Goal: Task Accomplishment & Management: Complete application form

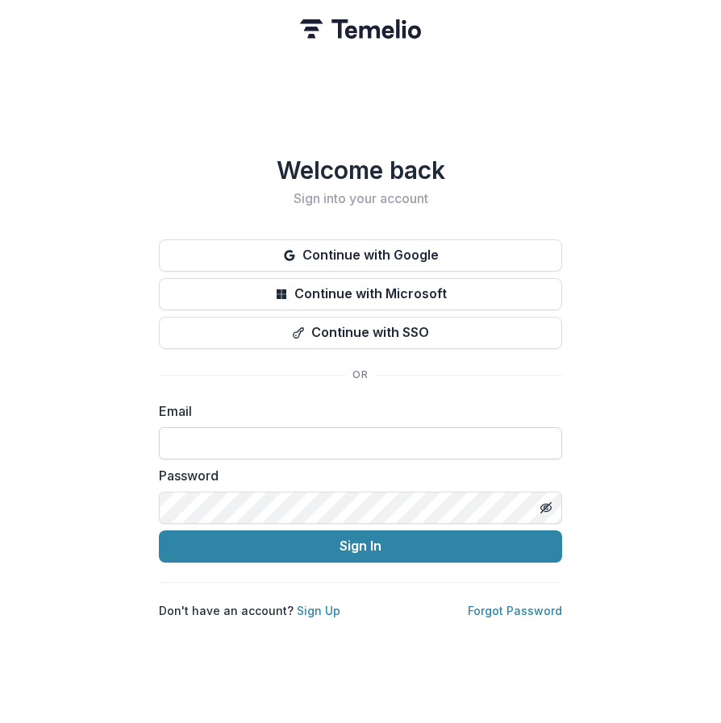
click at [395, 444] on input at bounding box center [360, 443] width 403 height 32
type input "**********"
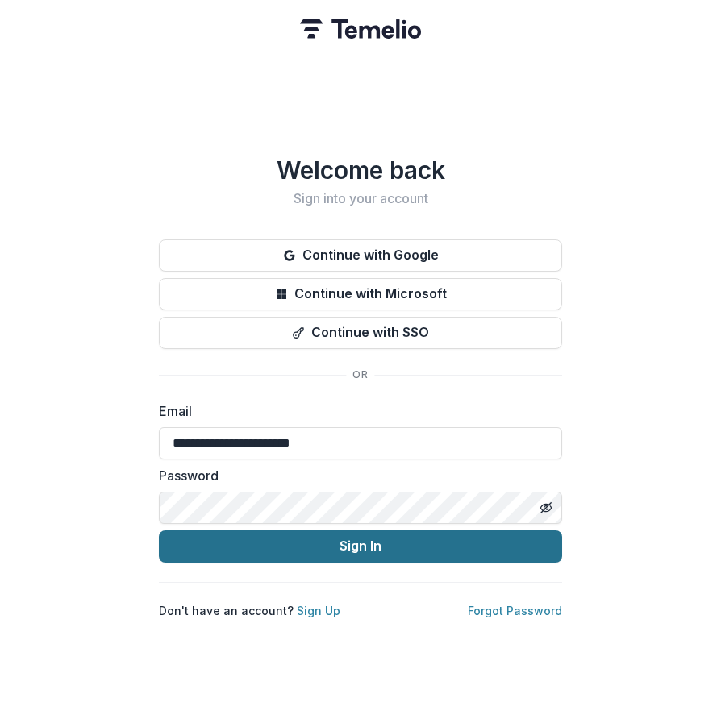
click at [159, 531] on button "Sign In" at bounding box center [360, 547] width 403 height 32
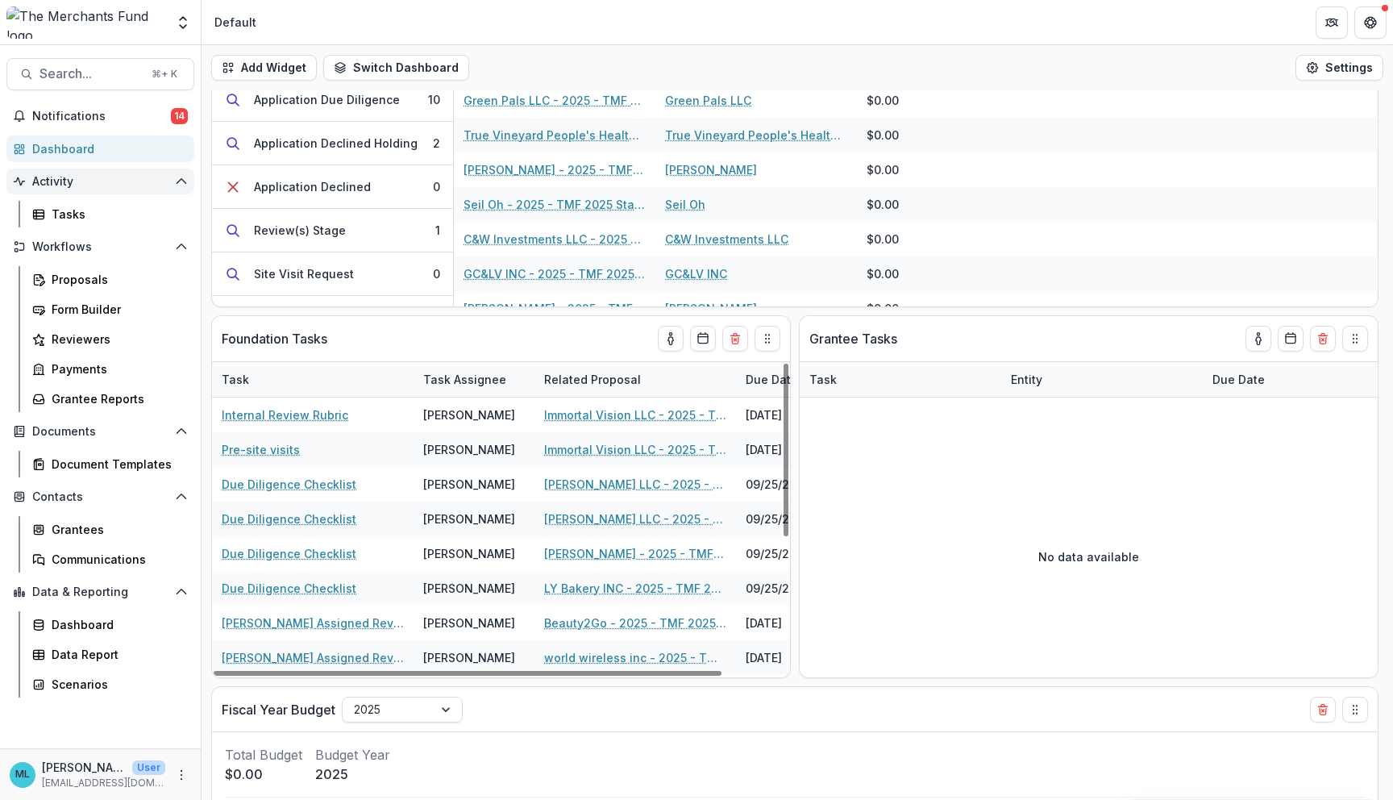
click at [83, 191] on button "Activity" at bounding box center [100, 182] width 188 height 26
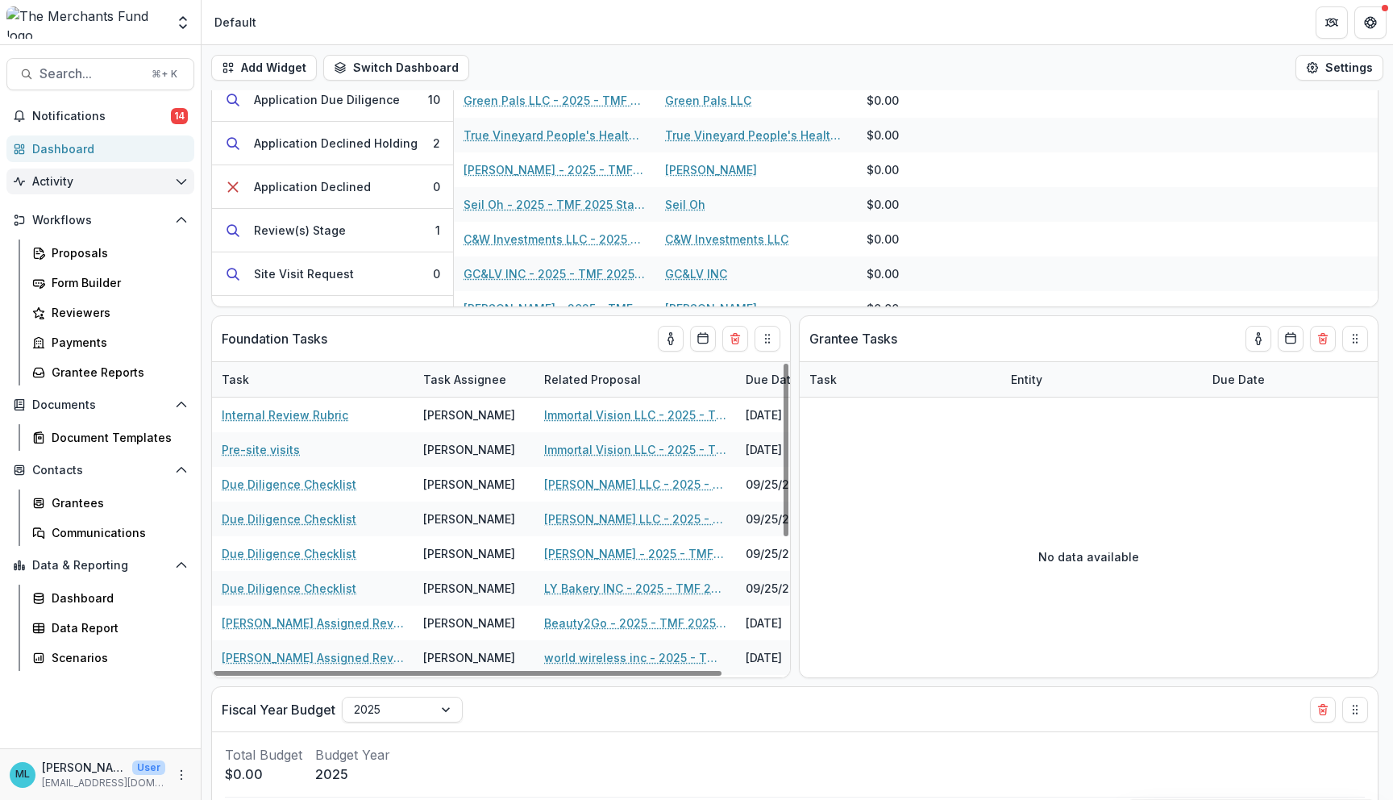
click at [102, 181] on span "Activity" at bounding box center [100, 182] width 136 height 14
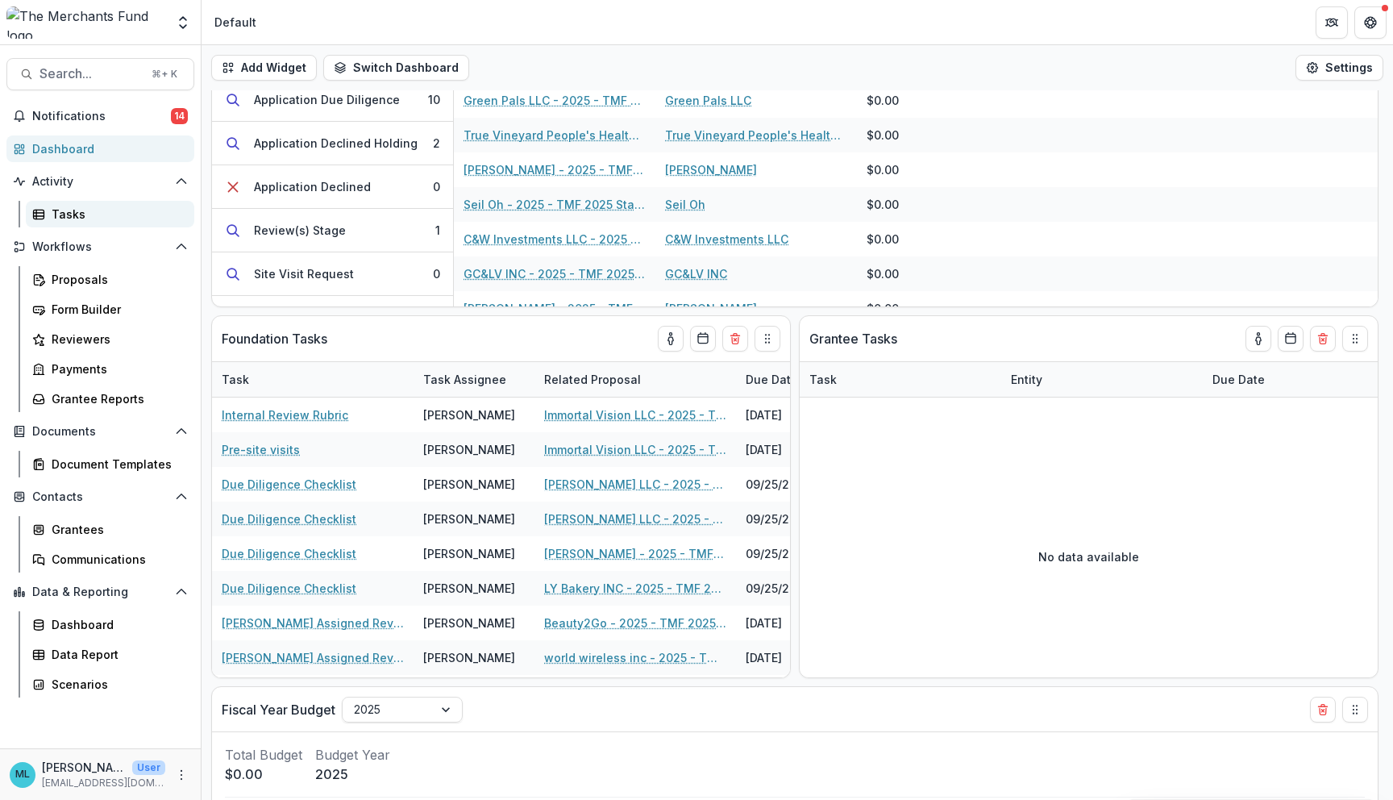
click at [95, 215] on div "Tasks" at bounding box center [117, 214] width 130 height 17
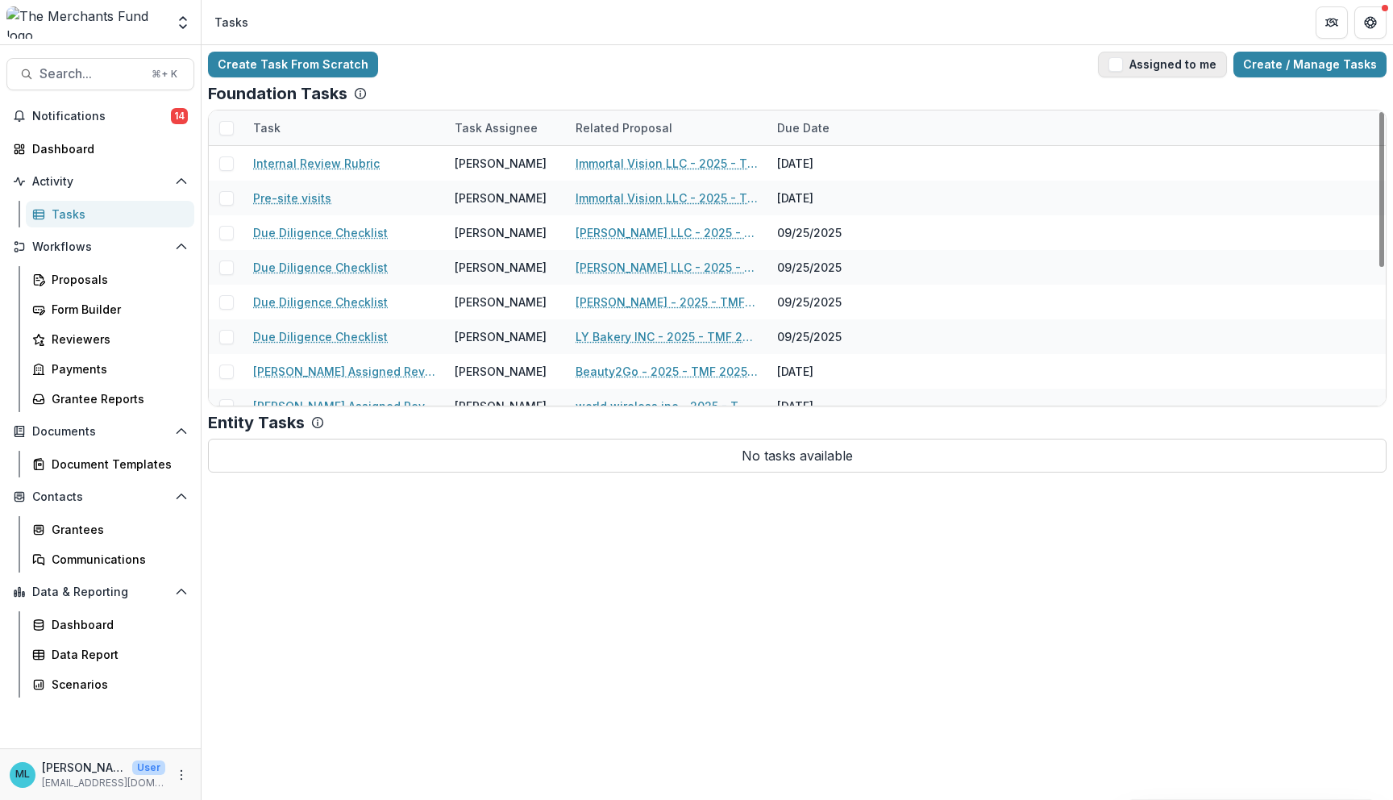
click at [720, 66] on button "Assigned to me" at bounding box center [1162, 65] width 129 height 26
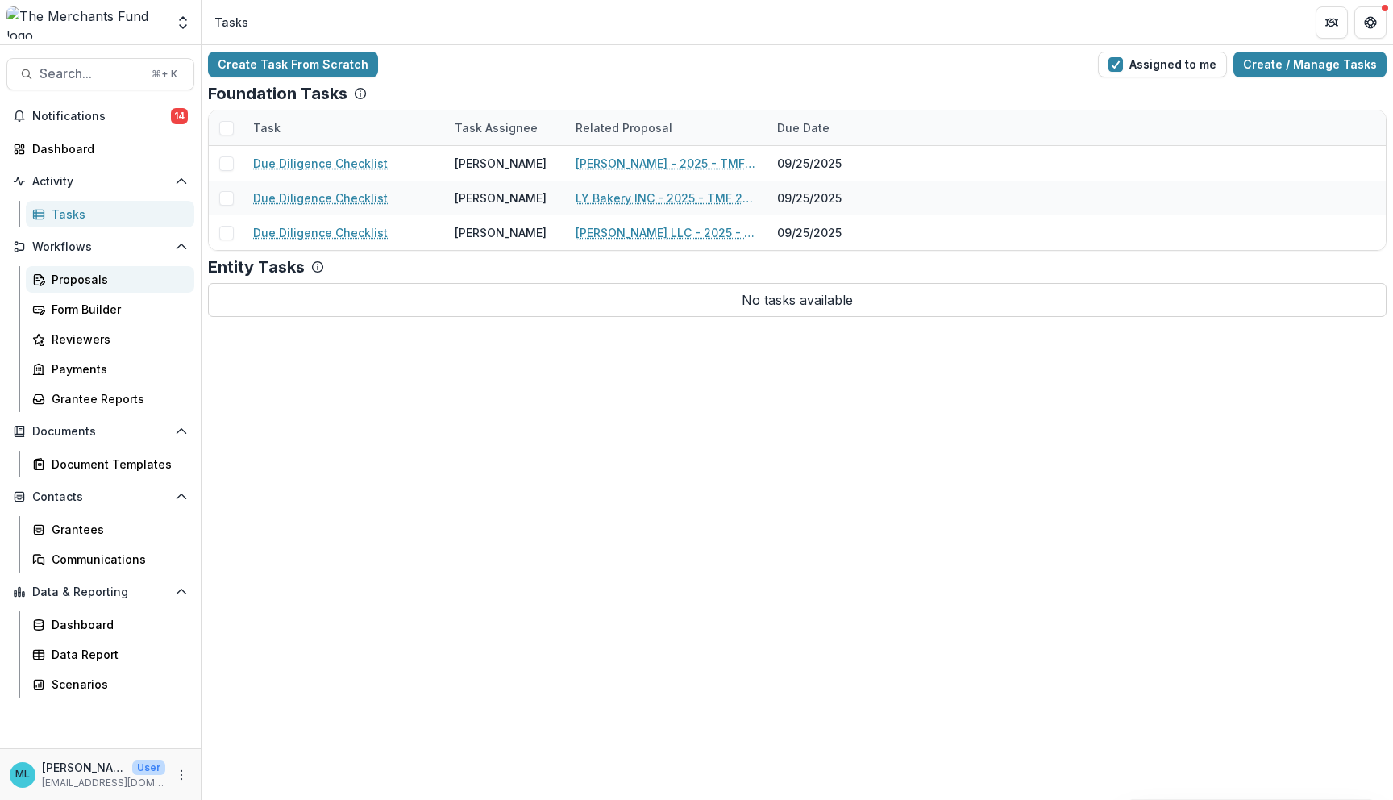
click at [99, 277] on div "Proposals" at bounding box center [117, 279] width 130 height 17
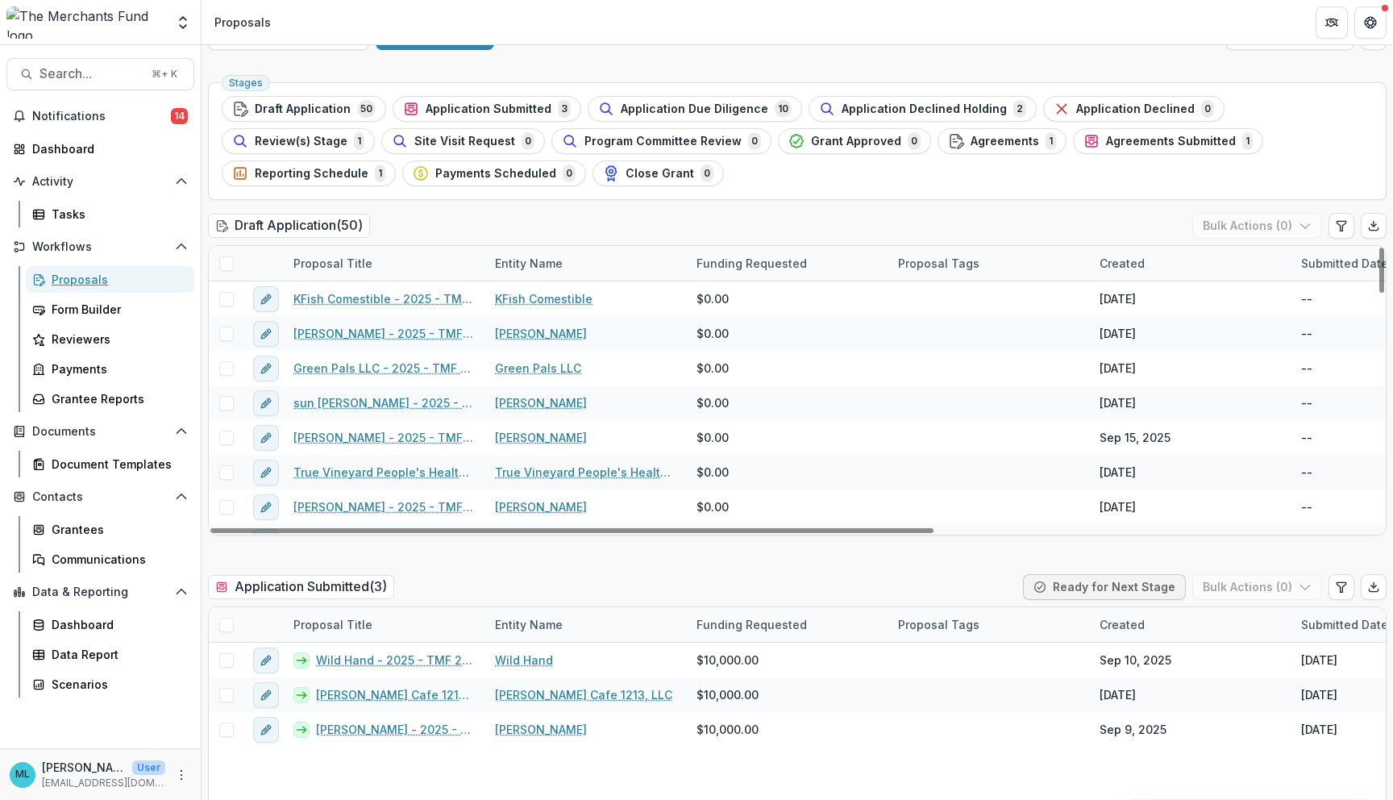
scroll to position [35, 0]
click at [98, 217] on div "Tasks" at bounding box center [117, 214] width 130 height 17
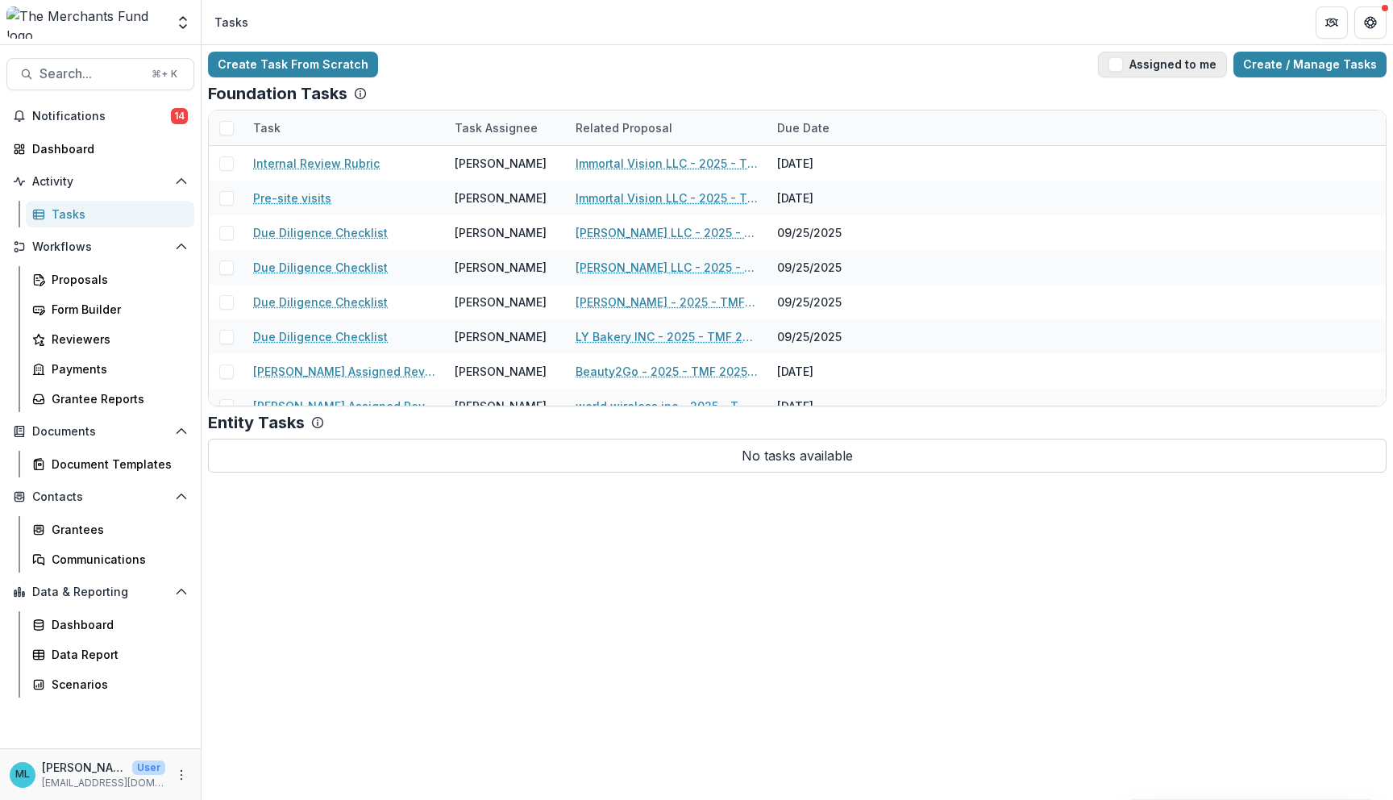
click at [720, 57] on button "Assigned to me" at bounding box center [1162, 65] width 129 height 26
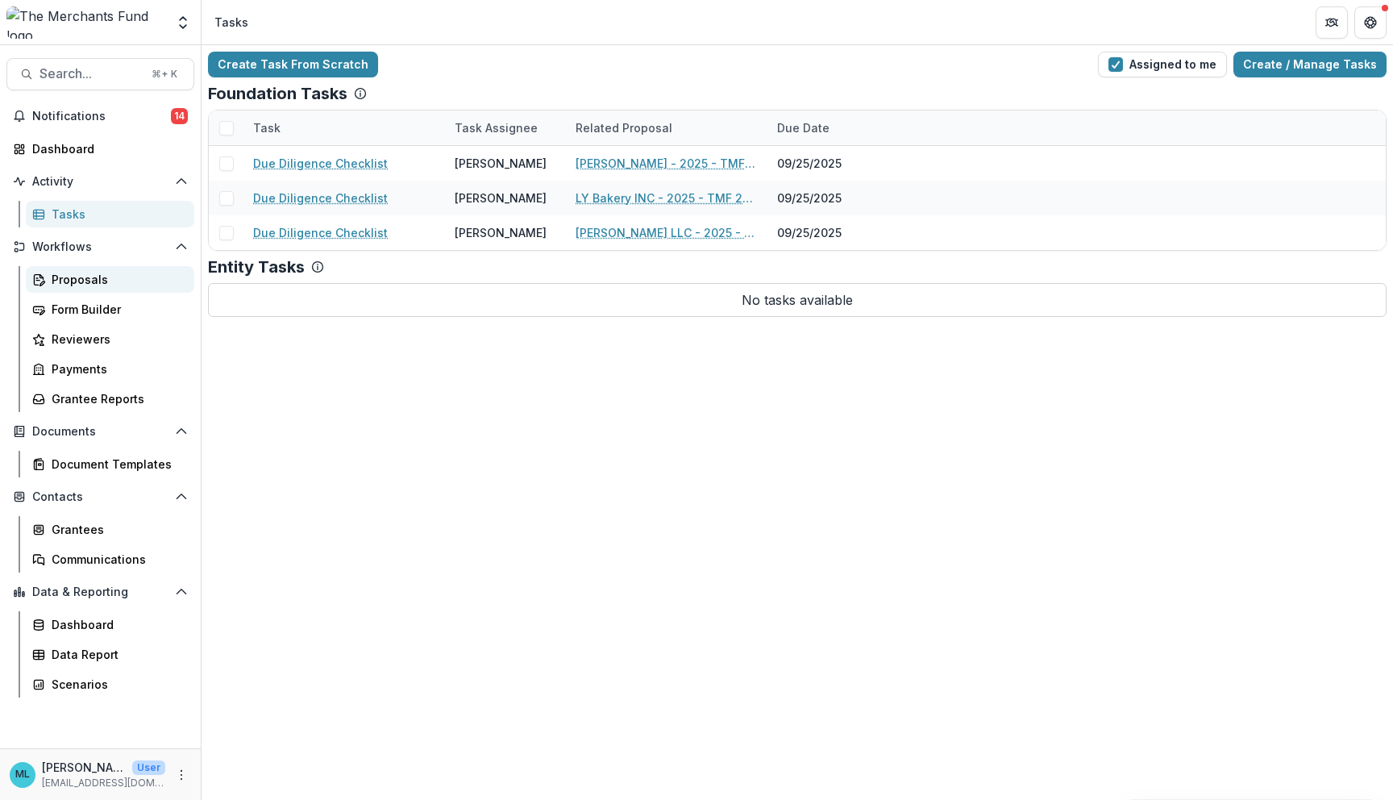
click at [120, 278] on div "Proposals" at bounding box center [117, 279] width 130 height 17
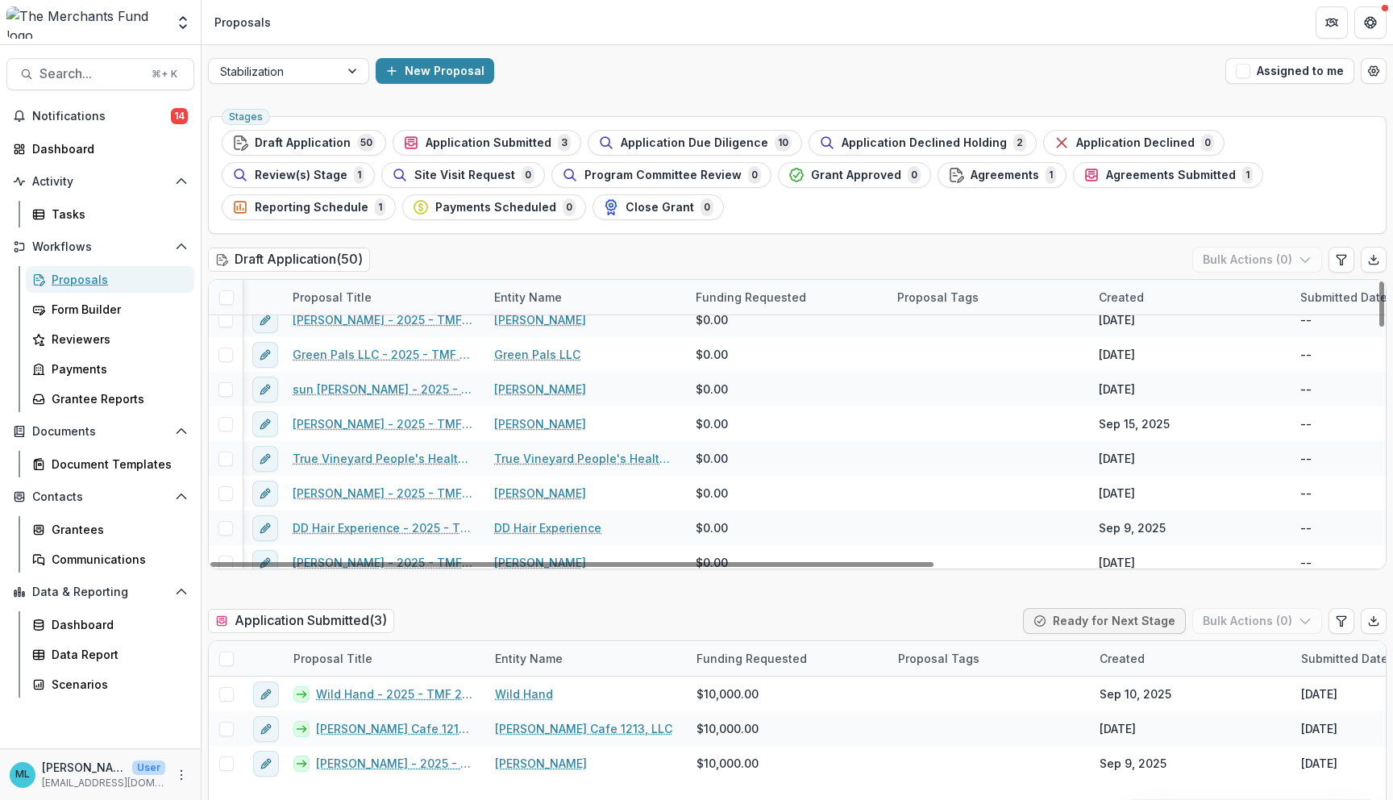
scroll to position [45, 1]
click at [286, 145] on span "Draft Application" at bounding box center [303, 143] width 96 height 14
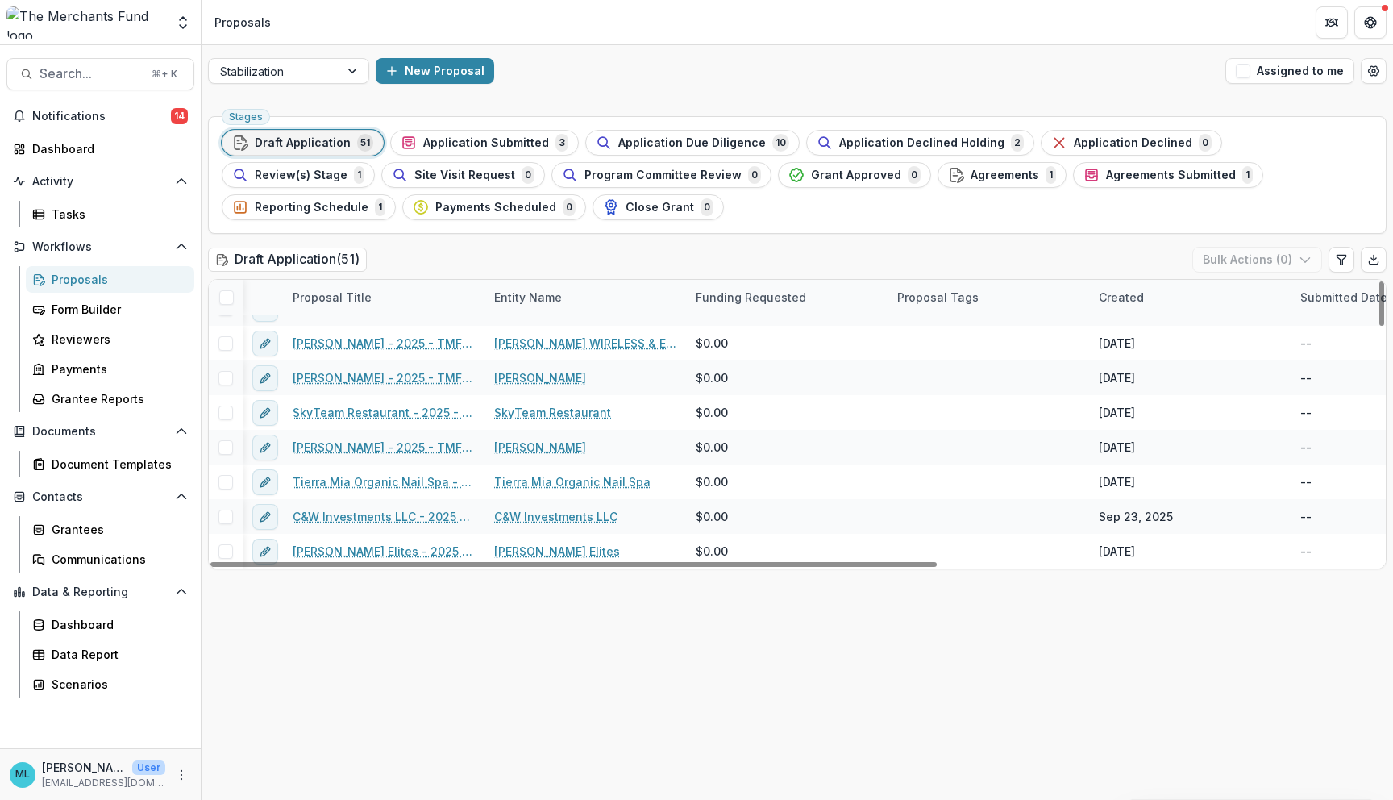
scroll to position [0, 1]
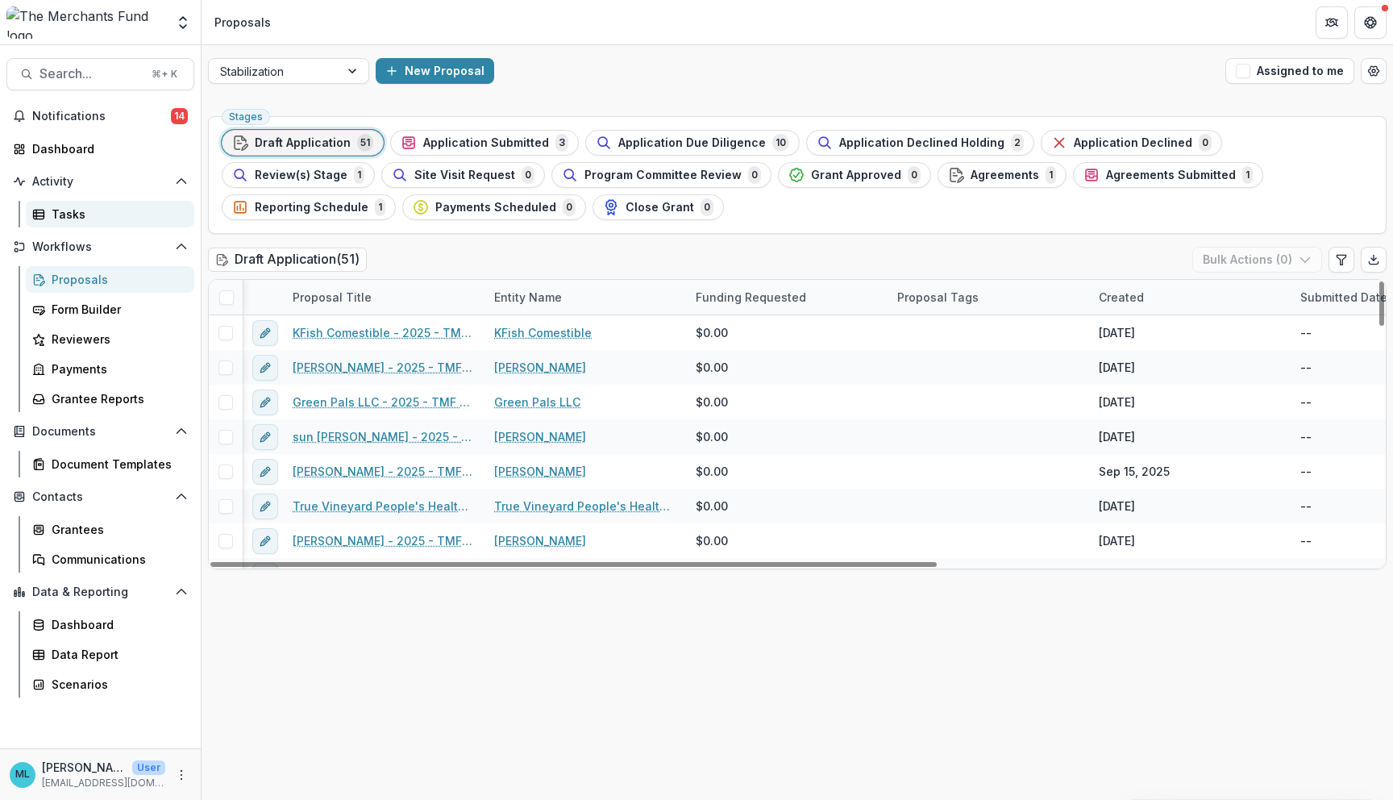
click at [100, 218] on div "Tasks" at bounding box center [117, 214] width 130 height 17
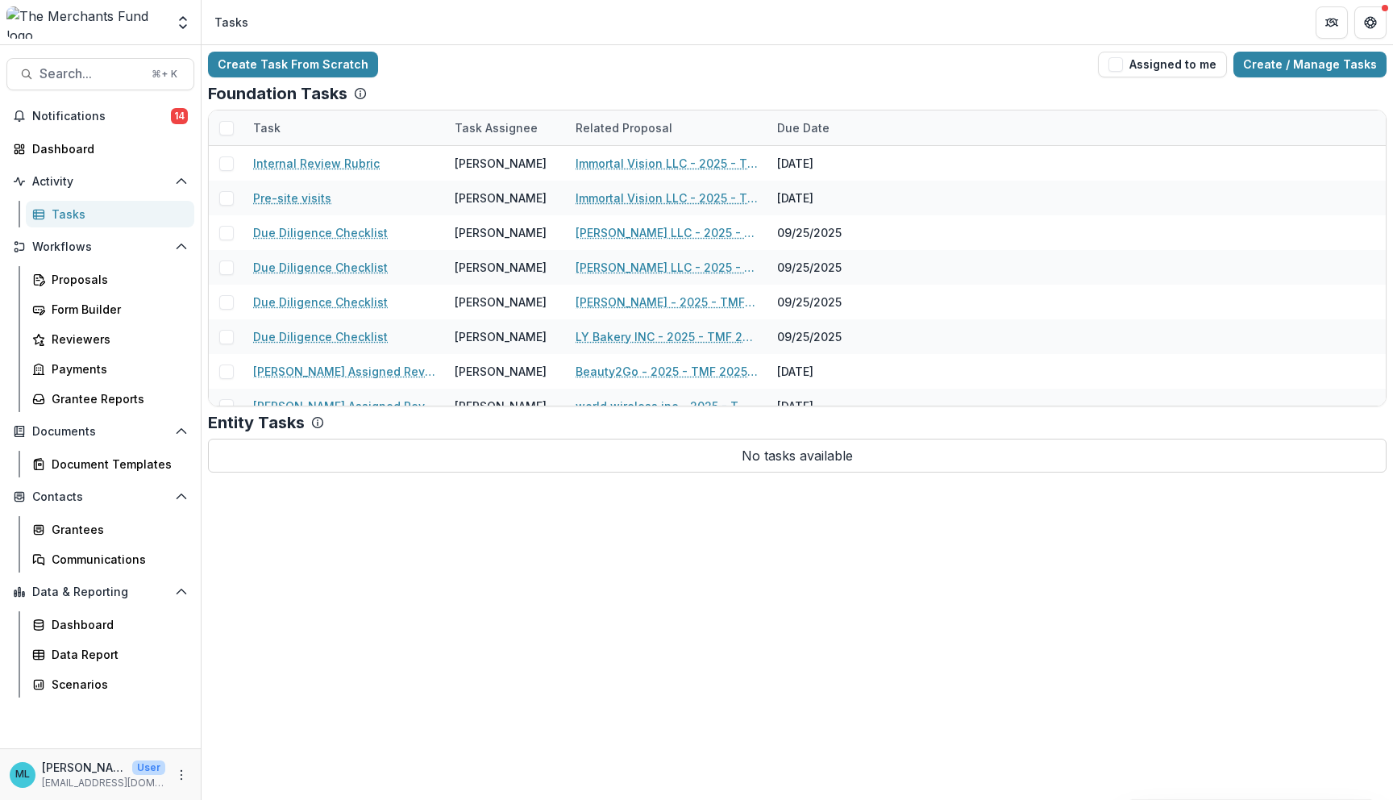
click at [90, 208] on div "Tasks" at bounding box center [117, 214] width 130 height 17
click at [720, 61] on button "Assigned to me" at bounding box center [1162, 65] width 129 height 26
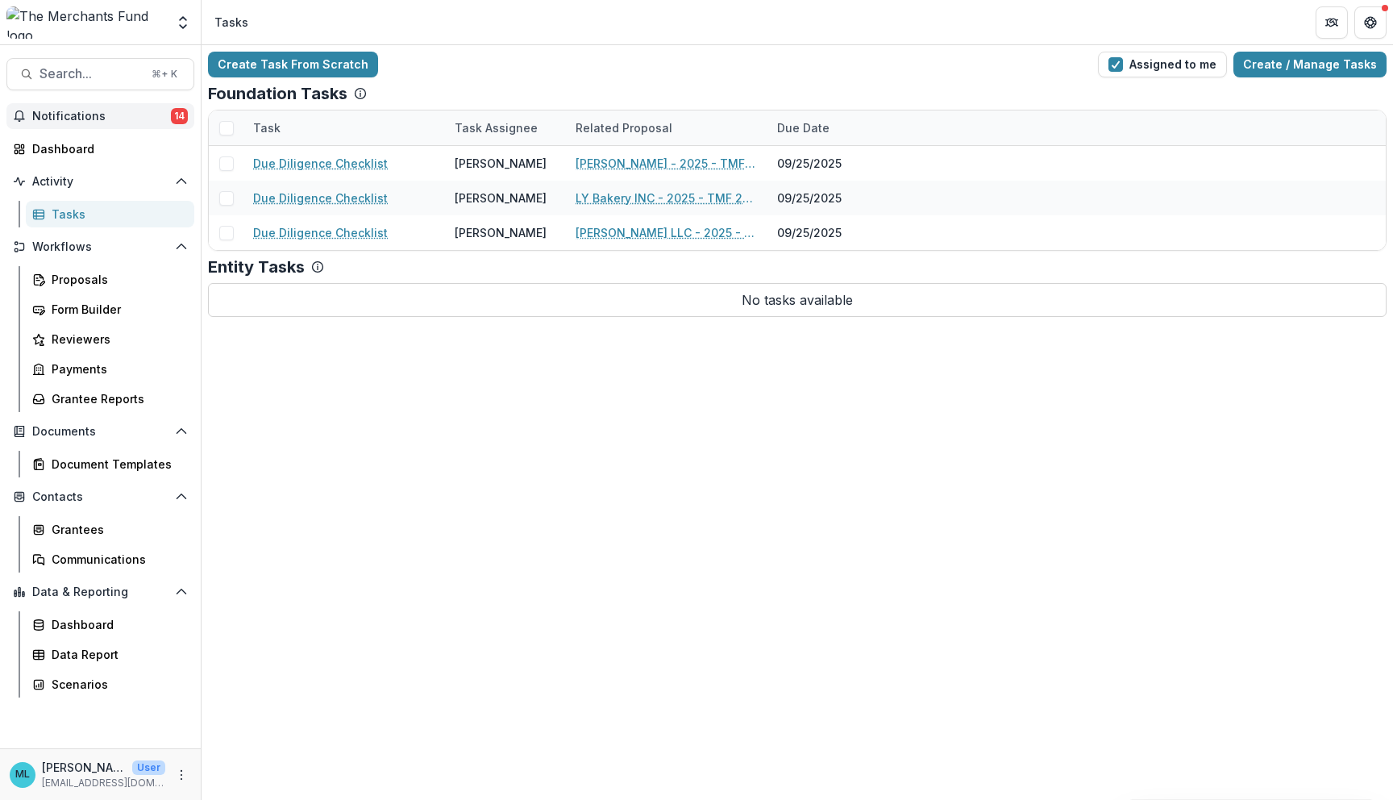
click at [157, 114] on span "Notifications" at bounding box center [101, 117] width 139 height 14
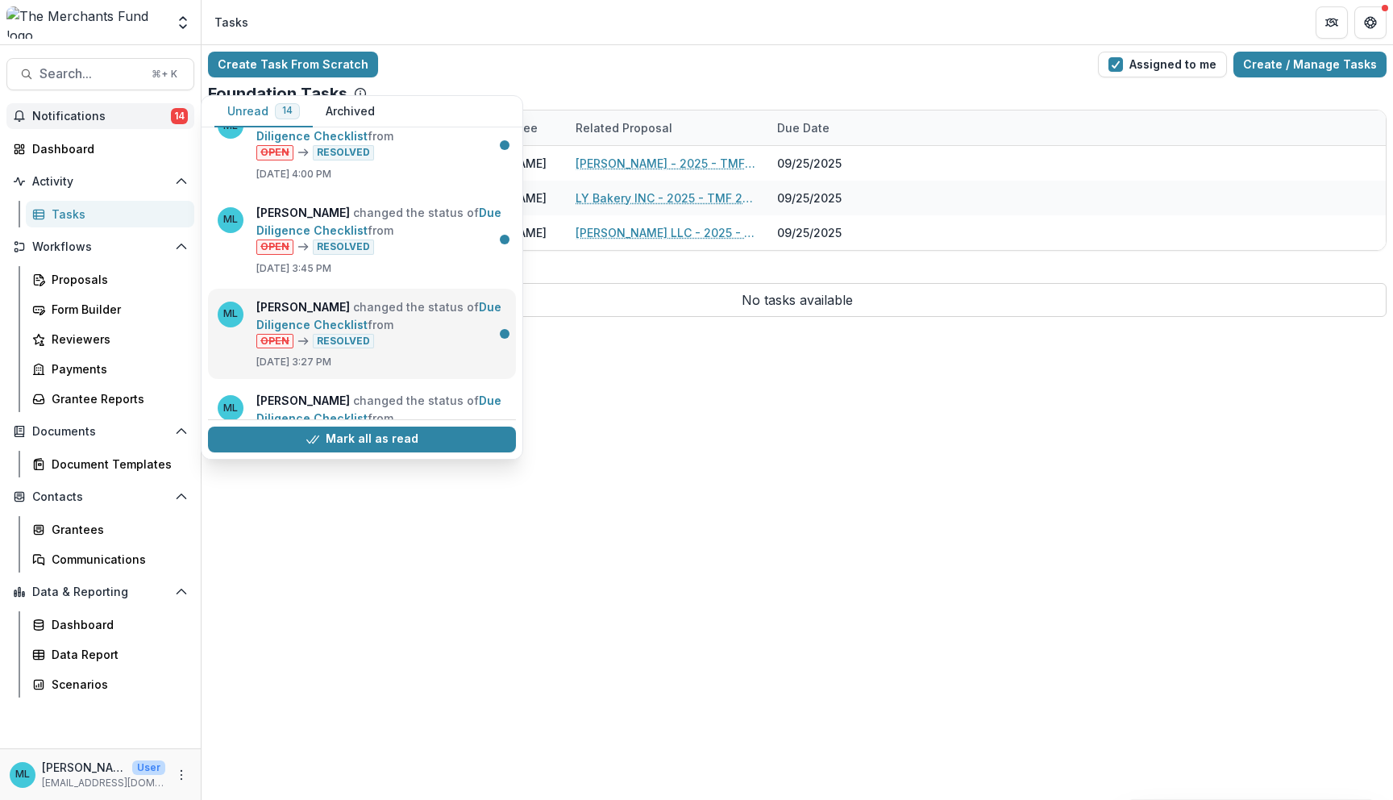
scroll to position [35, 0]
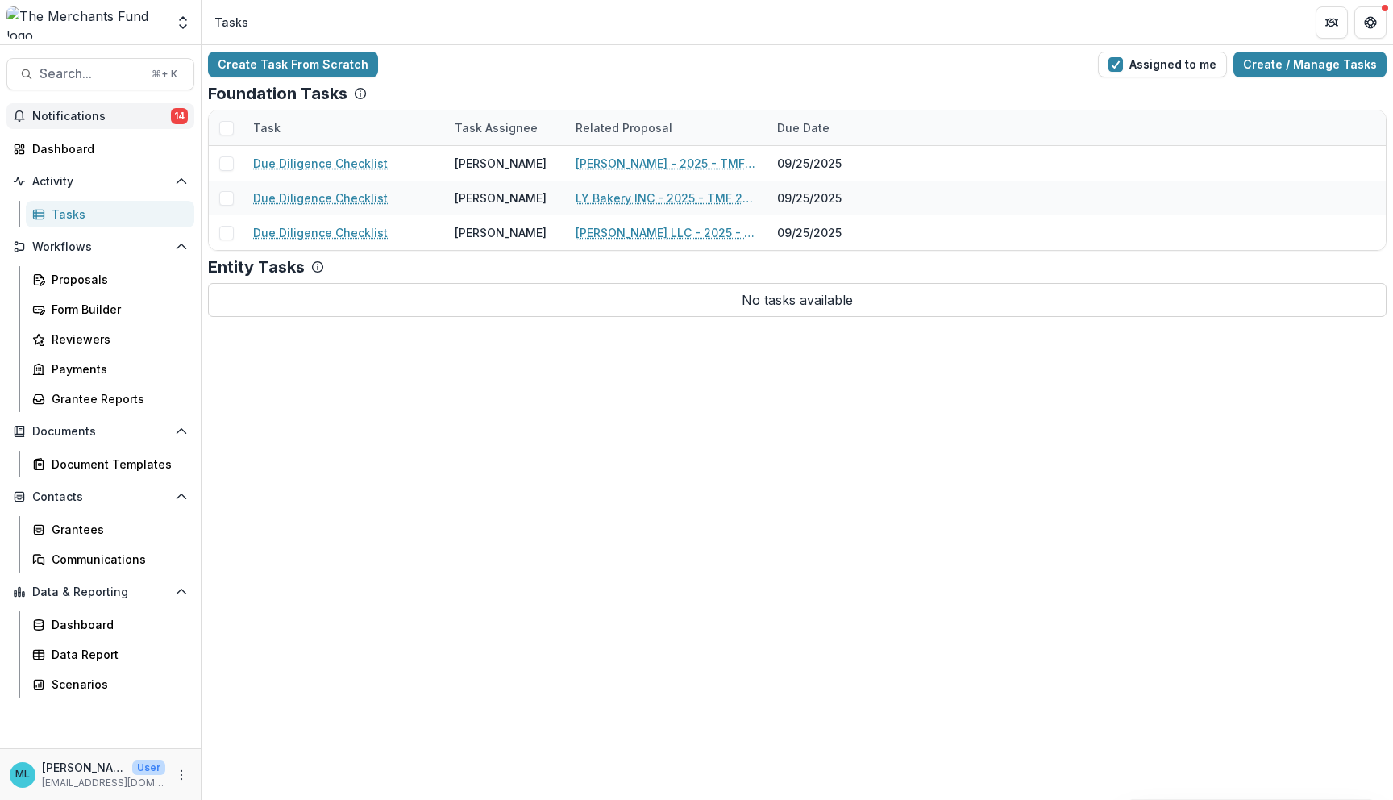
click at [414, 602] on div "Create Task From Scratch Assigned to me Create / Manage Tasks Foundation Tasks …" at bounding box center [798, 422] width 1192 height 755
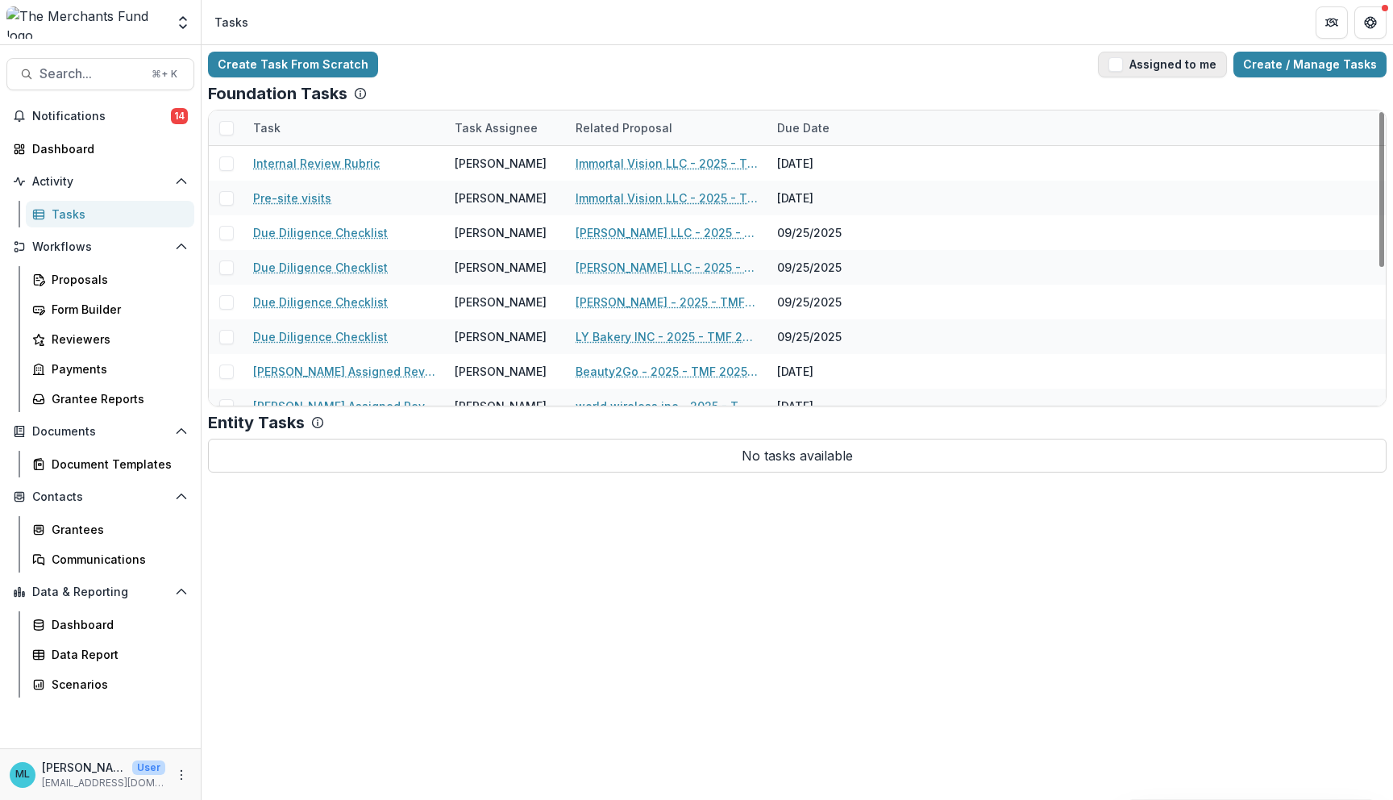
click at [1167, 66] on button "Assigned to me" at bounding box center [1162, 65] width 129 height 26
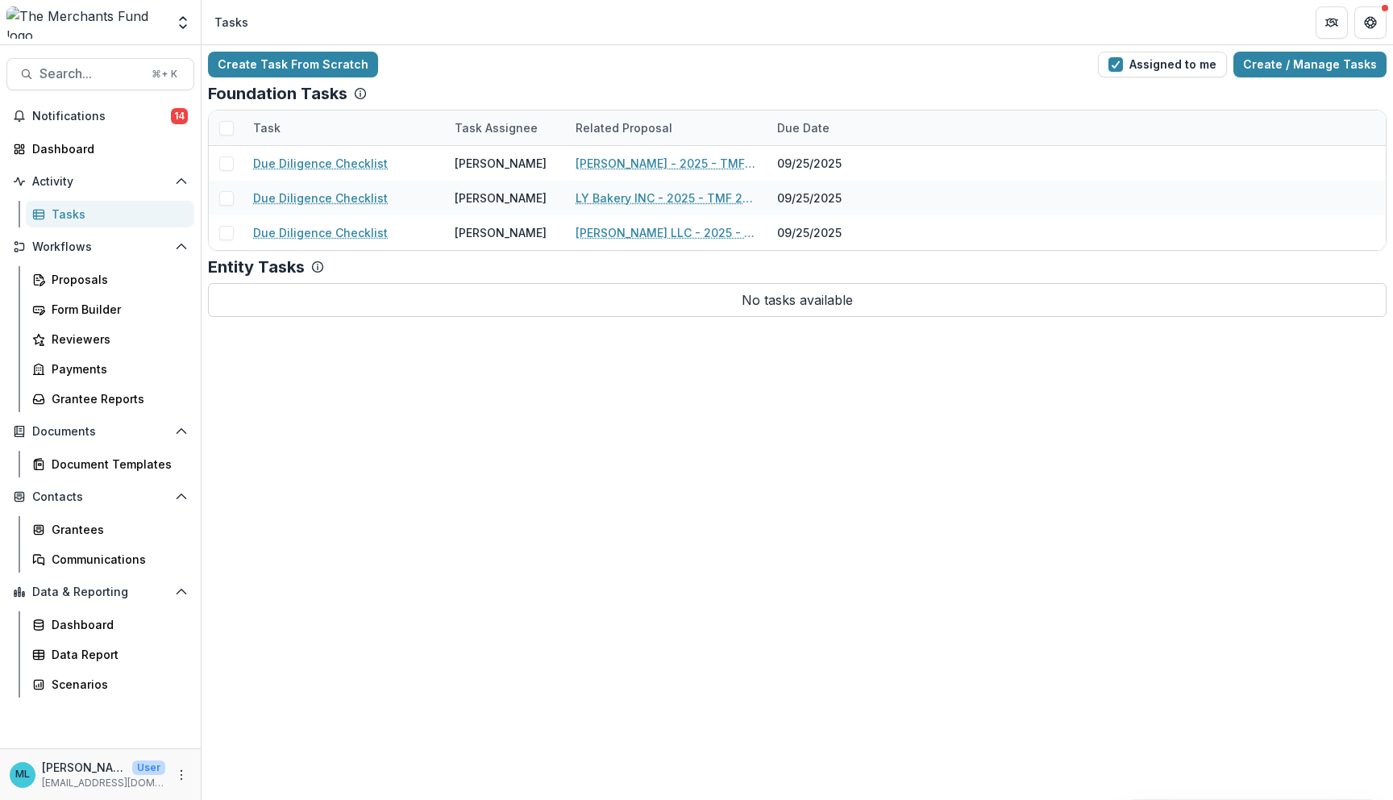
click at [518, 485] on div "Create Task From Scratch Assigned to me Create / Manage Tasks Foundation Tasks …" at bounding box center [798, 422] width 1192 height 755
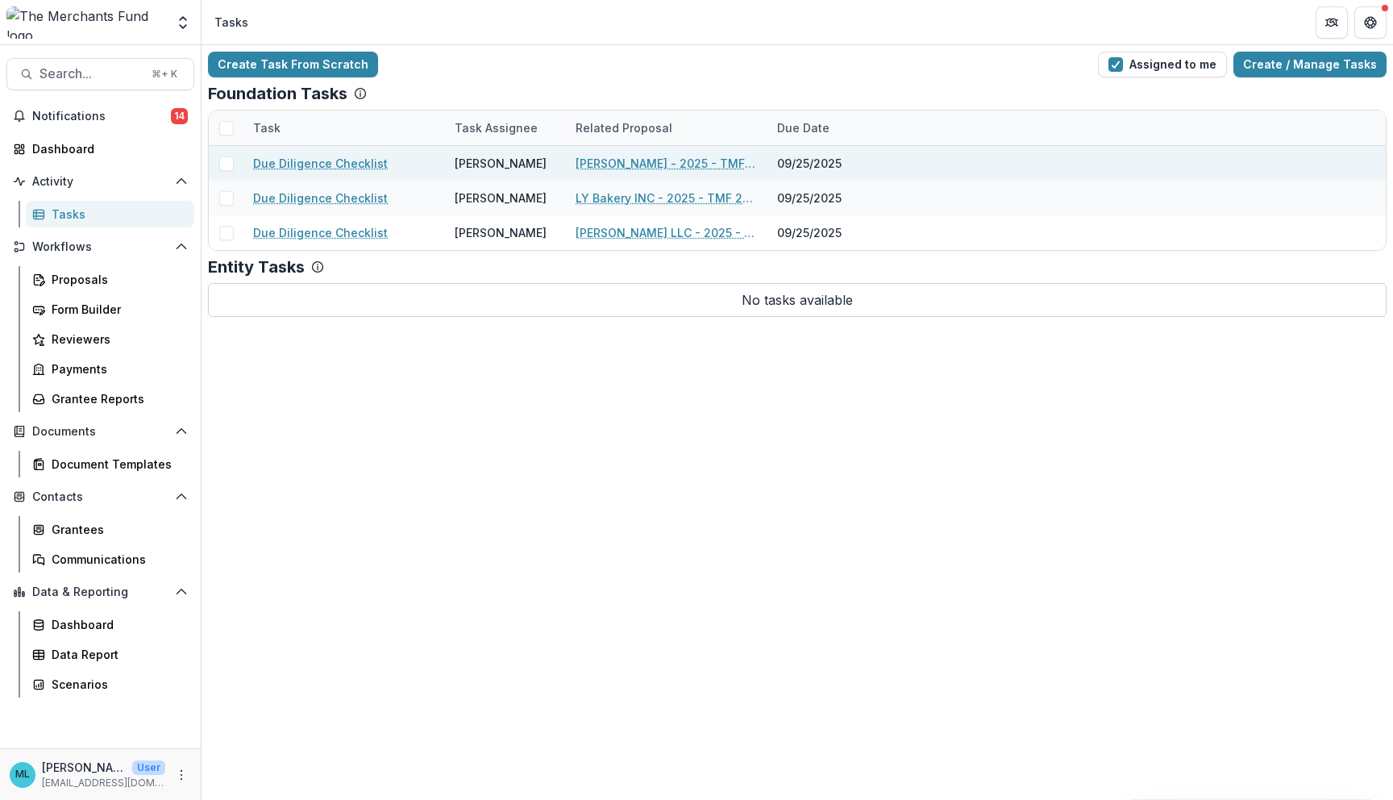
click at [304, 161] on link "Due Diligence Checklist" at bounding box center [320, 163] width 135 height 17
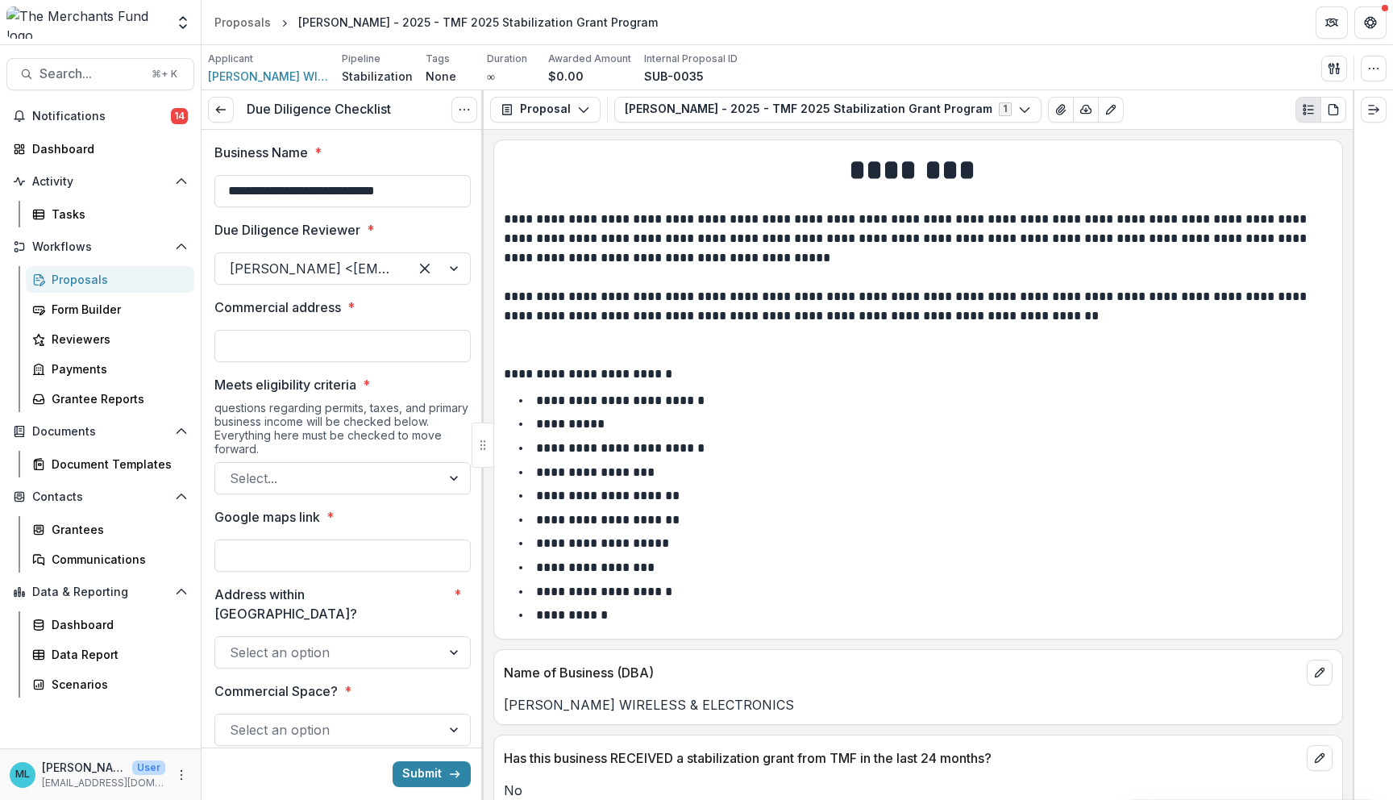
scroll to position [44, 0]
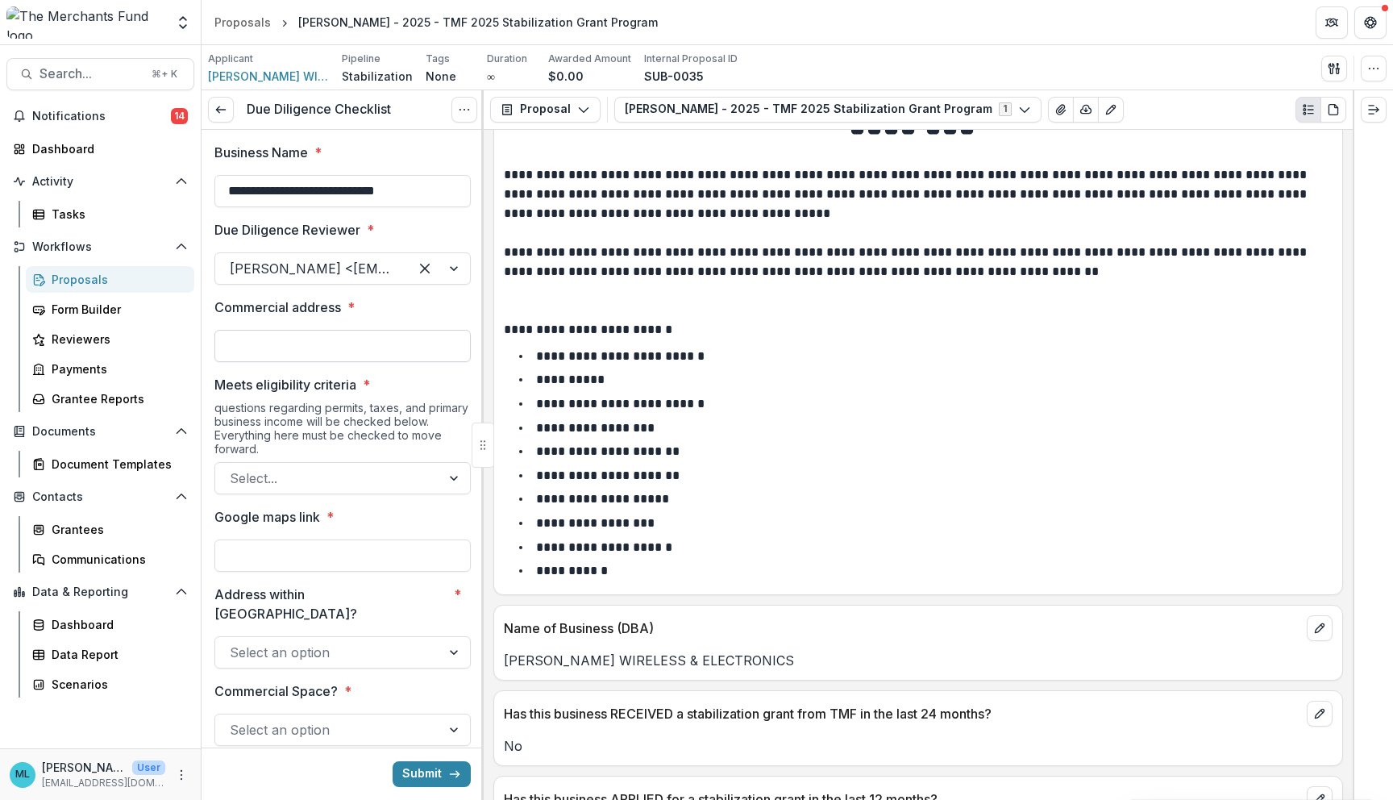
click at [382, 353] on input "Commercial address *" at bounding box center [342, 346] width 256 height 32
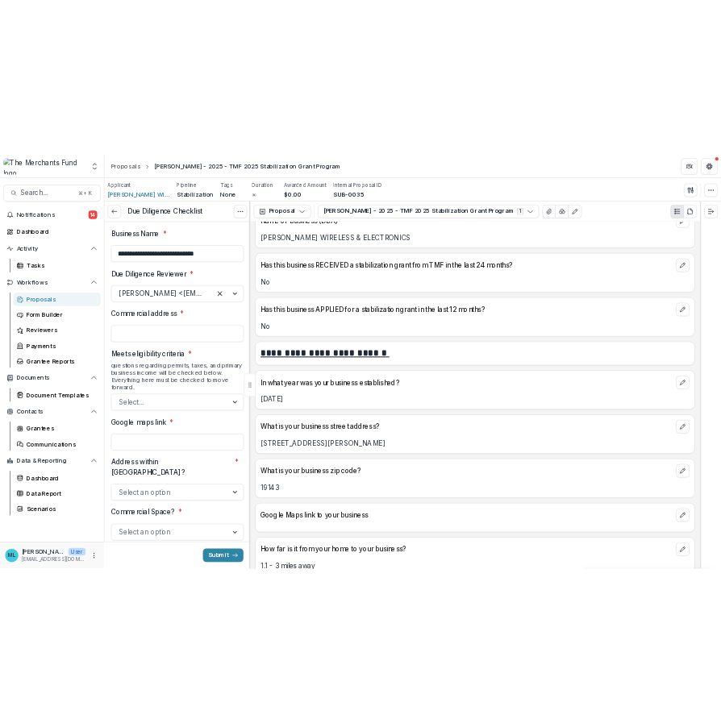
scroll to position [552, 0]
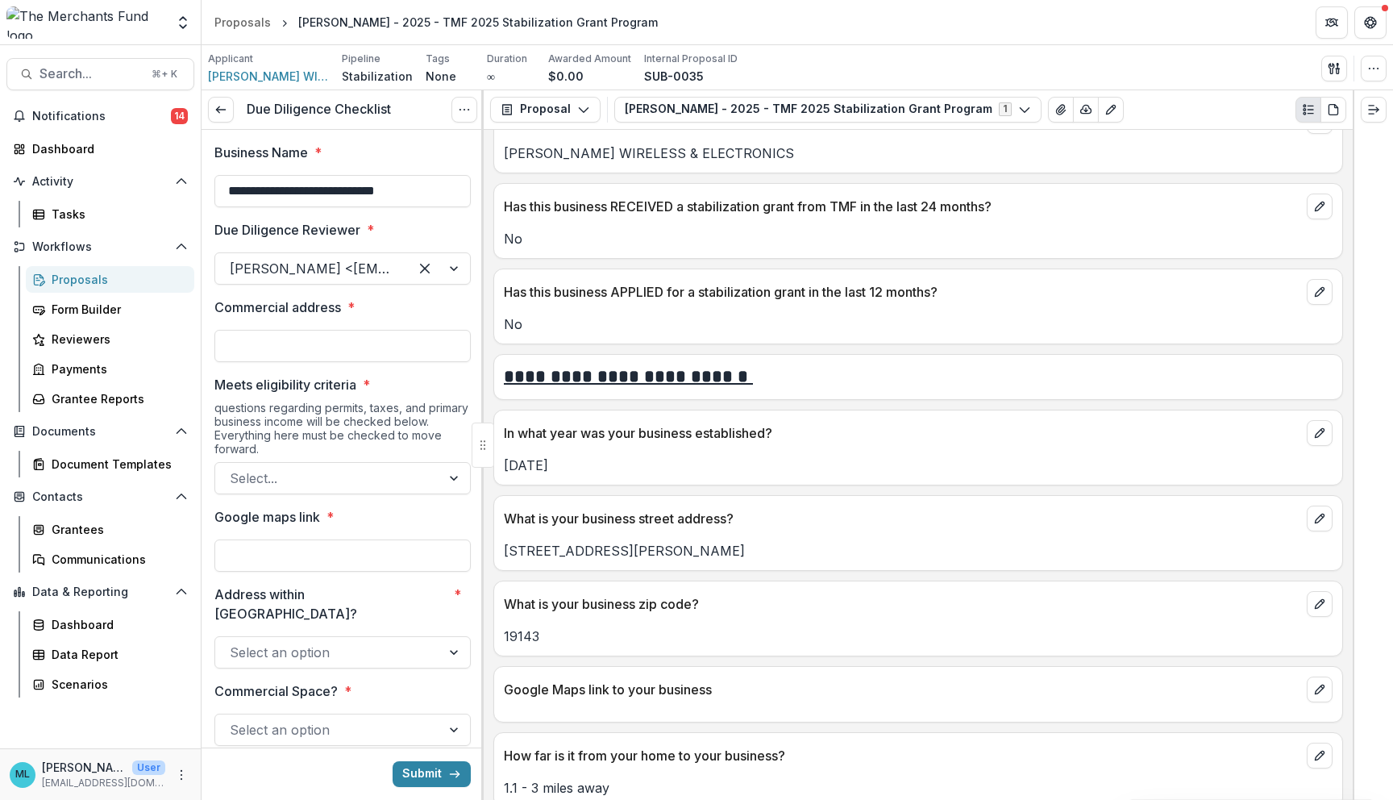
click at [489, 248] on div "**********" at bounding box center [918, 465] width 869 height 670
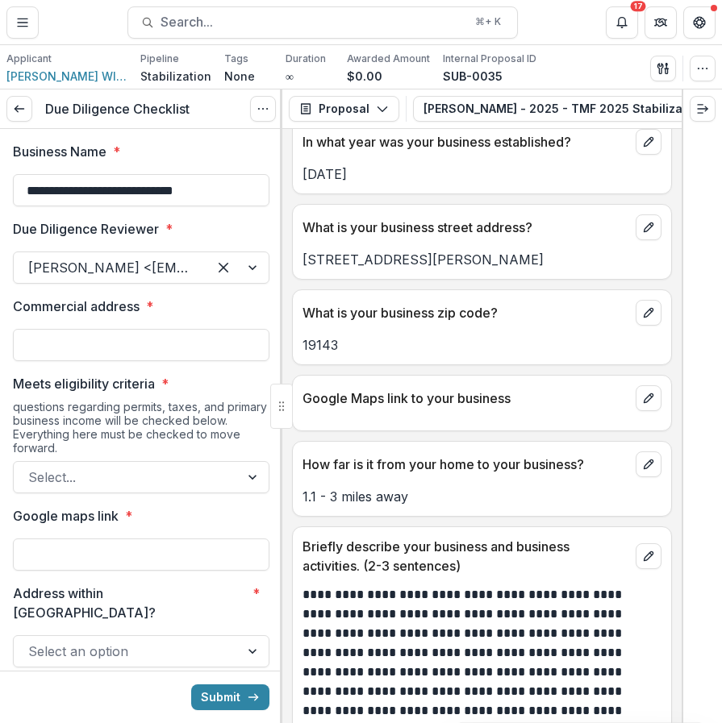
scroll to position [967, 0]
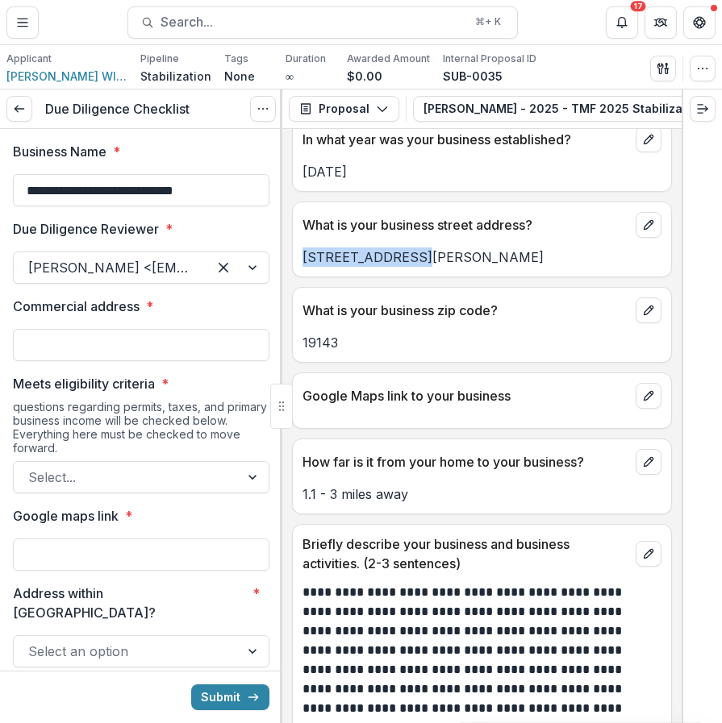
drag, startPoint x: 423, startPoint y: 256, endPoint x: 295, endPoint y: 260, distance: 127.4
click at [295, 260] on div "5519 Chester Ave" at bounding box center [482, 257] width 378 height 19
copy p "5519 Chester Ave"
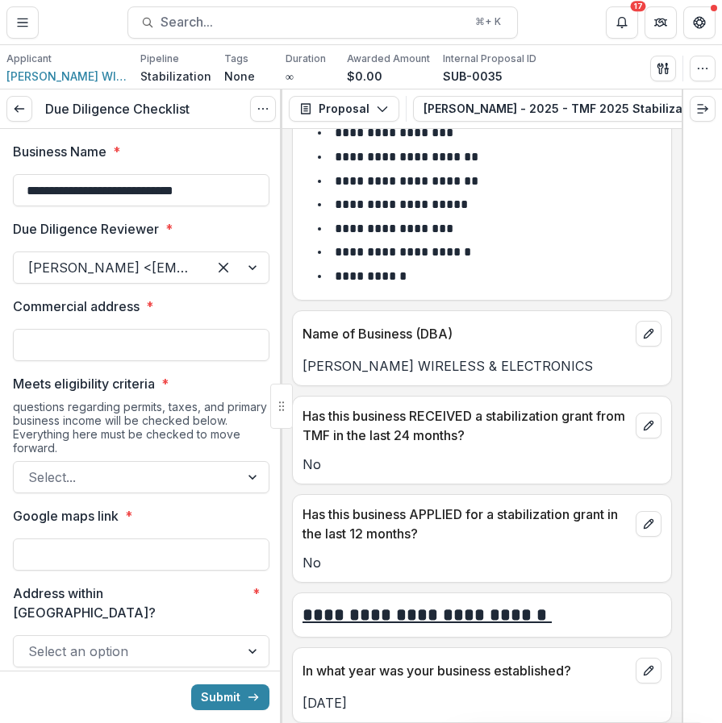
scroll to position [435, 0]
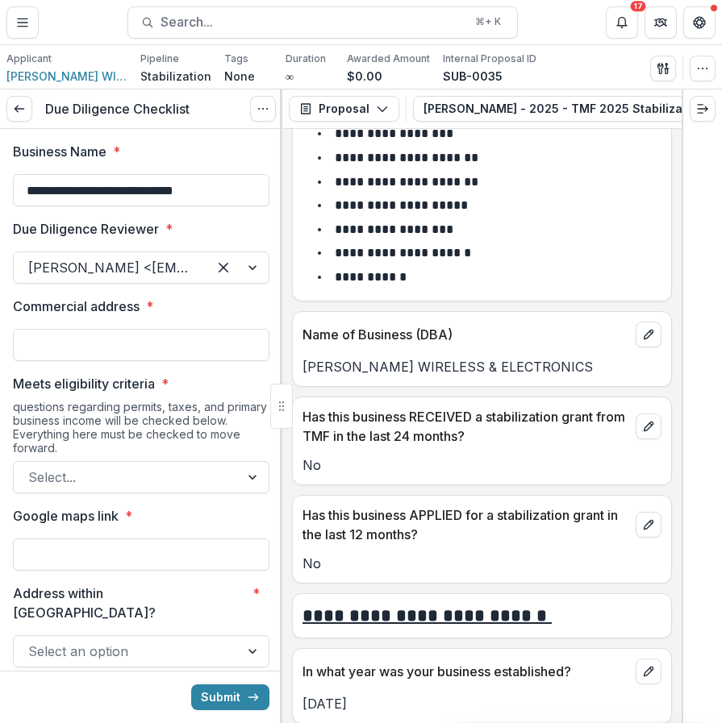
drag, startPoint x: 543, startPoint y: 370, endPoint x: 306, endPoint y: 366, distance: 237.1
click at [306, 366] on p "[PERSON_NAME] WIRELESS & ELECTRONICS" at bounding box center [481, 366] width 359 height 19
drag, startPoint x: 306, startPoint y: 366, endPoint x: 567, endPoint y: 352, distance: 260.8
click at [567, 352] on div "[PERSON_NAME] WIRELESS & ELECTRONICS" at bounding box center [482, 362] width 378 height 29
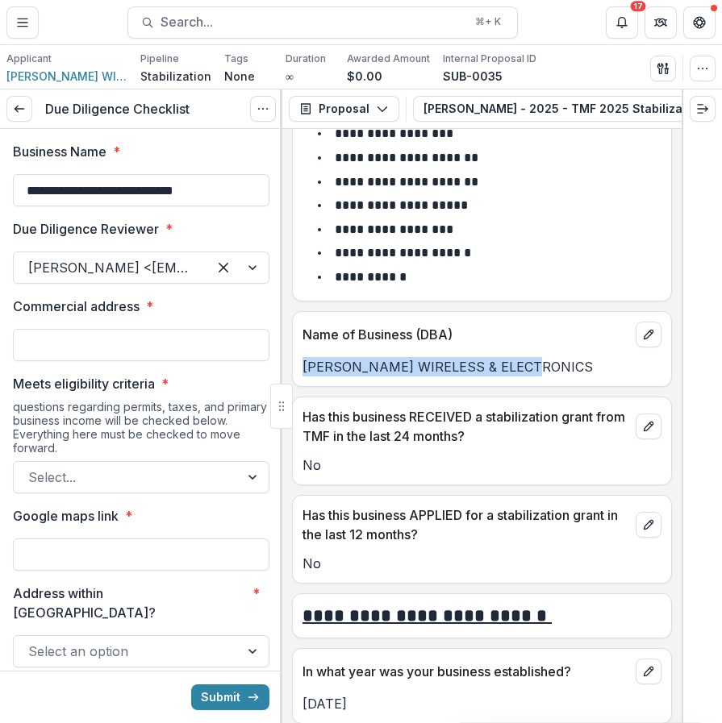
drag, startPoint x: 533, startPoint y: 365, endPoint x: 300, endPoint y: 364, distance: 233.0
click at [300, 364] on div "[PERSON_NAME] WIRELESS & ELECTRONICS" at bounding box center [482, 366] width 378 height 19
copy p "[PERSON_NAME] WIRELESS & ELECTRONICS"
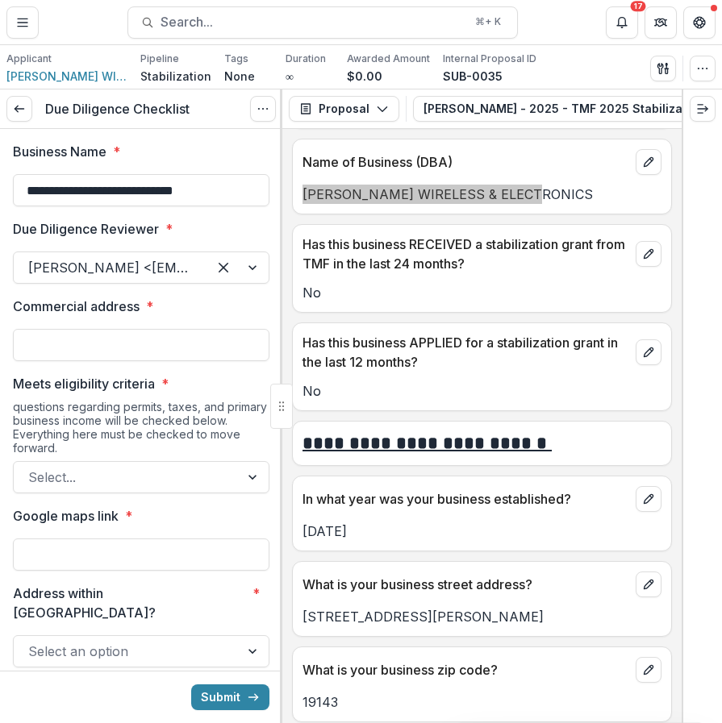
scroll to position [617, 0]
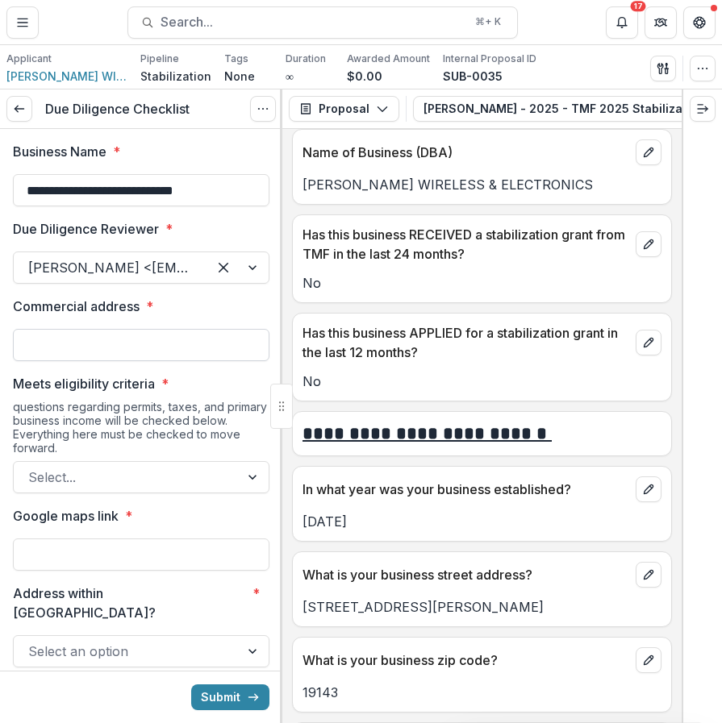
click at [123, 355] on input "Commercial address *" at bounding box center [141, 345] width 256 height 32
paste input "**********"
type input "**********"
click at [191, 685] on button "Submit" at bounding box center [230, 698] width 78 height 26
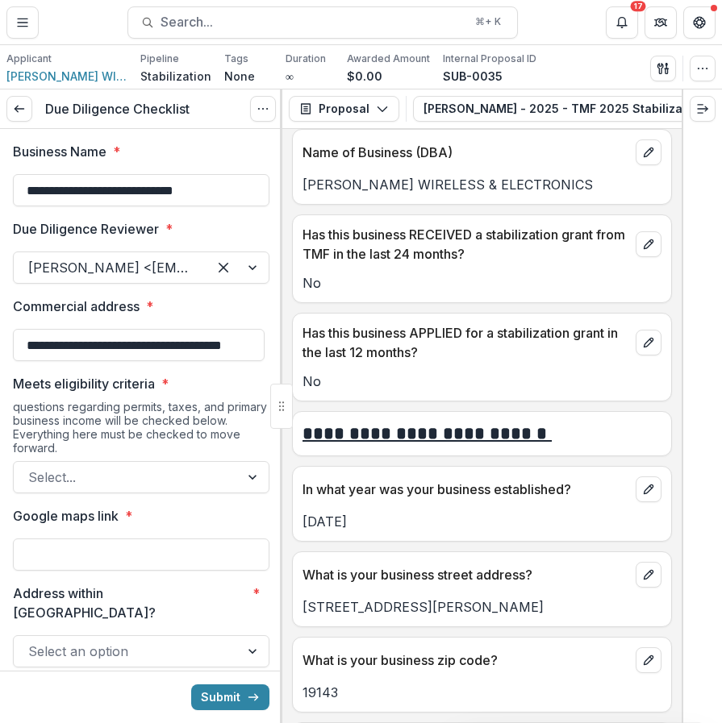
scroll to position [0, 0]
click at [148, 470] on div at bounding box center [126, 477] width 197 height 23
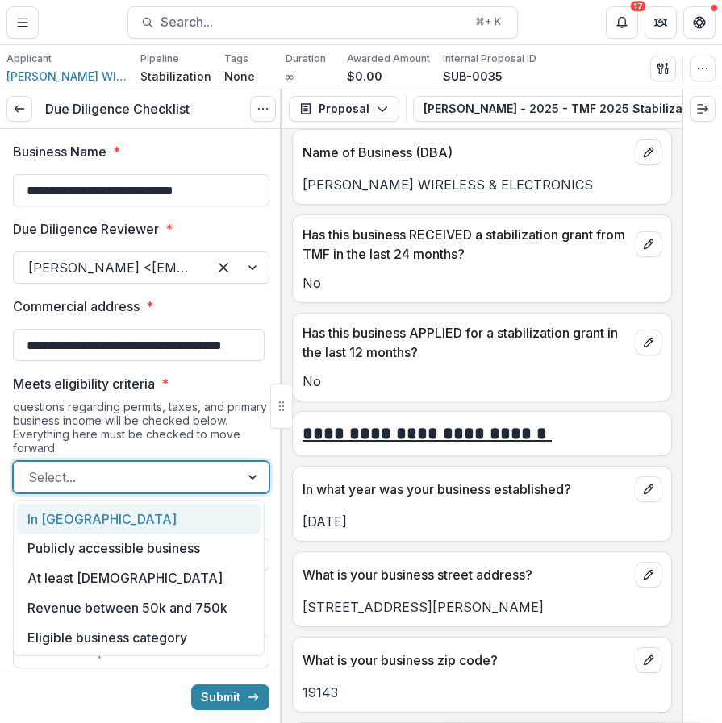
click at [165, 421] on div "questions regarding permits, taxes, and primary business income will be checked…" at bounding box center [141, 430] width 256 height 61
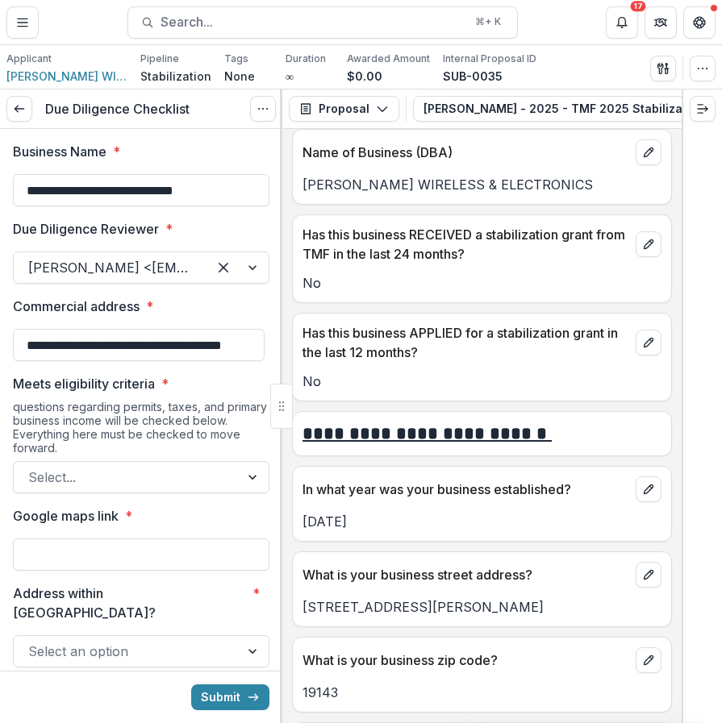
click at [175, 452] on div "questions regarding permits, taxes, and primary business income will be checked…" at bounding box center [141, 430] width 256 height 61
click at [168, 485] on div at bounding box center [126, 477] width 197 height 23
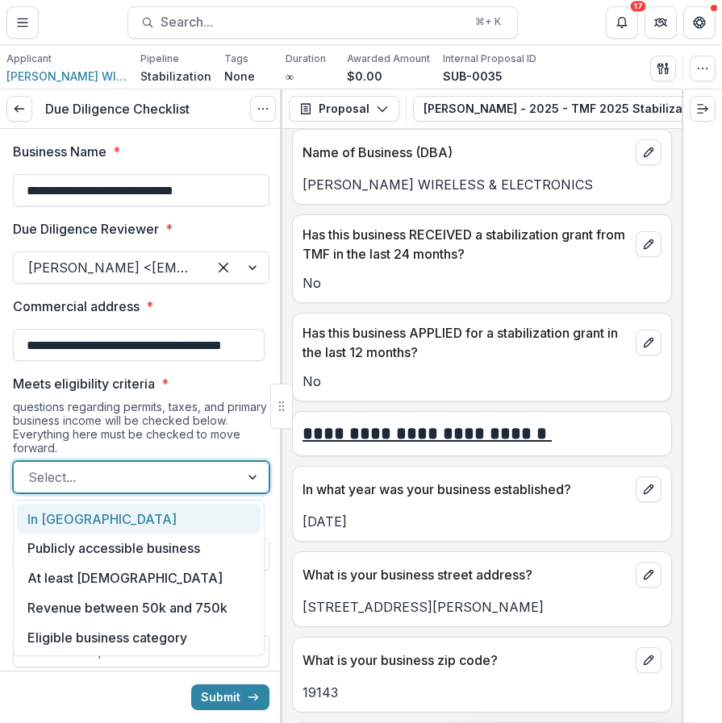
click at [155, 512] on div "In [GEOGRAPHIC_DATA]" at bounding box center [139, 519] width 244 height 30
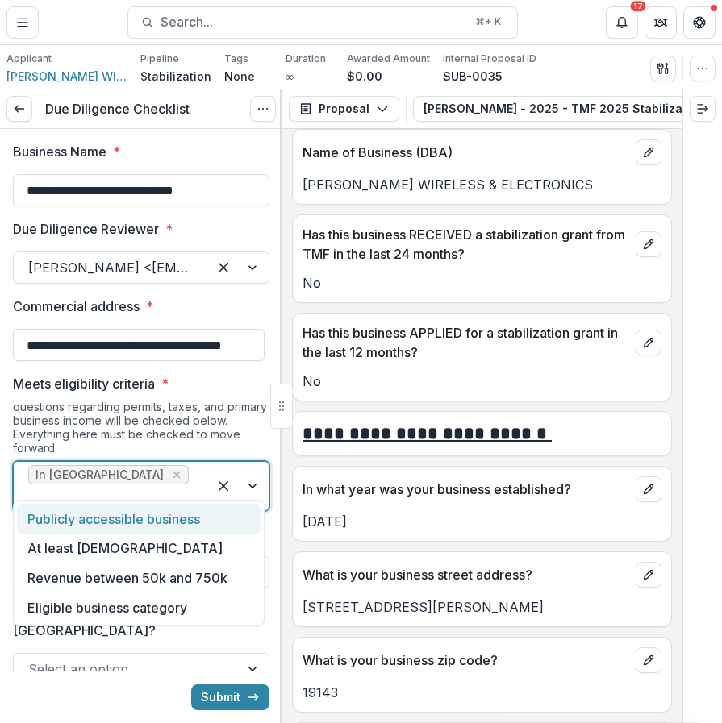
click at [192, 480] on div "In [GEOGRAPHIC_DATA]" at bounding box center [111, 486] width 194 height 48
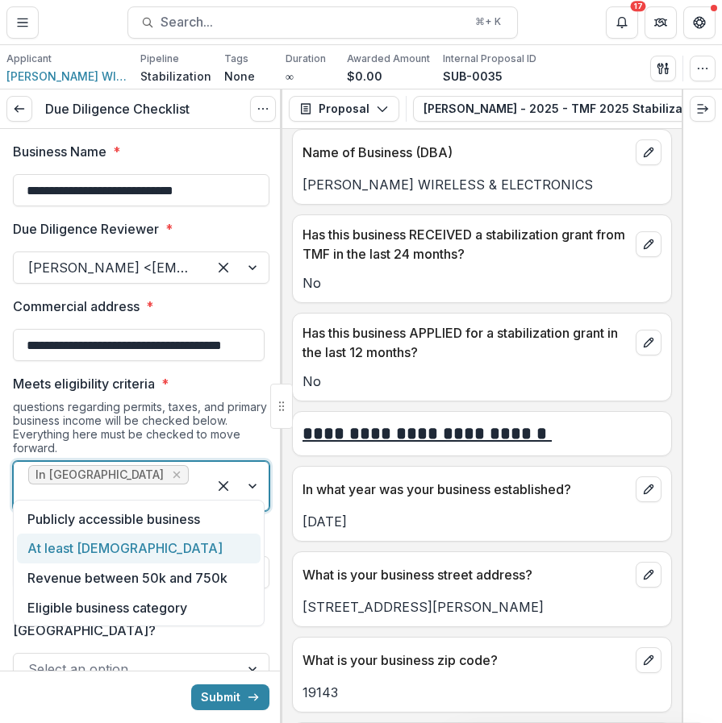
click at [171, 549] on div "At least [DEMOGRAPHIC_DATA]" at bounding box center [139, 549] width 244 height 30
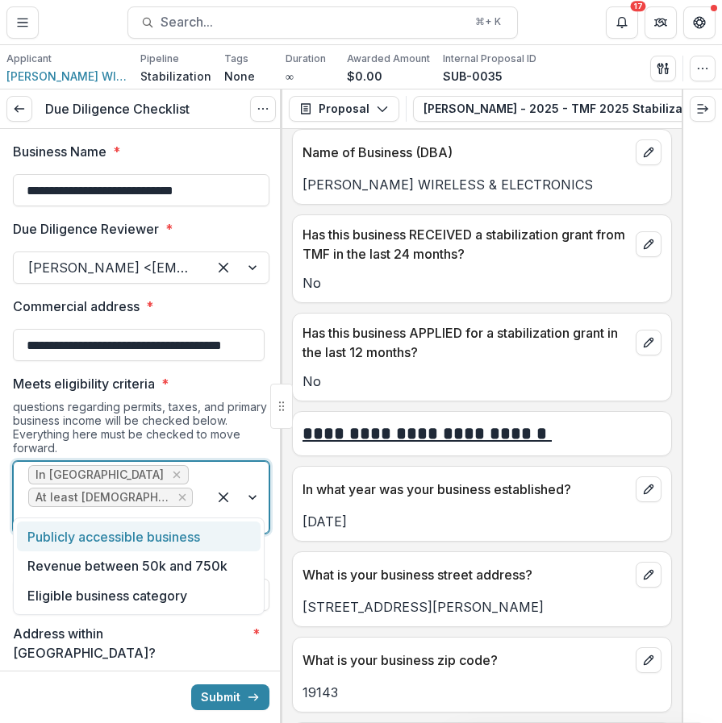
click at [176, 509] on div at bounding box center [110, 520] width 164 height 23
click at [184, 539] on div "Publicly accessible business" at bounding box center [139, 537] width 244 height 30
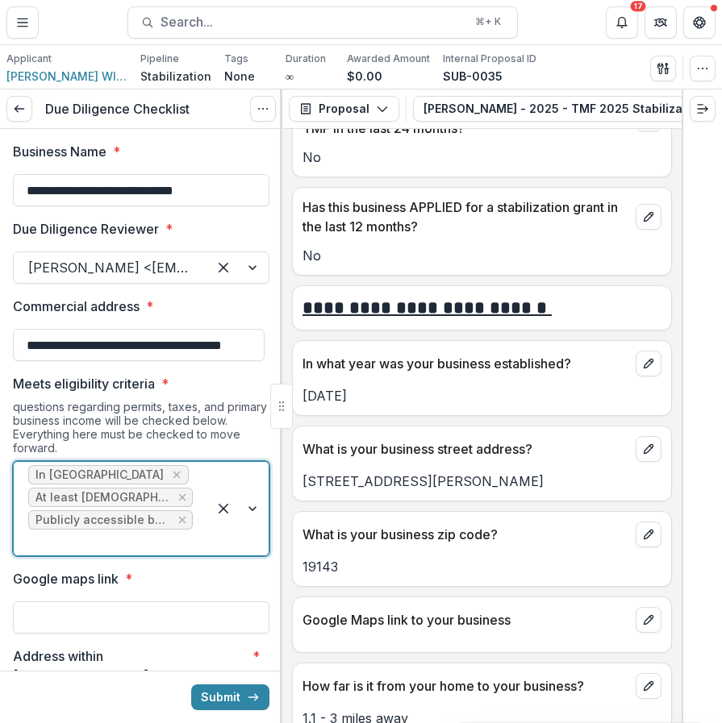
scroll to position [761, 0]
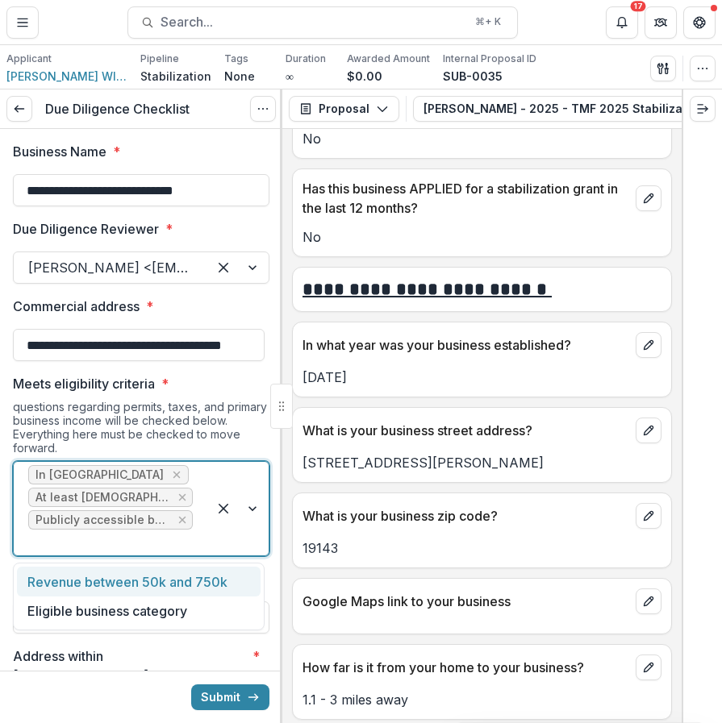
click at [194, 541] on div "In Philadelphia At least 2 years old Publicly accessible business" at bounding box center [111, 509] width 194 height 94
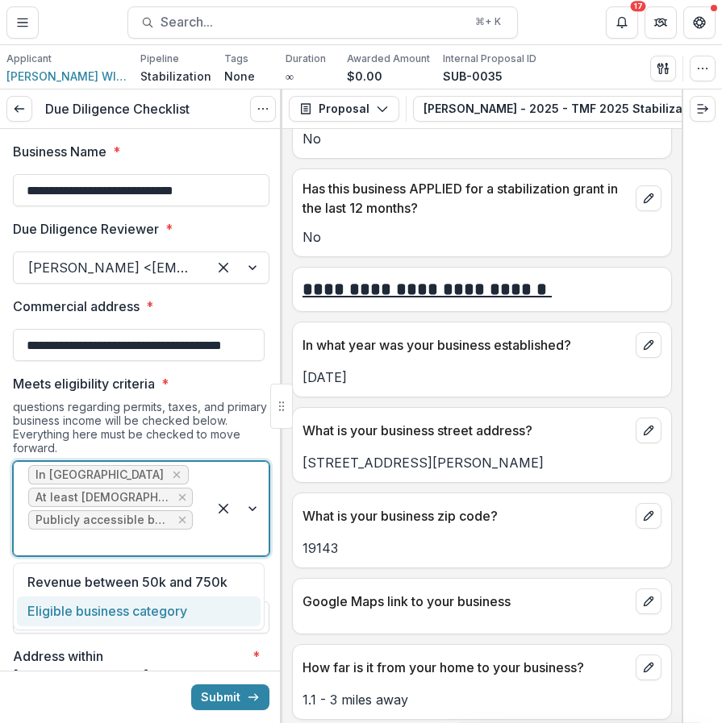
click at [159, 619] on div "Eligible business category" at bounding box center [139, 612] width 244 height 30
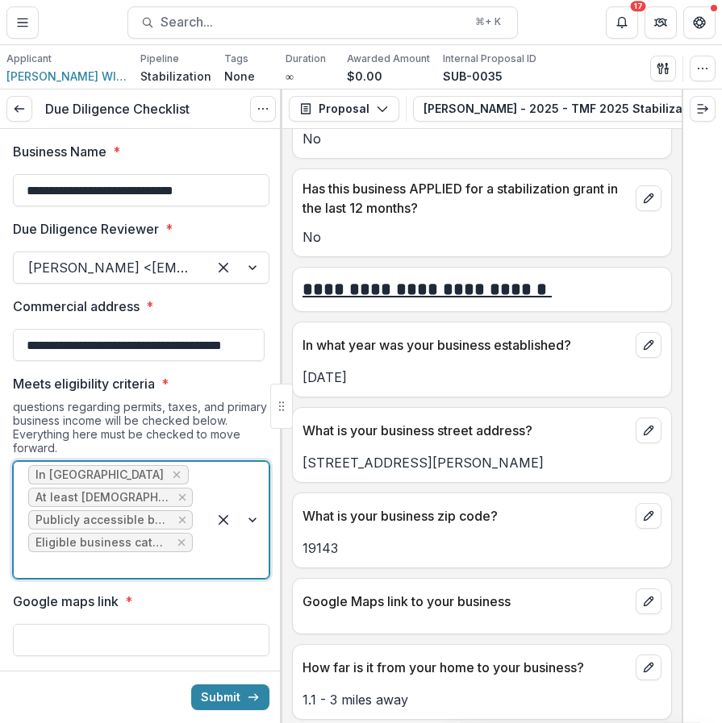
click at [185, 557] on div at bounding box center [110, 565] width 164 height 23
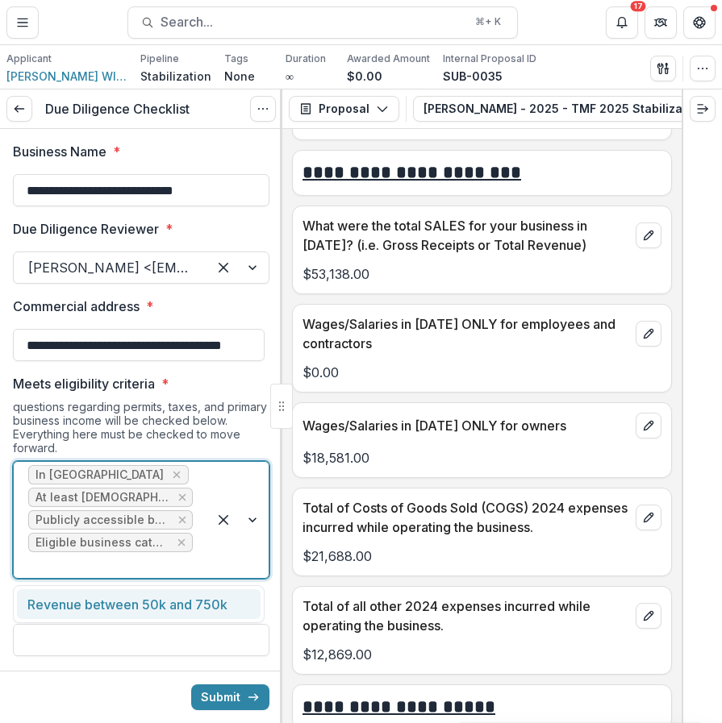
scroll to position [6704, 0]
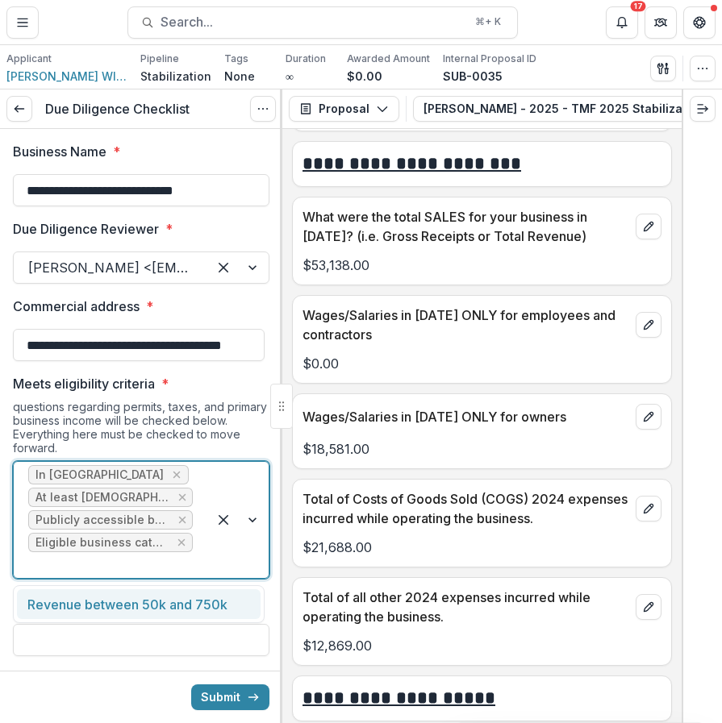
click at [160, 569] on div at bounding box center [110, 565] width 164 height 23
click at [128, 546] on span "Eligible business category" at bounding box center [102, 543] width 134 height 14
click at [127, 604] on div "Revenue between 50k and 750k" at bounding box center [139, 604] width 244 height 30
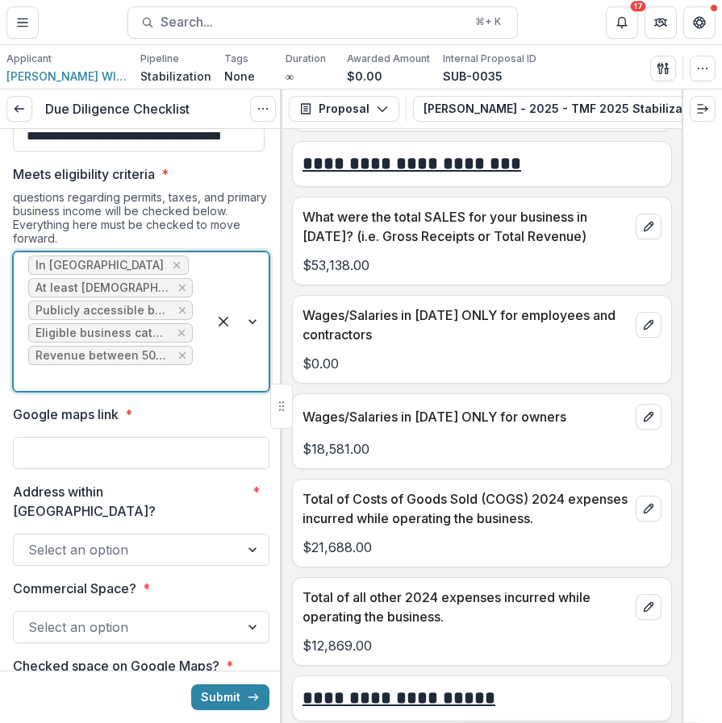
scroll to position [271, 0]
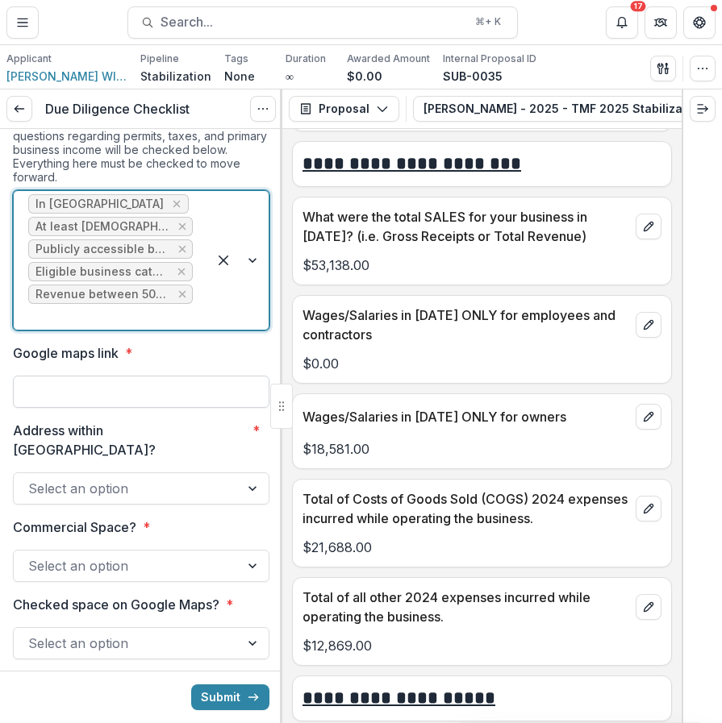
click at [212, 403] on input "Google maps link *" at bounding box center [141, 392] width 256 height 32
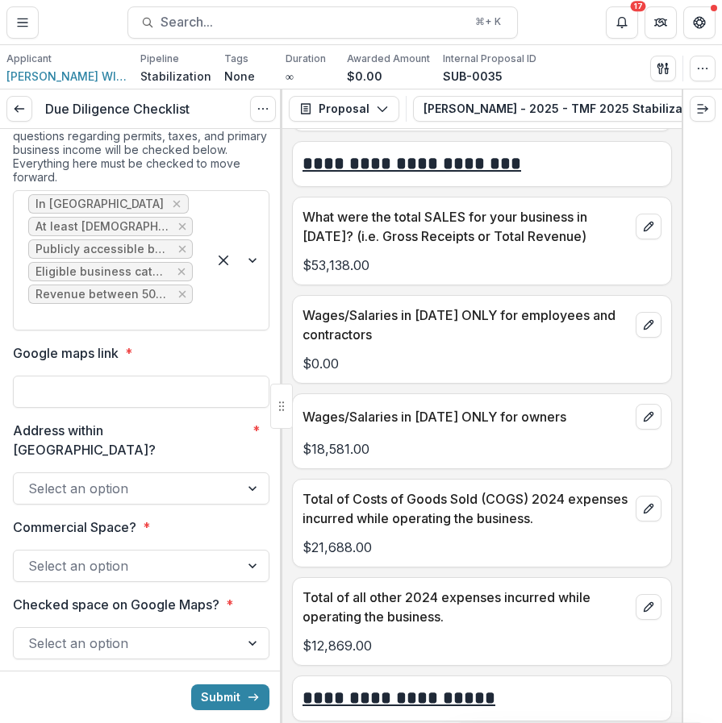
paste input "**********"
type input "**********"
click at [150, 477] on div at bounding box center [126, 488] width 197 height 23
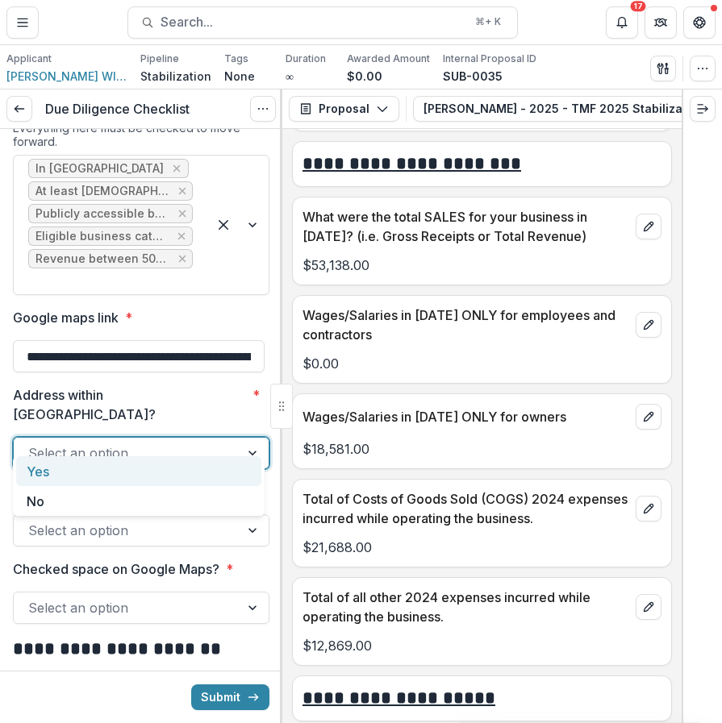
click at [149, 465] on div "Yes" at bounding box center [138, 471] width 245 height 30
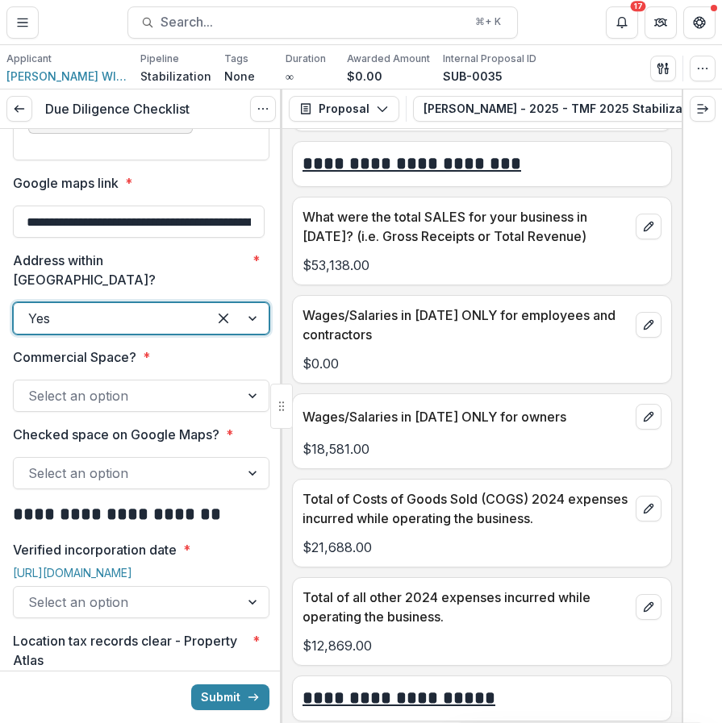
scroll to position [458, 0]
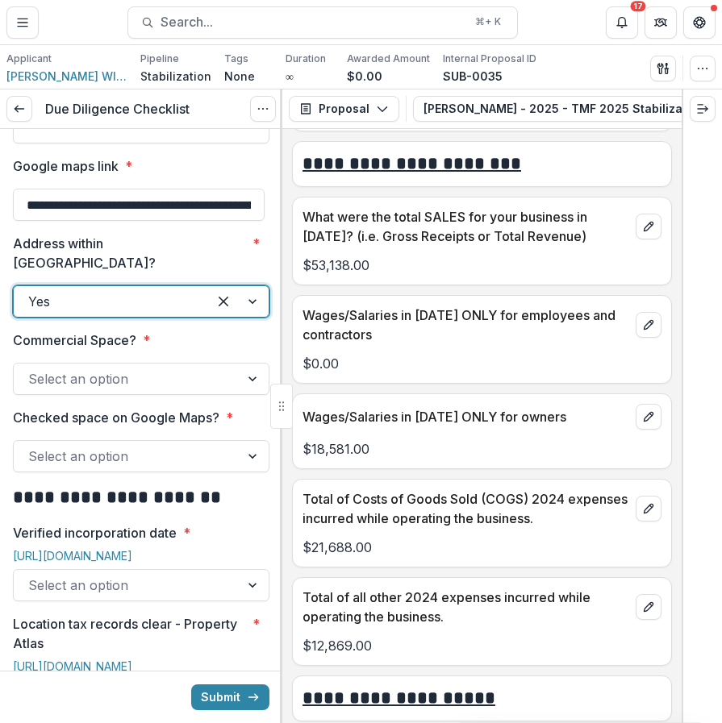
click at [177, 368] on div at bounding box center [126, 379] width 197 height 23
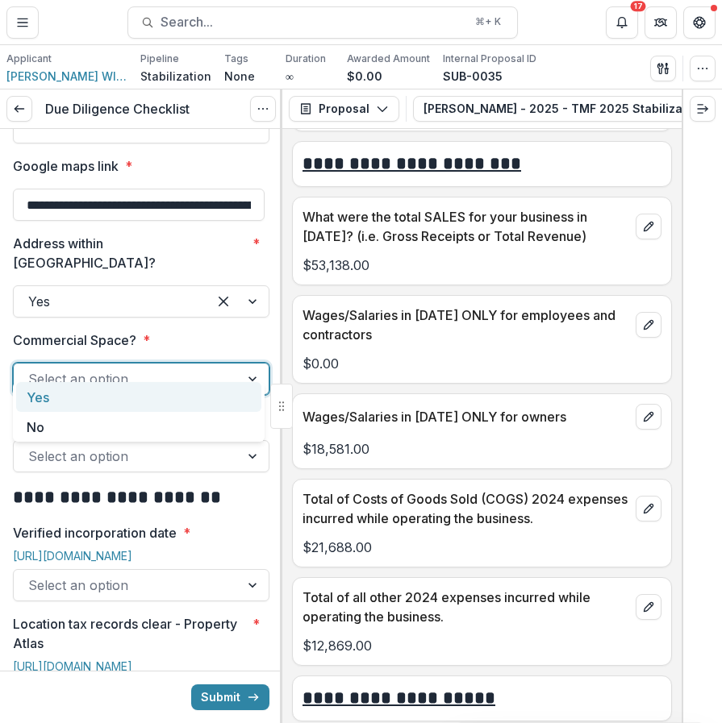
click at [137, 398] on div "Yes" at bounding box center [138, 397] width 245 height 30
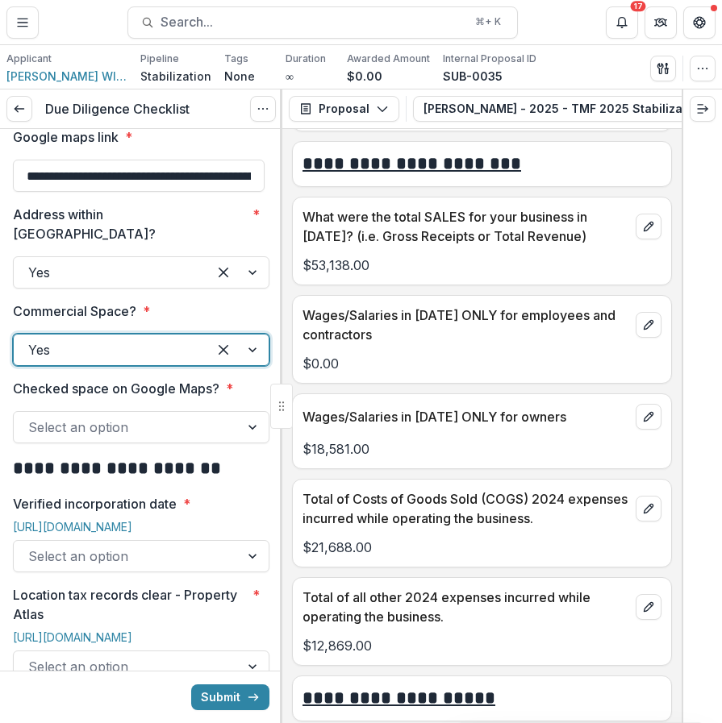
scroll to position [524, 0]
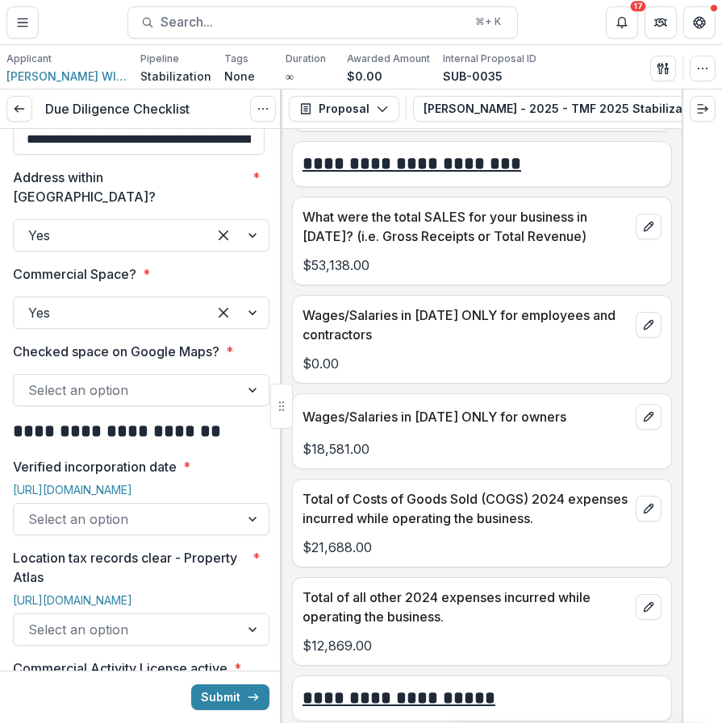
click at [145, 379] on div at bounding box center [126, 390] width 197 height 23
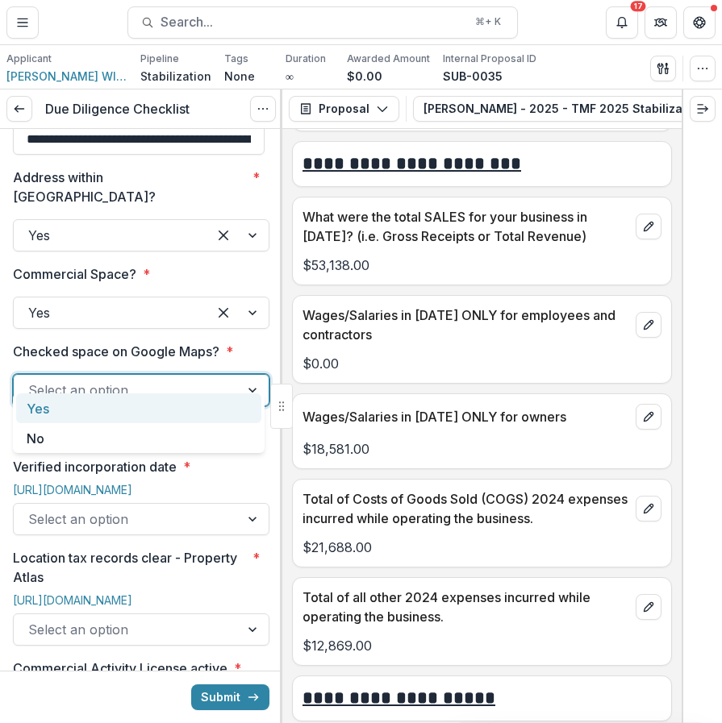
click at [132, 418] on div "Yes" at bounding box center [138, 408] width 245 height 30
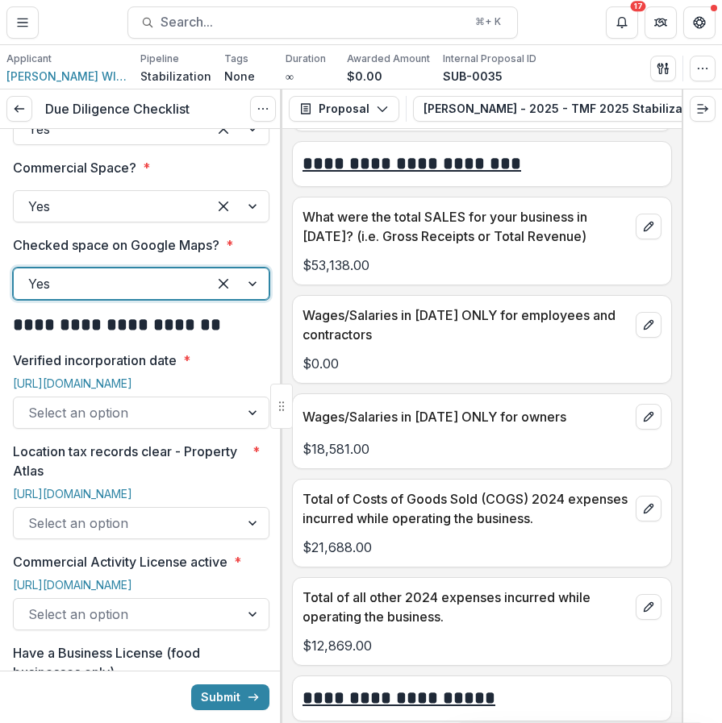
scroll to position [641, 0]
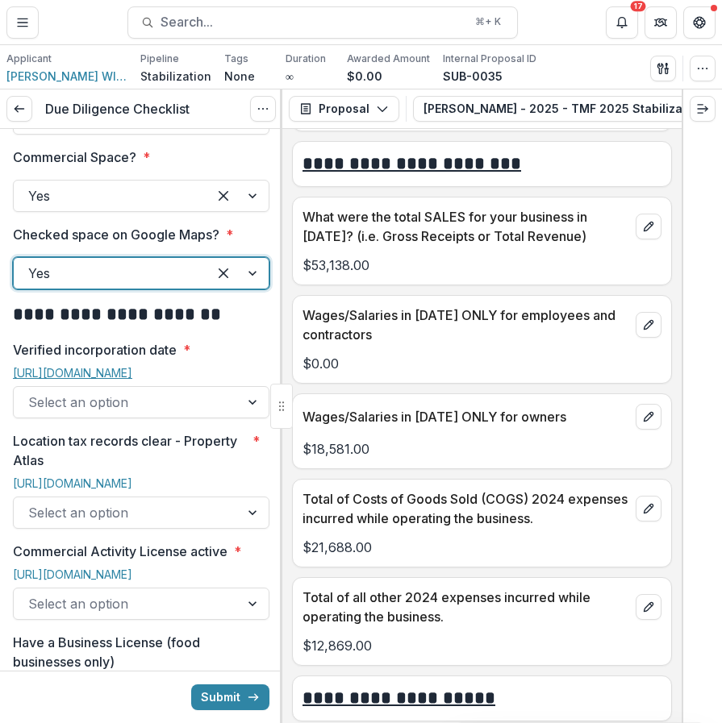
click at [132, 366] on link "[URL][DOMAIN_NAME]" at bounding box center [72, 373] width 119 height 14
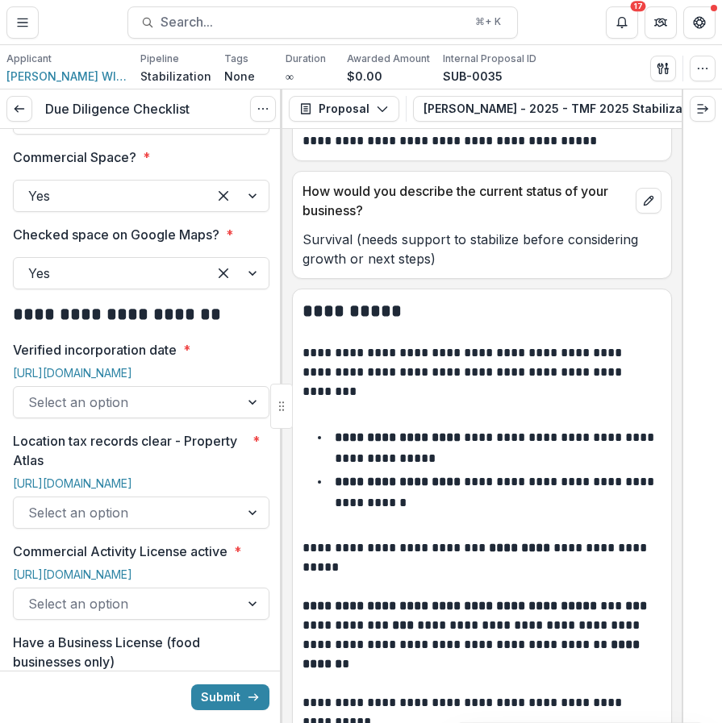
scroll to position [1407, 0]
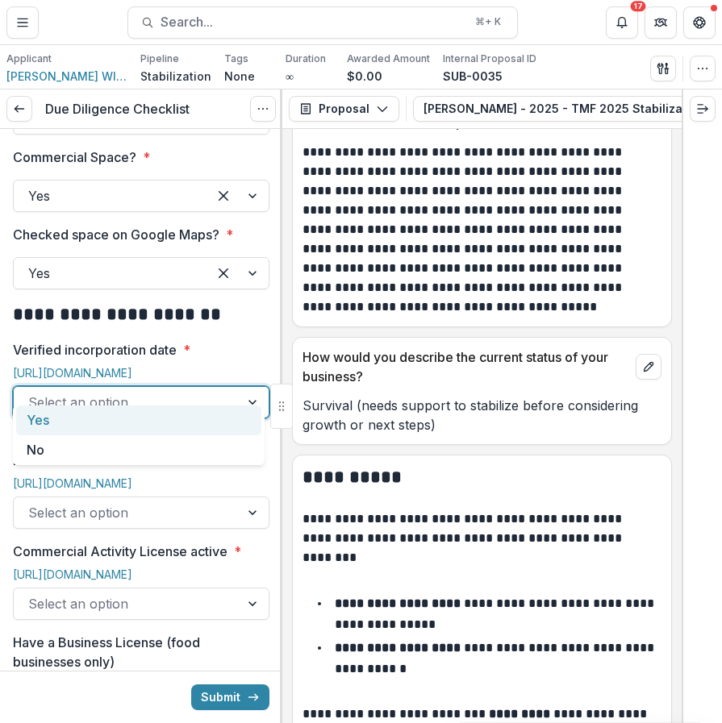
click at [225, 390] on div "Select an option" at bounding box center [127, 402] width 226 height 26
click at [206, 417] on div "Yes" at bounding box center [138, 421] width 245 height 30
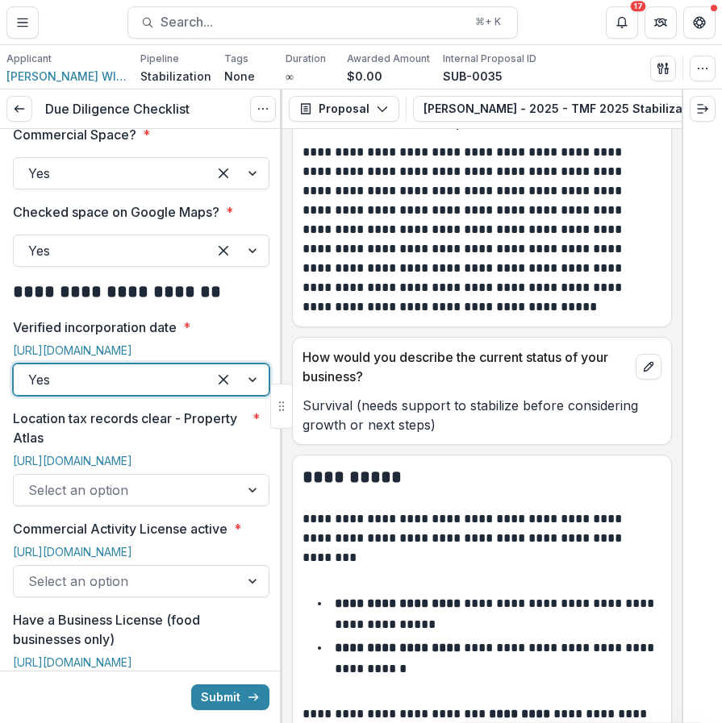
scroll to position [674, 0]
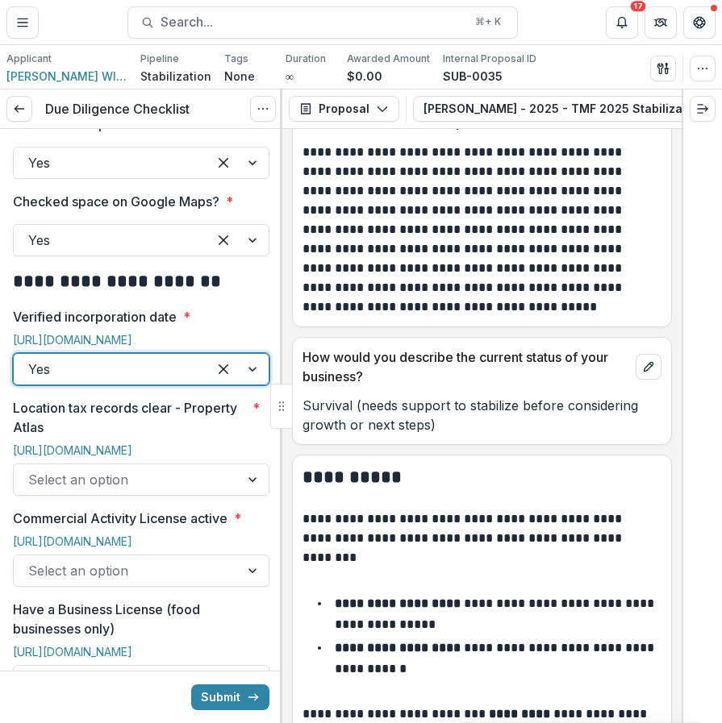
click at [194, 469] on div at bounding box center [126, 479] width 197 height 23
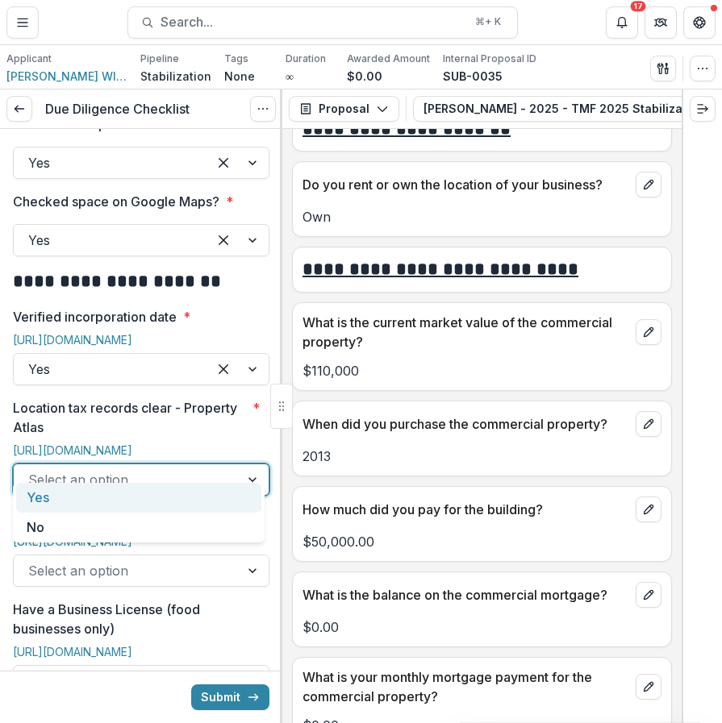
scroll to position [5995, 0]
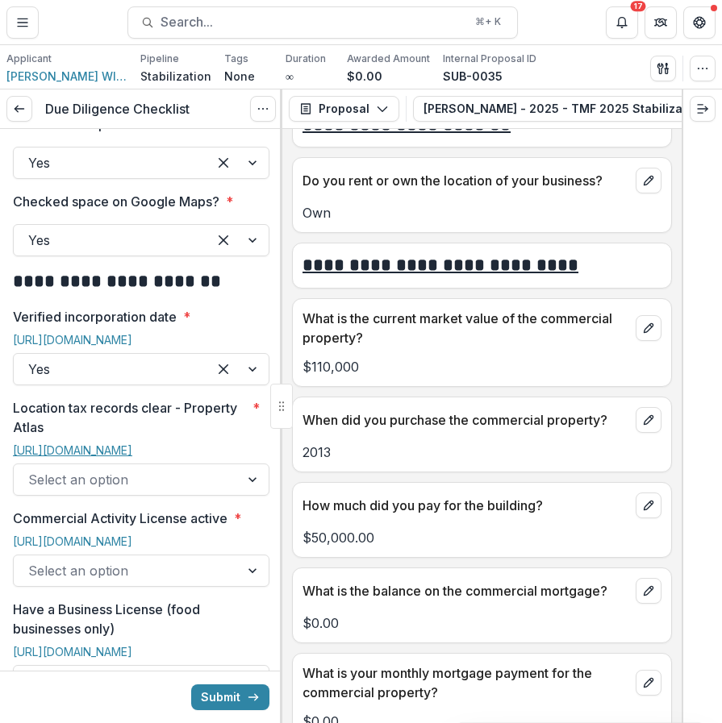
click at [81, 443] on link "[URL][DOMAIN_NAME]" at bounding box center [72, 450] width 119 height 14
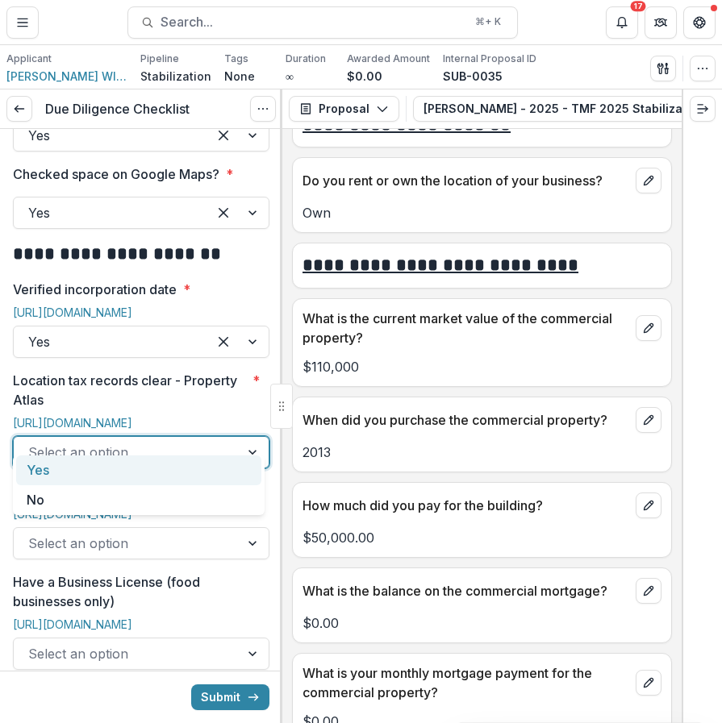
click at [170, 441] on div at bounding box center [126, 452] width 197 height 23
click at [162, 465] on div "Yes" at bounding box center [138, 471] width 245 height 30
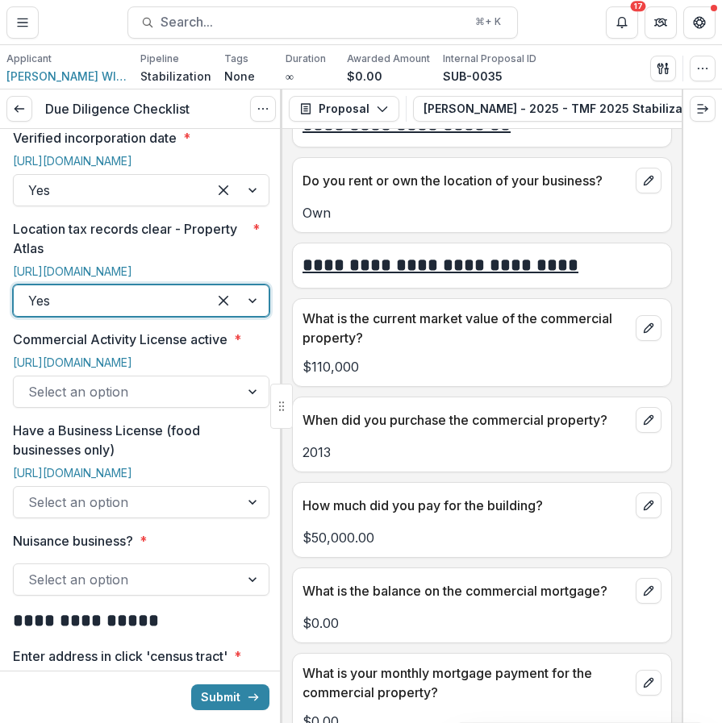
scroll to position [863, 0]
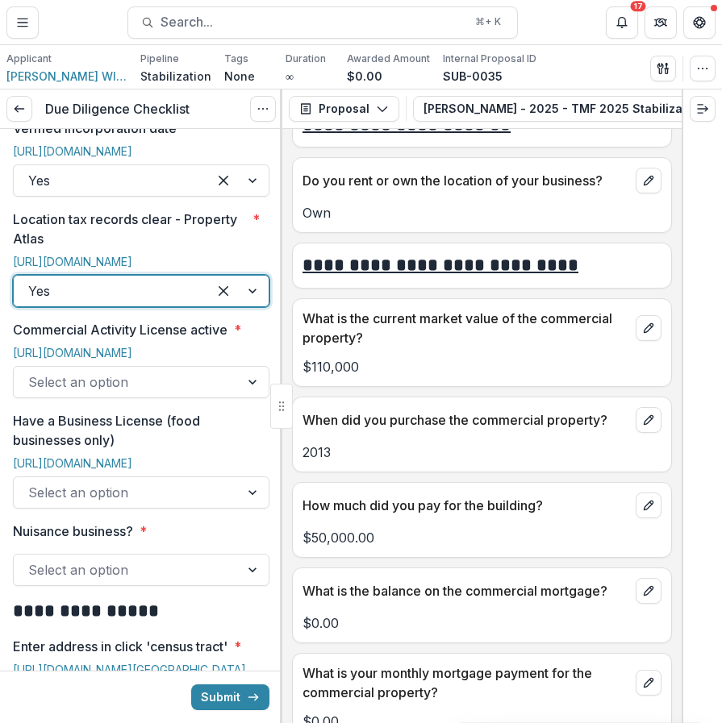
click at [135, 325] on div "Commercial Activity License active * [URL][DOMAIN_NAME] Select an option" at bounding box center [141, 359] width 256 height 78
click at [132, 346] on link "[URL][DOMAIN_NAME]" at bounding box center [72, 353] width 119 height 14
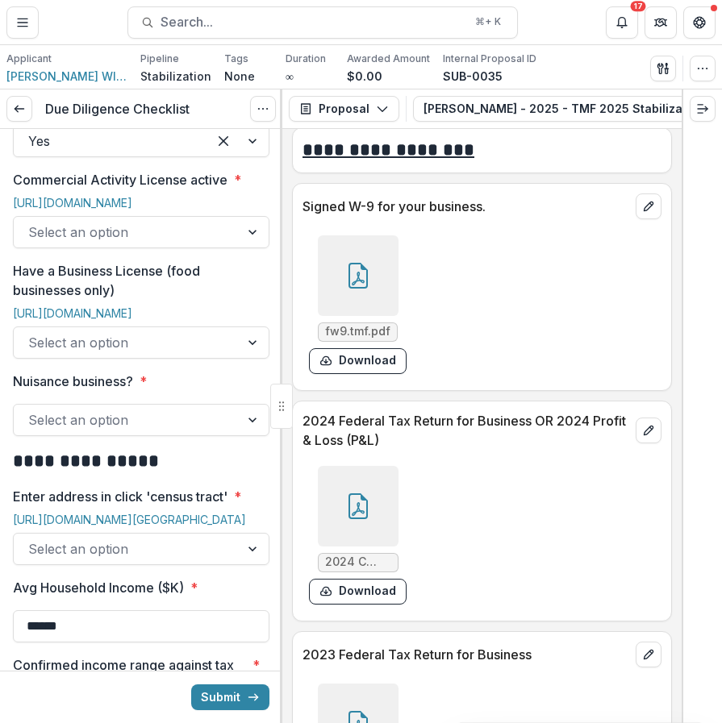
scroll to position [9461, 0]
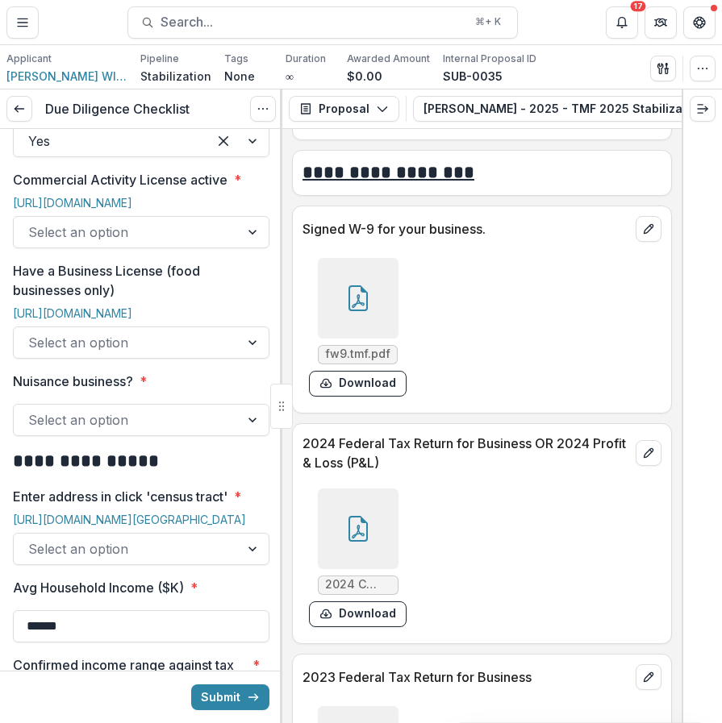
click at [387, 562] on div at bounding box center [358, 529] width 81 height 81
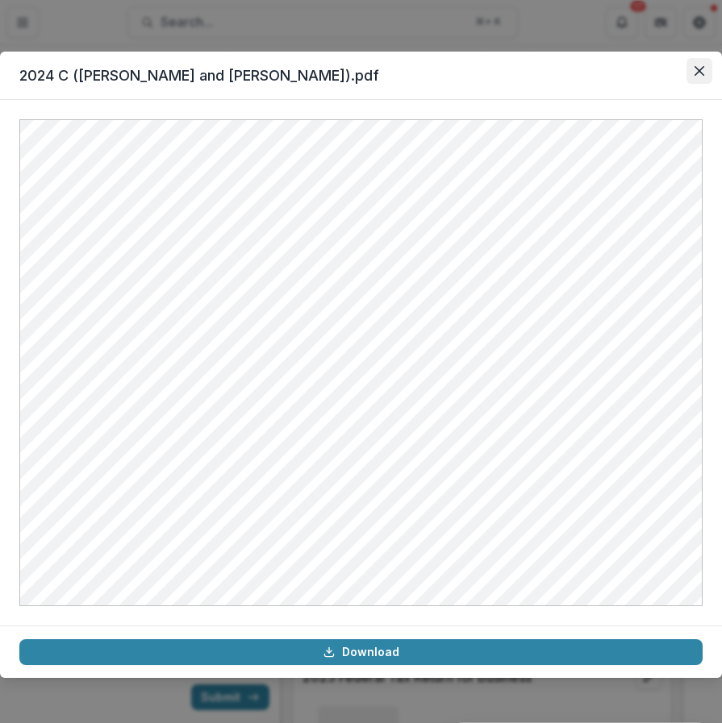
click at [698, 80] on button "Close" at bounding box center [699, 71] width 26 height 26
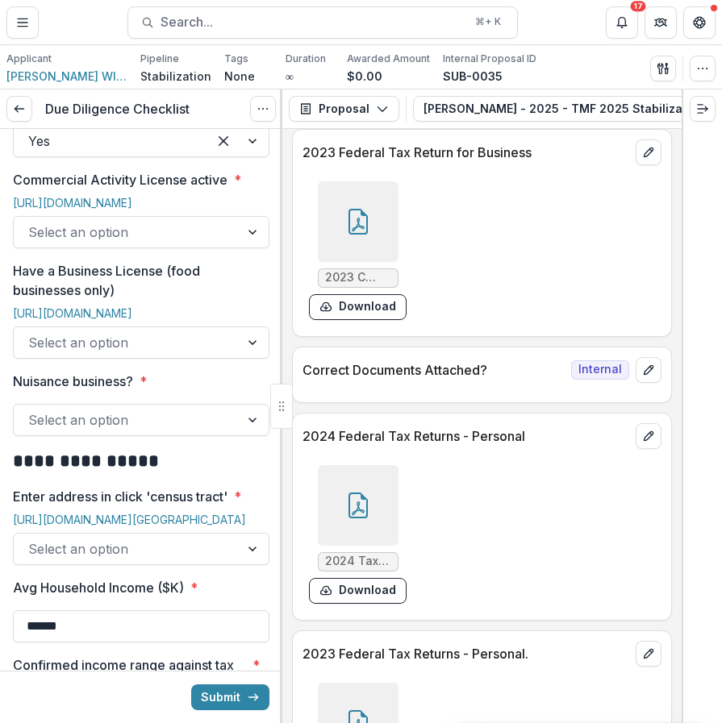
scroll to position [10036, 0]
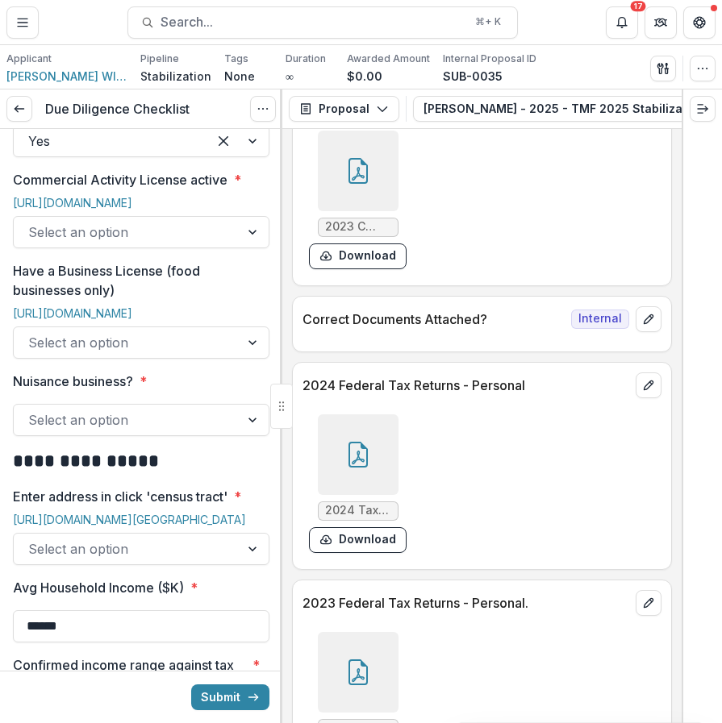
click at [374, 495] on div at bounding box center [358, 454] width 81 height 81
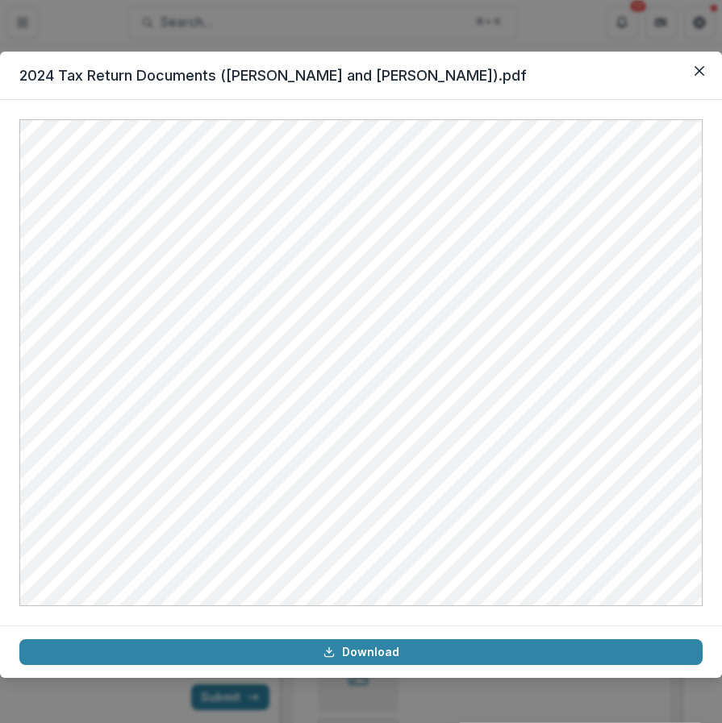
click at [405, 705] on div "2024 Tax Return Documents (SIDDIQUEE MOHAMMAD and ROMANA SIDDIQUE).pdf Download" at bounding box center [361, 361] width 722 height 723
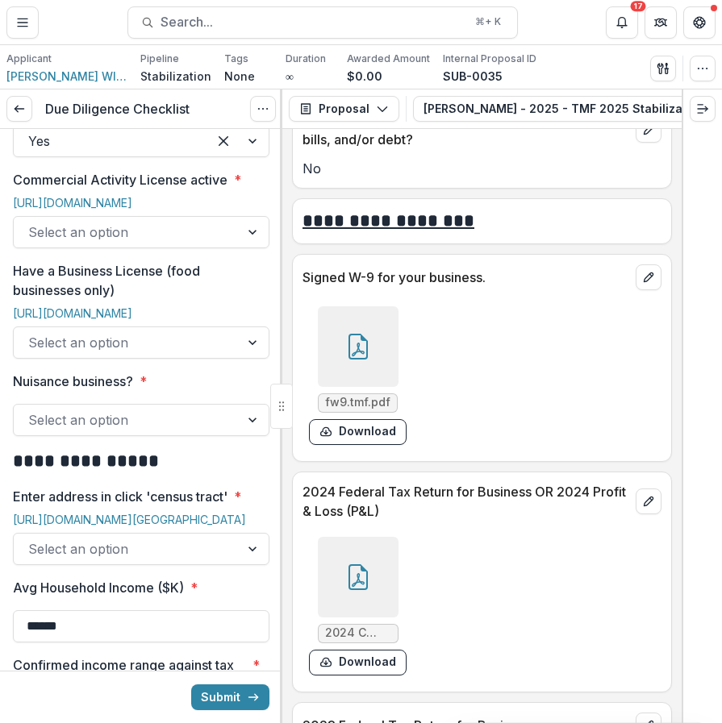
scroll to position [9406, 0]
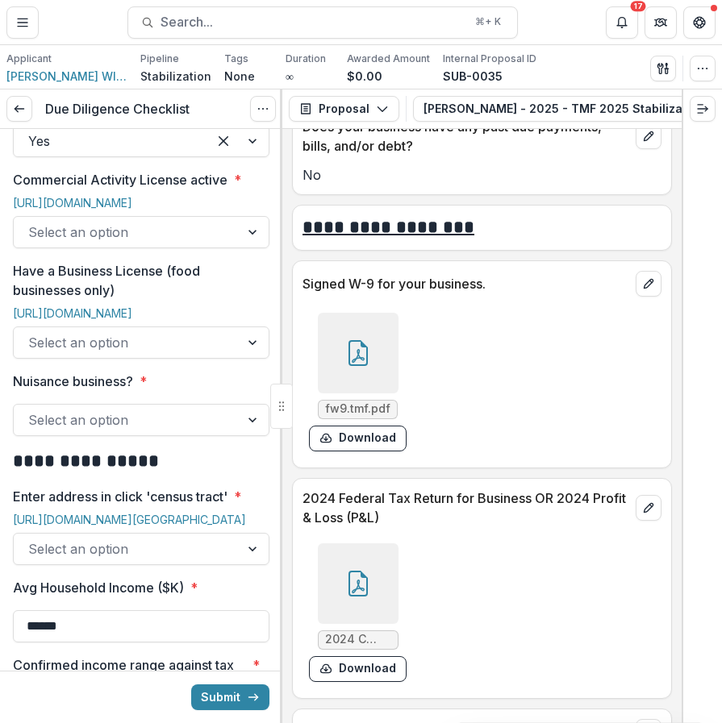
click at [339, 393] on div at bounding box center [358, 353] width 81 height 81
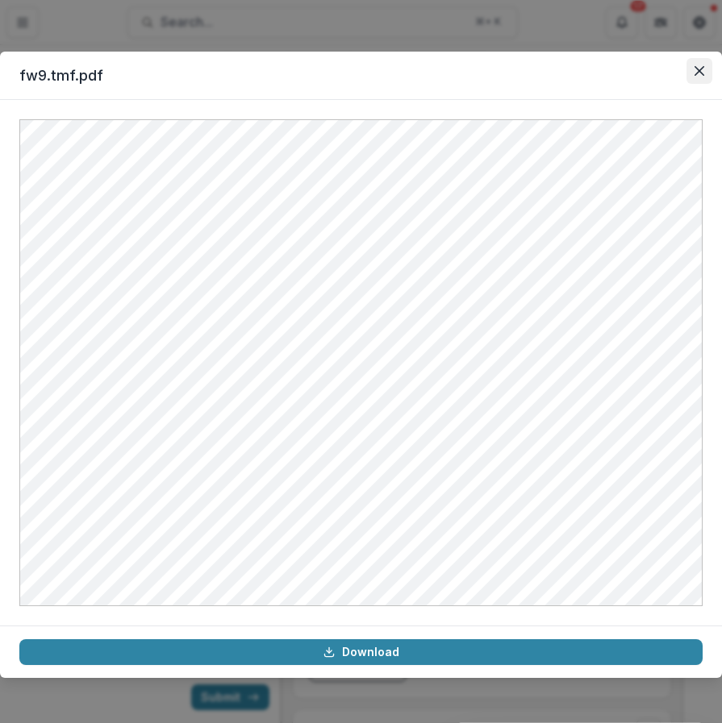
click at [700, 65] on button "Close" at bounding box center [699, 71] width 26 height 26
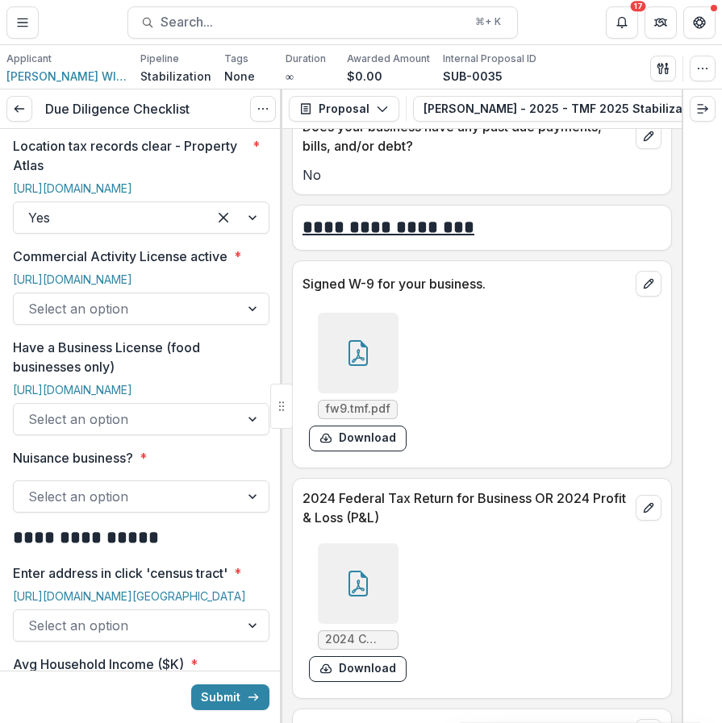
scroll to position [928, 0]
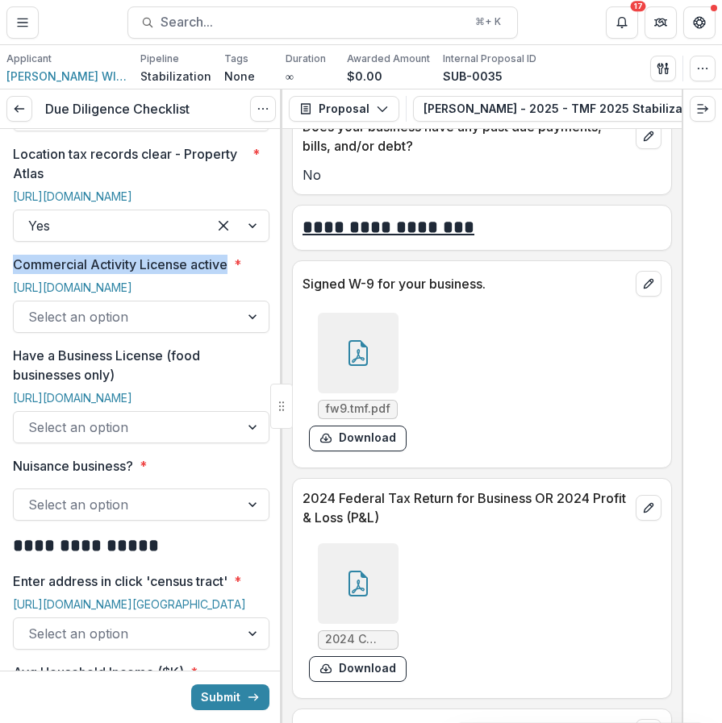
drag, startPoint x: 15, startPoint y: 240, endPoint x: 227, endPoint y: 249, distance: 212.3
click at [227, 255] on p "Commercial Activity License active" at bounding box center [120, 264] width 214 height 19
copy p "Commercial Activity License active"
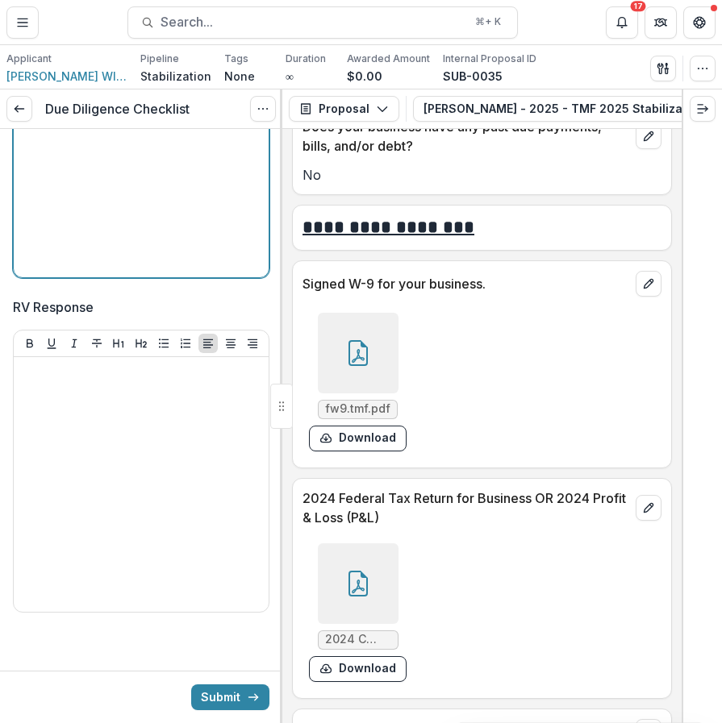
click at [223, 218] on div at bounding box center [141, 150] width 242 height 242
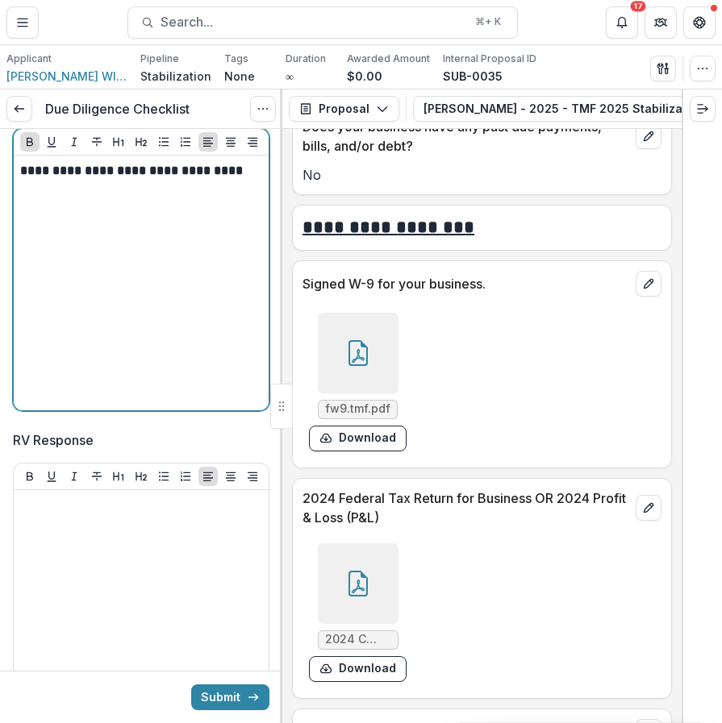
scroll to position [3410, 0]
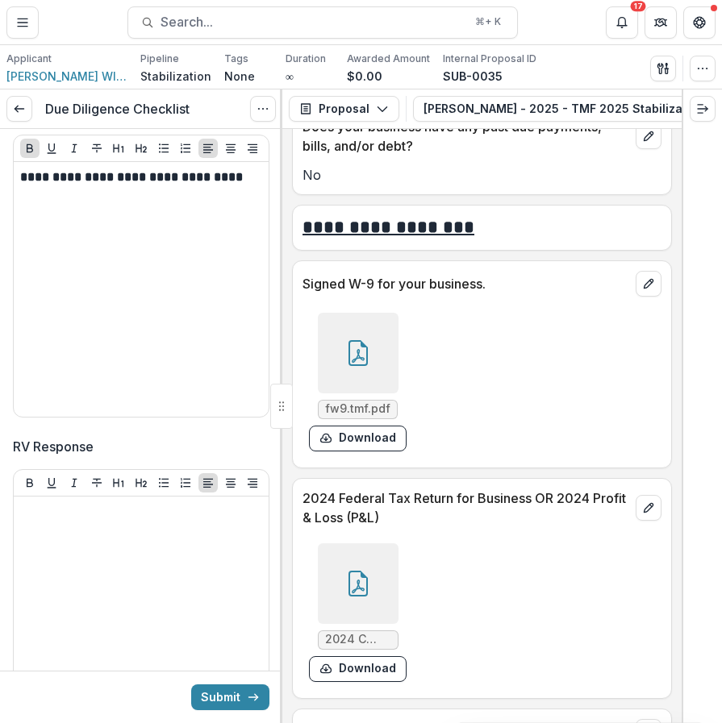
drag, startPoint x: 19, startPoint y: 284, endPoint x: 255, endPoint y: 289, distance: 235.5
click at [255, 288] on div "**********" at bounding box center [141, 289] width 255 height 255
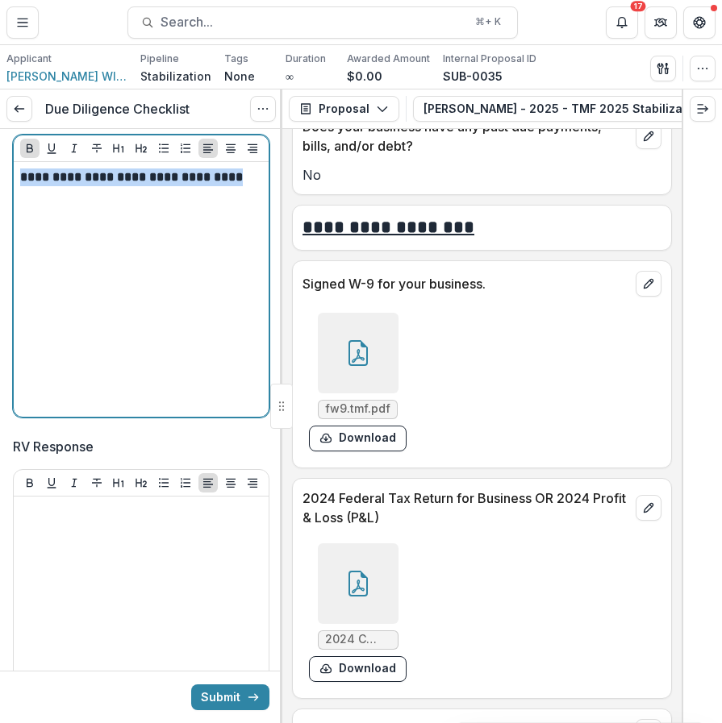
drag, startPoint x: 255, startPoint y: 289, endPoint x: 6, endPoint y: 274, distance: 249.6
click at [32, 155] on icon "Bold" at bounding box center [29, 148] width 13 height 13
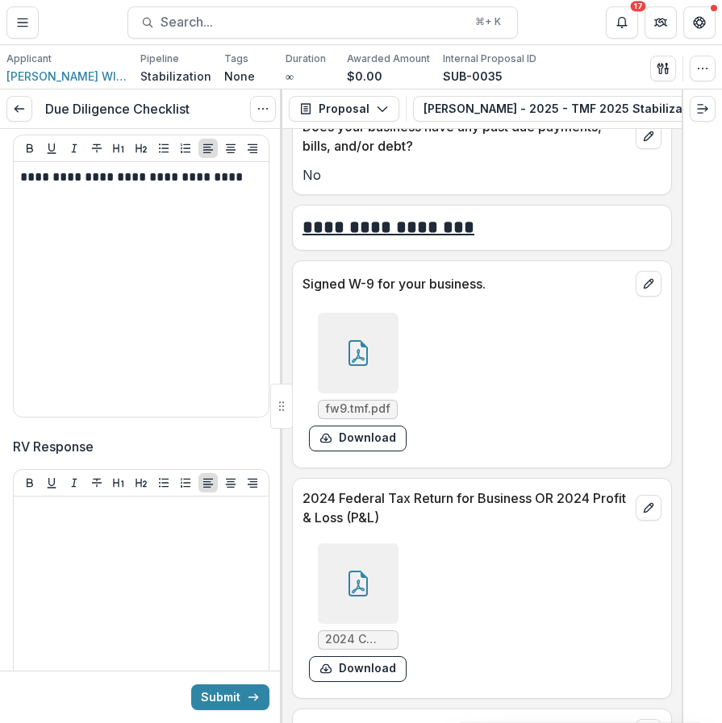
click at [185, 268] on div "**********" at bounding box center [141, 289] width 255 height 255
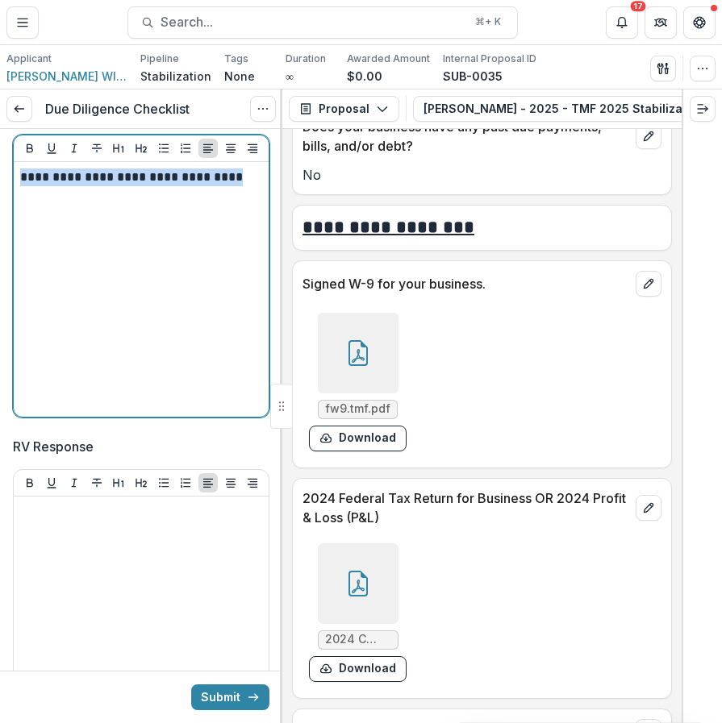
click at [22, 186] on p "**********" at bounding box center [138, 178] width 237 height 18
click at [129, 375] on div "**********" at bounding box center [141, 290] width 242 height 242
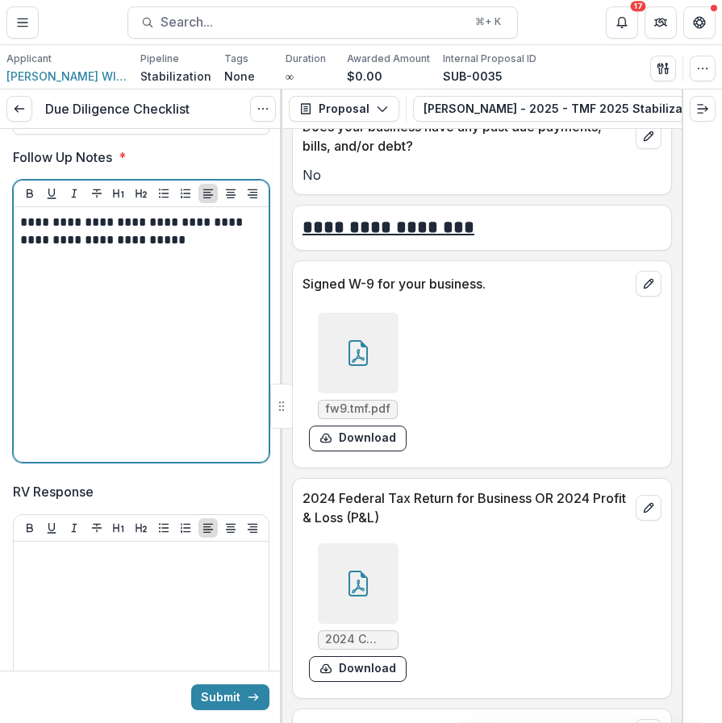
scroll to position [3308, 0]
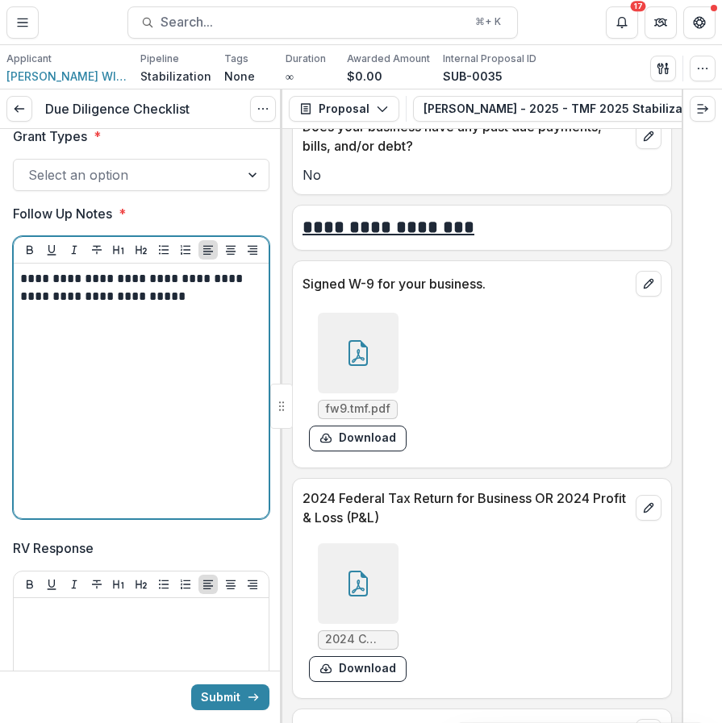
drag, startPoint x: 215, startPoint y: 392, endPoint x: 14, endPoint y: 365, distance: 203.3
click at [14, 365] on div "**********" at bounding box center [141, 377] width 255 height 281
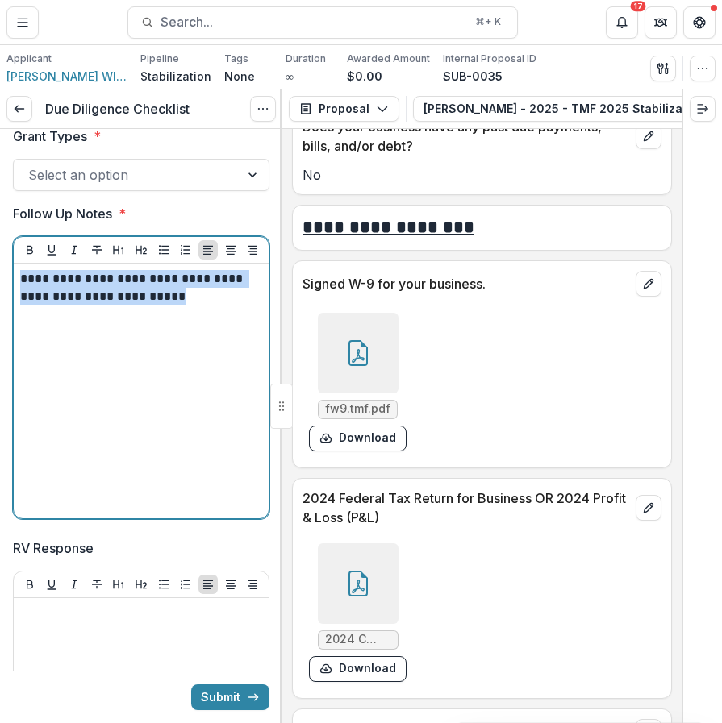
drag, startPoint x: 215, startPoint y: 407, endPoint x: 97, endPoint y: 377, distance: 122.4
click at [95, 306] on p "**********" at bounding box center [138, 287] width 237 height 35
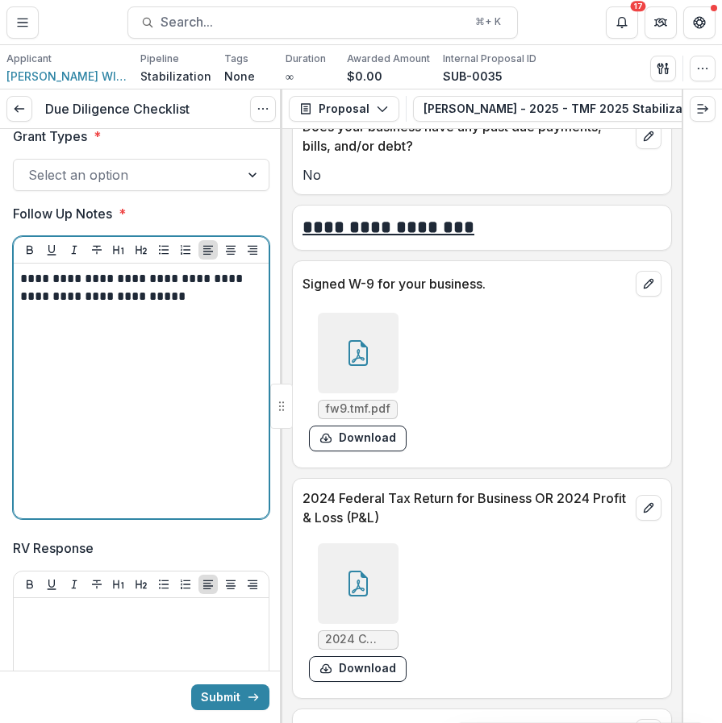
click at [185, 468] on div "**********" at bounding box center [141, 391] width 242 height 242
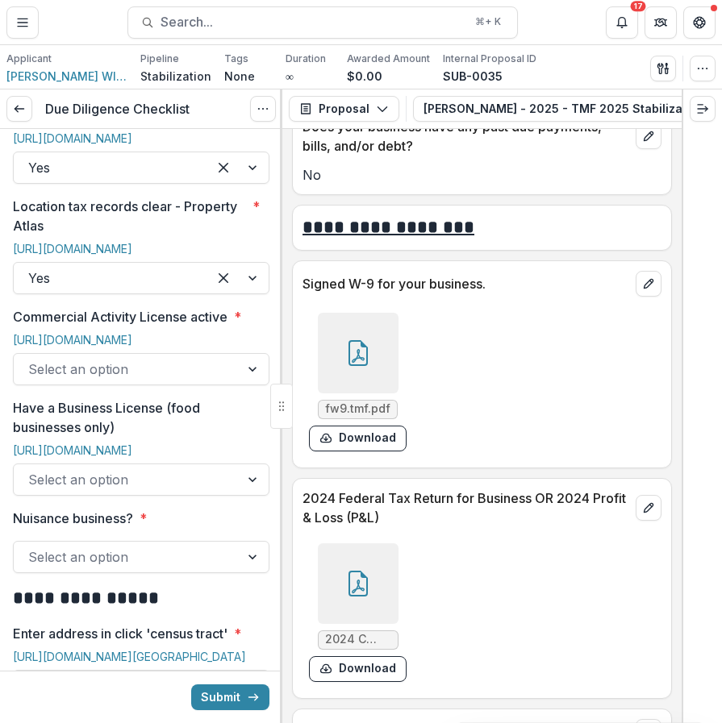
scroll to position [860, 0]
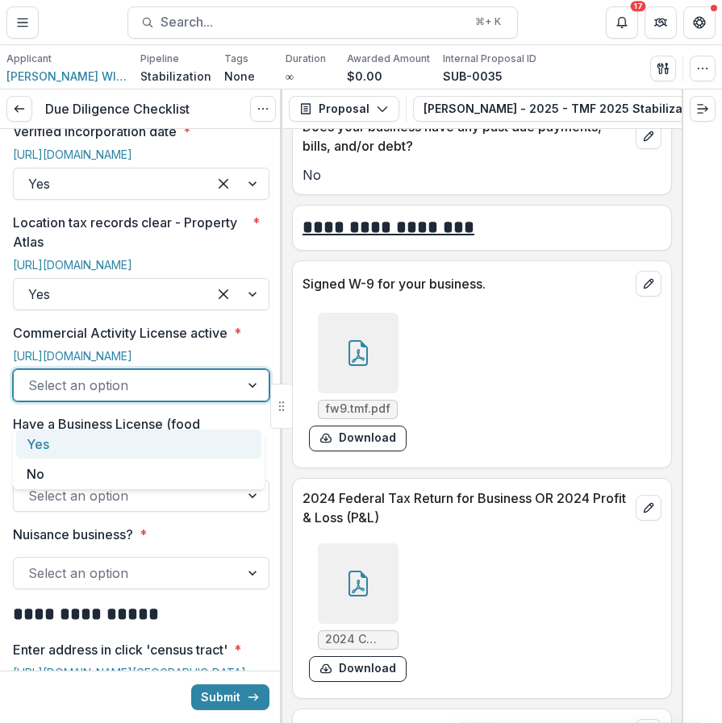
click at [240, 401] on div at bounding box center [253, 385] width 29 height 31
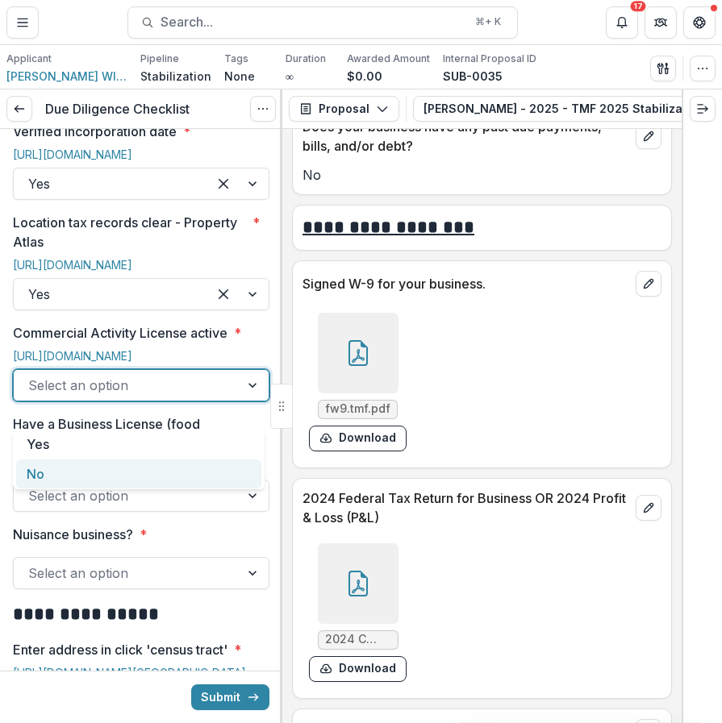
click at [210, 477] on div "No" at bounding box center [138, 475] width 245 height 30
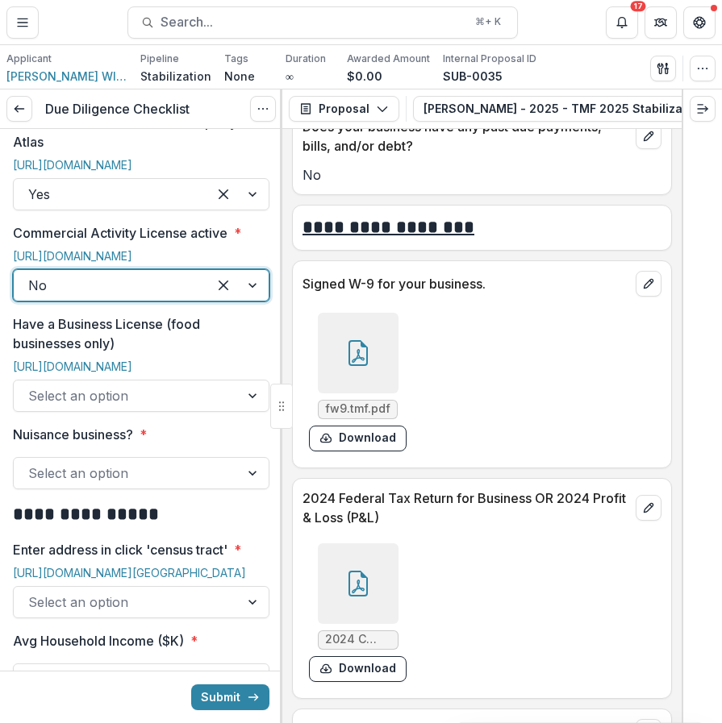
scroll to position [989, 0]
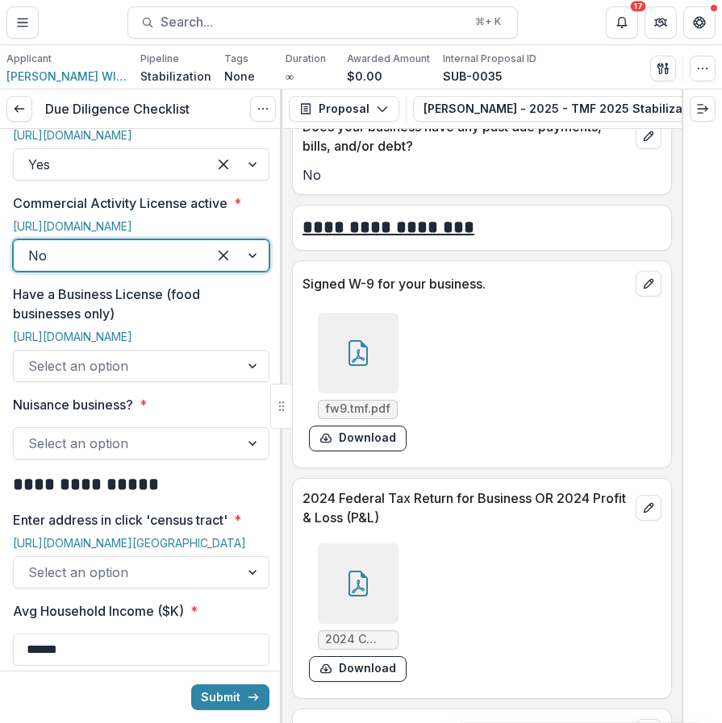
click at [131, 350] on div "[URL][DOMAIN_NAME]" at bounding box center [141, 340] width 256 height 20
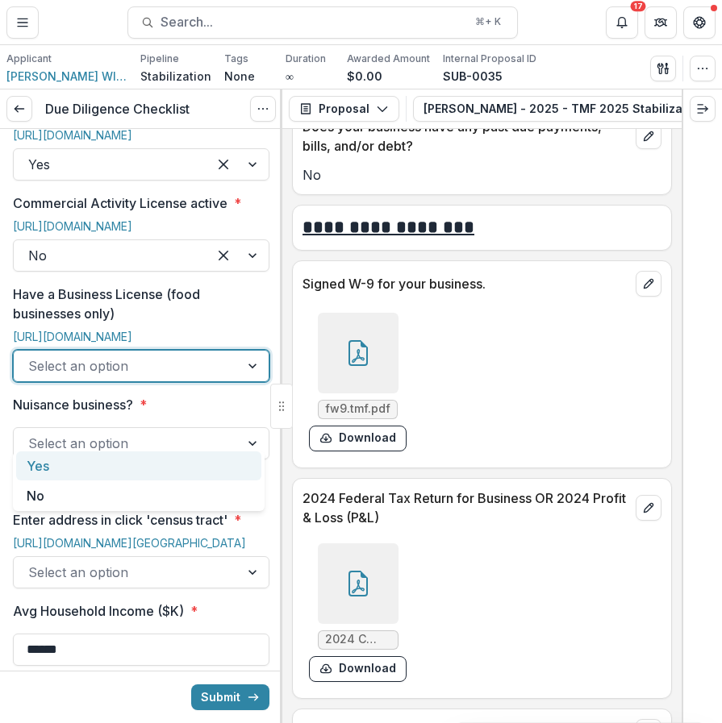
click at [141, 377] on div at bounding box center [126, 366] width 197 height 23
click at [139, 478] on div "Yes" at bounding box center [138, 467] width 245 height 30
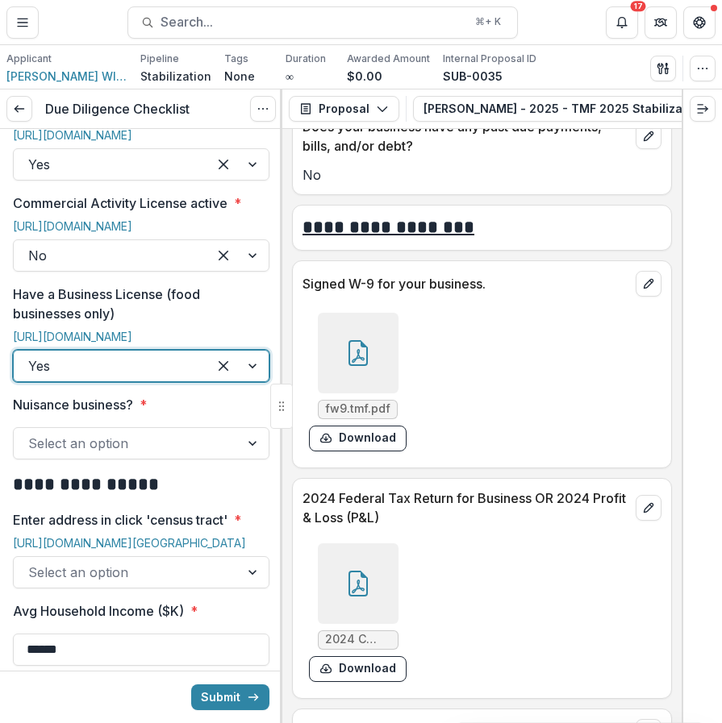
scroll to position [1023, 0]
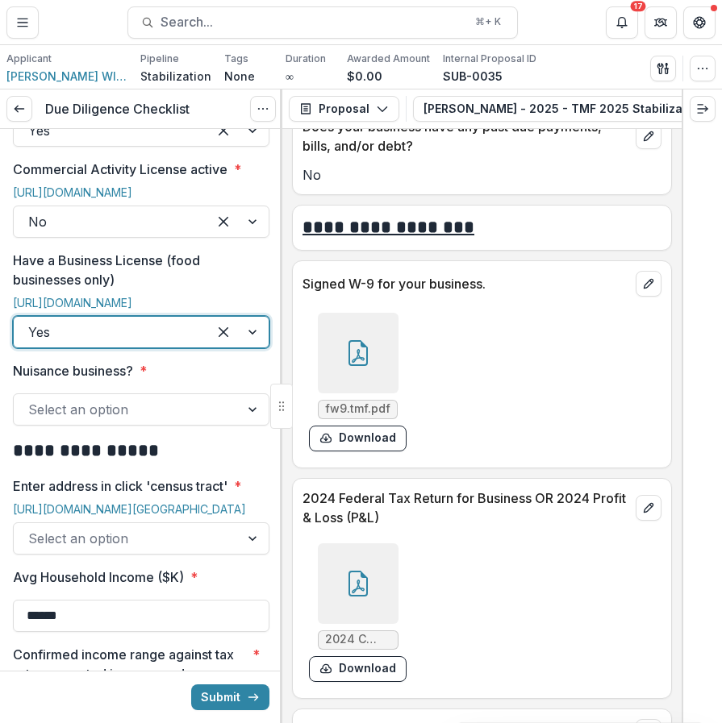
click at [103, 316] on div "[URL][DOMAIN_NAME]" at bounding box center [141, 306] width 256 height 20
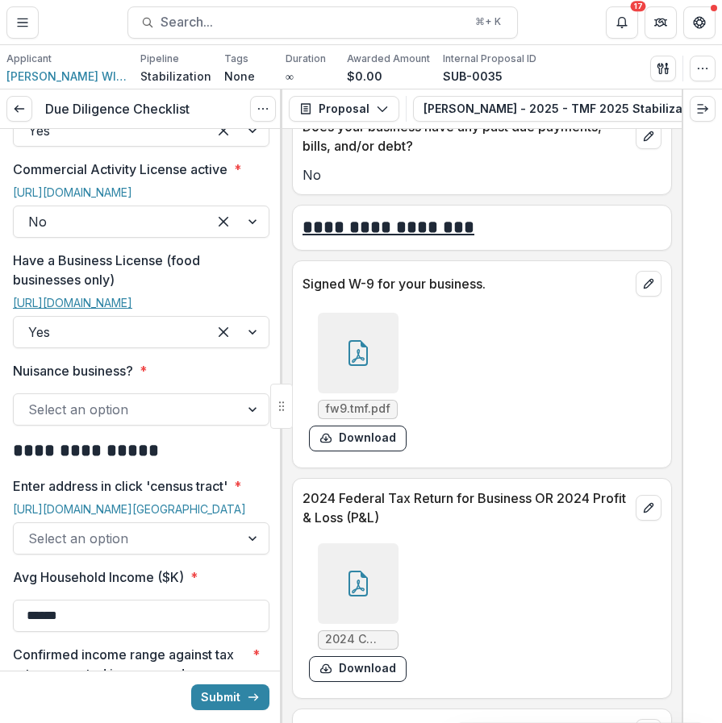
click at [68, 310] on link "[URL][DOMAIN_NAME]" at bounding box center [72, 303] width 119 height 14
click at [338, 391] on div at bounding box center [358, 353] width 81 height 81
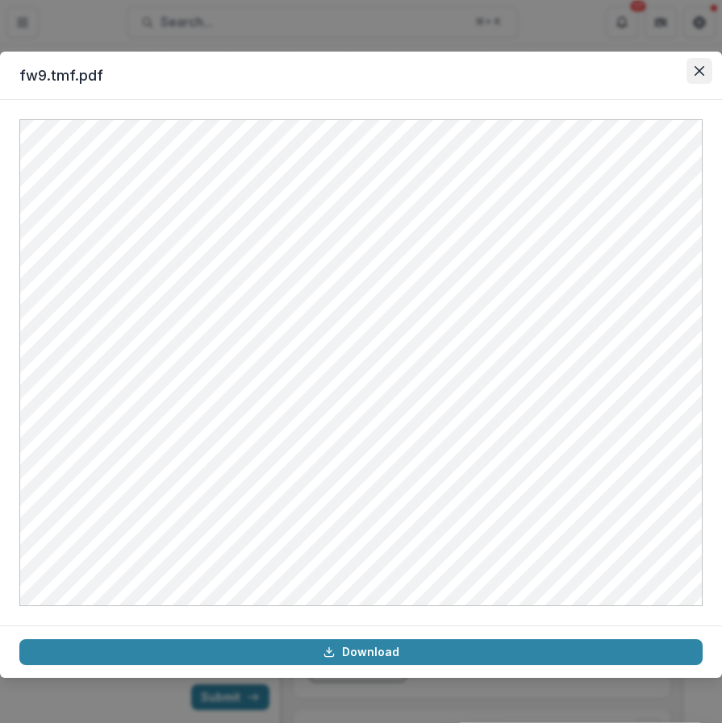
click at [697, 69] on icon "Close" at bounding box center [699, 71] width 10 height 10
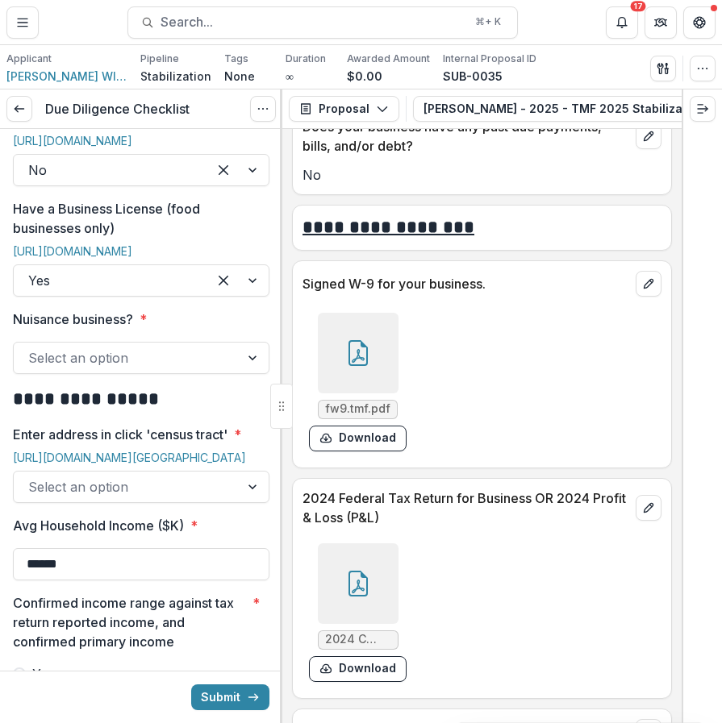
scroll to position [1080, 0]
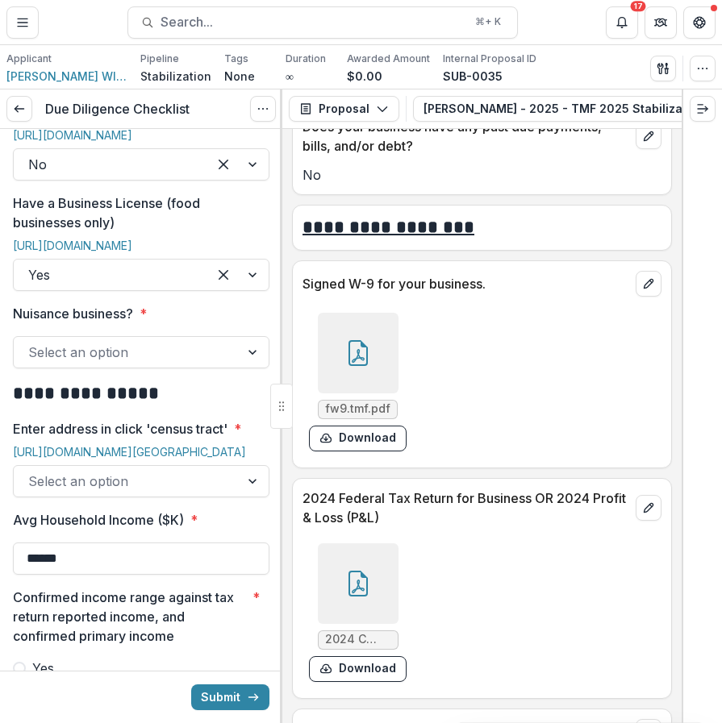
click at [182, 286] on div at bounding box center [110, 275] width 164 height 23
click at [190, 364] on div at bounding box center [126, 352] width 197 height 23
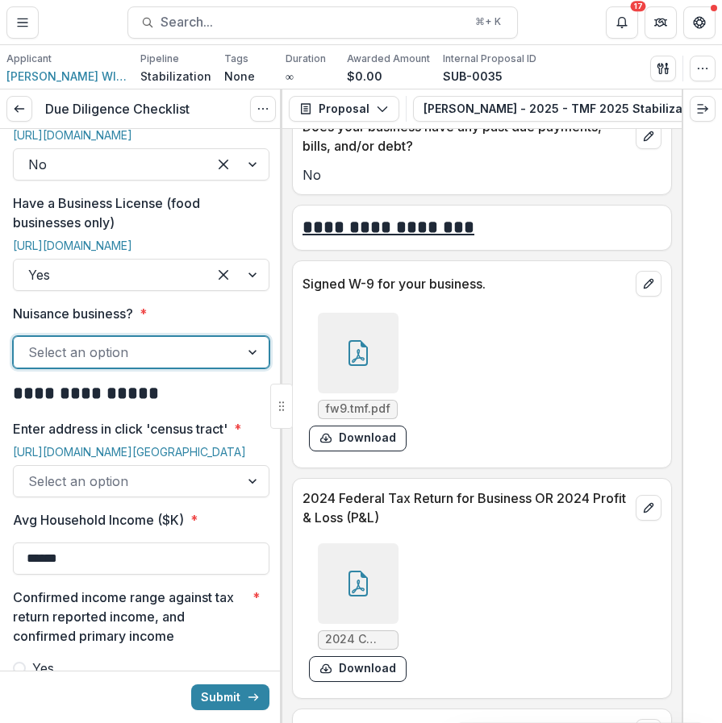
click at [196, 365] on div "Select an option" at bounding box center [127, 352] width 226 height 26
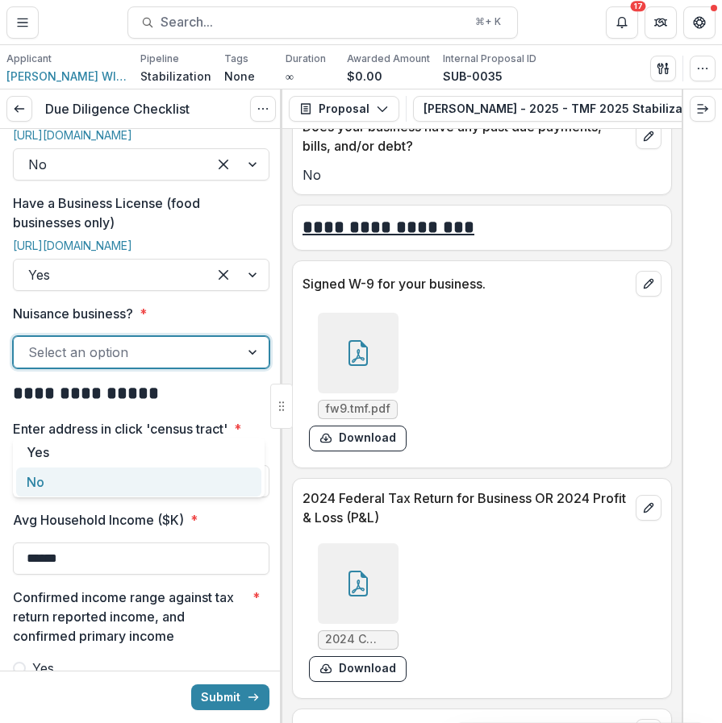
click at [145, 485] on div "No" at bounding box center [138, 483] width 245 height 30
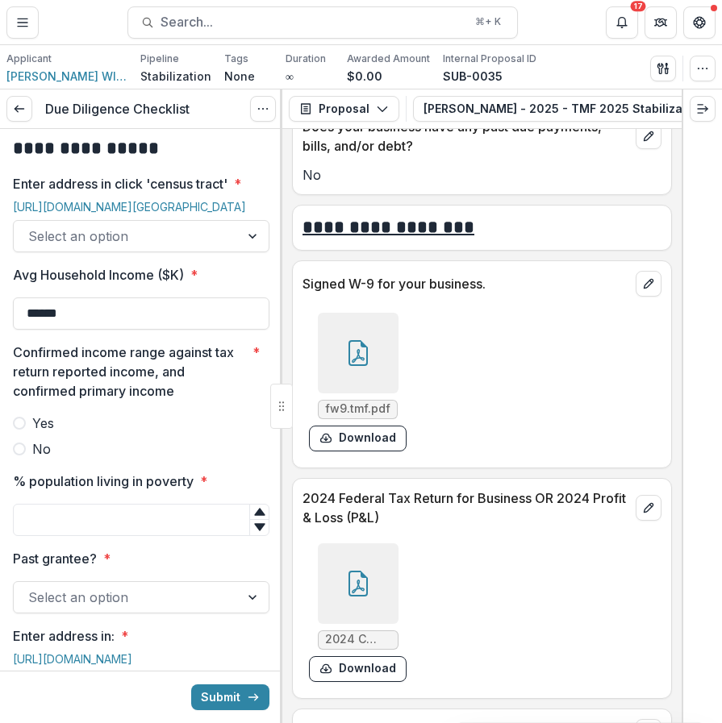
scroll to position [1357, 0]
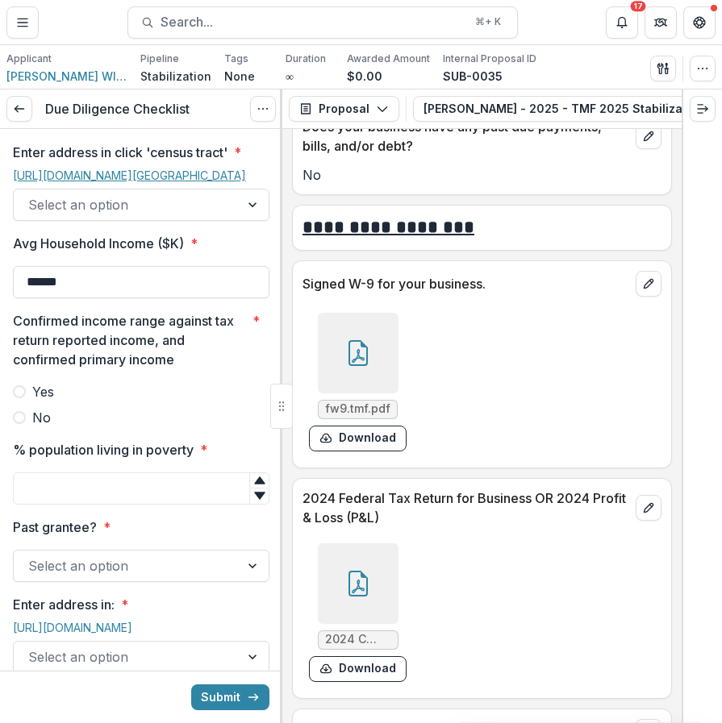
click at [73, 182] on link "[URL][DOMAIN_NAME][GEOGRAPHIC_DATA]" at bounding box center [129, 176] width 233 height 14
drag, startPoint x: 122, startPoint y: 389, endPoint x: 2, endPoint y: 385, distance: 119.4
click at [191, 216] on div at bounding box center [126, 205] width 197 height 23
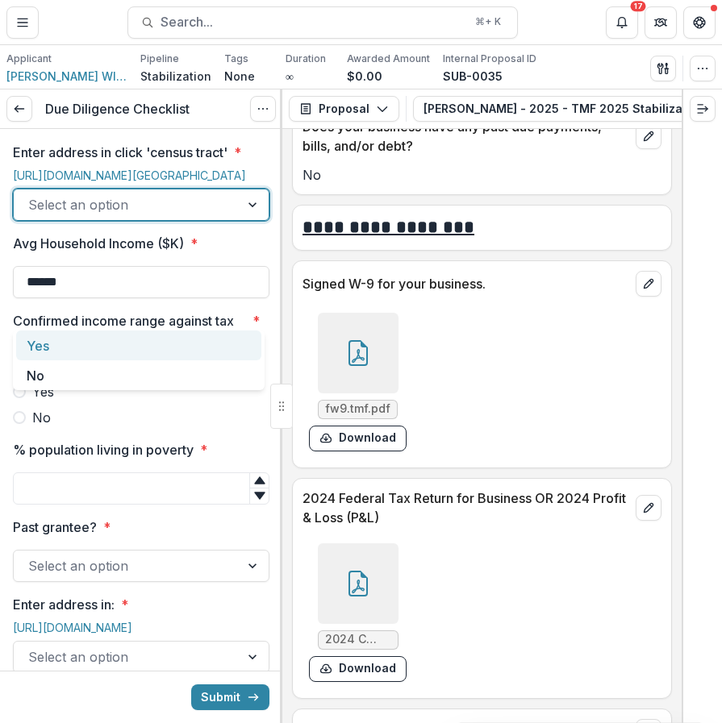
click at [144, 335] on div "Yes" at bounding box center [138, 346] width 245 height 30
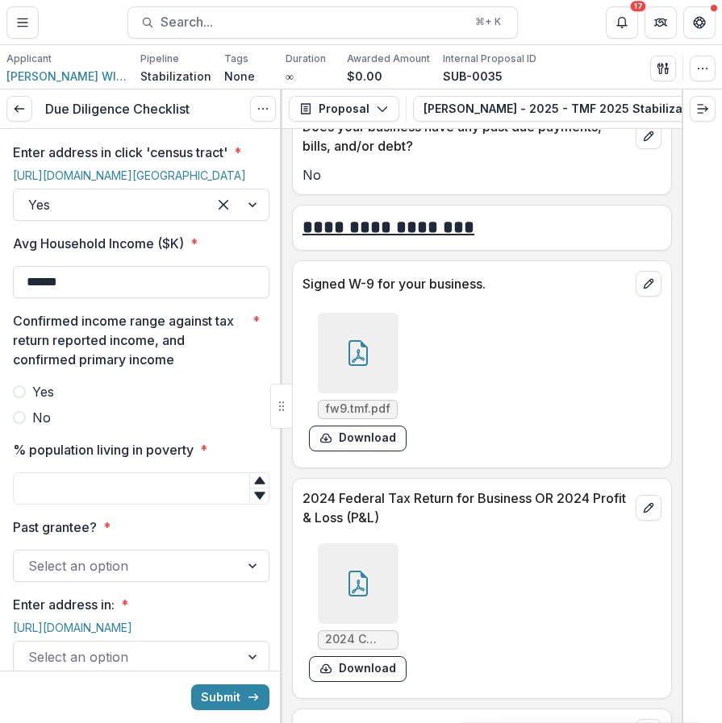
click at [139, 266] on div at bounding box center [141, 263] width 256 height 6
drag, startPoint x: 133, startPoint y: 382, endPoint x: 3, endPoint y: 381, distance: 129.8
type input "*******"
click at [191, 685] on button "Submit" at bounding box center [230, 698] width 78 height 26
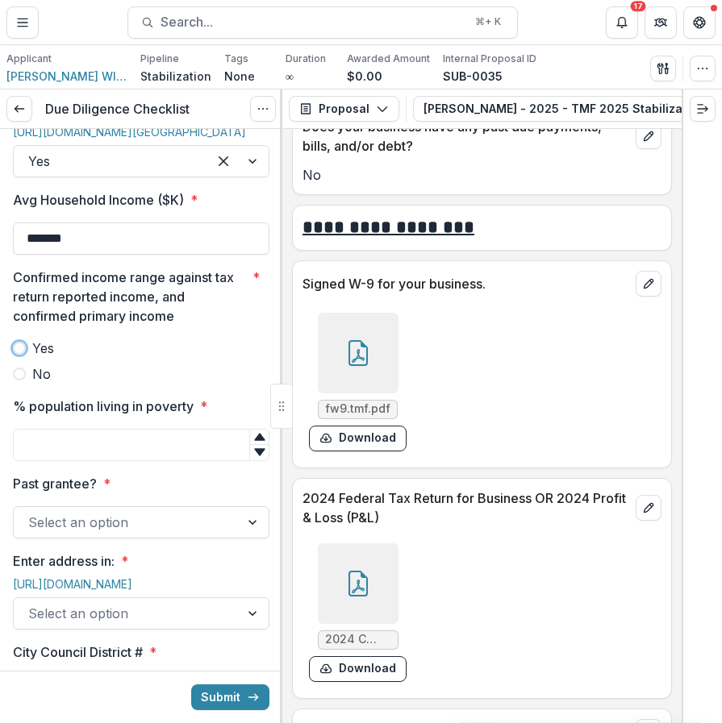
scroll to position [1403, 0]
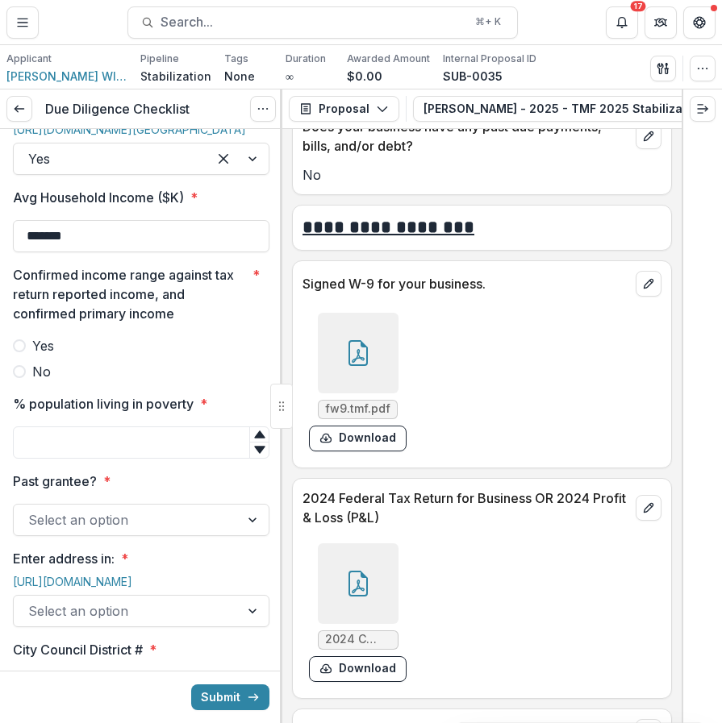
click at [201, 381] on div "Confirmed income range against tax return reported income, and confirmed primar…" at bounding box center [141, 323] width 256 height 116
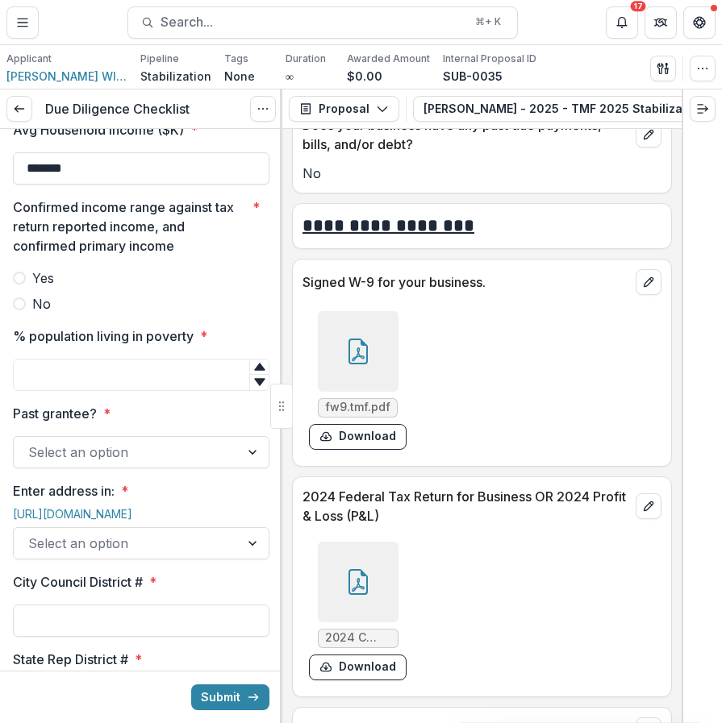
scroll to position [1514, 0]
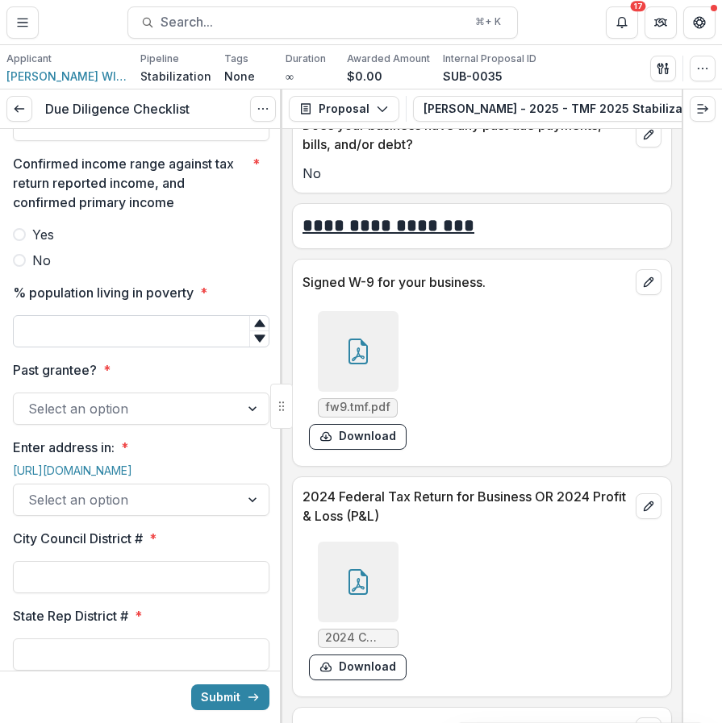
click at [184, 348] on input "% population living in poverty *" at bounding box center [141, 331] width 256 height 32
type input "**"
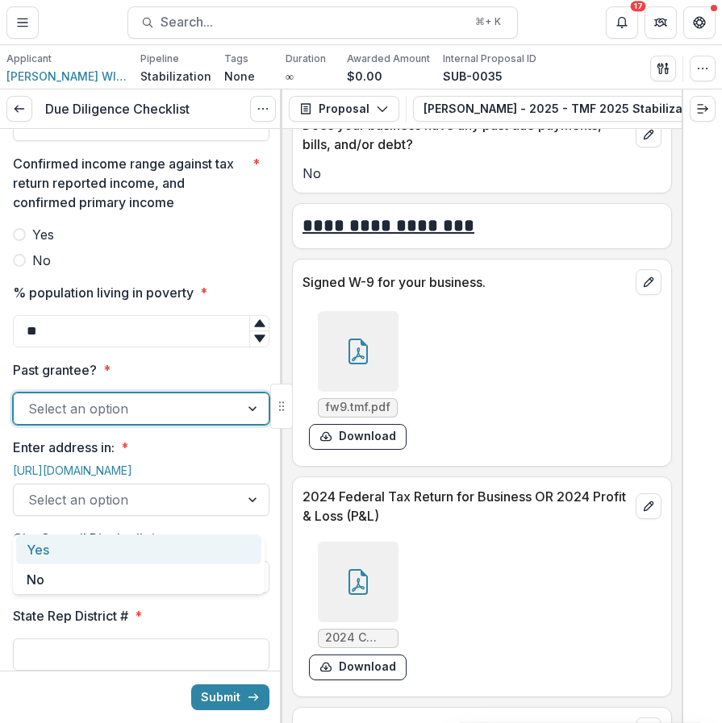
click at [206, 420] on div at bounding box center [126, 409] width 197 height 23
click at [206, 549] on div "Yes" at bounding box center [138, 550] width 245 height 30
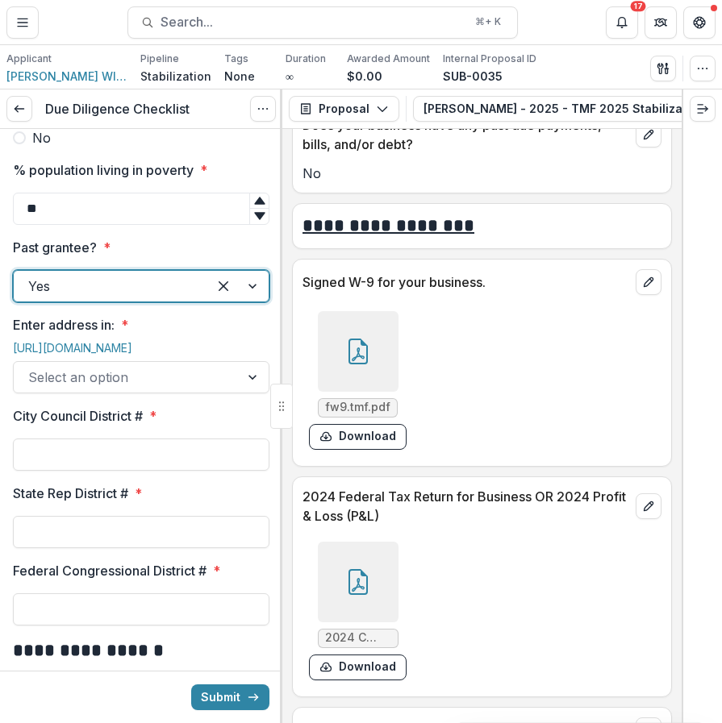
scroll to position [1641, 0]
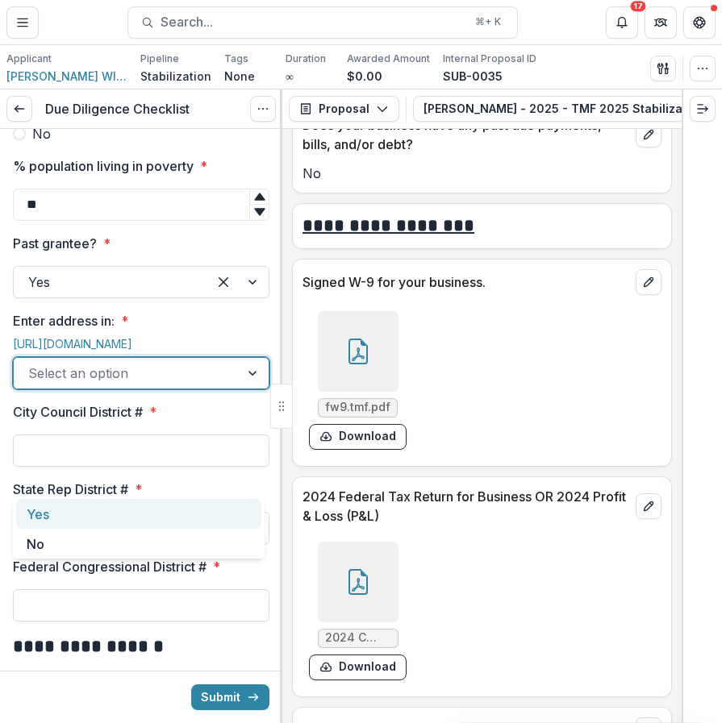
click at [196, 385] on div at bounding box center [126, 373] width 197 height 23
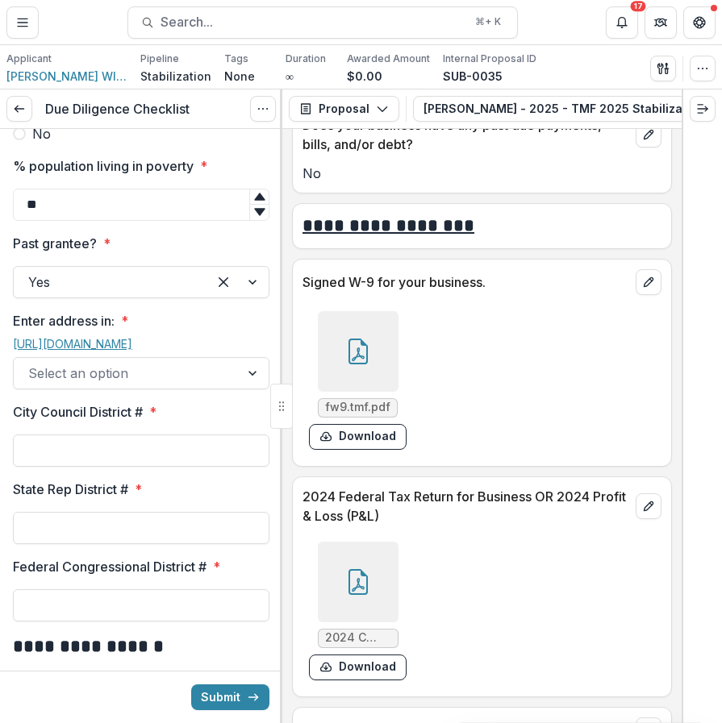
click at [132, 351] on link "[URL][DOMAIN_NAME]" at bounding box center [72, 344] width 119 height 14
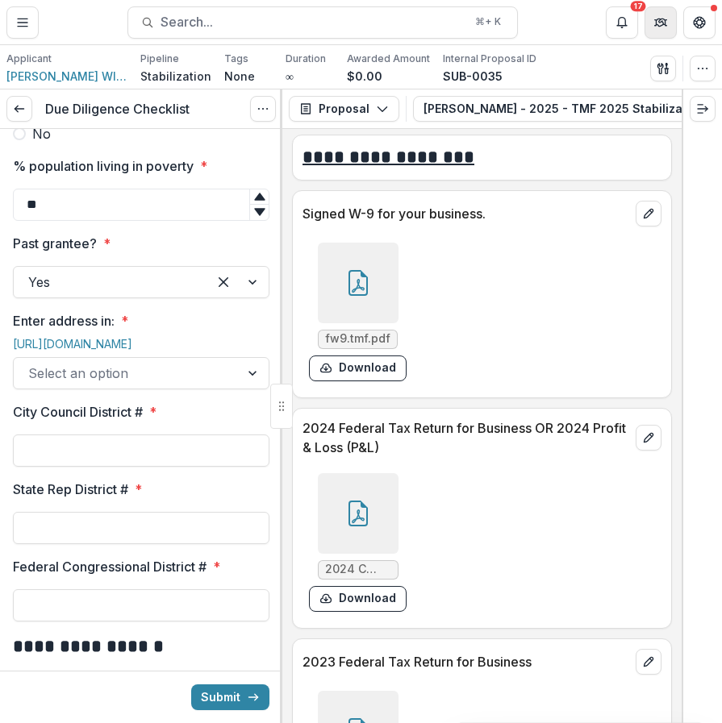
scroll to position [9490, 0]
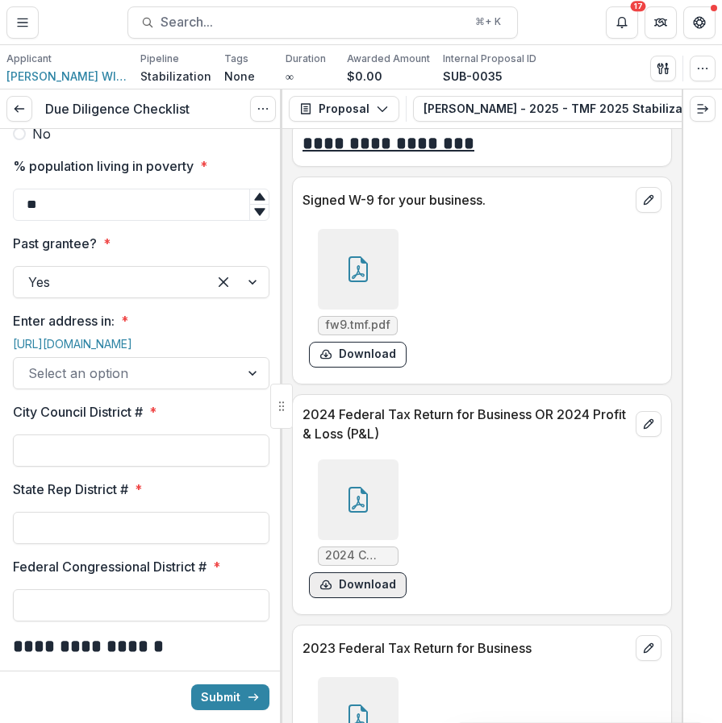
click at [368, 598] on button "Download" at bounding box center [358, 585] width 98 height 26
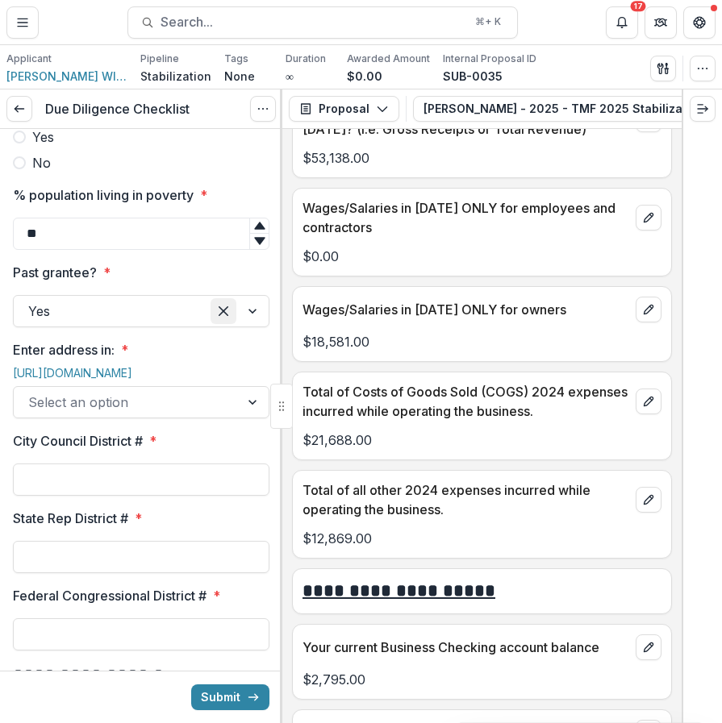
scroll to position [1527, 0]
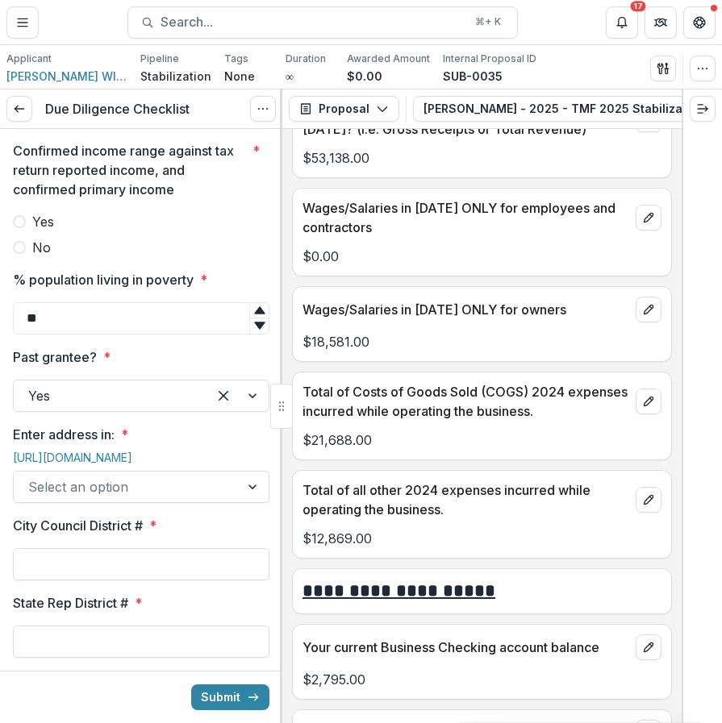
click at [141, 231] on label "Yes" at bounding box center [141, 221] width 256 height 19
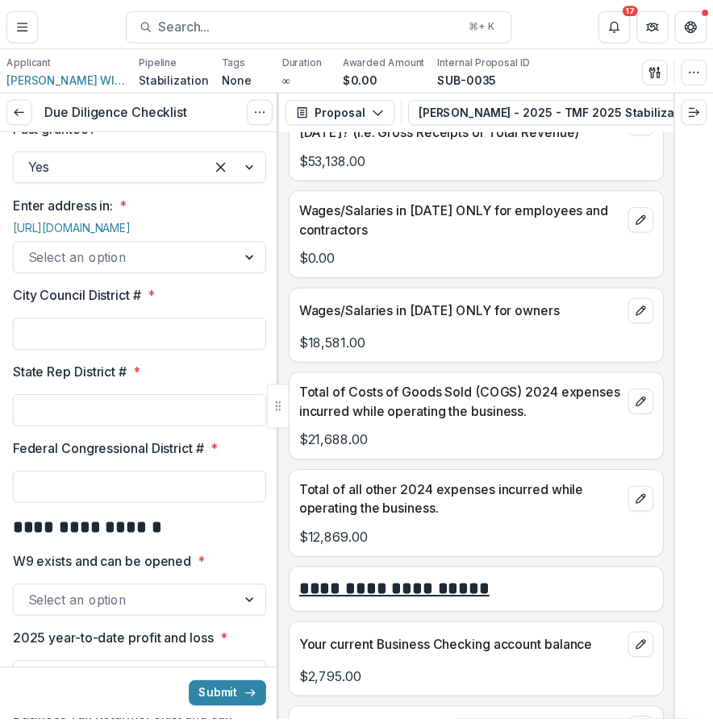
scroll to position [1776, 0]
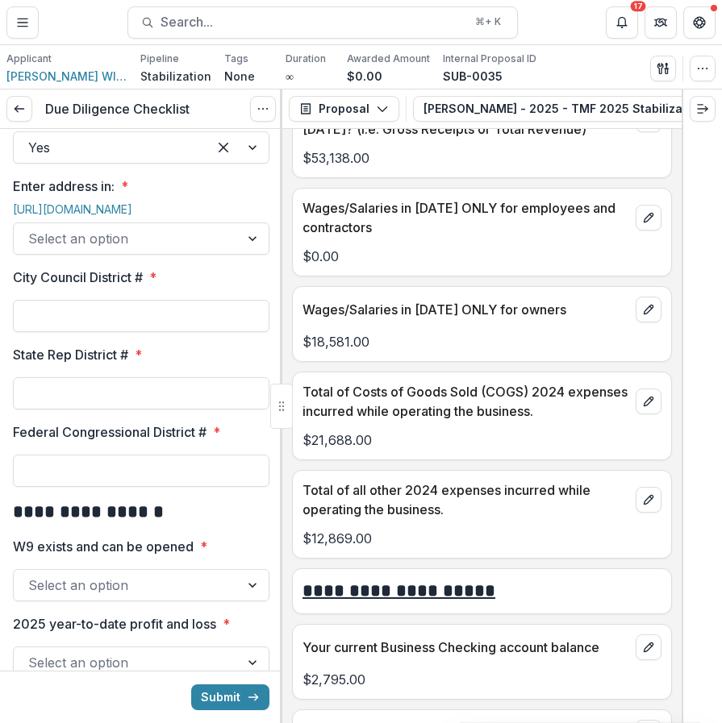
click at [150, 250] on div at bounding box center [126, 238] width 197 height 23
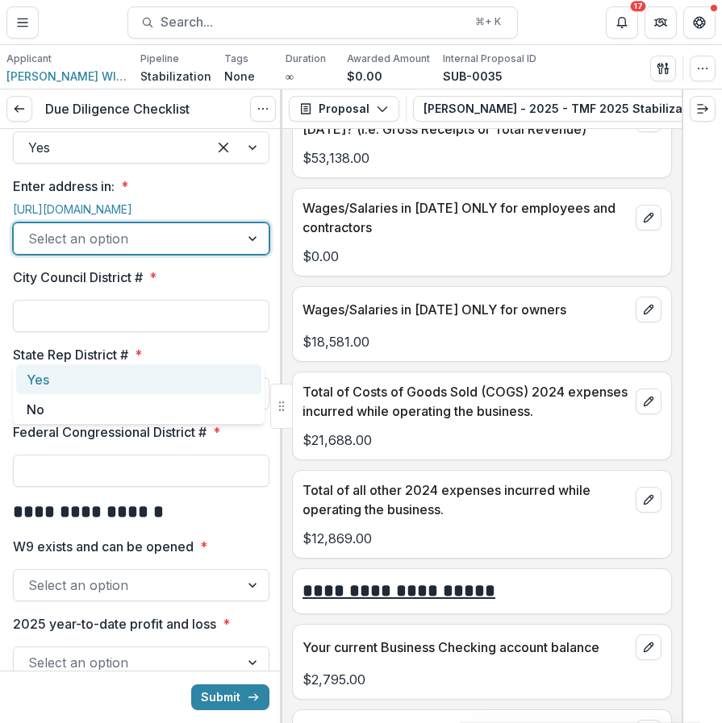
click at [145, 375] on div "Yes" at bounding box center [138, 379] width 245 height 30
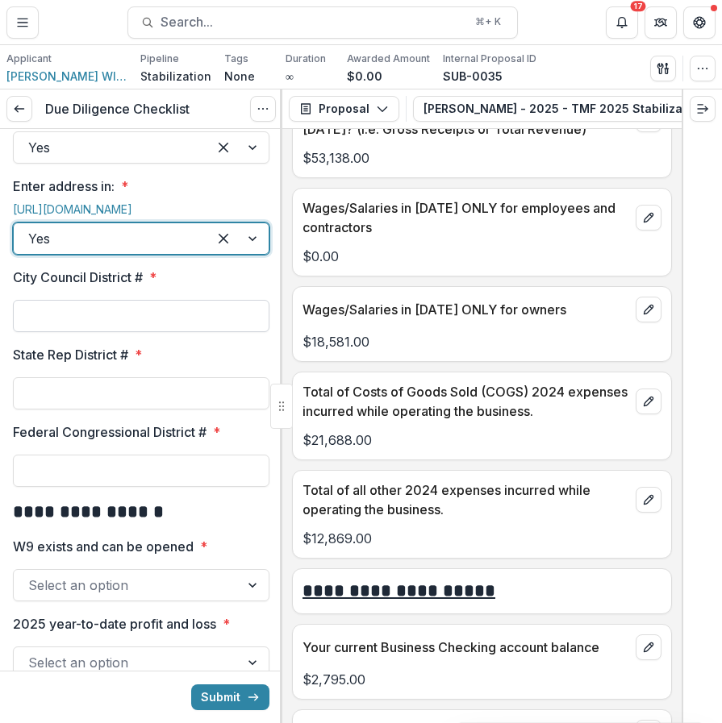
click at [209, 332] on input "City Council District # *" at bounding box center [141, 316] width 256 height 32
type input "*"
click at [163, 410] on input "State Rep District # *" at bounding box center [141, 393] width 256 height 32
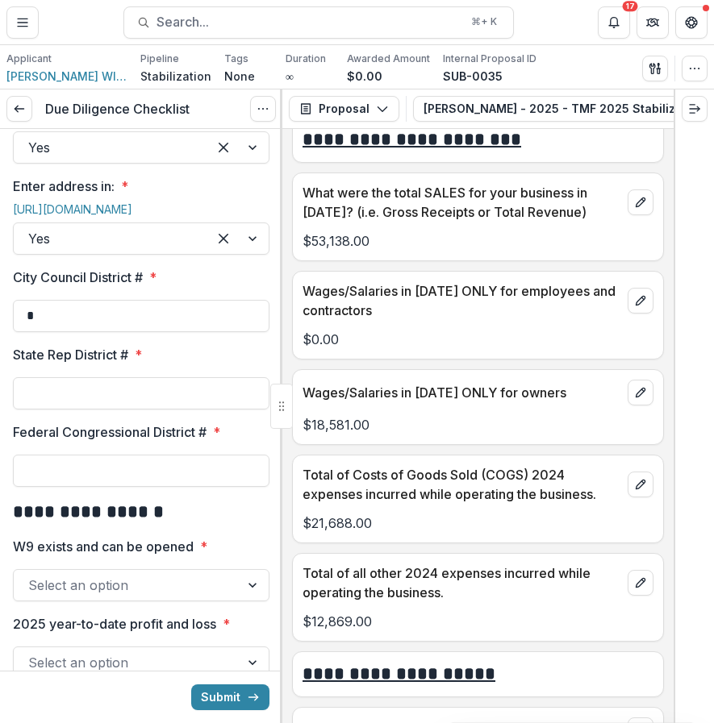
scroll to position [6851, 0]
click at [160, 410] on input "State Rep District # *" at bounding box center [141, 393] width 256 height 32
type input "***"
click at [167, 487] on input "Federal Congressional District # *" at bounding box center [141, 471] width 256 height 32
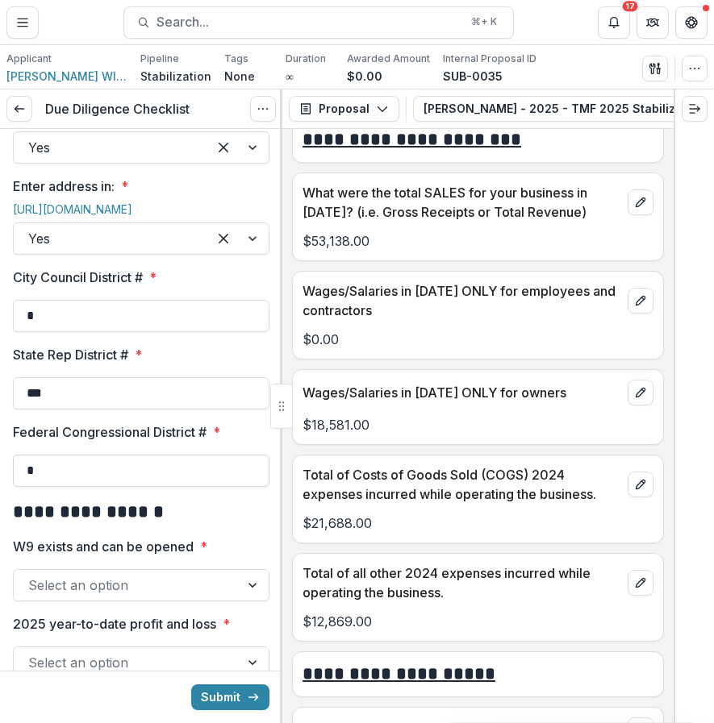
type input "*"
click at [191, 685] on button "Submit" at bounding box center [230, 698] width 78 height 26
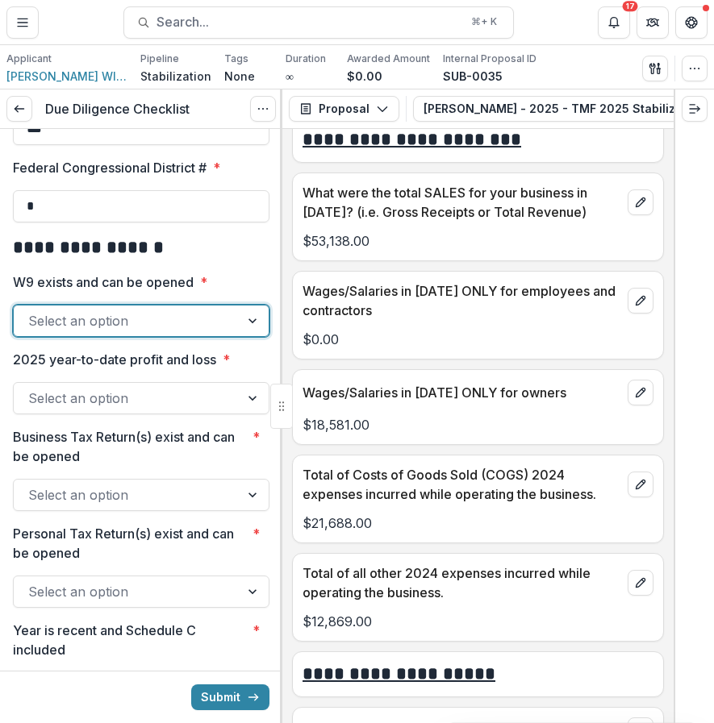
scroll to position [2051, 0]
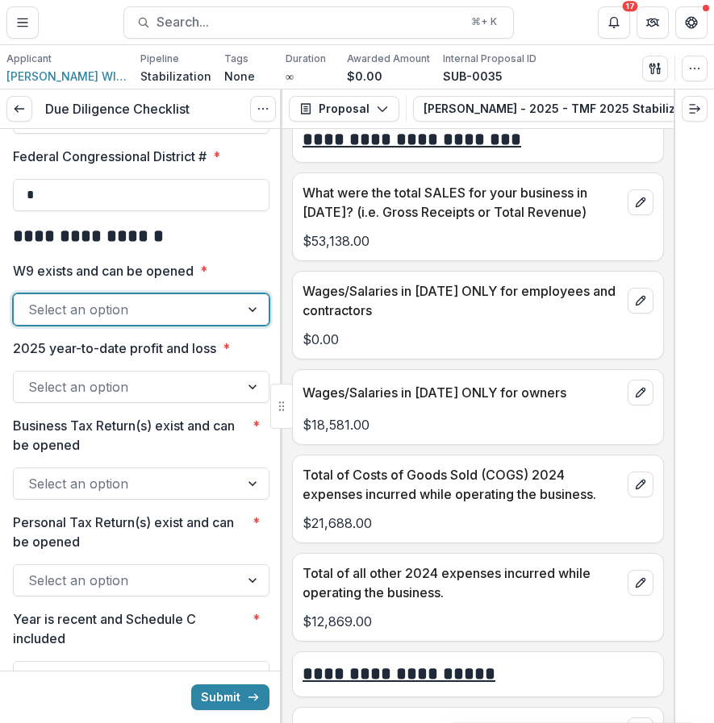
click at [225, 323] on div "Select an option" at bounding box center [127, 310] width 226 height 26
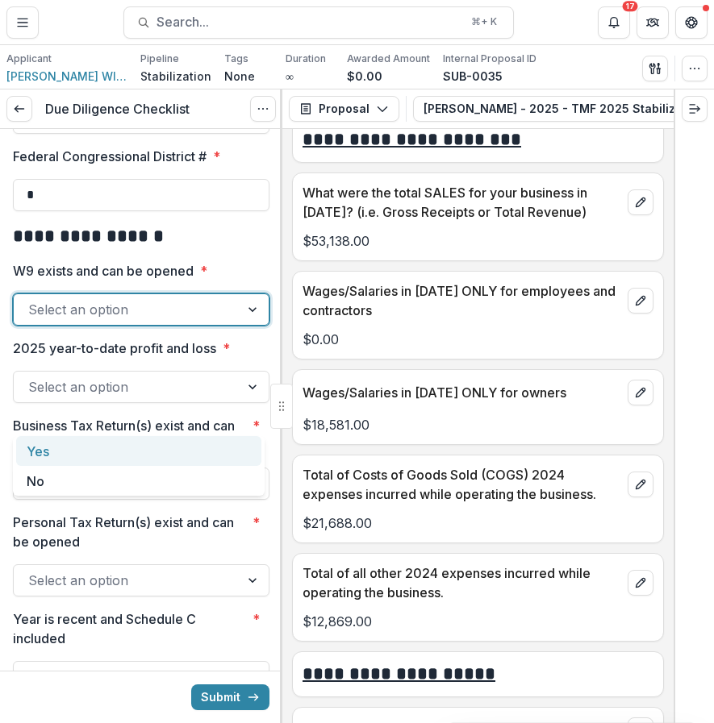
click at [31, 451] on div "Yes" at bounding box center [138, 451] width 245 height 30
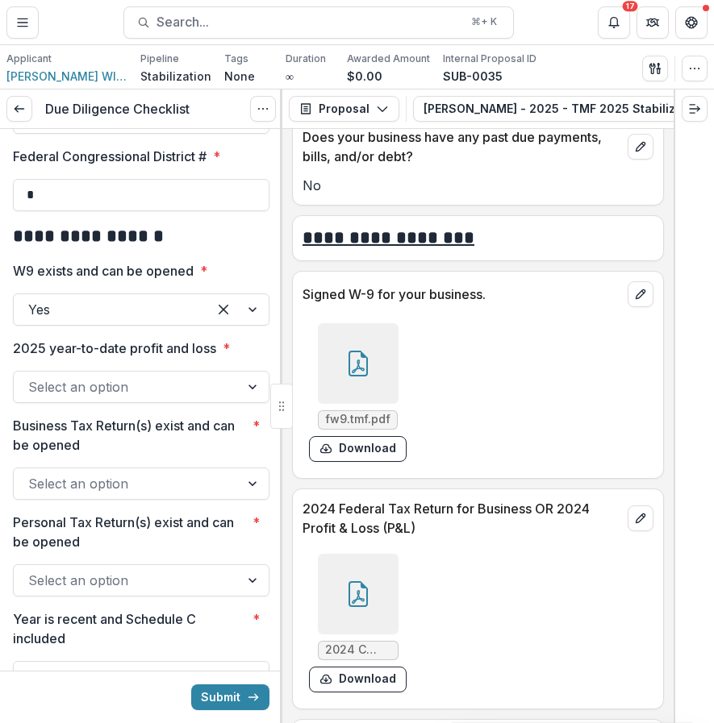
scroll to position [9517, 0]
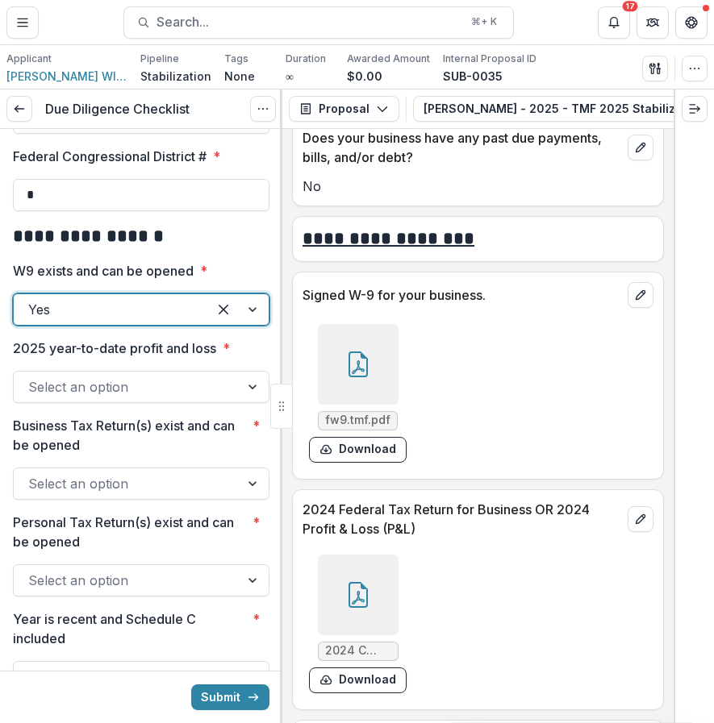
click at [367, 352] on icon at bounding box center [358, 365] width 26 height 26
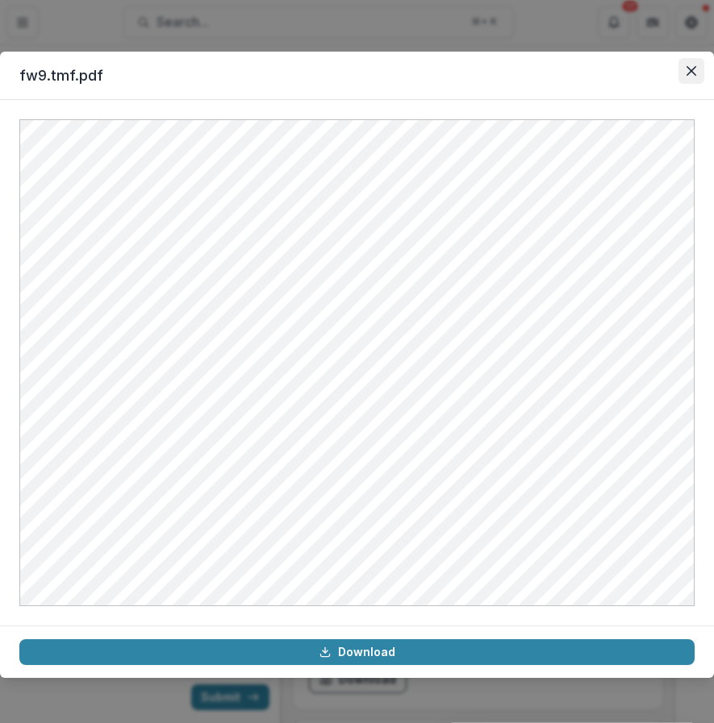
click at [688, 73] on icon "Close" at bounding box center [691, 71] width 10 height 10
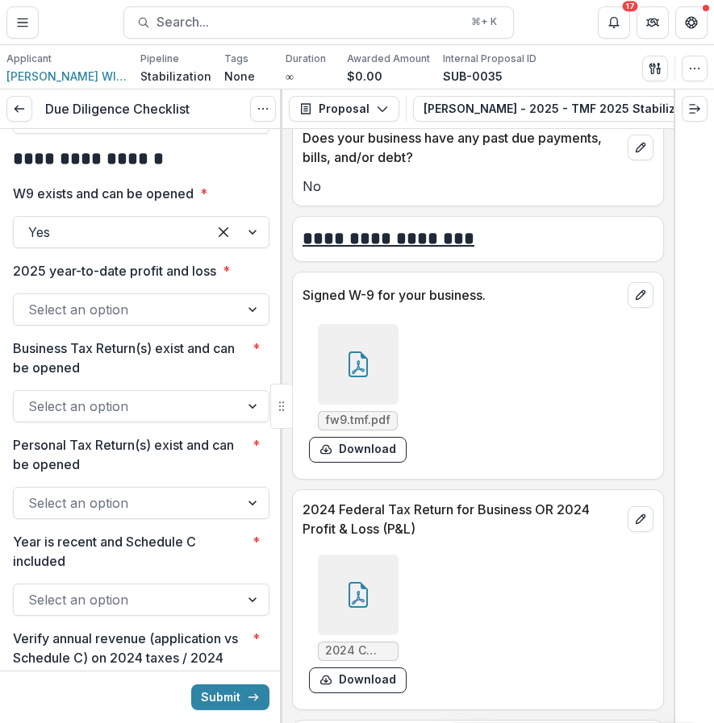
scroll to position [2145, 0]
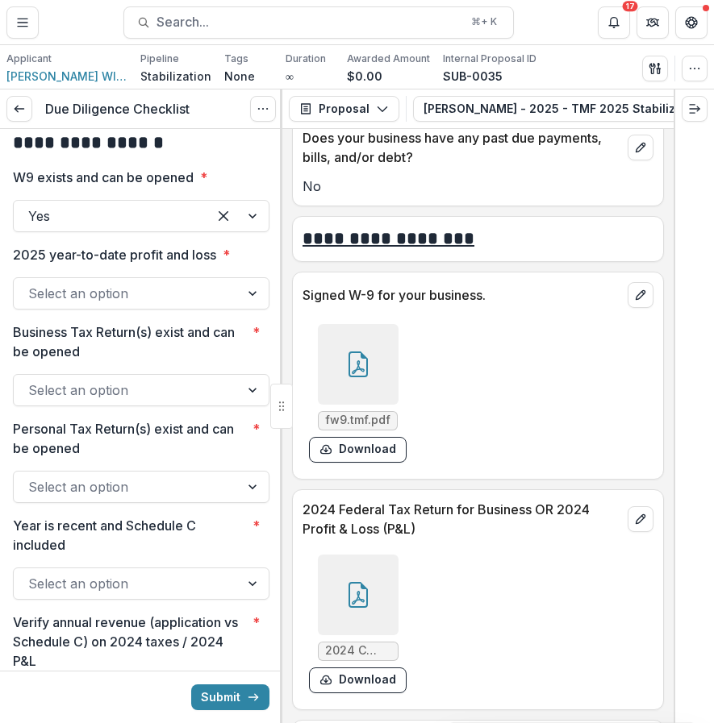
click at [257, 309] on div at bounding box center [253, 293] width 29 height 31
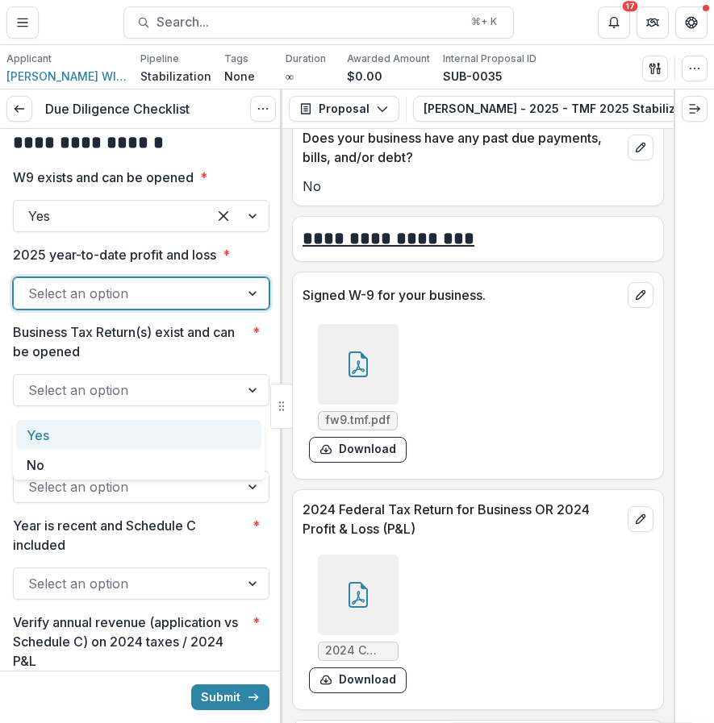
click at [225, 431] on div "Yes" at bounding box center [138, 435] width 245 height 30
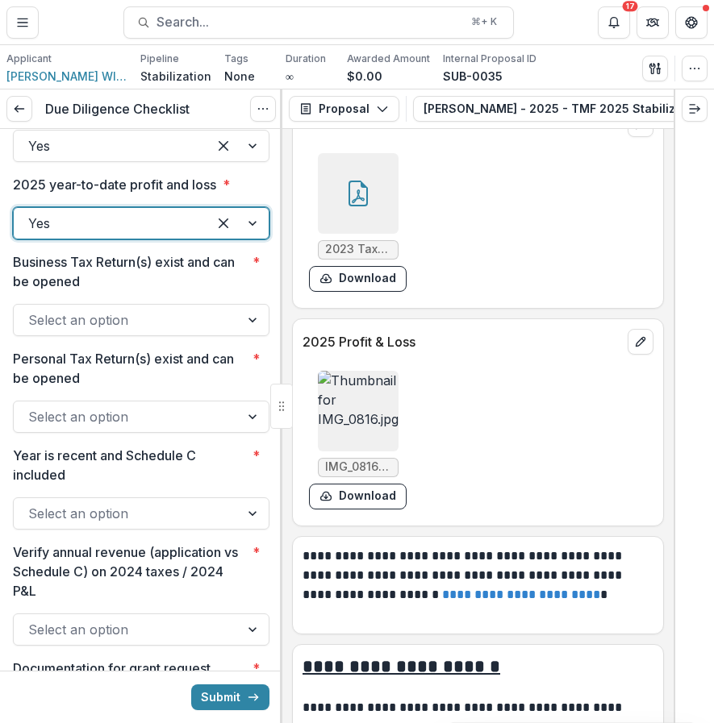
scroll to position [10644, 0]
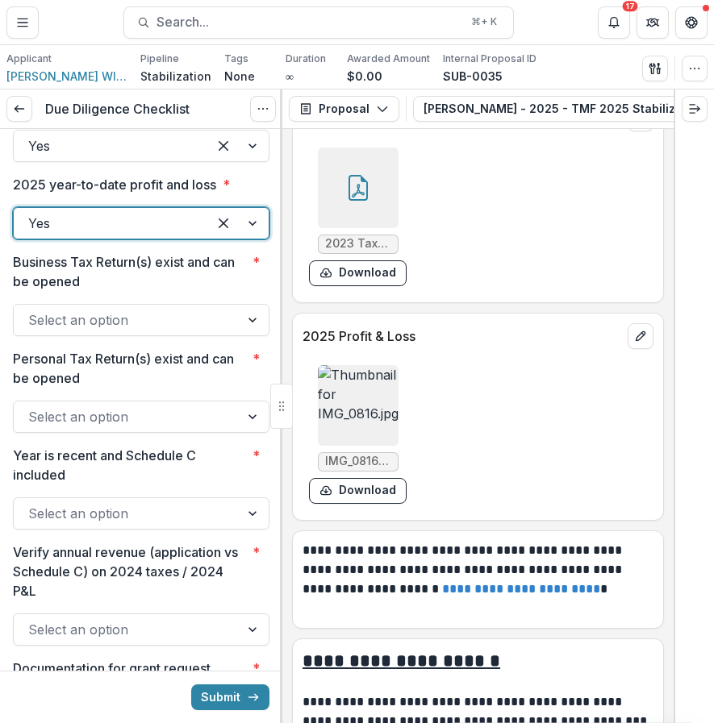
click at [353, 365] on img at bounding box center [358, 405] width 81 height 81
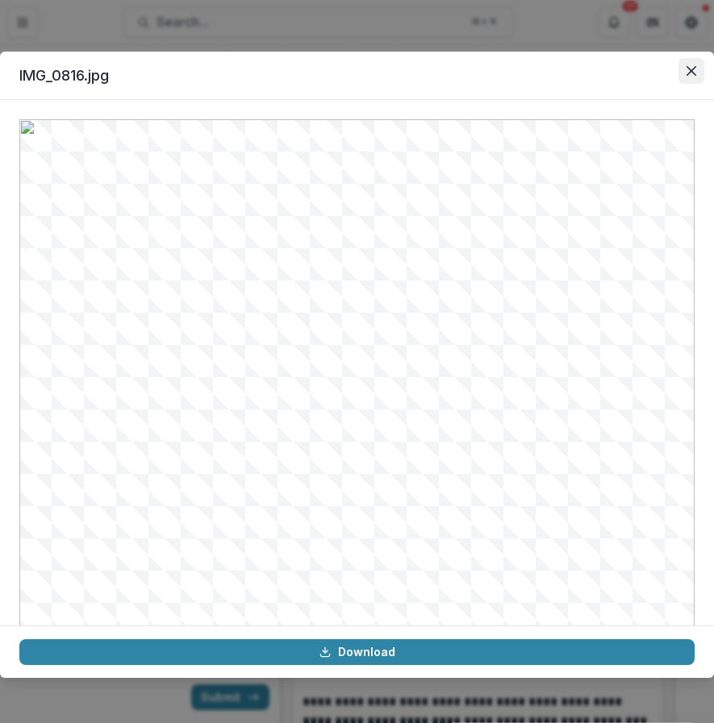
click at [687, 69] on icon "Close" at bounding box center [691, 71] width 10 height 10
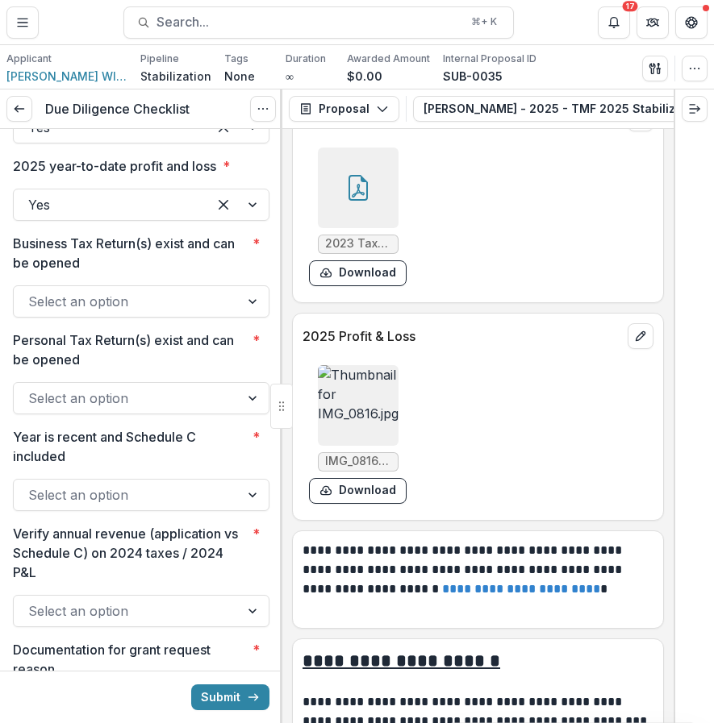
scroll to position [2241, 0]
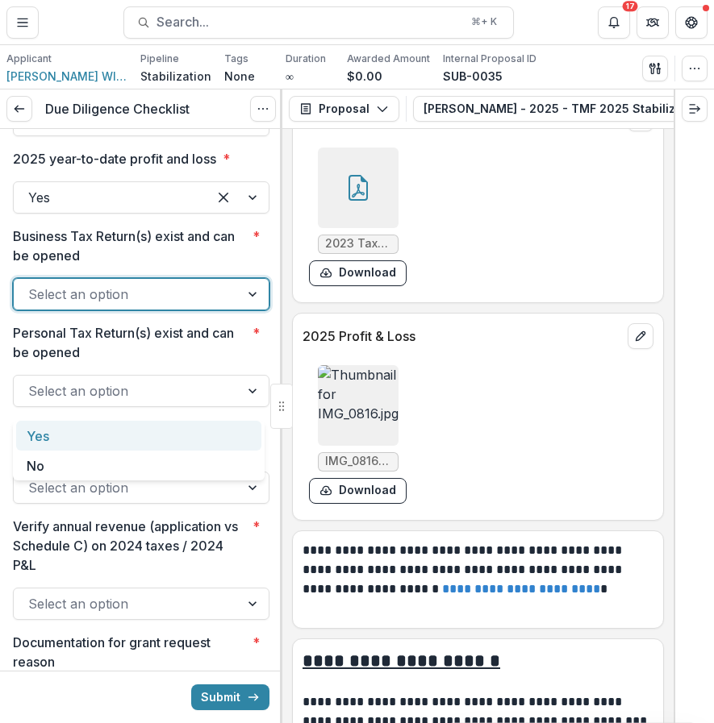
click at [147, 306] on div at bounding box center [126, 294] width 197 height 23
click at [142, 435] on div "Yes" at bounding box center [138, 436] width 245 height 30
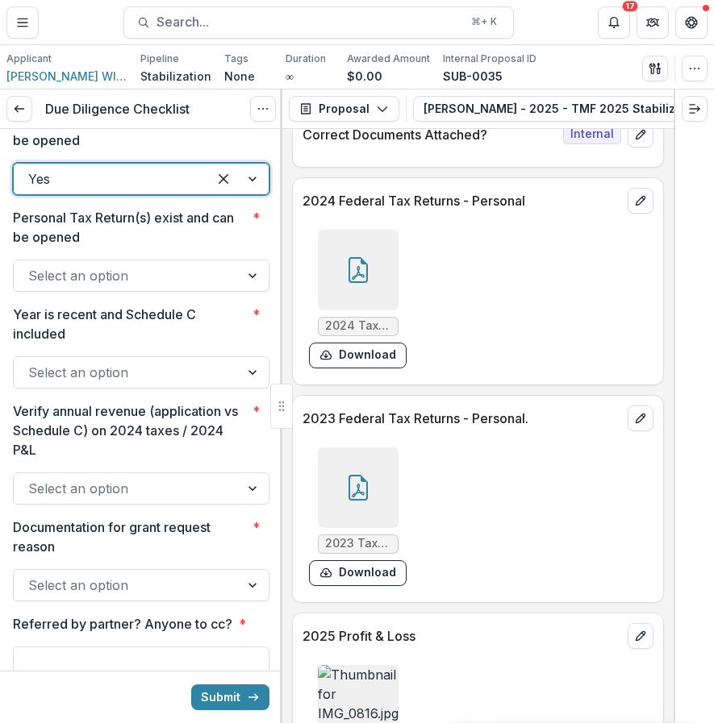
scroll to position [10313, 0]
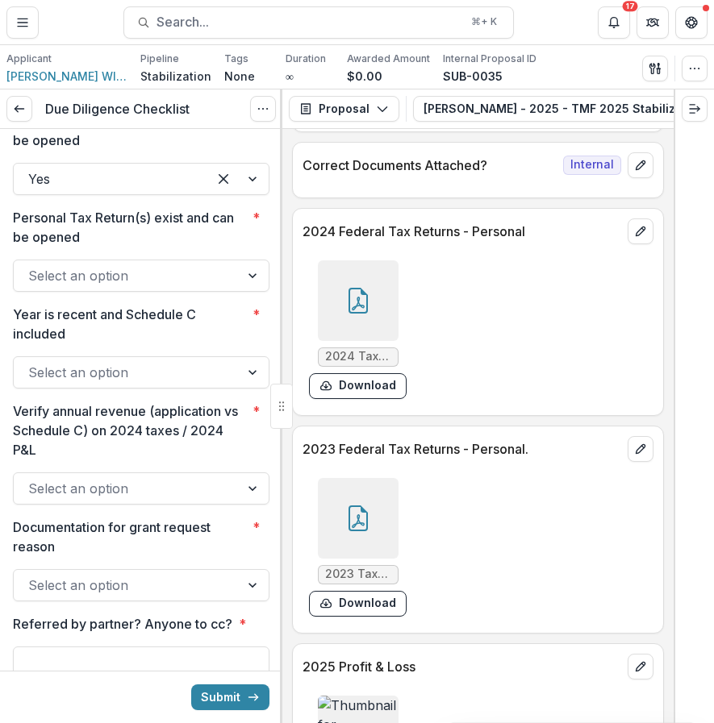
click at [377, 260] on div at bounding box center [358, 300] width 81 height 81
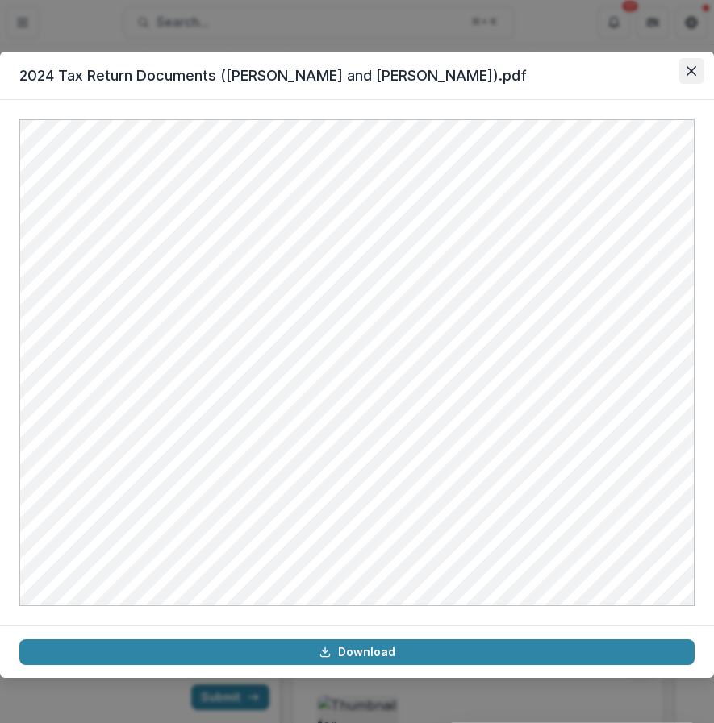
click at [697, 64] on button "Close" at bounding box center [691, 71] width 26 height 26
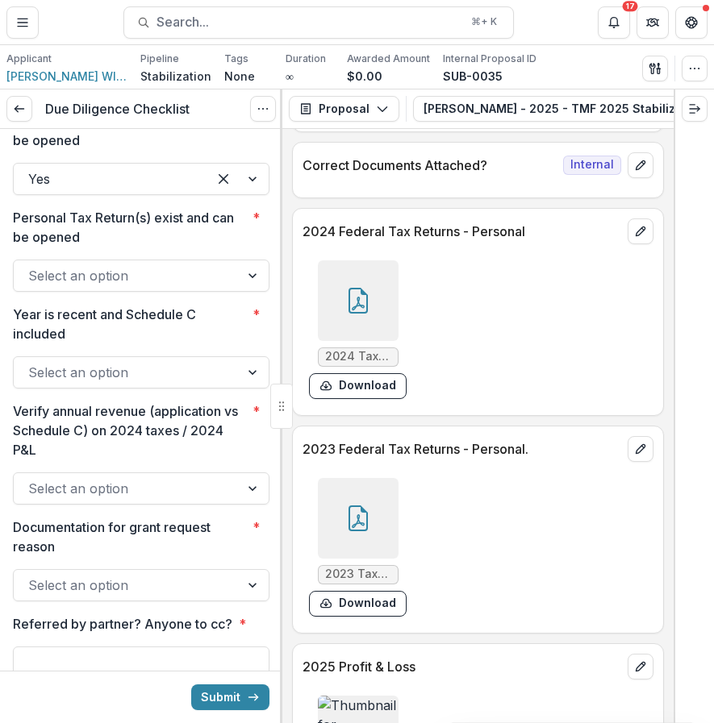
click at [182, 287] on div at bounding box center [126, 275] width 197 height 23
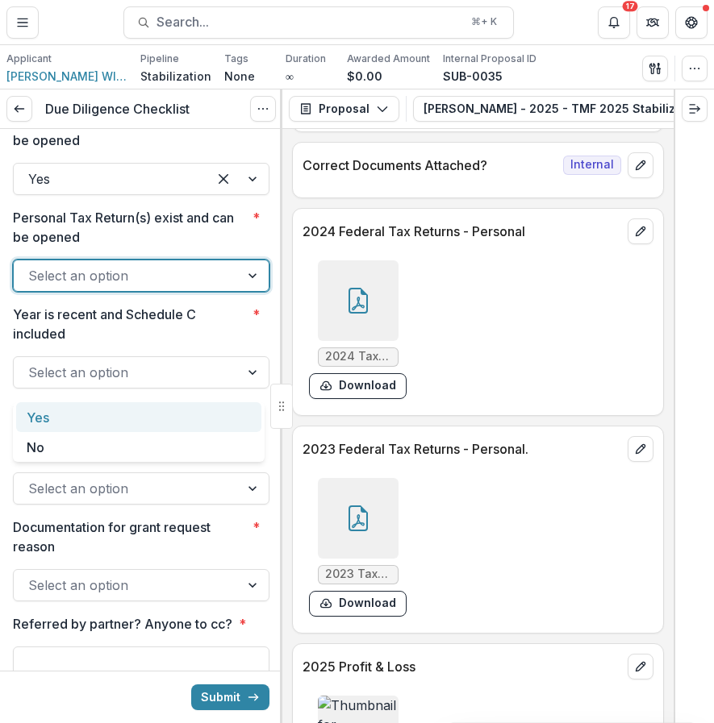
click at [176, 418] on div "Yes" at bounding box center [138, 417] width 245 height 30
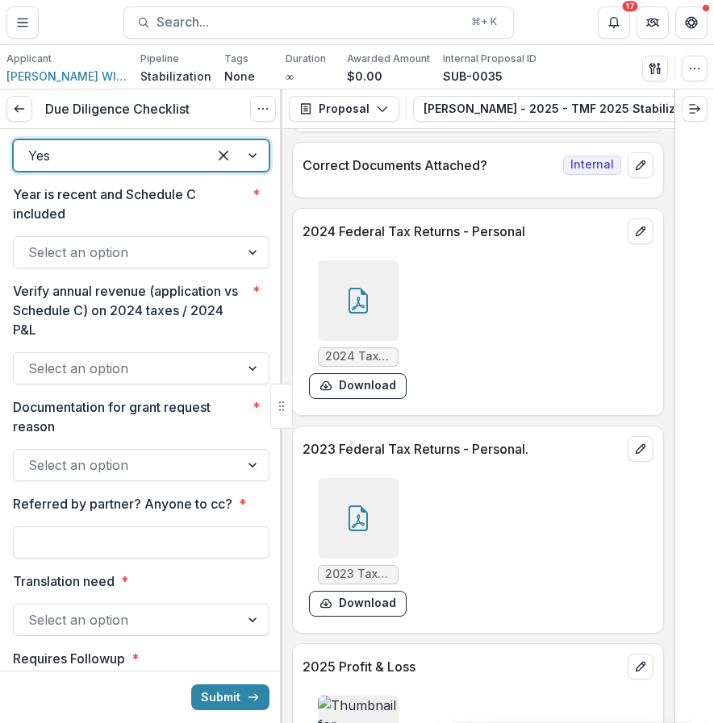
scroll to position [2497, 0]
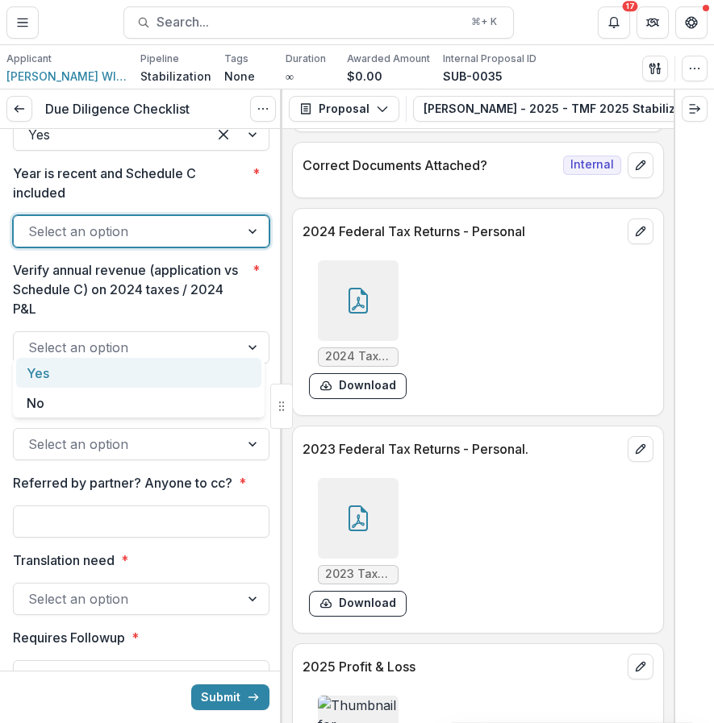
click at [218, 243] on div at bounding box center [126, 231] width 197 height 23
click at [202, 374] on div "Yes" at bounding box center [138, 373] width 245 height 30
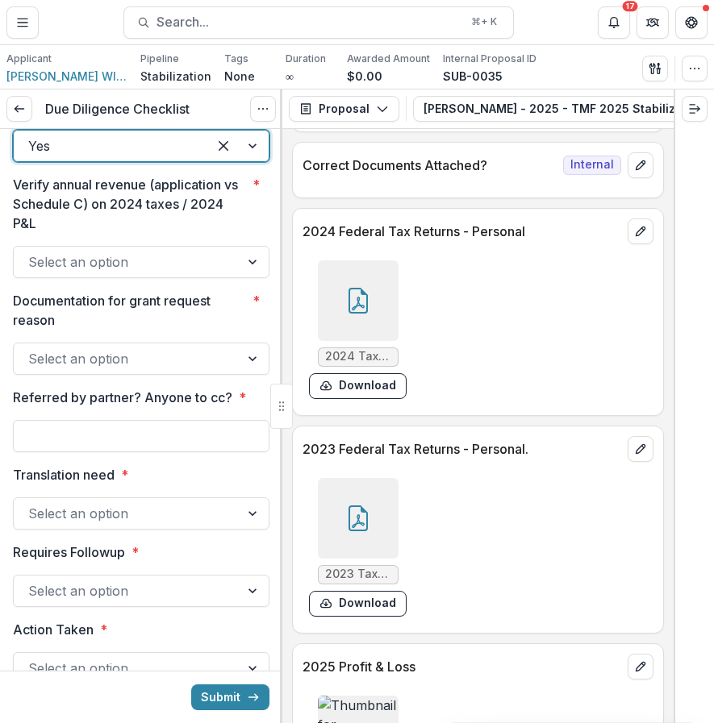
scroll to position [2584, 0]
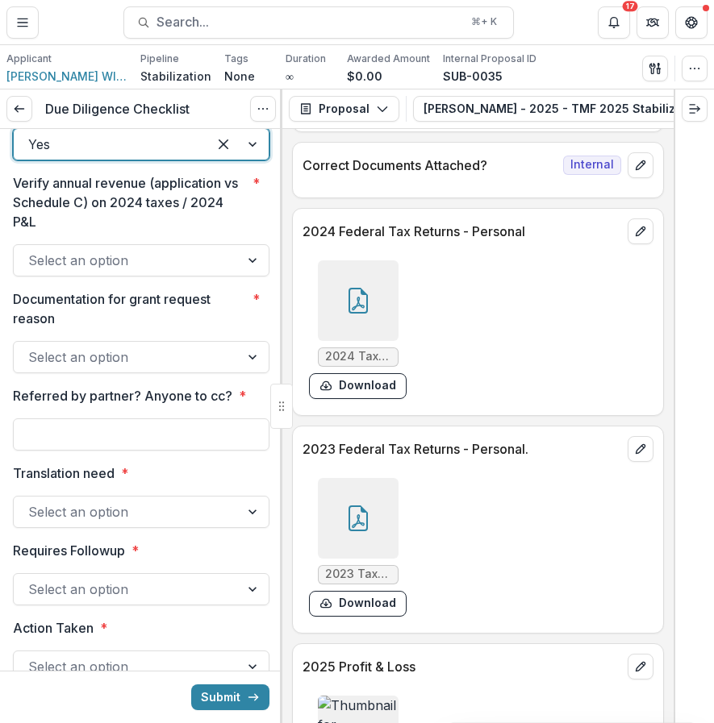
click at [206, 272] on div at bounding box center [126, 260] width 197 height 23
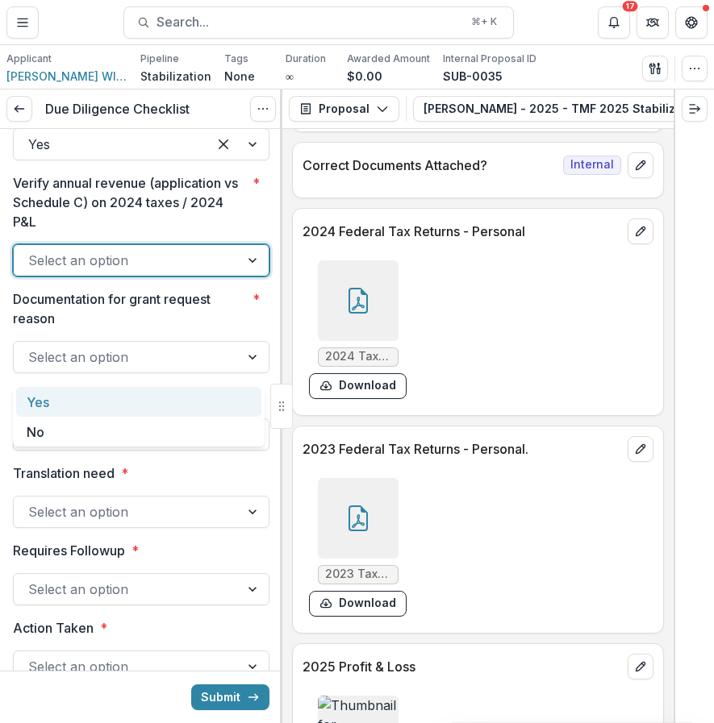
click at [202, 389] on div "Yes" at bounding box center [138, 402] width 245 height 30
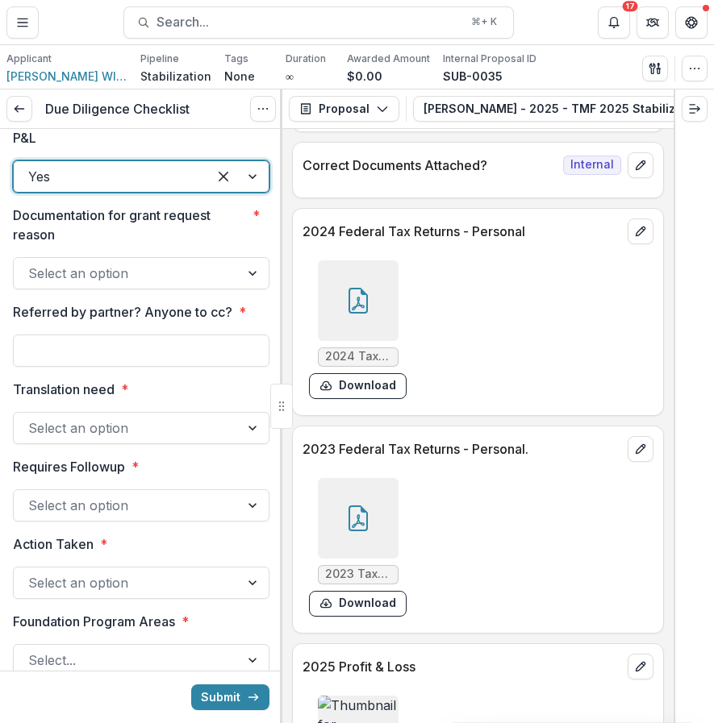
scroll to position [2680, 0]
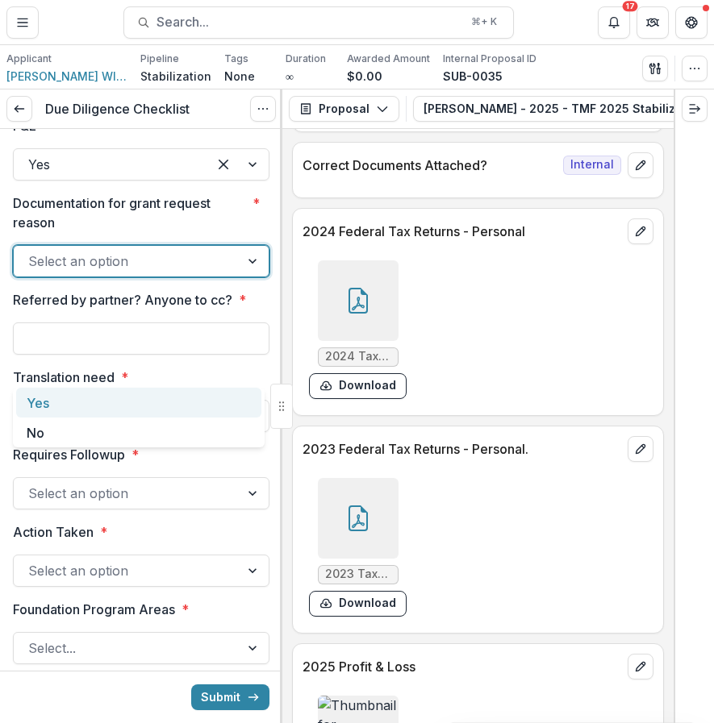
click at [208, 273] on div at bounding box center [126, 261] width 197 height 23
click at [193, 415] on div "Yes" at bounding box center [138, 403] width 245 height 30
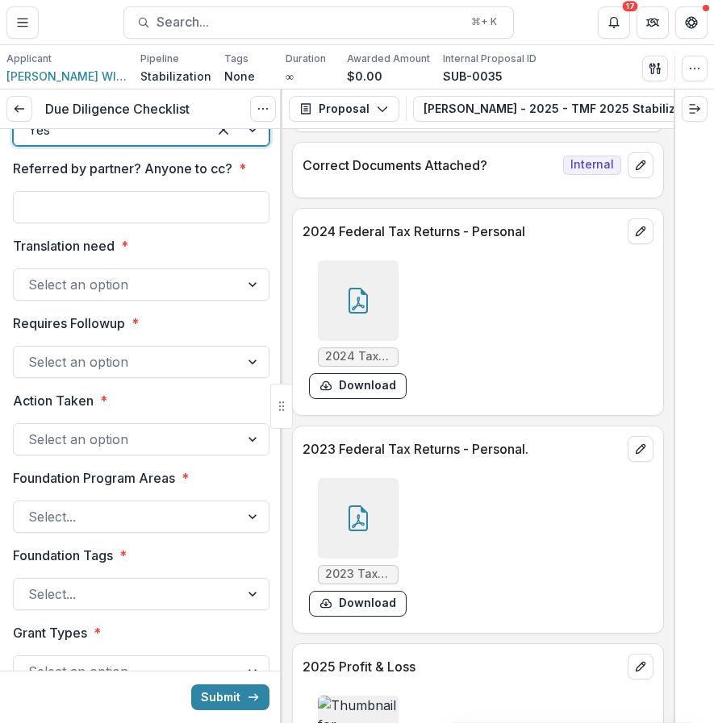
scroll to position [2812, 0]
click at [214, 223] on input "Referred by partner? Anyone to cc? *" at bounding box center [141, 206] width 256 height 32
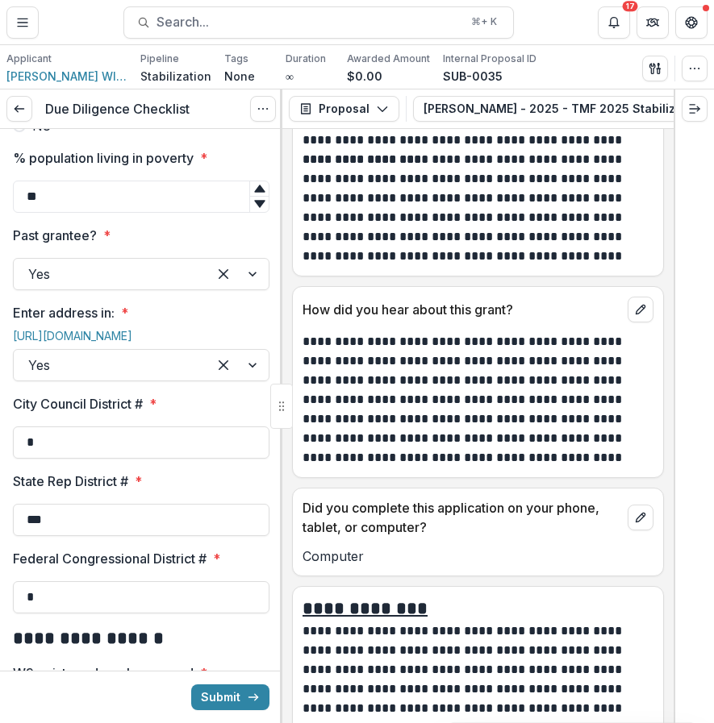
scroll to position [1651, 0]
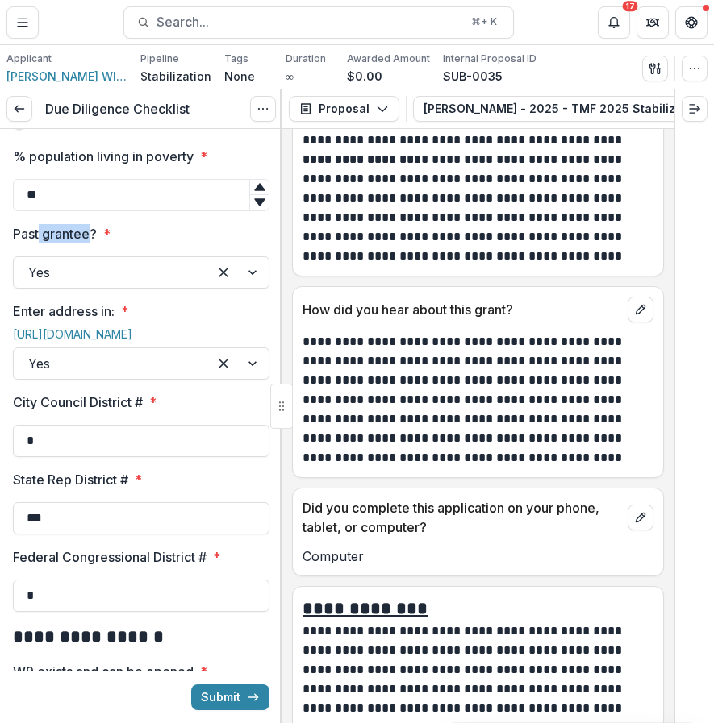
drag, startPoint x: 39, startPoint y: 330, endPoint x: 94, endPoint y: 343, distance: 56.5
click at [94, 244] on p "Past grantee?" at bounding box center [55, 233] width 84 height 19
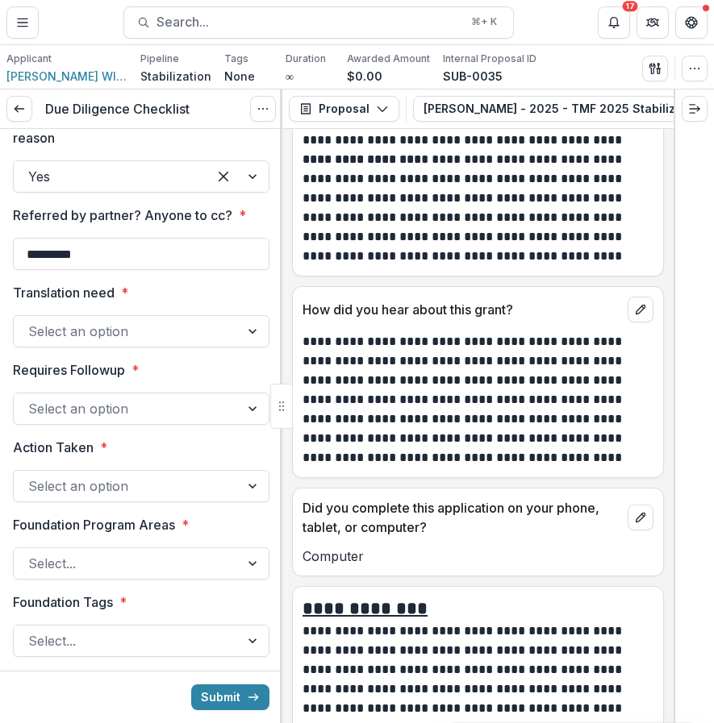
scroll to position [2745, 0]
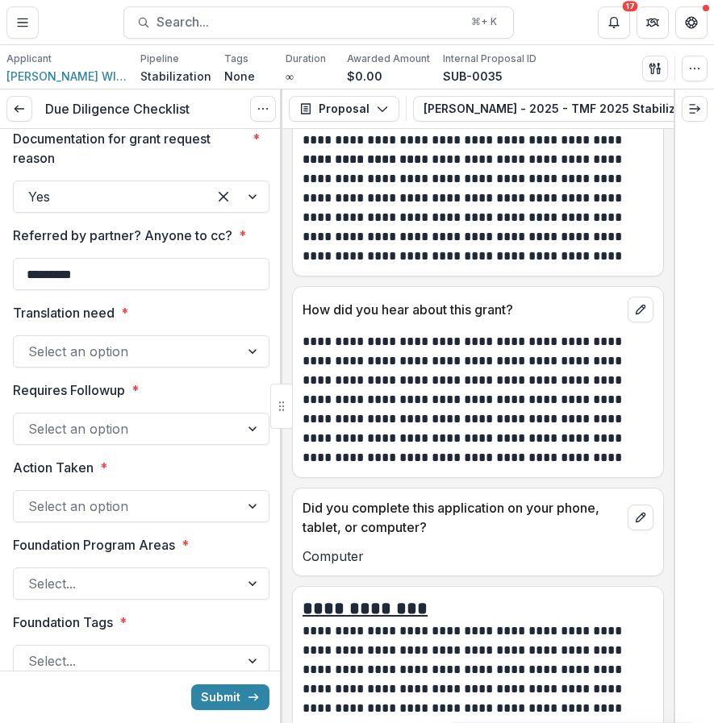
click at [115, 290] on input "*********" at bounding box center [141, 274] width 256 height 32
type input "**********"
click at [98, 363] on div at bounding box center [126, 351] width 197 height 23
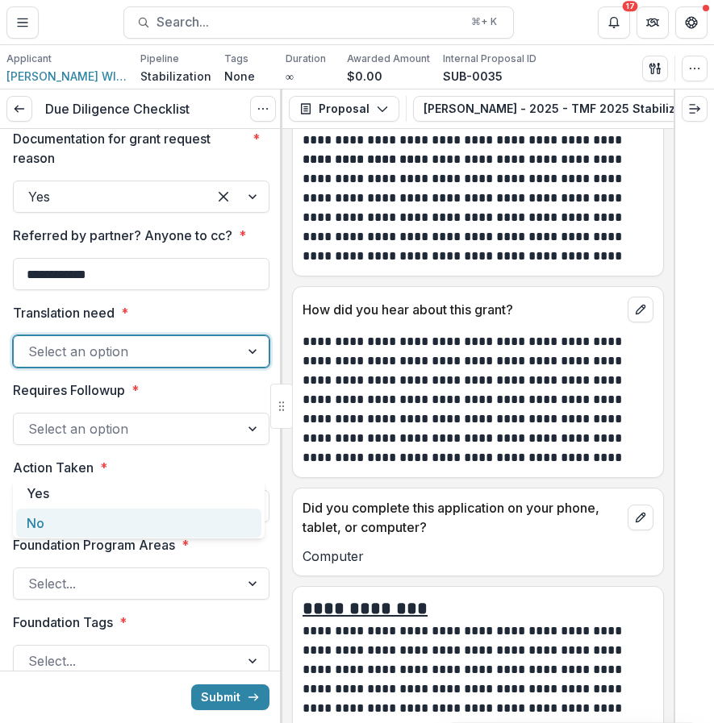
click at [112, 523] on div "No" at bounding box center [138, 524] width 245 height 30
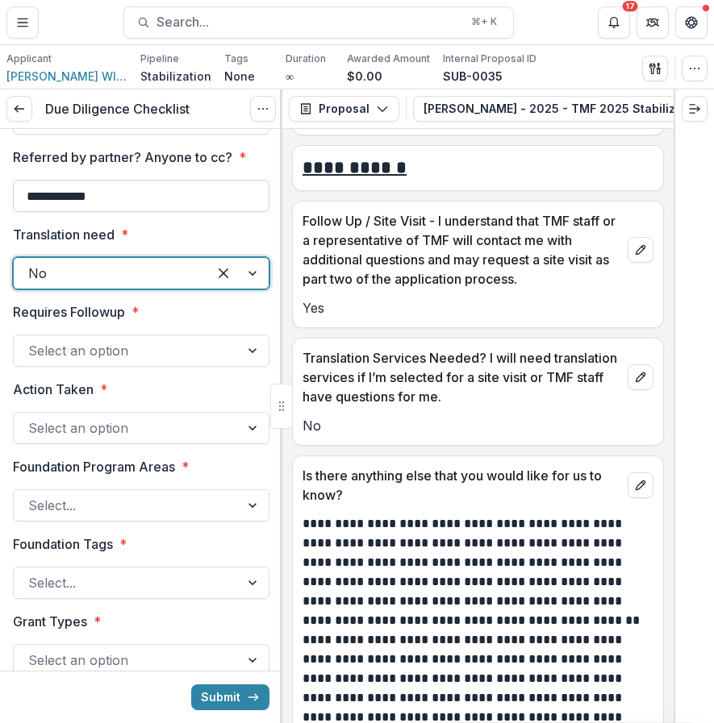
scroll to position [2824, 0]
click at [189, 361] on div at bounding box center [126, 350] width 197 height 23
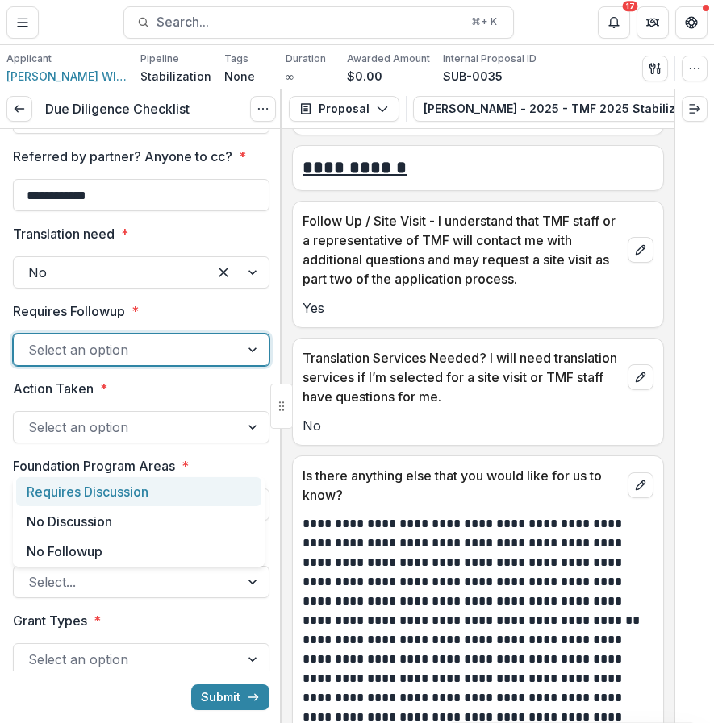
click at [191, 502] on div "Requires Discussion" at bounding box center [138, 492] width 245 height 30
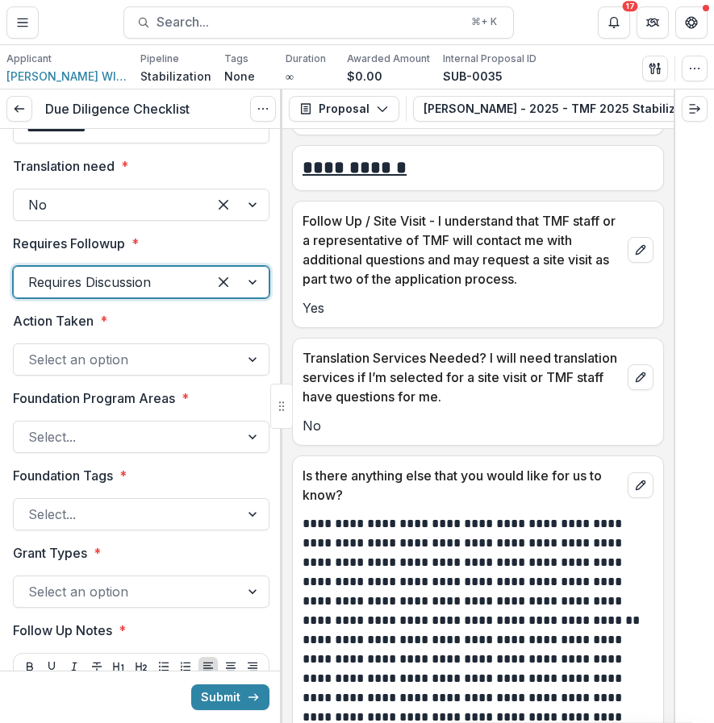
scroll to position [2903, 0]
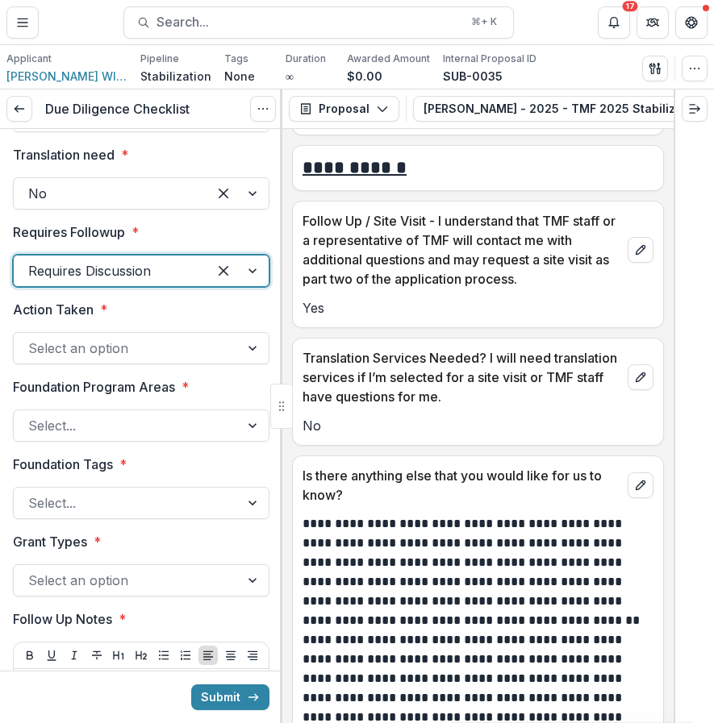
click at [206, 360] on div at bounding box center [126, 348] width 197 height 23
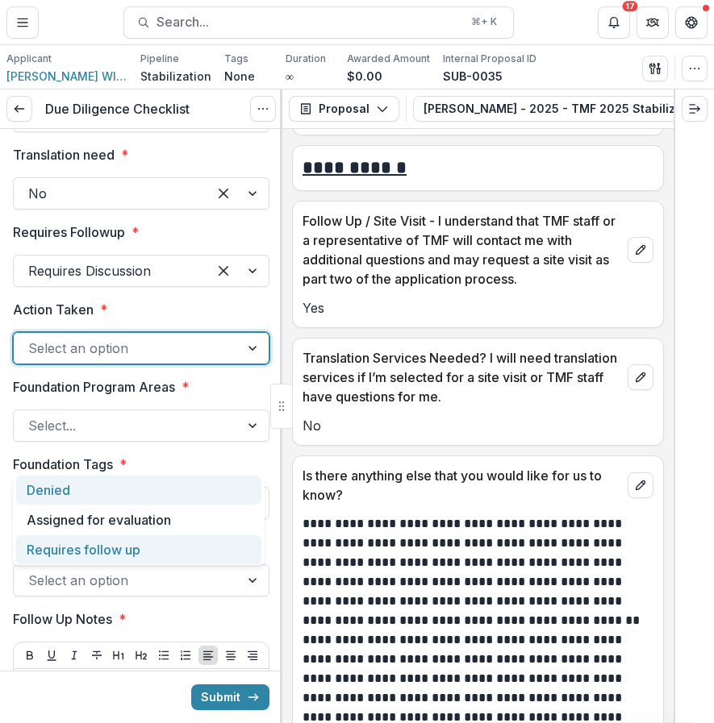
click at [195, 558] on div "Requires follow up" at bounding box center [138, 550] width 245 height 30
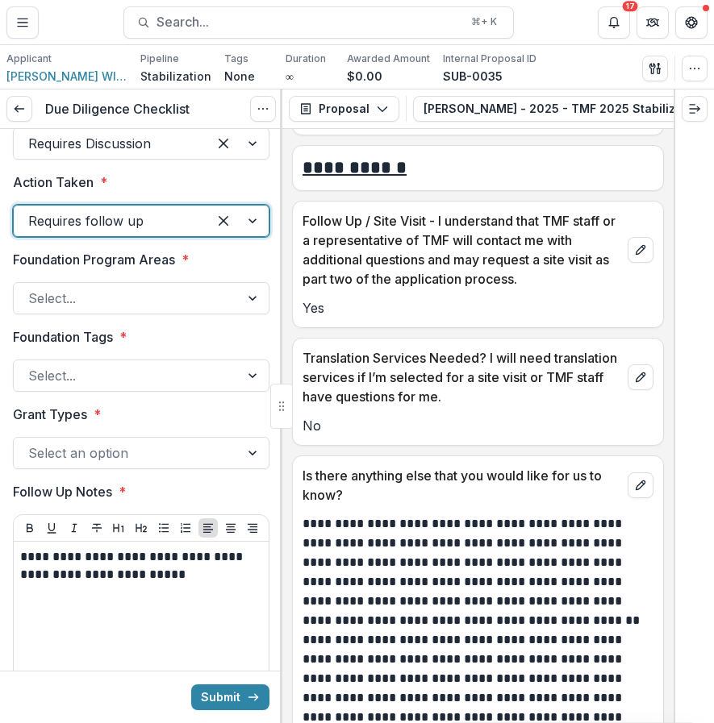
scroll to position [3038, 0]
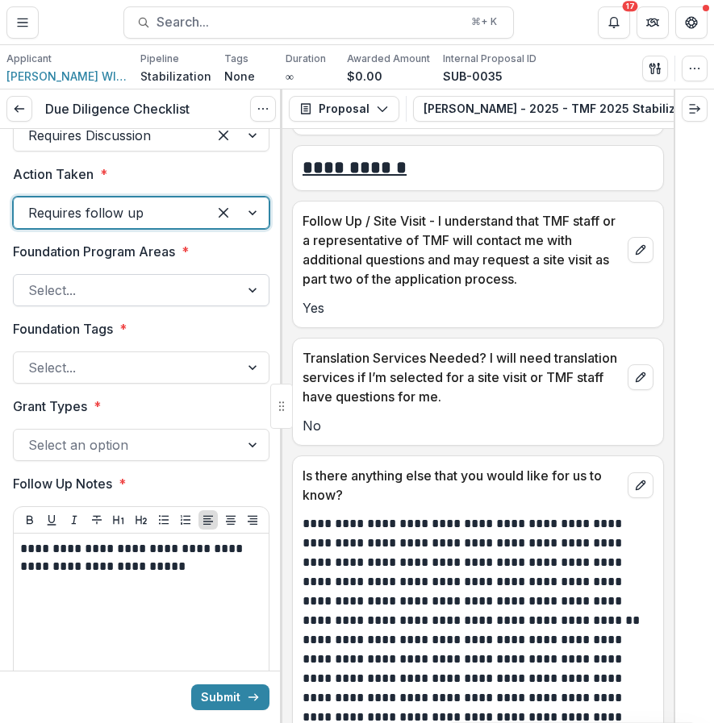
click at [209, 302] on div at bounding box center [126, 290] width 197 height 23
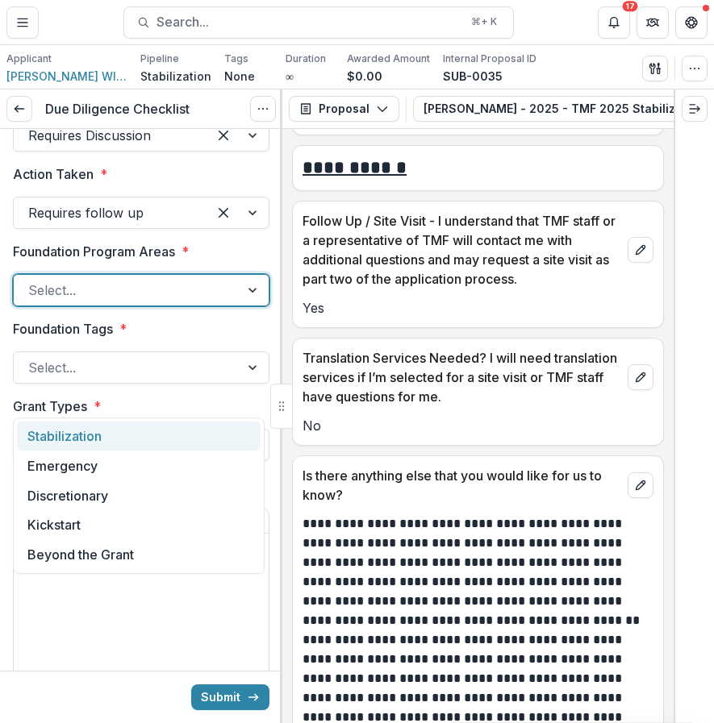
click at [197, 445] on div "Stabilization" at bounding box center [139, 437] width 244 height 30
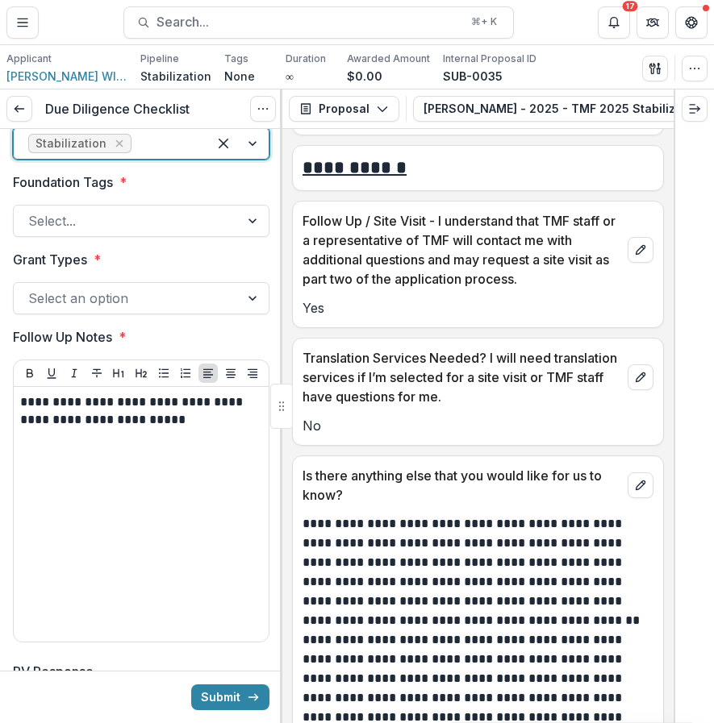
scroll to position [3191, 0]
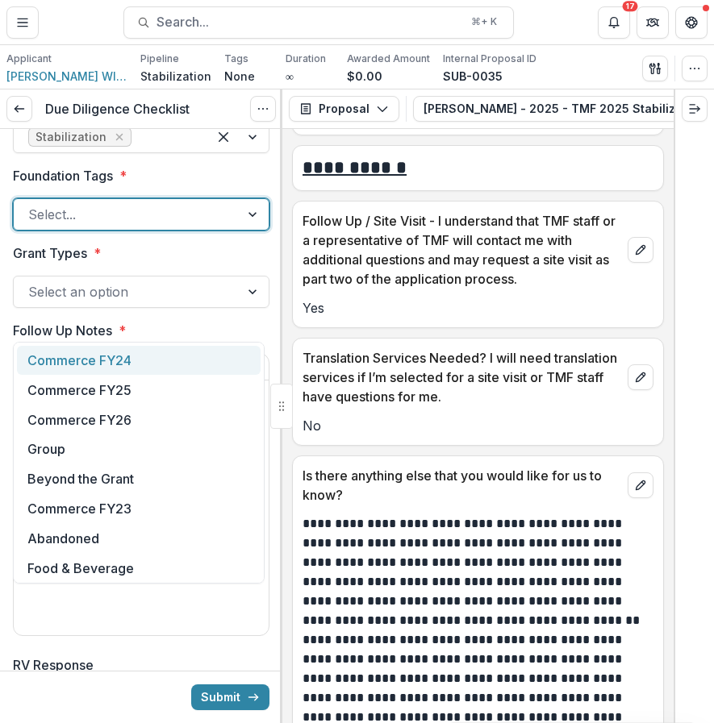
click at [226, 227] on div "Select..." at bounding box center [127, 215] width 226 height 26
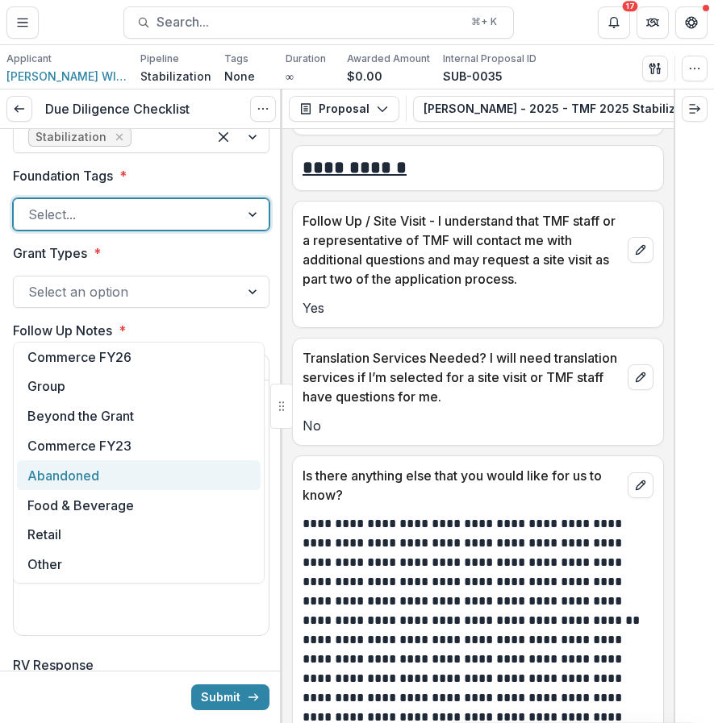
scroll to position [93, 0]
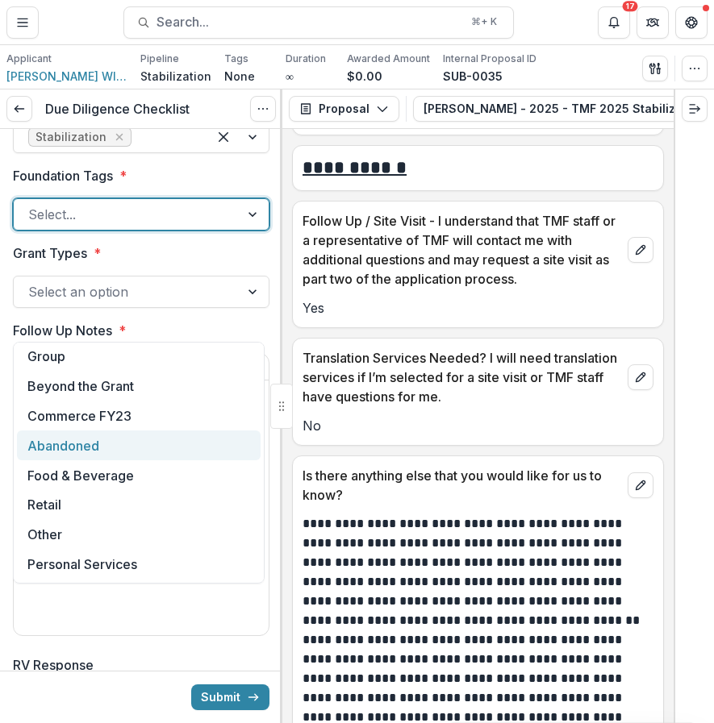
click at [167, 530] on div "Other" at bounding box center [139, 535] width 244 height 30
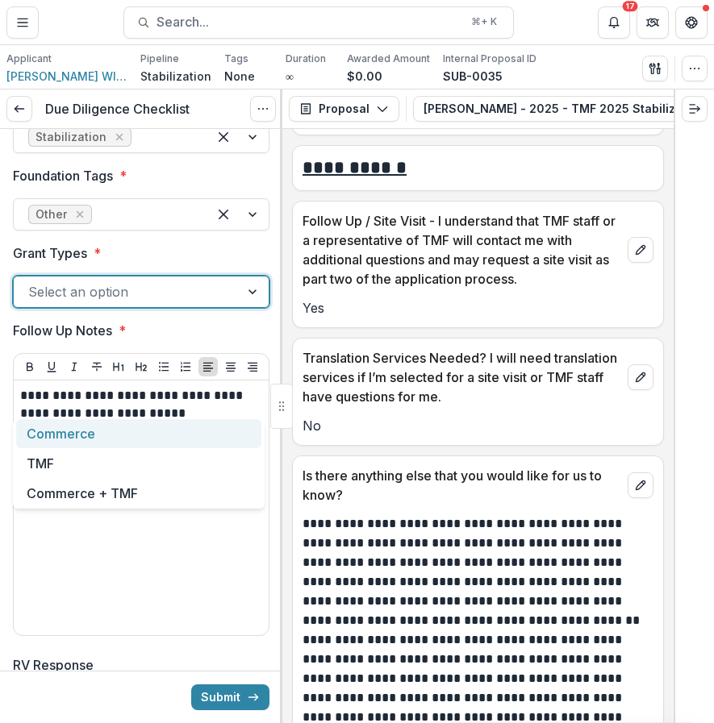
click at [206, 303] on div at bounding box center [126, 292] width 197 height 23
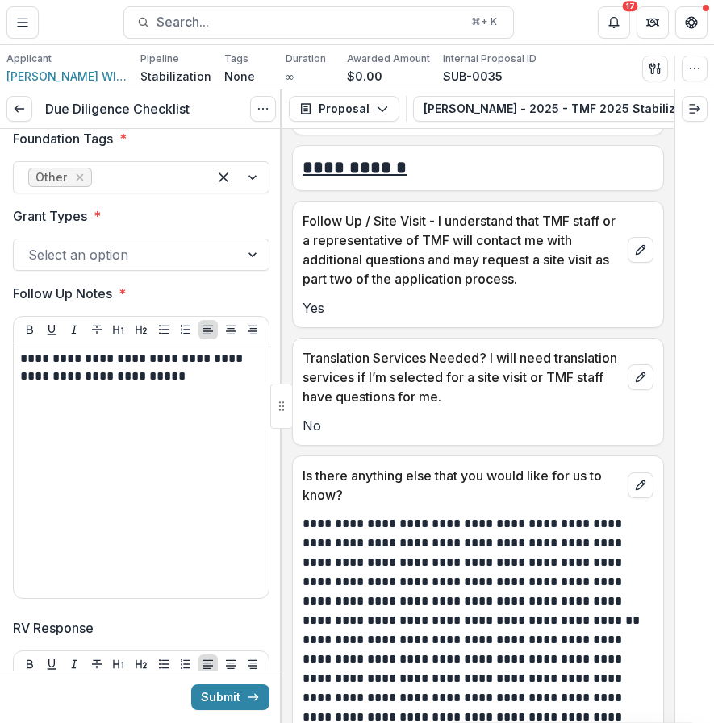
scroll to position [3240, 0]
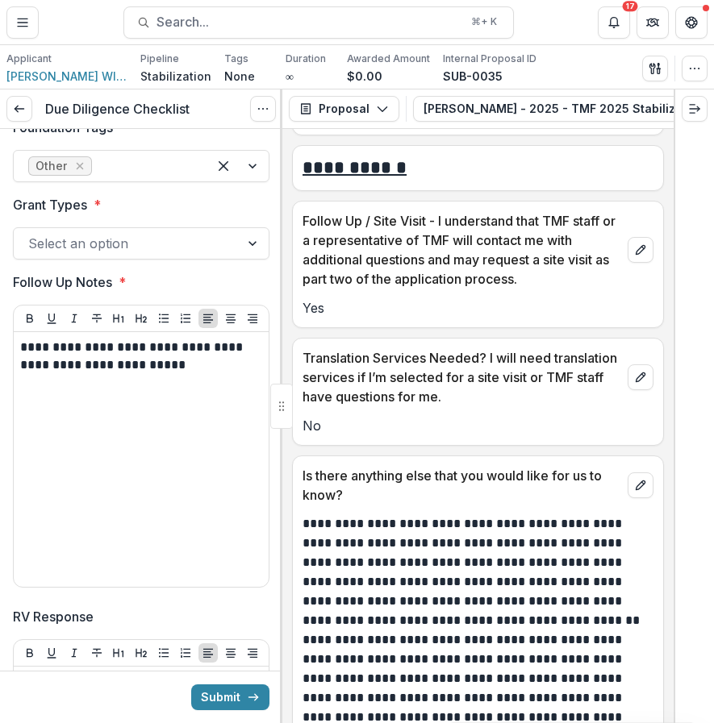
click at [254, 260] on div "Grant Types * Select an option" at bounding box center [141, 227] width 256 height 65
click at [254, 259] on div at bounding box center [253, 243] width 29 height 31
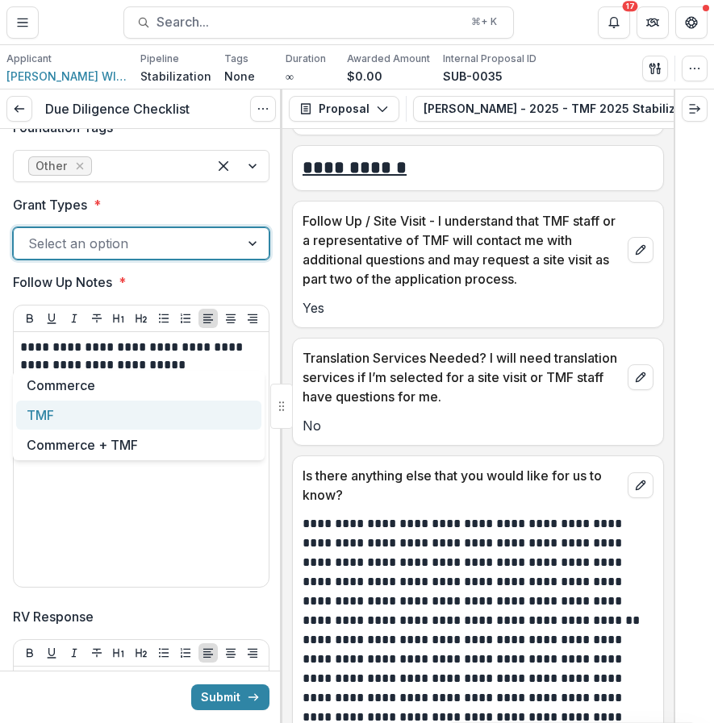
click at [212, 402] on div "TMF" at bounding box center [138, 416] width 245 height 30
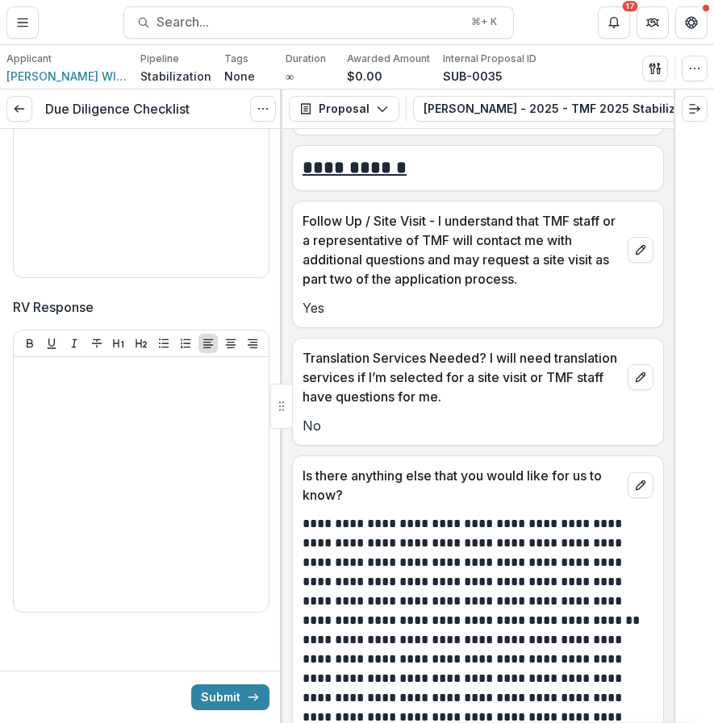
scroll to position [3653, 0]
click at [247, 698] on icon "submit" at bounding box center [253, 697] width 13 height 13
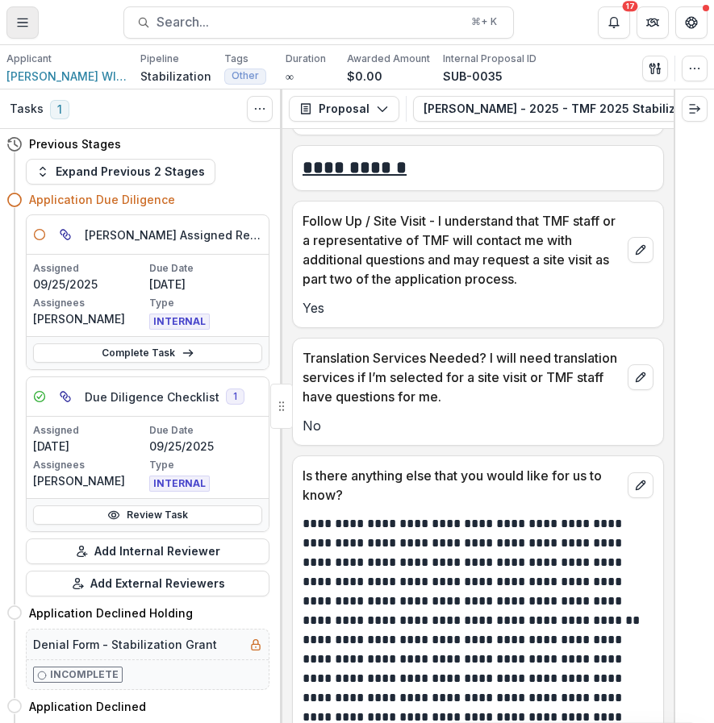
click at [23, 13] on button "Toggle Menu" at bounding box center [22, 22] width 32 height 32
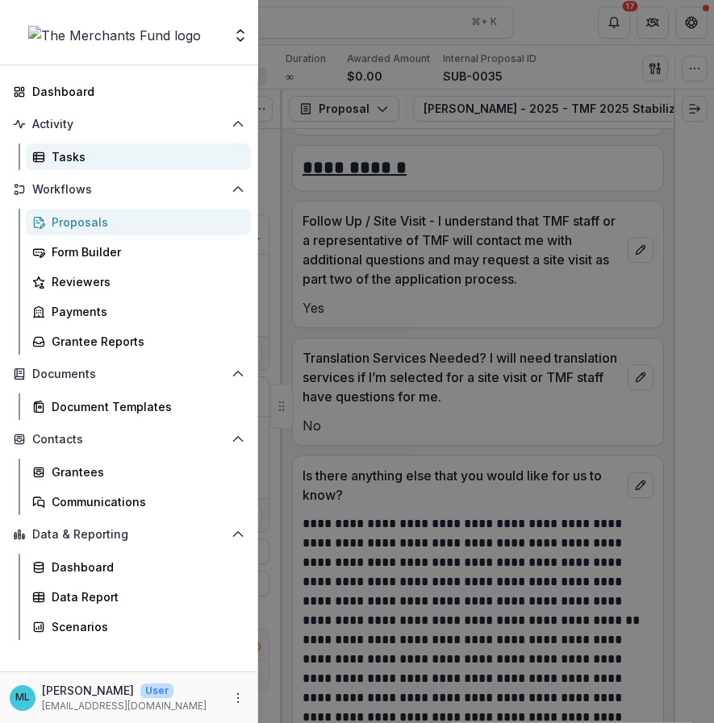
click at [121, 163] on div "Tasks" at bounding box center [145, 156] width 186 height 17
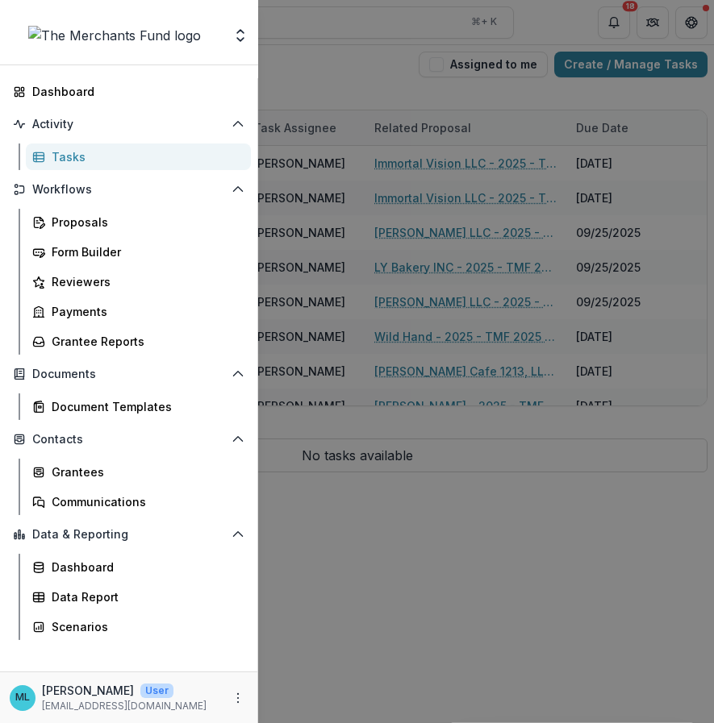
click at [522, 101] on div "Team Settings Dashboard Activity Tasks Workflows Proposals Form Builder Reviewe…" at bounding box center [357, 361] width 714 height 723
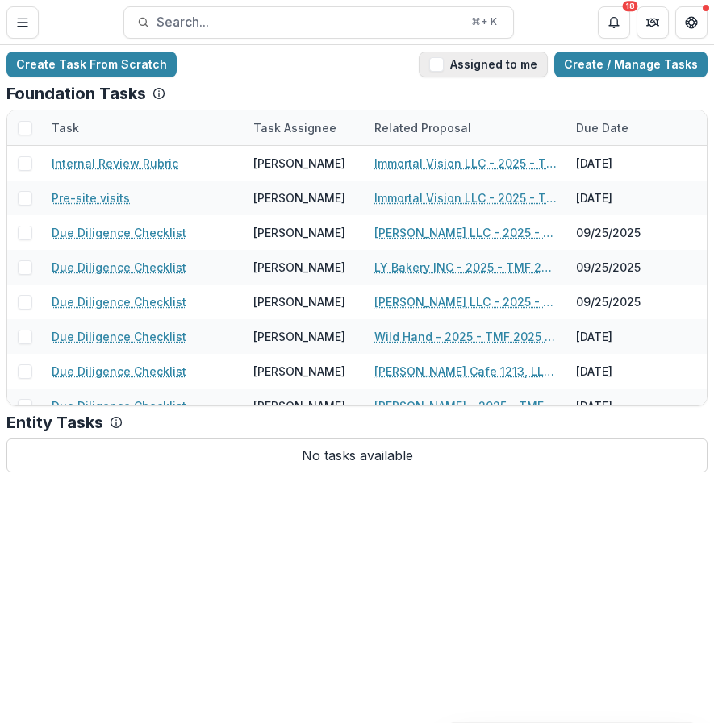
click at [488, 73] on button "Assigned to me" at bounding box center [482, 65] width 129 height 26
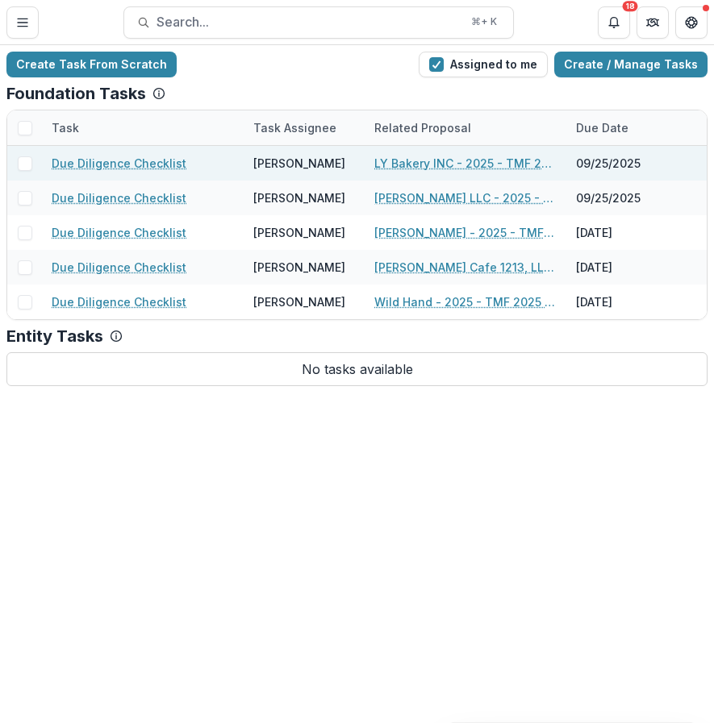
click at [448, 163] on link "LY Bakery INC - 2025 - TMF 2025 Stabilization Grant Program" at bounding box center [465, 163] width 182 height 17
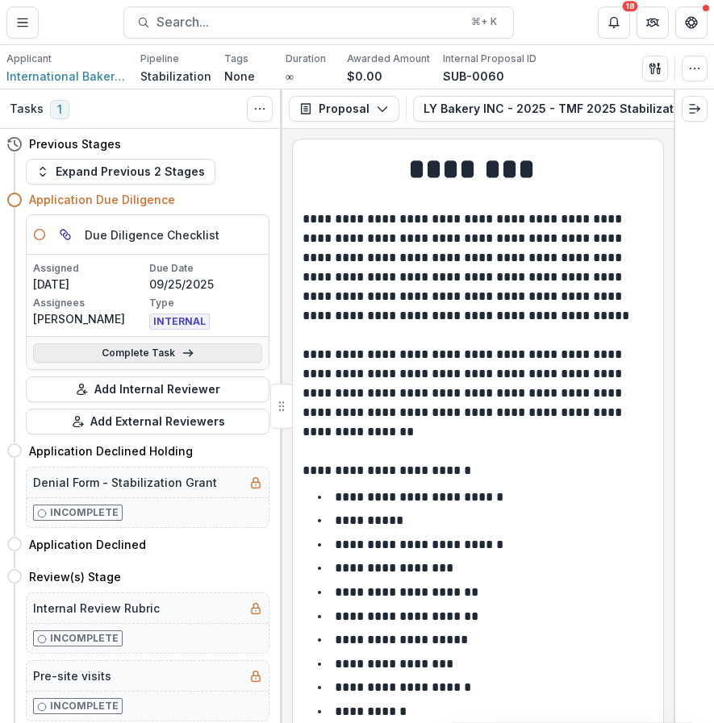
click at [235, 351] on link "Complete Task" at bounding box center [147, 352] width 229 height 19
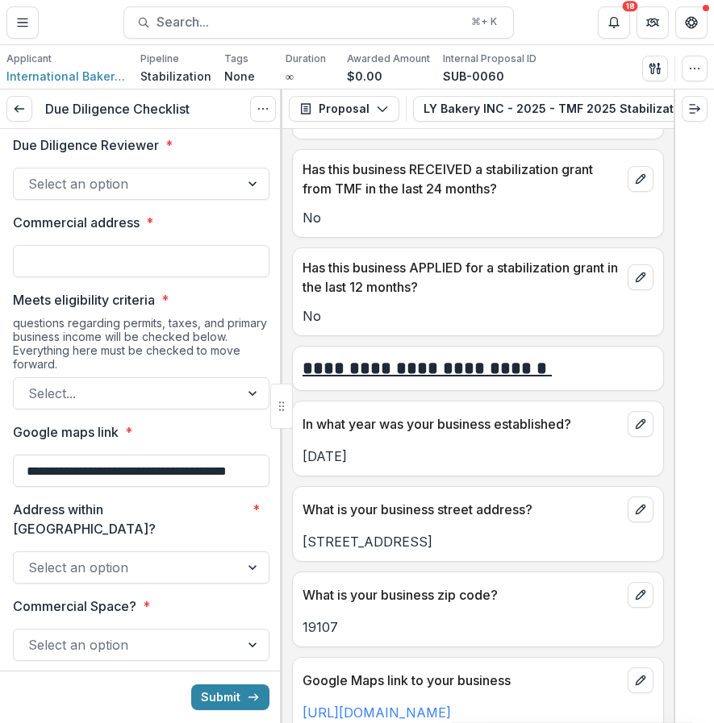
scroll to position [87, 0]
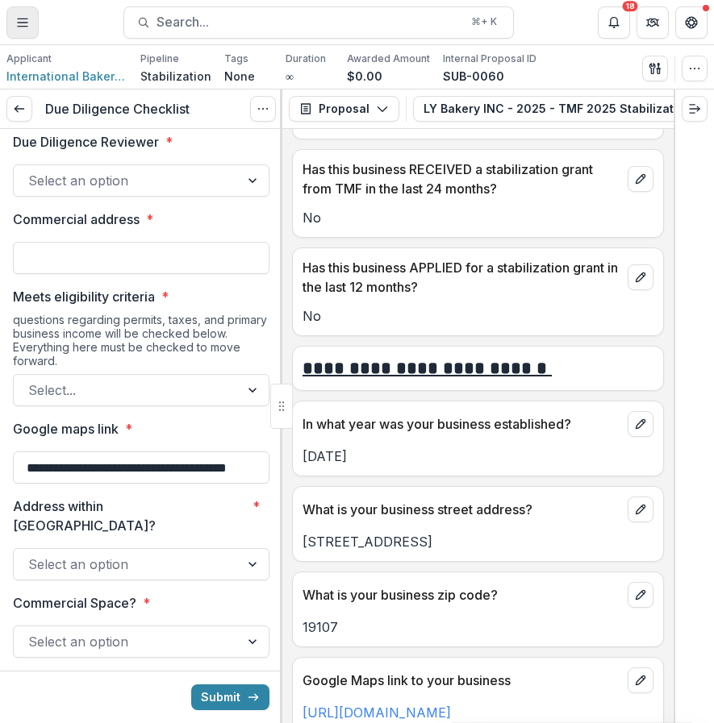
click at [16, 26] on icon "Toggle Menu" at bounding box center [22, 22] width 13 height 13
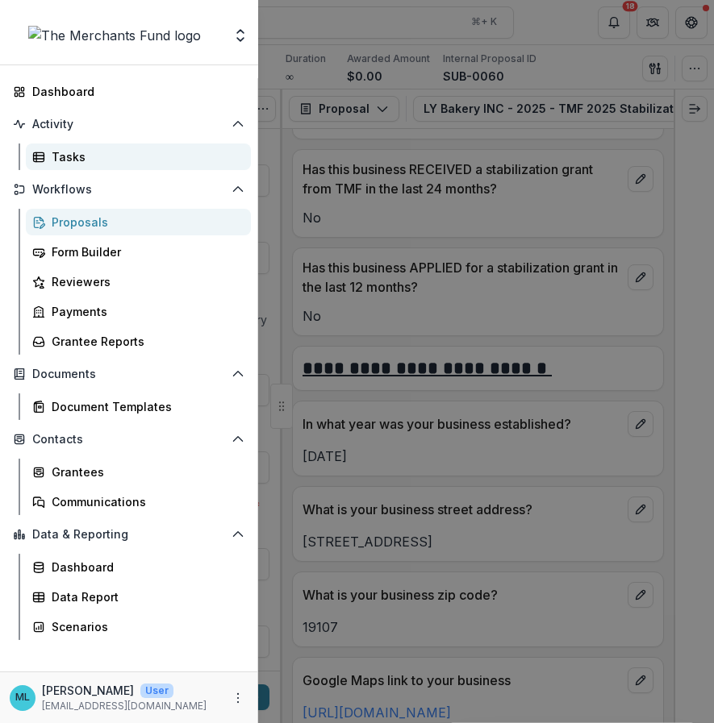
click at [155, 164] on div "Tasks" at bounding box center [145, 156] width 186 height 17
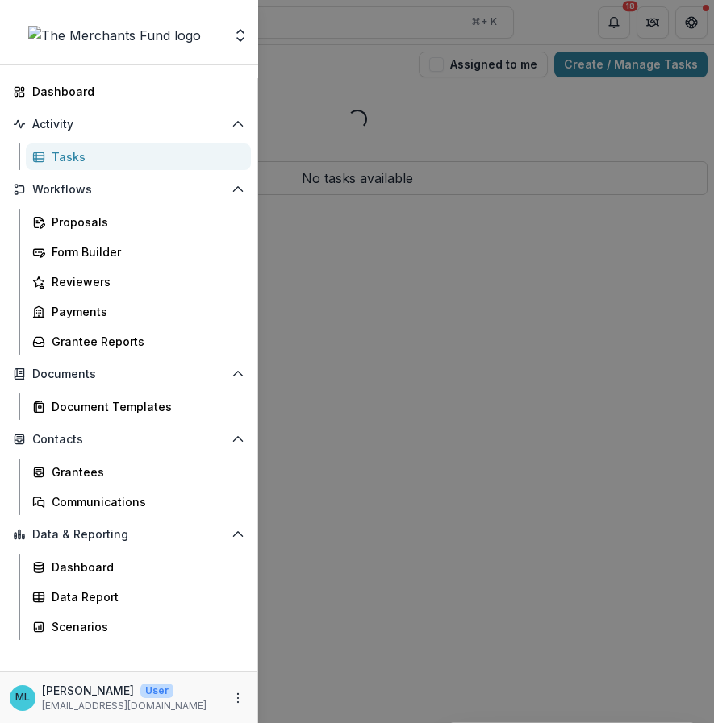
click at [382, 253] on div "Team Settings Dashboard Activity Tasks Workflows Proposals Form Builder Reviewe…" at bounding box center [357, 361] width 714 height 723
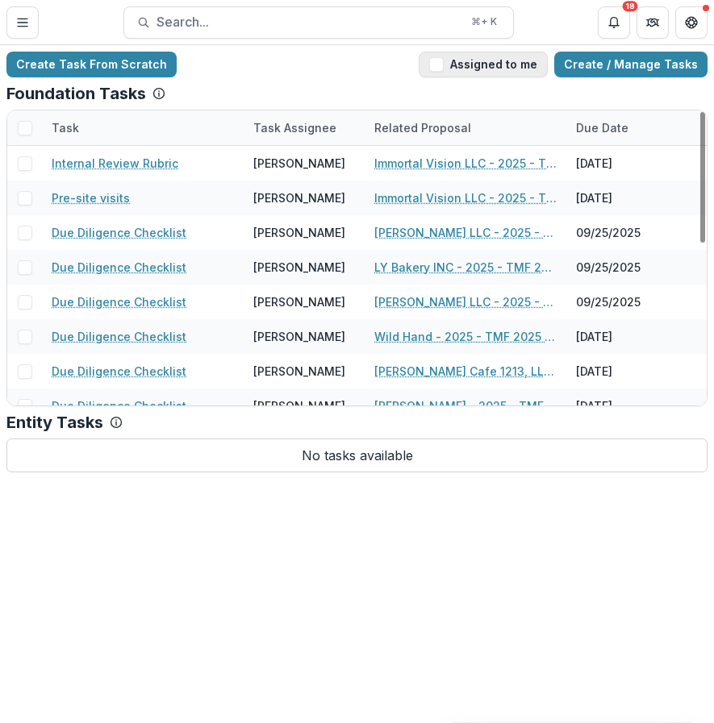
click at [525, 67] on button "Assigned to me" at bounding box center [482, 65] width 129 height 26
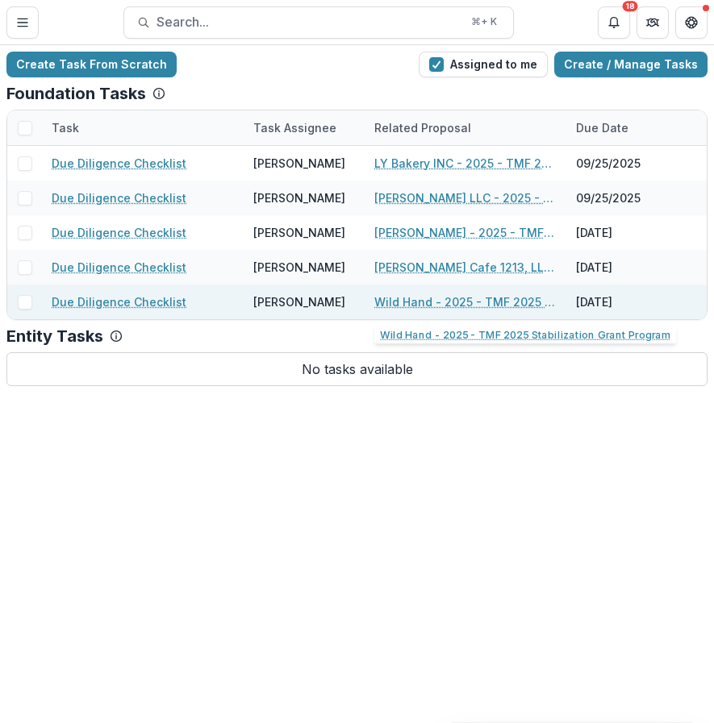
click at [476, 302] on link "Wild Hand - 2025 - TMF 2025 Stabilization Grant Program" at bounding box center [465, 302] width 182 height 17
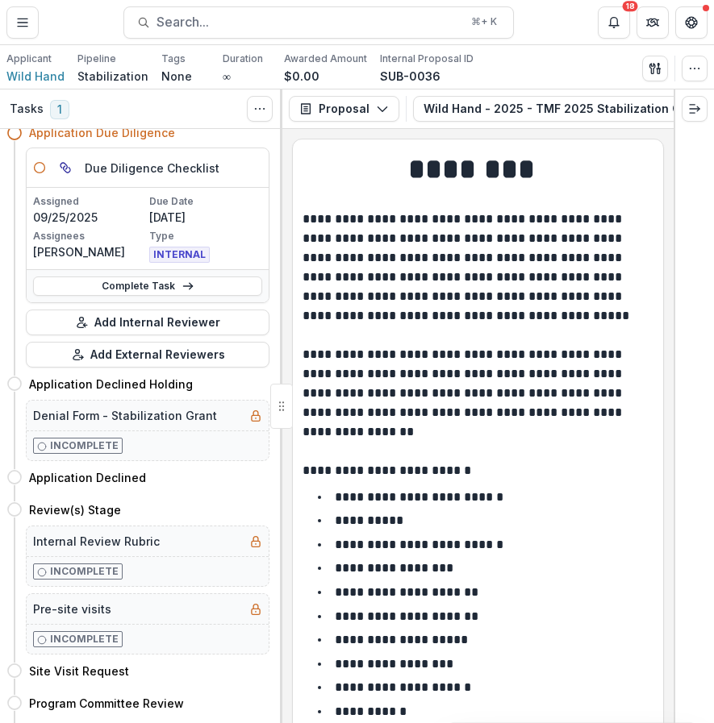
scroll to position [73, 0]
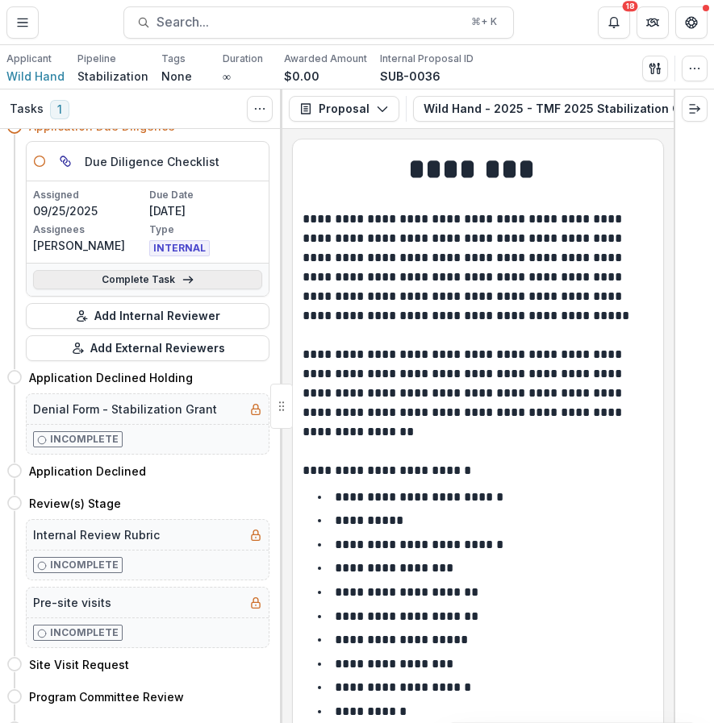
click at [197, 277] on link "Complete Task" at bounding box center [147, 279] width 229 height 19
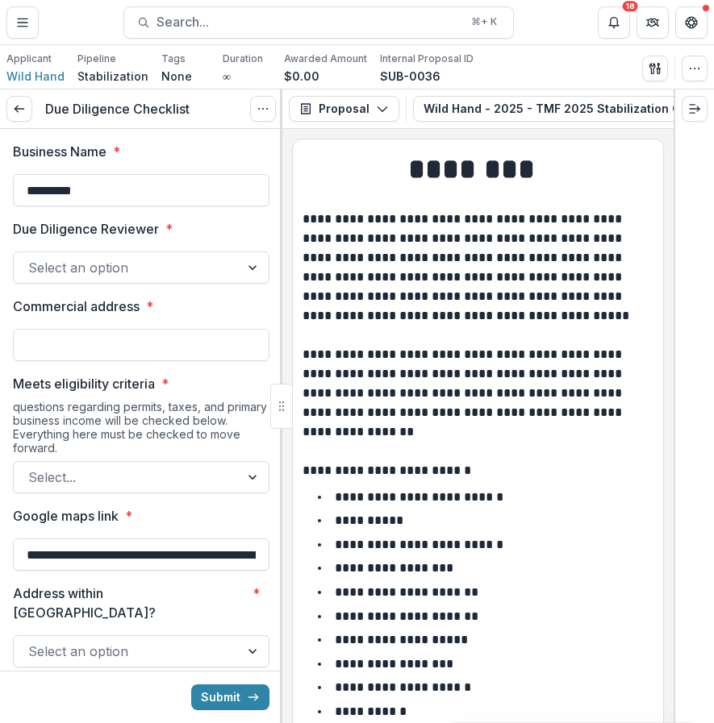
click at [201, 279] on div "Select an option" at bounding box center [127, 268] width 226 height 26
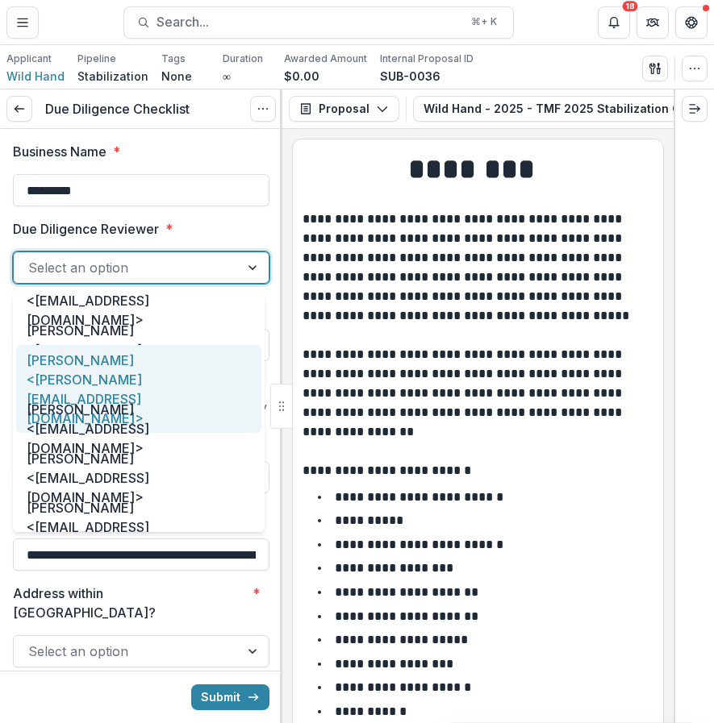
scroll to position [83, 0]
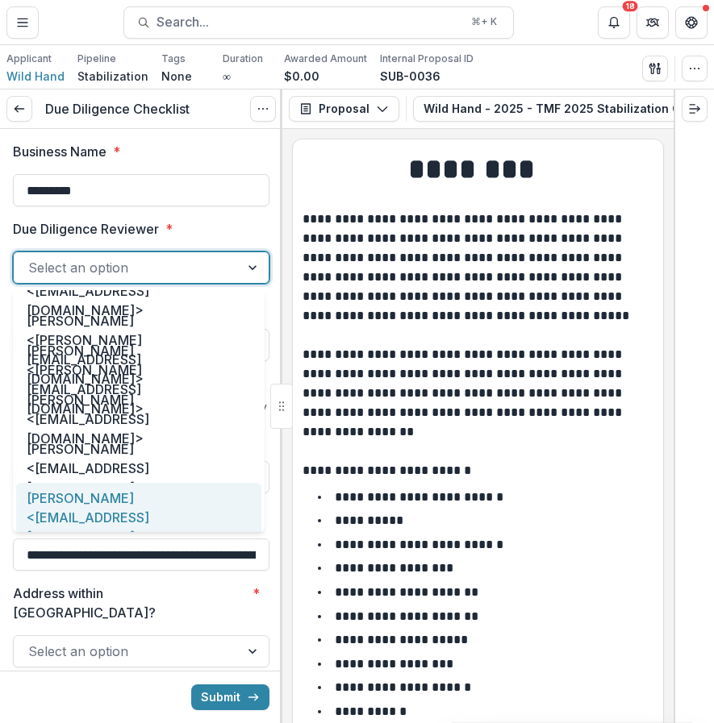
click at [194, 513] on div "[PERSON_NAME] <[EMAIL_ADDRESS][DOMAIN_NAME]>" at bounding box center [138, 517] width 245 height 69
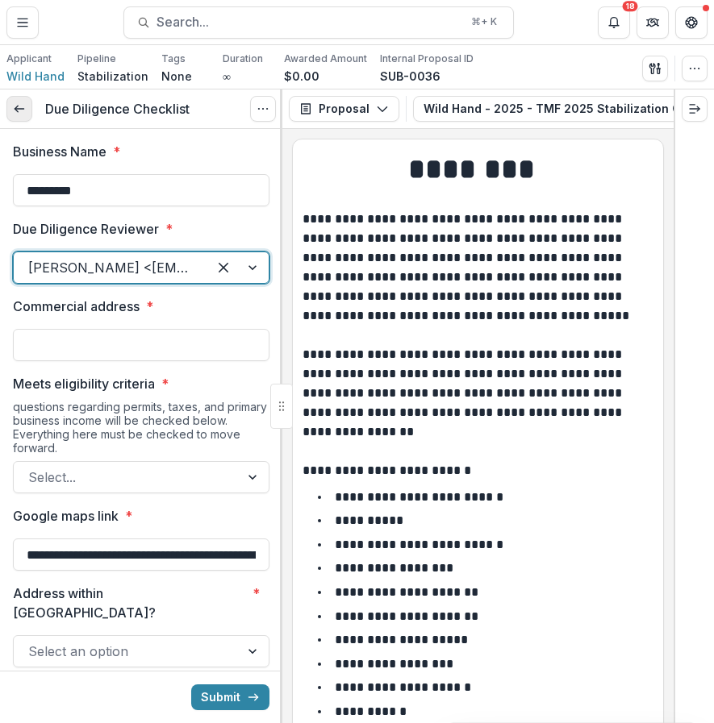
click at [15, 106] on icon at bounding box center [19, 108] width 13 height 13
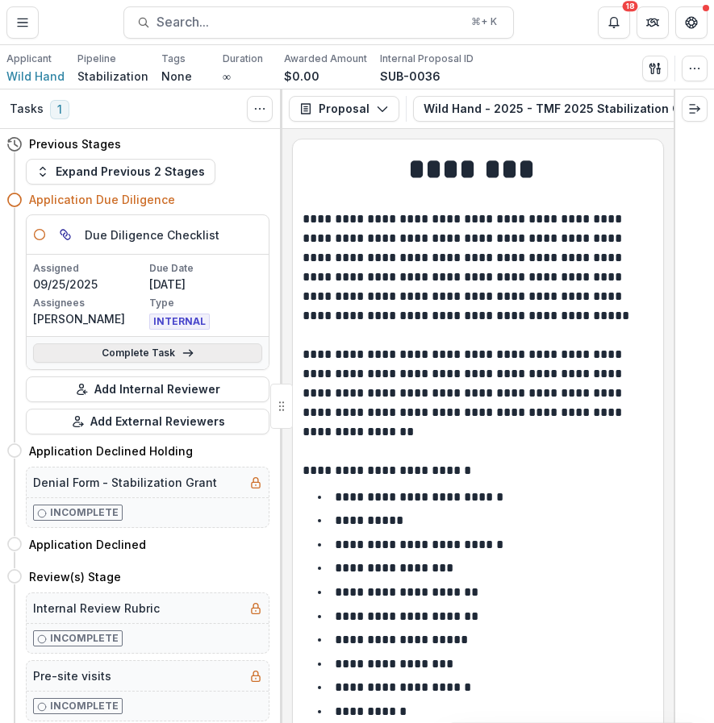
click at [151, 358] on link "Complete Task" at bounding box center [147, 352] width 229 height 19
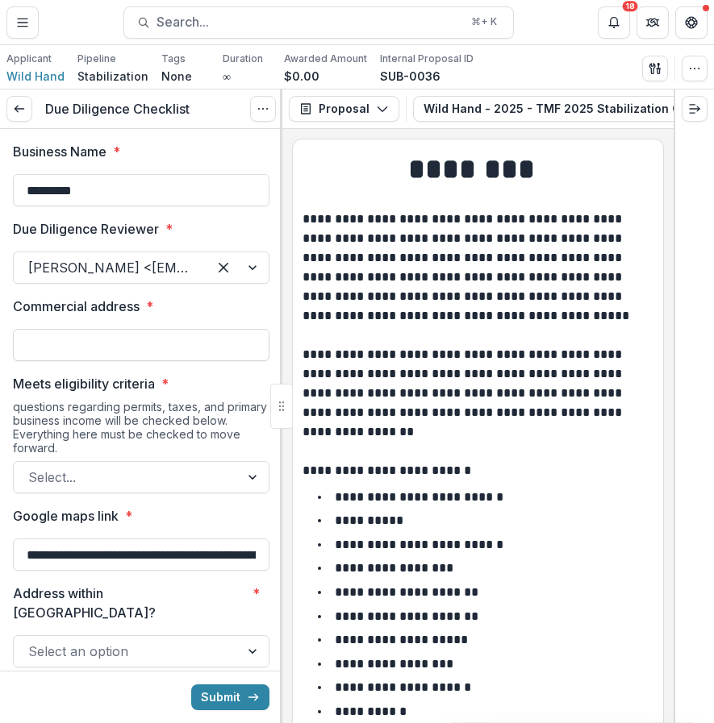
click at [173, 345] on input "Commercial address *" at bounding box center [141, 345] width 256 height 32
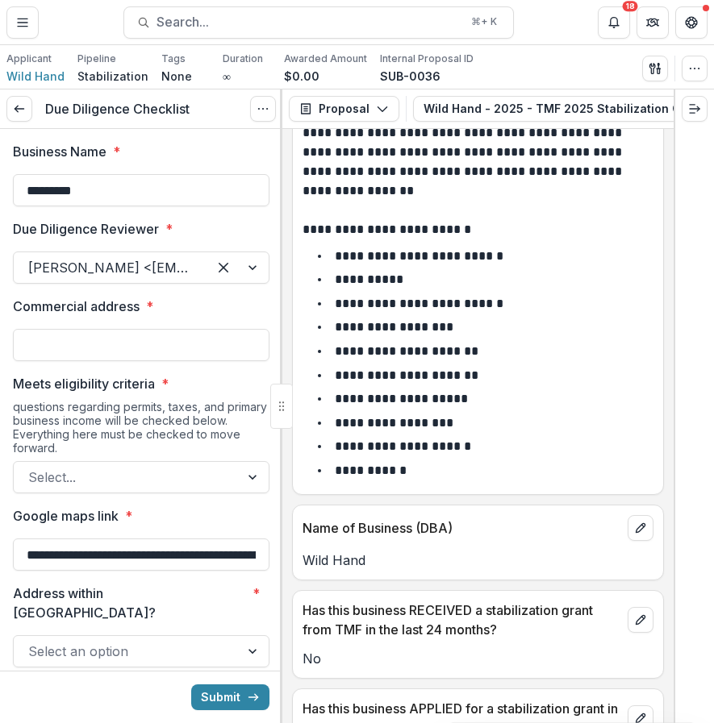
scroll to position [305, 0]
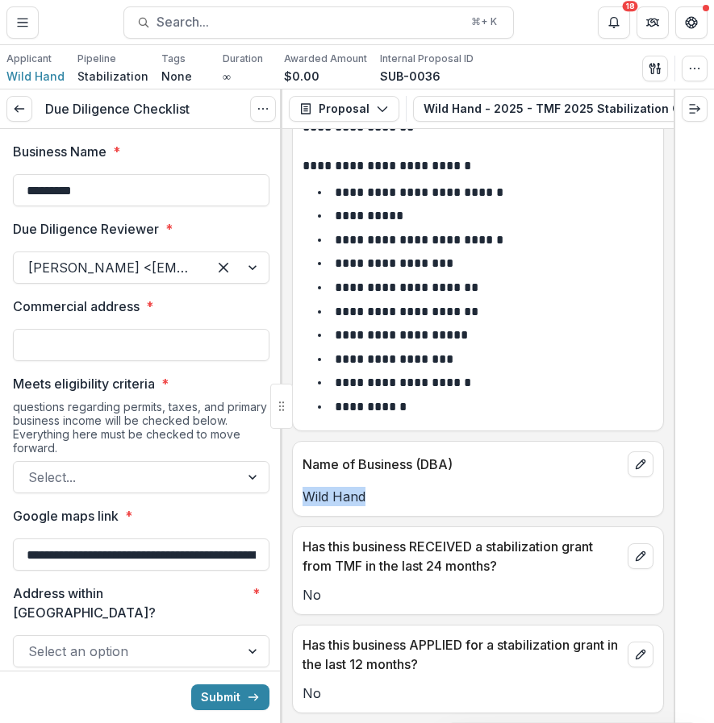
drag, startPoint x: 369, startPoint y: 498, endPoint x: 288, endPoint y: 498, distance: 81.4
click at [288, 498] on div "**********" at bounding box center [477, 426] width 391 height 594
copy p "Wild Hand"
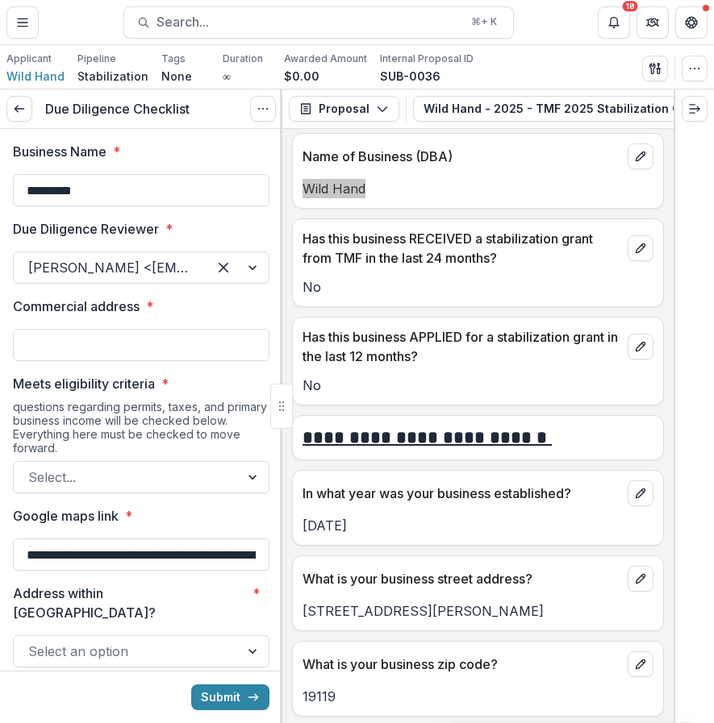
scroll to position [615, 0]
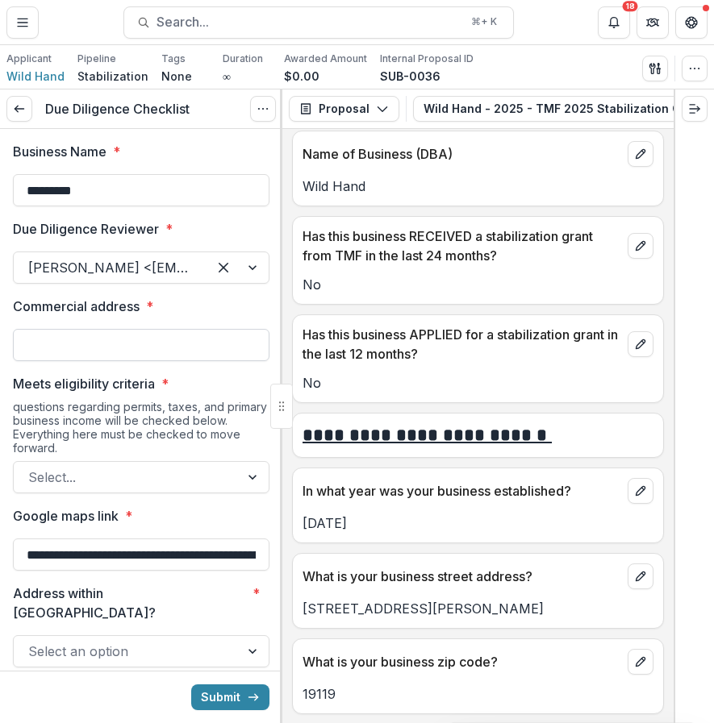
click at [197, 353] on input "Commercial address *" at bounding box center [141, 345] width 256 height 32
paste input "**********"
type input "**********"
click at [191, 685] on button "Submit" at bounding box center [230, 698] width 78 height 26
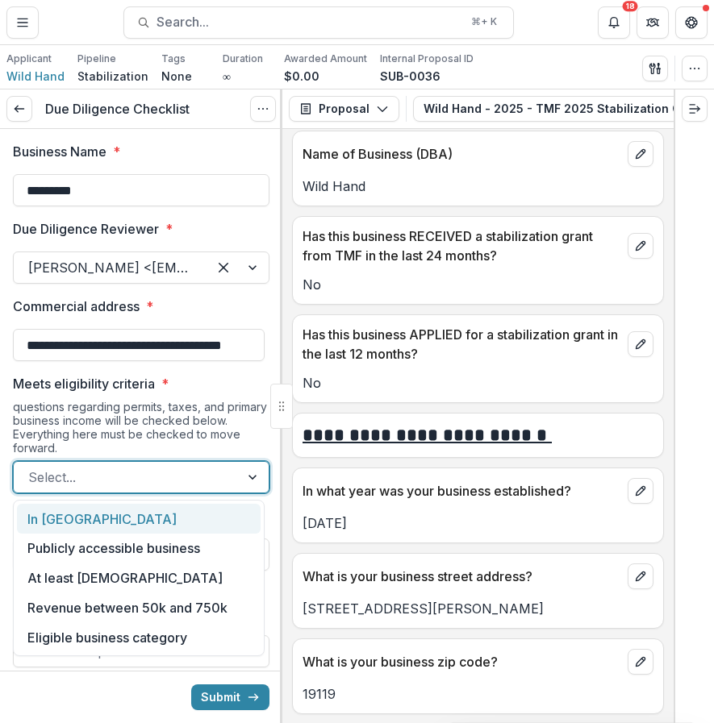
click at [177, 470] on div at bounding box center [126, 477] width 197 height 23
click at [240, 529] on div "In [GEOGRAPHIC_DATA]" at bounding box center [139, 519] width 244 height 30
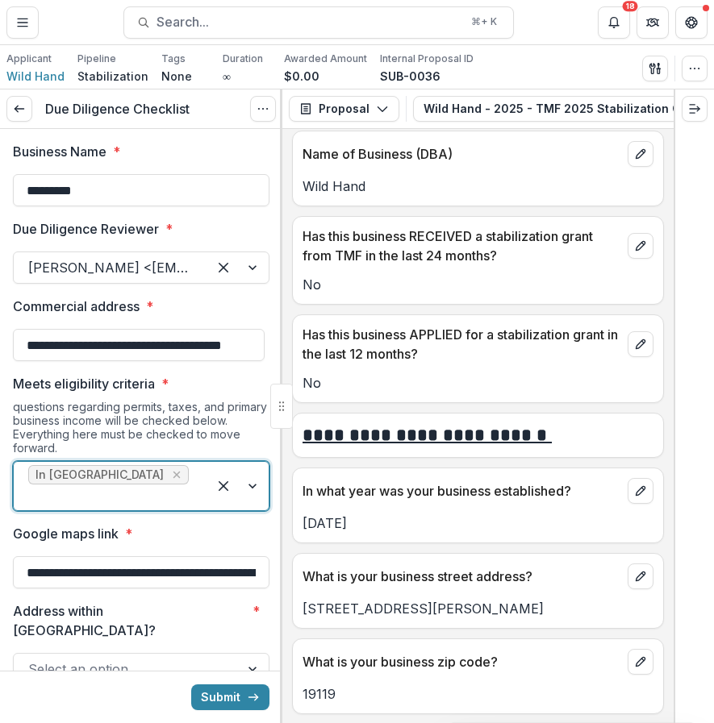
click at [152, 486] on div at bounding box center [110, 497] width 164 height 23
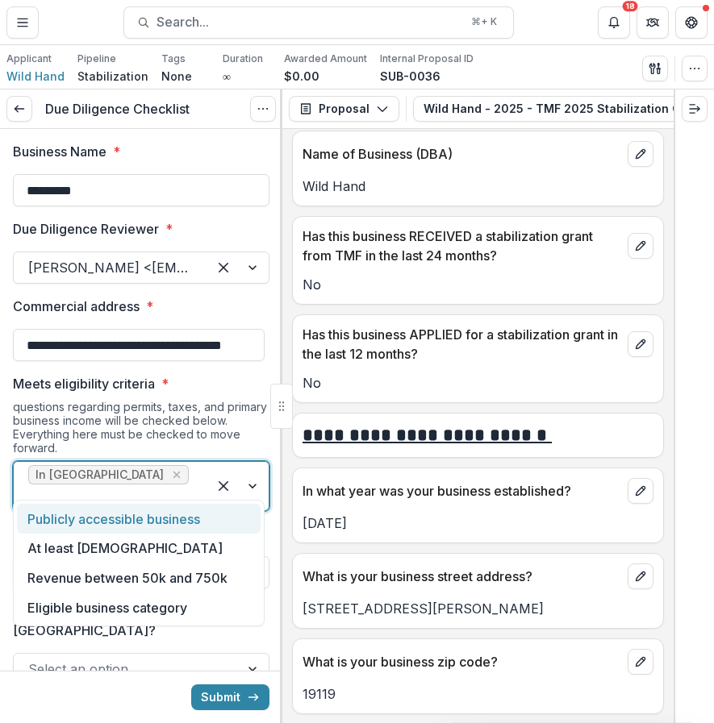
click at [169, 523] on div "Publicly accessible business" at bounding box center [139, 519] width 244 height 30
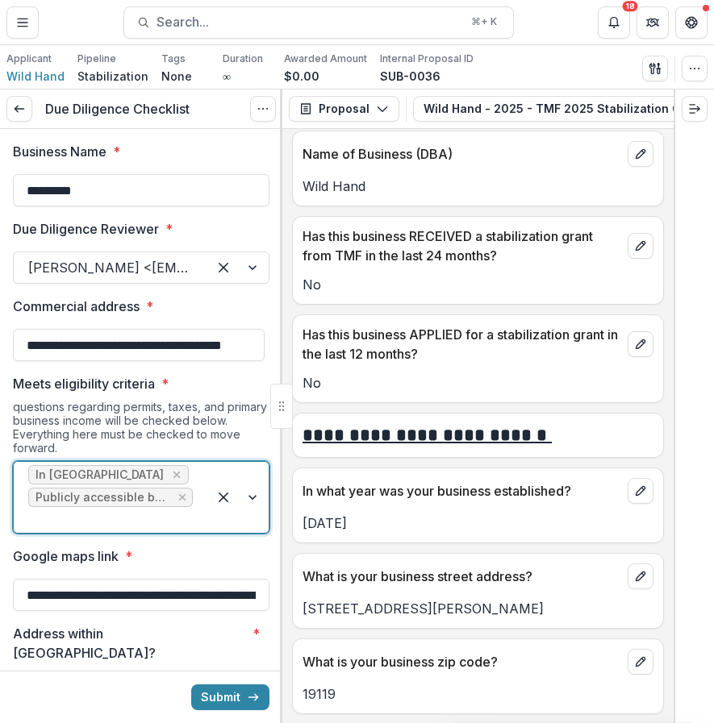
click at [160, 514] on div at bounding box center [110, 520] width 164 height 23
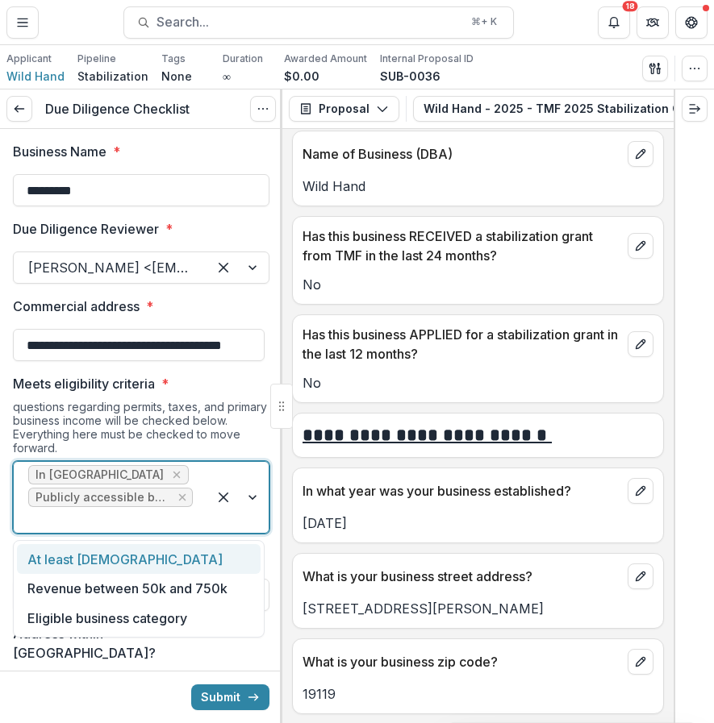
scroll to position [647, 0]
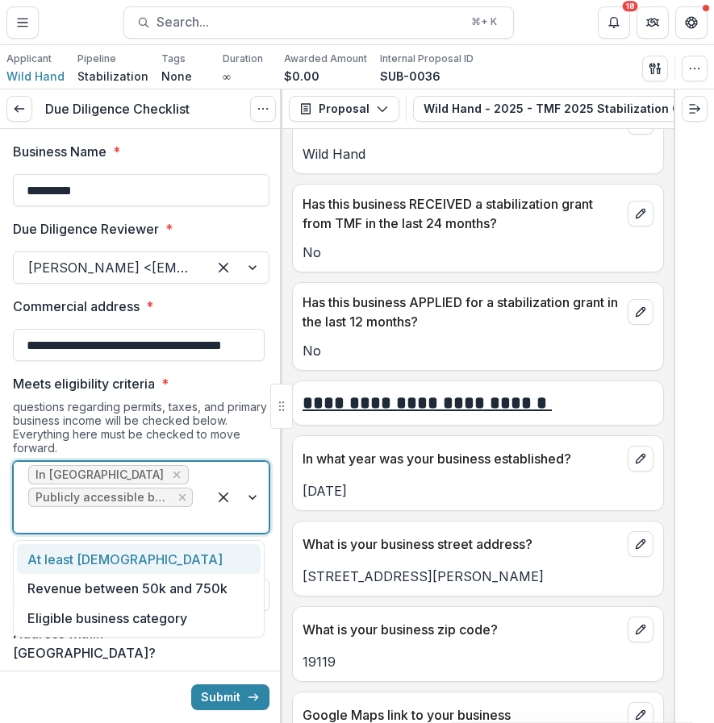
click at [197, 558] on div "At least [DEMOGRAPHIC_DATA]" at bounding box center [139, 559] width 244 height 30
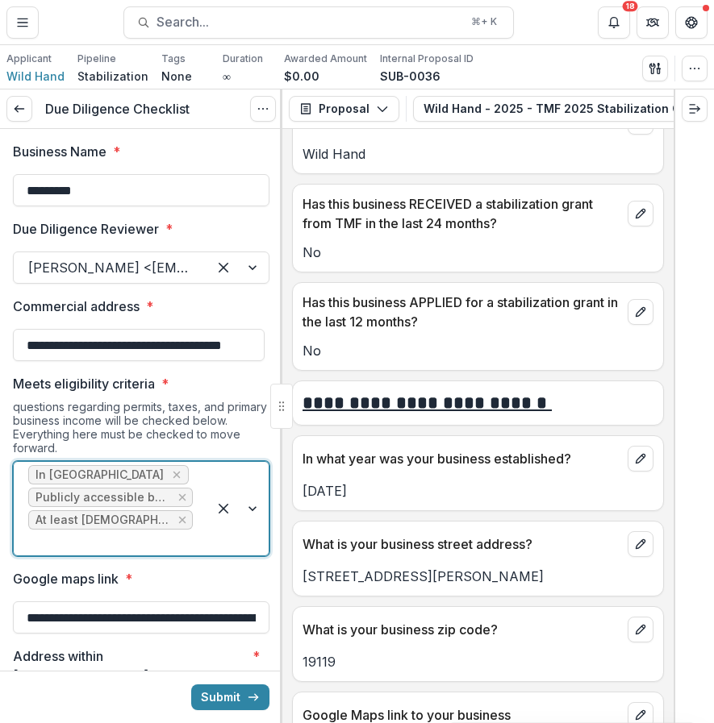
click at [185, 531] on div at bounding box center [110, 542] width 164 height 23
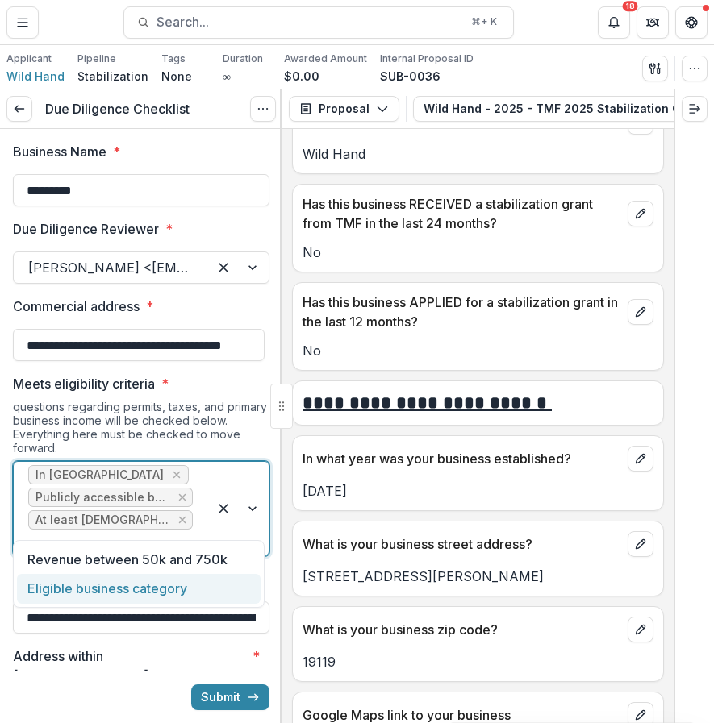
click at [177, 585] on div "Eligible business category" at bounding box center [139, 589] width 244 height 30
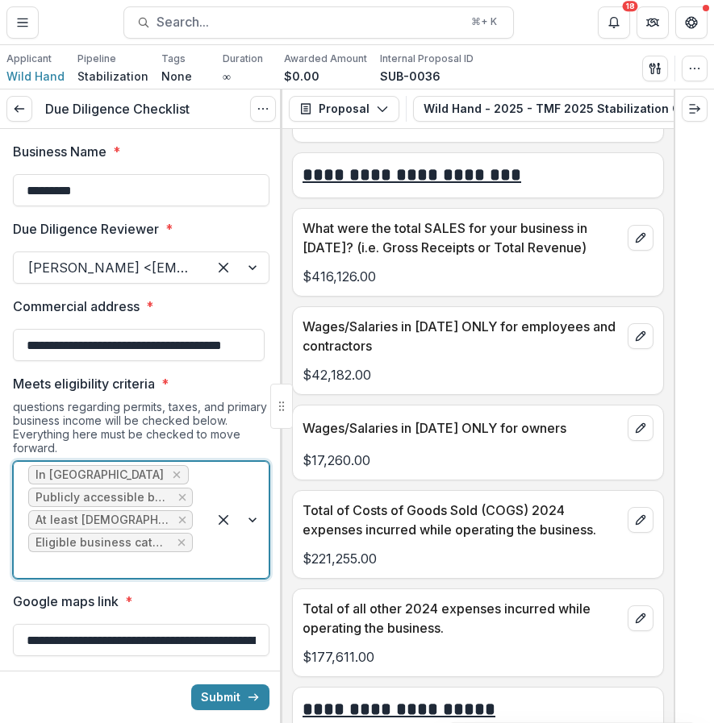
scroll to position [7417, 0]
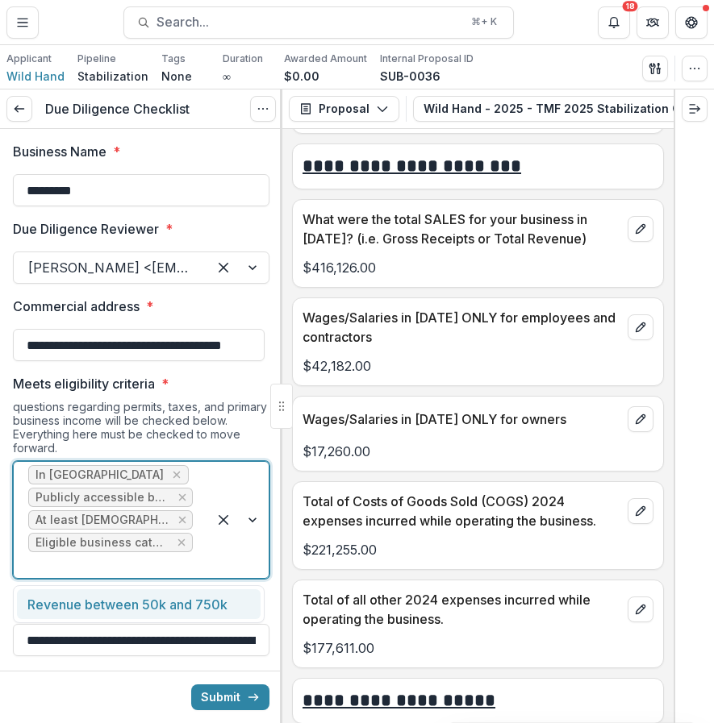
click at [152, 565] on div at bounding box center [110, 565] width 164 height 23
click at [148, 609] on div "Revenue between 50k and 750k" at bounding box center [139, 604] width 244 height 30
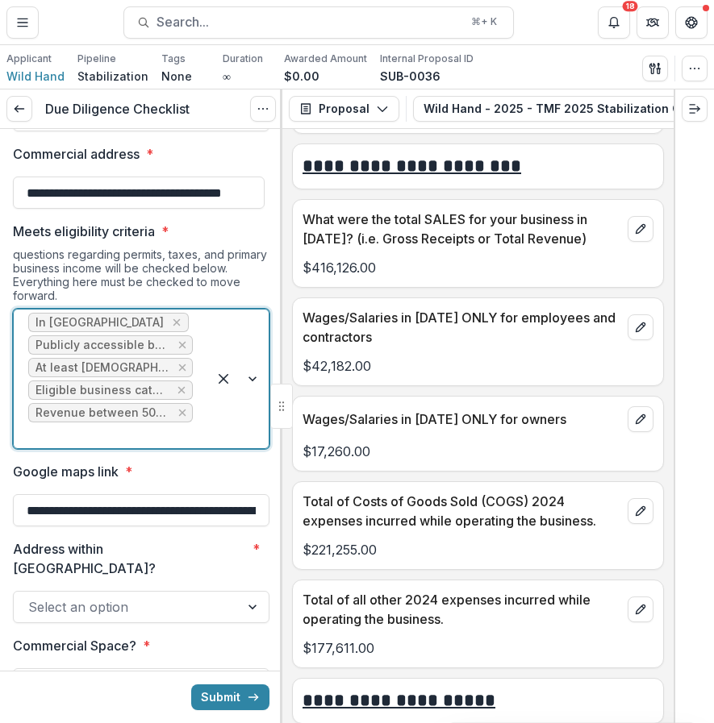
scroll to position [198, 0]
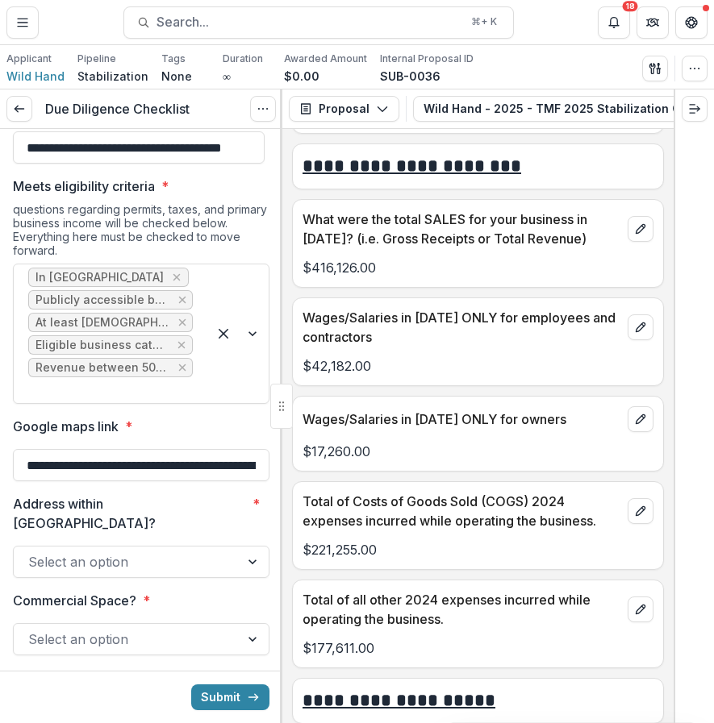
click at [193, 556] on div "Select an option" at bounding box center [141, 562] width 256 height 32
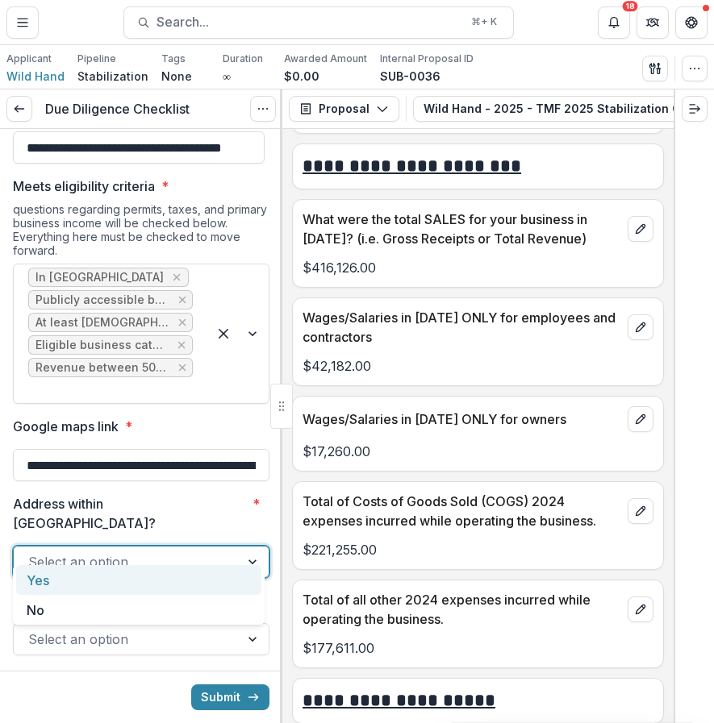
click at [194, 583] on div "Yes" at bounding box center [138, 580] width 245 height 30
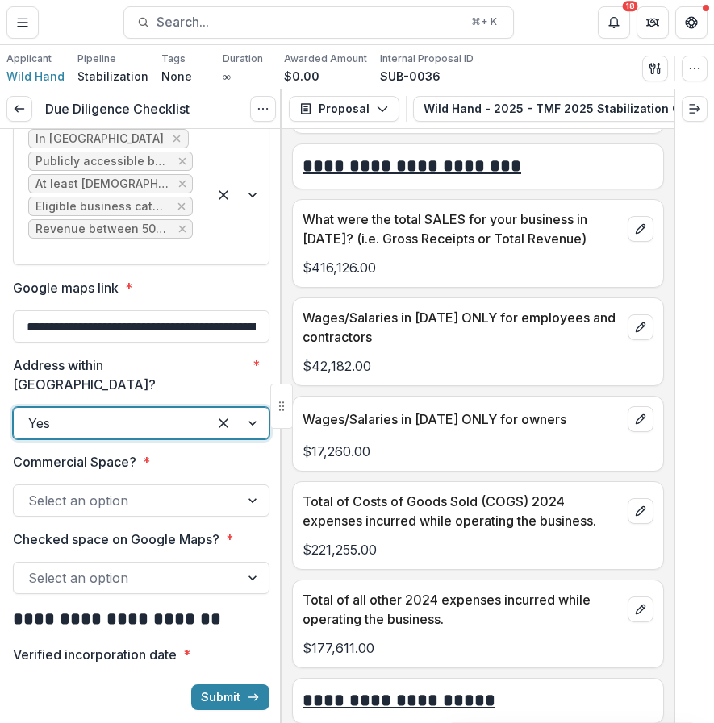
scroll to position [345, 0]
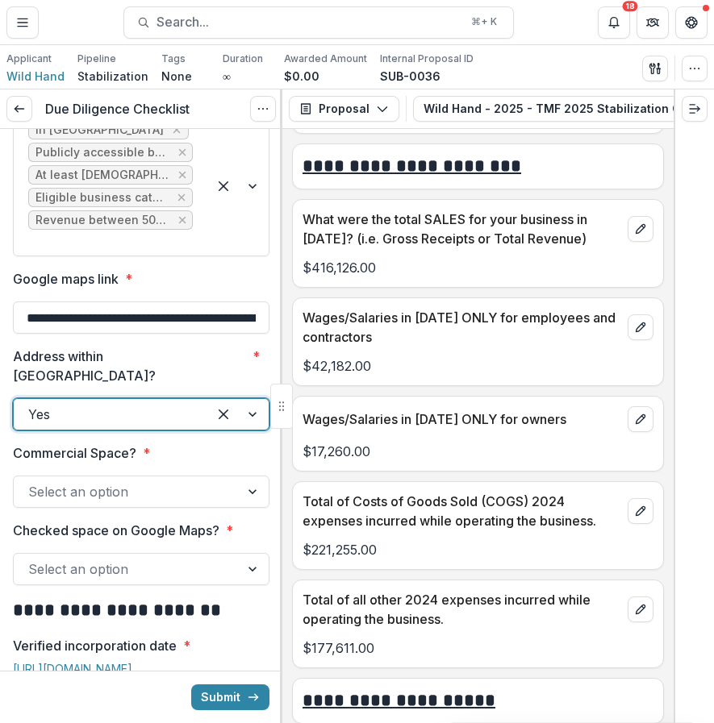
click at [220, 479] on div "Select an option" at bounding box center [127, 492] width 226 height 26
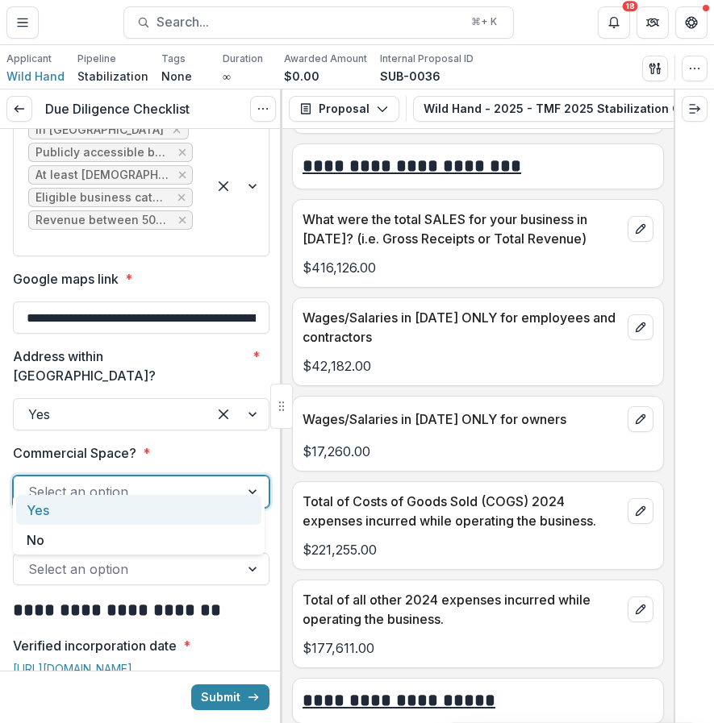
click at [220, 506] on div "Yes" at bounding box center [138, 510] width 245 height 30
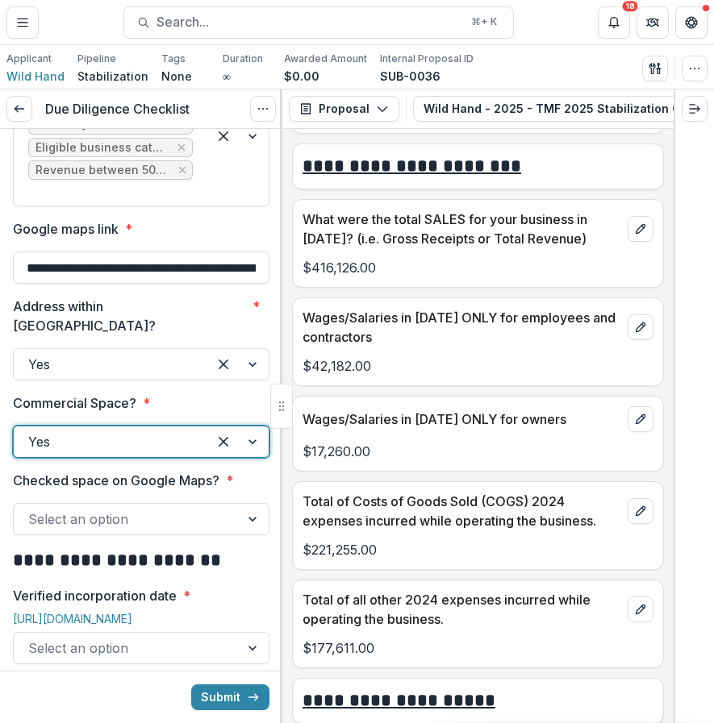
scroll to position [431, 0]
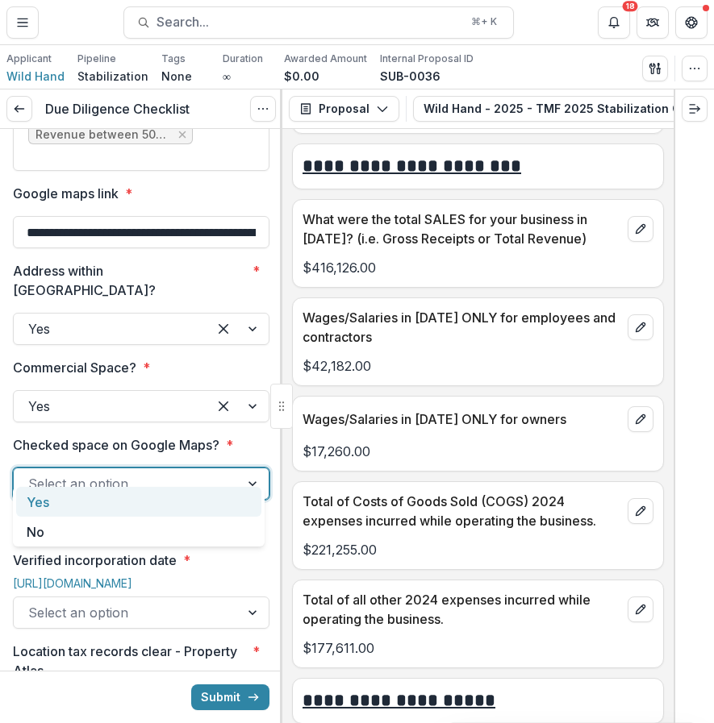
click at [227, 479] on div "Select an option" at bounding box center [141, 484] width 256 height 32
click at [216, 490] on div "Yes" at bounding box center [138, 502] width 245 height 30
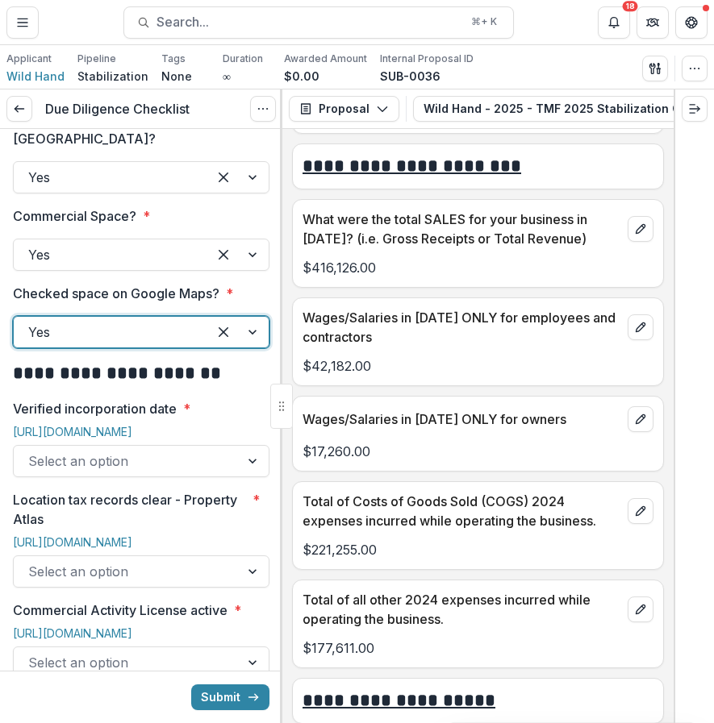
scroll to position [610, 0]
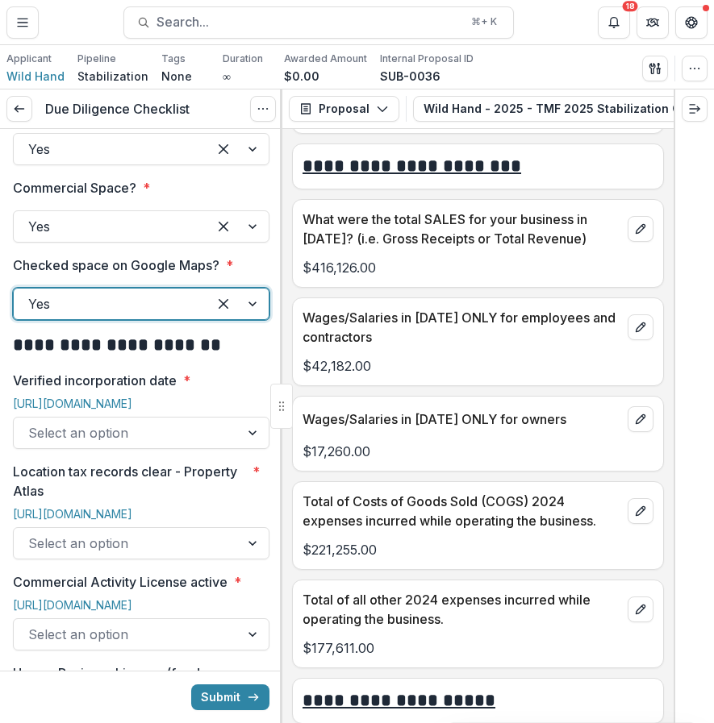
click at [229, 420] on div "Select an option" at bounding box center [127, 433] width 226 height 26
click at [132, 397] on link "[URL][DOMAIN_NAME]" at bounding box center [72, 404] width 119 height 14
click at [219, 422] on div at bounding box center [126, 433] width 197 height 23
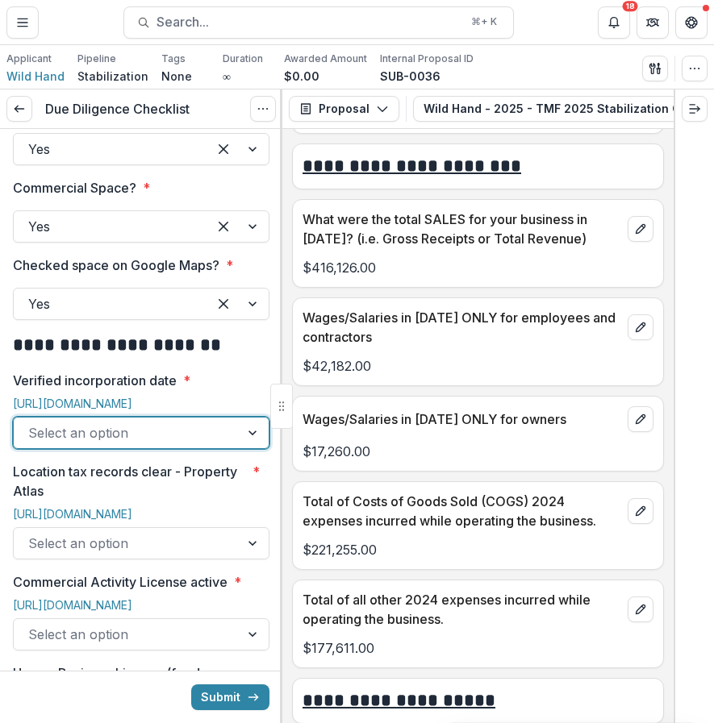
click at [219, 422] on div at bounding box center [126, 433] width 197 height 23
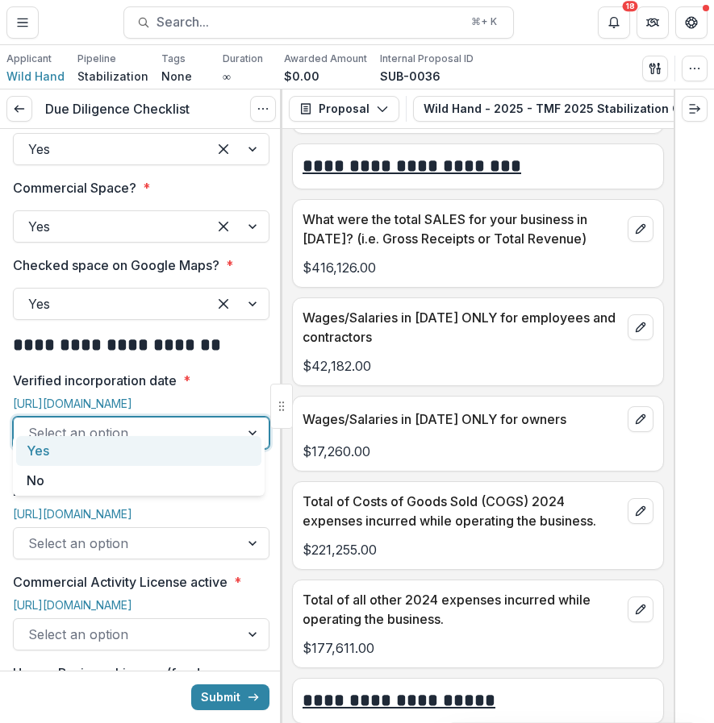
click at [166, 422] on div at bounding box center [126, 433] width 197 height 23
click at [140, 449] on div "Yes" at bounding box center [138, 451] width 245 height 30
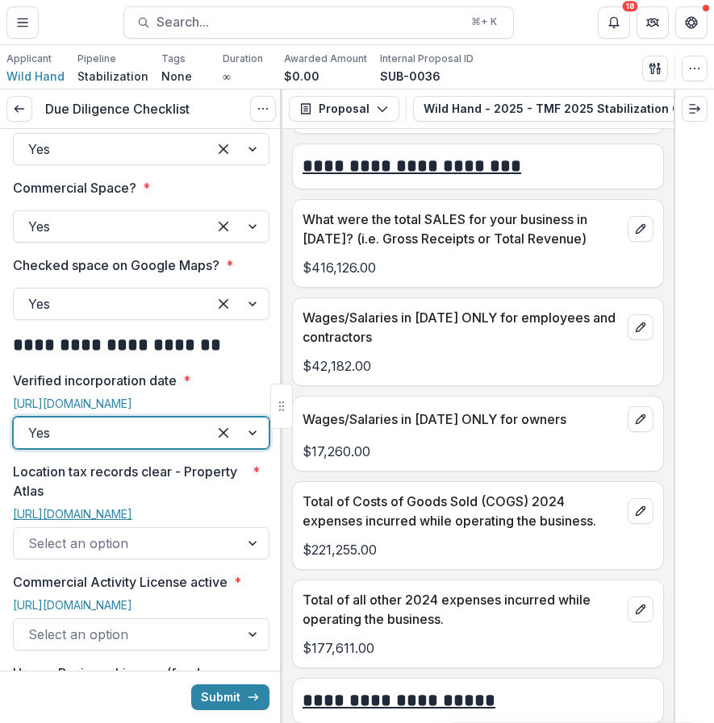
click at [113, 507] on link "[URL][DOMAIN_NAME]" at bounding box center [72, 514] width 119 height 14
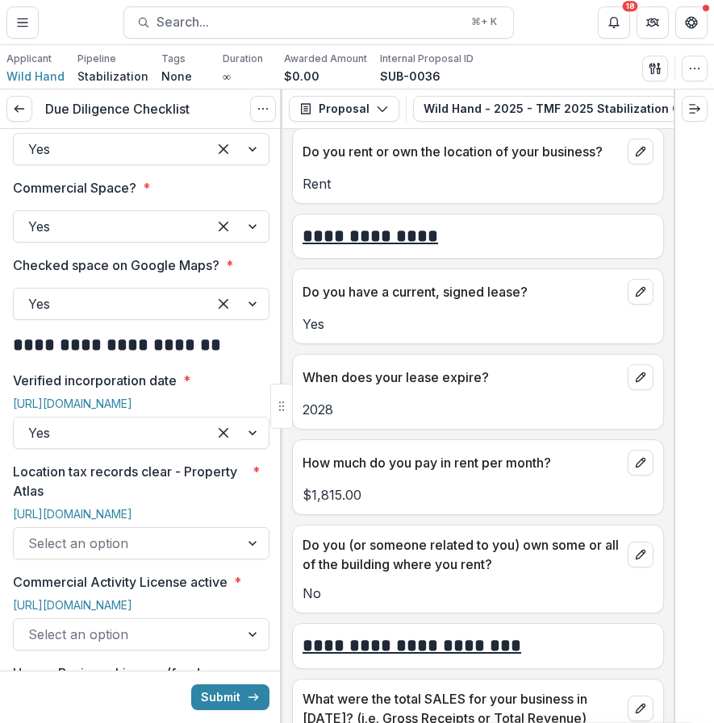
scroll to position [6941, 0]
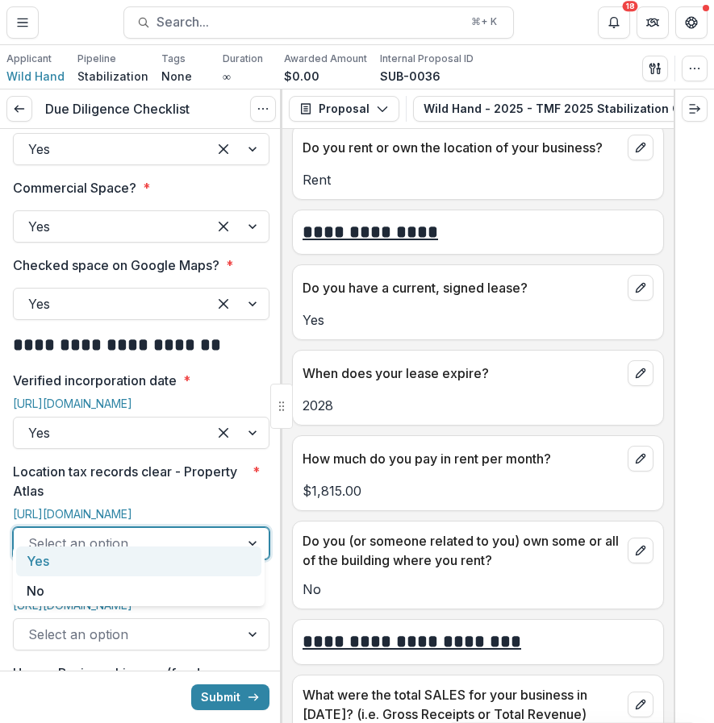
click at [165, 532] on div at bounding box center [126, 543] width 197 height 23
click at [150, 563] on div "Yes" at bounding box center [138, 562] width 245 height 30
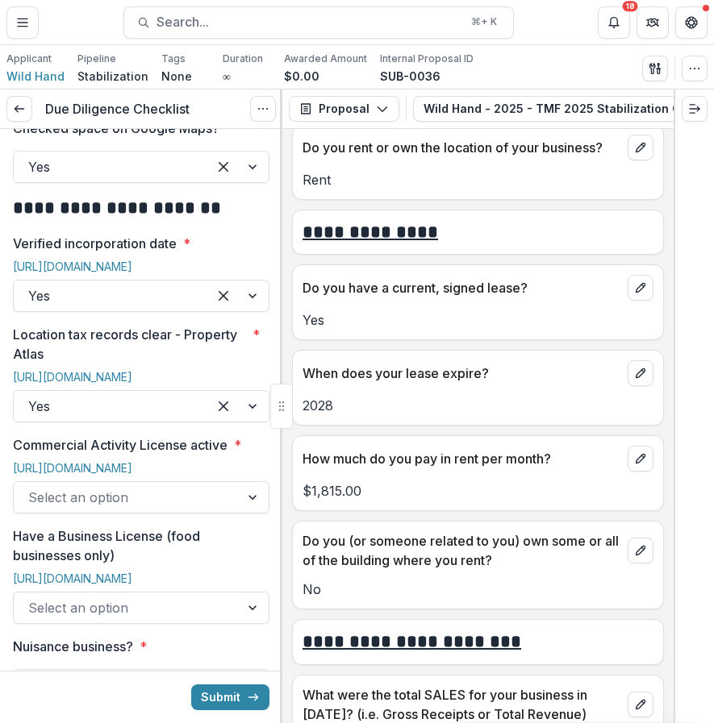
scroll to position [752, 0]
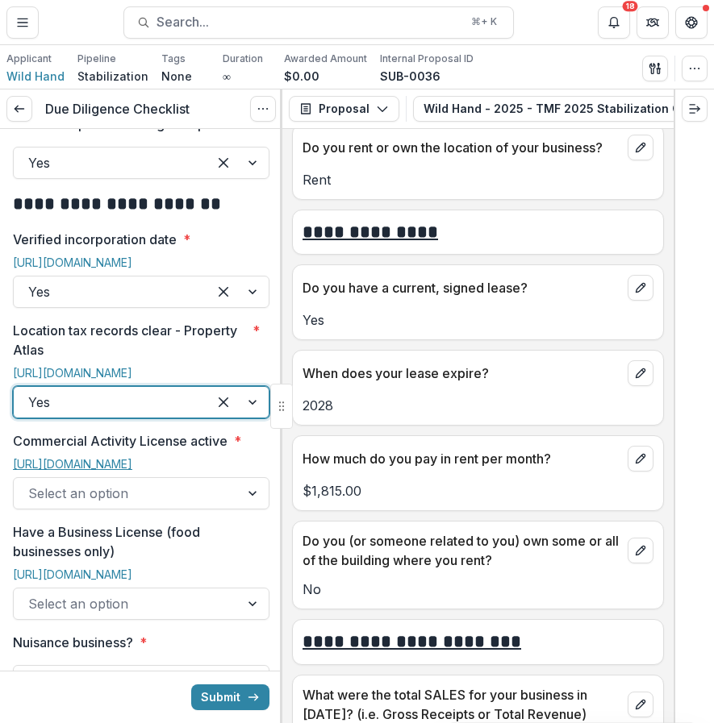
click at [70, 457] on link "[URL][DOMAIN_NAME]" at bounding box center [72, 464] width 119 height 14
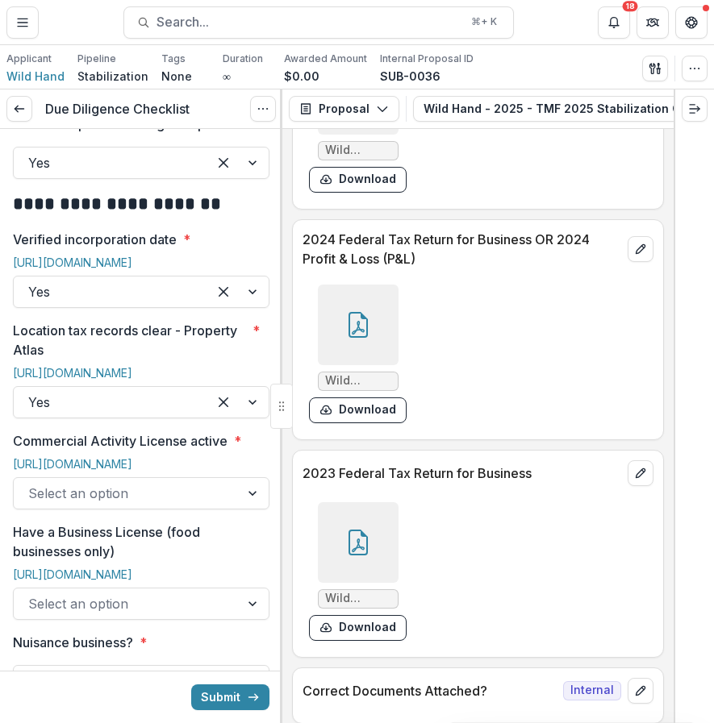
scroll to position [9504, 0]
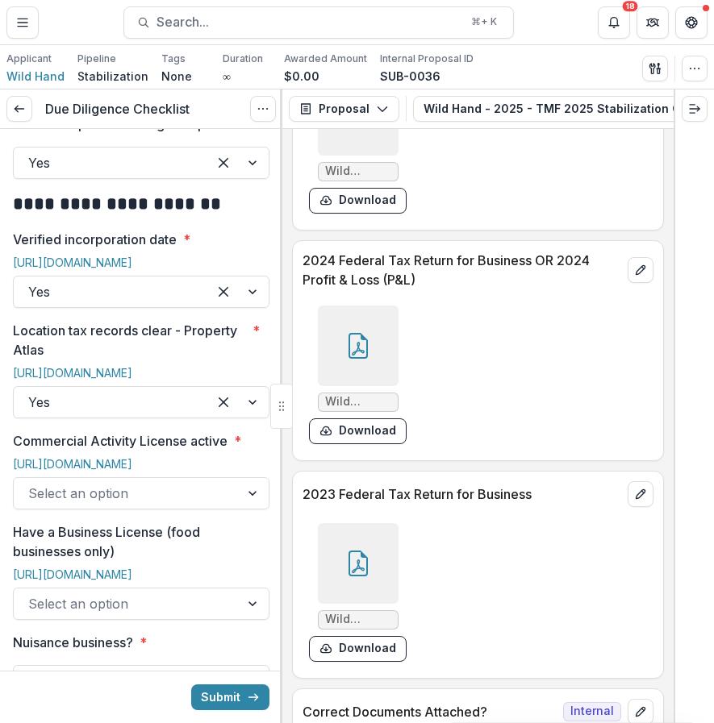
click at [371, 386] on div at bounding box center [358, 346] width 81 height 81
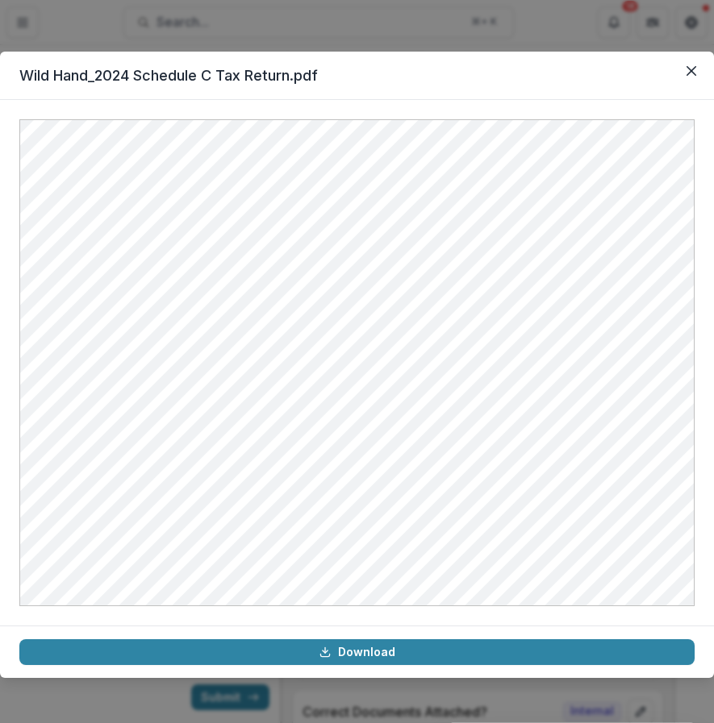
click at [406, 24] on div "Wild Hand_2024 Schedule C Tax Return.pdf Download" at bounding box center [357, 361] width 714 height 723
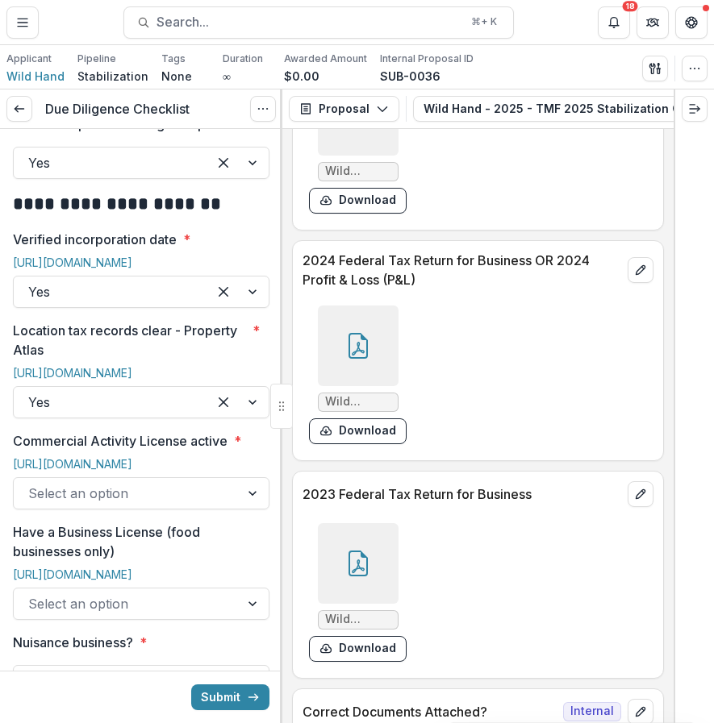
click at [356, 128] on icon at bounding box center [358, 115] width 26 height 26
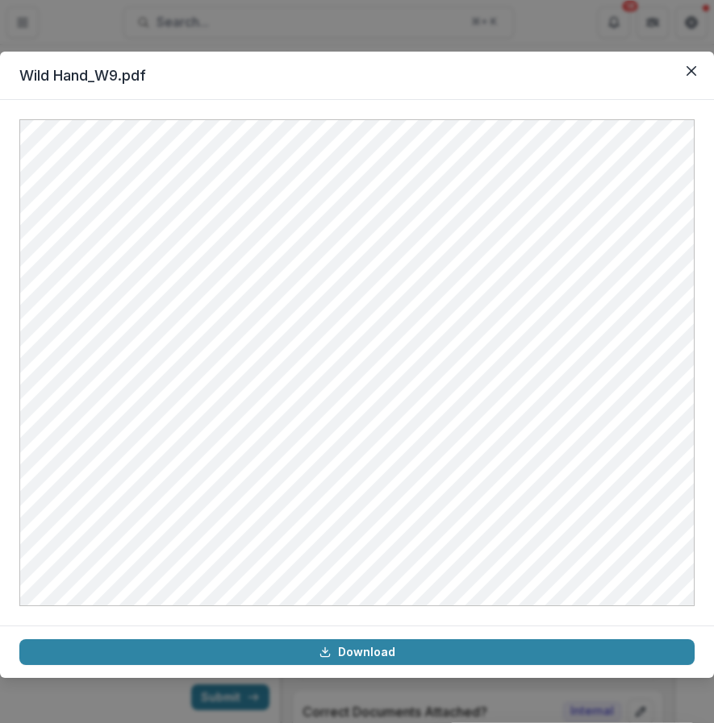
click at [450, 28] on div "Wild Hand_W9.pdf Download" at bounding box center [357, 361] width 714 height 723
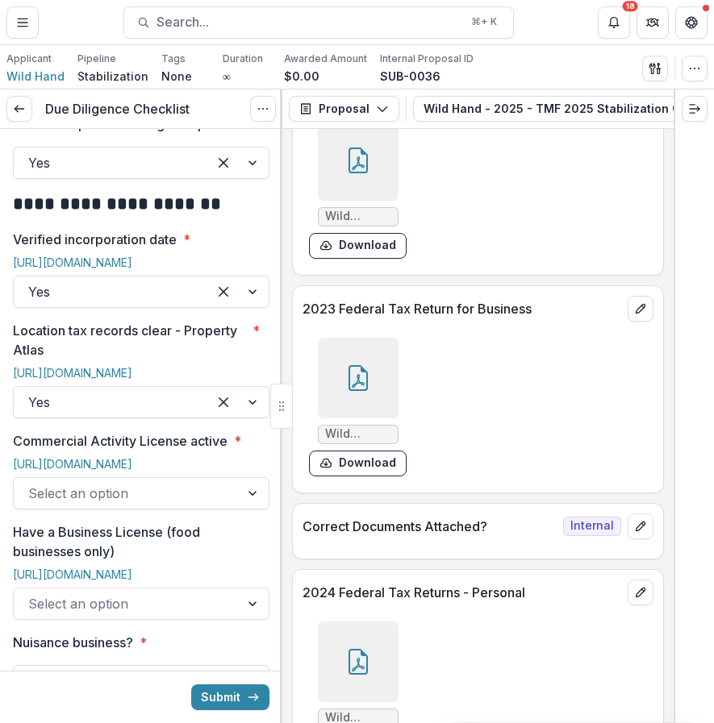
scroll to position [9681, 0]
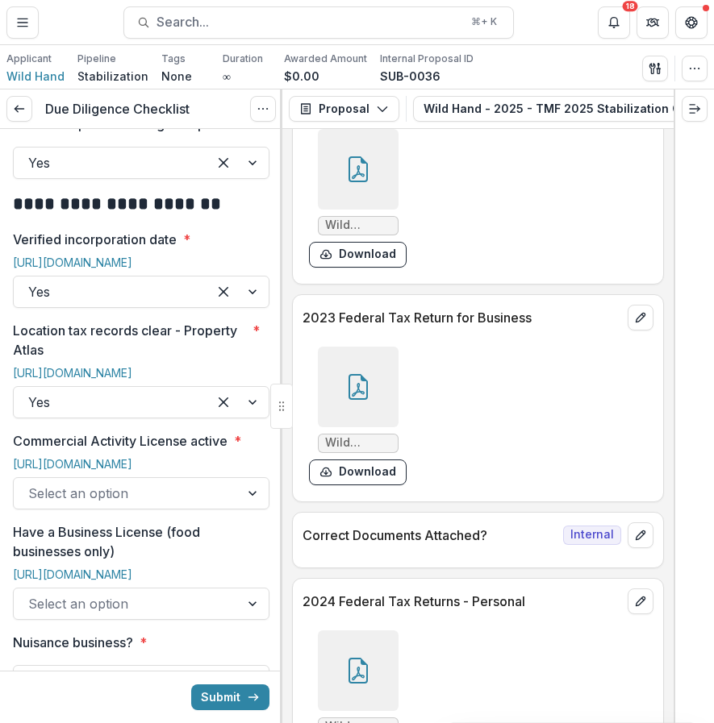
click at [357, 179] on icon at bounding box center [358, 172] width 13 height 14
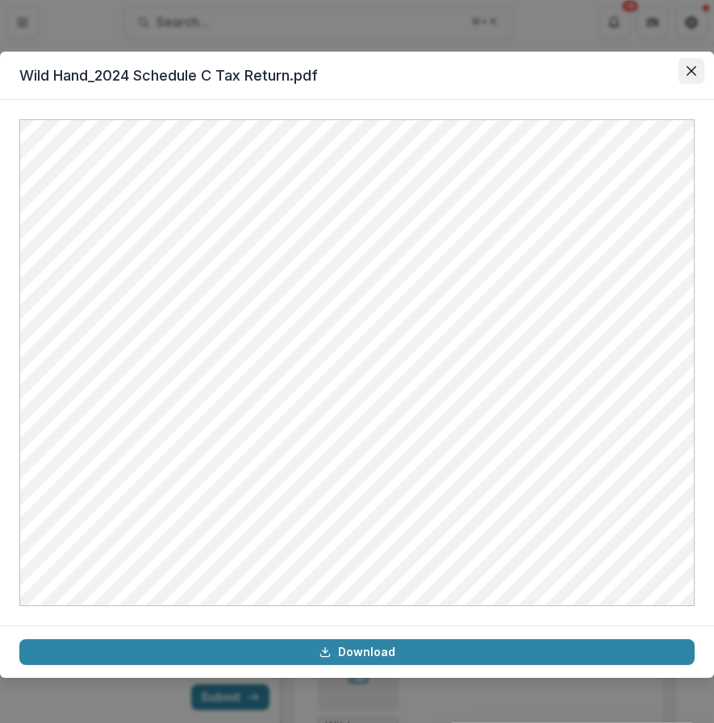
click at [691, 69] on icon "Close" at bounding box center [691, 71] width 10 height 10
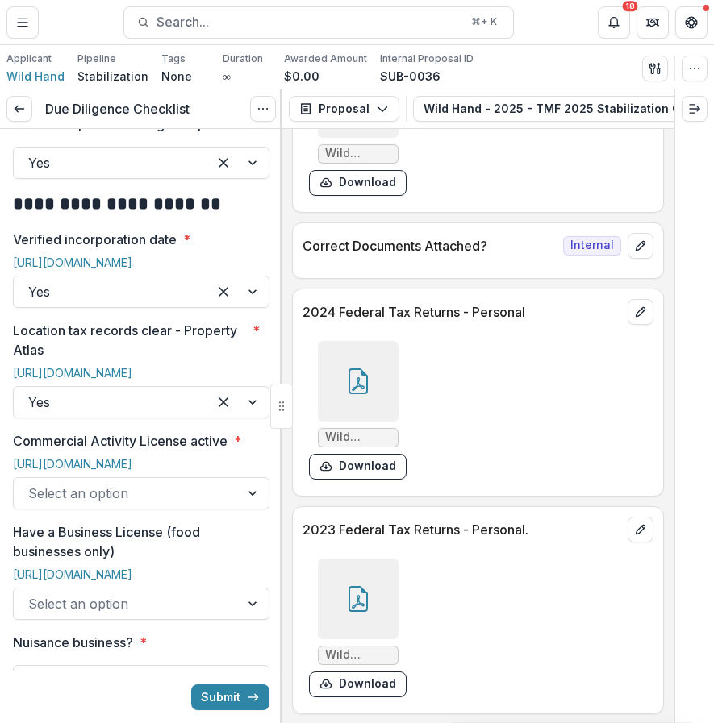
scroll to position [9990, 0]
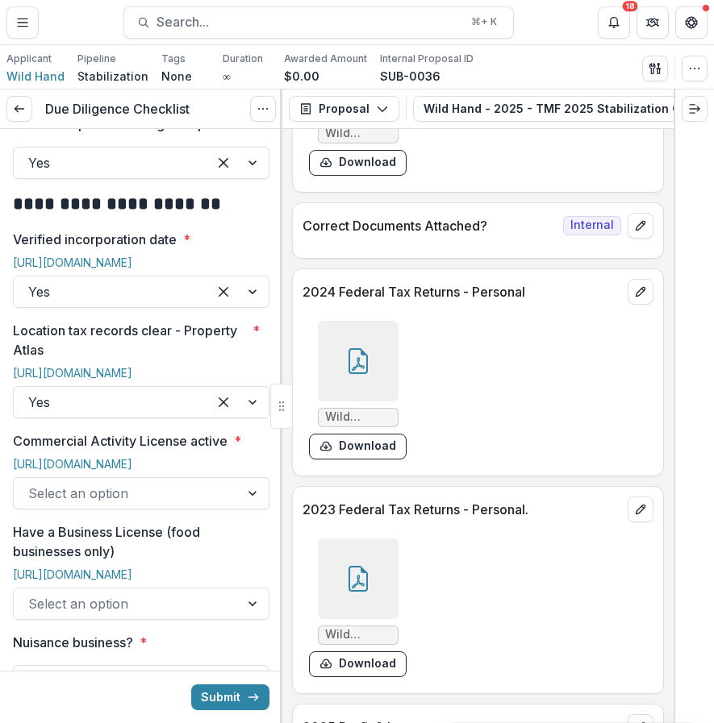
click at [336, 402] on div at bounding box center [358, 361] width 81 height 81
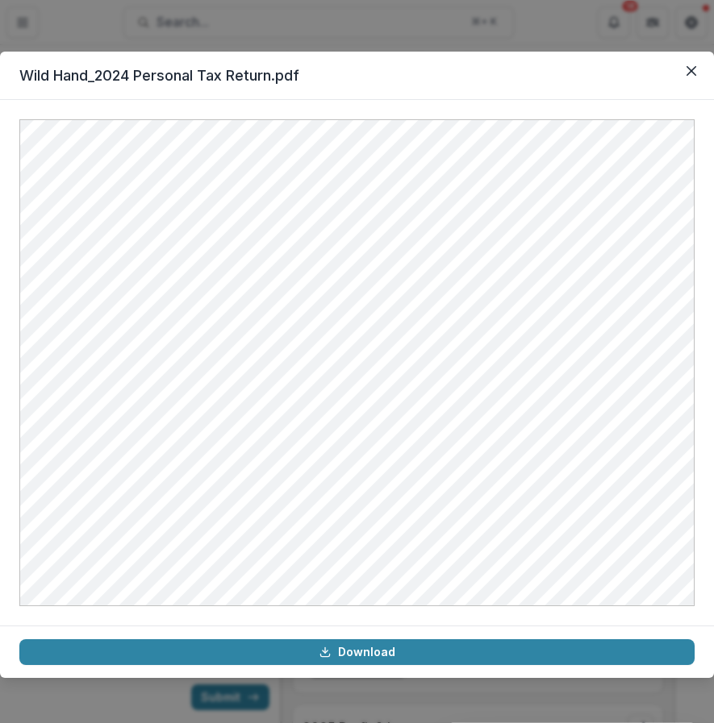
click at [373, 678] on div "Wild Hand_2024 Personal Tax Return.pdf Download" at bounding box center [357, 361] width 714 height 723
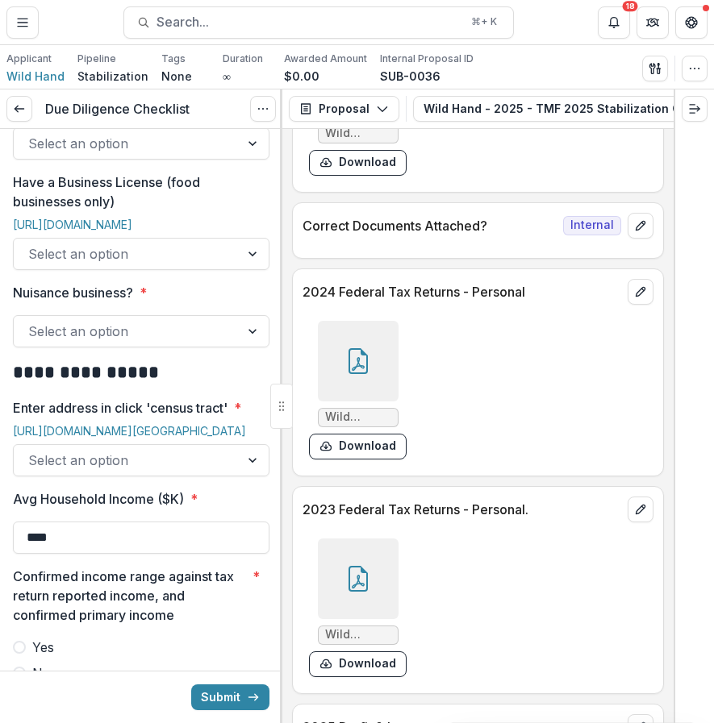
scroll to position [1073, 0]
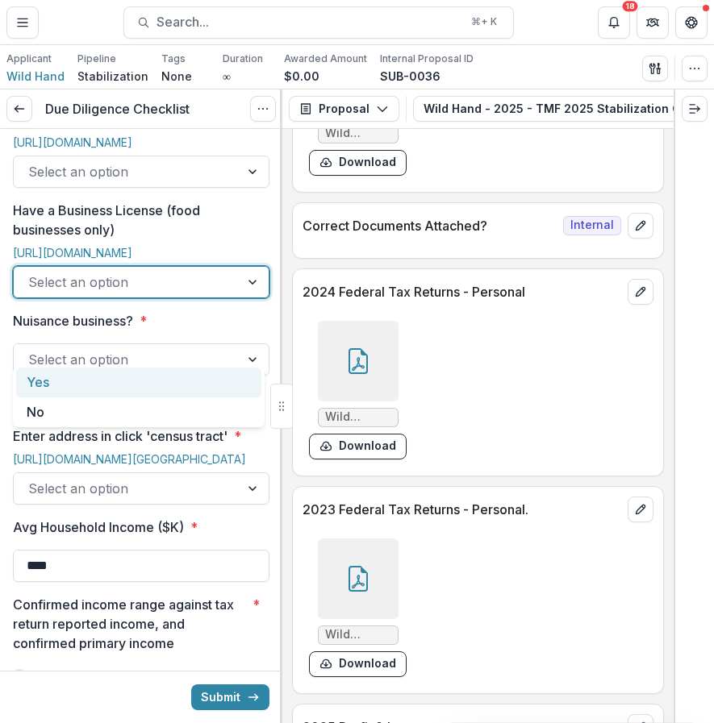
click at [144, 294] on div at bounding box center [126, 282] width 197 height 23
click at [163, 383] on div "Yes" at bounding box center [138, 383] width 245 height 30
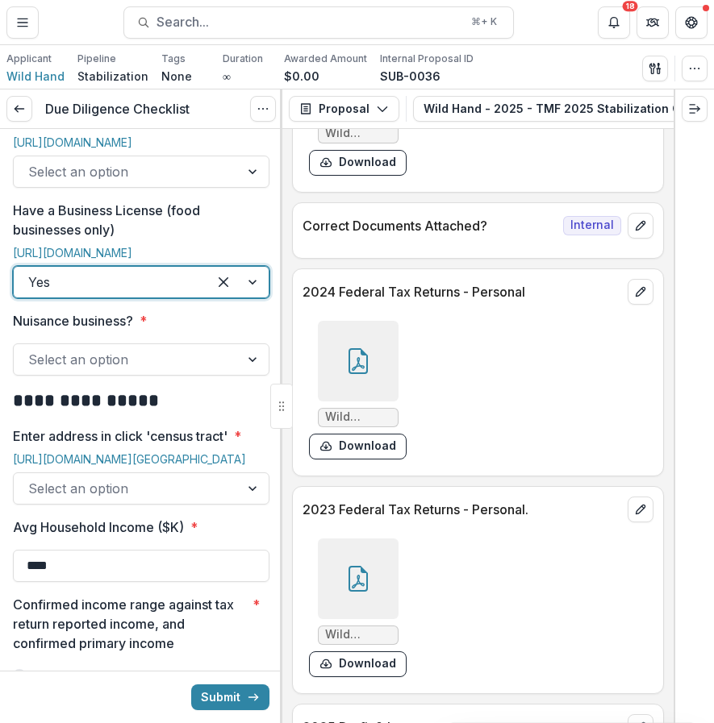
click at [164, 371] on div at bounding box center [126, 359] width 197 height 23
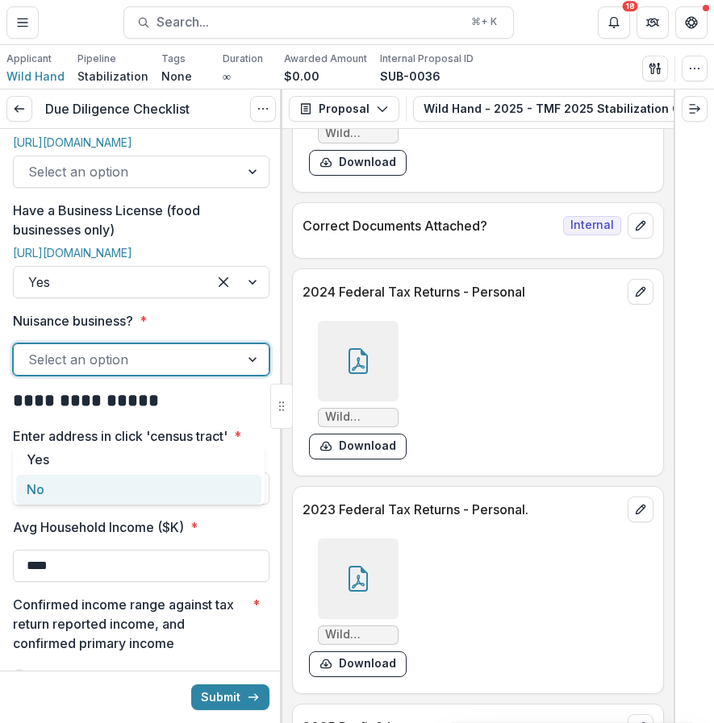
click at [141, 501] on div "No" at bounding box center [138, 490] width 245 height 30
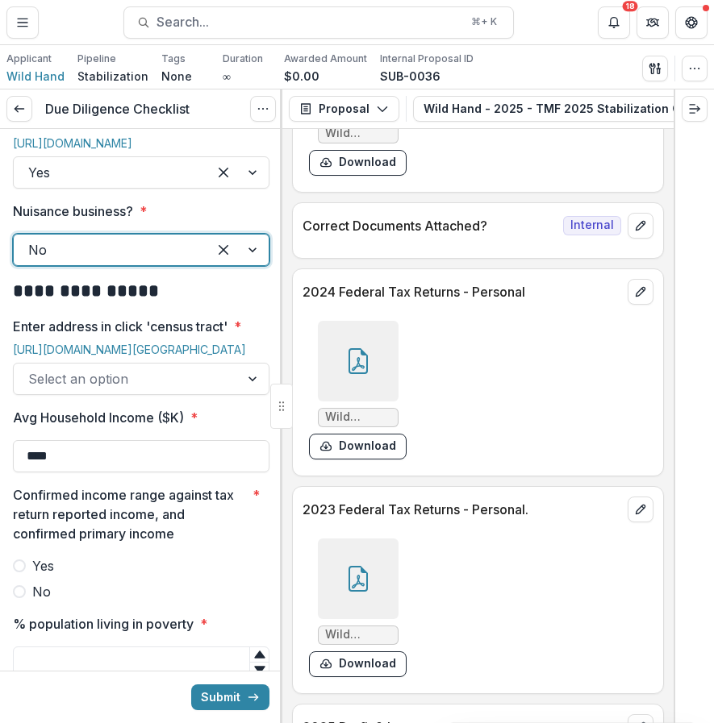
scroll to position [1191, 0]
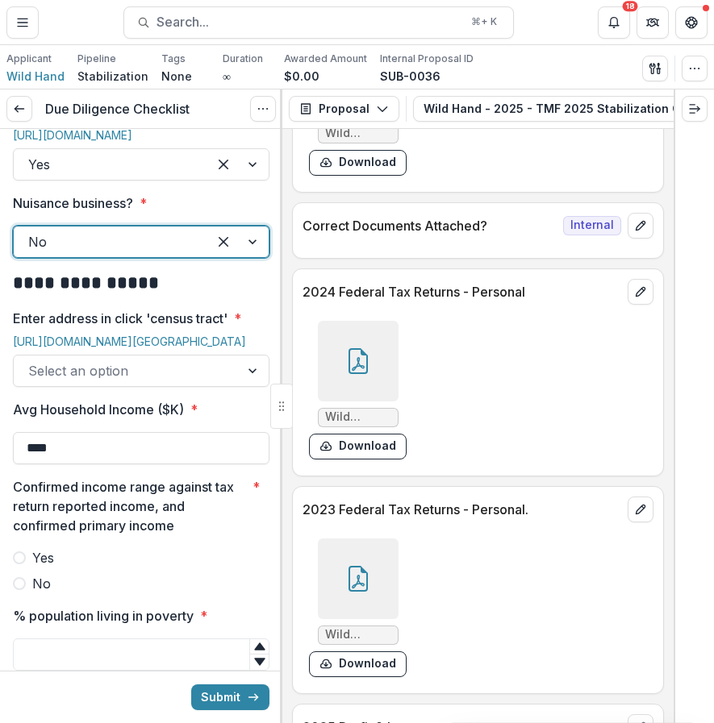
click at [158, 382] on div at bounding box center [126, 371] width 197 height 23
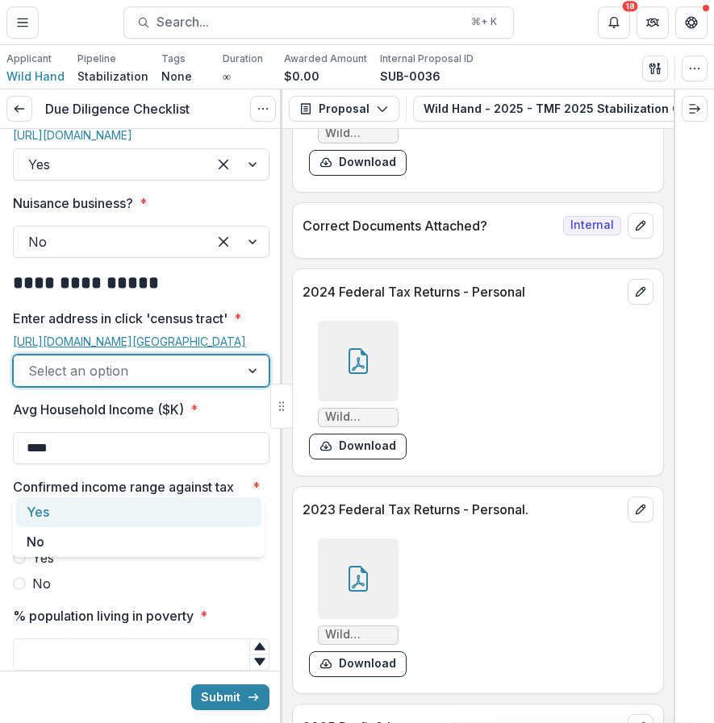
click at [148, 348] on link "[URL][DOMAIN_NAME][GEOGRAPHIC_DATA]" at bounding box center [129, 342] width 233 height 14
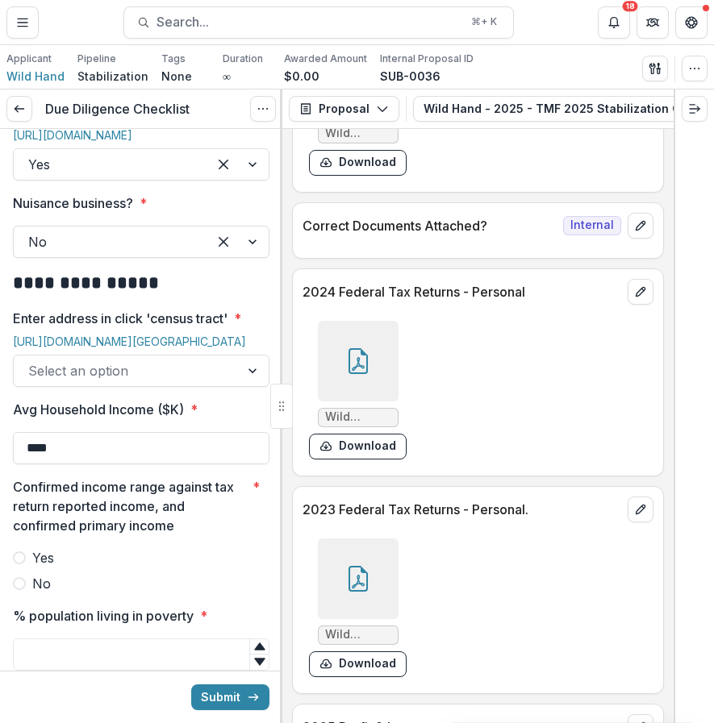
click at [194, 382] on div at bounding box center [126, 371] width 197 height 23
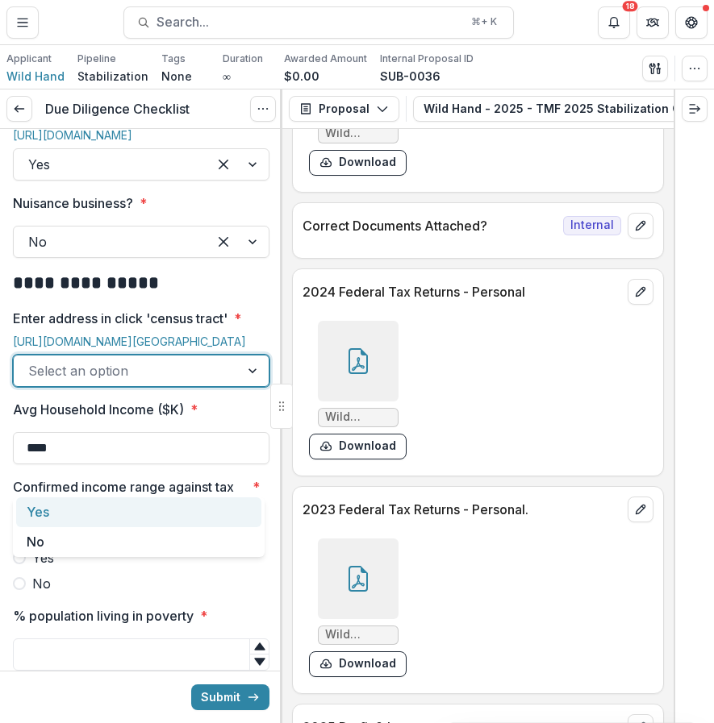
click at [194, 382] on div at bounding box center [126, 371] width 197 height 23
click at [188, 511] on div "Yes" at bounding box center [138, 513] width 245 height 30
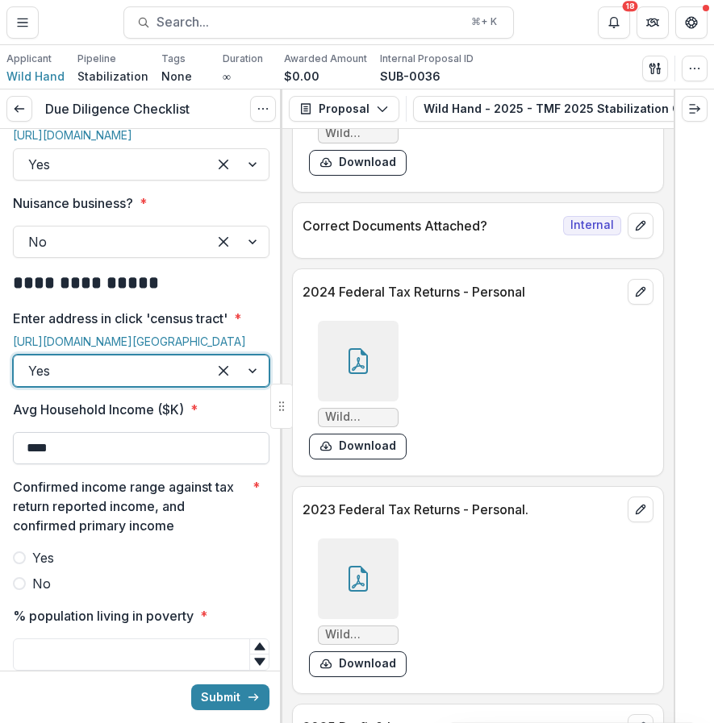
click at [164, 464] on input "****" at bounding box center [141, 448] width 256 height 32
drag, startPoint x: 168, startPoint y: 550, endPoint x: 2, endPoint y: 550, distance: 165.3
type input "********"
click at [191, 685] on button "Submit" at bounding box center [230, 698] width 78 height 26
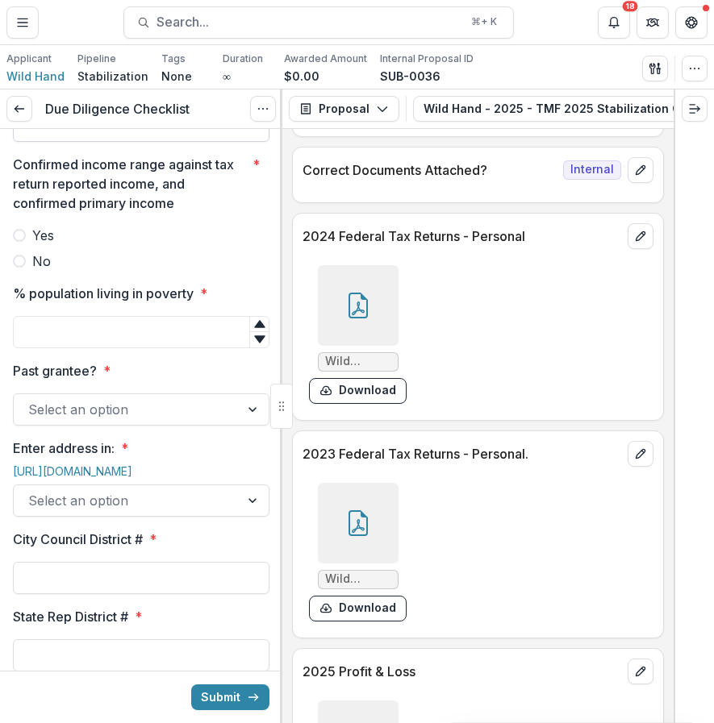
scroll to position [1531, 0]
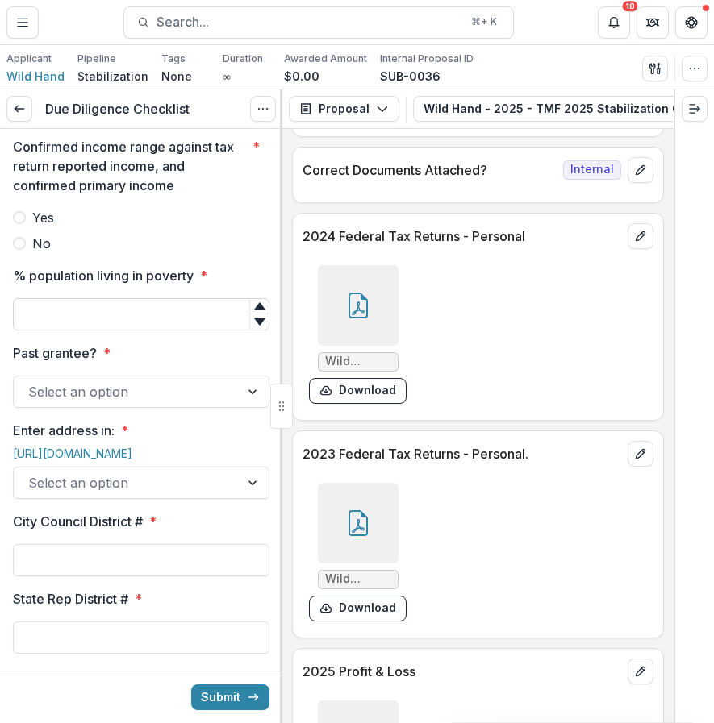
click at [131, 331] on input "% population living in poverty *" at bounding box center [141, 314] width 256 height 32
type input "*"
click at [167, 403] on div at bounding box center [126, 392] width 197 height 23
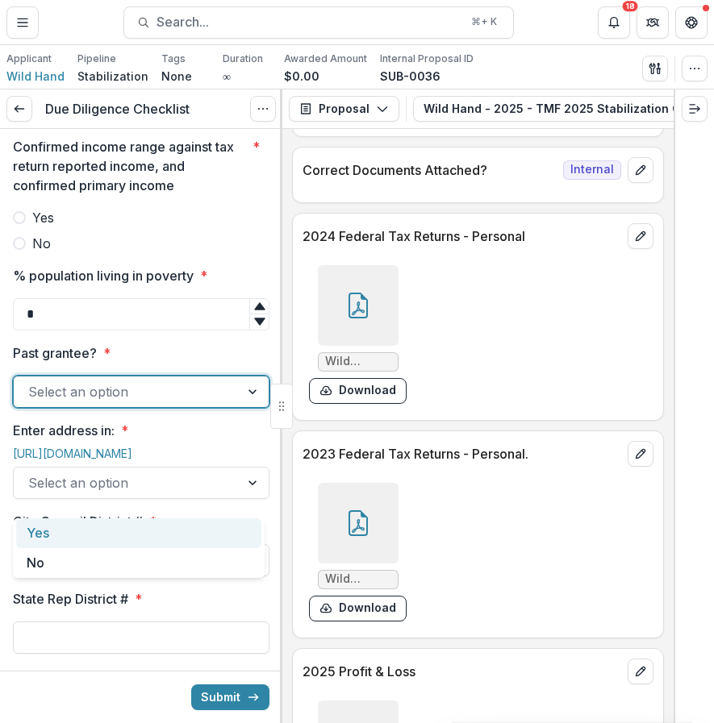
click at [130, 546] on div "Yes" at bounding box center [138, 533] width 245 height 30
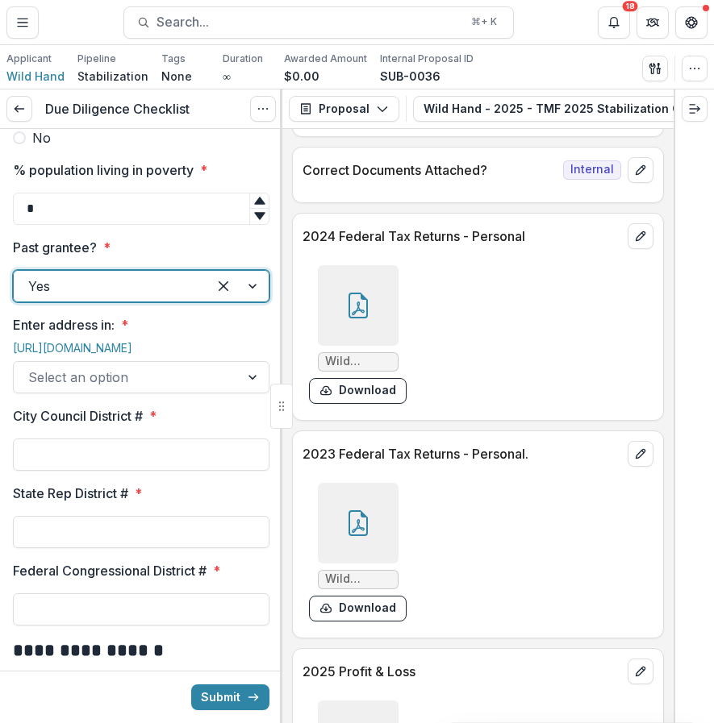
scroll to position [1658, 0]
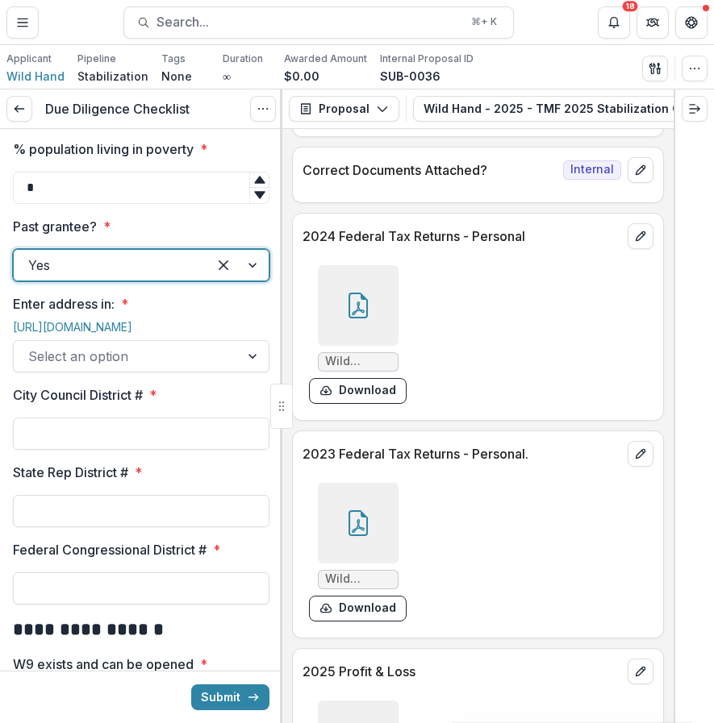
click at [176, 340] on div "[URL][DOMAIN_NAME]" at bounding box center [141, 330] width 256 height 20
click at [173, 368] on div at bounding box center [126, 356] width 197 height 23
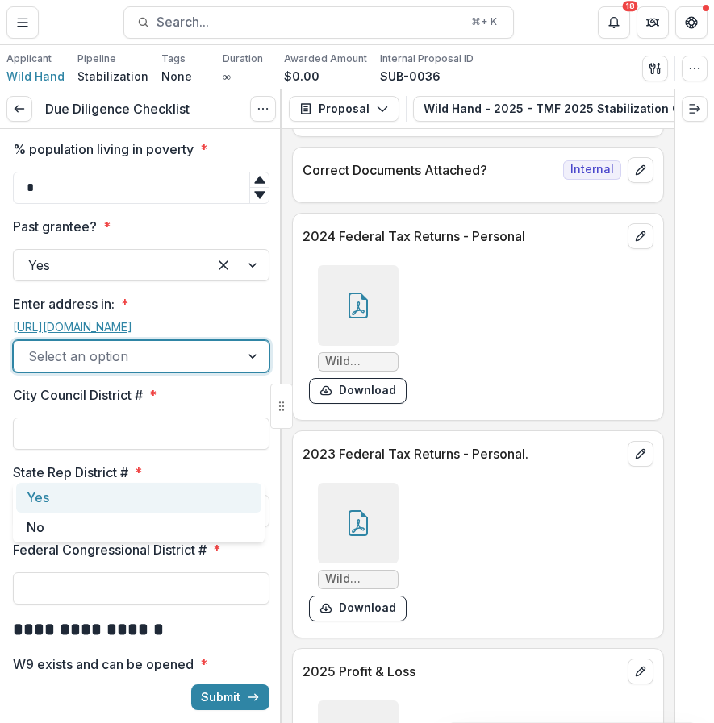
click at [132, 334] on link "[URL][DOMAIN_NAME]" at bounding box center [72, 327] width 119 height 14
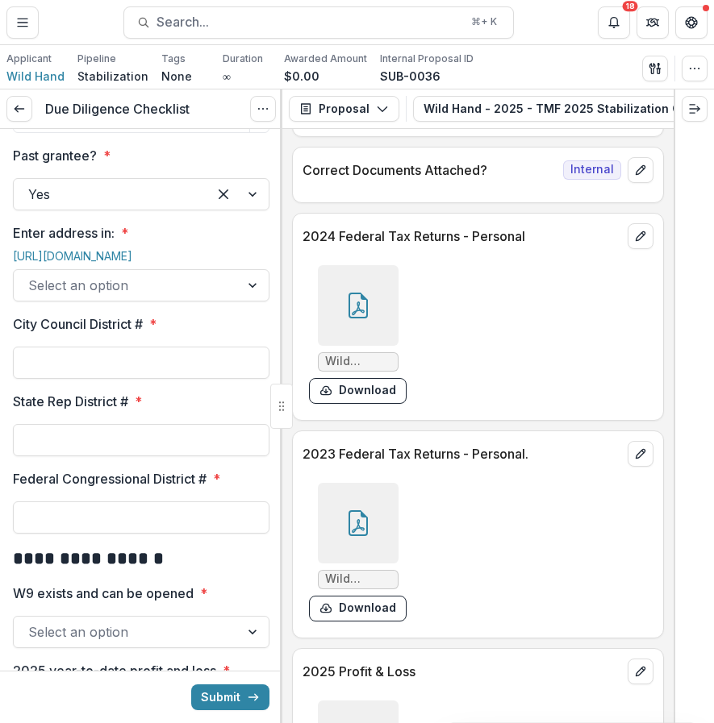
scroll to position [1732, 0]
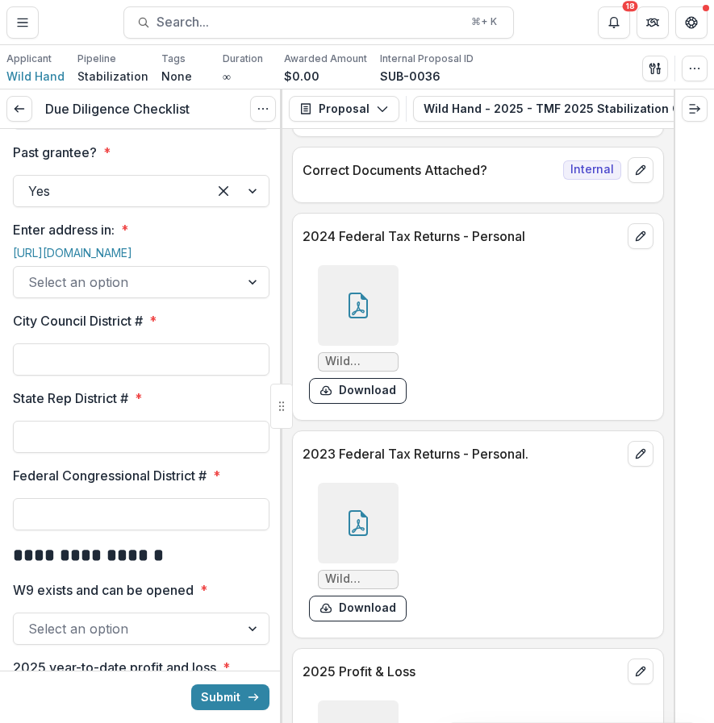
click at [167, 294] on div at bounding box center [126, 282] width 197 height 23
click at [179, 408] on div "**********" at bounding box center [141, 430] width 256 height 4066
click at [182, 294] on div at bounding box center [126, 282] width 197 height 23
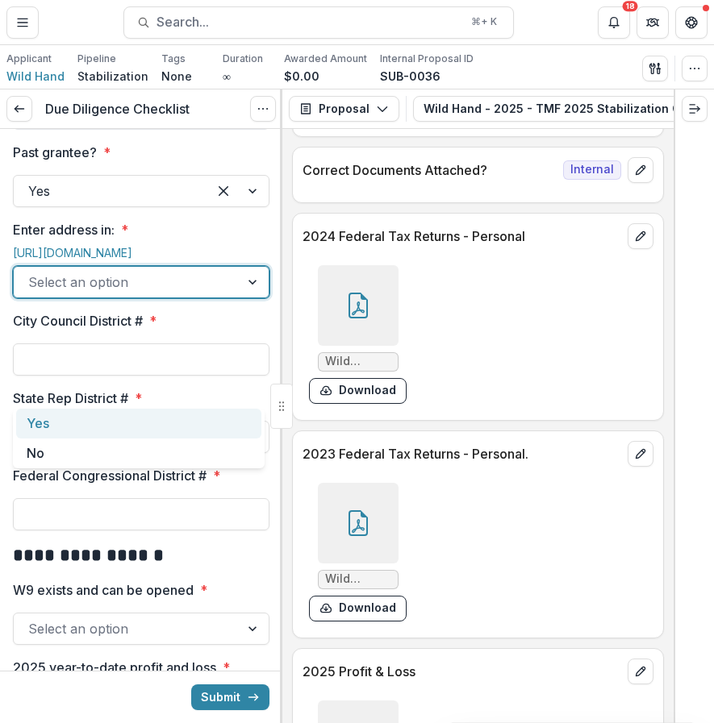
click at [160, 419] on div "Yes" at bounding box center [138, 424] width 245 height 30
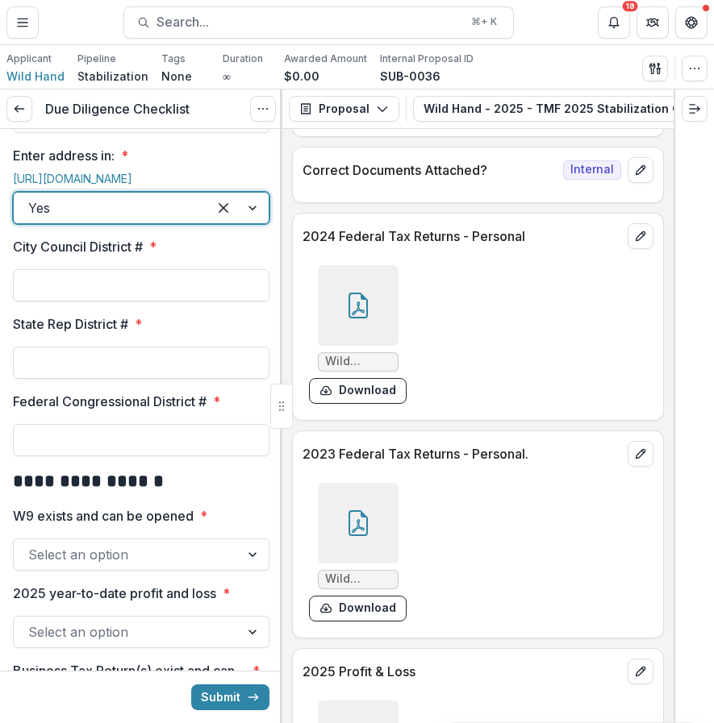
scroll to position [1837, 0]
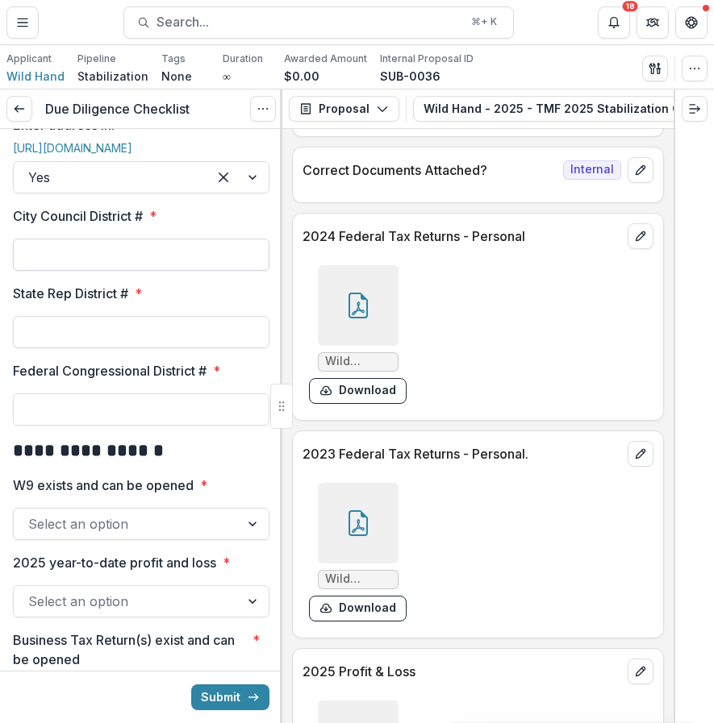
click at [184, 271] on input "City Council District # *" at bounding box center [141, 255] width 256 height 32
type input "*"
click at [201, 348] on input "State Rep District # *" at bounding box center [141, 332] width 256 height 32
type input "***"
click at [152, 426] on input "Federal Congressional District # *" at bounding box center [141, 409] width 256 height 32
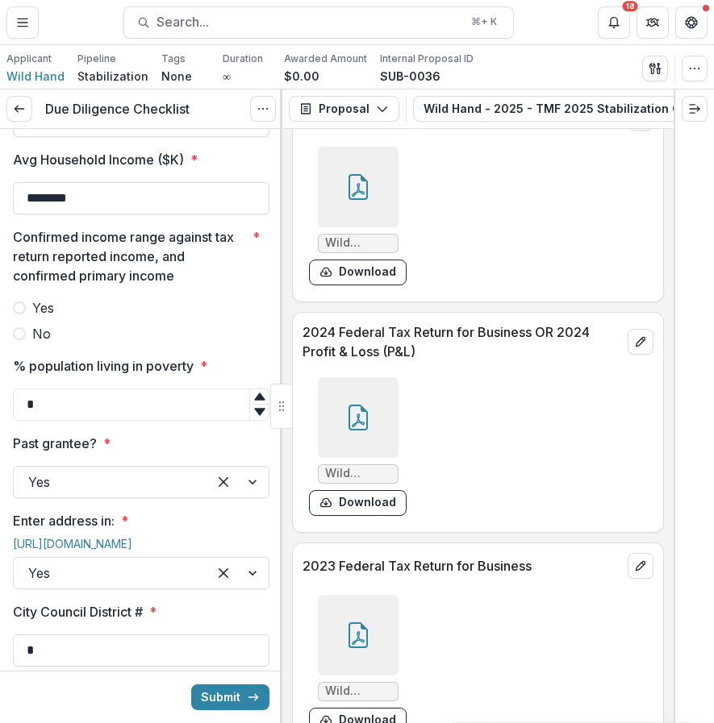
scroll to position [9411, 0]
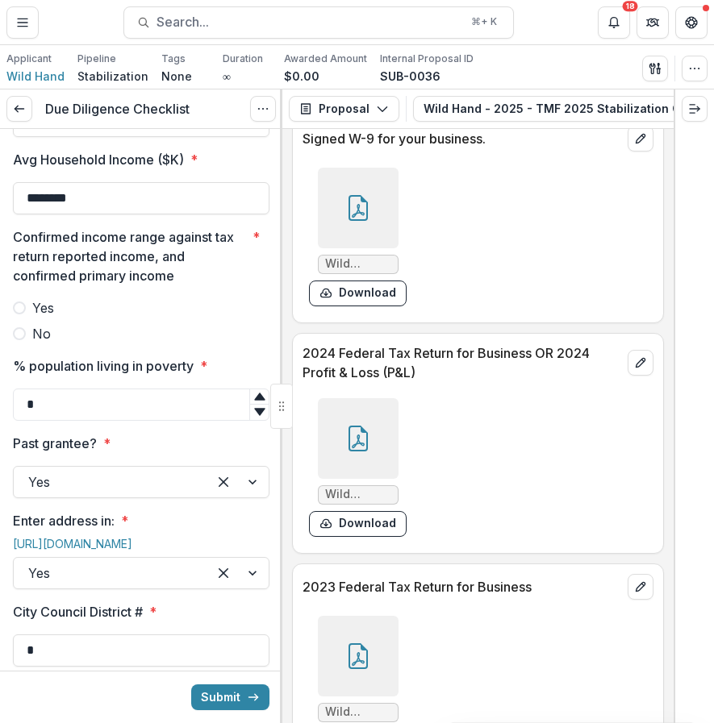
type input "*"
click at [377, 479] on div at bounding box center [358, 438] width 81 height 81
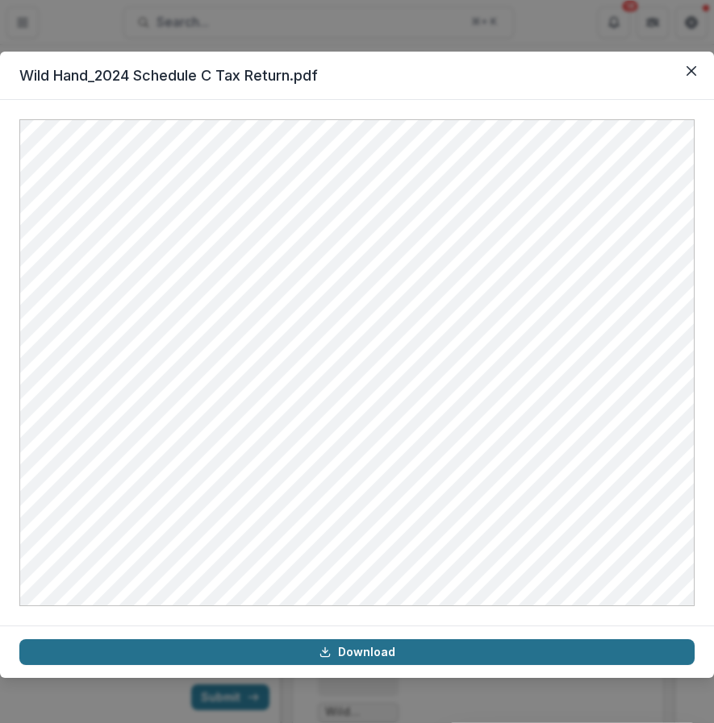
click at [391, 647] on link "Download" at bounding box center [356, 652] width 675 height 26
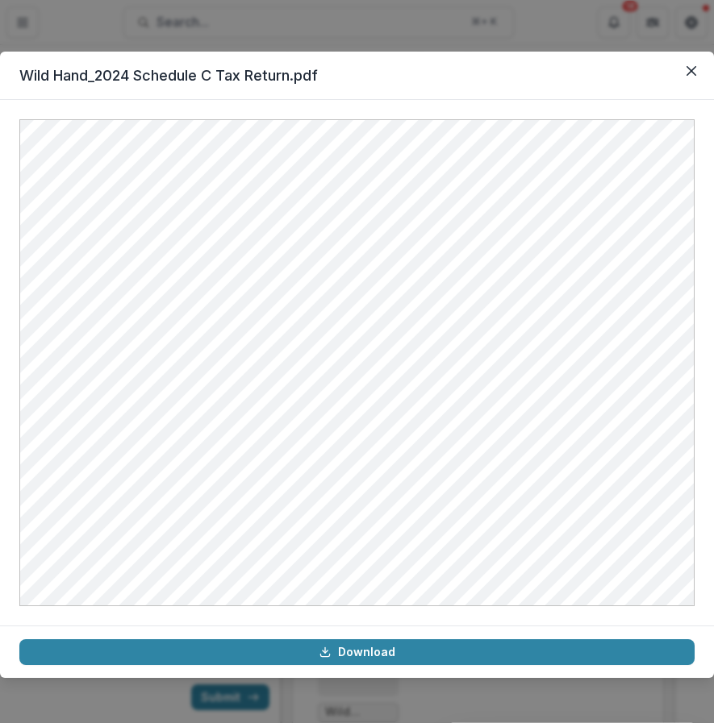
click at [568, 28] on div "Wild Hand_2024 Schedule C Tax Return.pdf Download" at bounding box center [357, 361] width 714 height 723
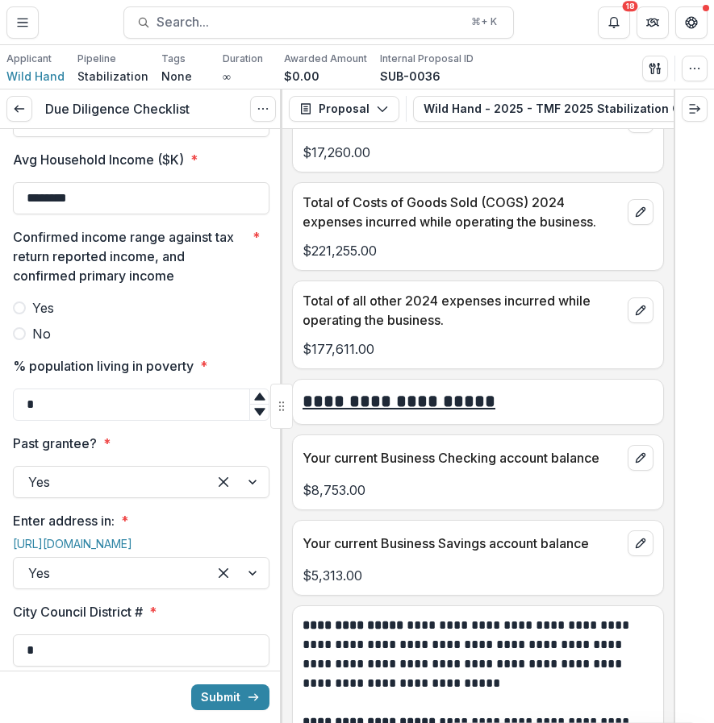
scroll to position [7733, 0]
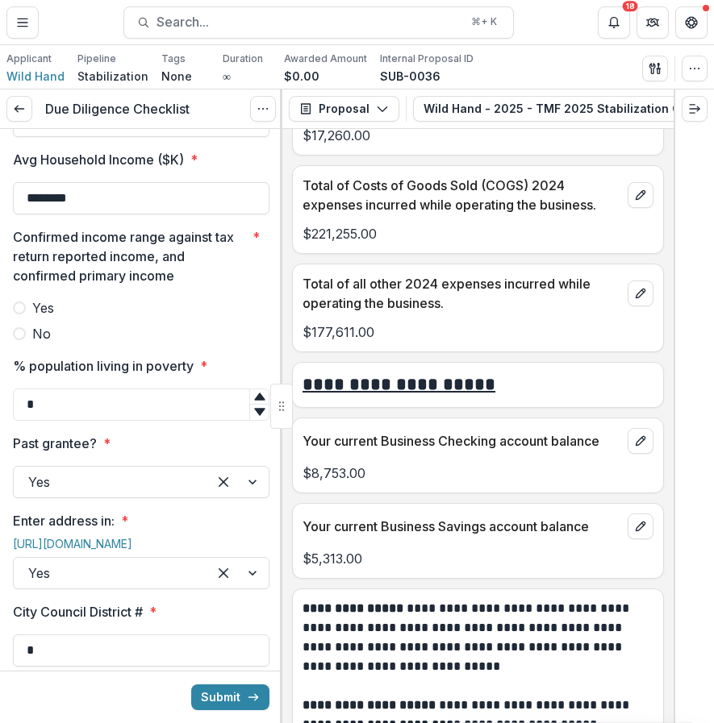
click at [60, 343] on div "Confirmed income range against tax return reported income, and confirmed primar…" at bounding box center [141, 285] width 256 height 116
click at [51, 318] on span "Yes" at bounding box center [43, 307] width 22 height 19
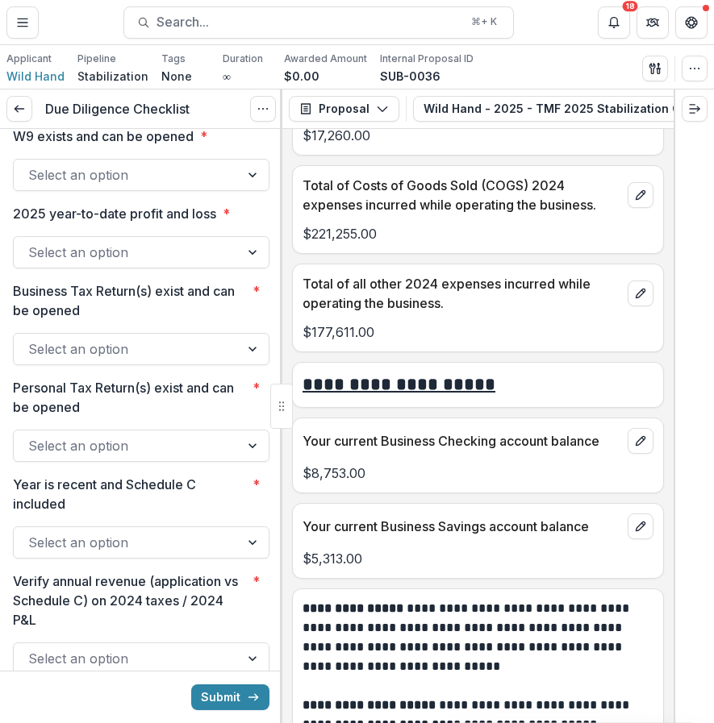
scroll to position [2193, 0]
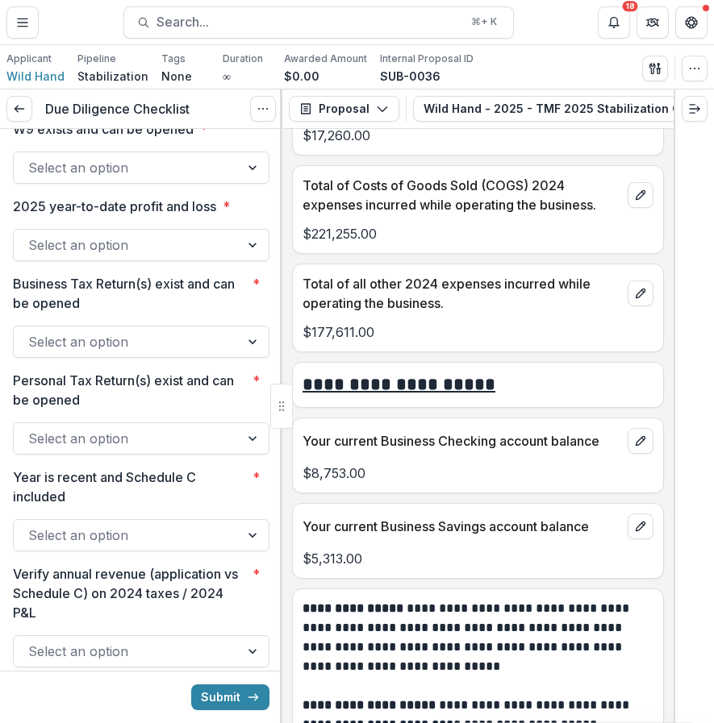
click at [110, 184] on div "Select an option" at bounding box center [141, 168] width 256 height 32
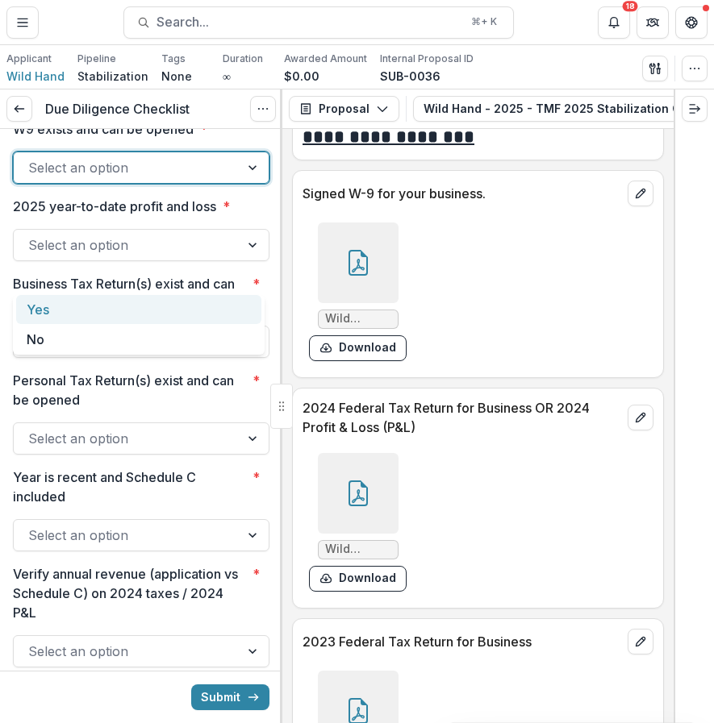
scroll to position [9382, 0]
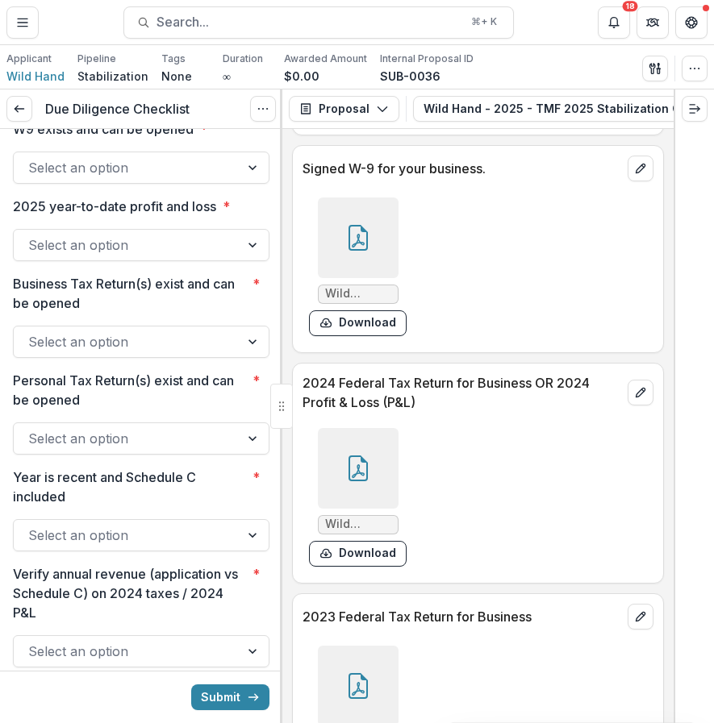
click at [367, 278] on div at bounding box center [358, 238] width 81 height 81
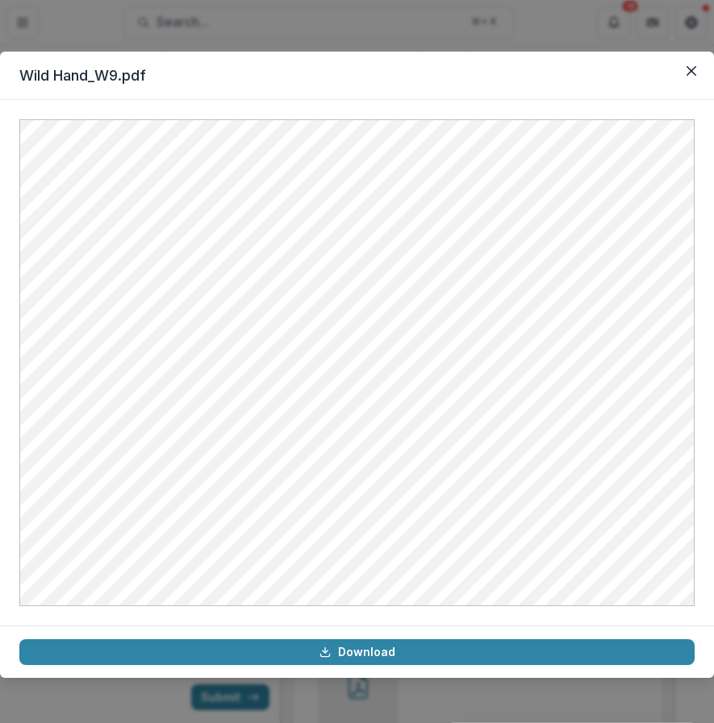
click at [542, 61] on header "Wild Hand_W9.pdf" at bounding box center [357, 76] width 714 height 48
click at [689, 69] on icon "Close" at bounding box center [691, 71] width 10 height 10
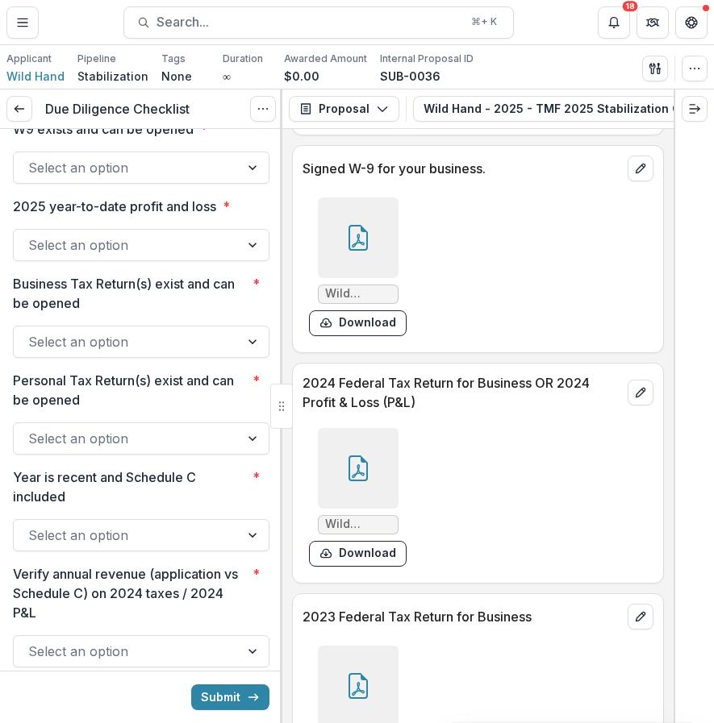
click at [112, 256] on div at bounding box center [126, 245] width 197 height 23
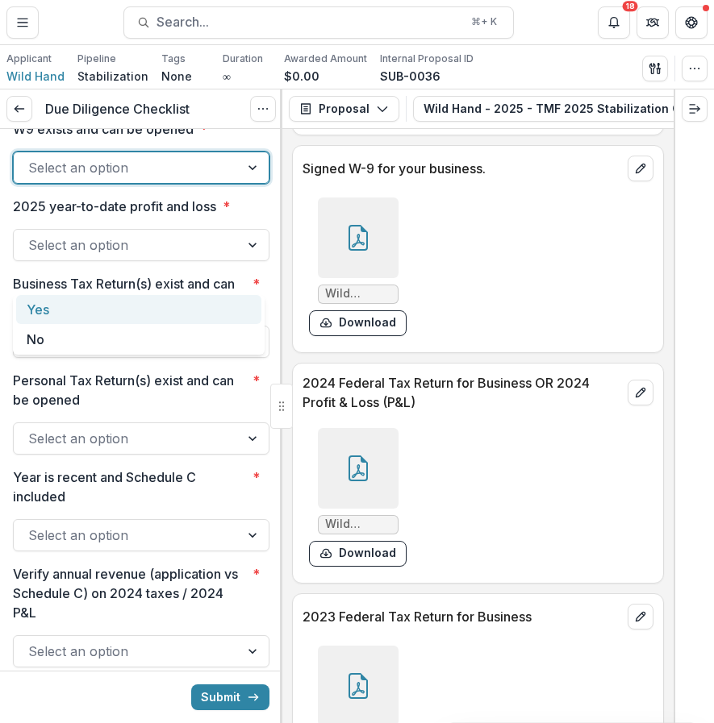
click at [148, 179] on div at bounding box center [126, 167] width 197 height 23
click at [149, 301] on div "Yes" at bounding box center [138, 310] width 245 height 30
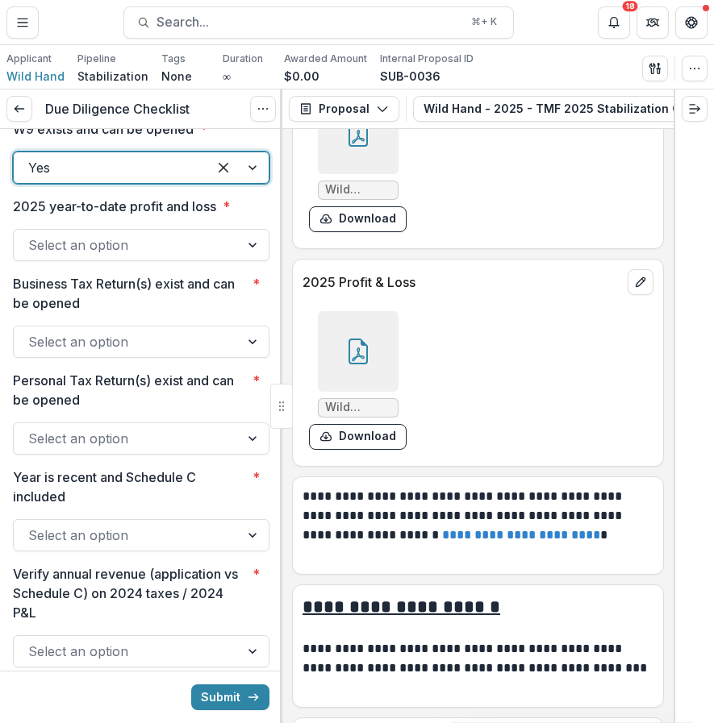
scroll to position [10447, 0]
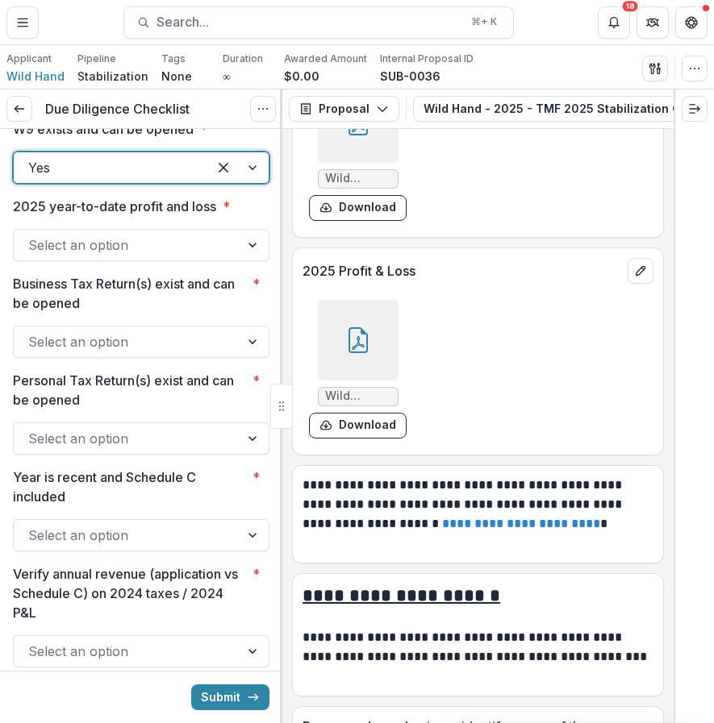
click at [354, 381] on div at bounding box center [358, 340] width 81 height 81
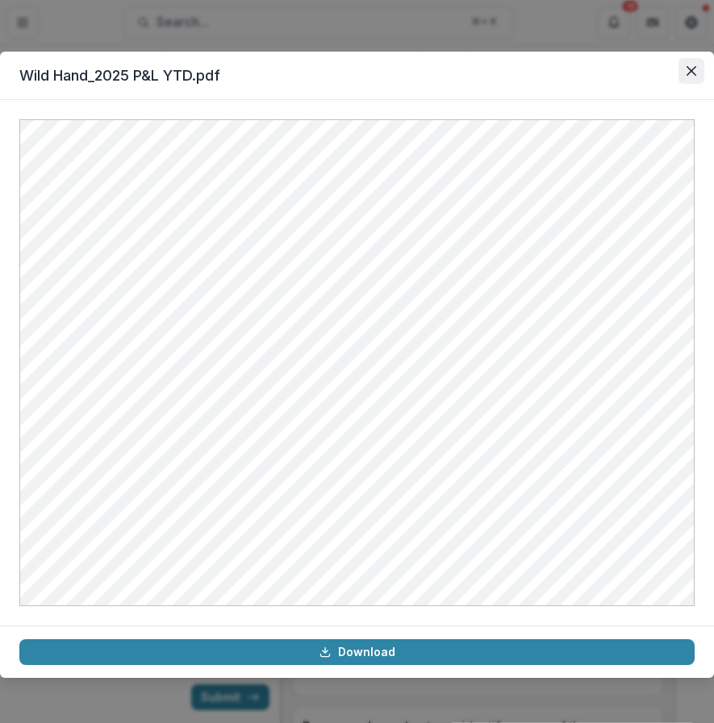
click at [693, 70] on icon "Close" at bounding box center [691, 71] width 10 height 10
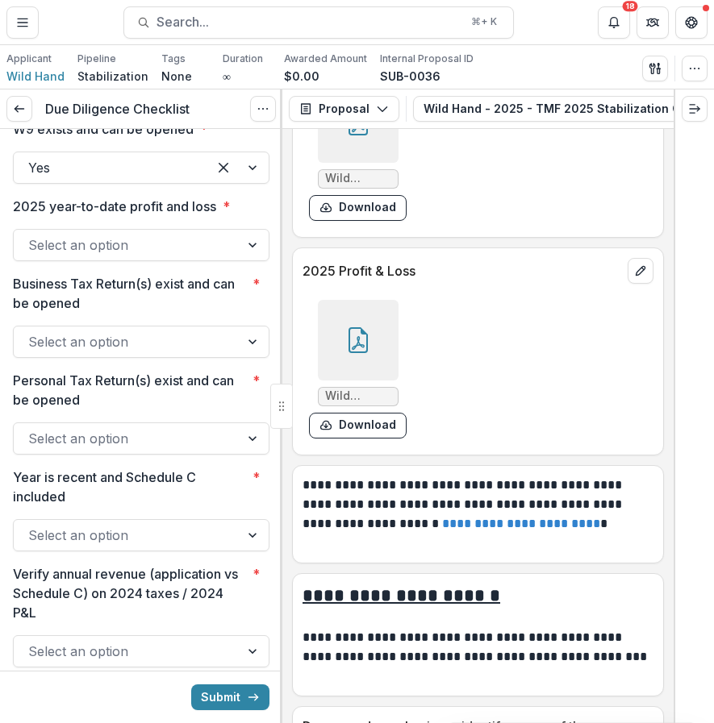
click at [199, 216] on p "2025 year-to-date profit and loss" at bounding box center [114, 206] width 203 height 19
click at [32, 255] on input "2025 year-to-date profit and loss *" at bounding box center [30, 244] width 4 height 19
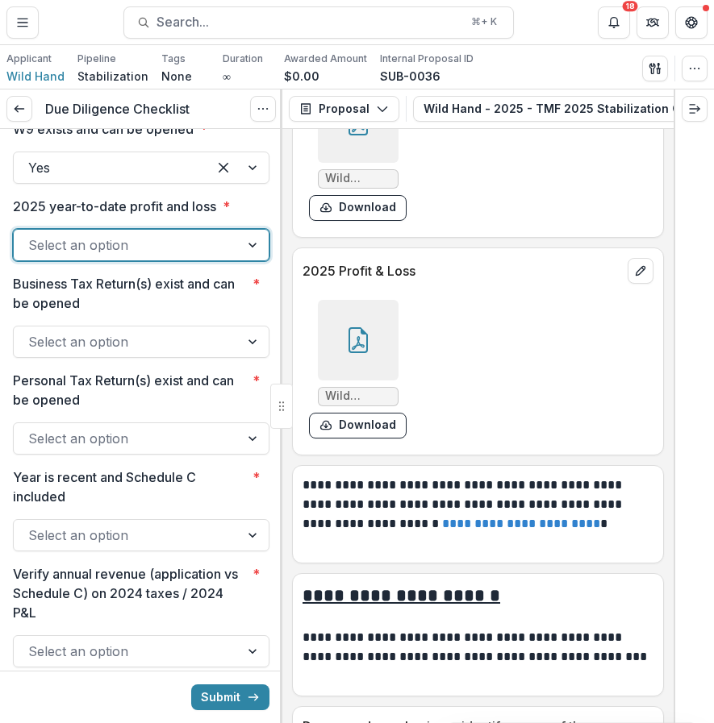
click at [198, 261] on div "Select an option" at bounding box center [141, 245] width 256 height 32
click at [163, 384] on div "Yes" at bounding box center [138, 388] width 245 height 30
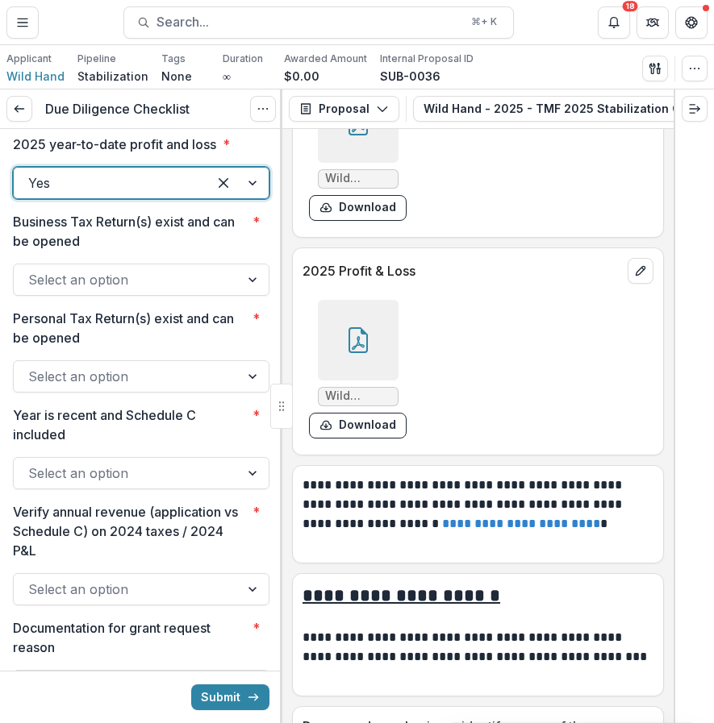
scroll to position [2257, 0]
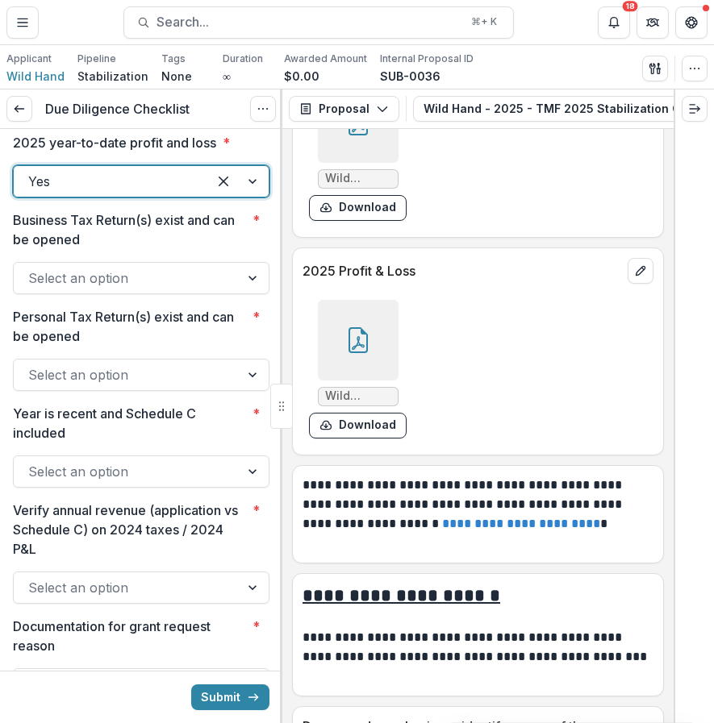
click at [213, 289] on div at bounding box center [126, 278] width 197 height 23
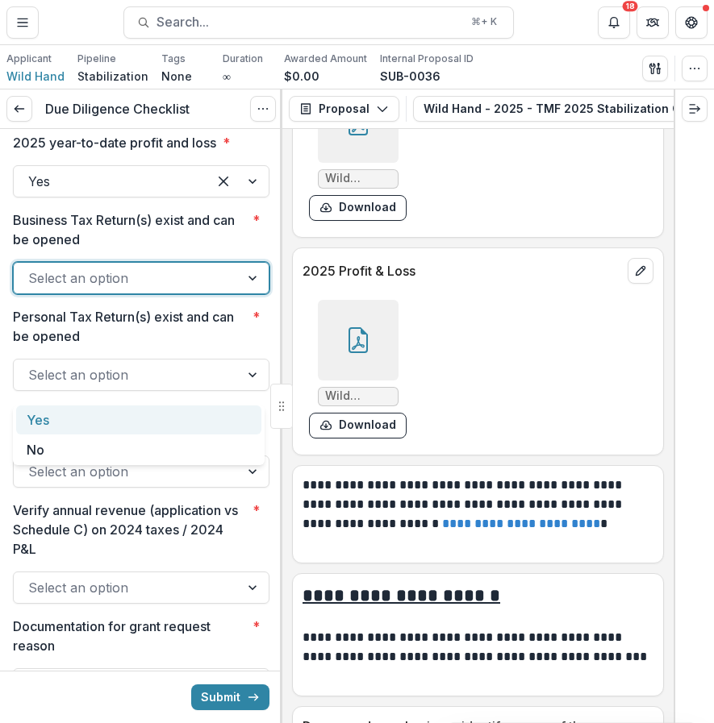
click at [194, 415] on div "Yes" at bounding box center [138, 421] width 245 height 30
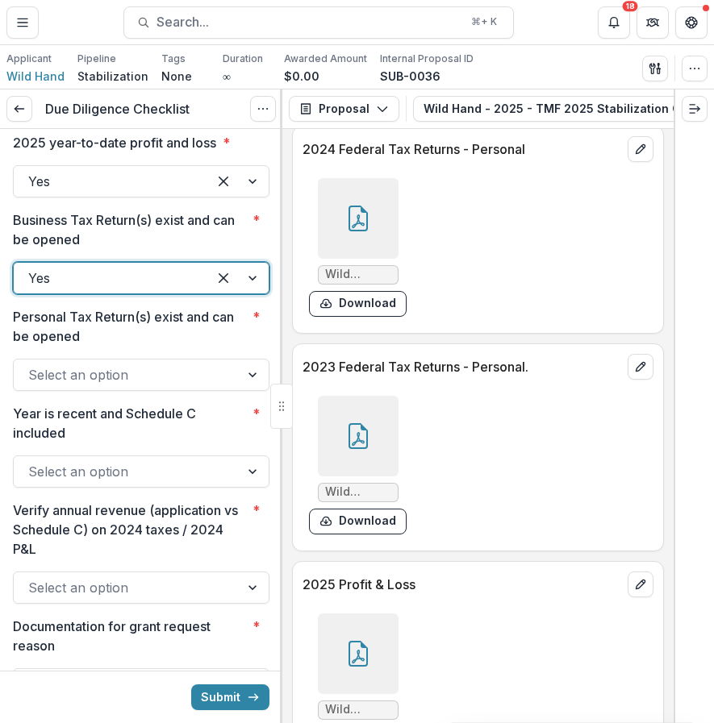
scroll to position [10115, 0]
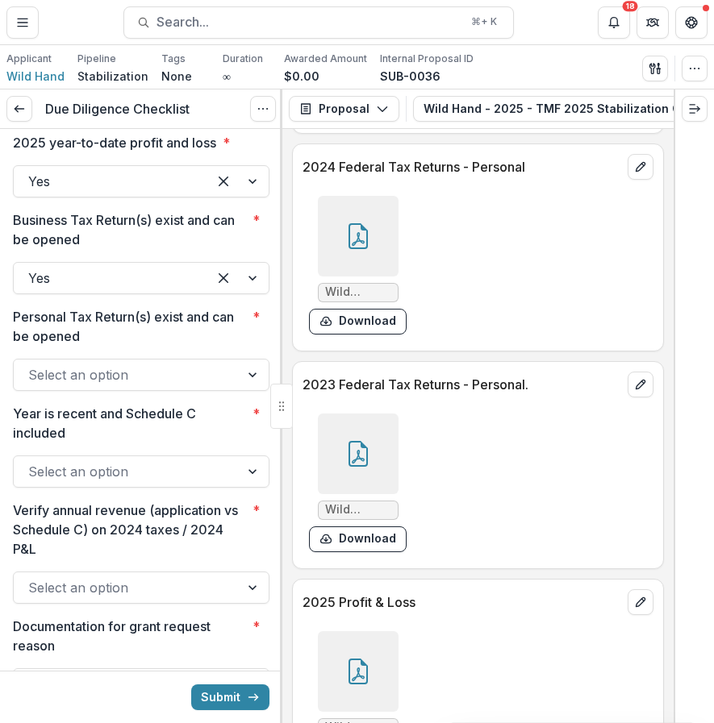
click at [363, 249] on icon at bounding box center [358, 236] width 26 height 26
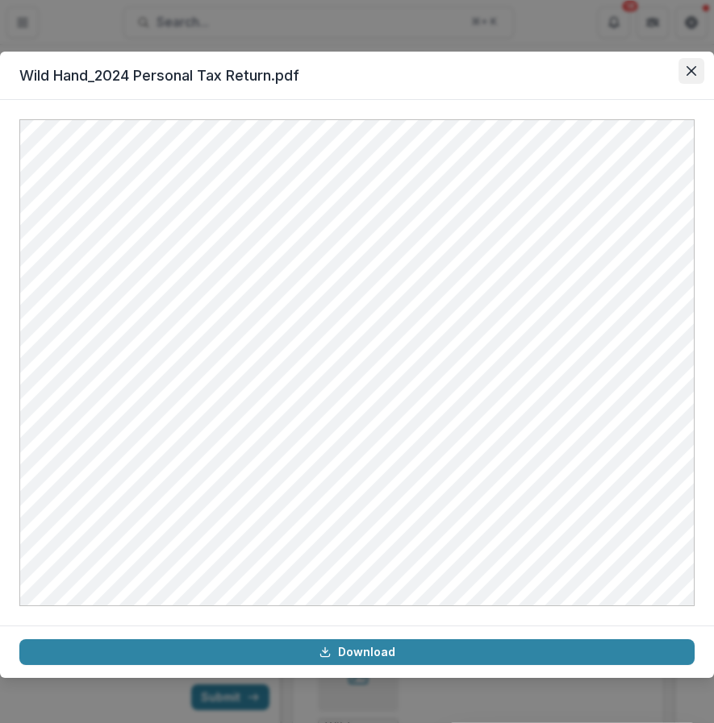
click at [690, 67] on icon "Close" at bounding box center [691, 71] width 10 height 10
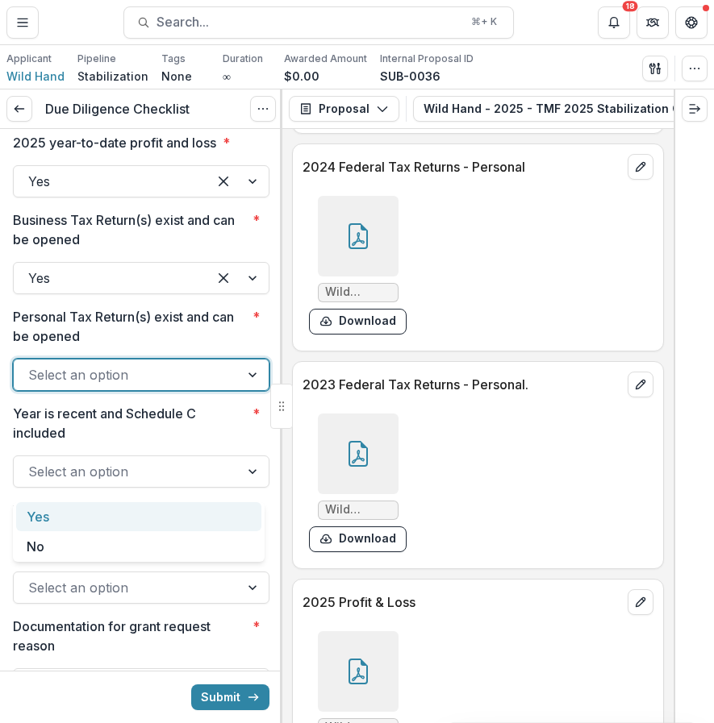
click at [215, 386] on div at bounding box center [126, 375] width 197 height 23
click at [223, 511] on div "Yes" at bounding box center [138, 517] width 245 height 30
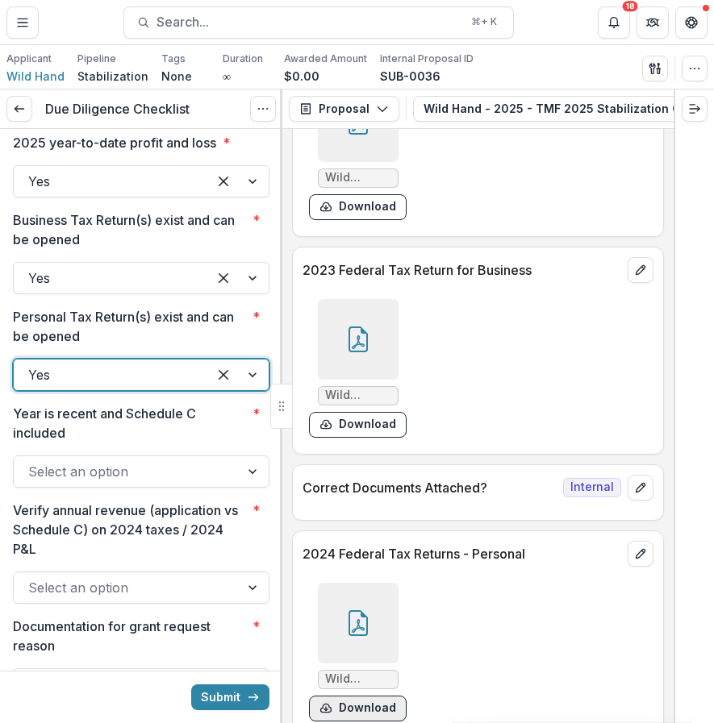
scroll to position [9724, 0]
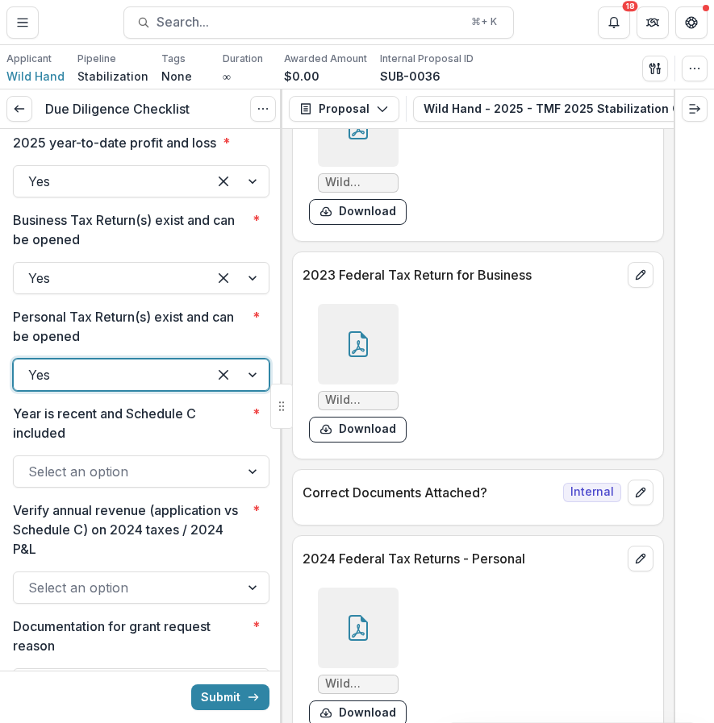
click at [360, 354] on icon at bounding box center [358, 347] width 13 height 14
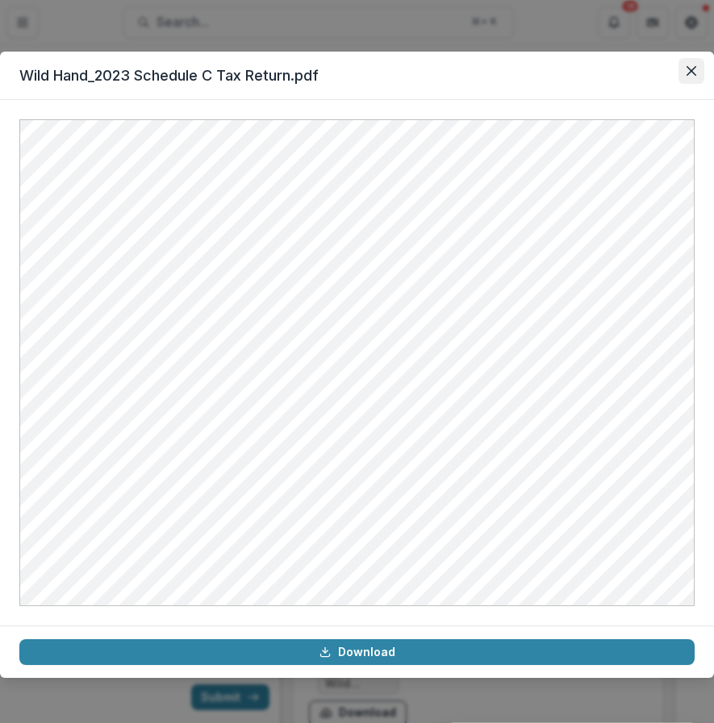
click at [689, 65] on button "Close" at bounding box center [691, 71] width 26 height 26
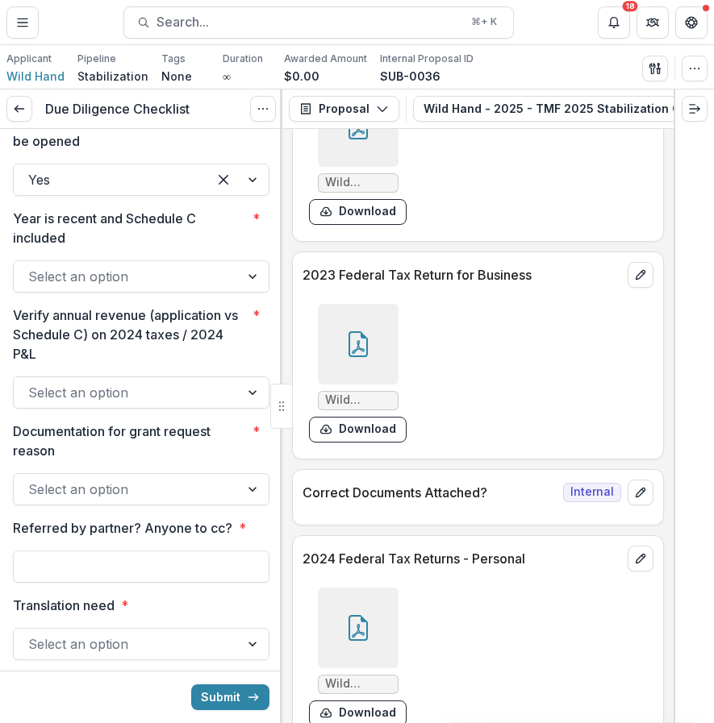
scroll to position [2459, 0]
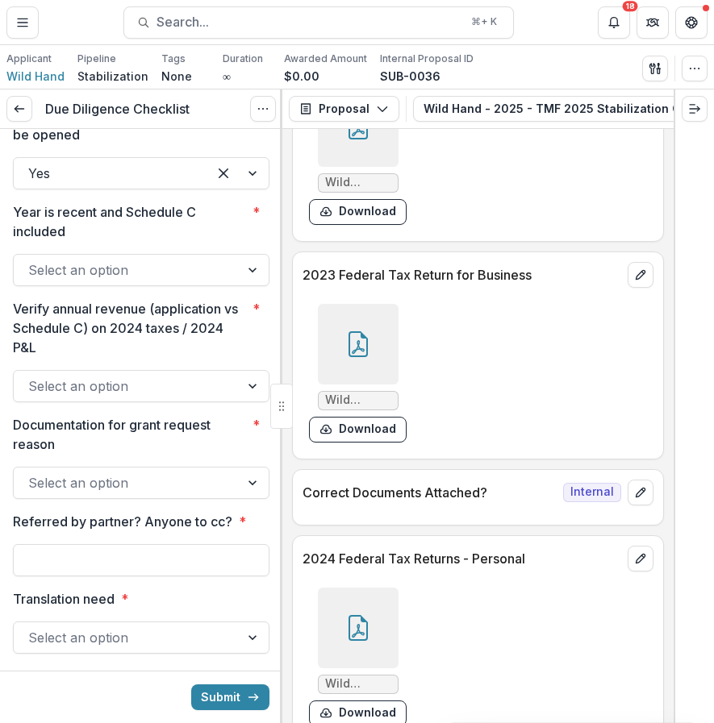
click at [211, 281] on div at bounding box center [126, 270] width 197 height 23
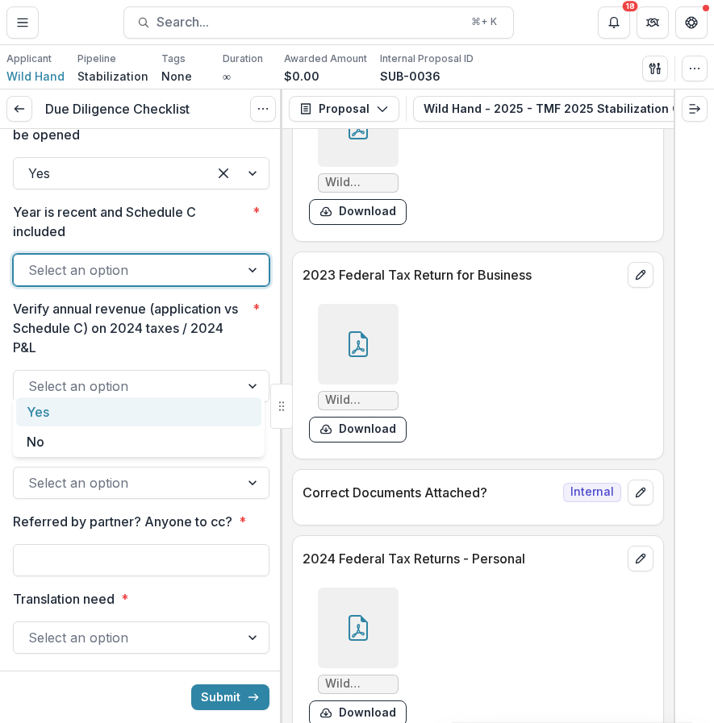
click at [195, 418] on div "Yes" at bounding box center [138, 413] width 245 height 30
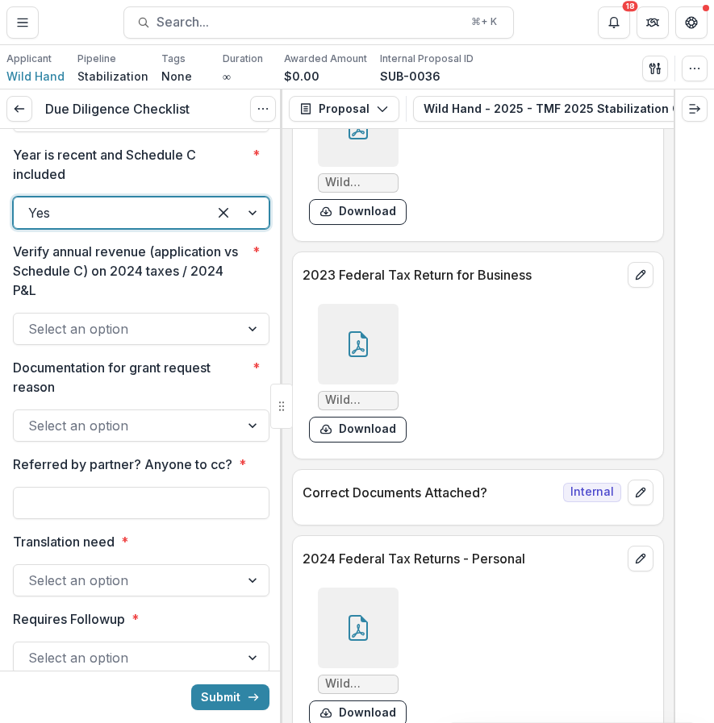
scroll to position [2523, 0]
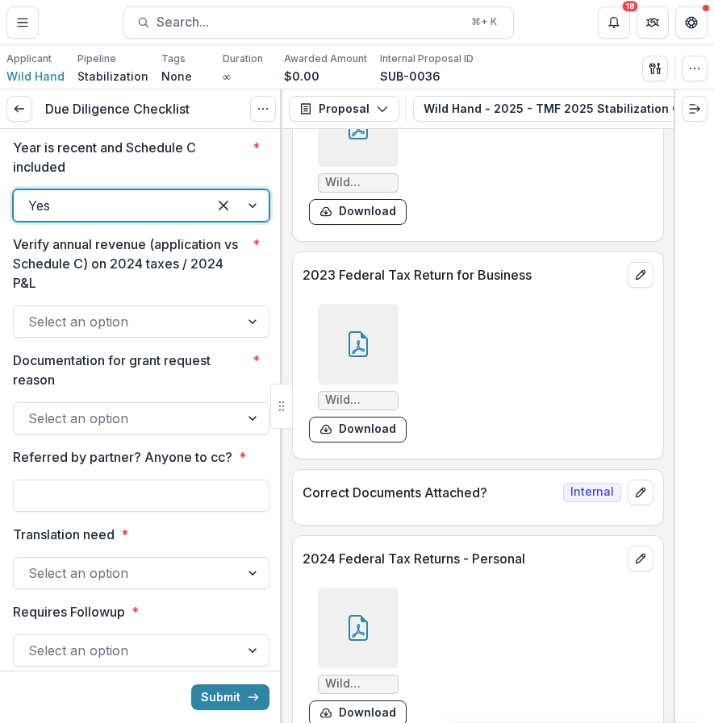
click at [195, 333] on div at bounding box center [126, 321] width 197 height 23
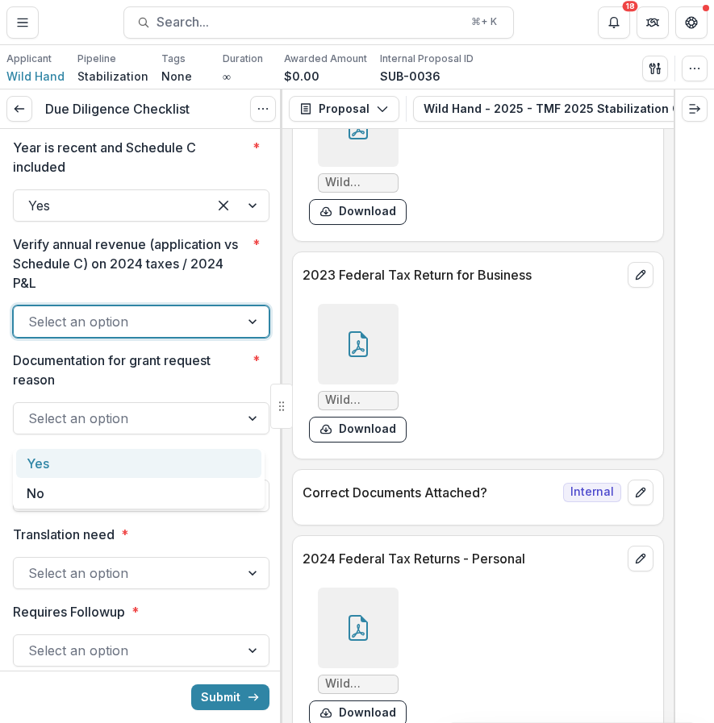
click at [188, 465] on div "Yes" at bounding box center [138, 464] width 245 height 30
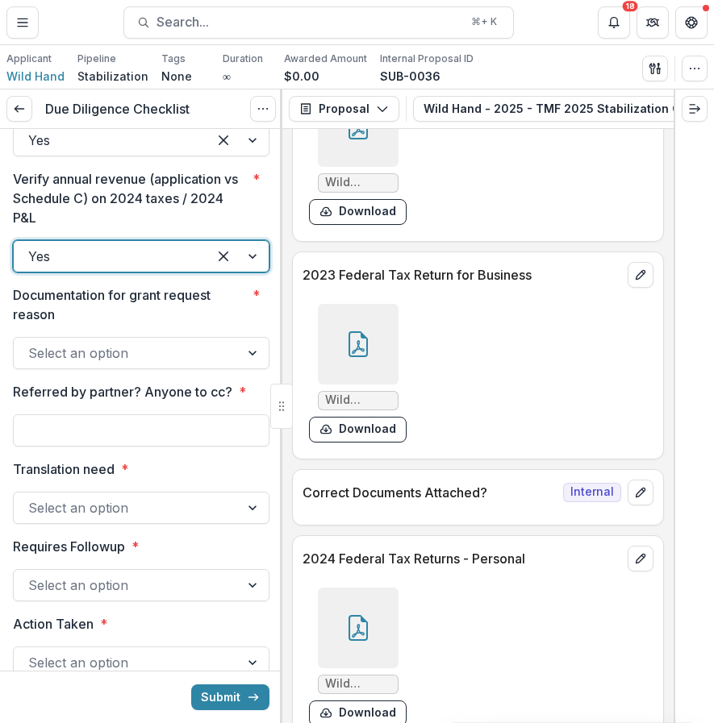
scroll to position [2596, 0]
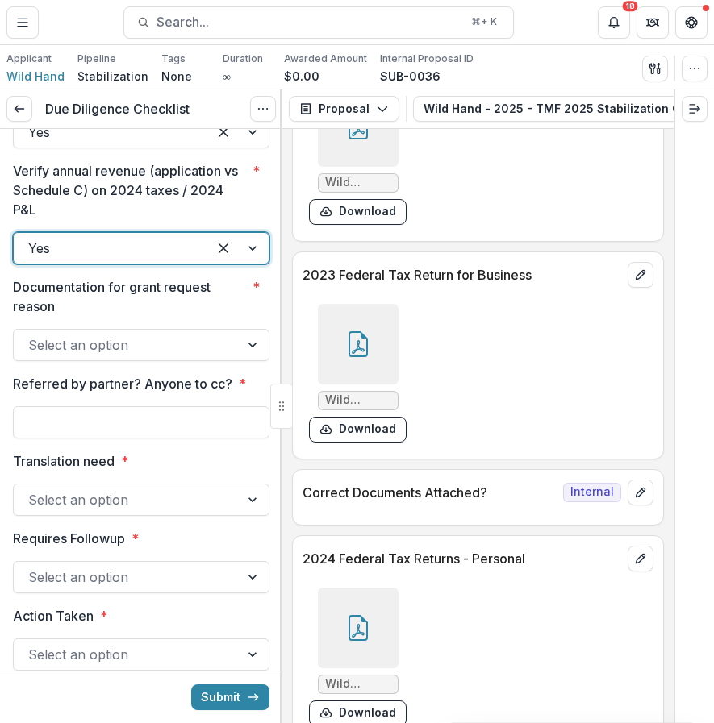
click at [201, 356] on div at bounding box center [126, 345] width 197 height 23
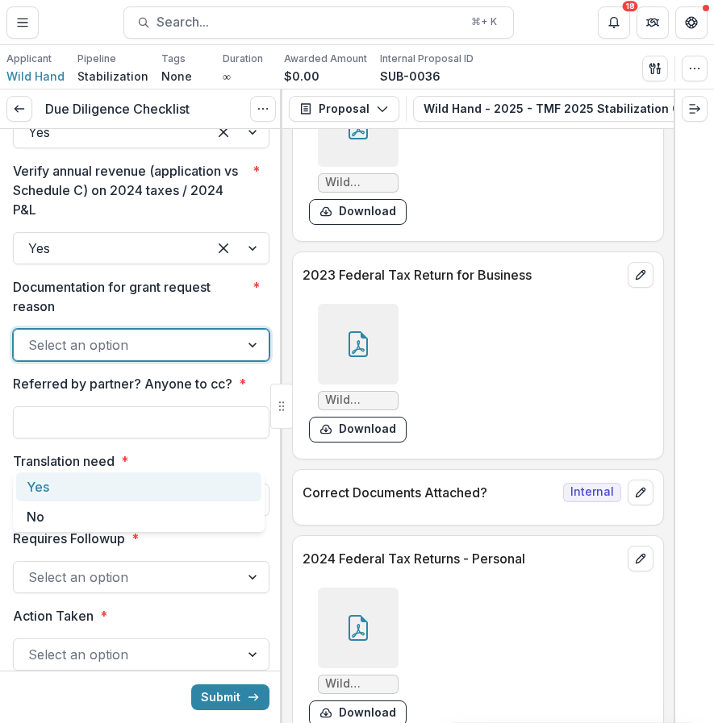
click at [186, 501] on div "Yes" at bounding box center [138, 488] width 245 height 30
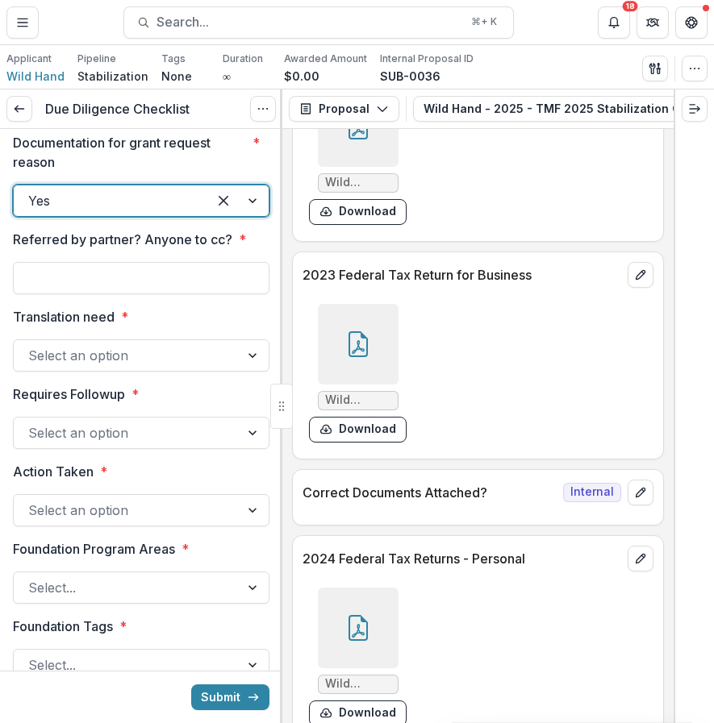
scroll to position [2754, 0]
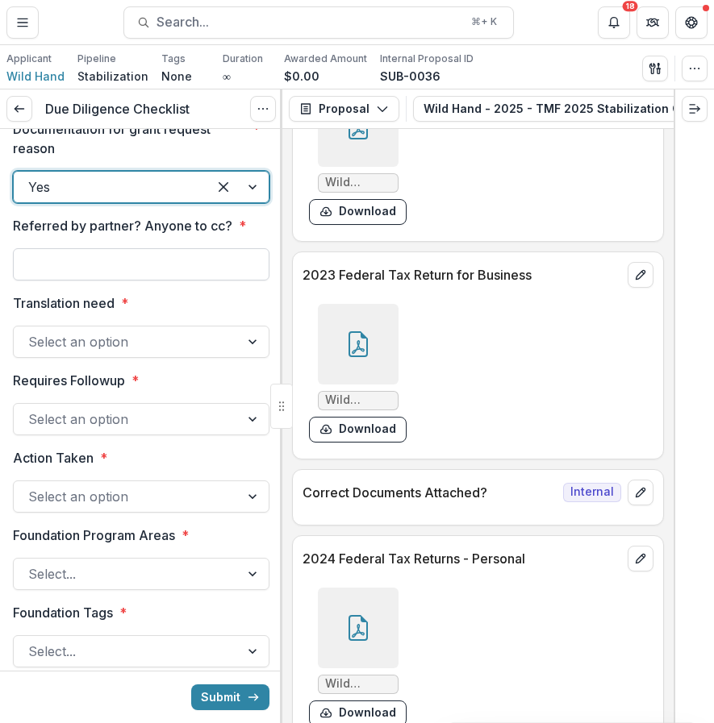
click at [215, 281] on input "Referred by partner? Anyone to cc? *" at bounding box center [141, 264] width 256 height 32
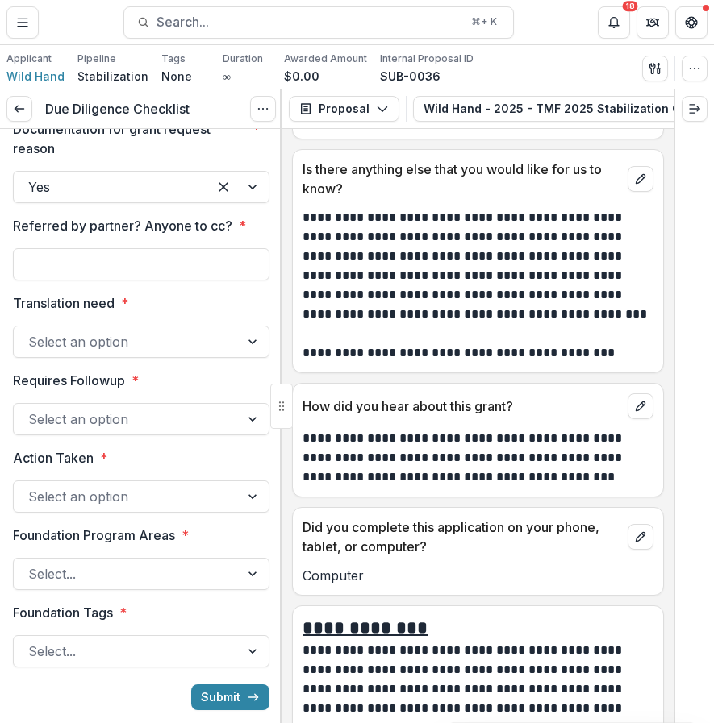
scroll to position [12374, 0]
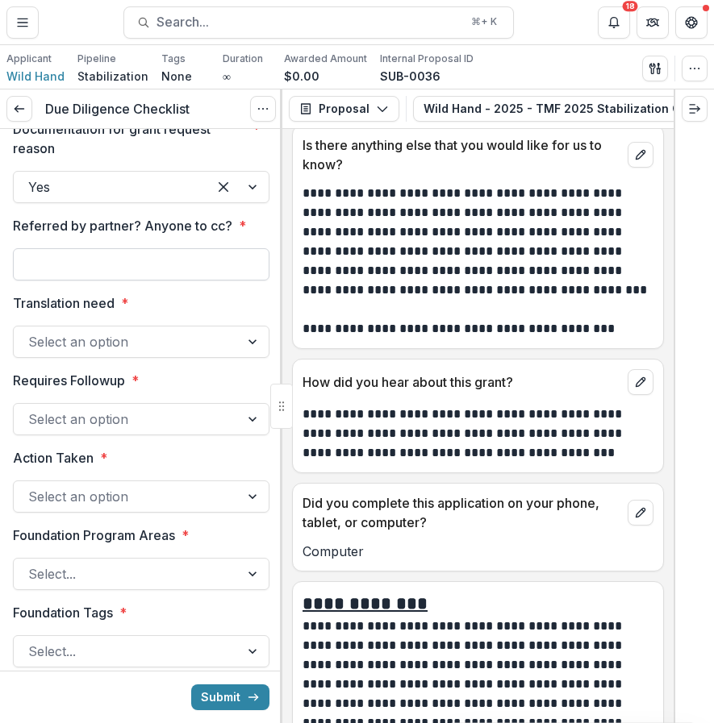
click at [220, 281] on input "Referred by partner? Anyone to cc? *" at bounding box center [141, 264] width 256 height 32
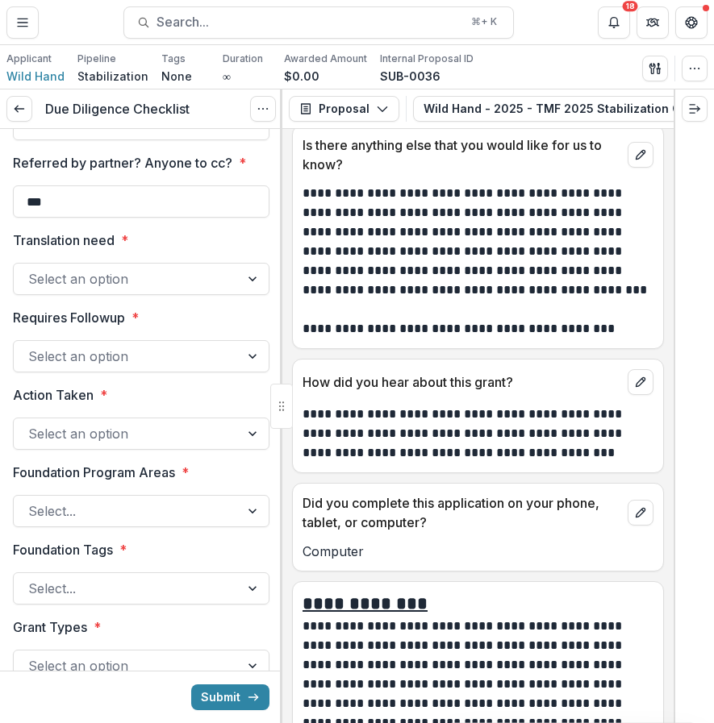
scroll to position [2822, 0]
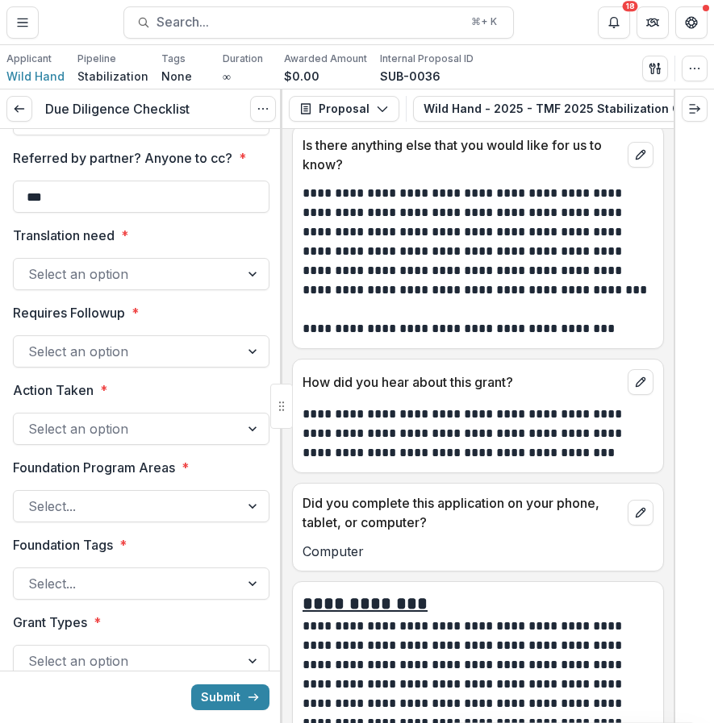
type input "***"
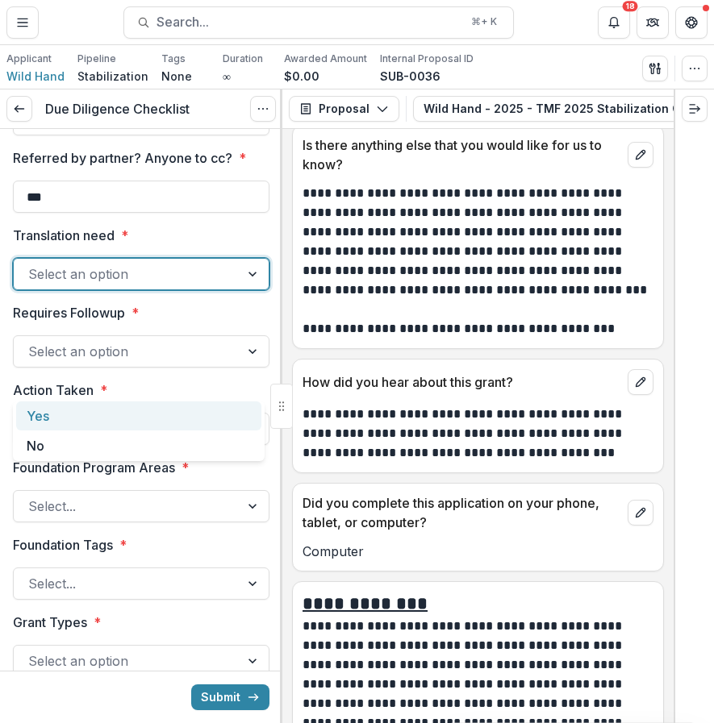
click at [155, 285] on div at bounding box center [126, 274] width 197 height 23
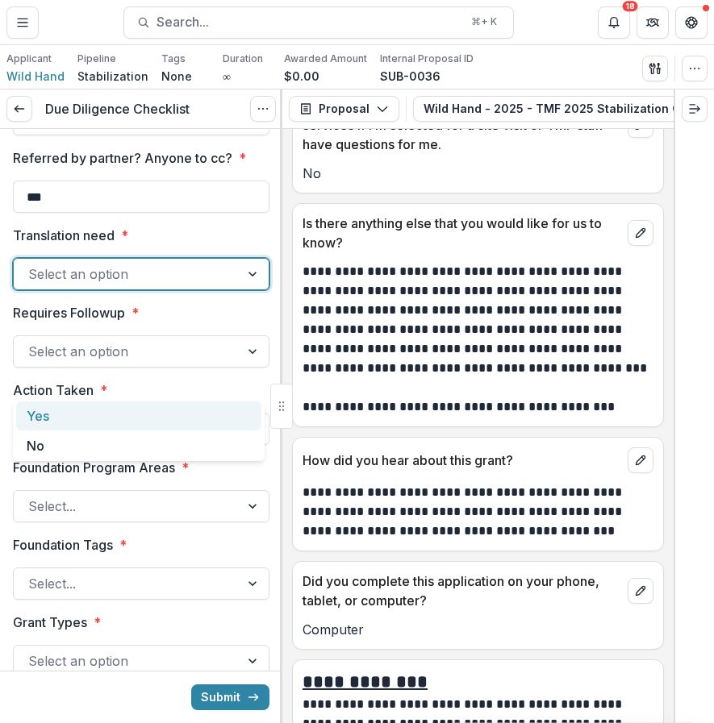
scroll to position [12280, 0]
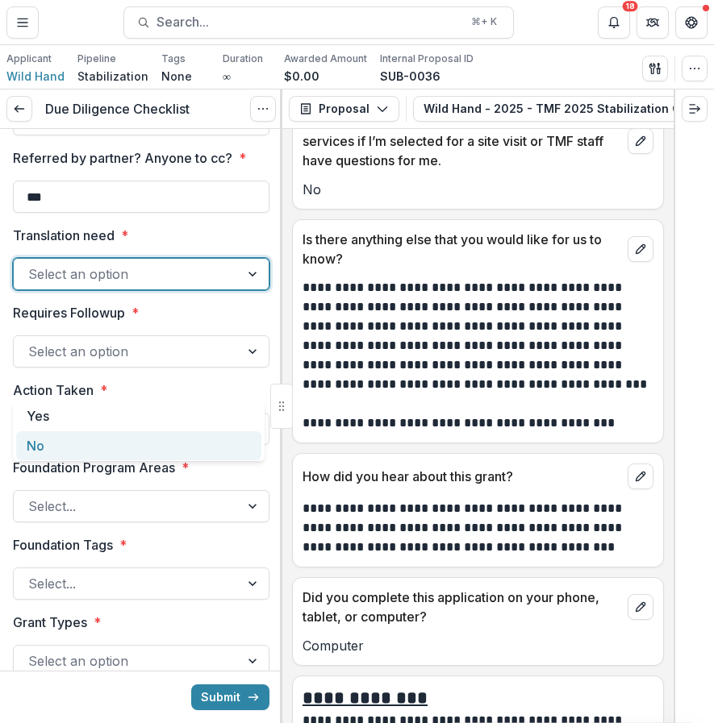
click at [194, 440] on div "No" at bounding box center [138, 446] width 245 height 30
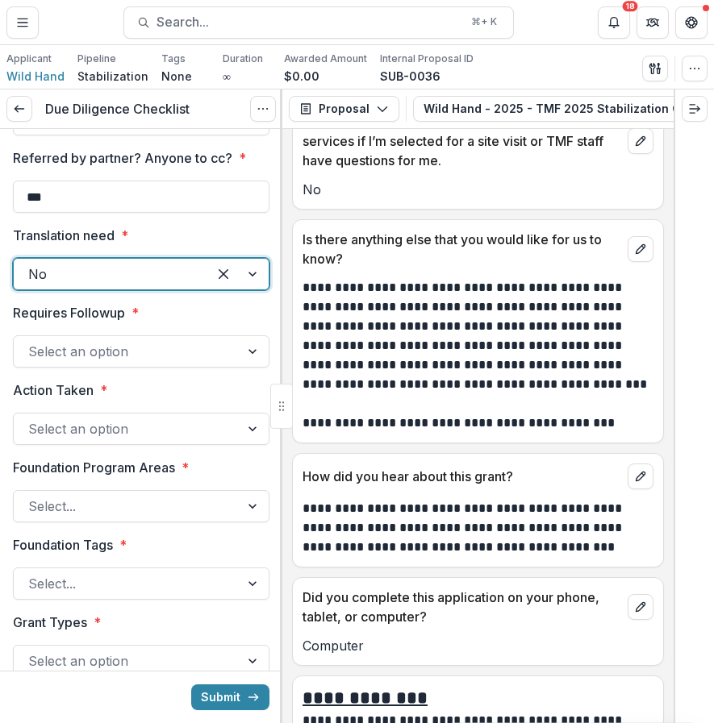
click at [194, 363] on div at bounding box center [126, 351] width 197 height 23
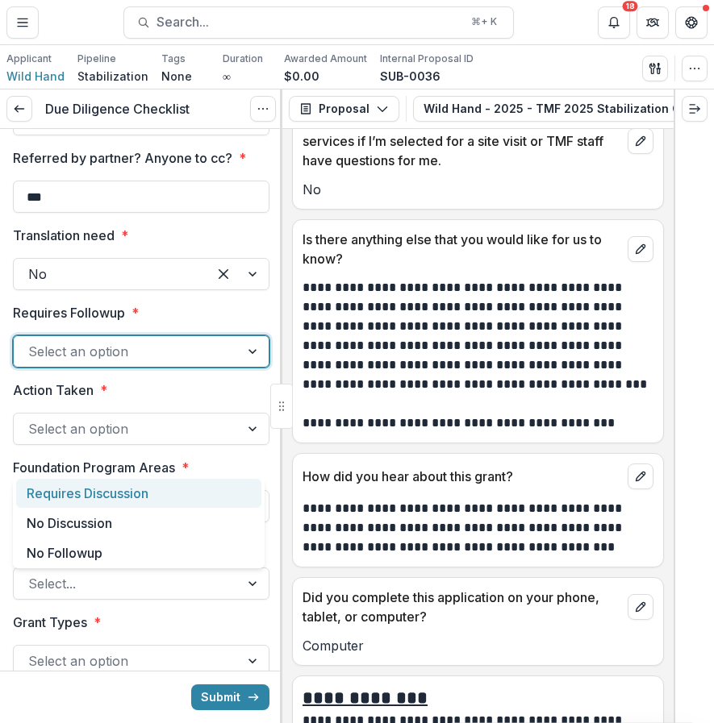
click at [189, 506] on div "Requires Discussion" at bounding box center [138, 494] width 245 height 30
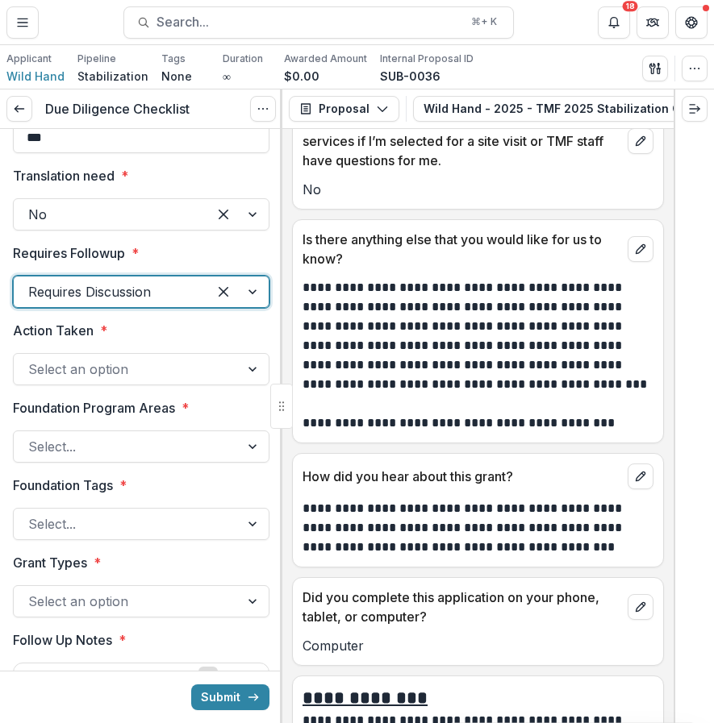
scroll to position [2898, 0]
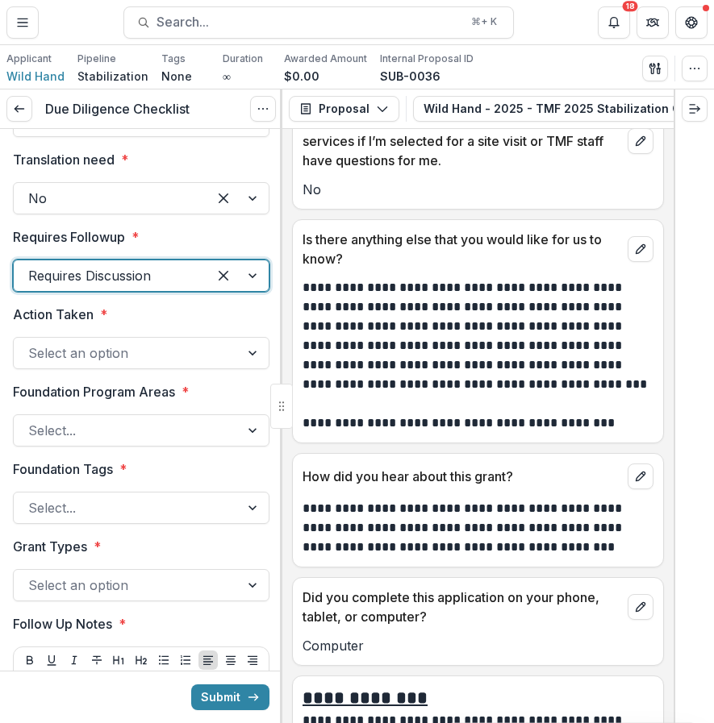
click at [198, 364] on div at bounding box center [126, 353] width 197 height 23
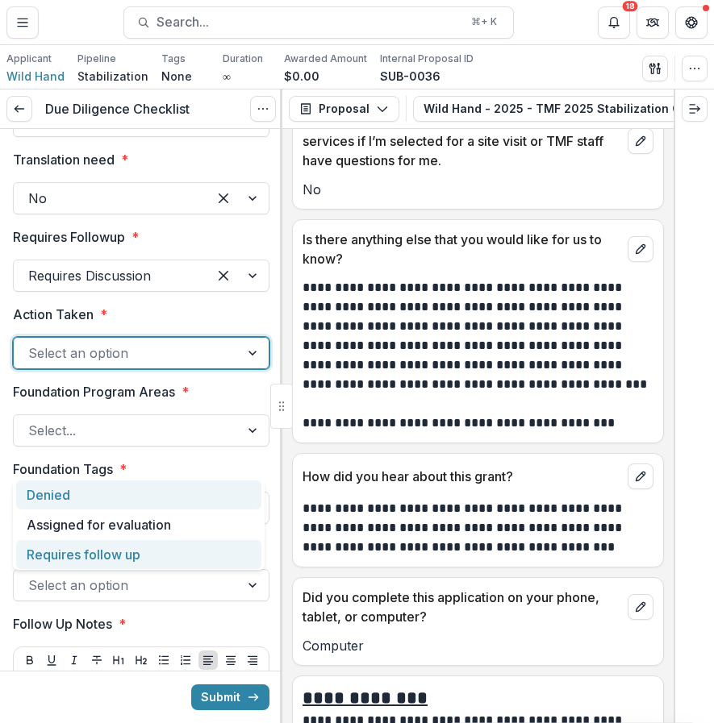
click at [194, 551] on div "Requires follow up" at bounding box center [138, 555] width 245 height 30
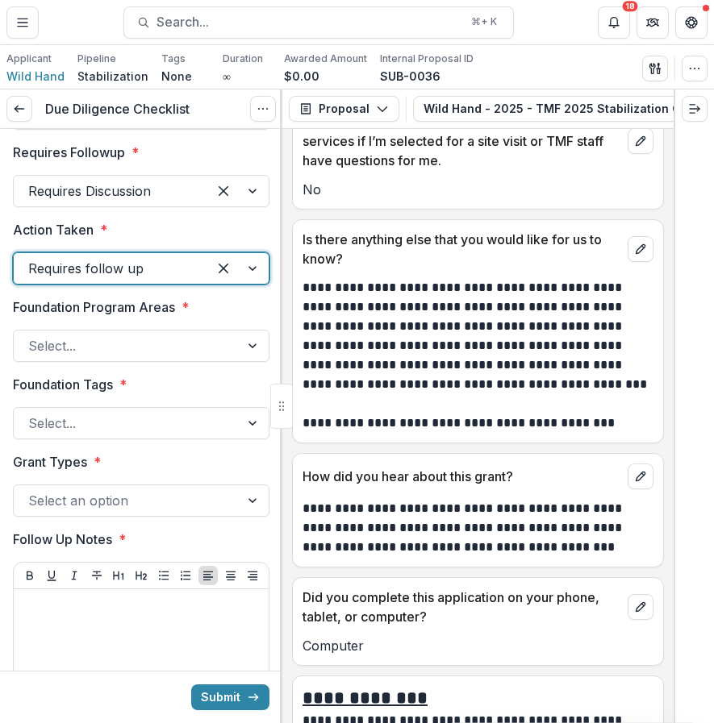
scroll to position [2991, 0]
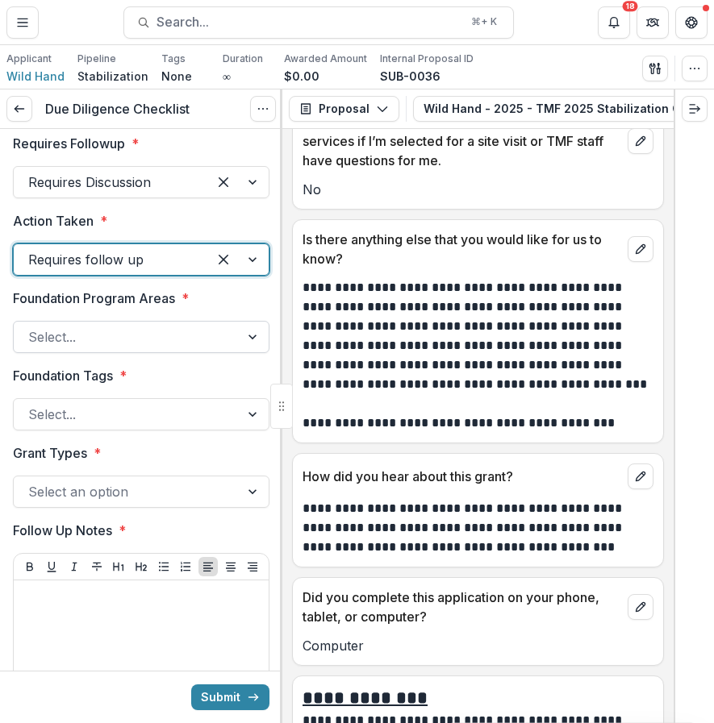
click at [192, 348] on div at bounding box center [126, 337] width 197 height 23
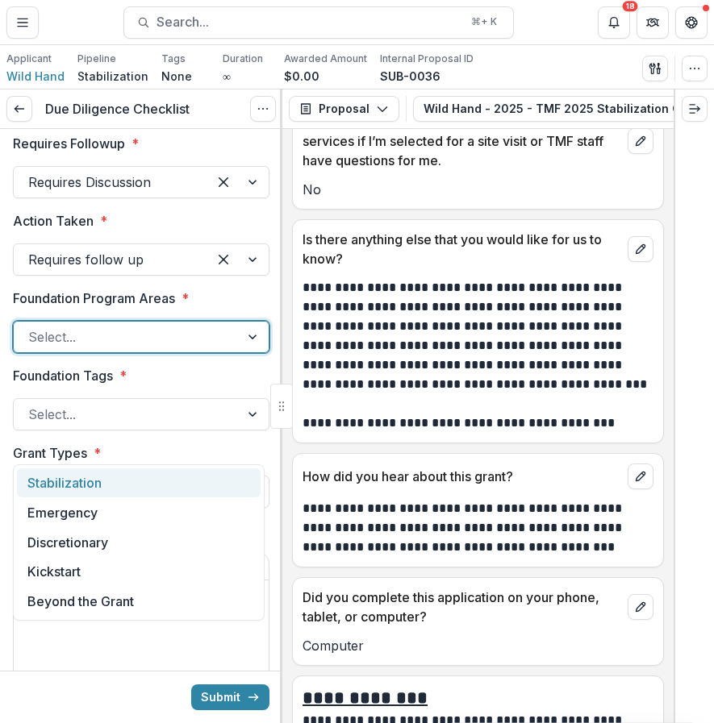
click at [185, 481] on div "Stabilization" at bounding box center [139, 483] width 244 height 30
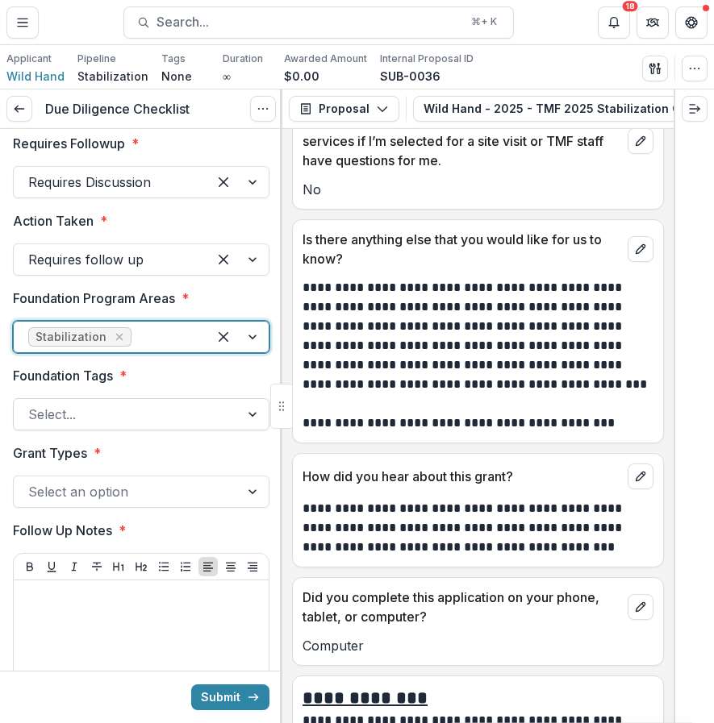
click at [187, 431] on div "Select..." at bounding box center [141, 414] width 256 height 32
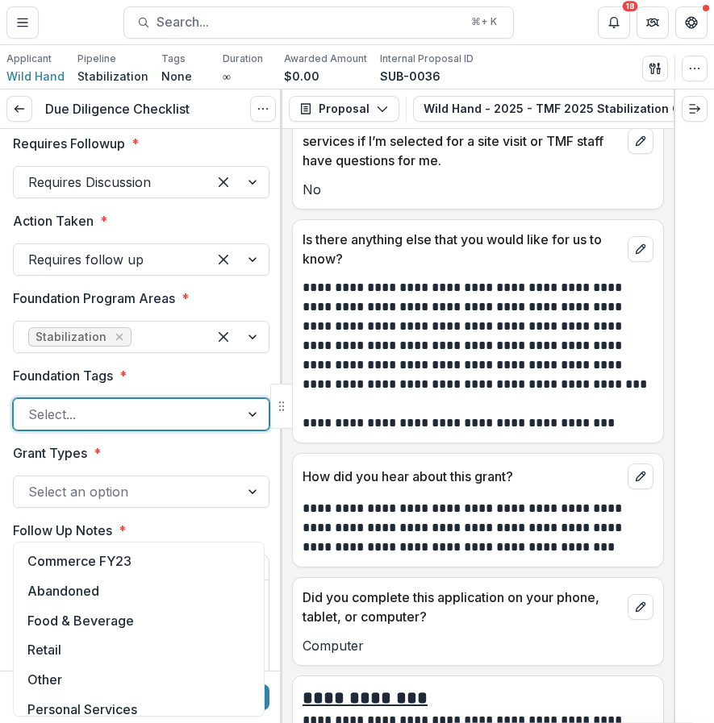
scroll to position [159, 0]
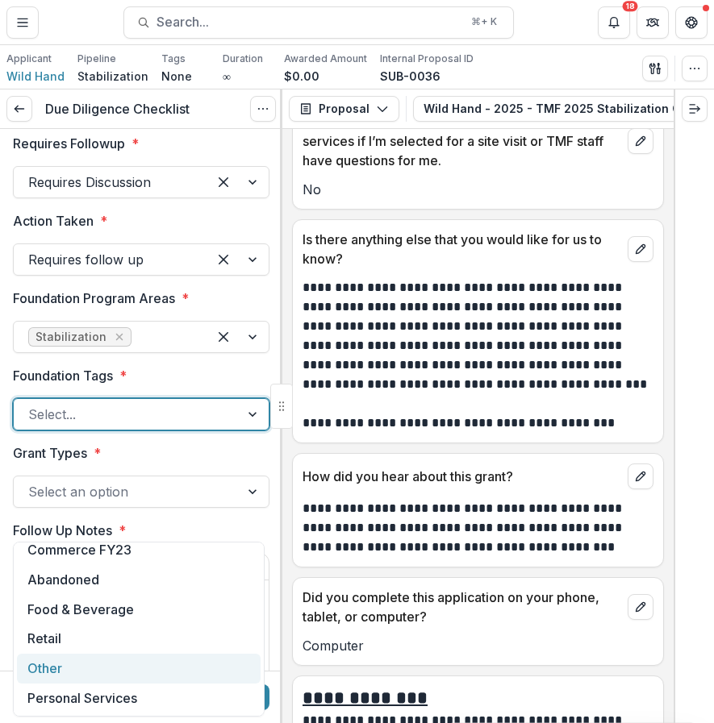
click at [136, 674] on div "Other" at bounding box center [139, 669] width 244 height 30
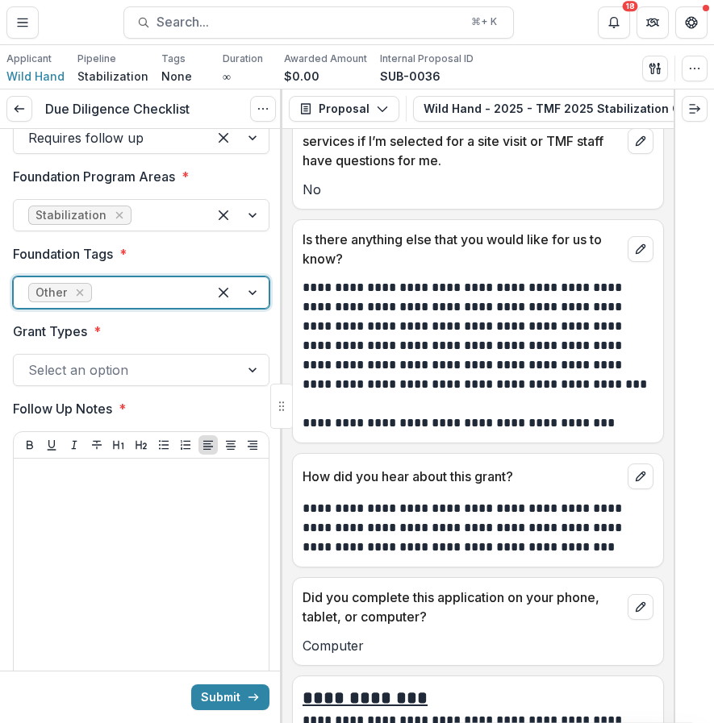
scroll to position [3132, 0]
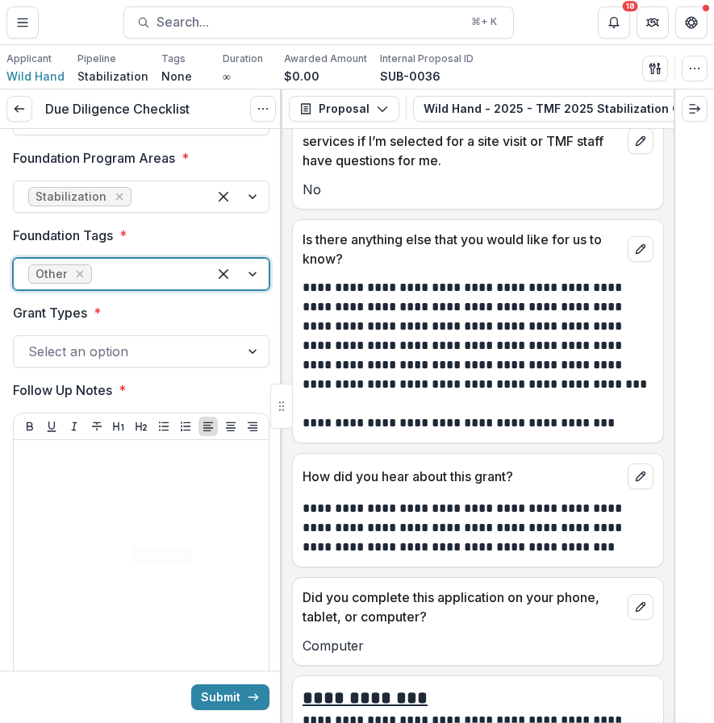
click at [185, 363] on div at bounding box center [126, 351] width 197 height 23
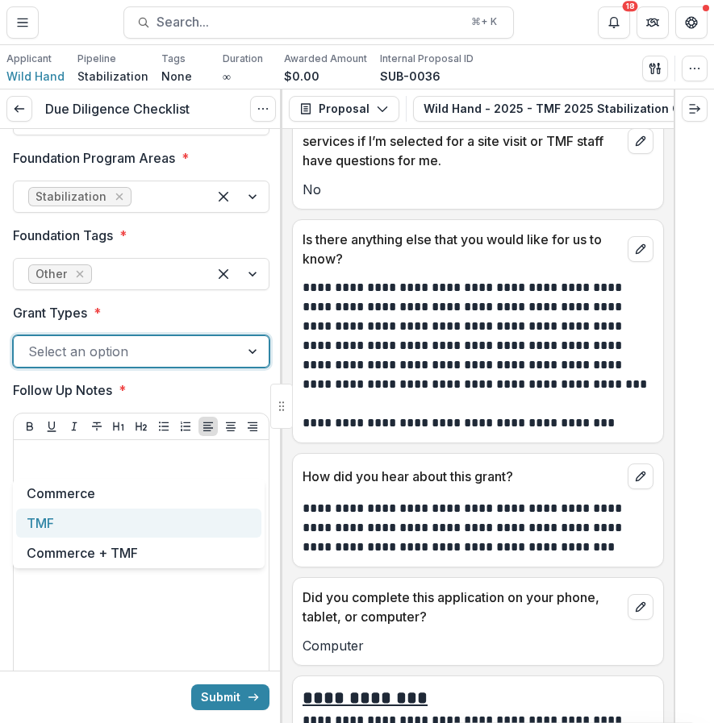
click at [163, 524] on div "TMF" at bounding box center [138, 524] width 245 height 30
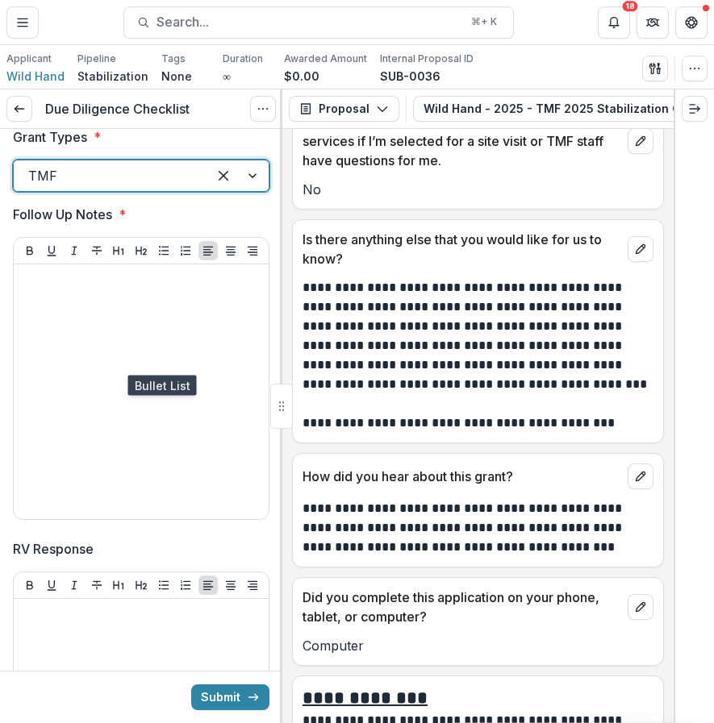
scroll to position [3350, 0]
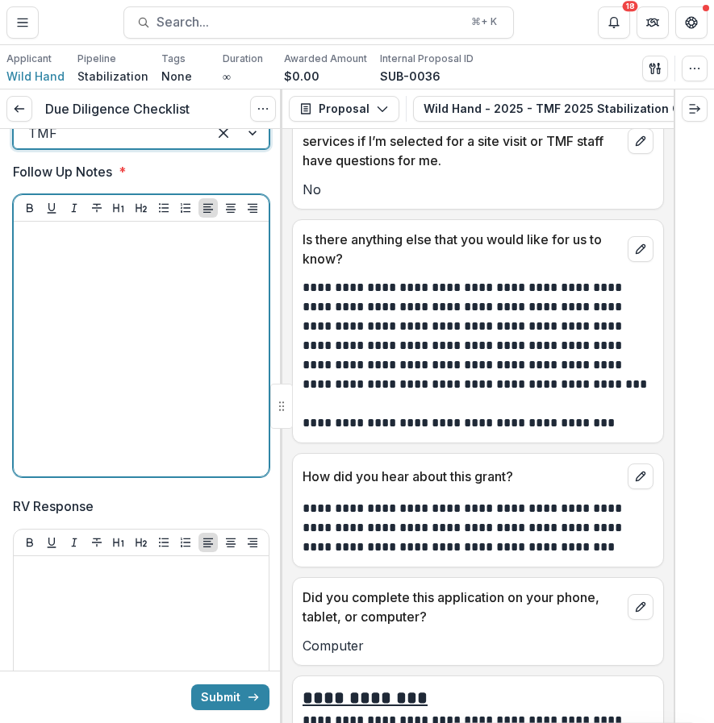
click at [186, 417] on div at bounding box center [141, 349] width 242 height 242
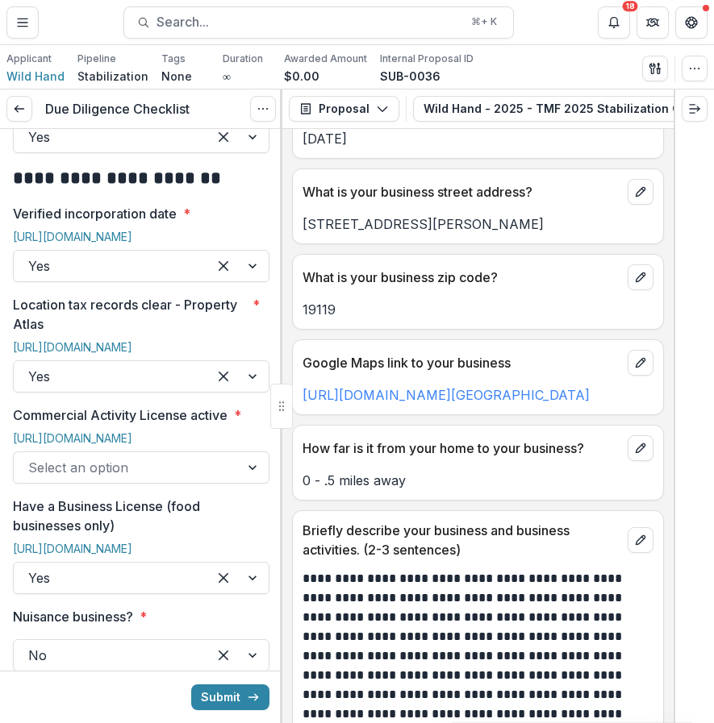
scroll to position [828, 0]
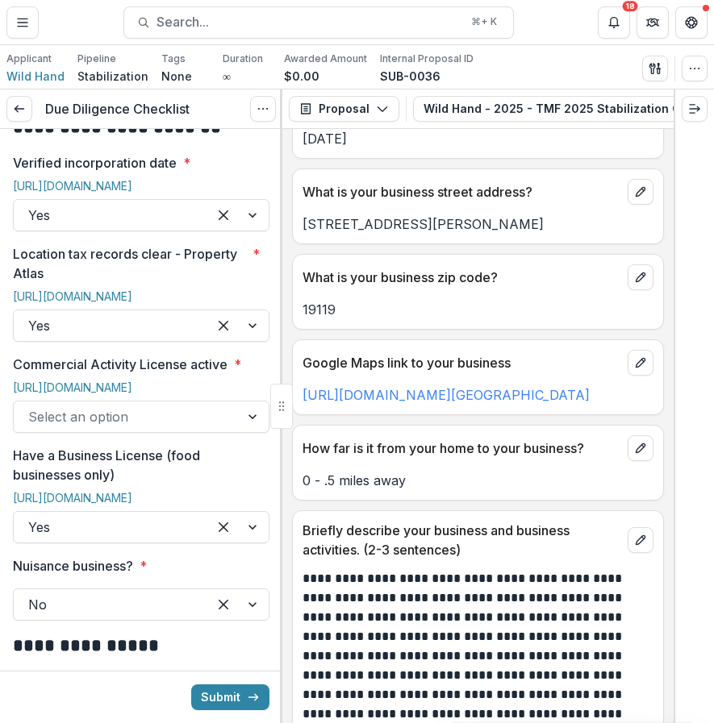
click at [39, 355] on p "Commercial Activity License active" at bounding box center [120, 364] width 214 height 19
click at [32, 407] on input "Commercial Activity License active *" at bounding box center [30, 416] width 4 height 19
drag, startPoint x: 14, startPoint y: 343, endPoint x: 278, endPoint y: 356, distance: 264.8
click at [278, 356] on div "**********" at bounding box center [141, 426] width 282 height 594
copy label "Commercial Activity License active *"
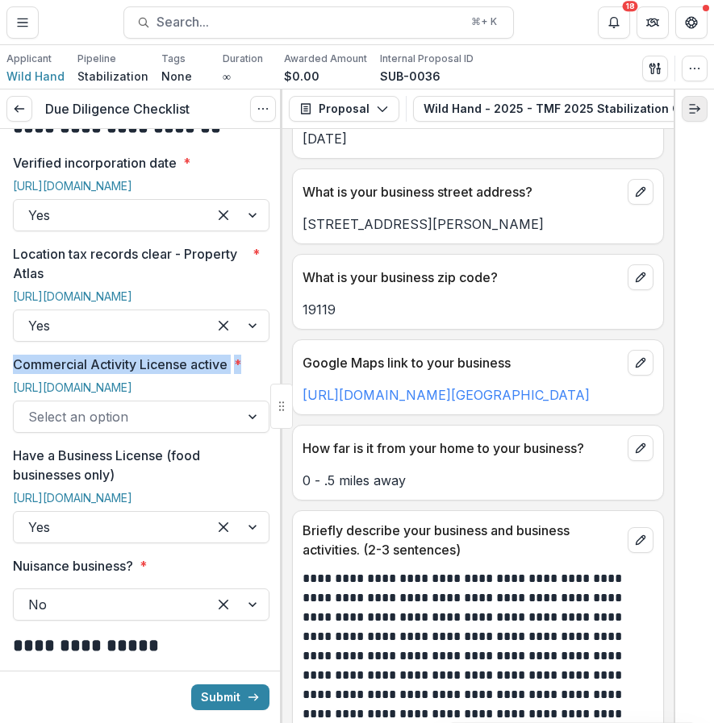
click at [687, 116] on button "Expand right" at bounding box center [694, 109] width 26 height 26
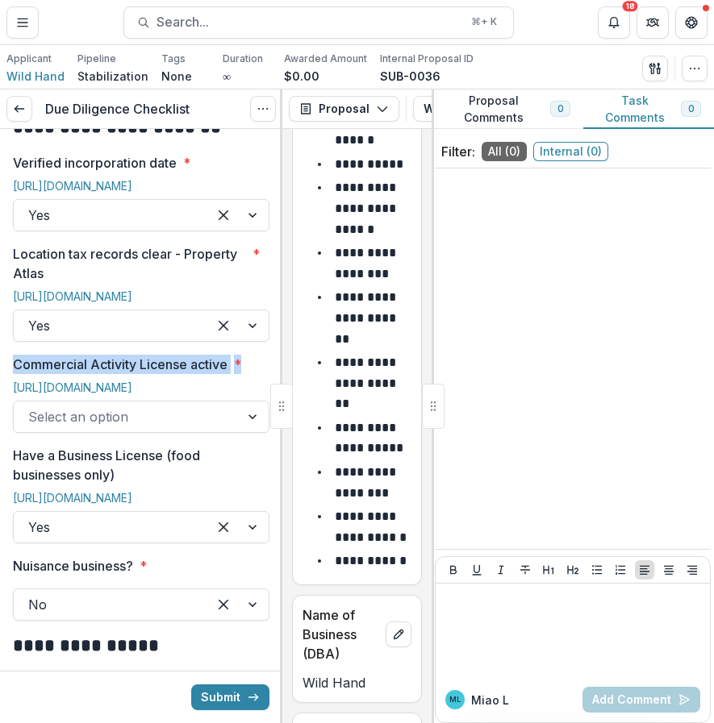
scroll to position [2260, 0]
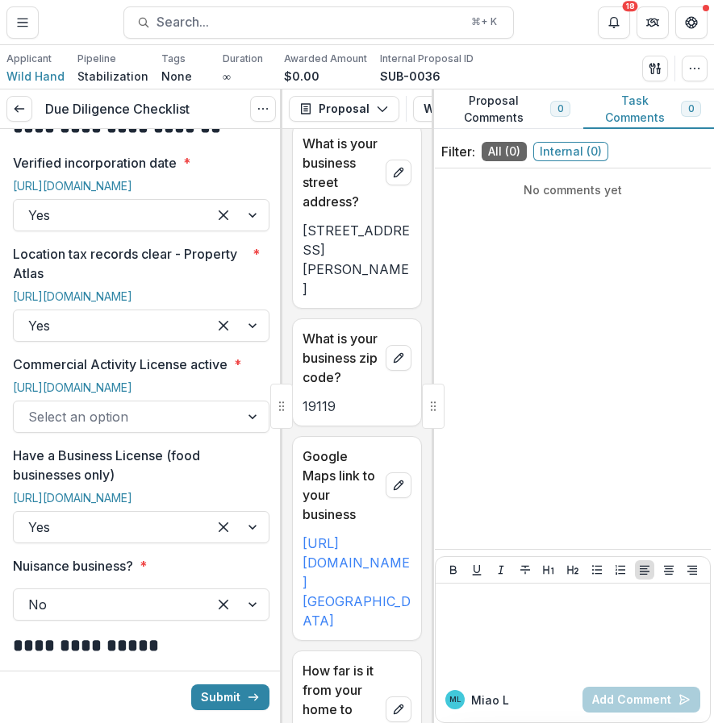
click at [540, 248] on div "No comments yet" at bounding box center [573, 359] width 276 height 368
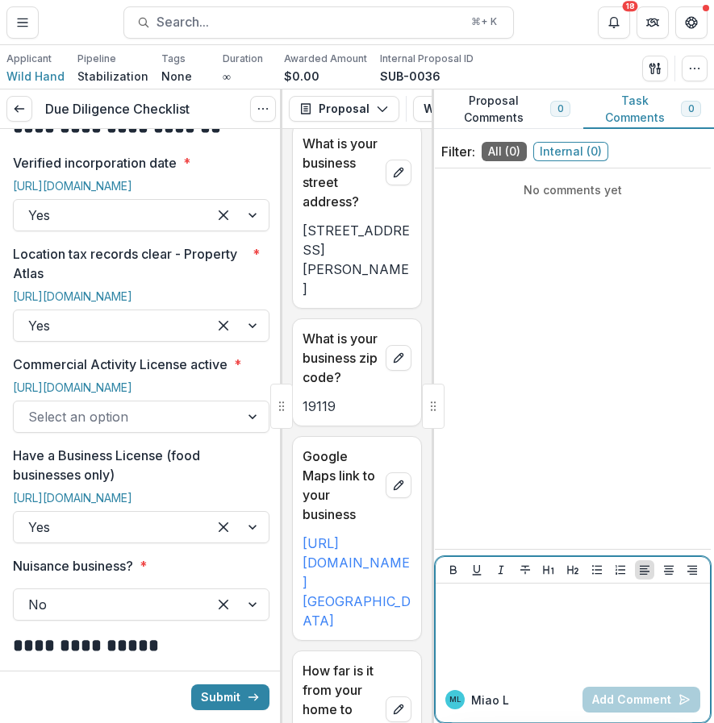
click at [561, 632] on div at bounding box center [572, 630] width 261 height 81
paste div
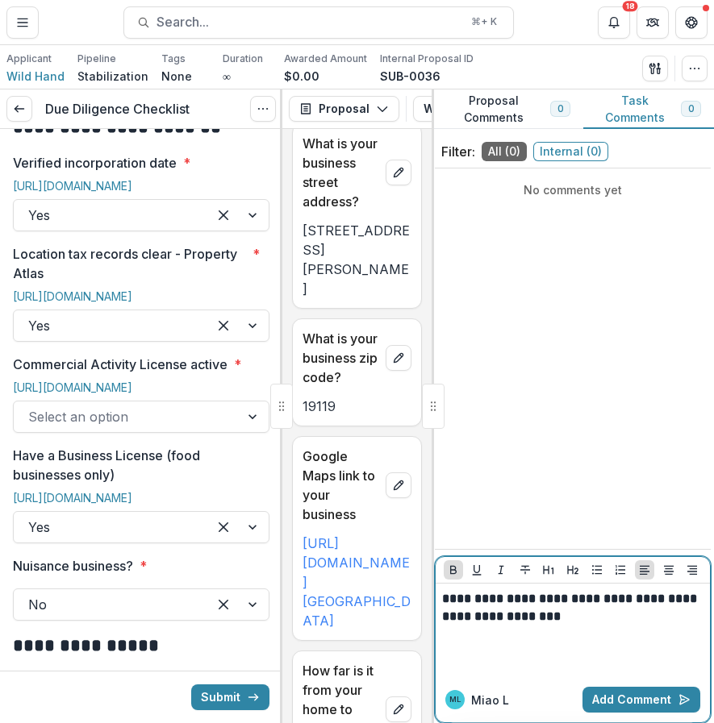
click at [536, 620] on strong "**********" at bounding box center [571, 608] width 258 height 30
click at [579, 620] on p "**********" at bounding box center [572, 607] width 261 height 35
click at [582, 622] on strong "**********" at bounding box center [571, 608] width 258 height 30
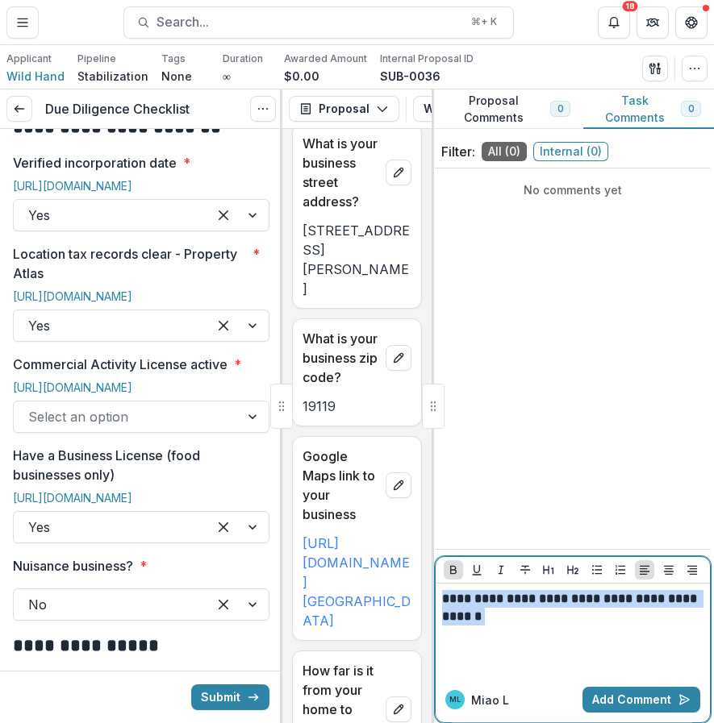
drag, startPoint x: 443, startPoint y: 598, endPoint x: 545, endPoint y: 670, distance: 125.0
click at [545, 670] on div "**********" at bounding box center [572, 630] width 261 height 81
click at [454, 568] on icon "Bold" at bounding box center [453, 570] width 13 height 13
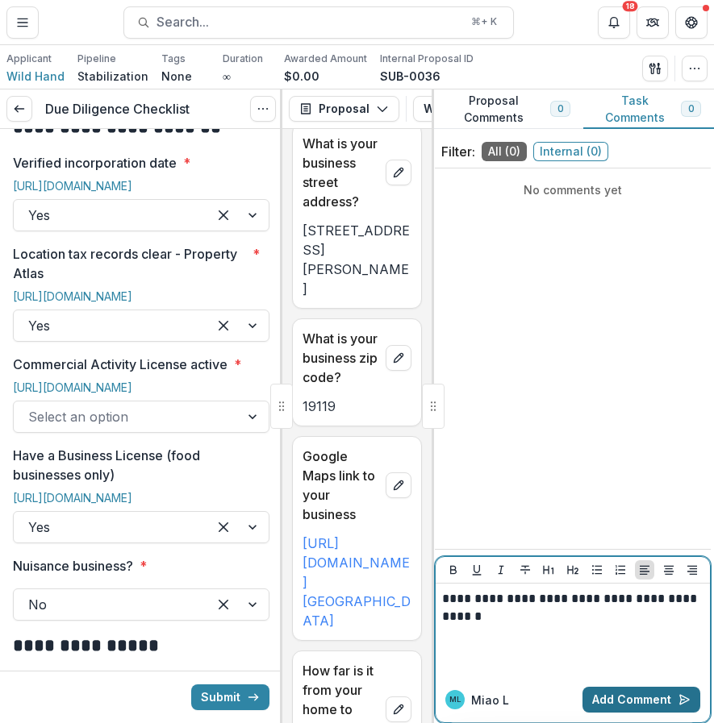
click at [670, 697] on button "Add Comment" at bounding box center [641, 700] width 118 height 26
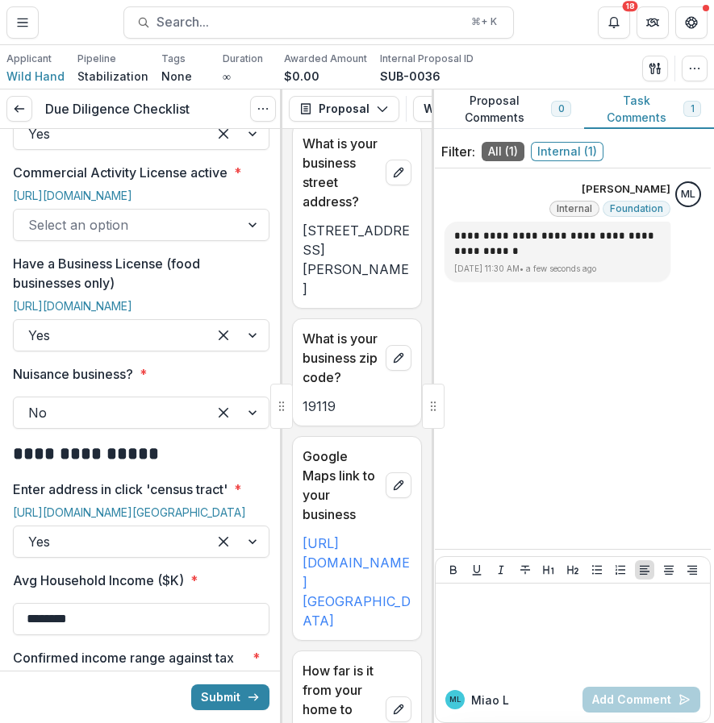
scroll to position [1030, 0]
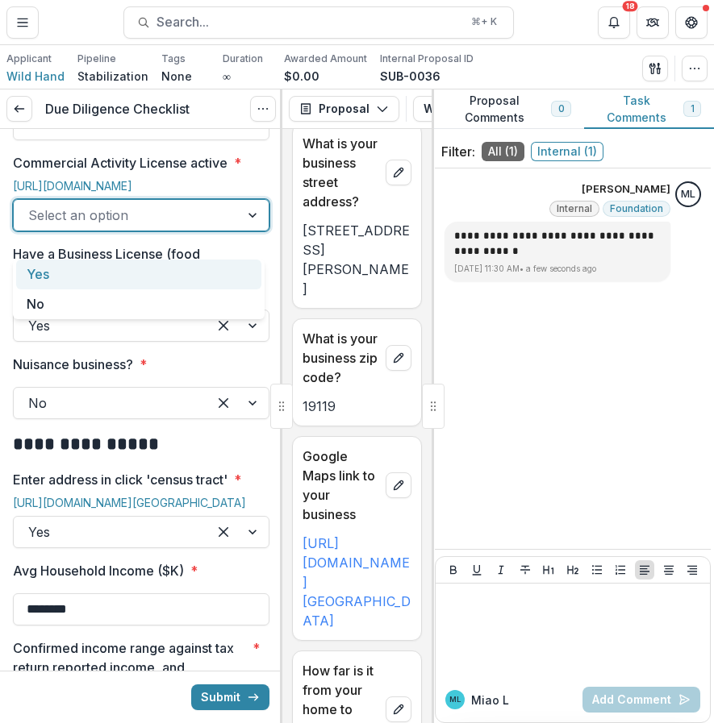
click at [219, 227] on div at bounding box center [126, 215] width 197 height 23
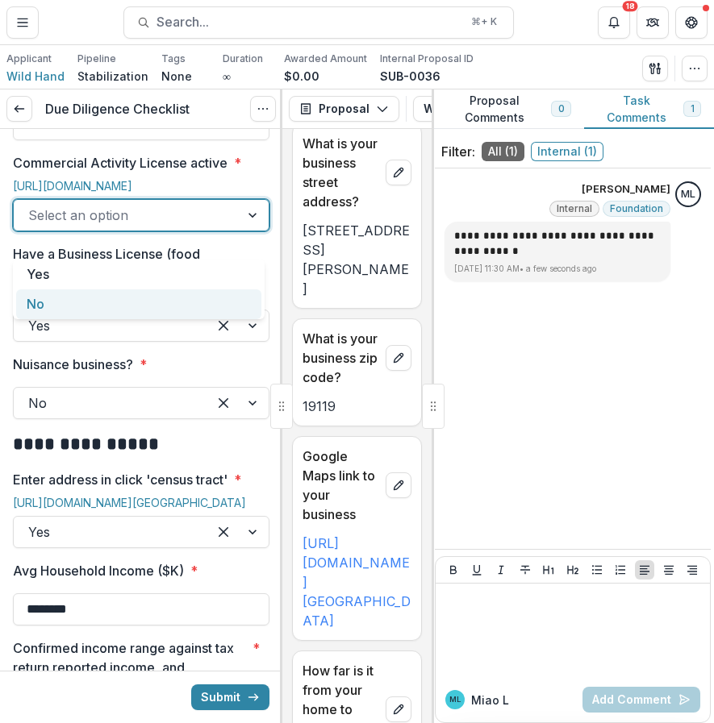
click at [194, 304] on div "No" at bounding box center [138, 304] width 245 height 30
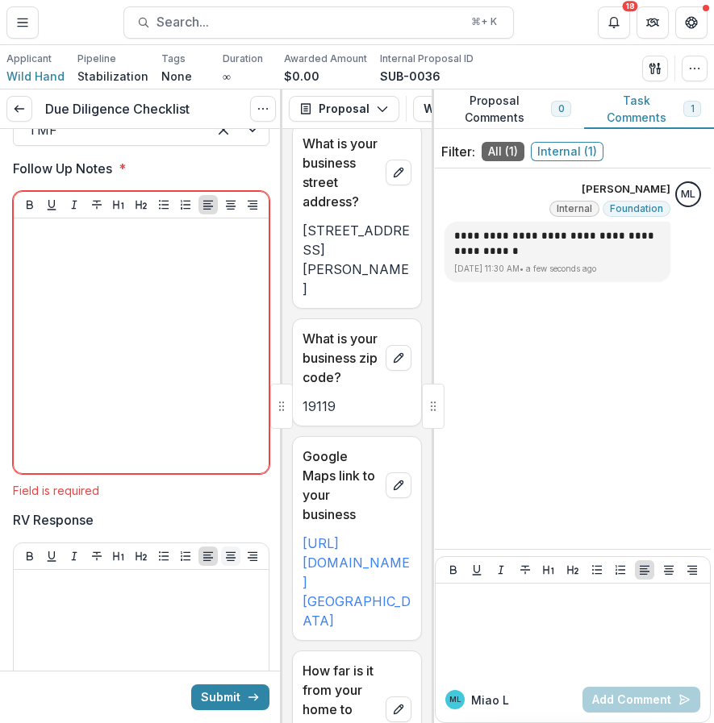
scroll to position [3322, 0]
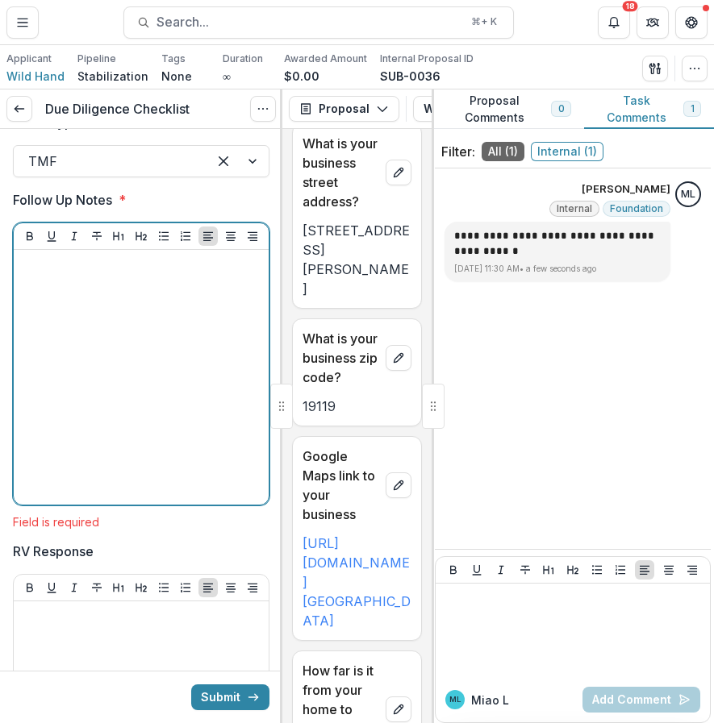
click at [214, 419] on div at bounding box center [141, 377] width 242 height 242
click at [199, 274] on p "**********" at bounding box center [138, 265] width 237 height 18
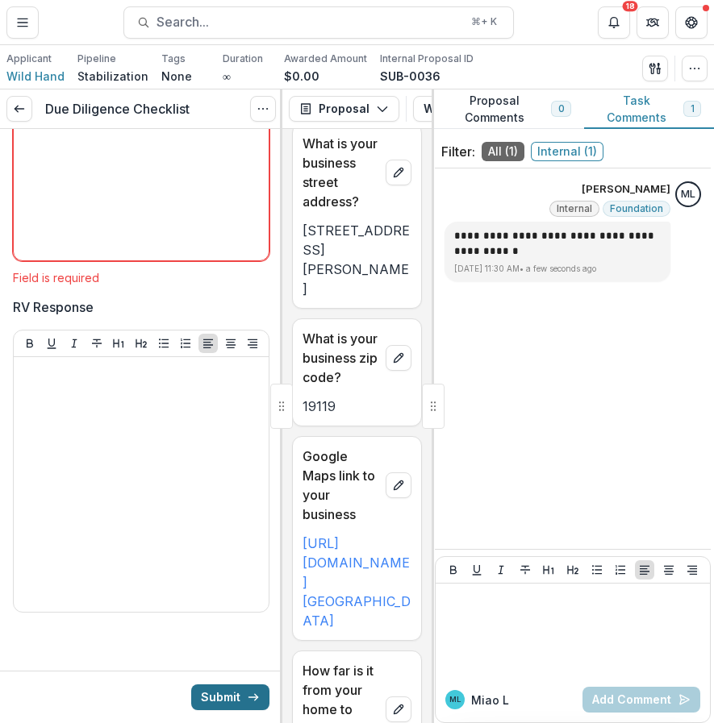
click at [227, 694] on button "Submit" at bounding box center [230, 698] width 78 height 26
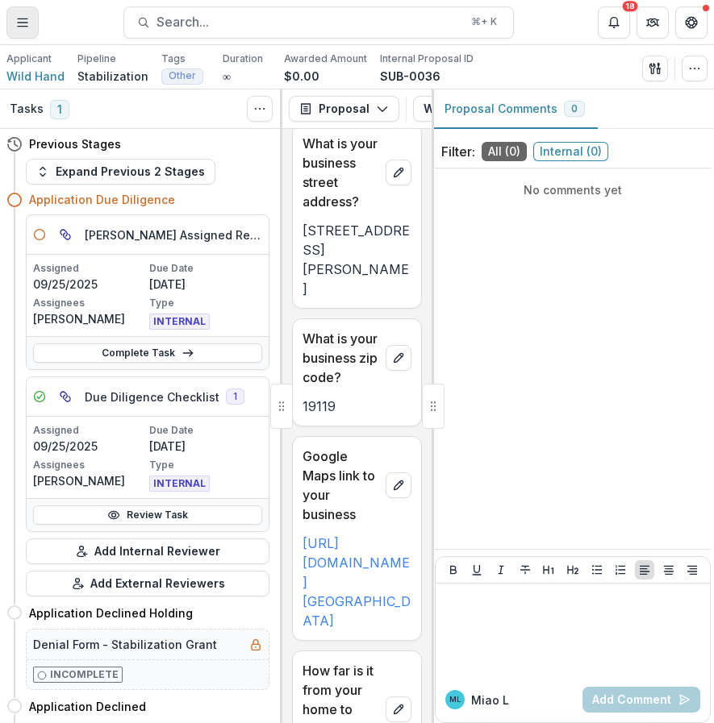
click at [27, 31] on button "Toggle Menu" at bounding box center [22, 22] width 32 height 32
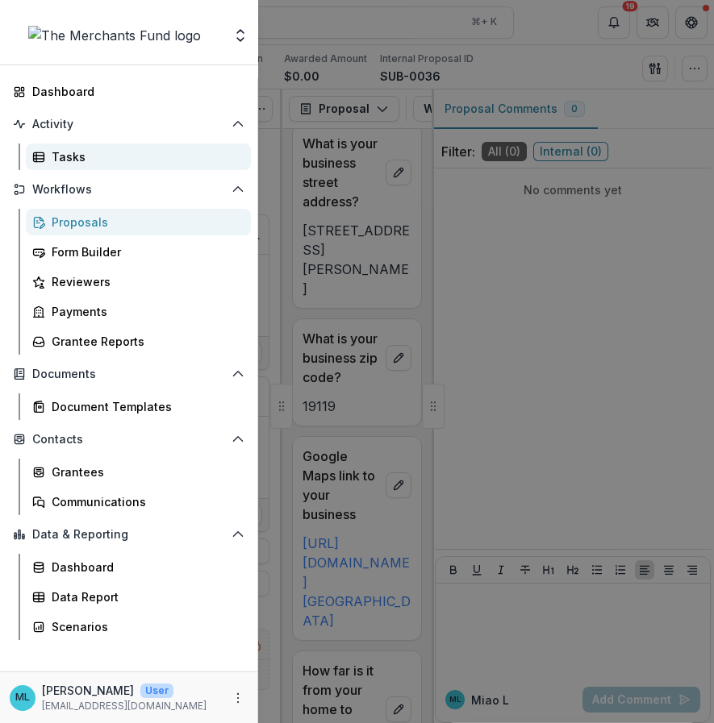
click at [187, 162] on div "Tasks" at bounding box center [145, 156] width 186 height 17
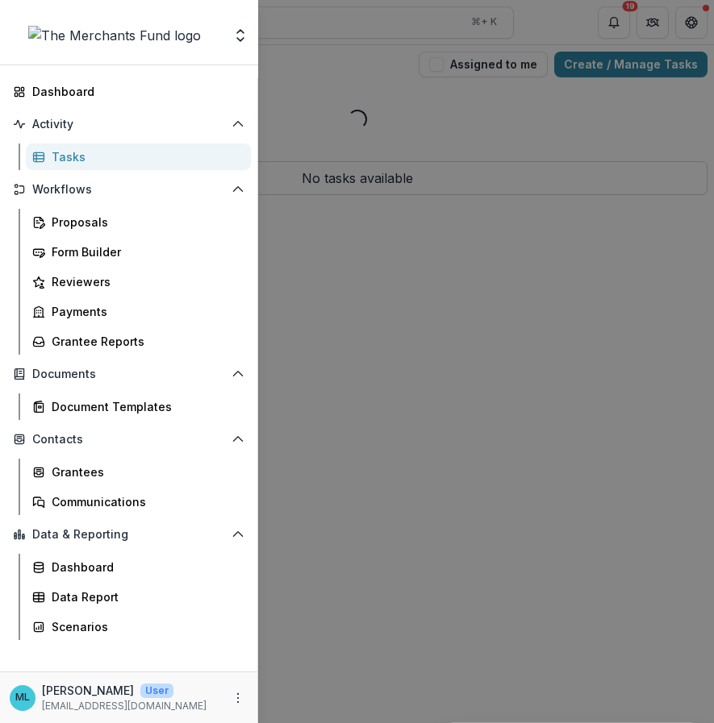
click at [460, 276] on div "Team Settings Dashboard Activity Tasks Workflows Proposals Form Builder Reviewe…" at bounding box center [357, 361] width 714 height 723
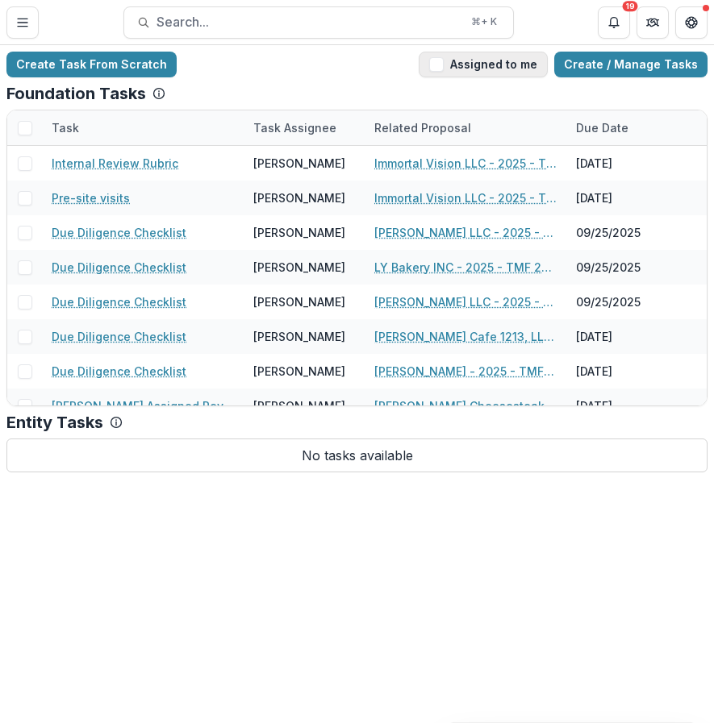
click at [454, 72] on button "Assigned to me" at bounding box center [482, 65] width 129 height 26
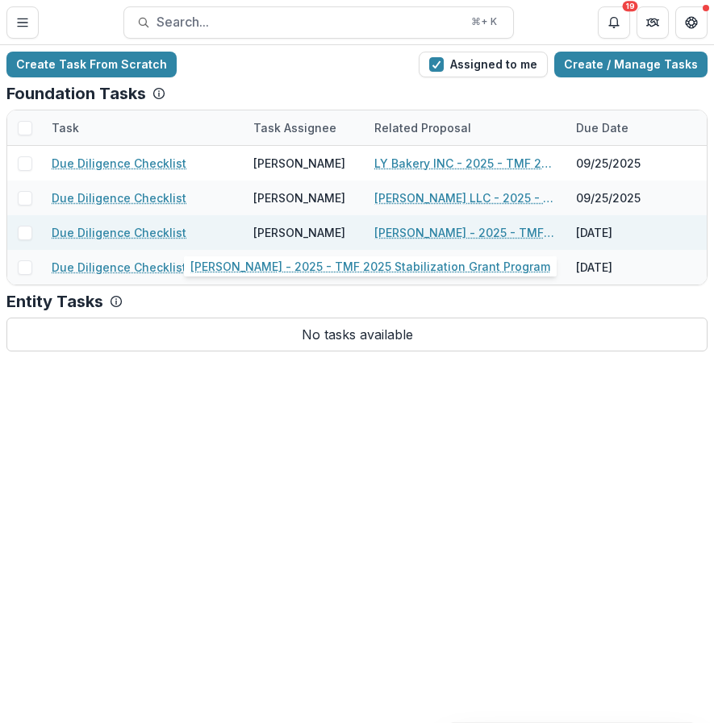
click at [473, 235] on link "[PERSON_NAME] - 2025 - TMF 2025 Stabilization Grant Program" at bounding box center [465, 232] width 182 height 17
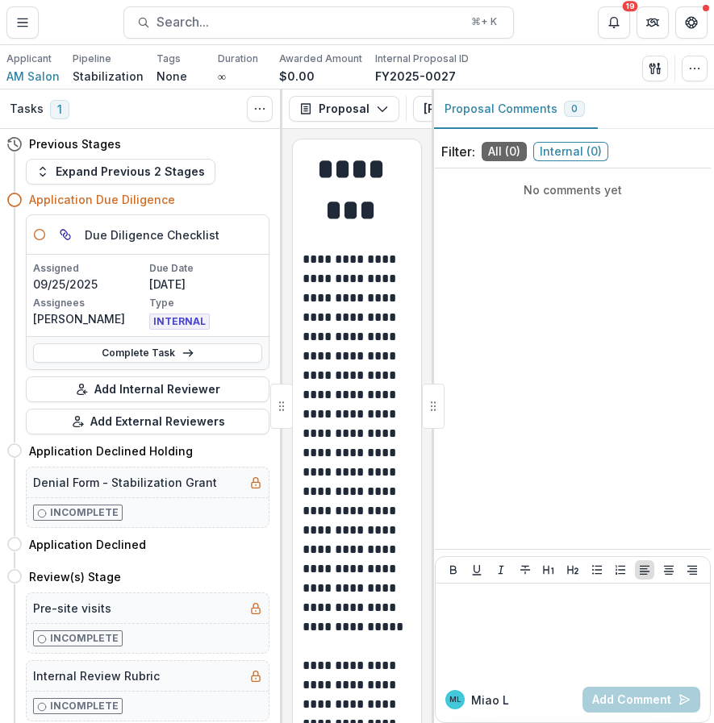
drag, startPoint x: 431, startPoint y: 381, endPoint x: 551, endPoint y: 420, distance: 126.2
click at [551, 420] on div "Proposal Comments 0 Filter: All ( 0 ) Internal ( 0 ) No comments yet ML Miao L …" at bounding box center [572, 407] width 282 height 634
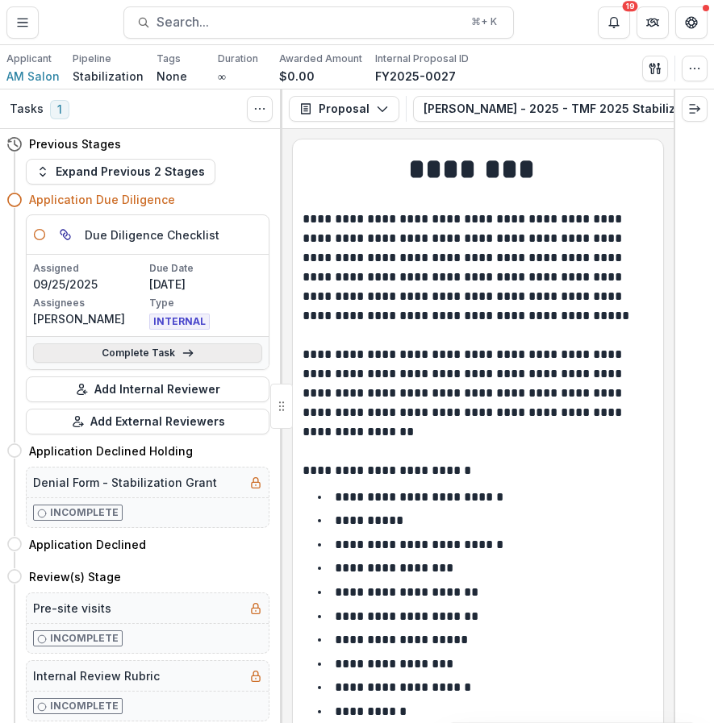
click at [172, 348] on link "Complete Task" at bounding box center [147, 352] width 229 height 19
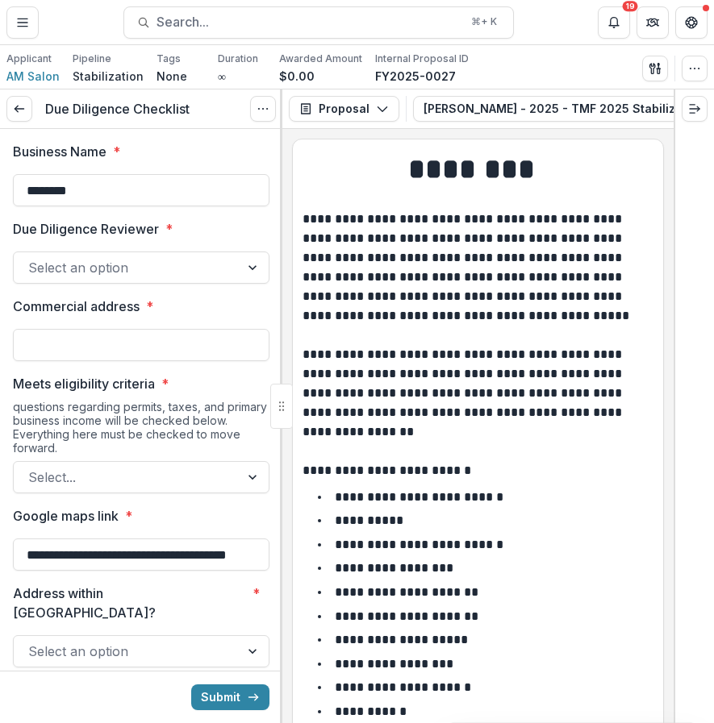
drag, startPoint x: 104, startPoint y: 194, endPoint x: 2, endPoint y: 194, distance: 101.6
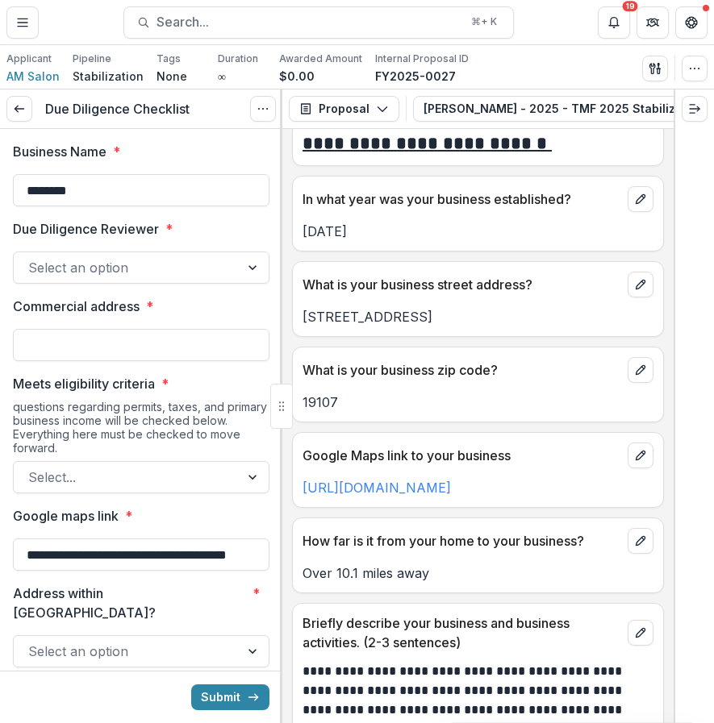
scroll to position [913, 0]
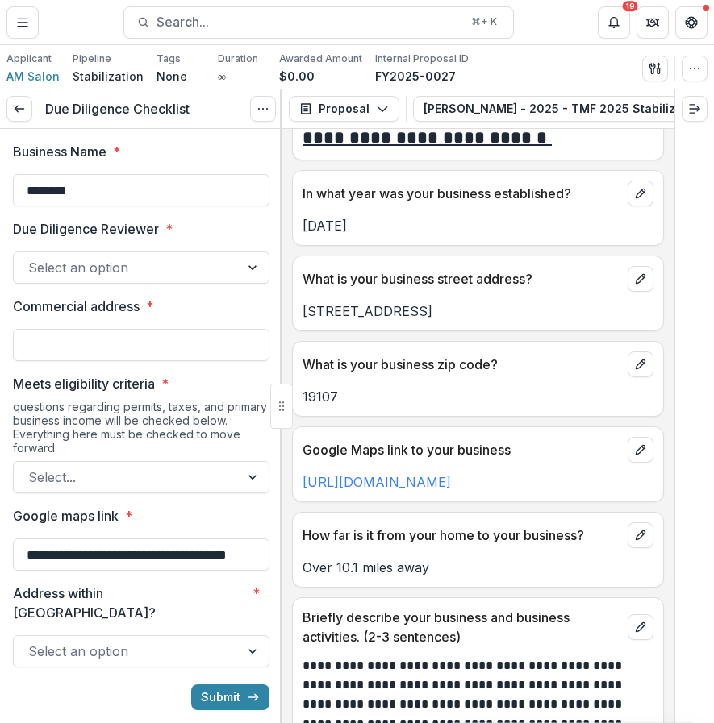
click at [136, 269] on div at bounding box center [126, 267] width 197 height 23
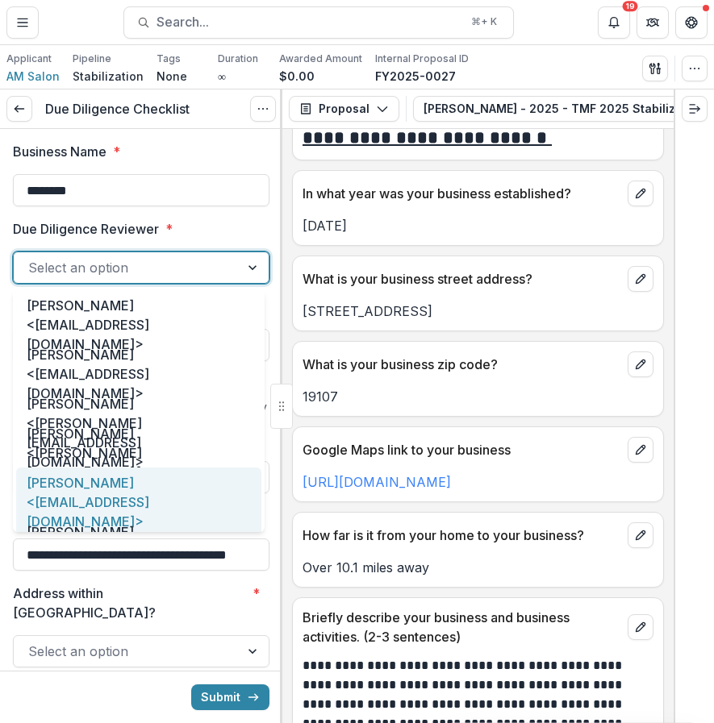
scroll to position [83, 0]
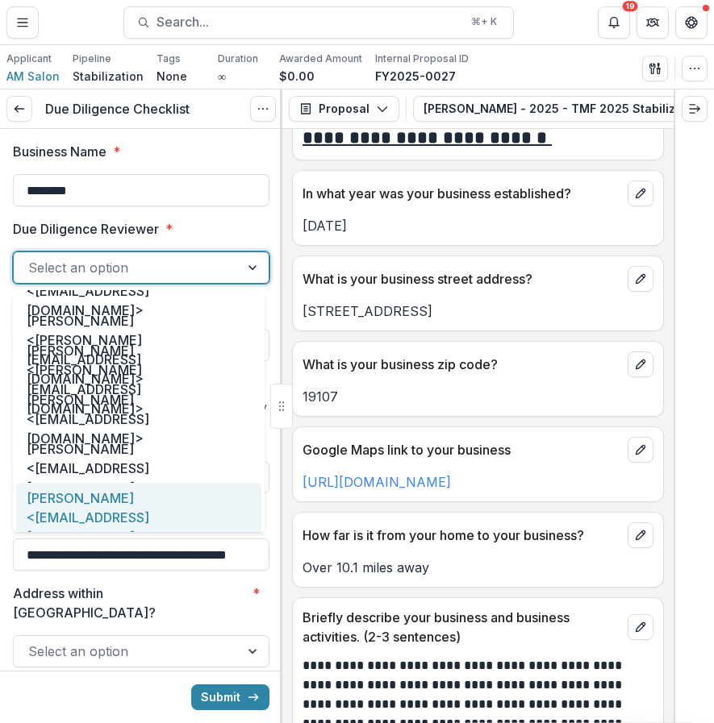
click at [135, 504] on div "[PERSON_NAME] <[EMAIL_ADDRESS][DOMAIN_NAME]>" at bounding box center [138, 517] width 245 height 69
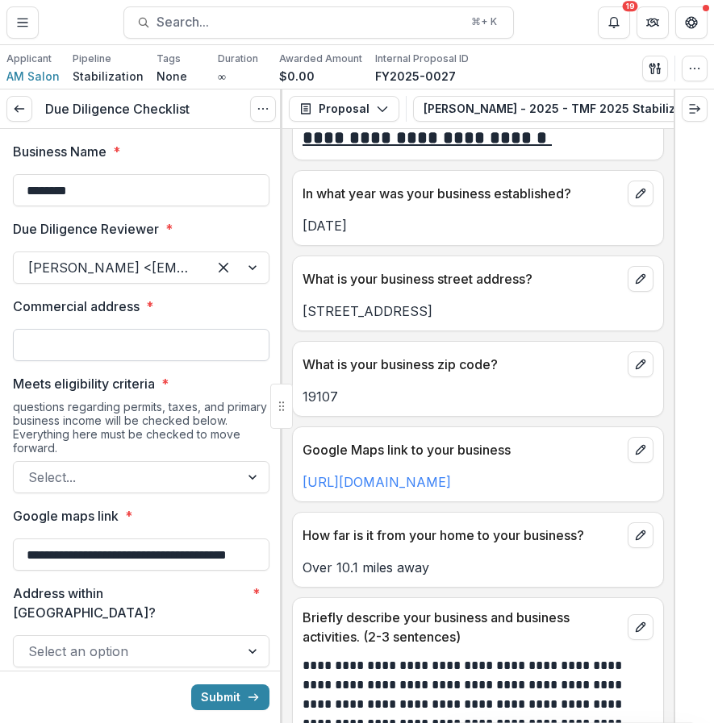
click at [198, 345] on input "Commercial address *" at bounding box center [141, 345] width 256 height 32
paste input "**********"
type input "**********"
click at [198, 456] on div "questions regarding permits, taxes, and primary business income will be checked…" at bounding box center [141, 430] width 256 height 61
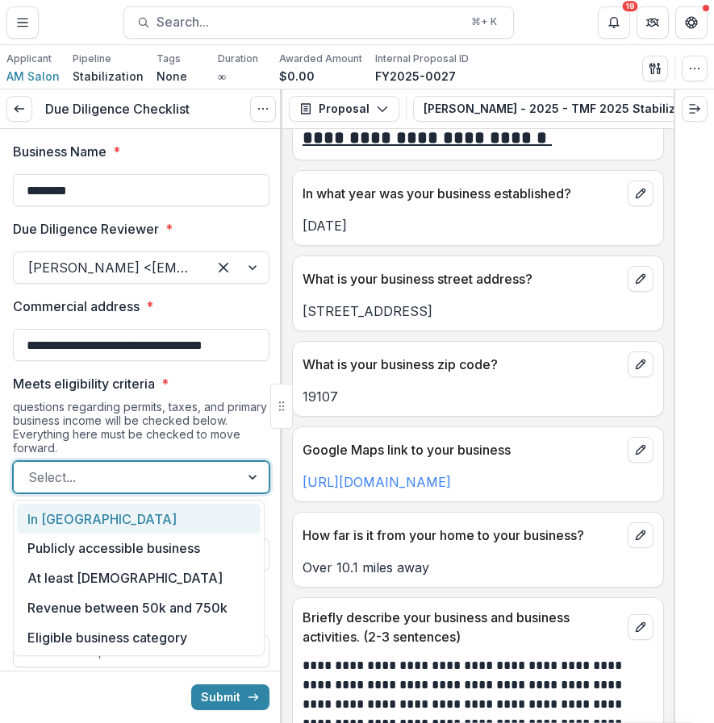
click at [193, 484] on div at bounding box center [126, 477] width 197 height 23
click at [193, 515] on div "In [GEOGRAPHIC_DATA]" at bounding box center [139, 519] width 244 height 30
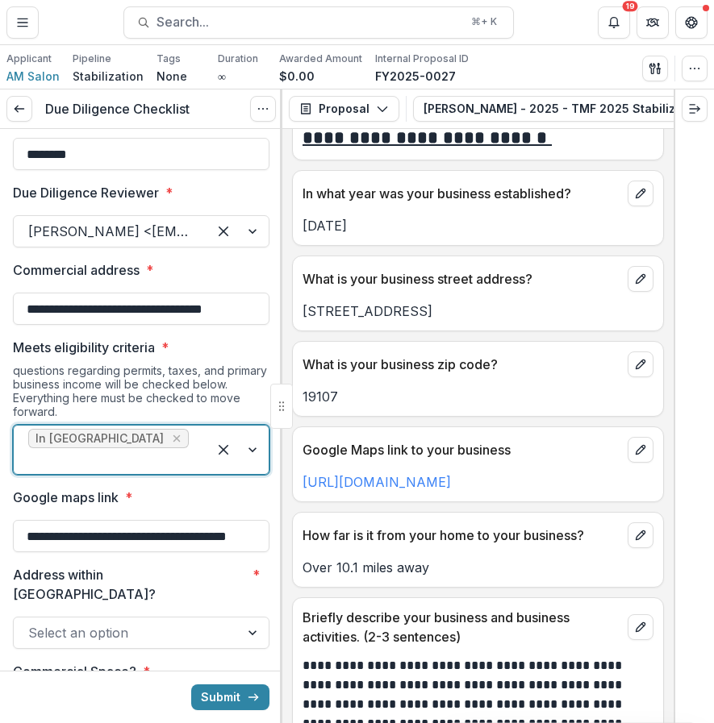
scroll to position [38, 0]
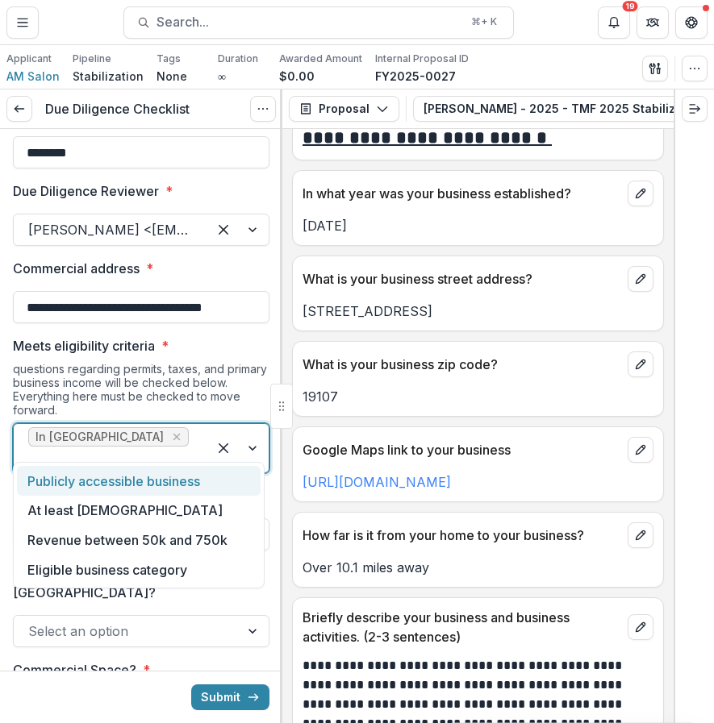
click at [170, 448] on div at bounding box center [110, 459] width 164 height 23
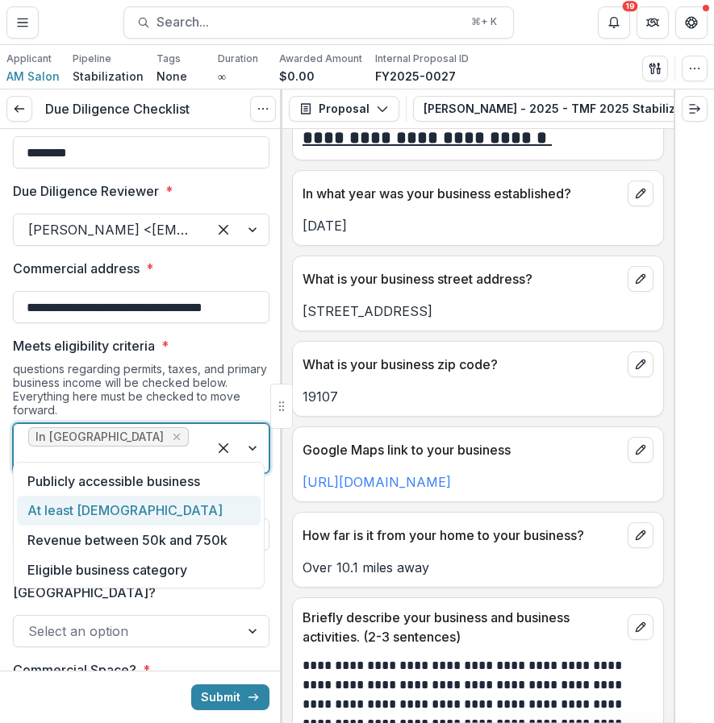
click at [146, 515] on div "At least [DEMOGRAPHIC_DATA]" at bounding box center [139, 511] width 244 height 30
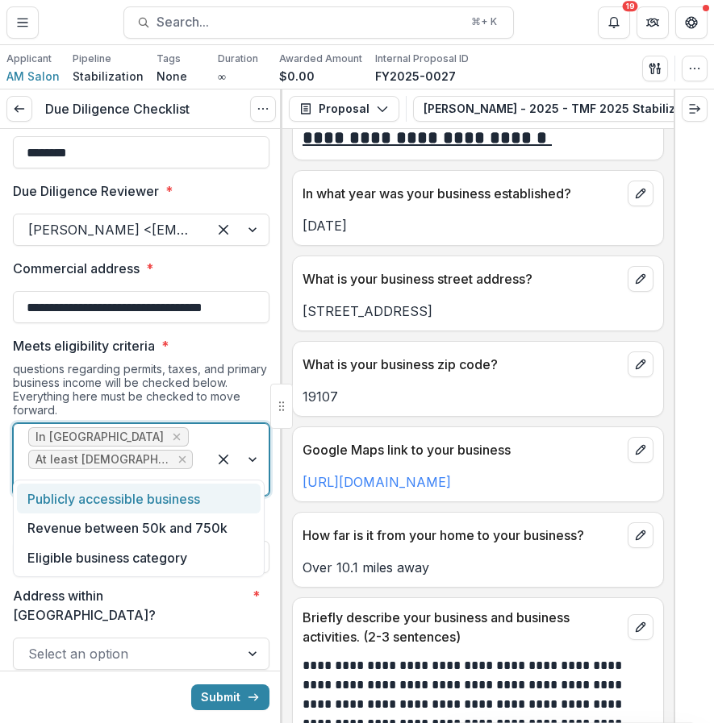
click at [184, 471] on div at bounding box center [110, 482] width 164 height 23
click at [183, 512] on div "Publicly accessible business" at bounding box center [139, 499] width 244 height 30
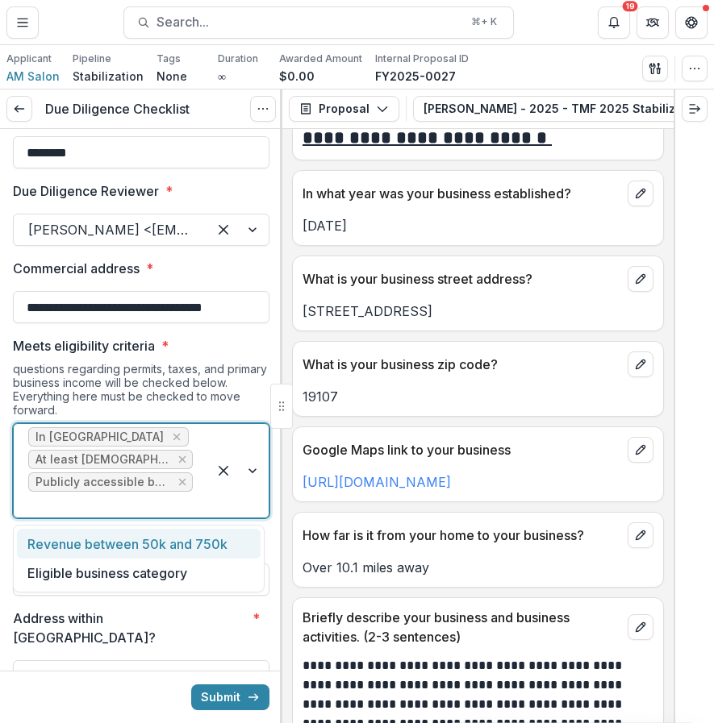
click at [188, 510] on div "In Philadelphia At least 2 years old Publicly accessible business" at bounding box center [111, 471] width 194 height 94
click at [181, 564] on div "Eligible business category" at bounding box center [139, 574] width 244 height 30
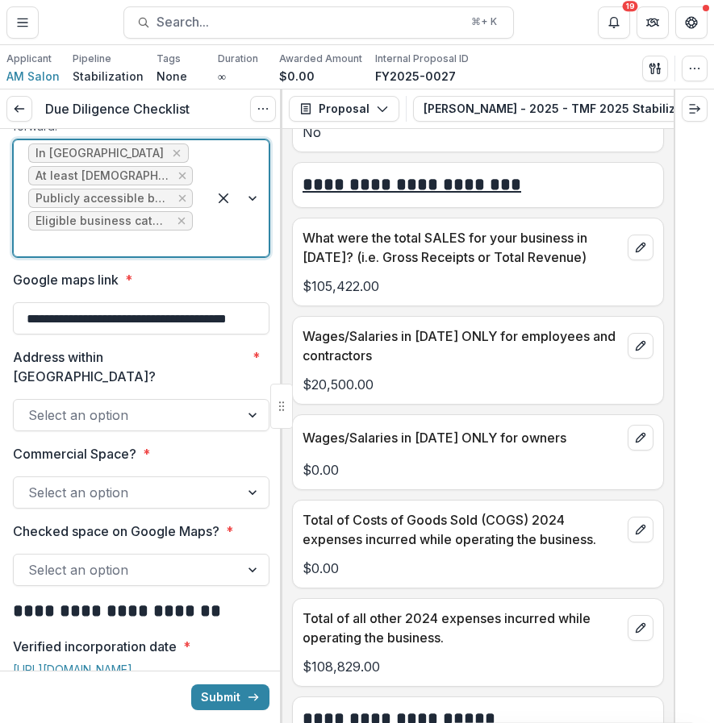
scroll to position [6551, 0]
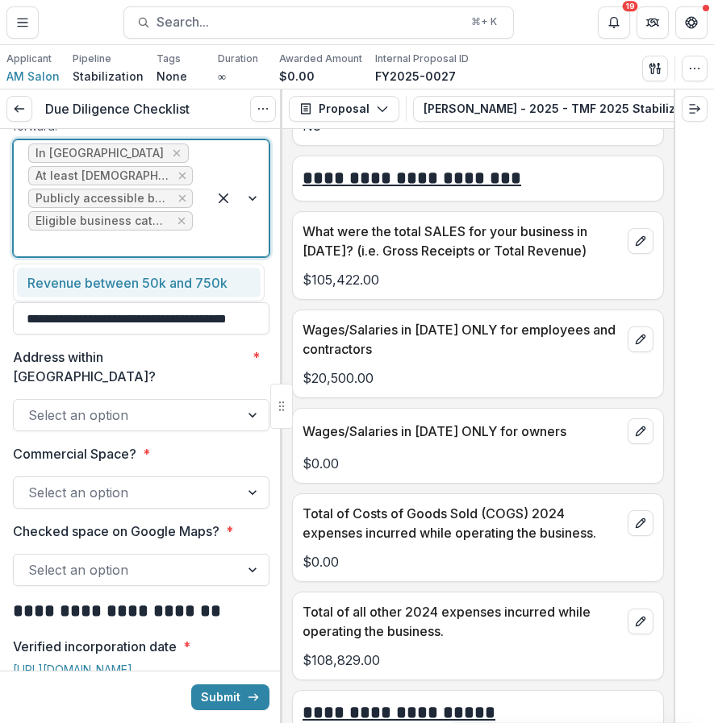
click at [208, 241] on div at bounding box center [237, 198] width 61 height 116
click at [144, 287] on div "Revenue between 50k and 750k" at bounding box center [139, 283] width 244 height 30
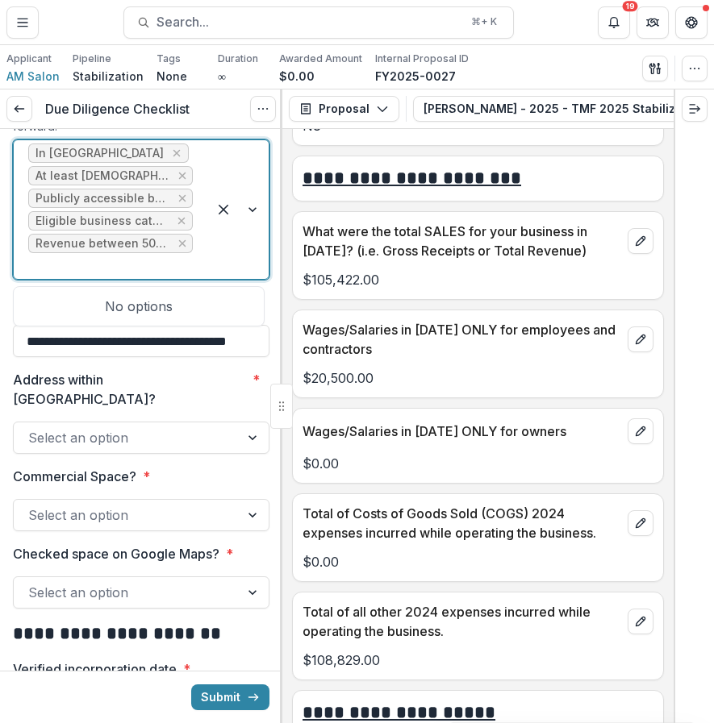
click at [200, 264] on div "In Philadelphia At least 2 years old Publicly accessible business Eligible busi…" at bounding box center [111, 209] width 194 height 139
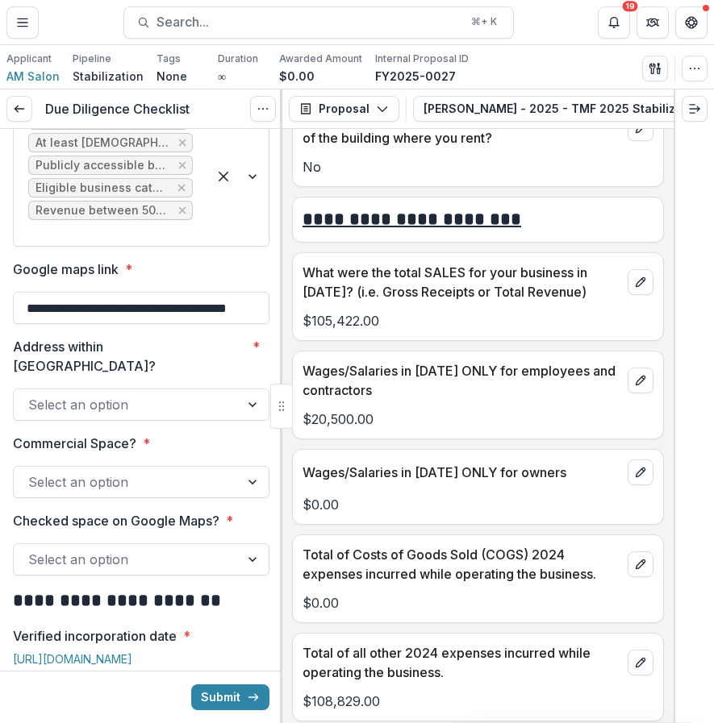
scroll to position [6545, 0]
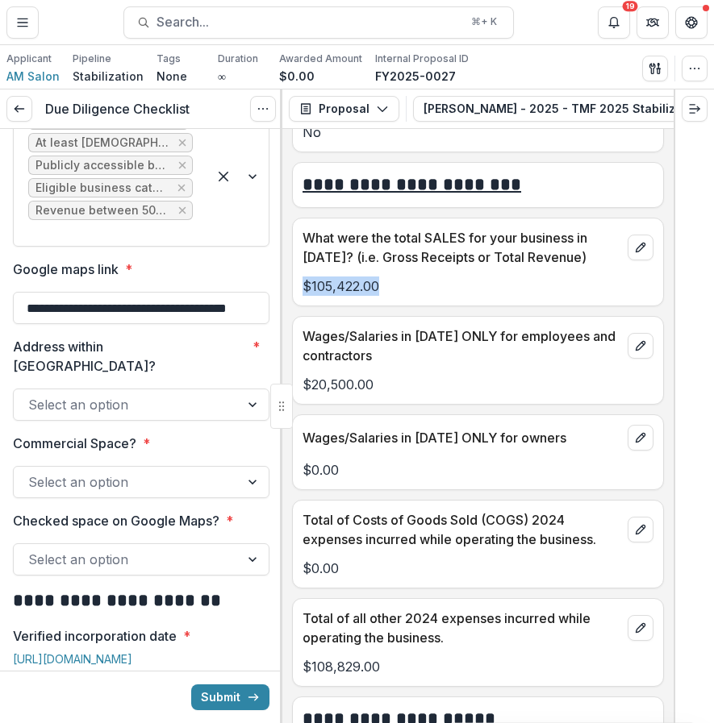
drag, startPoint x: 304, startPoint y: 273, endPoint x: 425, endPoint y: 268, distance: 121.1
click at [425, 277] on p "$105,422.00" at bounding box center [477, 286] width 351 height 19
drag, startPoint x: 397, startPoint y: 642, endPoint x: 294, endPoint y: 634, distance: 103.5
click at [294, 647] on div "$108,829.00" at bounding box center [478, 661] width 370 height 29
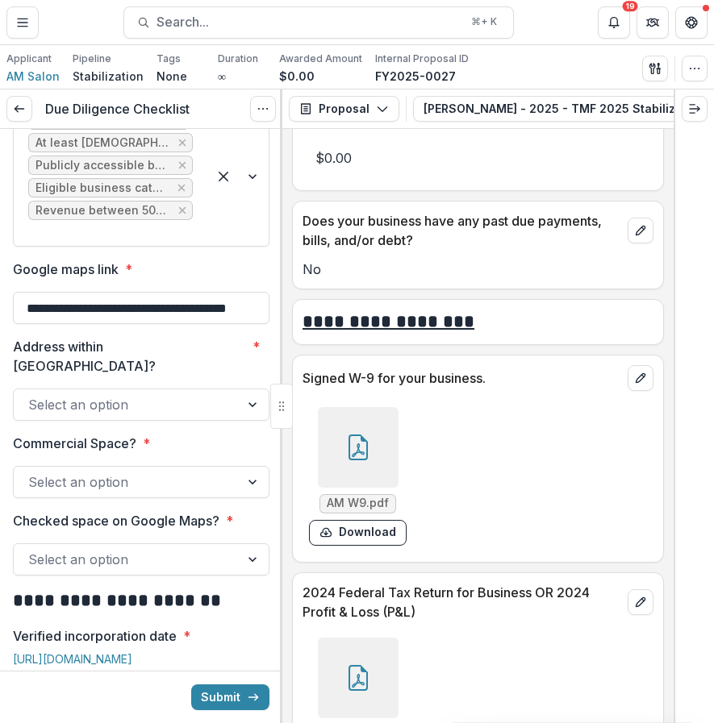
scroll to position [7998, 0]
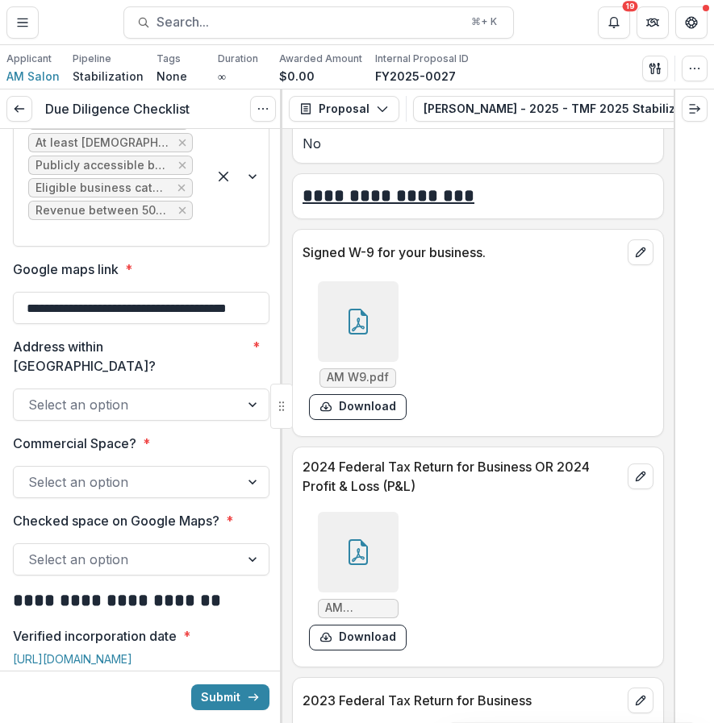
click at [368, 517] on div at bounding box center [358, 552] width 81 height 81
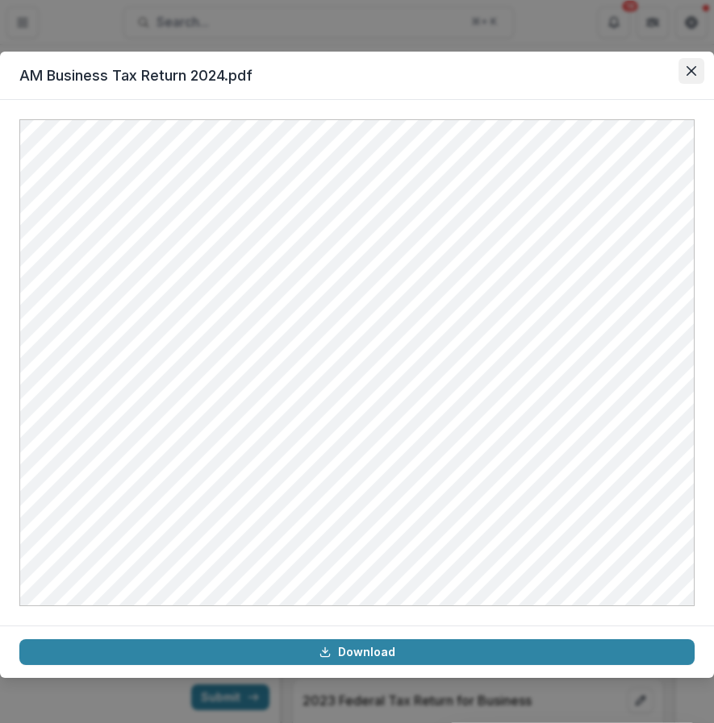
click at [697, 77] on button "Close" at bounding box center [691, 71] width 26 height 26
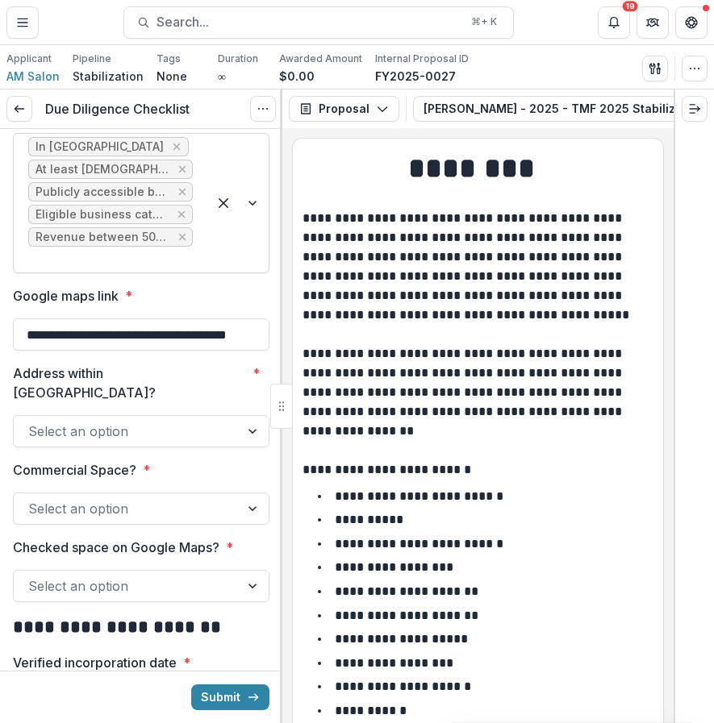
scroll to position [368, 0]
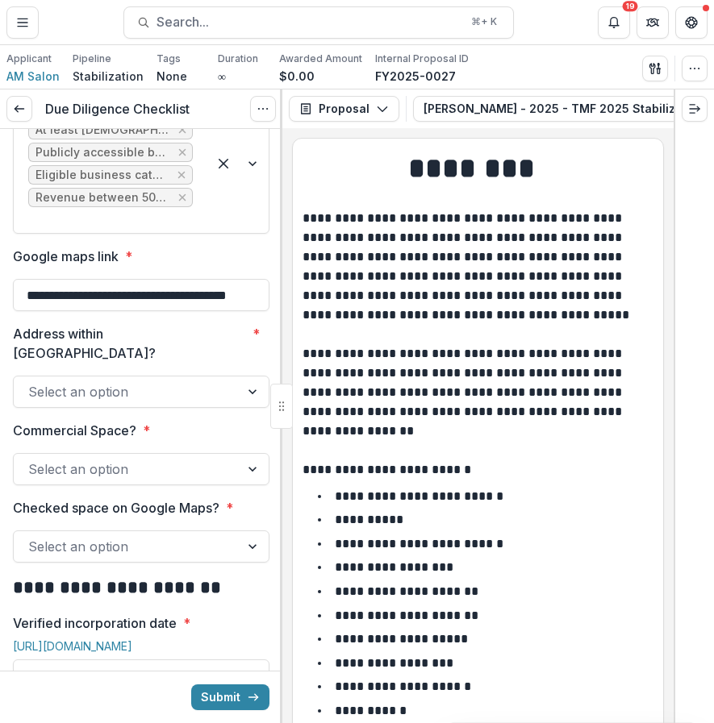
click at [246, 377] on div at bounding box center [253, 392] width 29 height 31
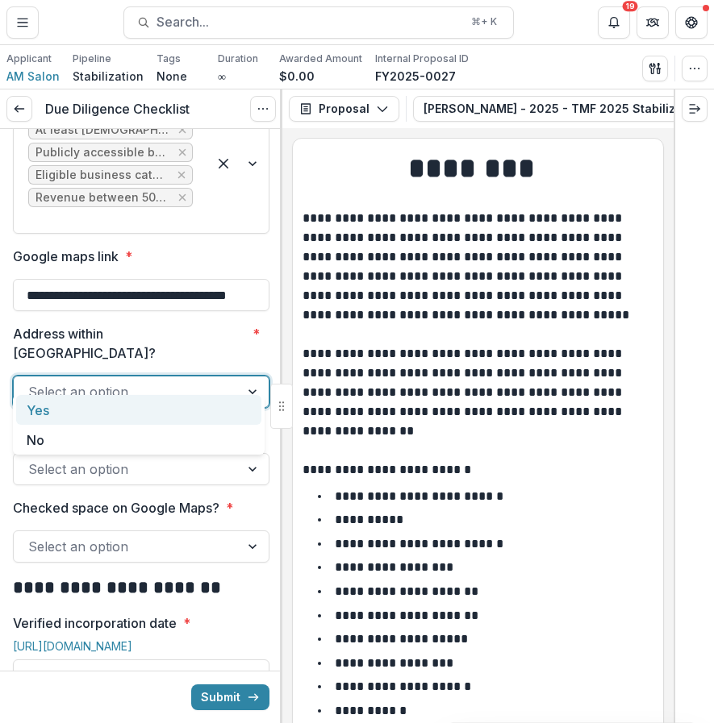
click at [204, 417] on div "Yes" at bounding box center [138, 410] width 245 height 30
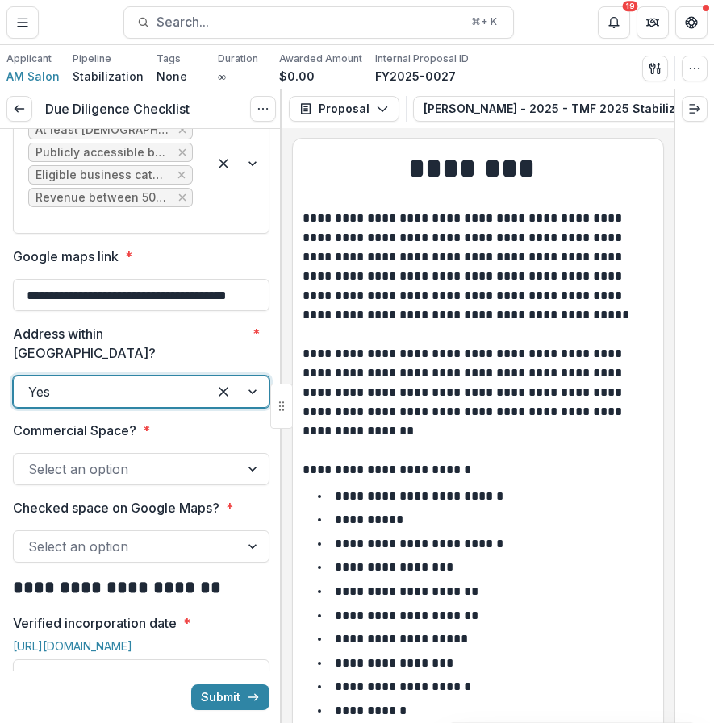
scroll to position [390, 0]
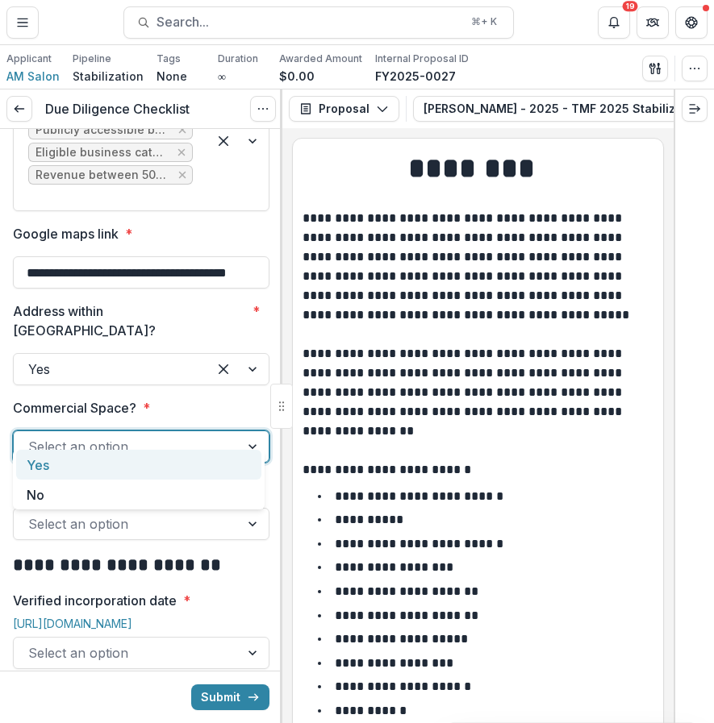
click at [200, 435] on div at bounding box center [126, 446] width 197 height 23
click at [176, 471] on div "Yes" at bounding box center [138, 465] width 245 height 30
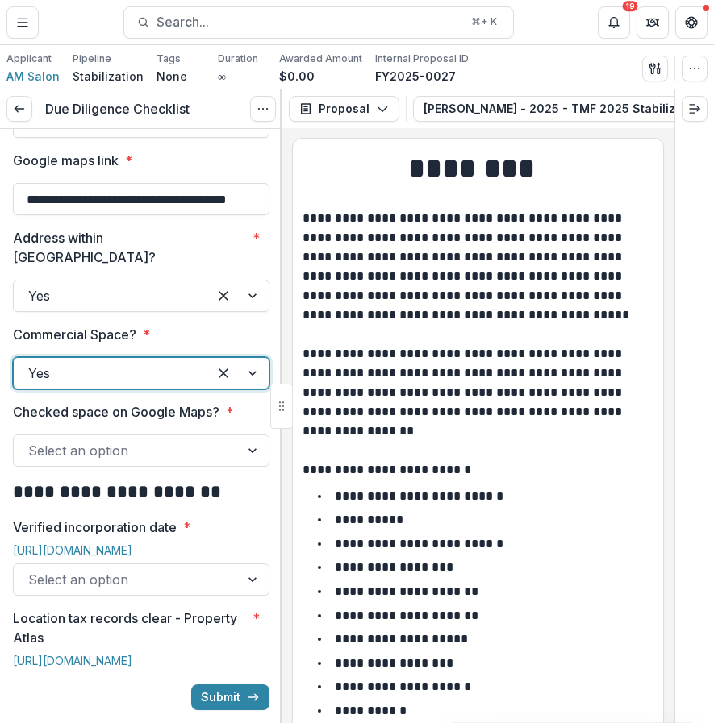
scroll to position [507, 0]
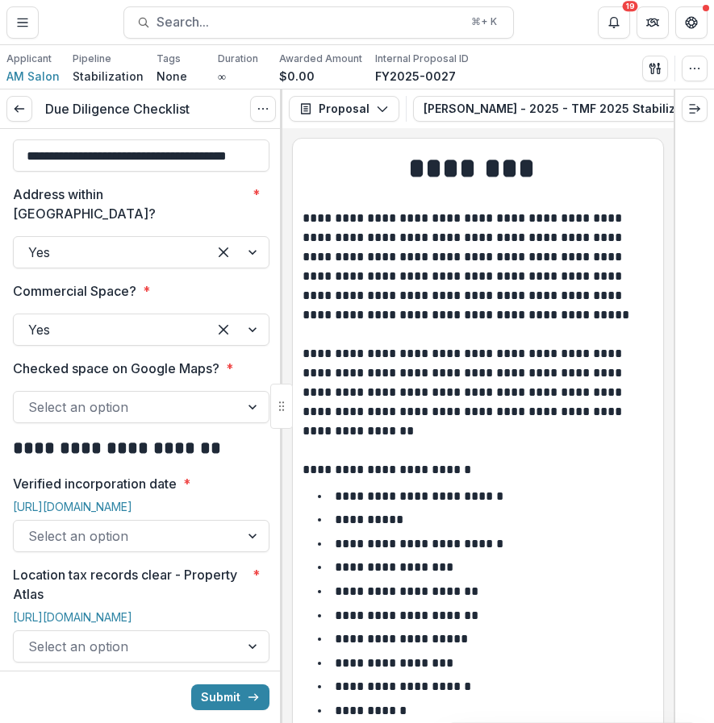
click at [208, 396] on div at bounding box center [126, 407] width 197 height 23
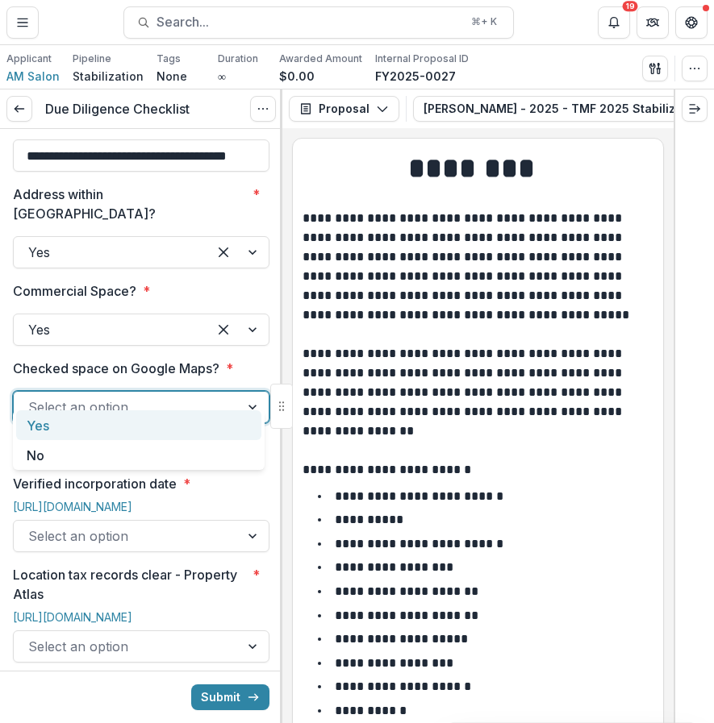
click at [187, 414] on div "Yes" at bounding box center [138, 425] width 245 height 30
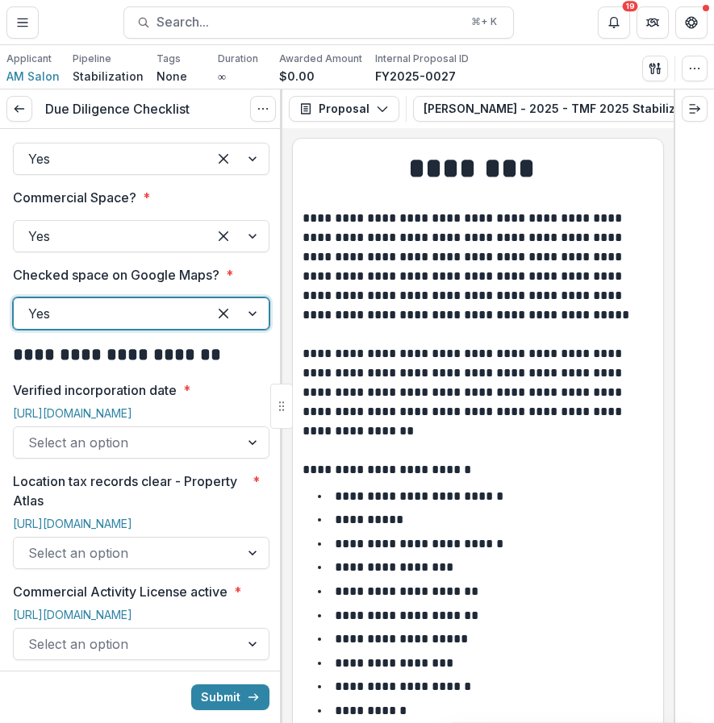
scroll to position [607, 0]
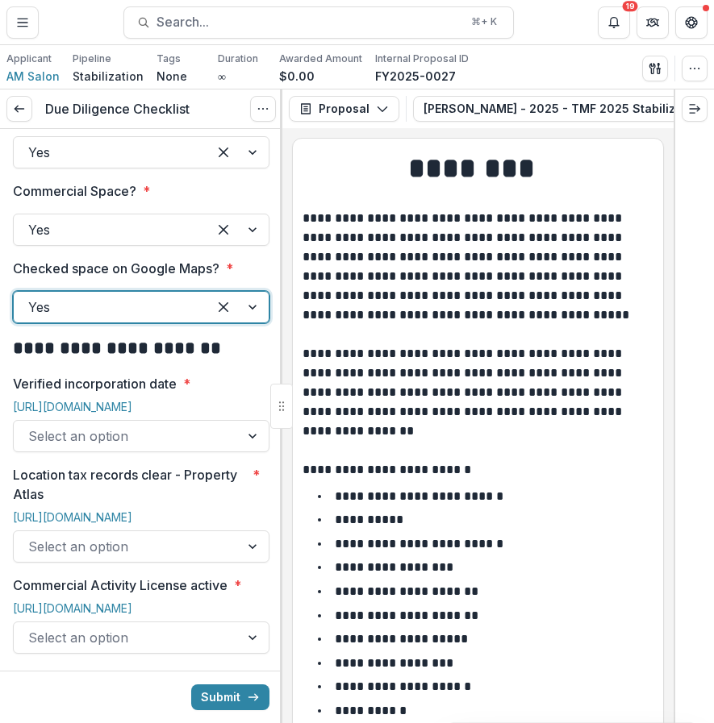
click at [169, 425] on div at bounding box center [126, 436] width 197 height 23
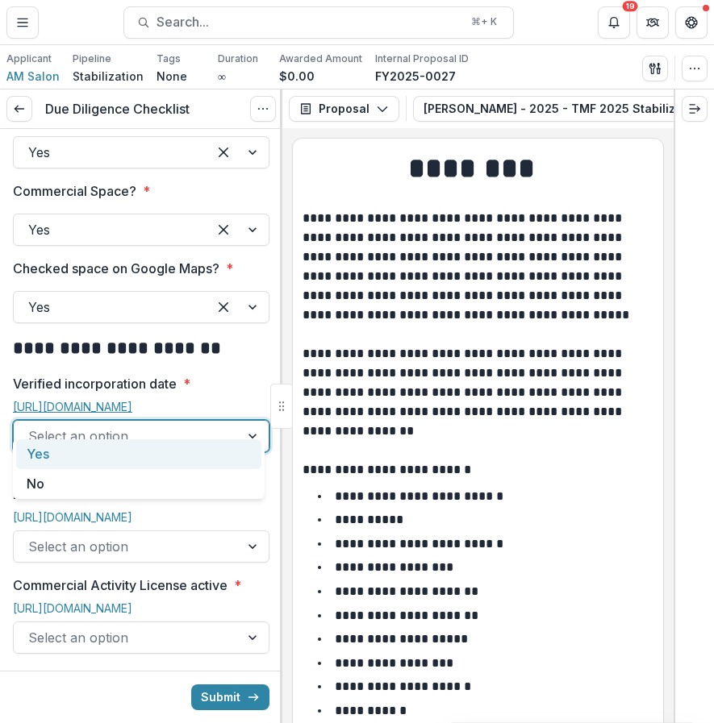
click at [132, 400] on link "[URL][DOMAIN_NAME]" at bounding box center [72, 407] width 119 height 14
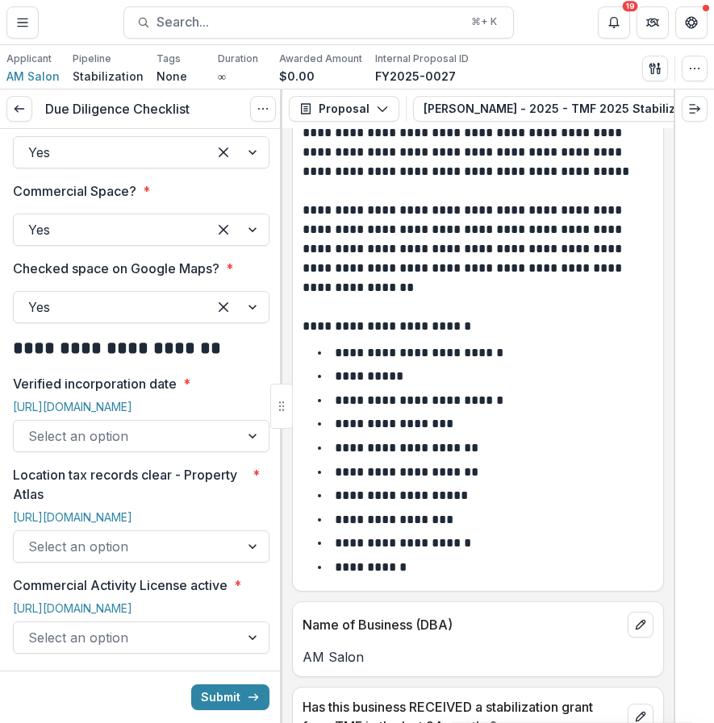
scroll to position [147, 0]
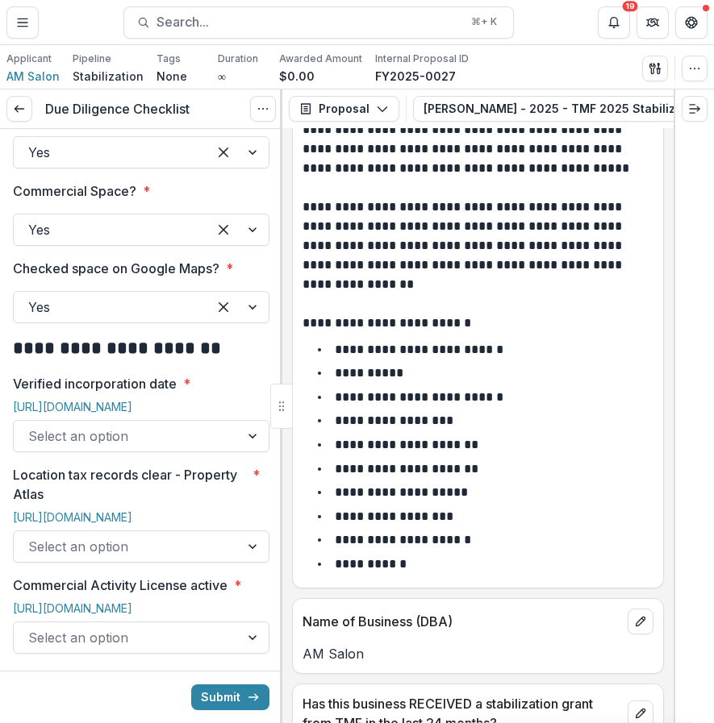
click at [202, 425] on div at bounding box center [126, 436] width 197 height 23
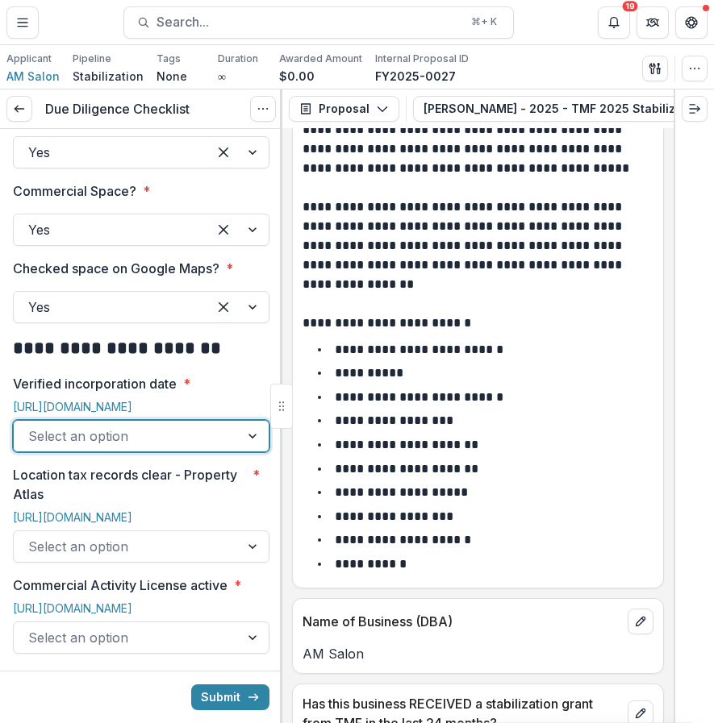
click at [227, 427] on div "Select an option" at bounding box center [127, 436] width 226 height 26
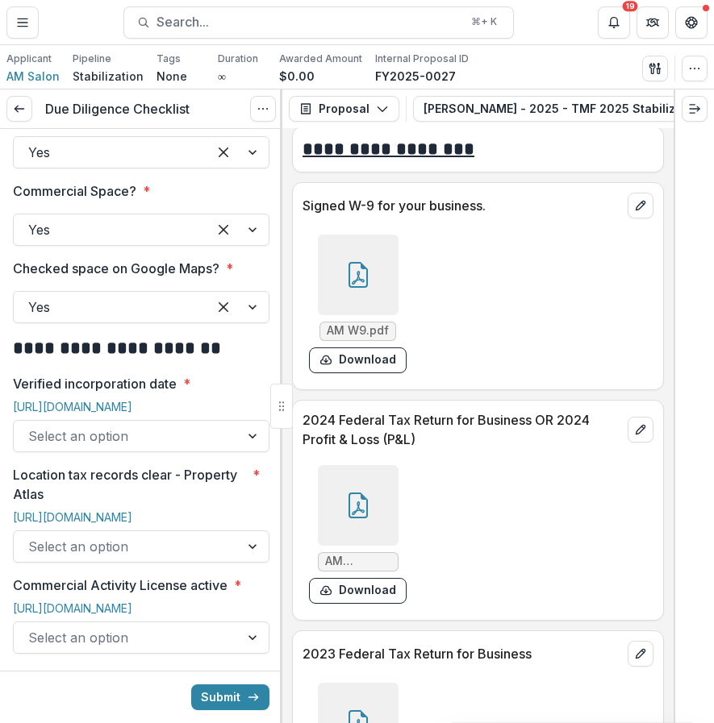
scroll to position [8045, 0]
click at [361, 466] on div at bounding box center [358, 504] width 81 height 81
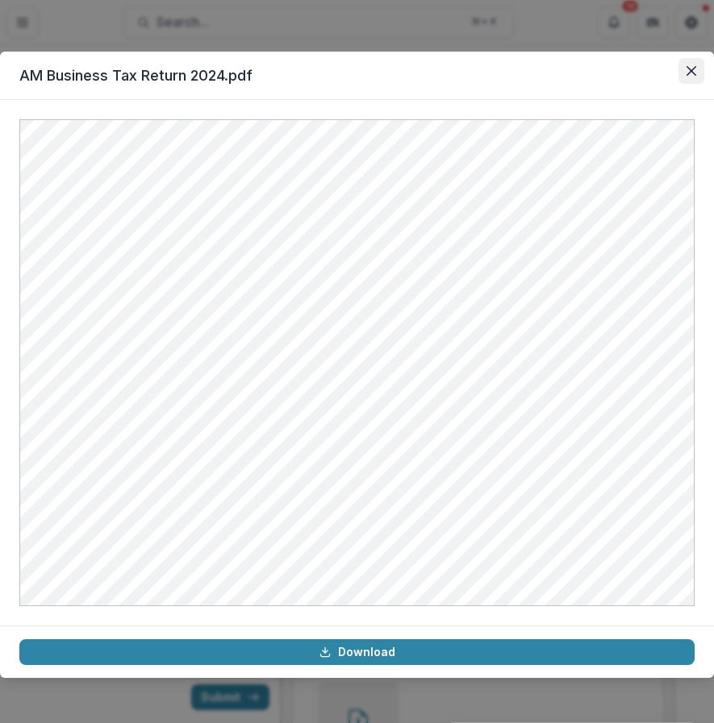
click at [691, 71] on icon "Close" at bounding box center [691, 71] width 10 height 10
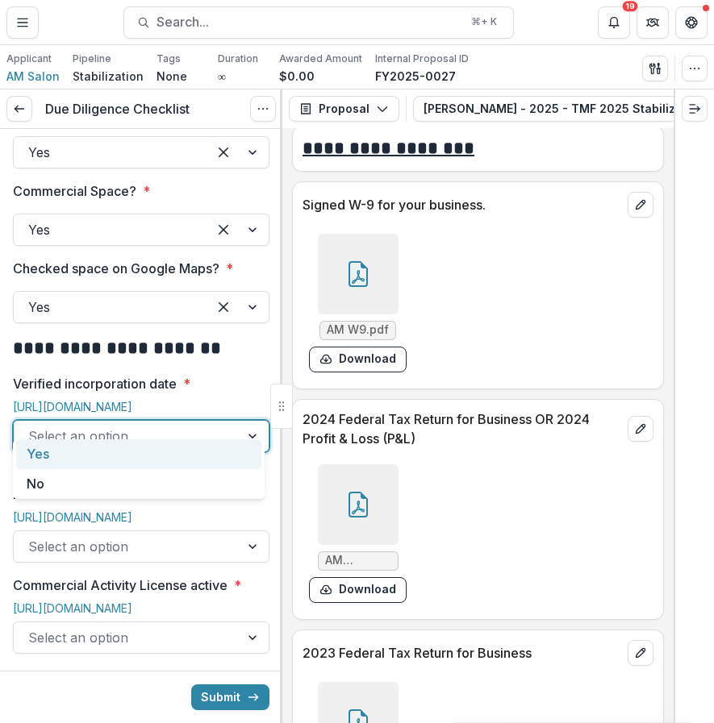
click at [200, 426] on div at bounding box center [126, 436] width 197 height 23
click at [194, 467] on div "Yes" at bounding box center [138, 454] width 245 height 30
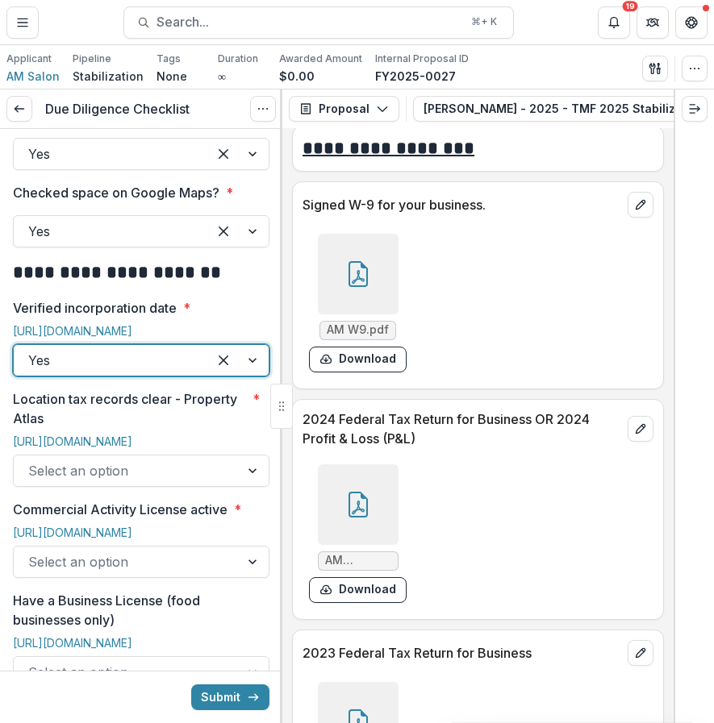
scroll to position [710, 0]
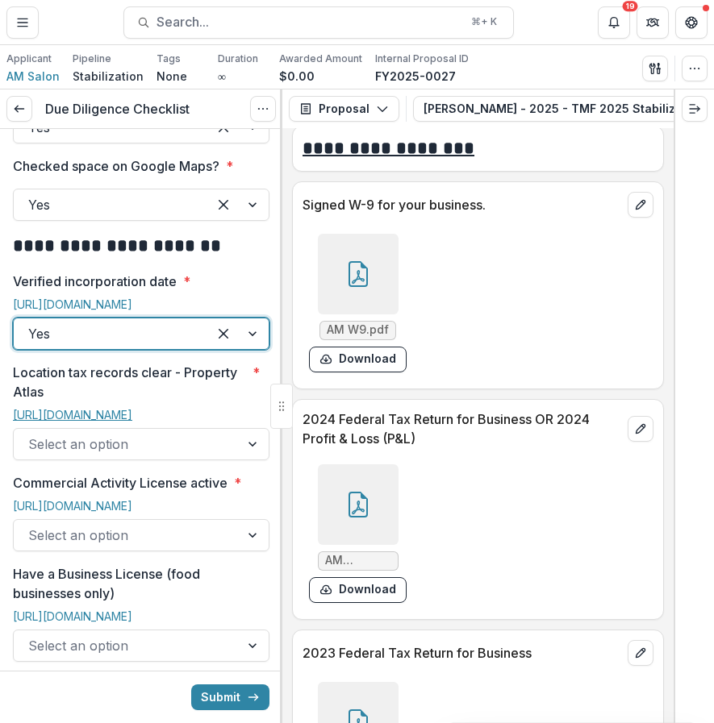
click at [124, 408] on link "[URL][DOMAIN_NAME]" at bounding box center [72, 415] width 119 height 14
click at [210, 433] on div at bounding box center [126, 444] width 197 height 23
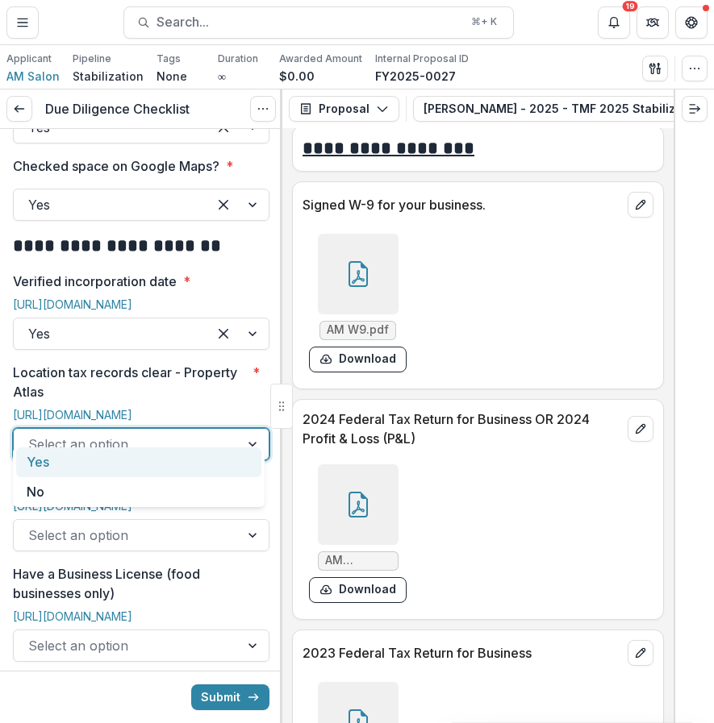
click at [195, 461] on div "Yes" at bounding box center [138, 463] width 245 height 30
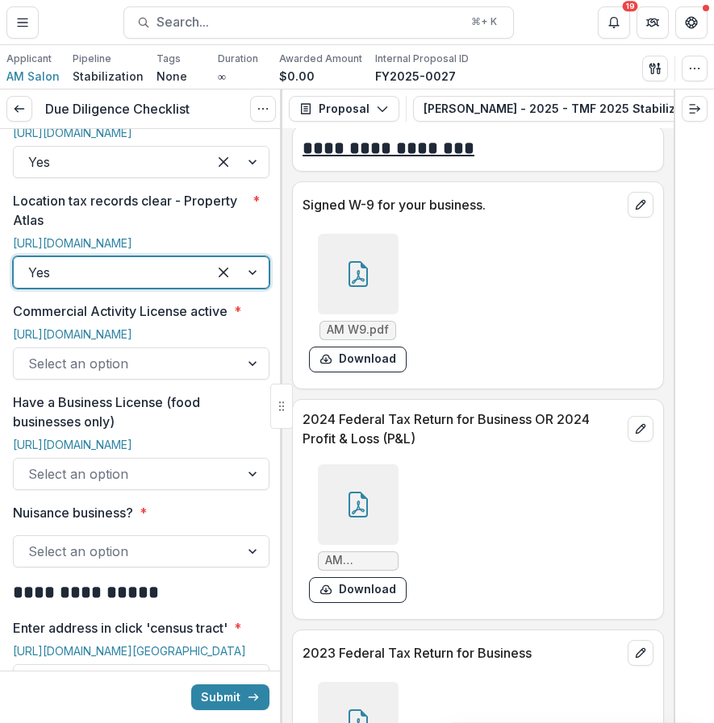
scroll to position [883, 0]
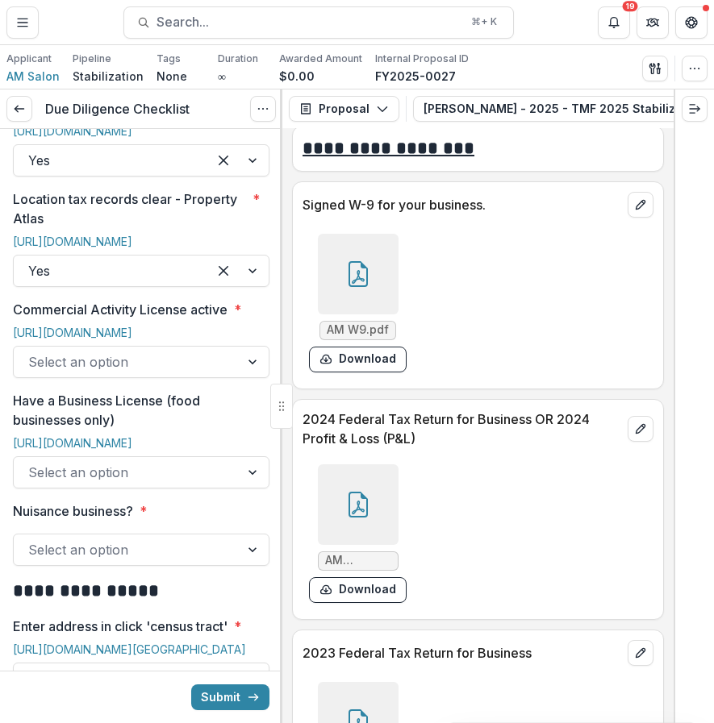
click at [200, 306] on div "Commercial Activity License active * [URL][DOMAIN_NAME] Select an option" at bounding box center [141, 339] width 256 height 78
click at [192, 326] on div "[URL][DOMAIN_NAME]" at bounding box center [141, 336] width 256 height 20
click at [132, 326] on link "[URL][DOMAIN_NAME]" at bounding box center [72, 333] width 119 height 14
click at [366, 283] on div at bounding box center [358, 274] width 81 height 81
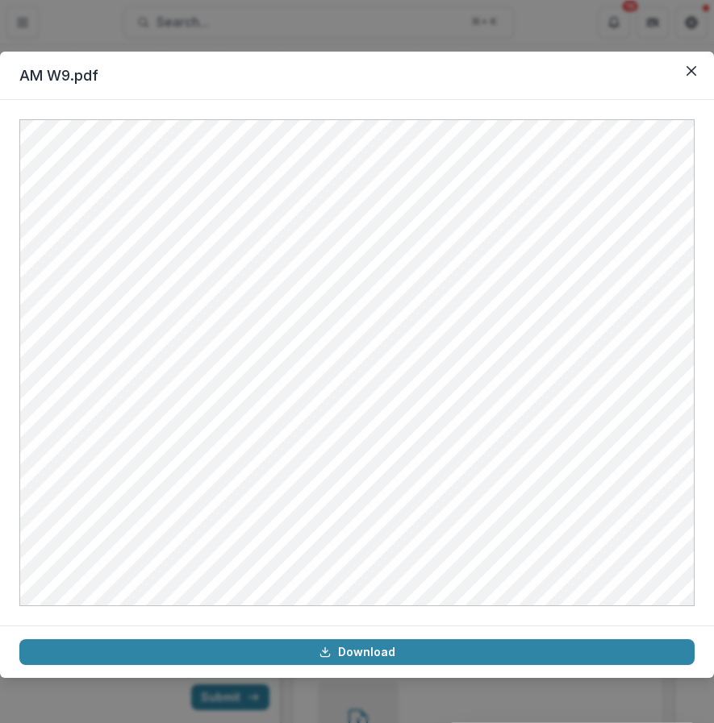
click at [632, 35] on div "AM W9.pdf Download" at bounding box center [357, 361] width 714 height 723
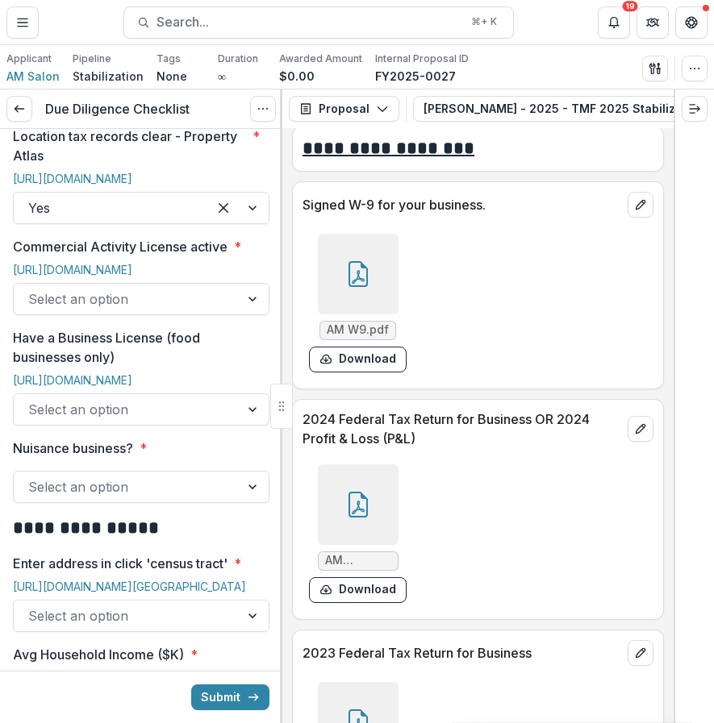
scroll to position [972, 0]
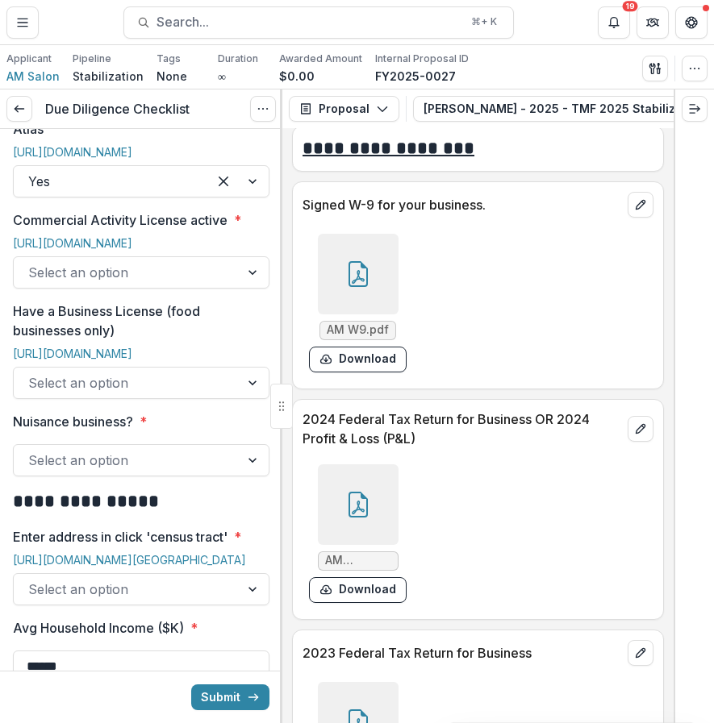
click at [351, 492] on icon at bounding box center [358, 505] width 26 height 26
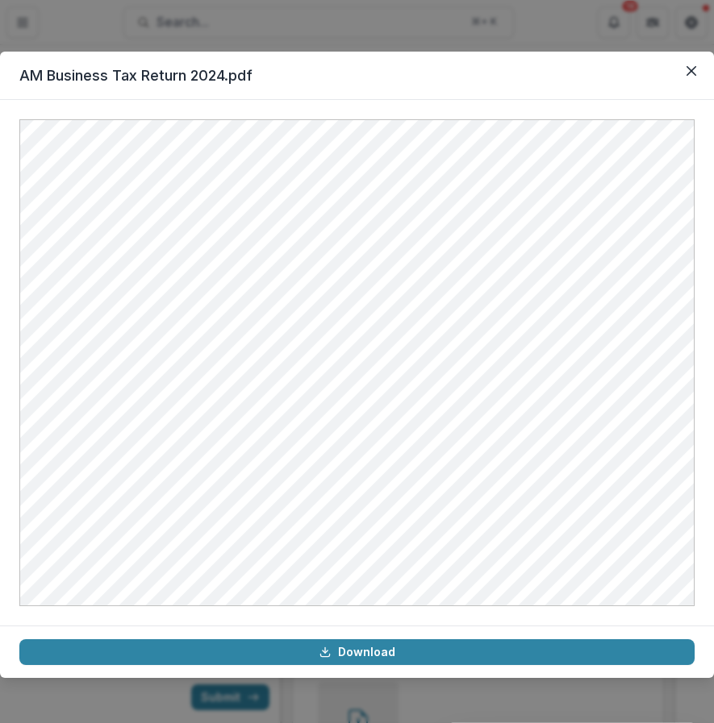
click at [243, 2] on div "AM Business Tax Return 2024.pdf Download" at bounding box center [357, 361] width 714 height 723
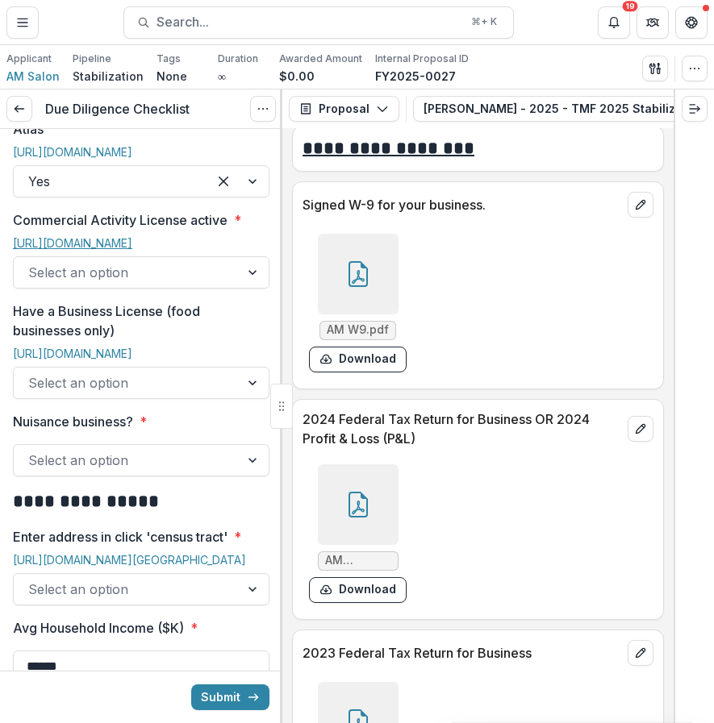
click at [123, 245] on link "[URL][DOMAIN_NAME]" at bounding box center [72, 243] width 119 height 14
click at [164, 284] on div at bounding box center [126, 272] width 197 height 23
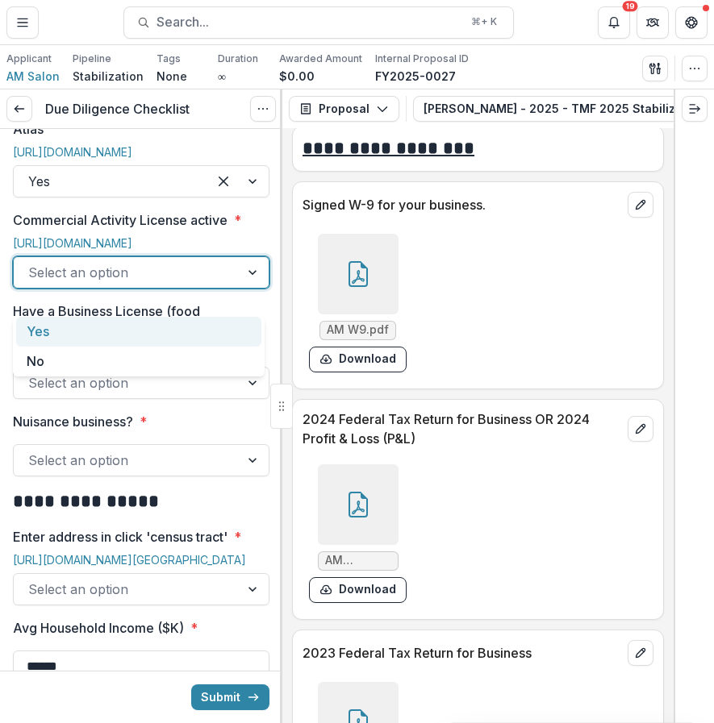
click at [165, 336] on div "Yes" at bounding box center [138, 332] width 245 height 30
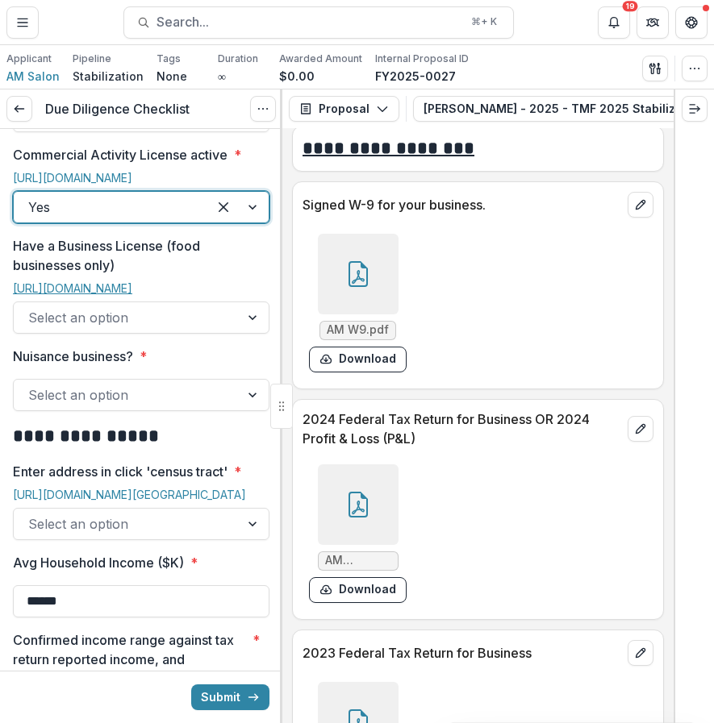
scroll to position [1089, 0]
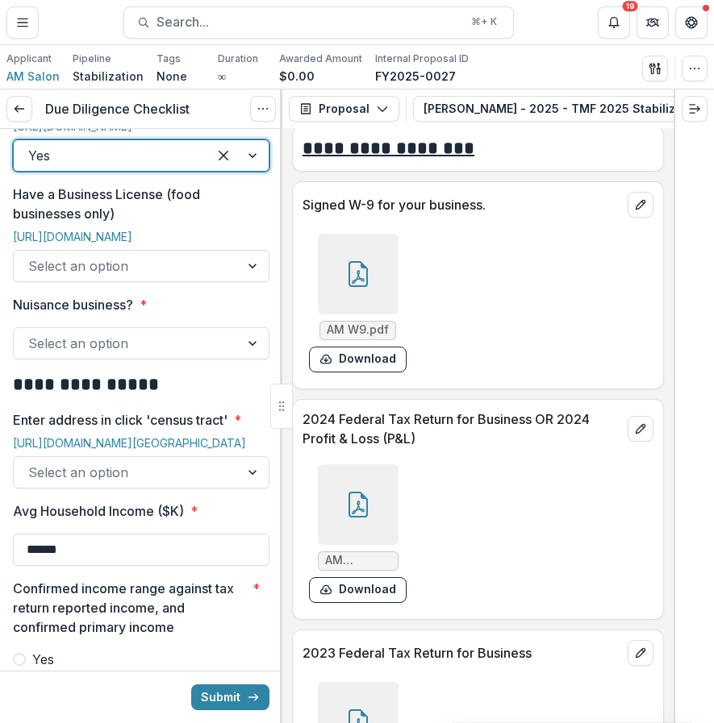
click at [178, 277] on div at bounding box center [126, 266] width 197 height 23
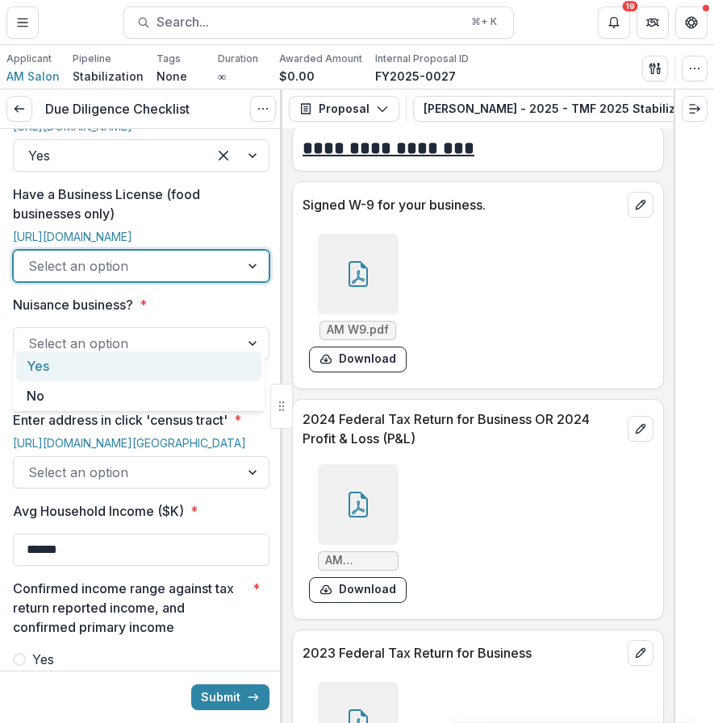
click at [142, 365] on div "Yes" at bounding box center [138, 367] width 245 height 30
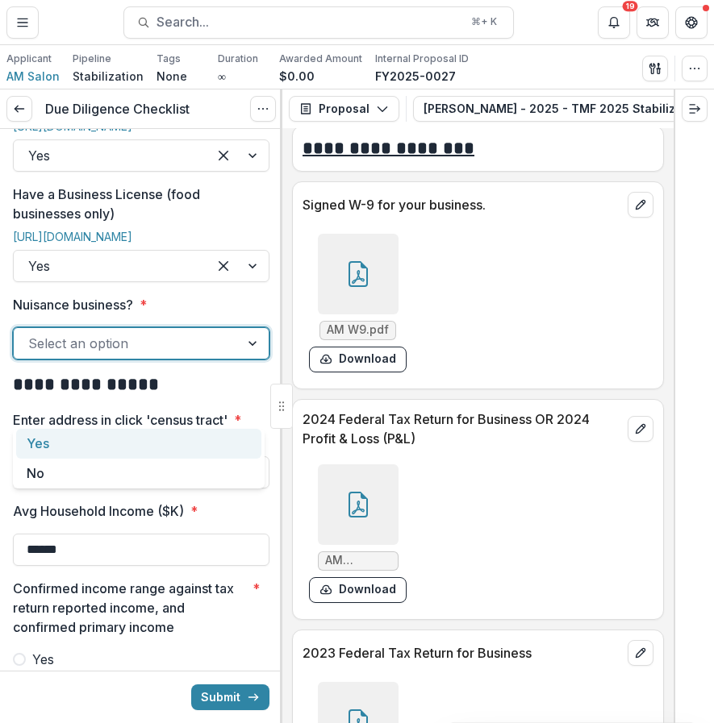
click at [181, 355] on div at bounding box center [126, 343] width 197 height 23
click at [189, 355] on div at bounding box center [126, 343] width 197 height 23
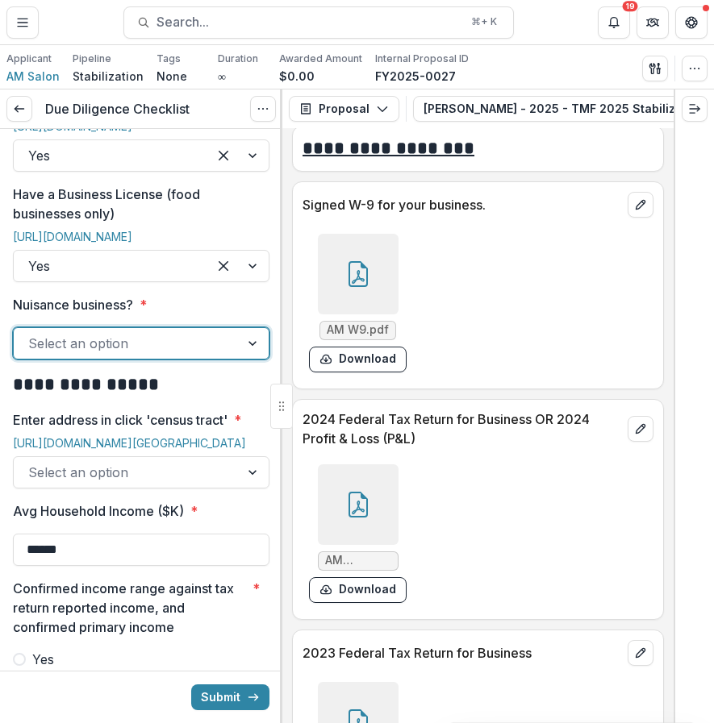
click at [217, 355] on div at bounding box center [126, 343] width 197 height 23
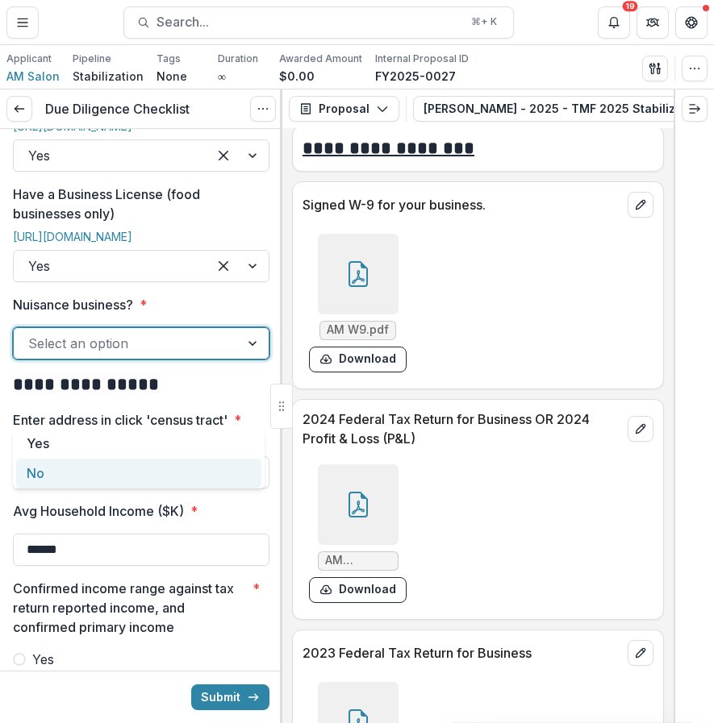
click at [144, 473] on div "No" at bounding box center [138, 474] width 245 height 30
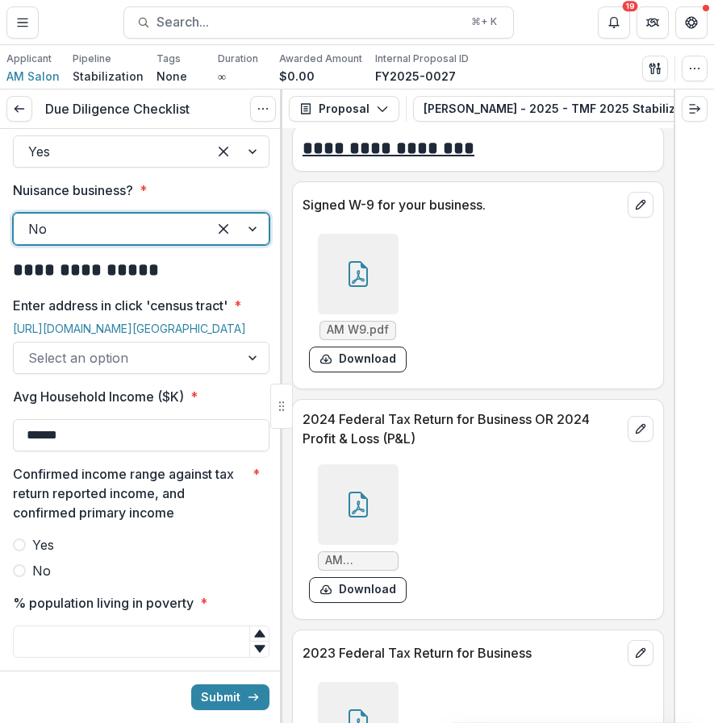
scroll to position [1277, 0]
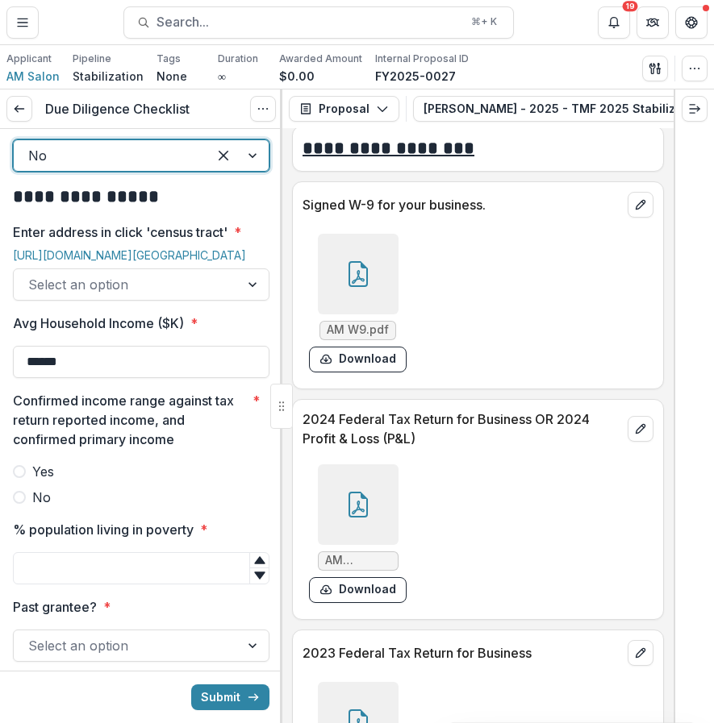
click at [135, 269] on div "[URL][DOMAIN_NAME][GEOGRAPHIC_DATA]" at bounding box center [141, 258] width 256 height 20
click at [135, 296] on div at bounding box center [126, 284] width 197 height 23
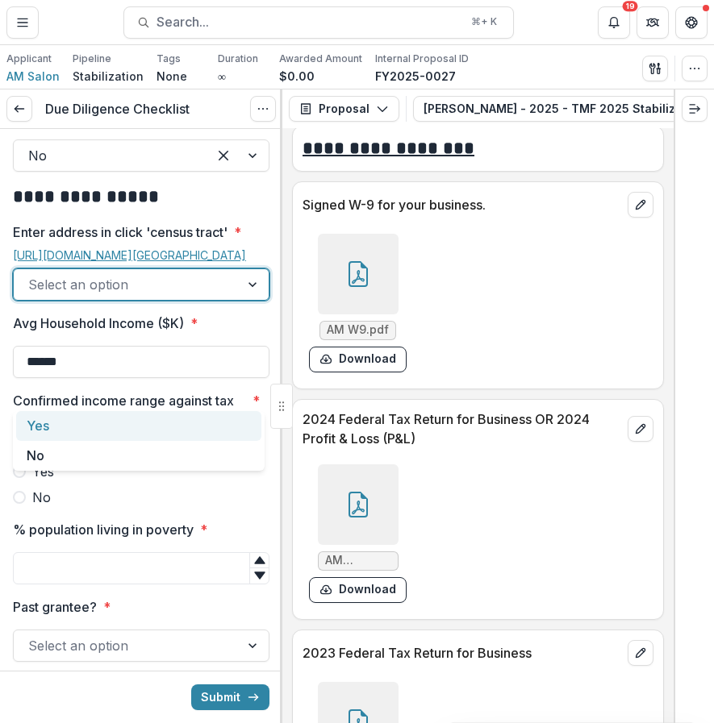
click at [119, 262] on link "[URL][DOMAIN_NAME][GEOGRAPHIC_DATA]" at bounding box center [129, 255] width 233 height 14
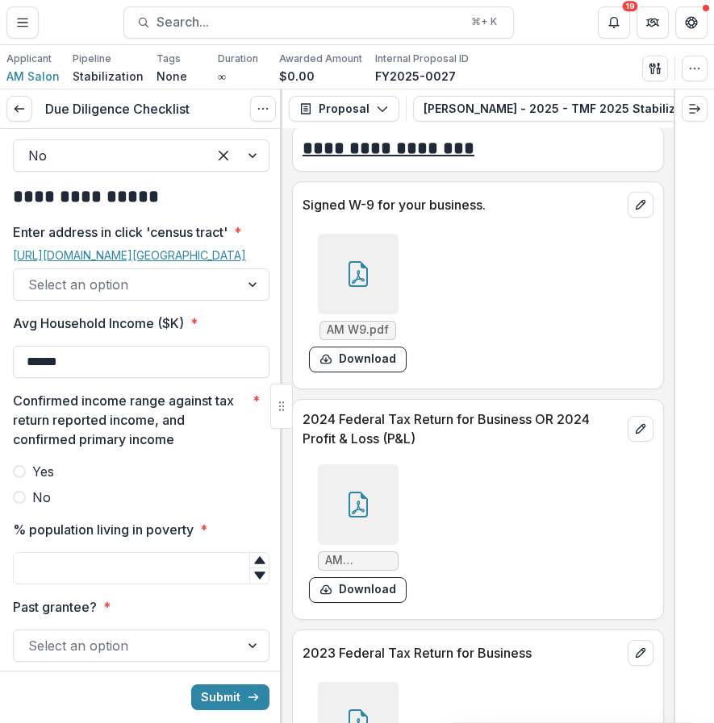
click at [90, 262] on link "[URL][DOMAIN_NAME][GEOGRAPHIC_DATA]" at bounding box center [129, 255] width 233 height 14
click at [0, 0] on div "**********" at bounding box center [357, 361] width 714 height 723
click at [174, 296] on div at bounding box center [126, 284] width 197 height 23
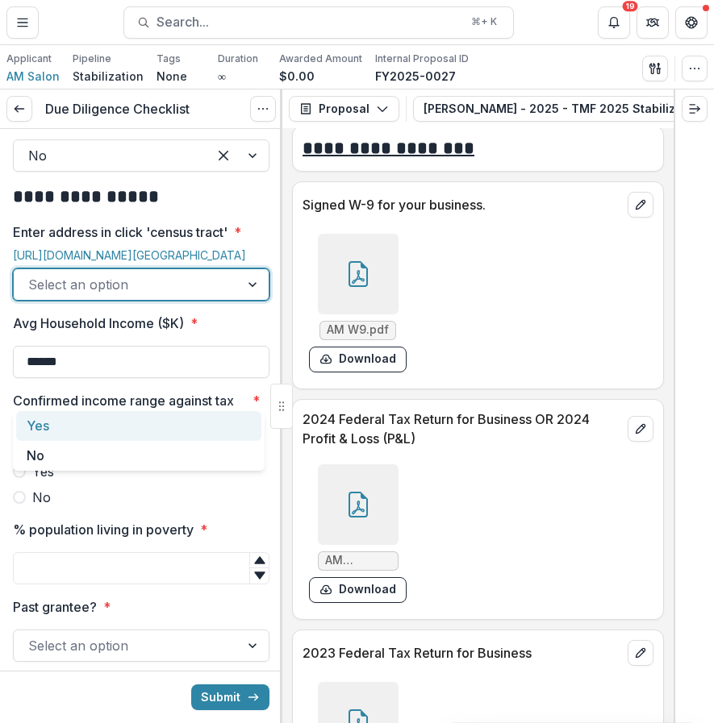
click at [142, 436] on div "Yes" at bounding box center [138, 426] width 245 height 30
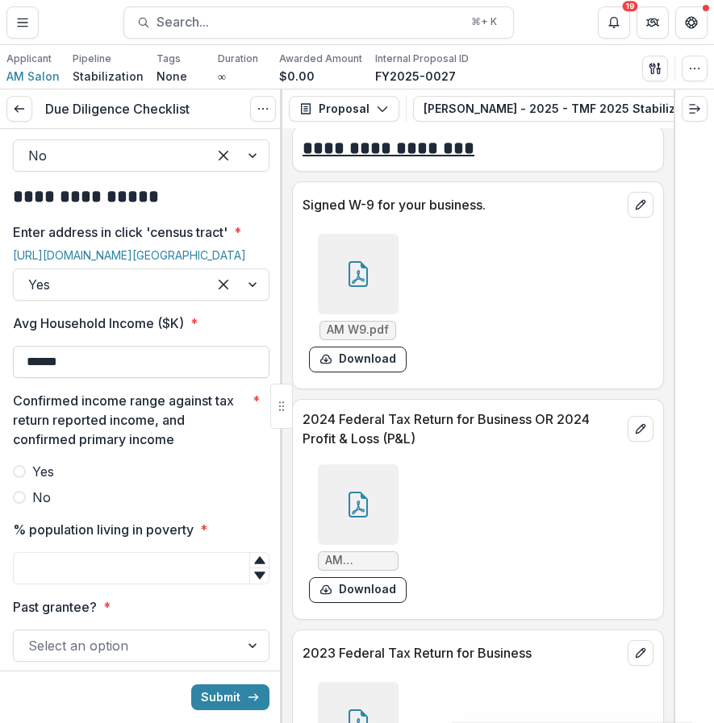
click at [141, 378] on input "******" at bounding box center [141, 362] width 256 height 32
drag, startPoint x: 141, startPoint y: 473, endPoint x: 2, endPoint y: 464, distance: 138.9
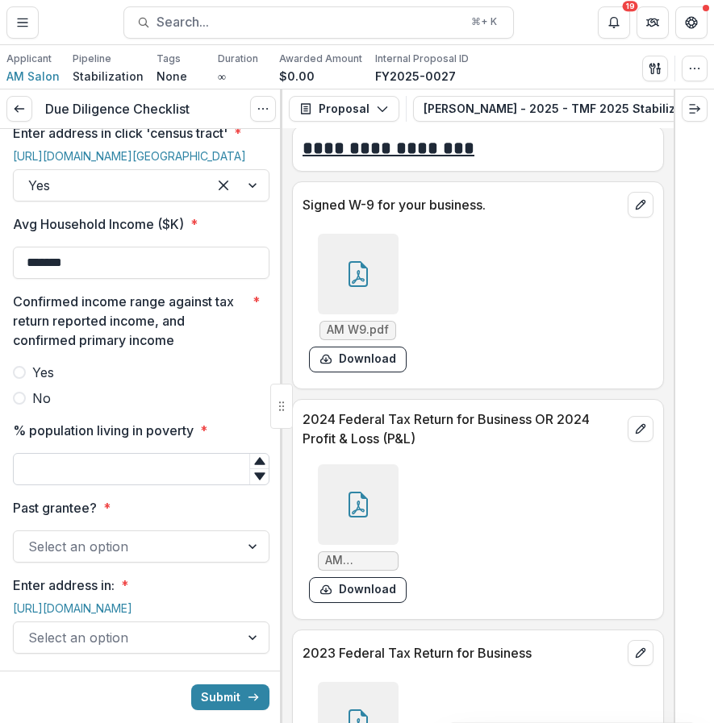
scroll to position [1378, 0]
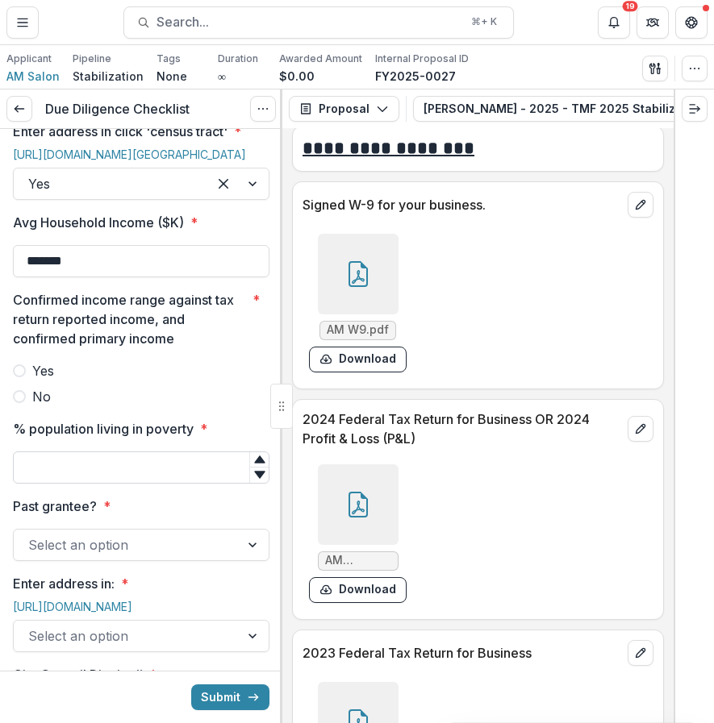
type input "*******"
click at [183, 484] on input "% population living in poverty *" at bounding box center [141, 468] width 256 height 32
type input "**"
click at [191, 685] on button "Submit" at bounding box center [230, 698] width 78 height 26
click at [48, 556] on div at bounding box center [126, 545] width 197 height 23
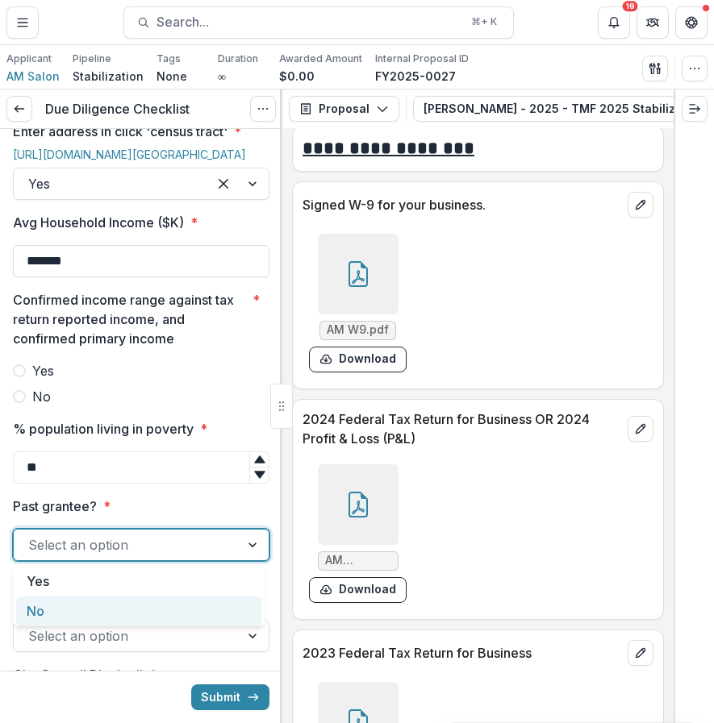
click at [164, 610] on div "No" at bounding box center [138, 612] width 245 height 30
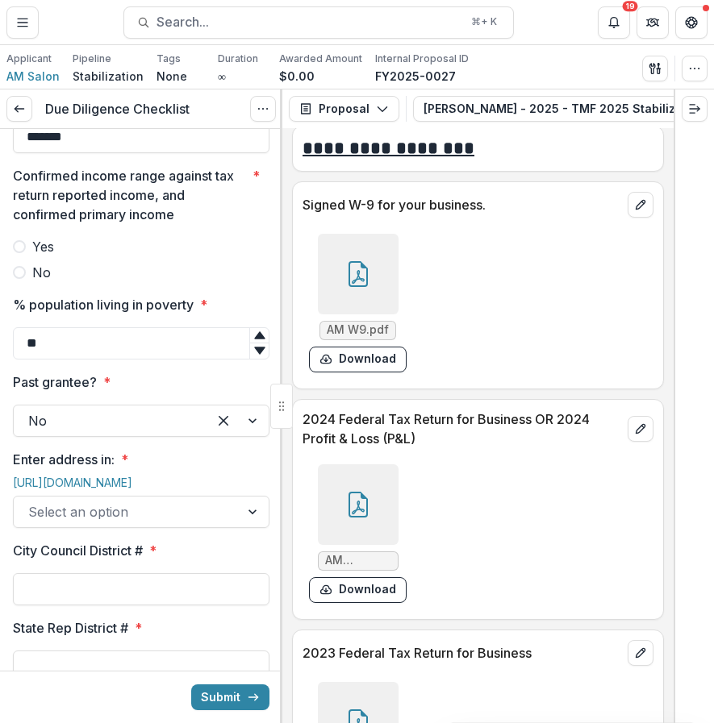
scroll to position [1525, 0]
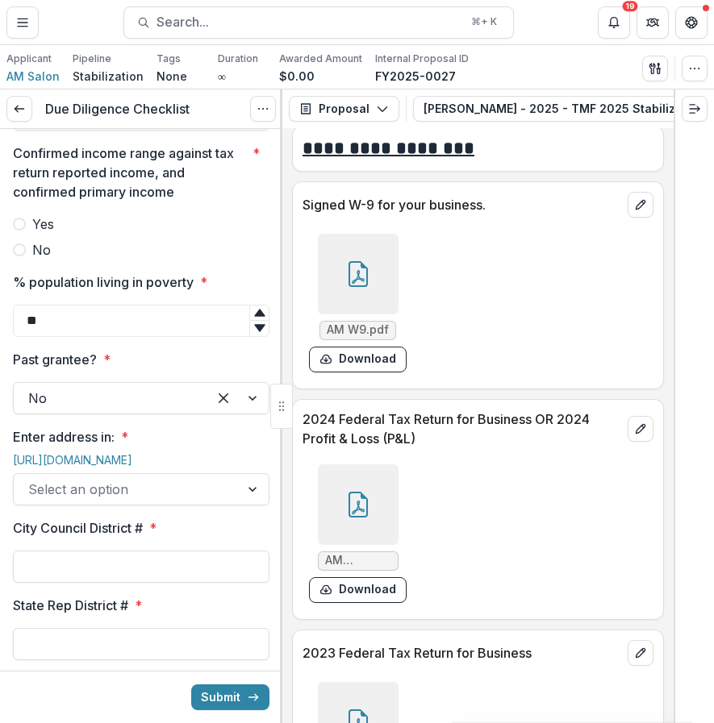
click at [377, 485] on div at bounding box center [358, 504] width 81 height 81
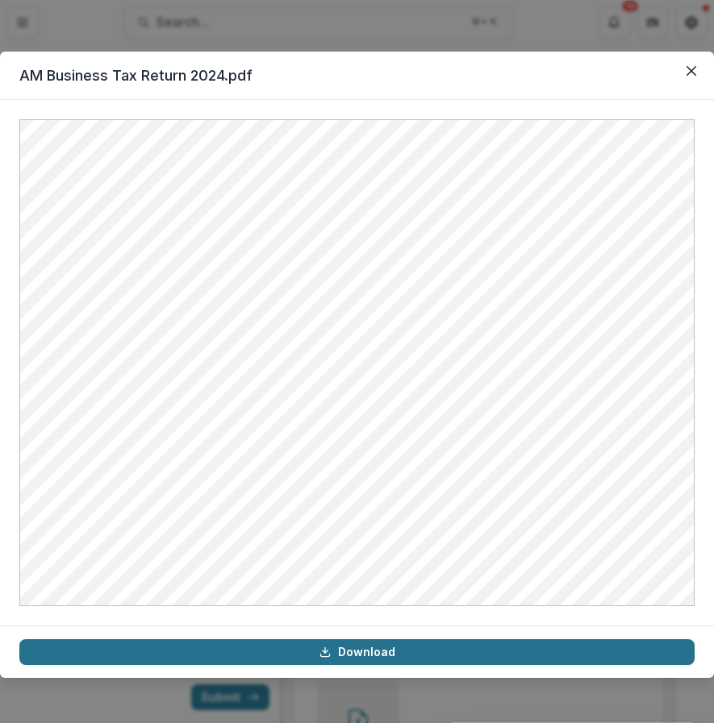
click at [382, 664] on link "Download" at bounding box center [356, 652] width 675 height 26
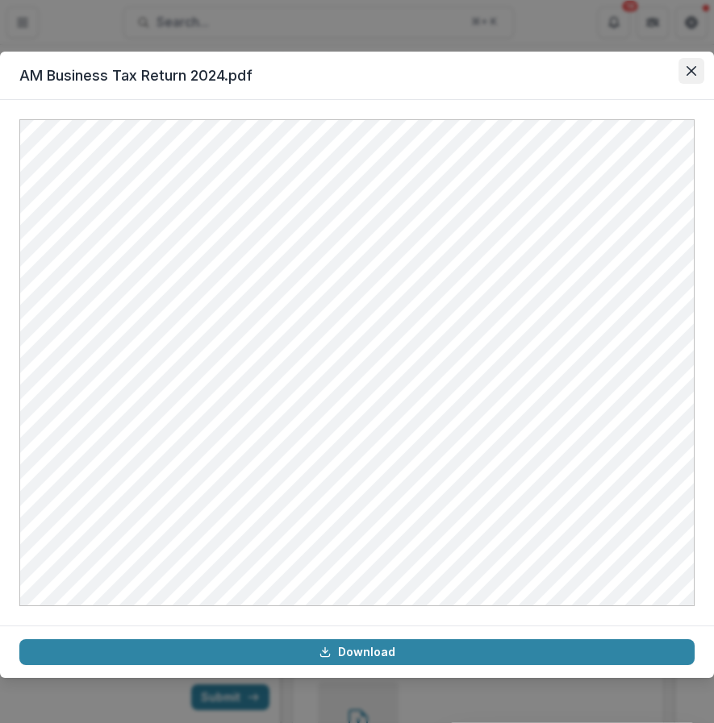
click at [678, 76] on button "Close" at bounding box center [691, 71] width 26 height 26
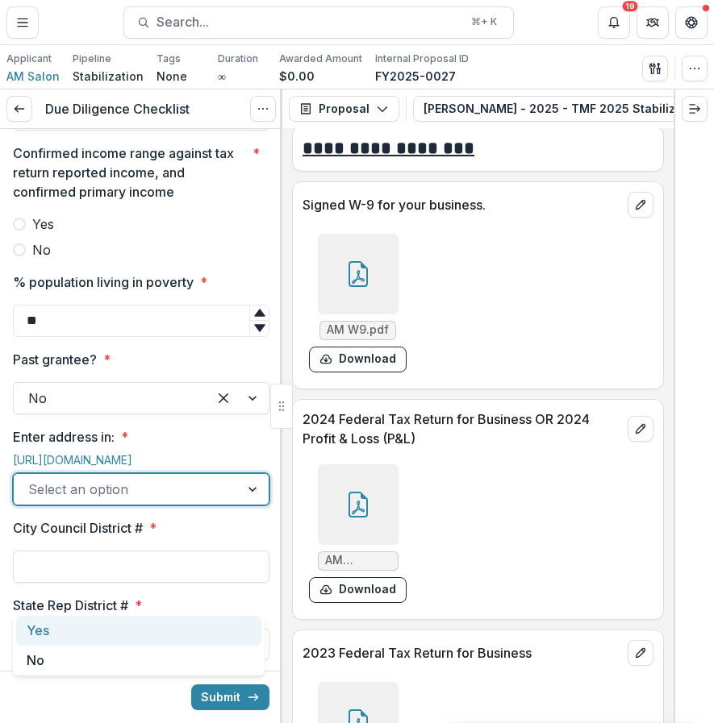
click at [153, 501] on div at bounding box center [126, 489] width 197 height 23
click at [128, 467] on link "[URL][DOMAIN_NAME]" at bounding box center [72, 460] width 119 height 14
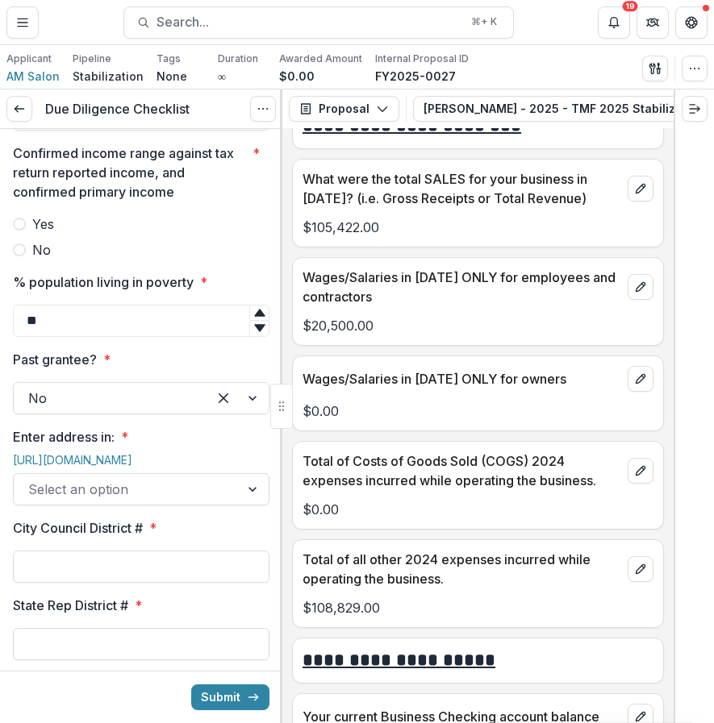
scroll to position [6633, 0]
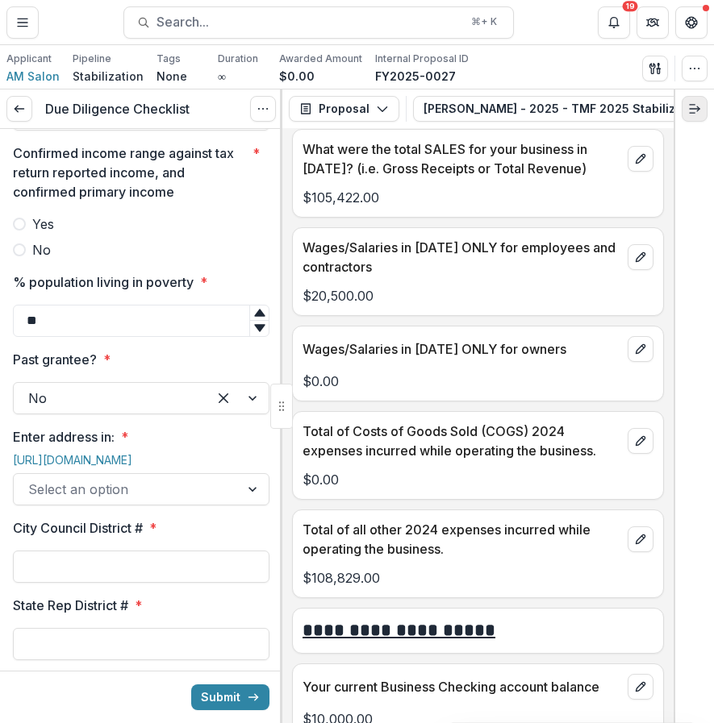
click at [689, 112] on icon "Expand right" at bounding box center [694, 108] width 13 height 13
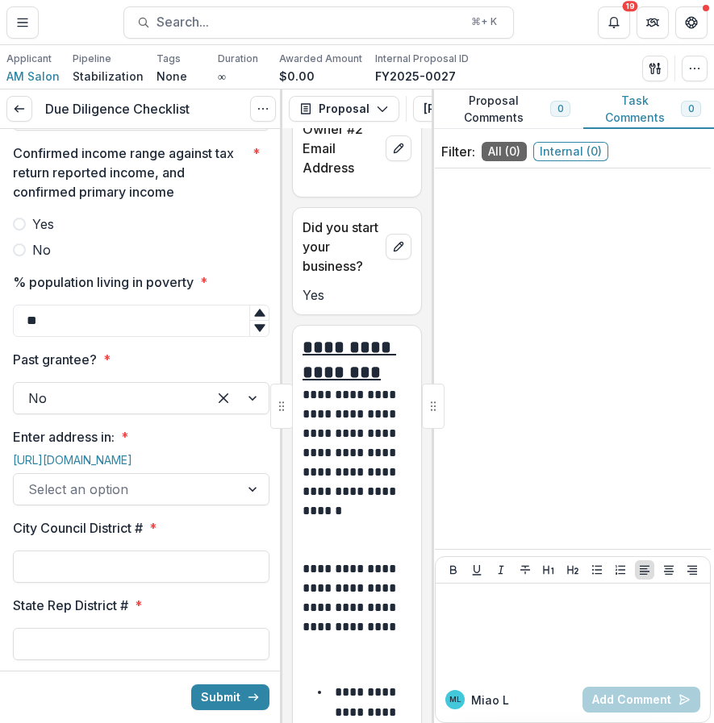
click at [689, 112] on span "0" at bounding box center [691, 108] width 6 height 11
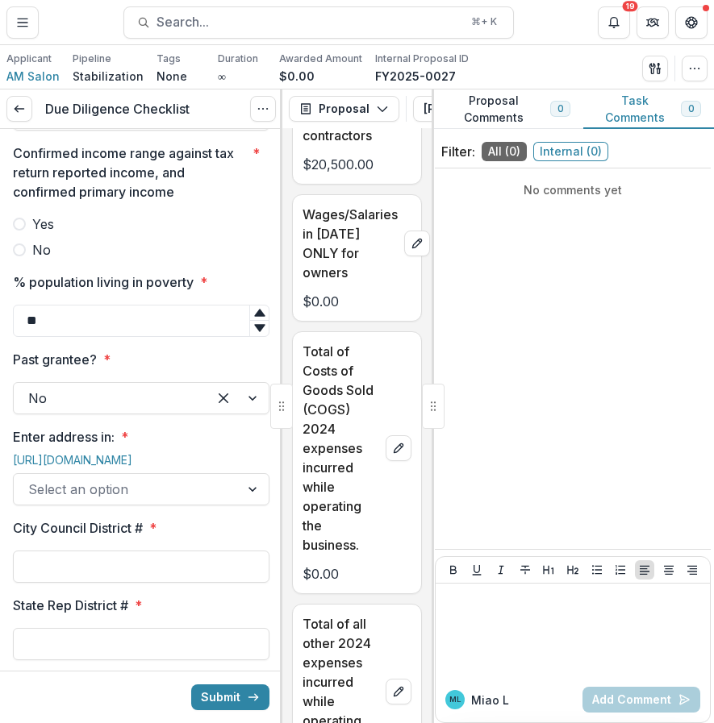
click at [652, 353] on div "No comments yet" at bounding box center [573, 359] width 276 height 368
click at [548, 302] on div "No comments yet" at bounding box center [573, 359] width 276 height 368
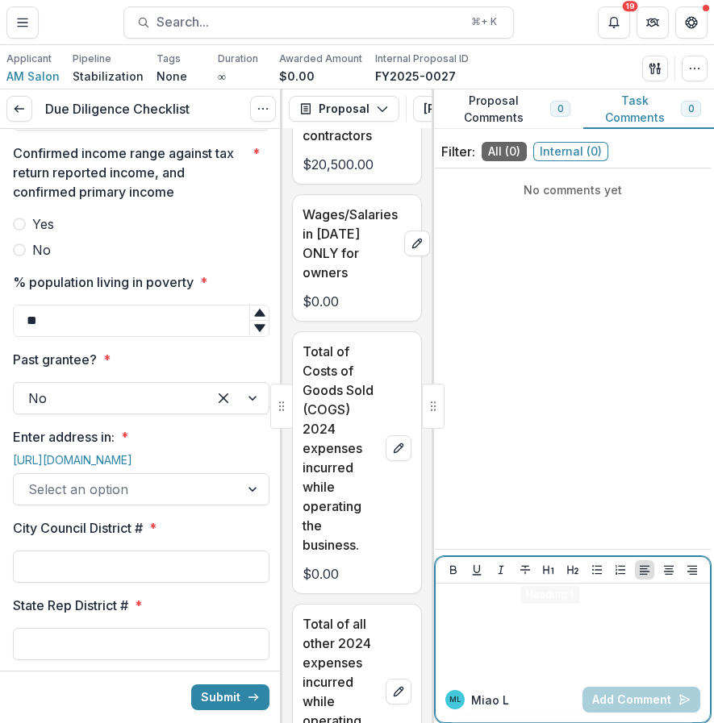
click at [563, 667] on div at bounding box center [572, 630] width 261 height 81
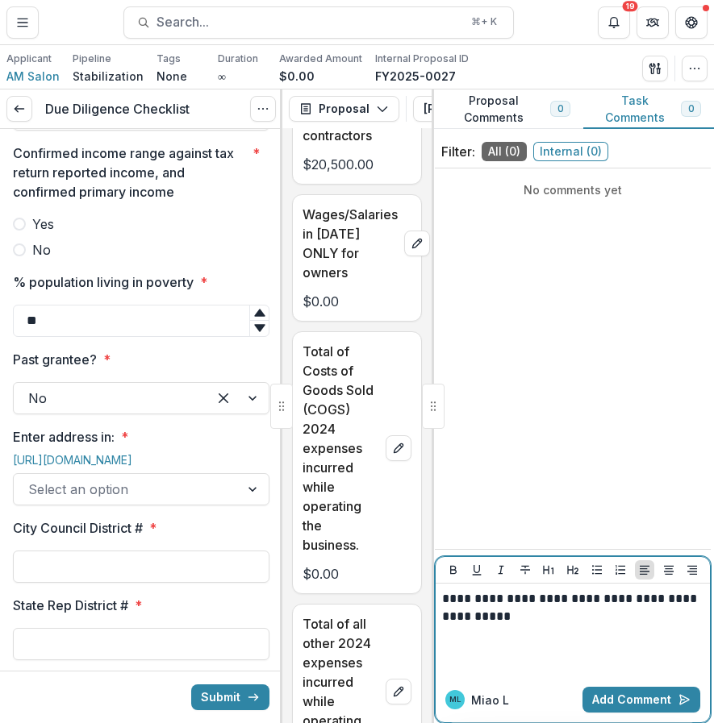
click at [618, 595] on p "**********" at bounding box center [572, 607] width 261 height 35
click at [610, 624] on p "**********" at bounding box center [572, 607] width 261 height 35
click at [649, 705] on button "Add Comment" at bounding box center [641, 700] width 118 height 26
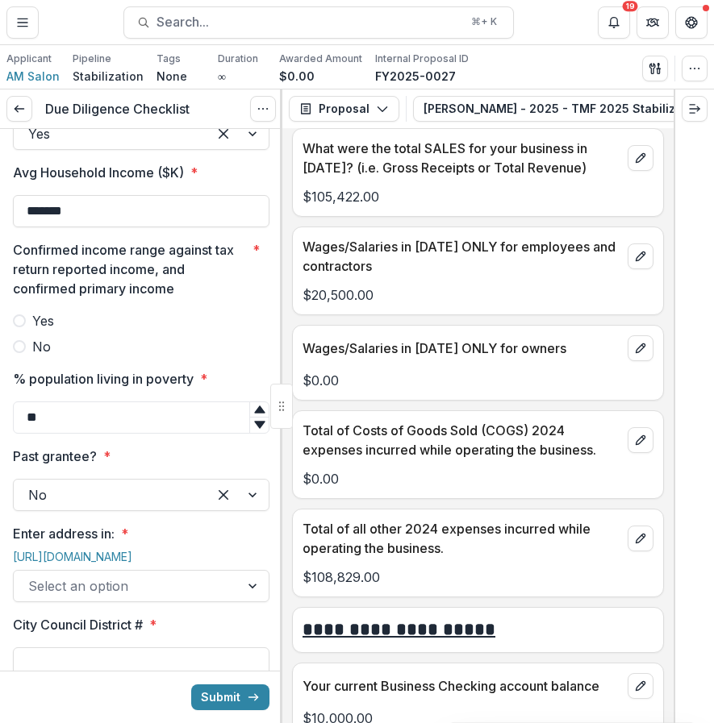
scroll to position [1405, 0]
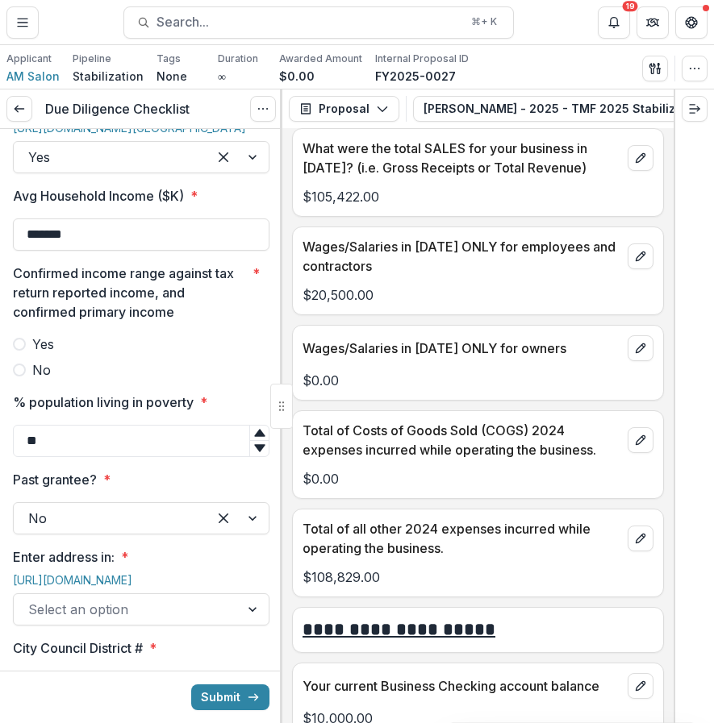
click at [149, 380] on div "Confirmed income range against tax return reported income, and confirmed primar…" at bounding box center [141, 322] width 256 height 116
click at [122, 354] on label "Yes" at bounding box center [141, 344] width 256 height 19
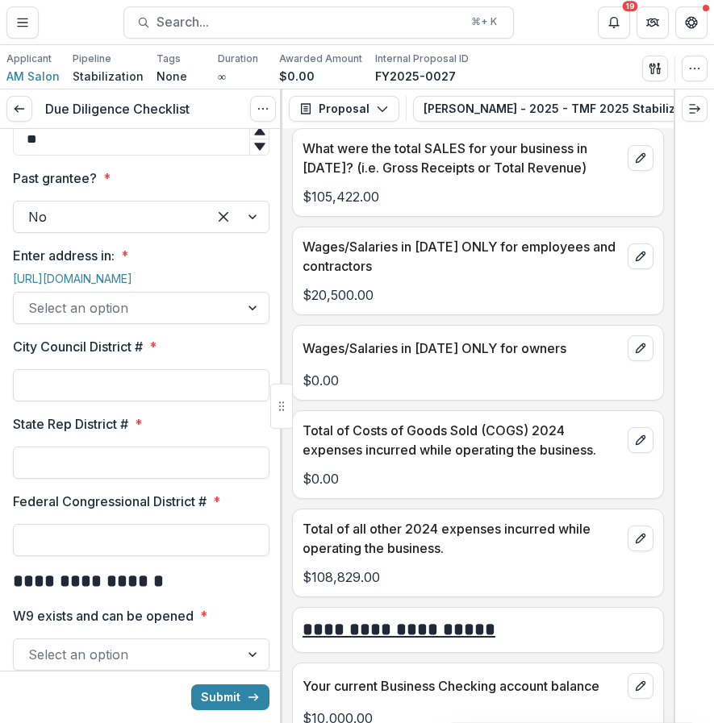
scroll to position [1713, 0]
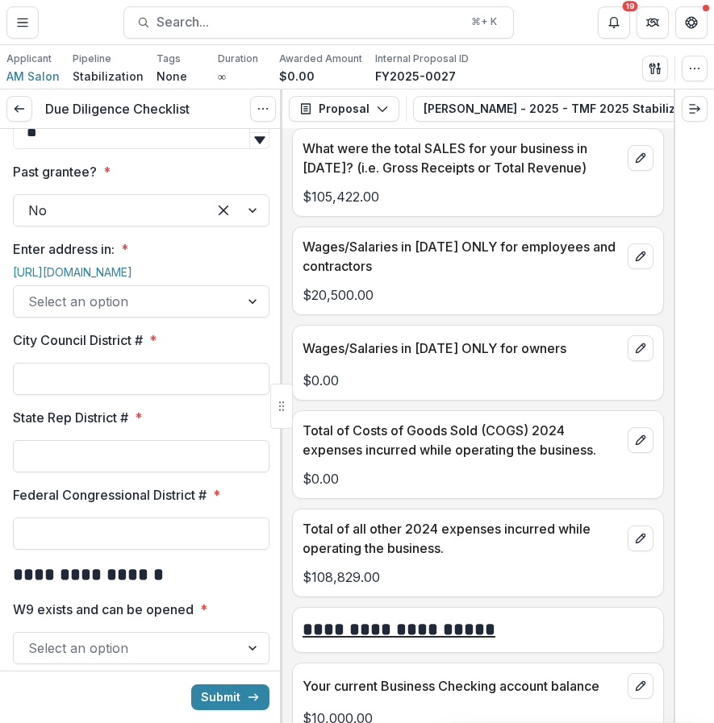
click at [187, 313] on div at bounding box center [126, 301] width 197 height 23
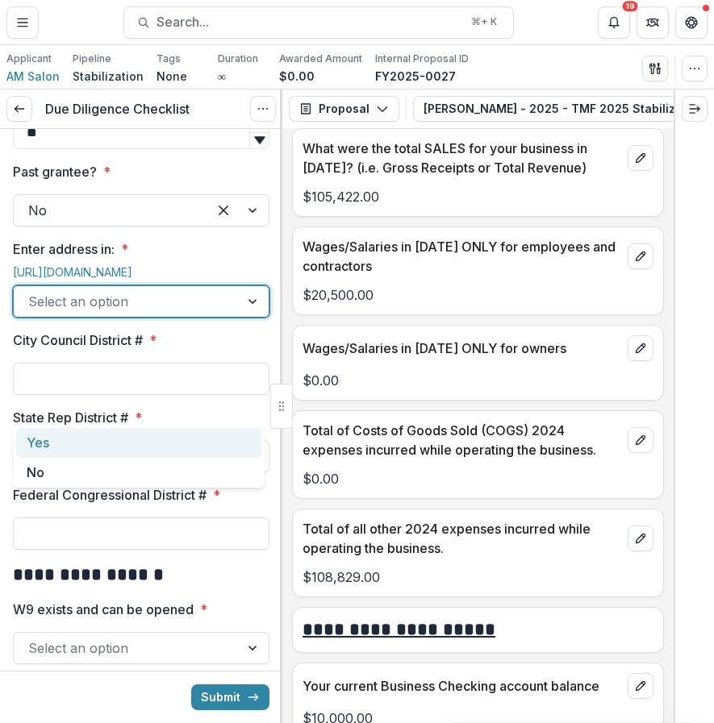
click at [166, 443] on div "Yes" at bounding box center [138, 443] width 245 height 30
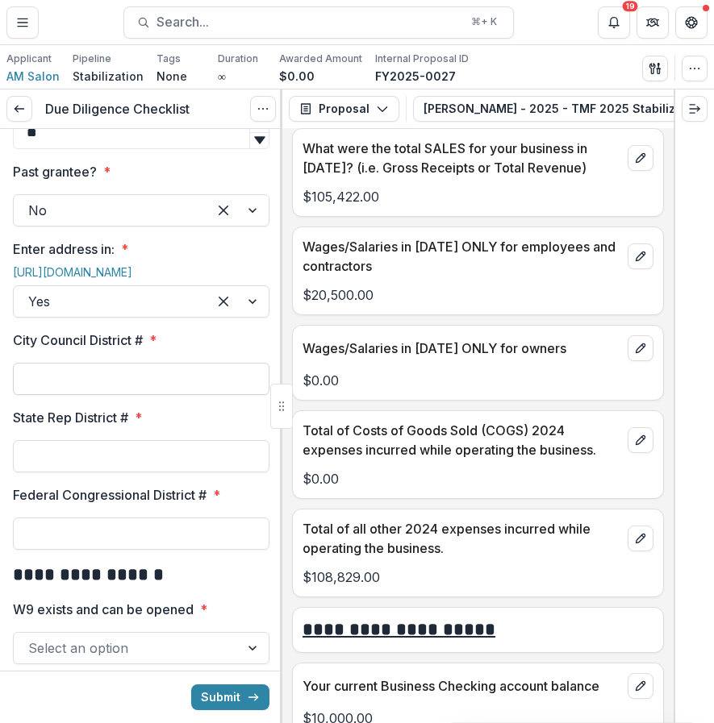
click at [148, 395] on input "City Council District # *" at bounding box center [141, 379] width 256 height 32
type input "*"
click at [140, 578] on div "**********" at bounding box center [141, 449] width 256 height 4066
click at [150, 473] on input "State Rep District # *" at bounding box center [141, 456] width 256 height 32
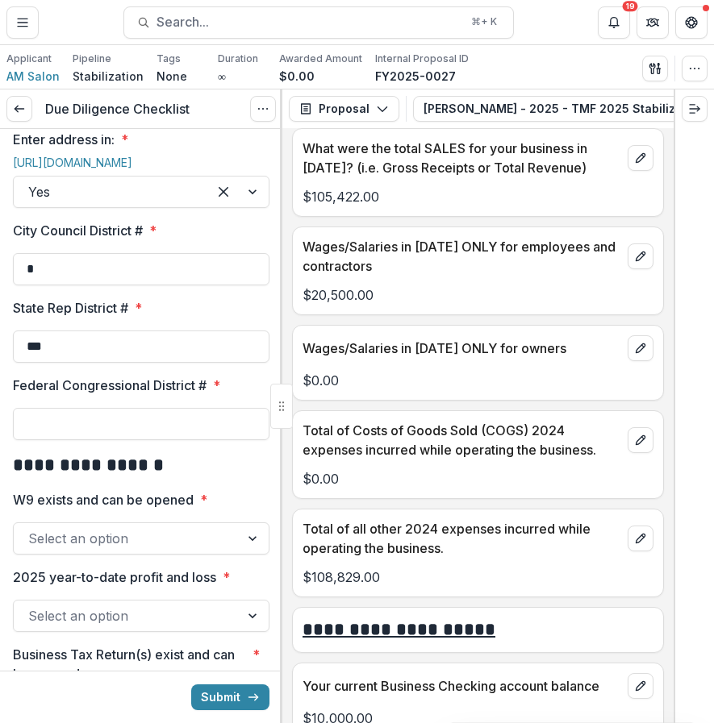
scroll to position [1880, 0]
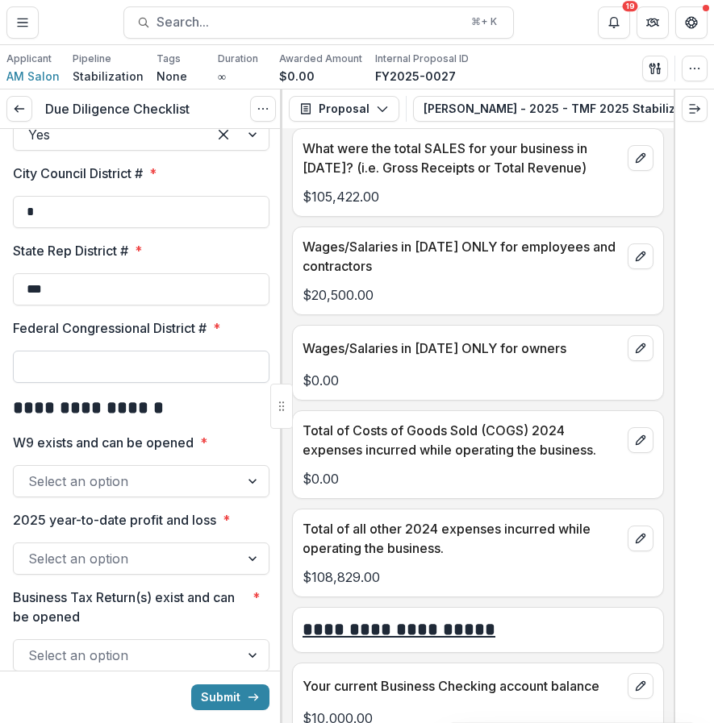
type input "***"
click at [196, 383] on input "Federal Congressional District # *" at bounding box center [141, 367] width 256 height 32
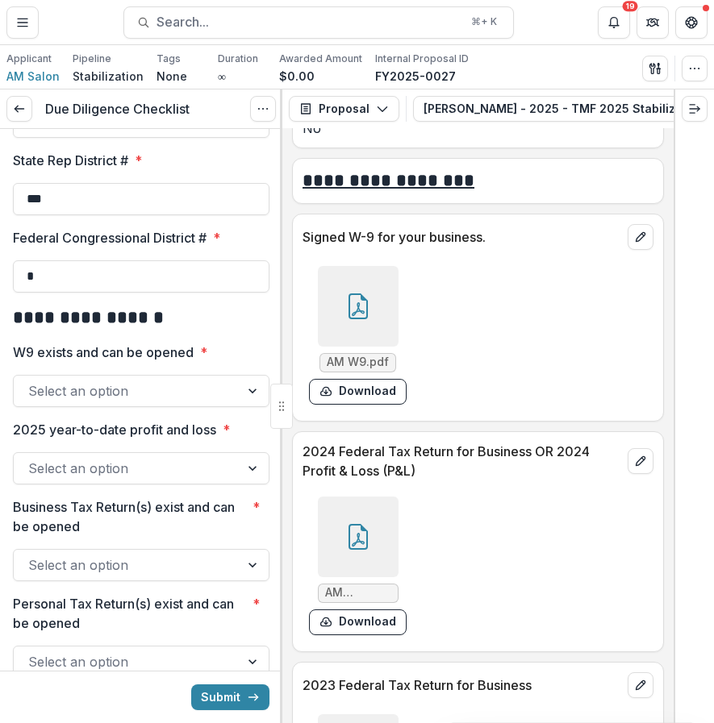
scroll to position [7995, 0]
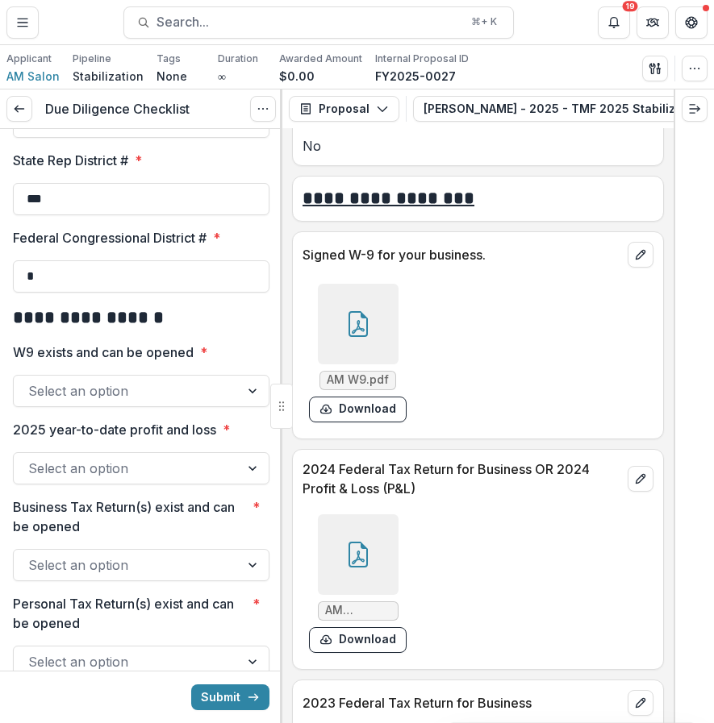
type input "*"
click at [379, 327] on div at bounding box center [358, 324] width 81 height 81
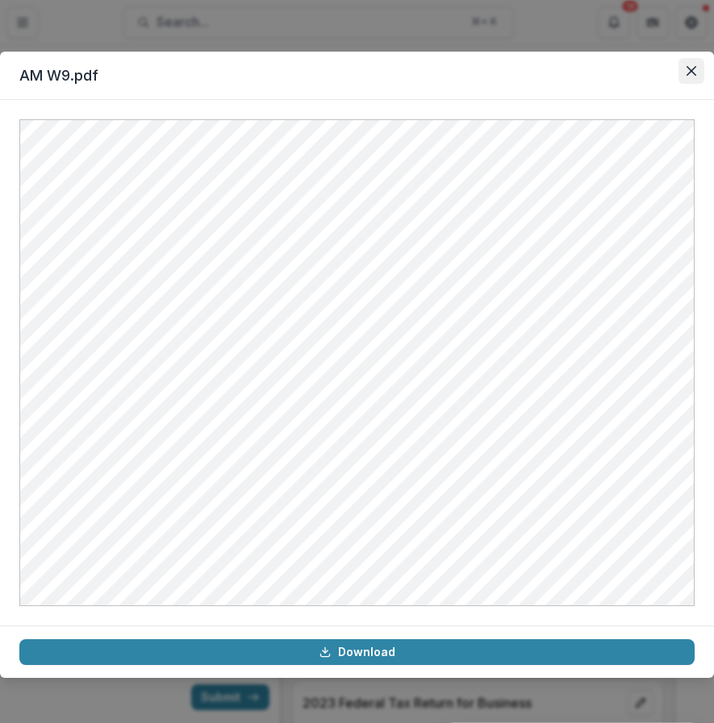
click at [689, 65] on button "Close" at bounding box center [691, 71] width 26 height 26
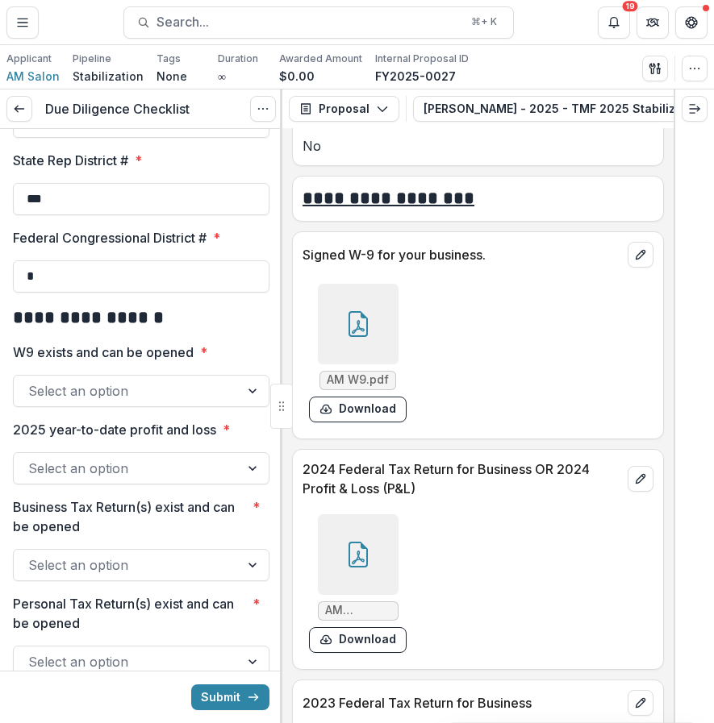
click at [176, 402] on div at bounding box center [126, 391] width 197 height 23
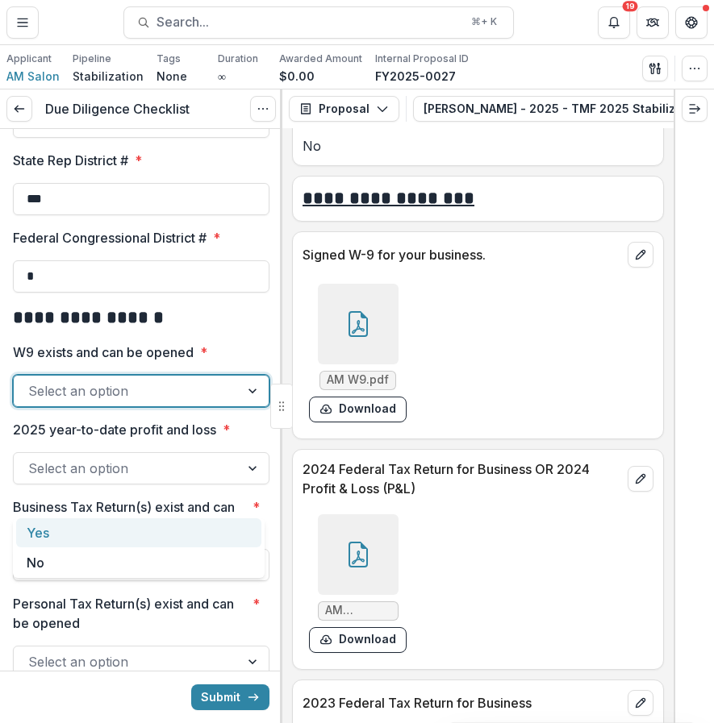
click at [152, 525] on div "Yes" at bounding box center [138, 533] width 245 height 30
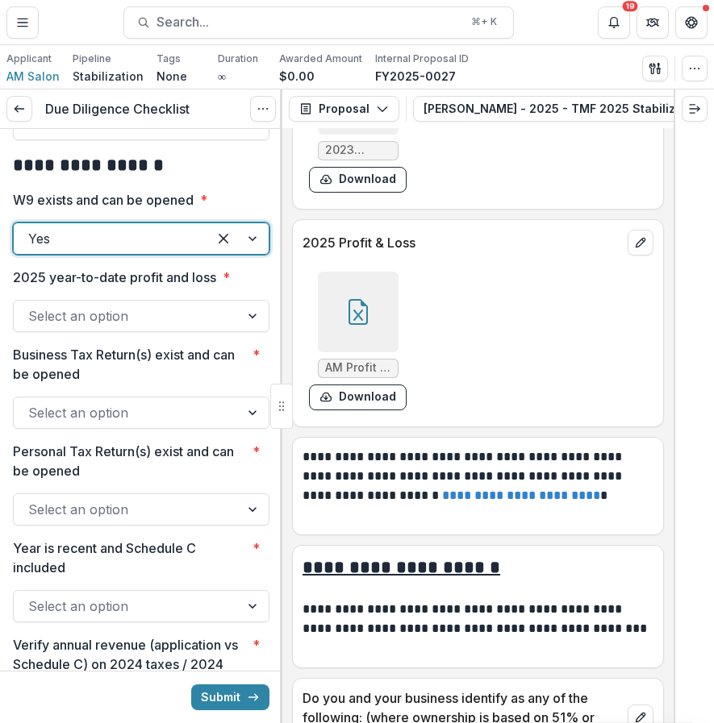
scroll to position [9184, 0]
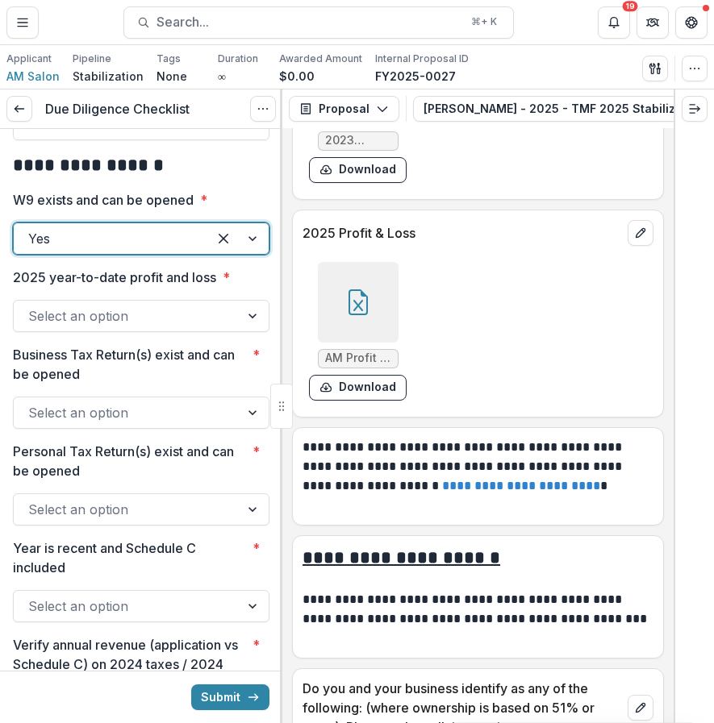
click at [371, 308] on div at bounding box center [358, 302] width 81 height 81
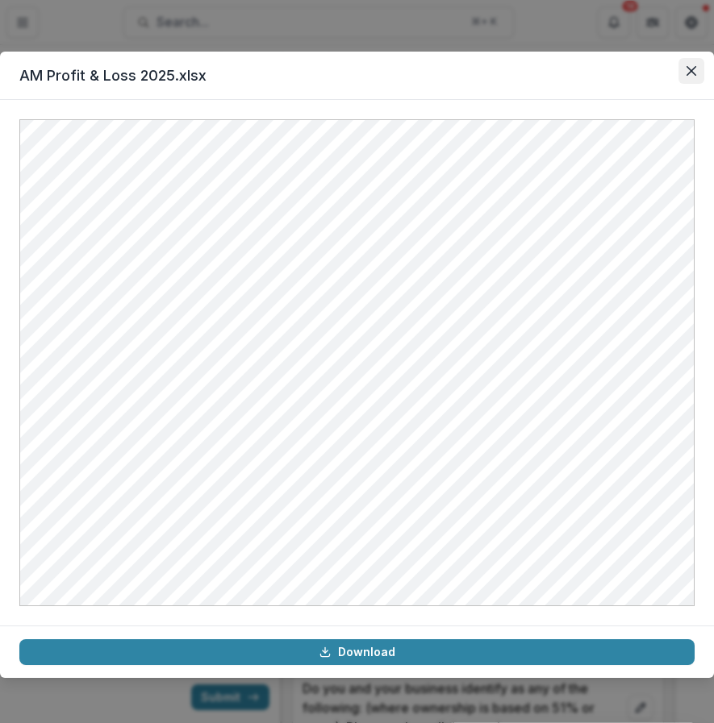
click at [697, 64] on button "Close" at bounding box center [691, 71] width 26 height 26
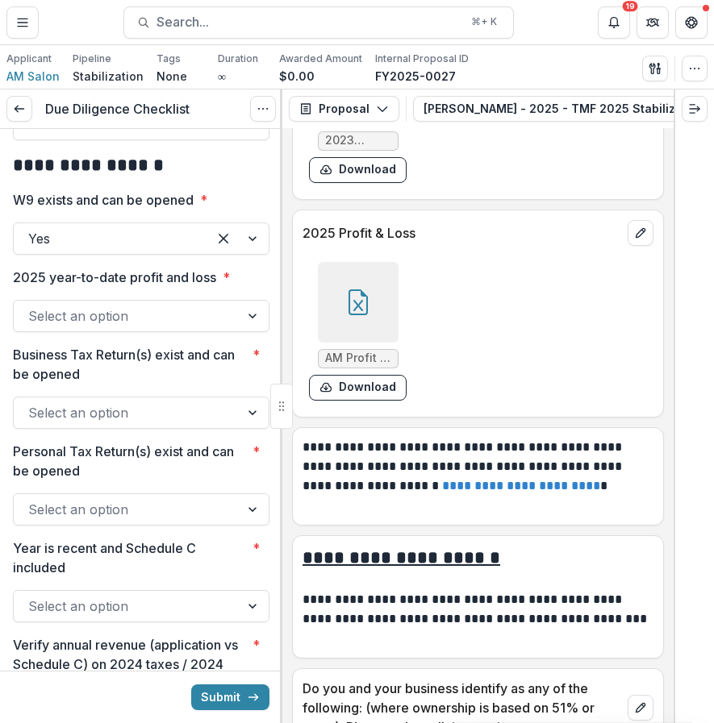
click at [87, 327] on div at bounding box center [126, 316] width 197 height 23
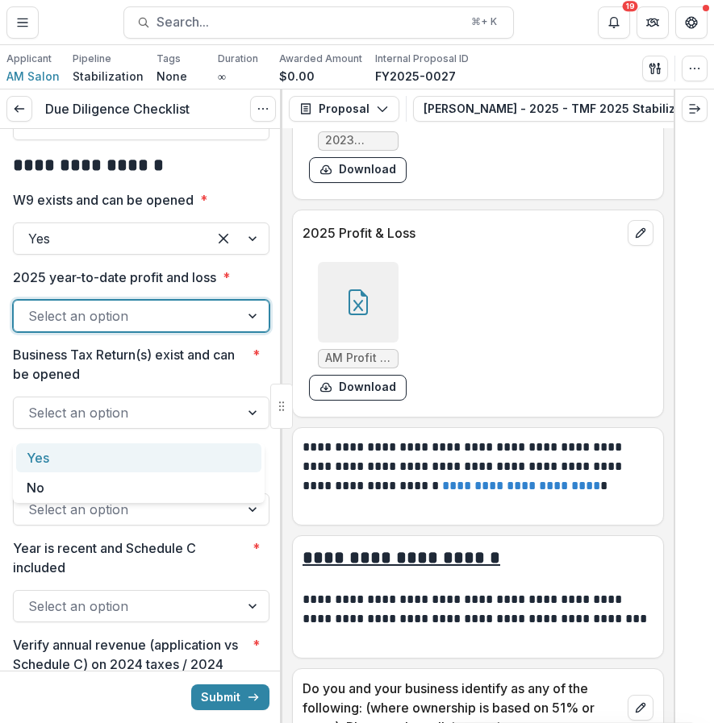
click at [97, 451] on div "Yes" at bounding box center [138, 458] width 245 height 30
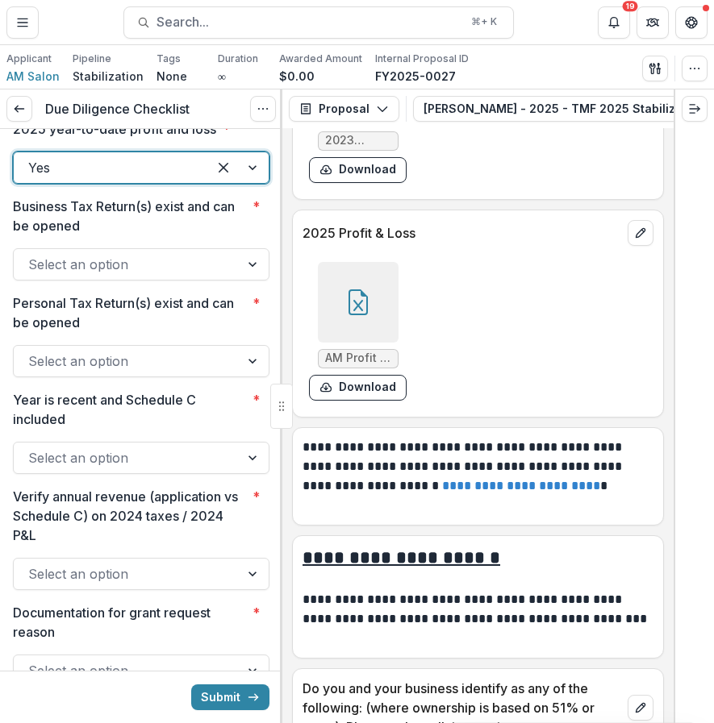
scroll to position [2273, 0]
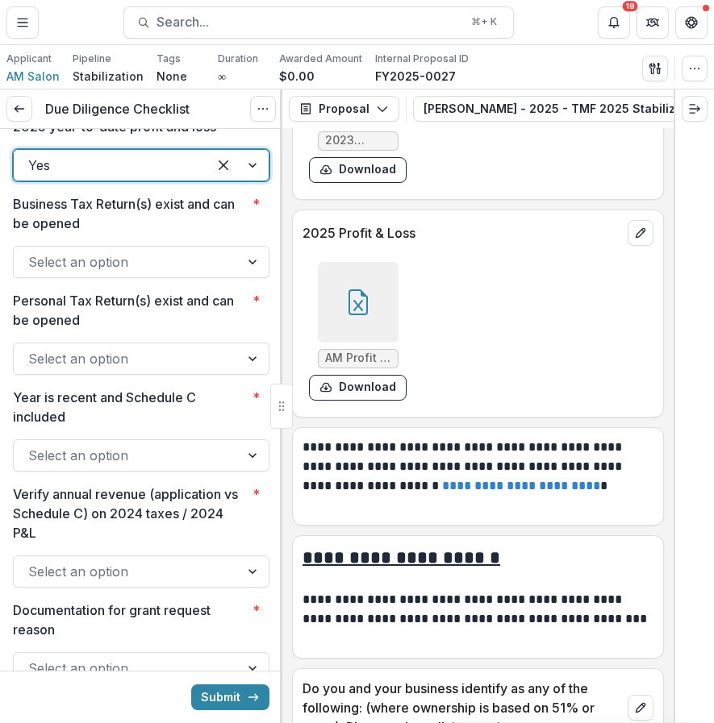
click at [232, 275] on div "Select an option" at bounding box center [127, 262] width 226 height 26
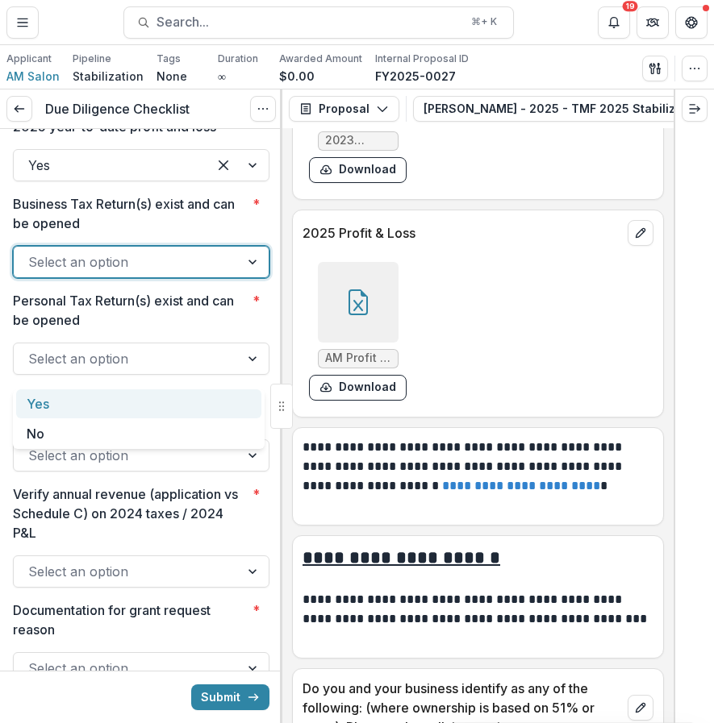
click at [160, 410] on div "Yes" at bounding box center [138, 404] width 245 height 30
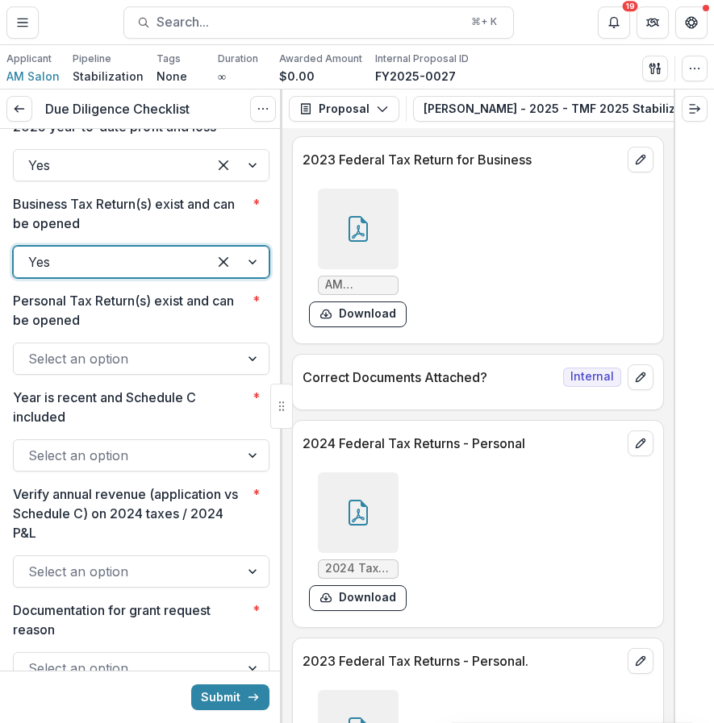
scroll to position [8545, 0]
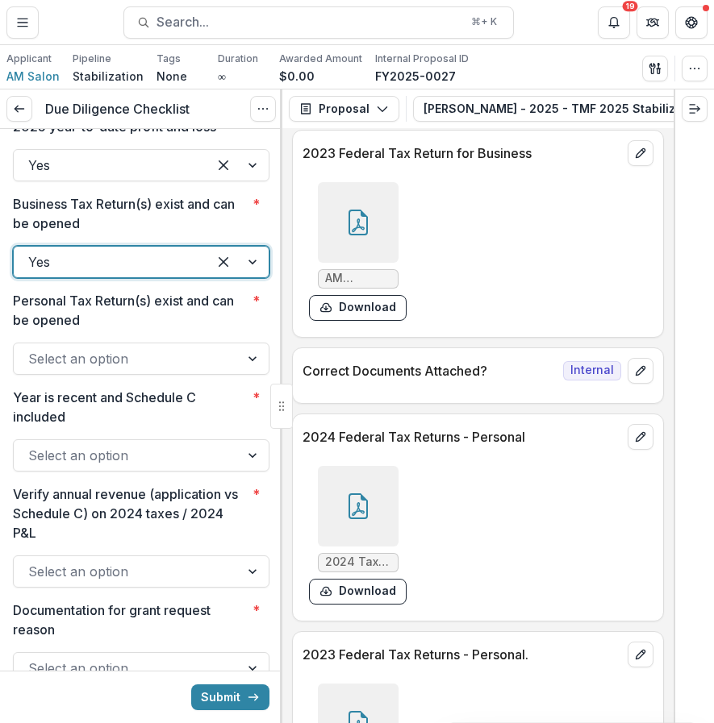
click at [353, 493] on icon at bounding box center [357, 506] width 19 height 26
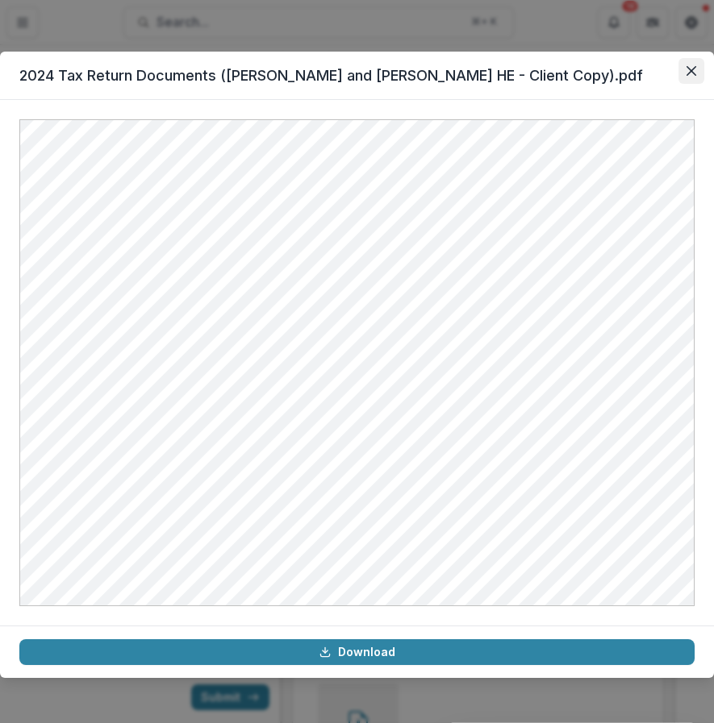
click at [678, 72] on button "Close" at bounding box center [691, 71] width 26 height 26
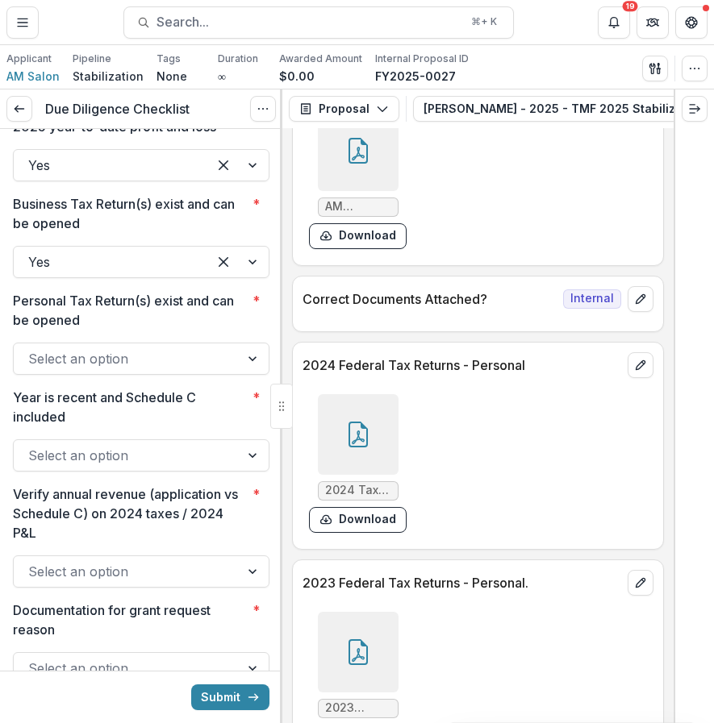
scroll to position [8641, 0]
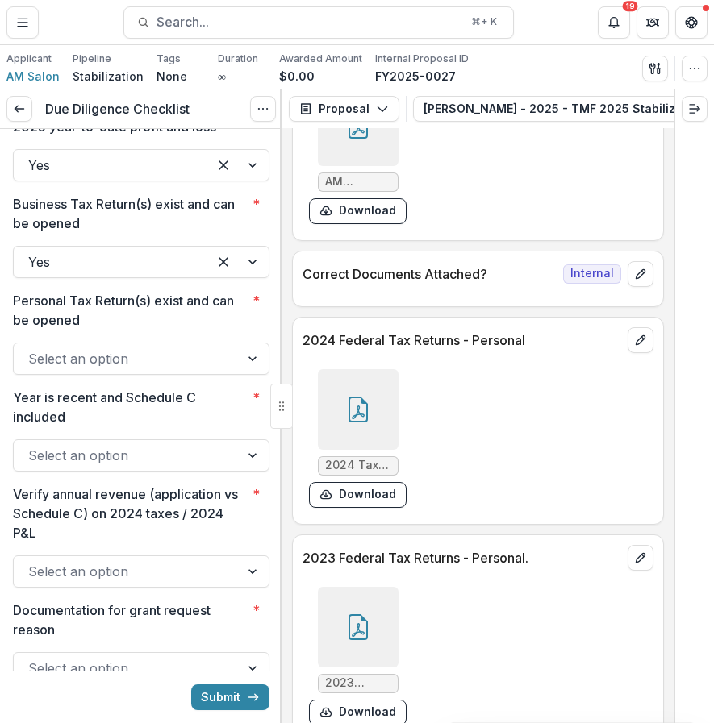
click at [347, 593] on div at bounding box center [358, 627] width 81 height 81
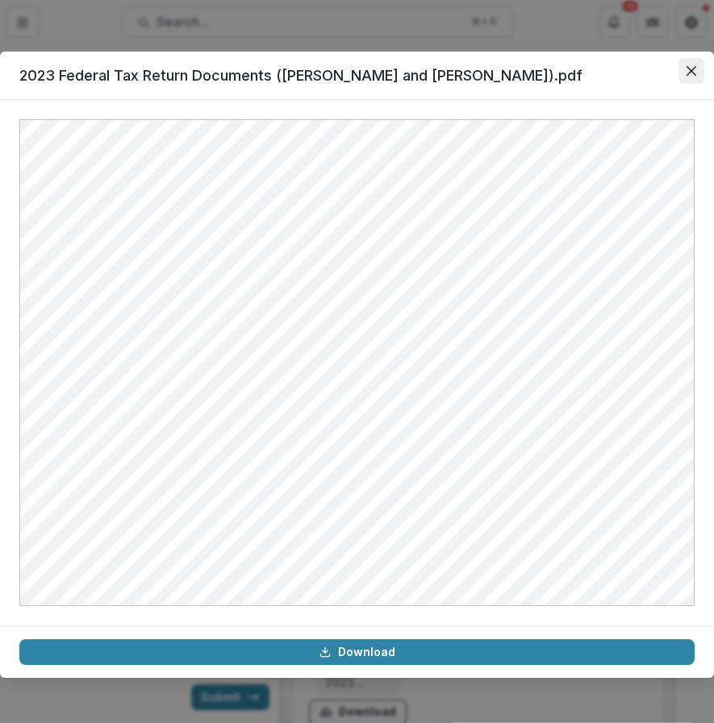
click at [693, 67] on icon "Close" at bounding box center [691, 71] width 10 height 10
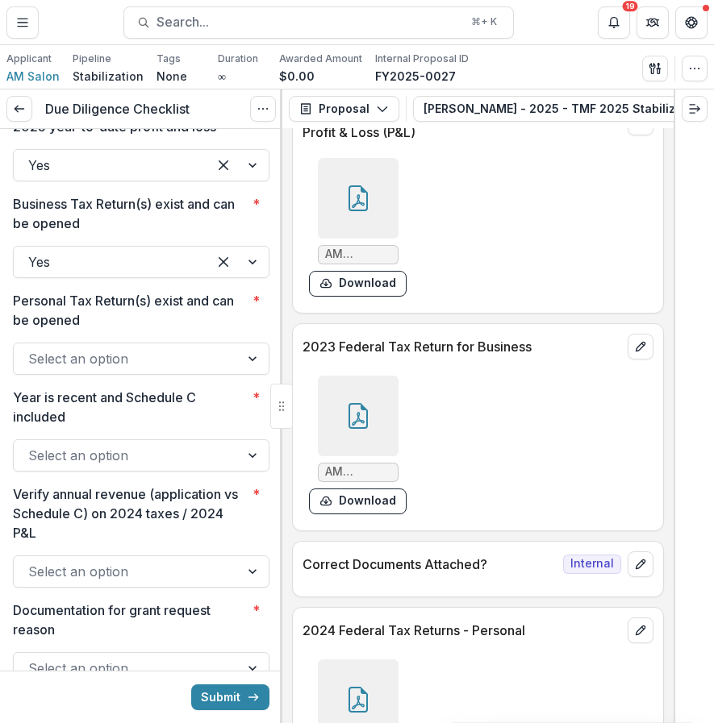
scroll to position [8343, 0]
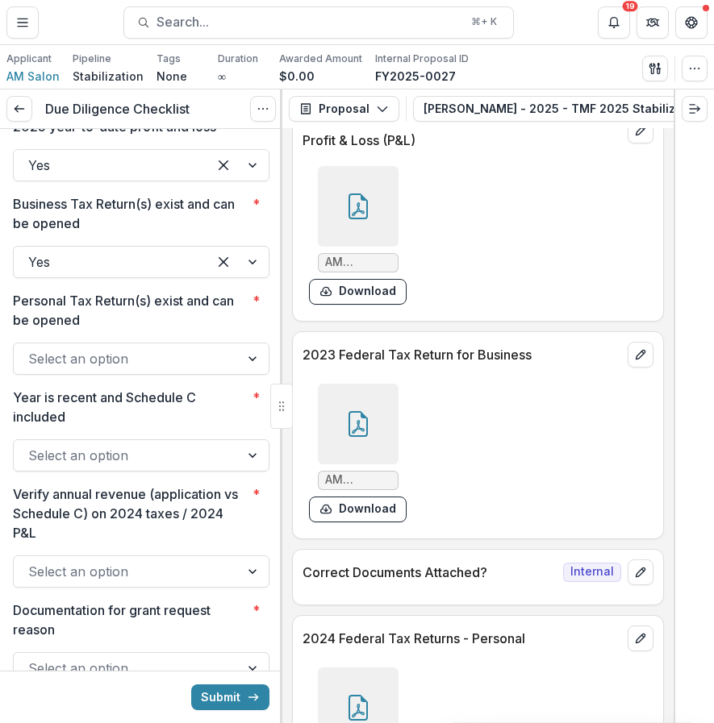
click at [356, 194] on icon at bounding box center [358, 207] width 26 height 26
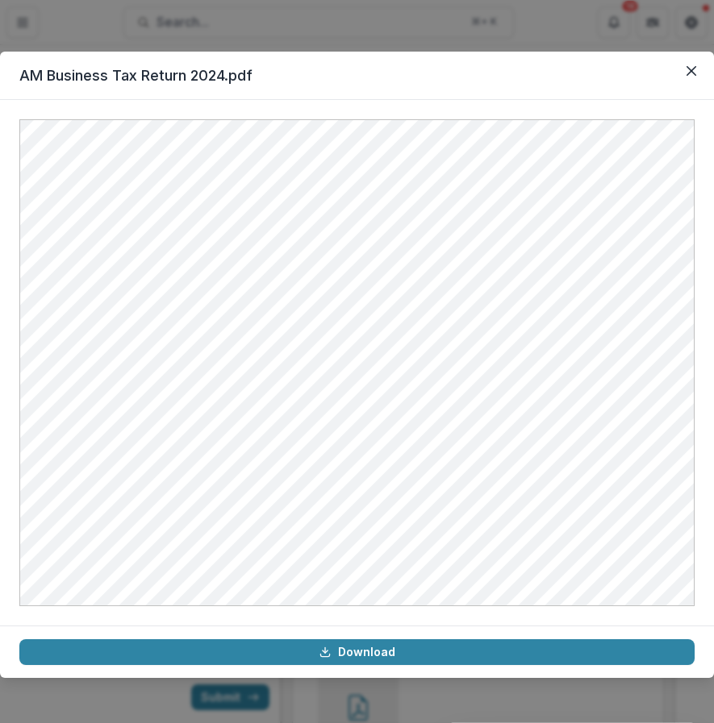
click at [661, 78] on header "AM Business Tax Return 2024.pdf" at bounding box center [357, 76] width 714 height 48
click at [685, 76] on button "Close" at bounding box center [691, 71] width 26 height 26
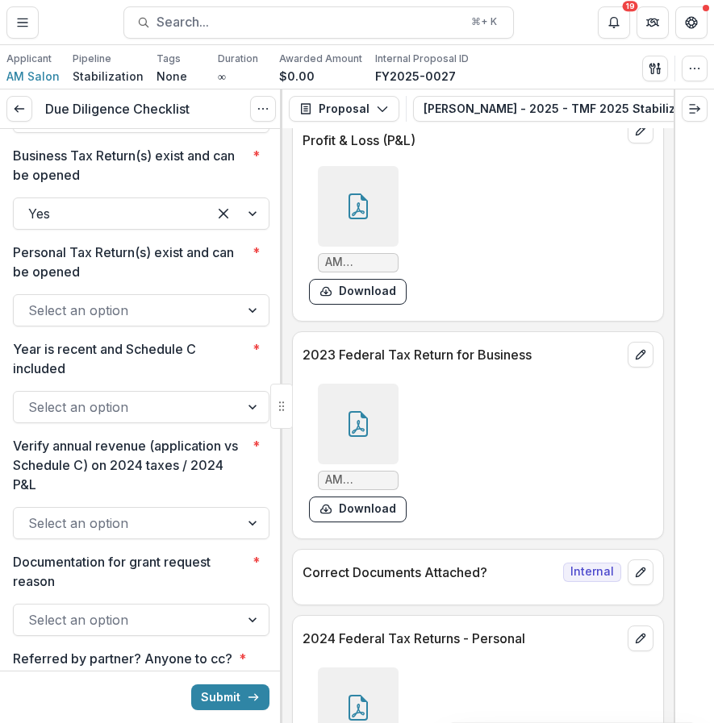
scroll to position [2343, 0]
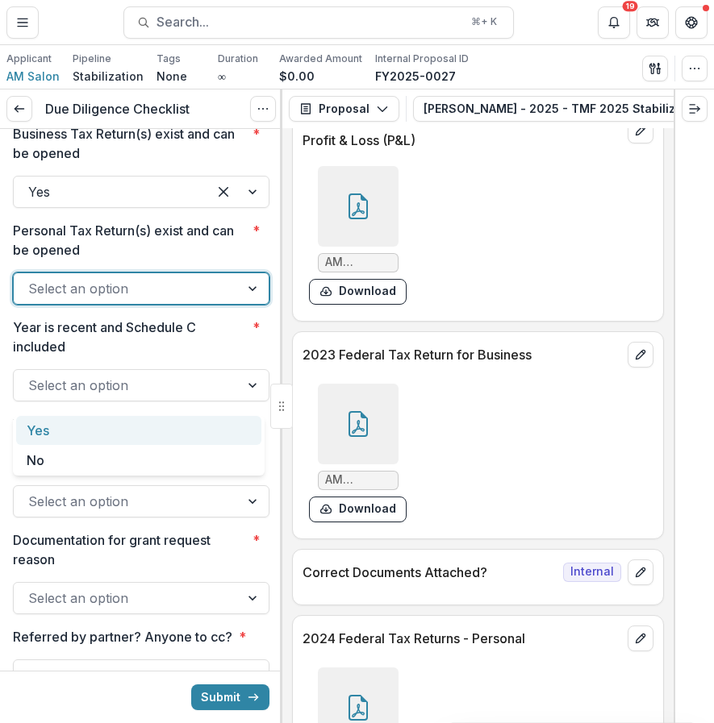
click at [166, 300] on div at bounding box center [126, 288] width 197 height 23
click at [131, 427] on div "Yes" at bounding box center [138, 431] width 245 height 30
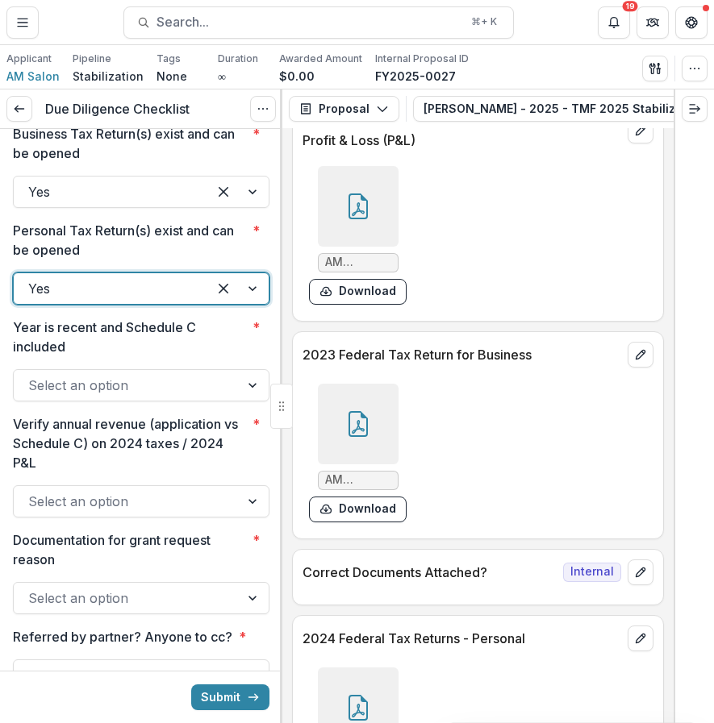
click at [101, 397] on div at bounding box center [126, 385] width 197 height 23
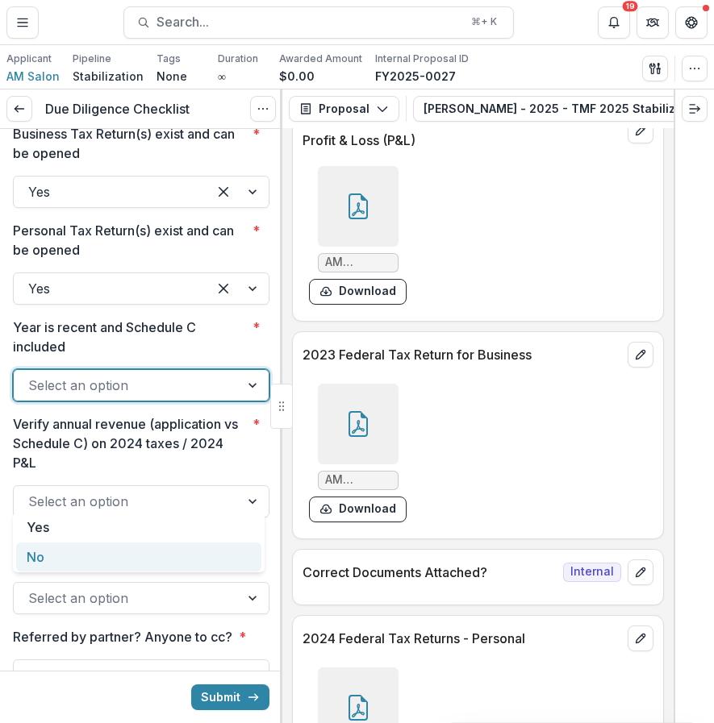
click at [80, 544] on div "No" at bounding box center [138, 558] width 245 height 30
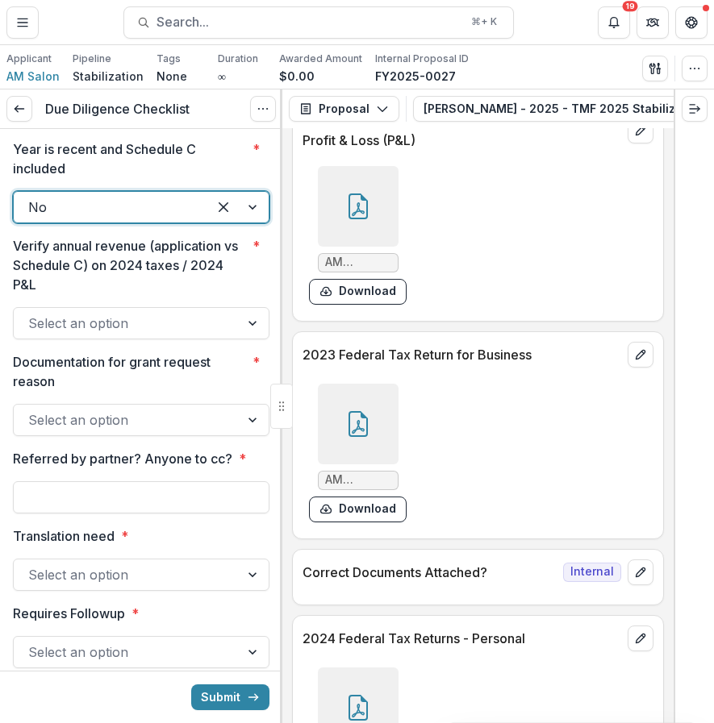
scroll to position [2525, 0]
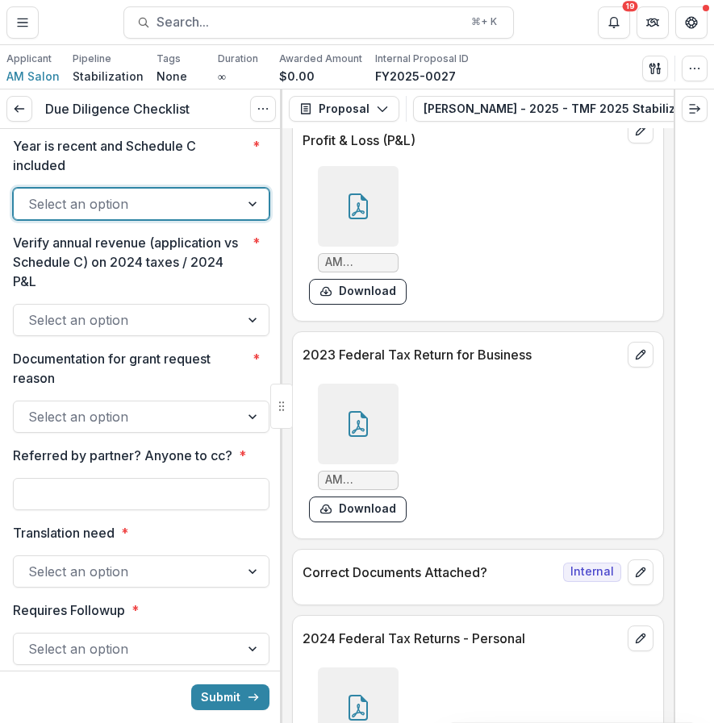
click at [218, 215] on div at bounding box center [126, 204] width 197 height 23
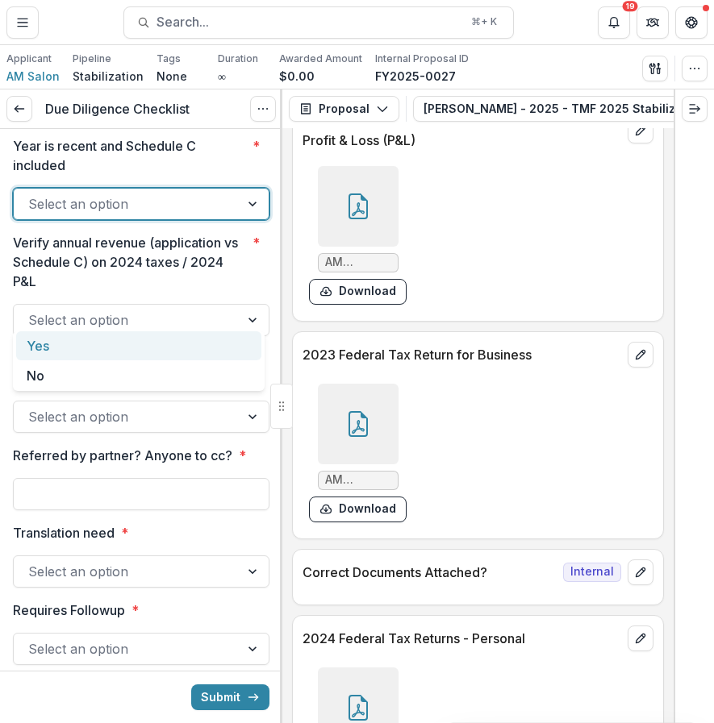
click at [171, 353] on div "Yes" at bounding box center [138, 346] width 245 height 30
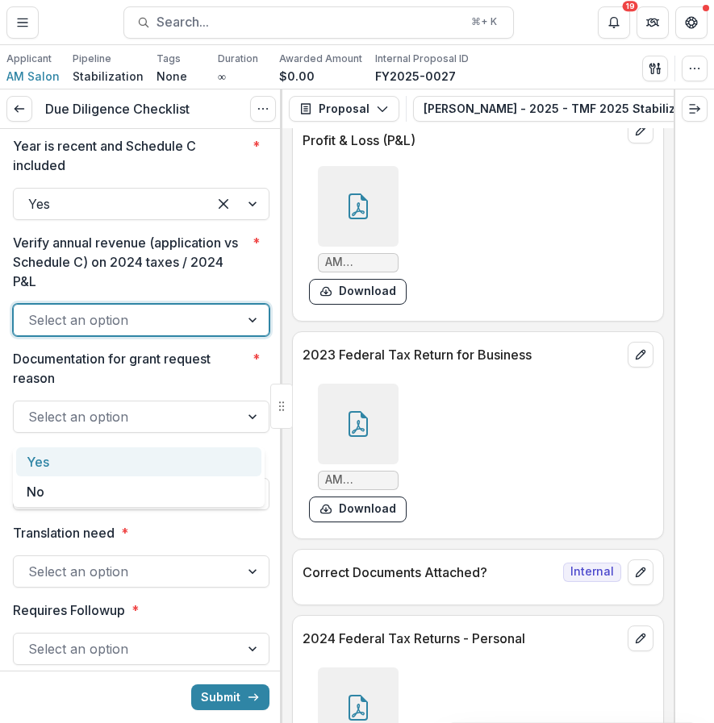
click at [141, 331] on div at bounding box center [126, 320] width 197 height 23
click at [152, 464] on div "Yes" at bounding box center [138, 463] width 245 height 30
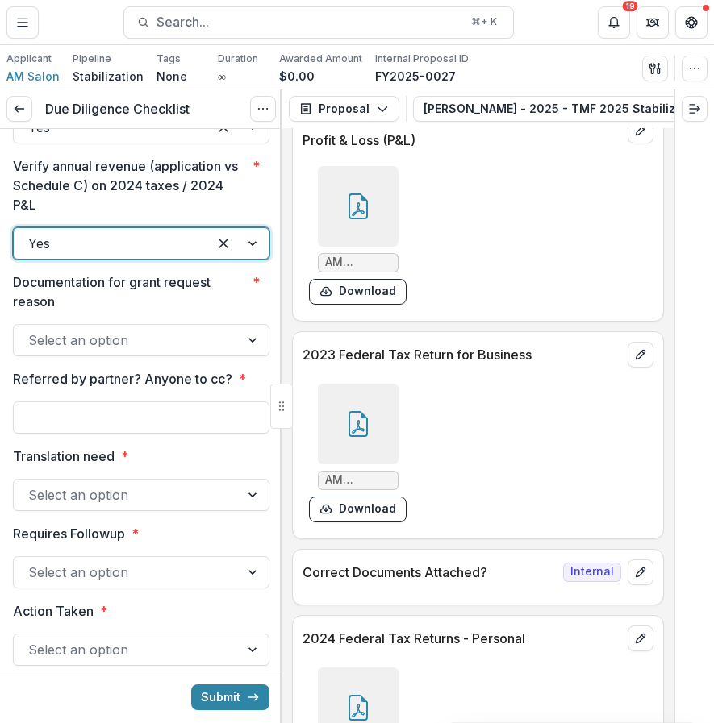
scroll to position [2654, 0]
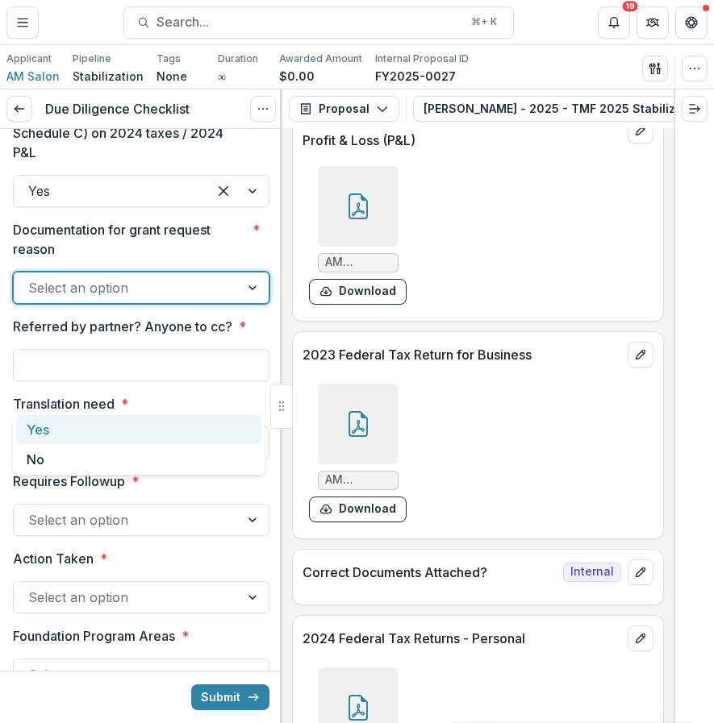
click at [190, 299] on div at bounding box center [126, 288] width 197 height 23
click at [156, 445] on div "No" at bounding box center [138, 460] width 245 height 30
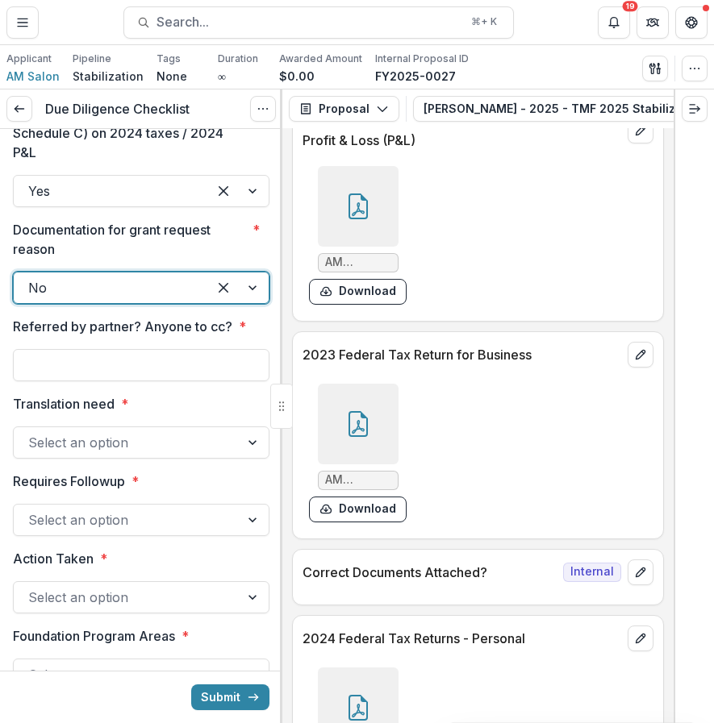
click at [152, 299] on div at bounding box center [110, 288] width 164 height 23
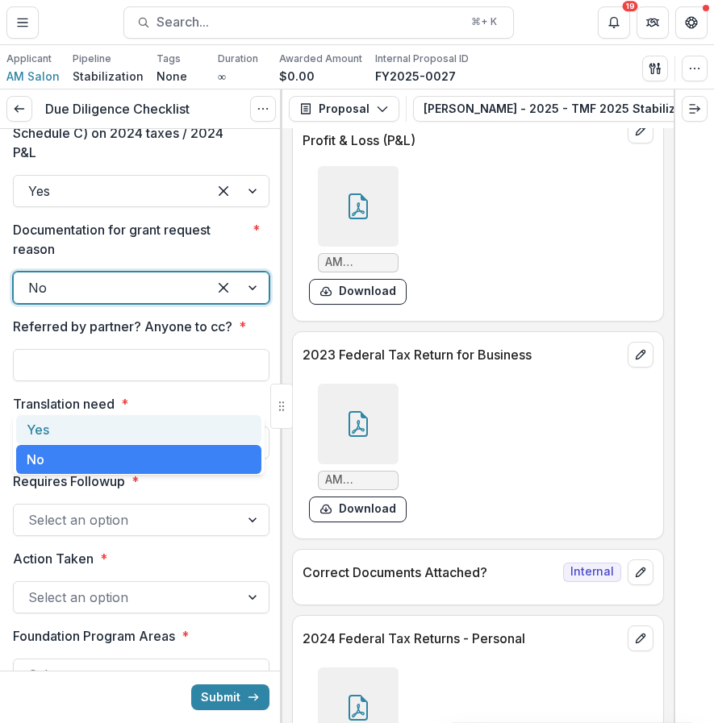
click at [140, 431] on div "Yes" at bounding box center [138, 430] width 245 height 30
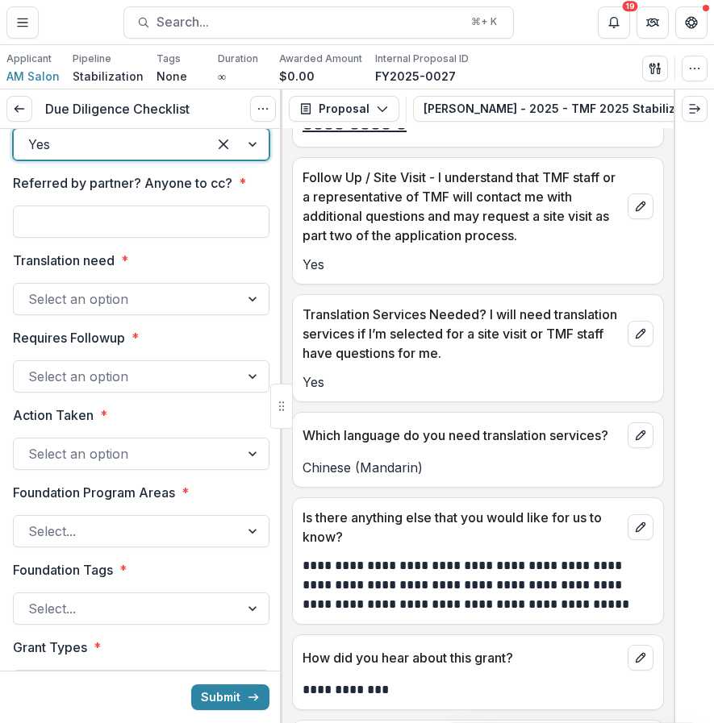
scroll to position [10793, 0]
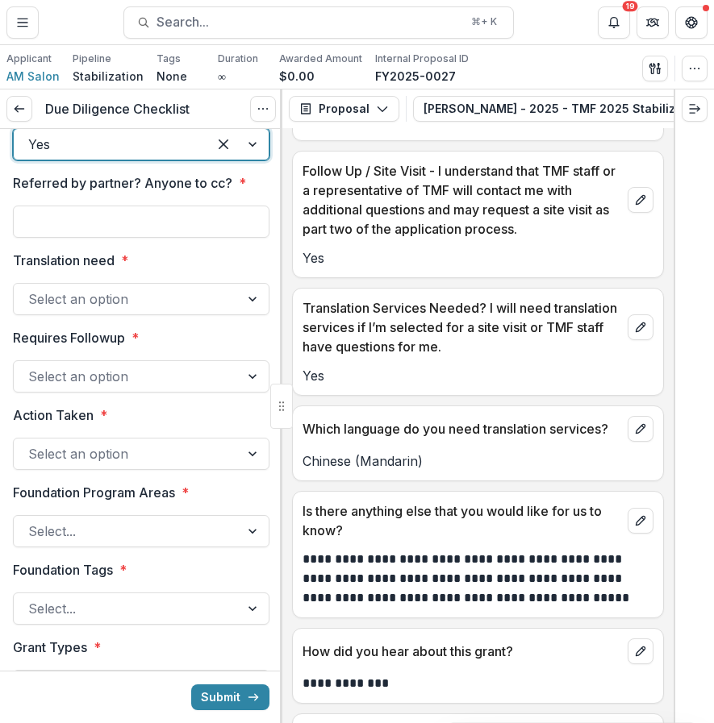
click at [232, 312] on div "Select an option" at bounding box center [127, 299] width 226 height 26
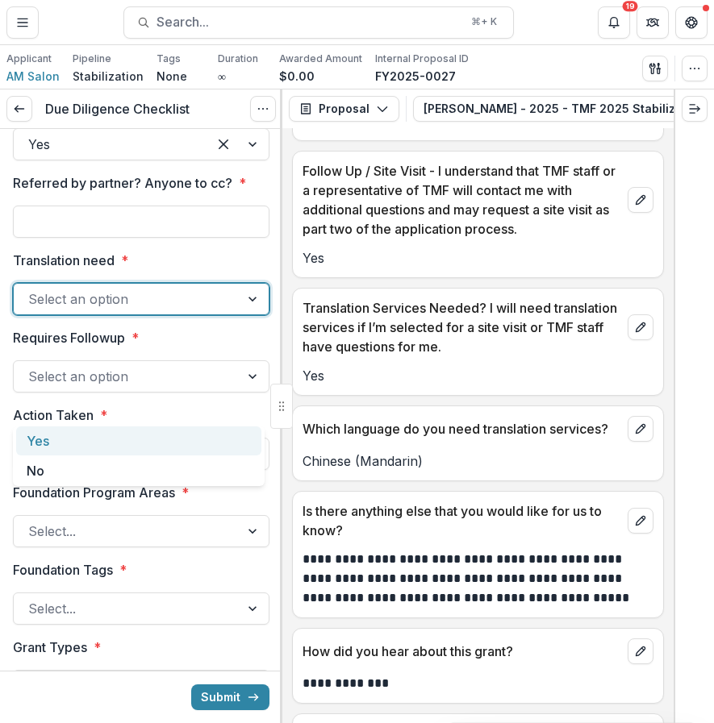
click at [165, 442] on div "Yes" at bounding box center [138, 442] width 245 height 30
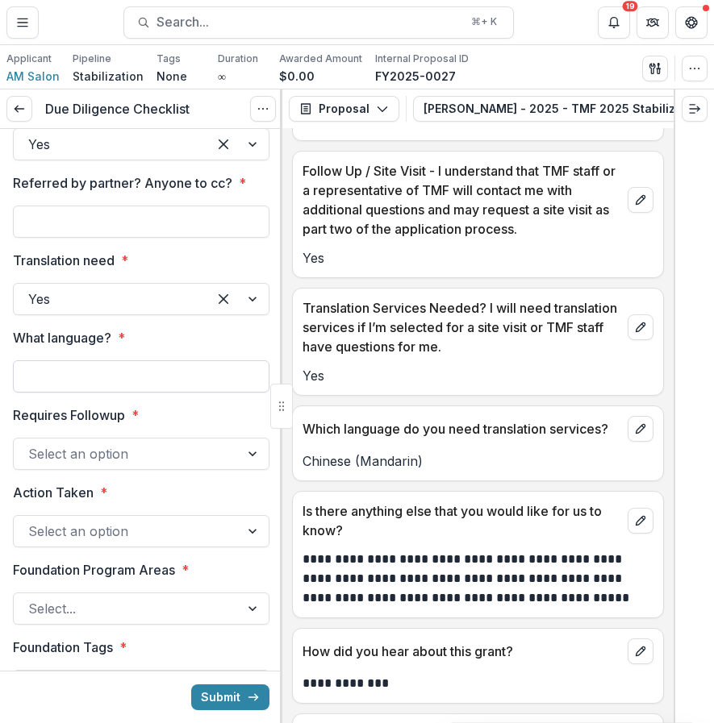
click at [144, 393] on input "What language? *" at bounding box center [141, 376] width 256 height 32
type input "**********"
click at [164, 238] on input "Referred by partner? Anyone to cc? *" at bounding box center [141, 222] width 256 height 32
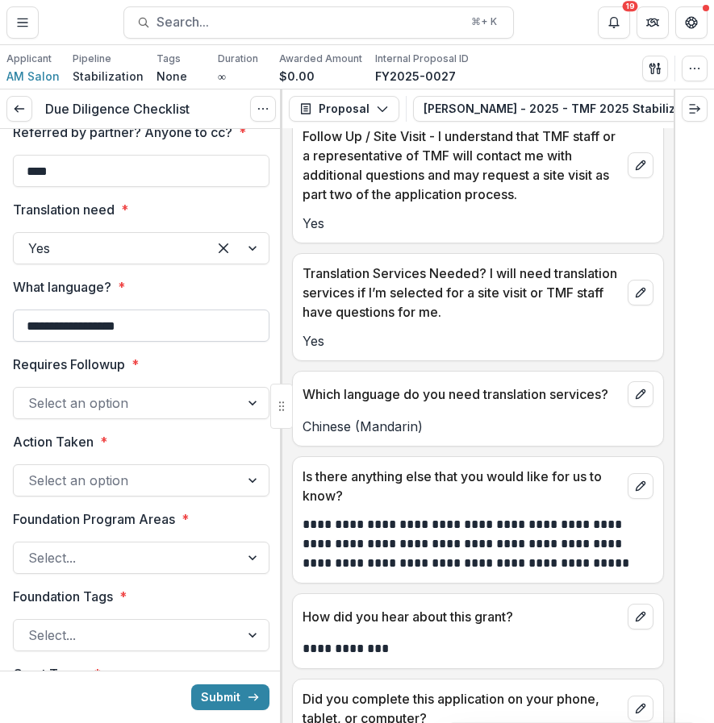
scroll to position [2862, 0]
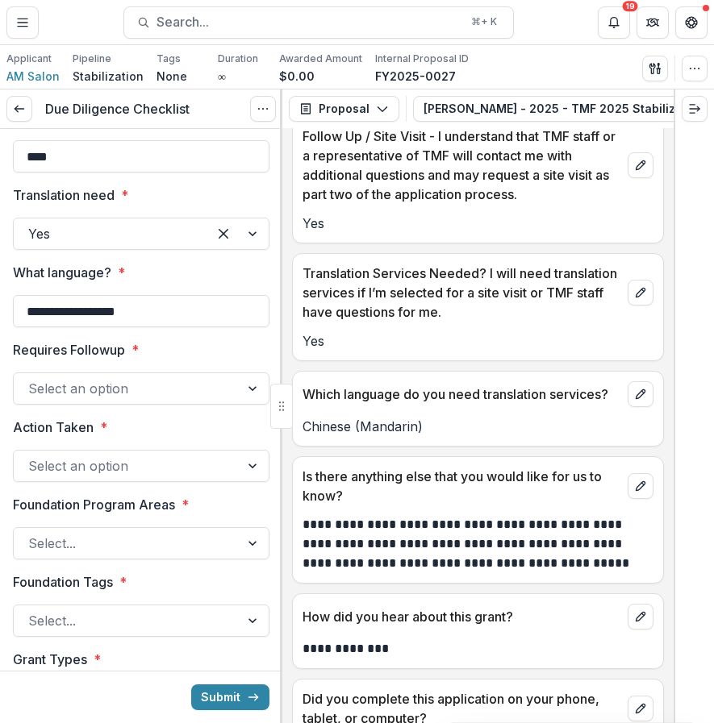
type input "****"
click at [198, 405] on div "Select an option" at bounding box center [141, 389] width 256 height 32
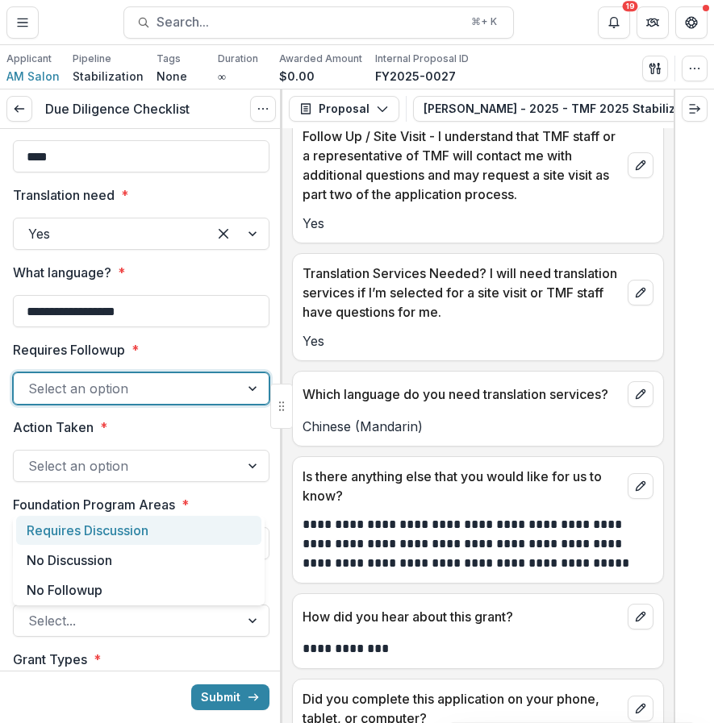
click at [183, 535] on div "Requires Discussion" at bounding box center [138, 531] width 245 height 30
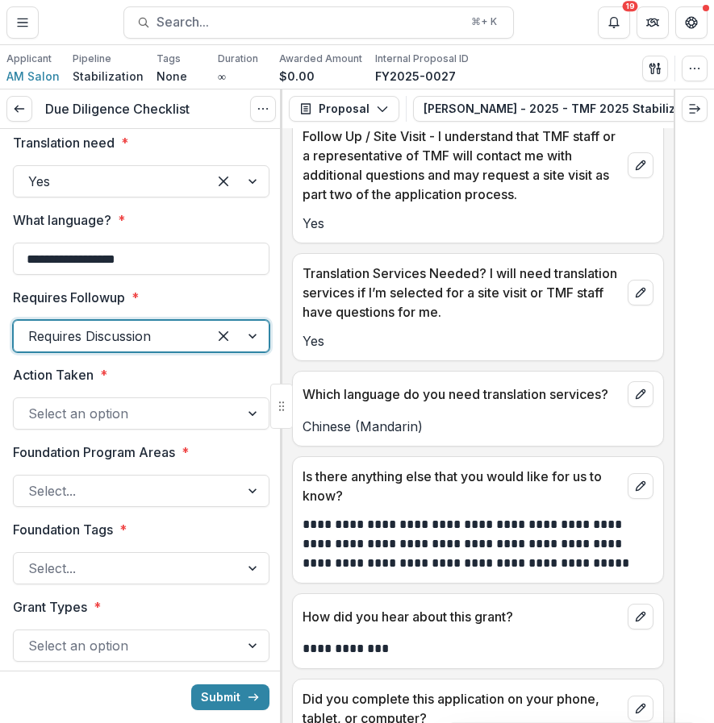
scroll to position [2935, 0]
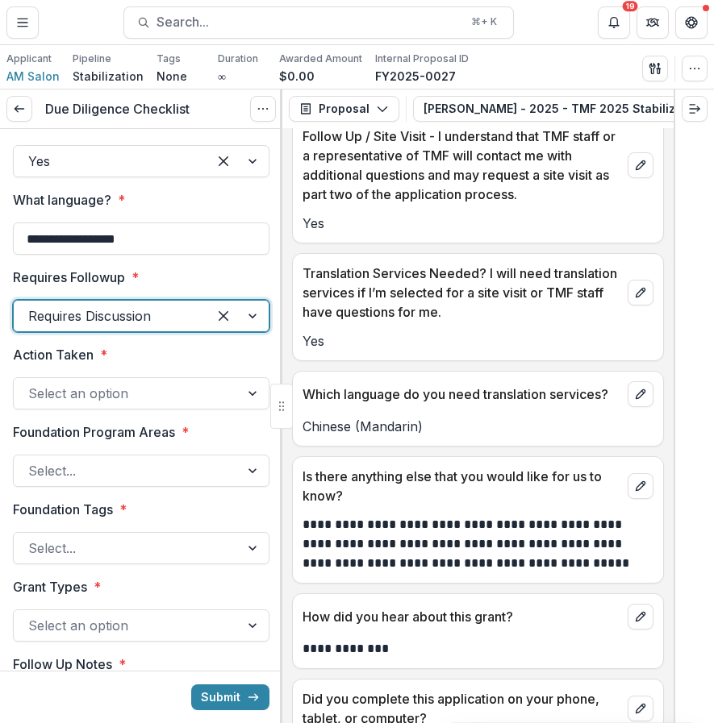
click at [165, 410] on div "Select an option" at bounding box center [141, 393] width 256 height 32
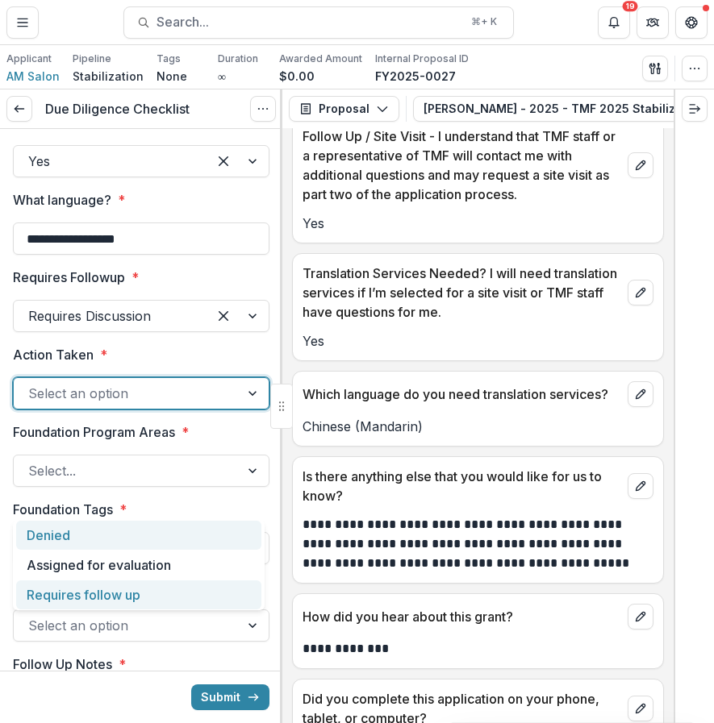
click at [177, 597] on div "Requires follow up" at bounding box center [138, 596] width 245 height 30
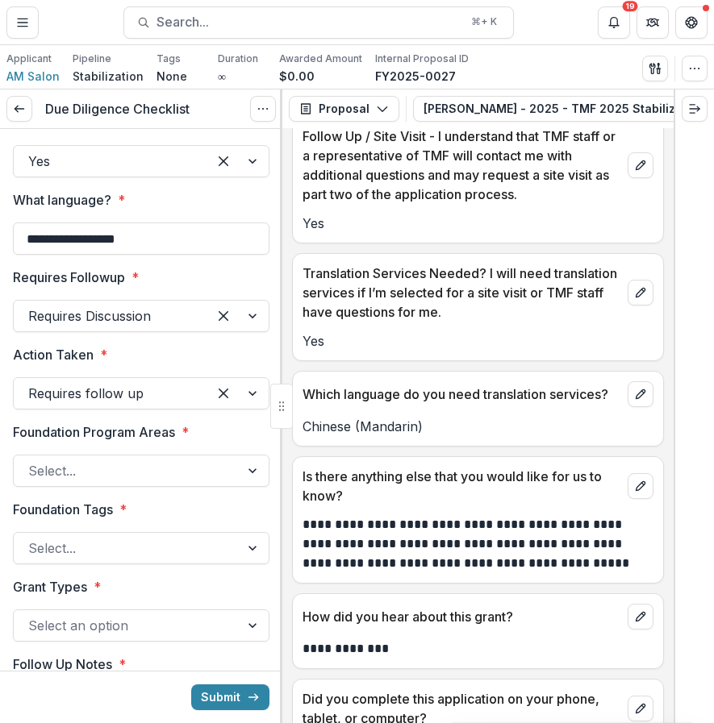
click at [150, 455] on div at bounding box center [141, 451] width 256 height 6
click at [150, 482] on div at bounding box center [126, 471] width 197 height 23
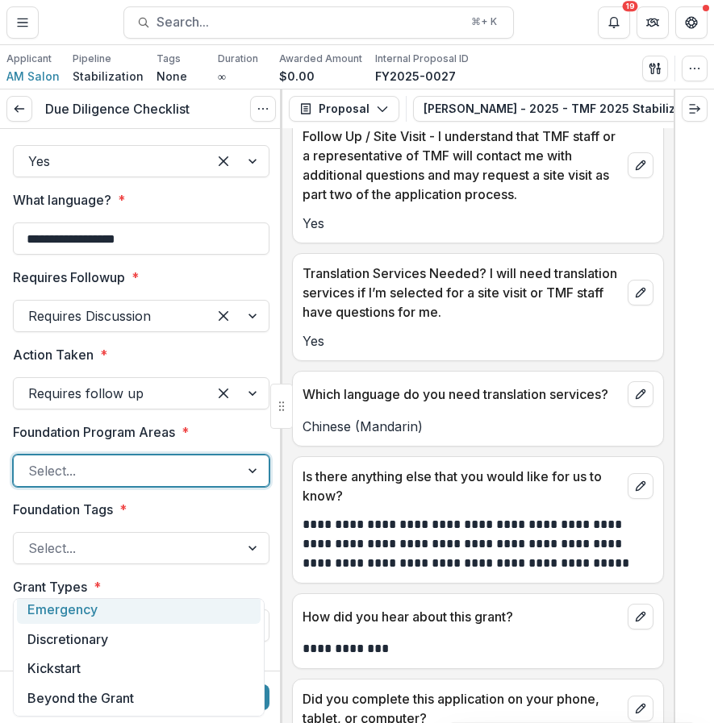
scroll to position [0, 0]
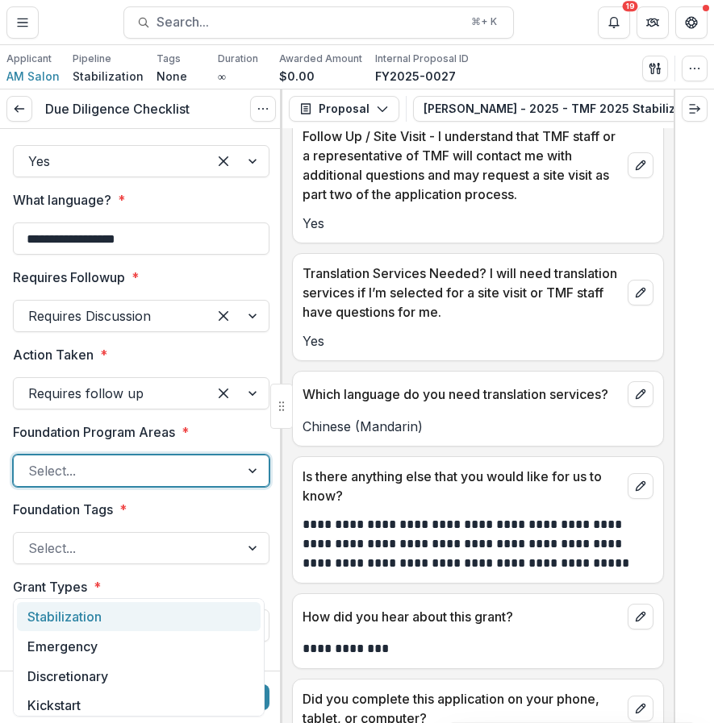
click at [143, 610] on div "Stabilization" at bounding box center [139, 617] width 244 height 30
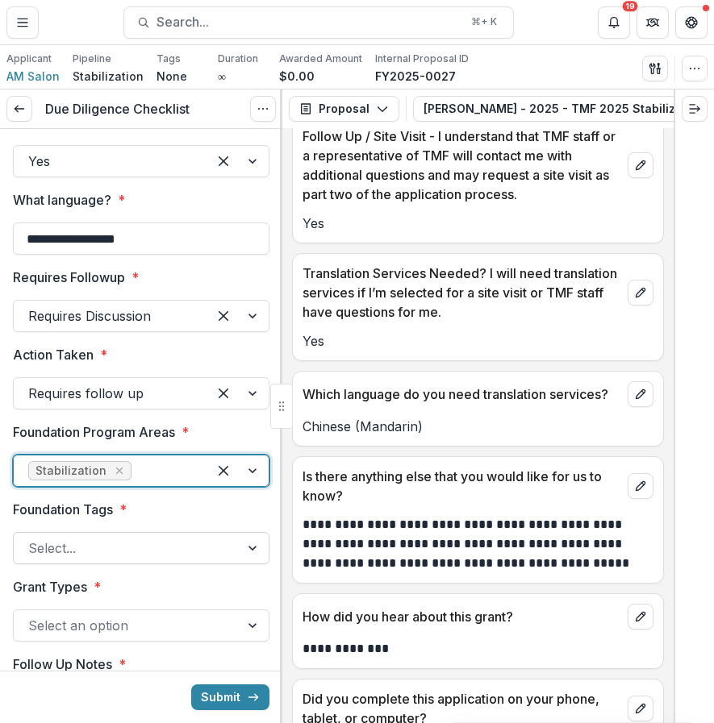
click at [130, 560] on div at bounding box center [126, 548] width 197 height 23
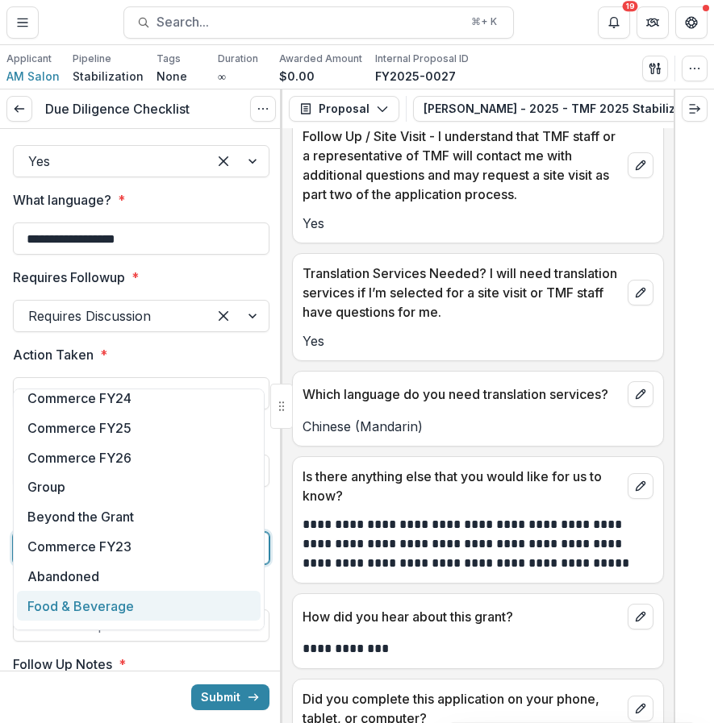
scroll to position [93, 0]
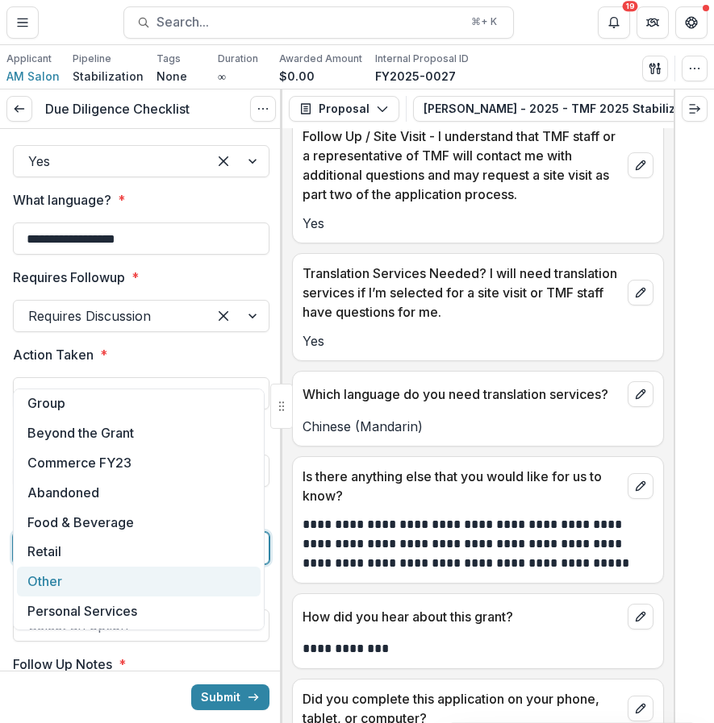
click at [121, 585] on div "Other" at bounding box center [139, 582] width 244 height 30
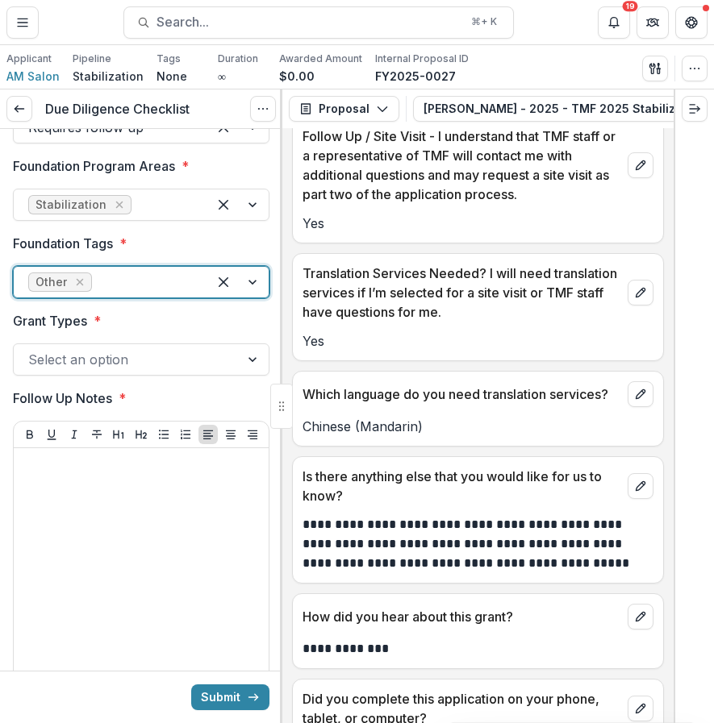
scroll to position [3241, 0]
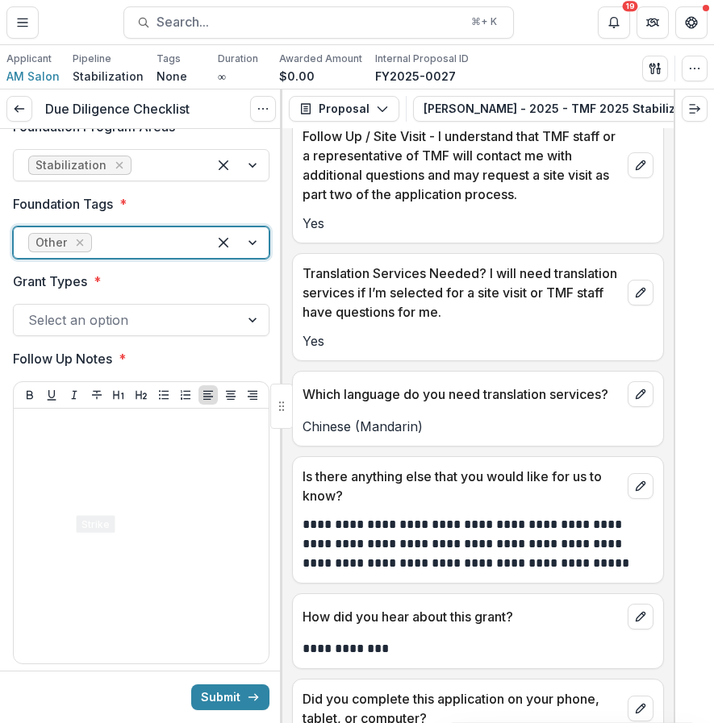
click at [102, 331] on div at bounding box center [126, 320] width 197 height 23
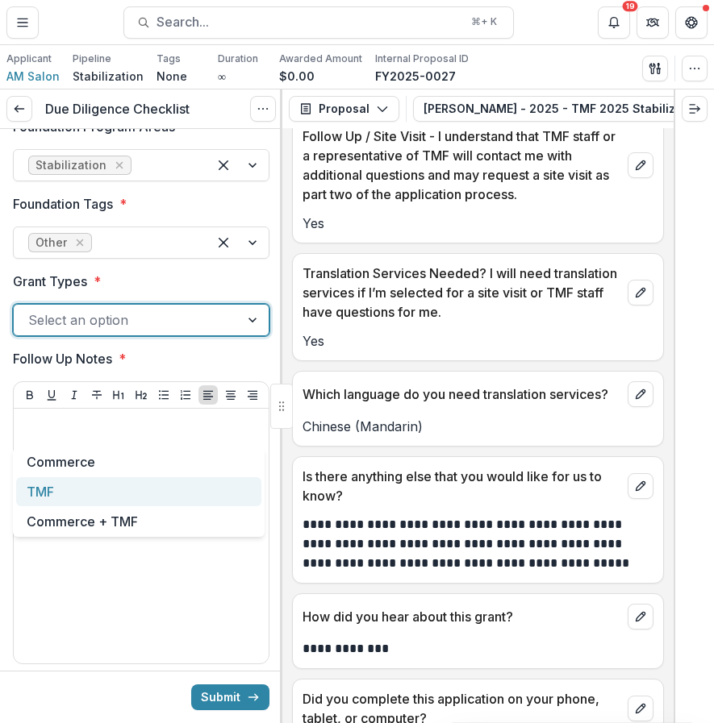
click at [98, 506] on div "TMF" at bounding box center [138, 492] width 245 height 30
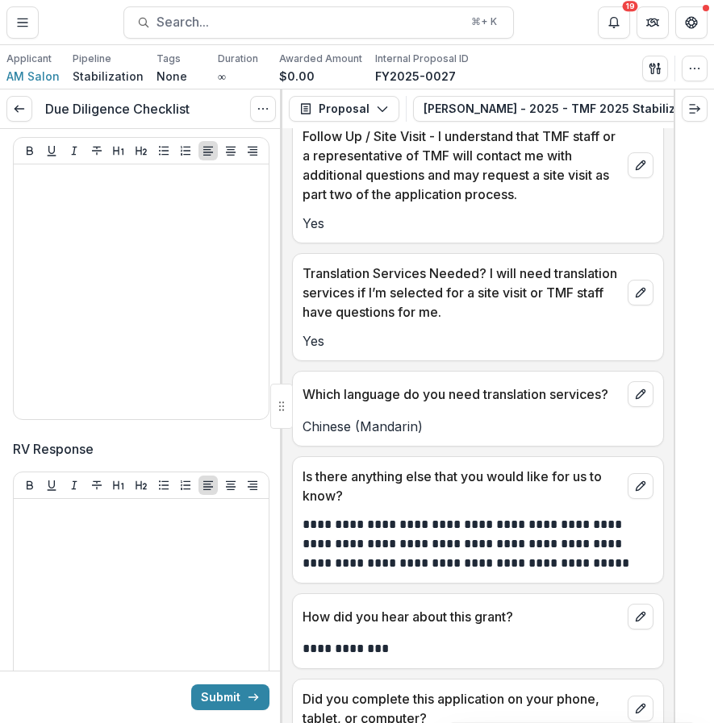
scroll to position [3498, 0]
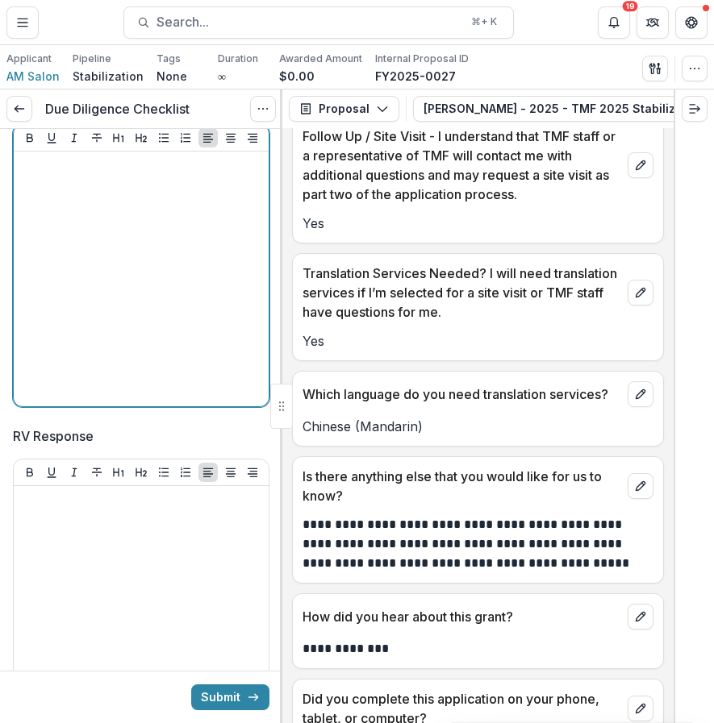
click at [131, 375] on div at bounding box center [141, 279] width 242 height 242
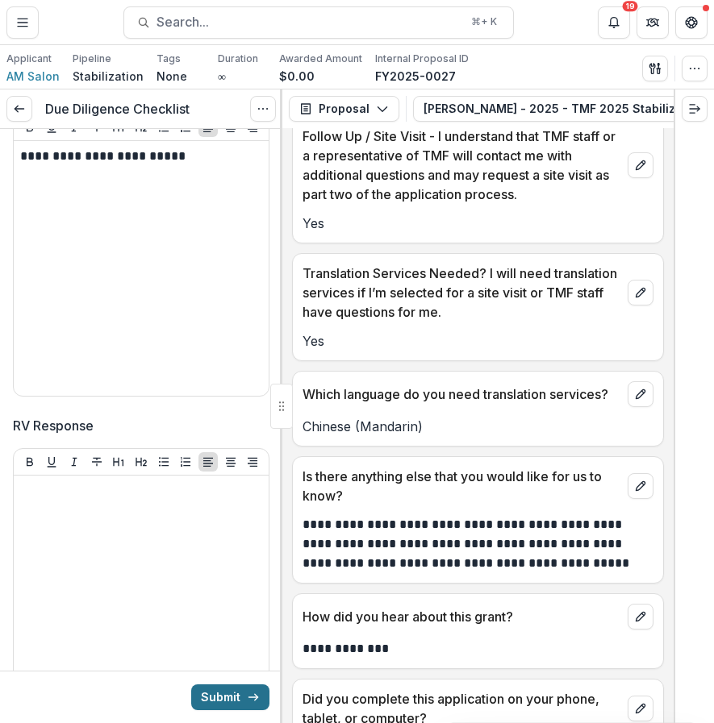
click at [239, 695] on button "Submit" at bounding box center [230, 698] width 78 height 26
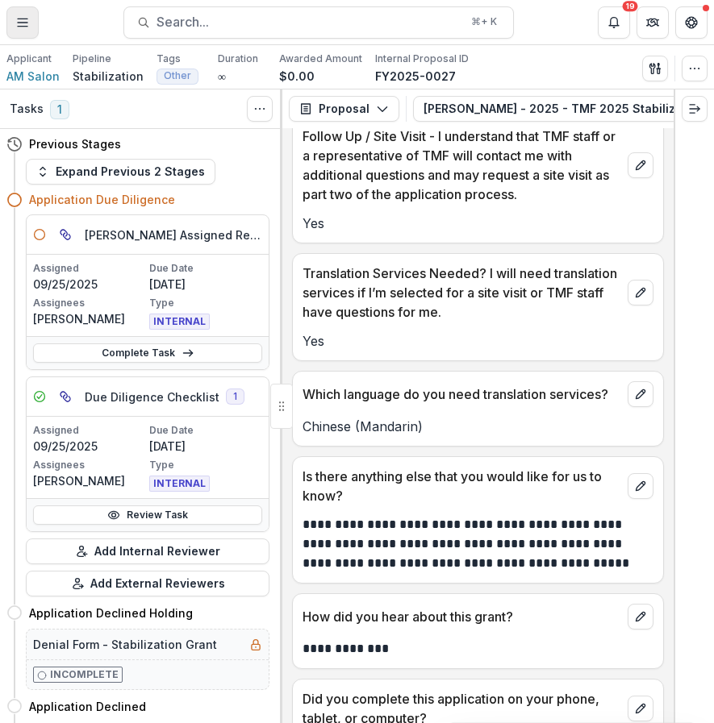
click at [31, 15] on button "Toggle Menu" at bounding box center [22, 22] width 32 height 32
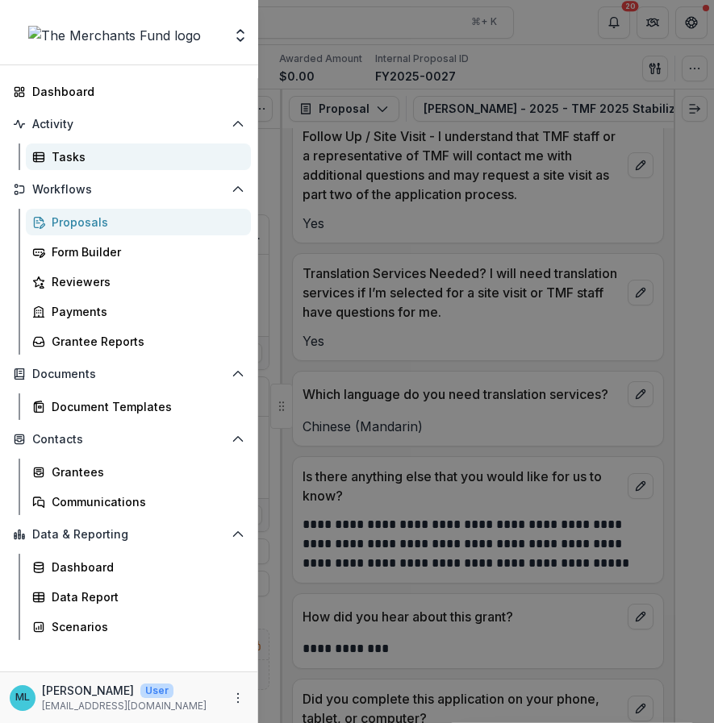
click at [107, 157] on div "Tasks" at bounding box center [145, 156] width 186 height 17
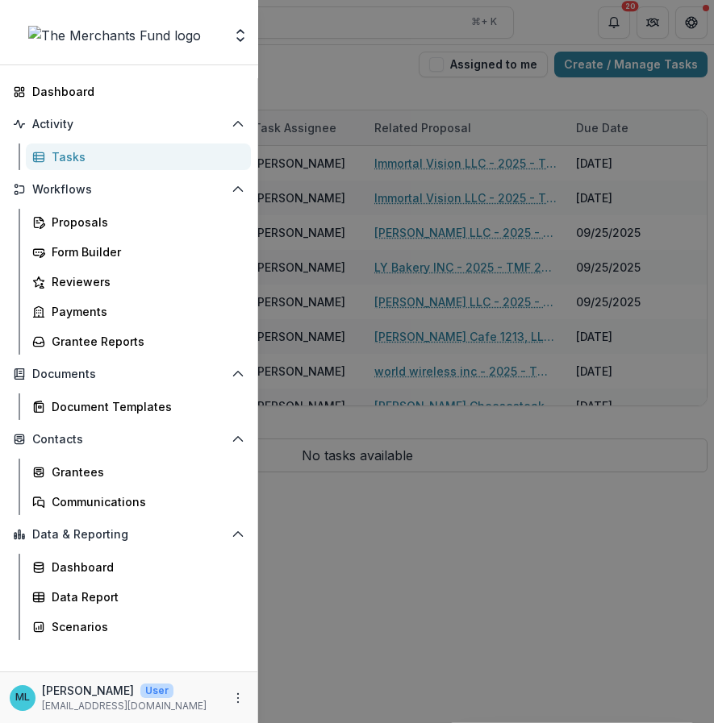
click at [549, 157] on div "Team Settings Dashboard Activity Tasks Workflows Proposals Form Builder Reviewe…" at bounding box center [357, 361] width 714 height 723
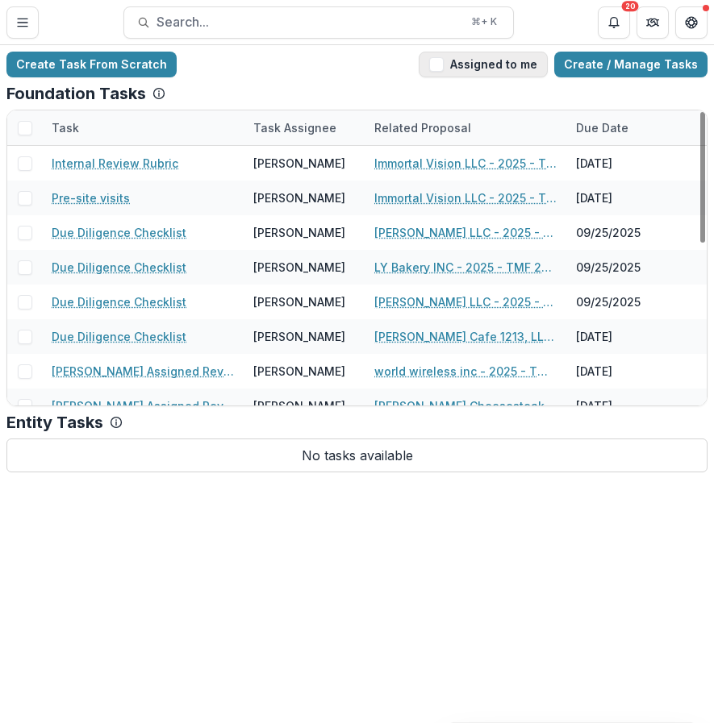
click at [493, 61] on button "Assigned to me" at bounding box center [482, 65] width 129 height 26
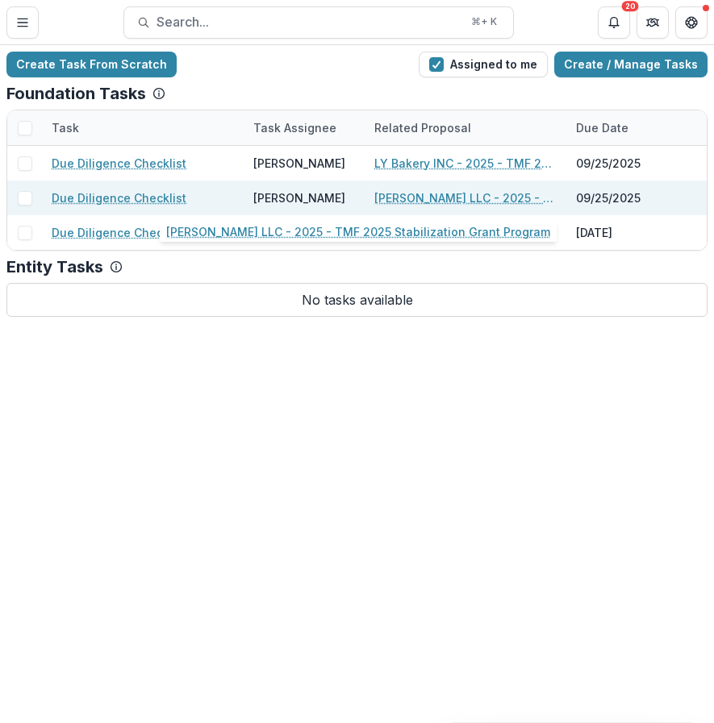
click at [431, 192] on link "[PERSON_NAME] LLC - 2025 - TMF 2025 Stabilization Grant Program" at bounding box center [465, 197] width 182 height 17
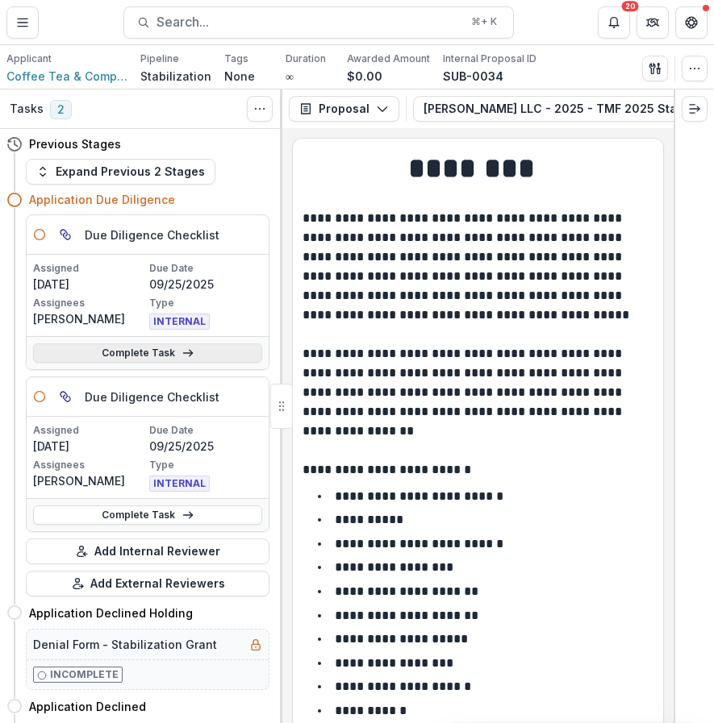
click at [219, 357] on link "Complete Task" at bounding box center [147, 352] width 229 height 19
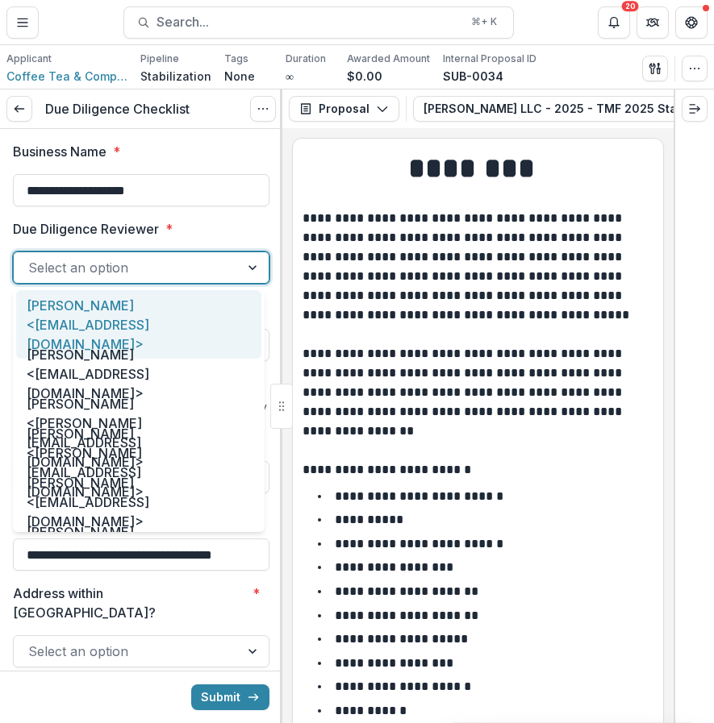
click at [222, 258] on div "Select an option" at bounding box center [127, 268] width 226 height 26
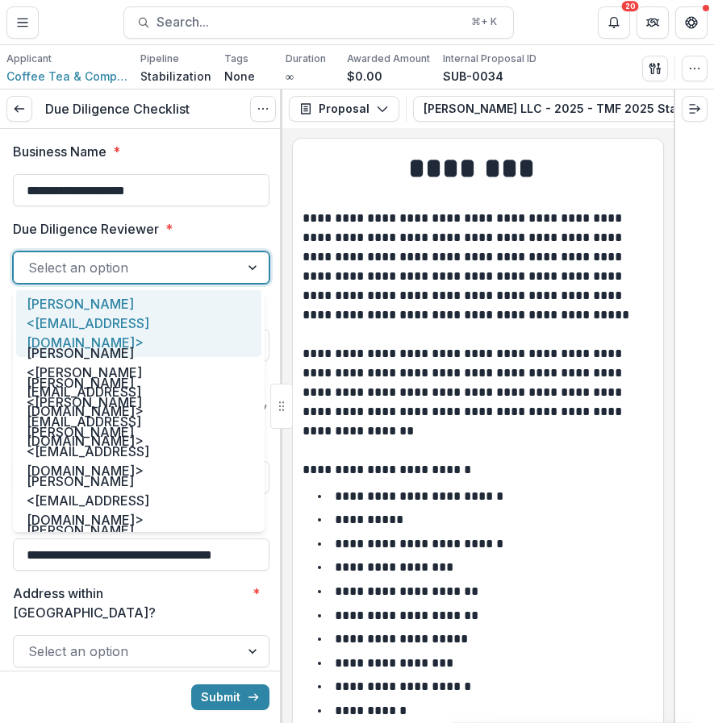
scroll to position [83, 0]
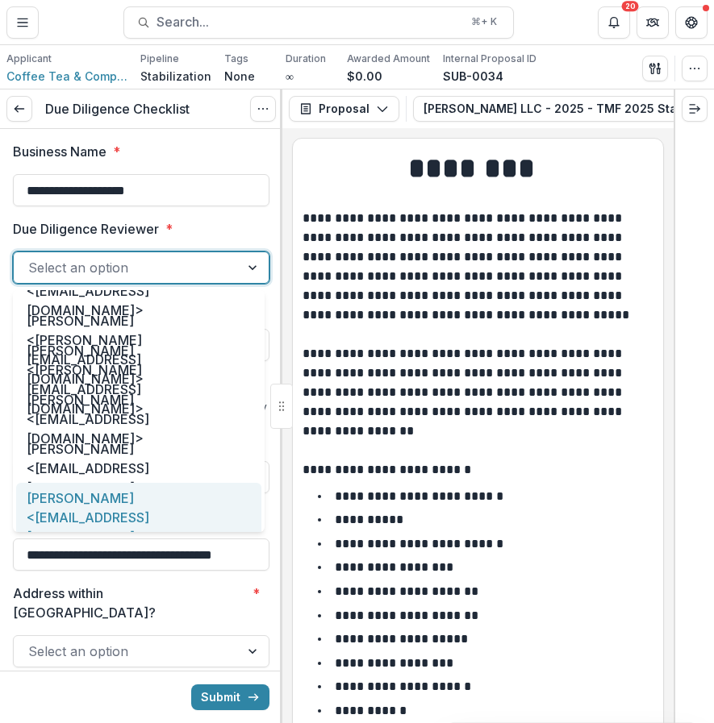
click at [144, 519] on div "[PERSON_NAME] <[EMAIL_ADDRESS][DOMAIN_NAME]>" at bounding box center [138, 517] width 245 height 69
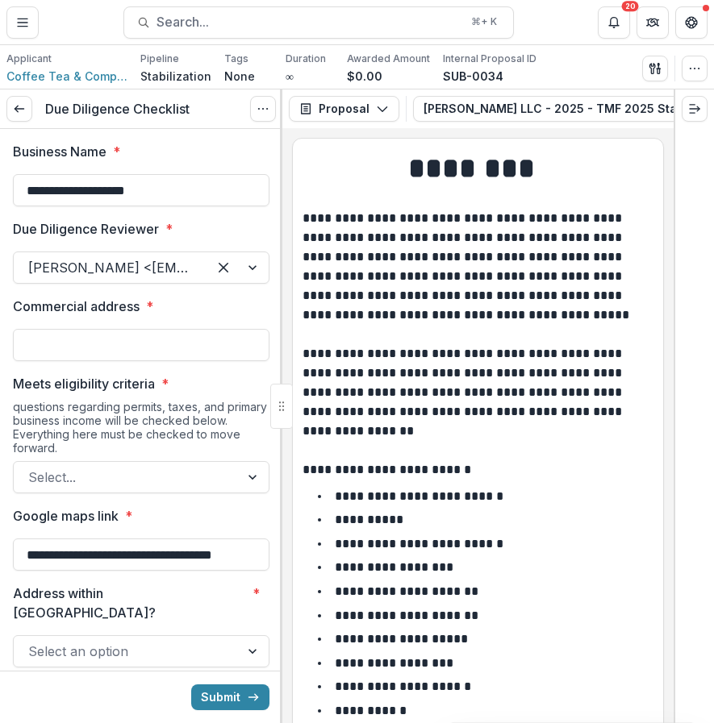
drag, startPoint x: 185, startPoint y: 183, endPoint x: 2, endPoint y: 209, distance: 184.0
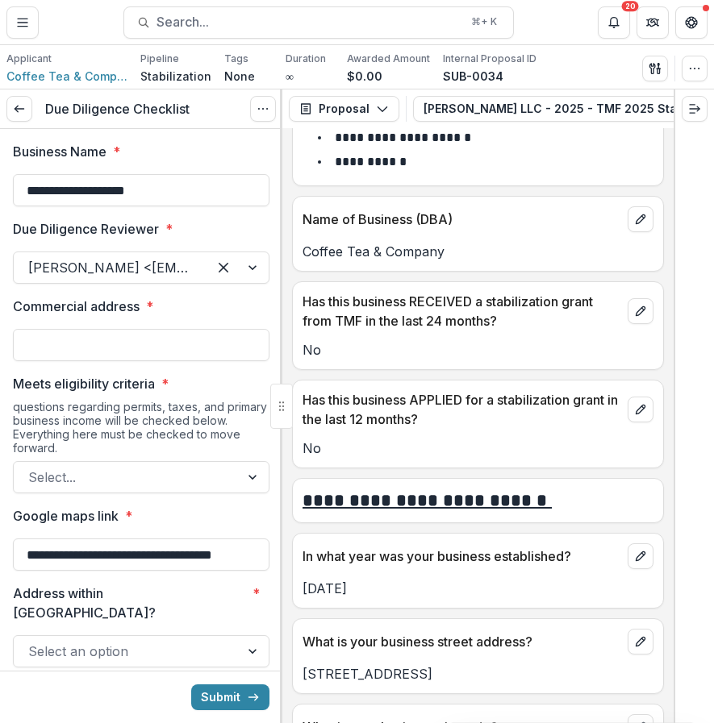
scroll to position [552, 0]
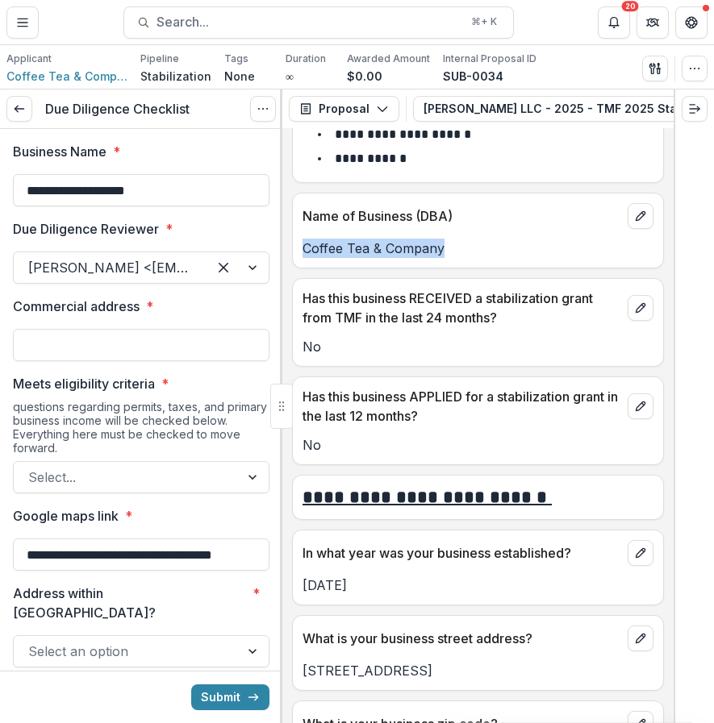
drag, startPoint x: 460, startPoint y: 243, endPoint x: 302, endPoint y: 252, distance: 158.3
click at [302, 252] on p "Coffee Tea & Company" at bounding box center [477, 248] width 351 height 19
copy p "Coffee Tea & Company"
click at [142, 346] on input "Commercial address *" at bounding box center [141, 345] width 256 height 32
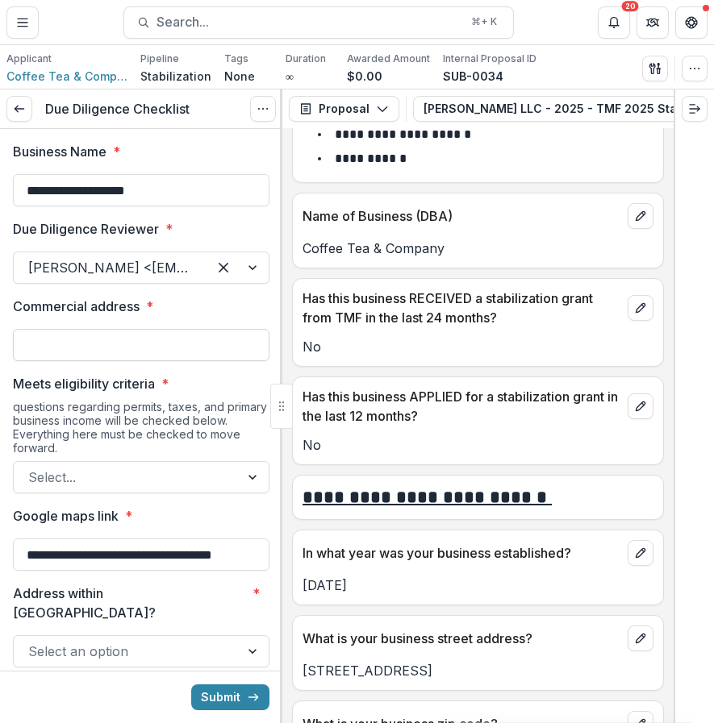
paste input "**********"
drag, startPoint x: 207, startPoint y: 337, endPoint x: 8, endPoint y: 336, distance: 199.2
type input "**********"
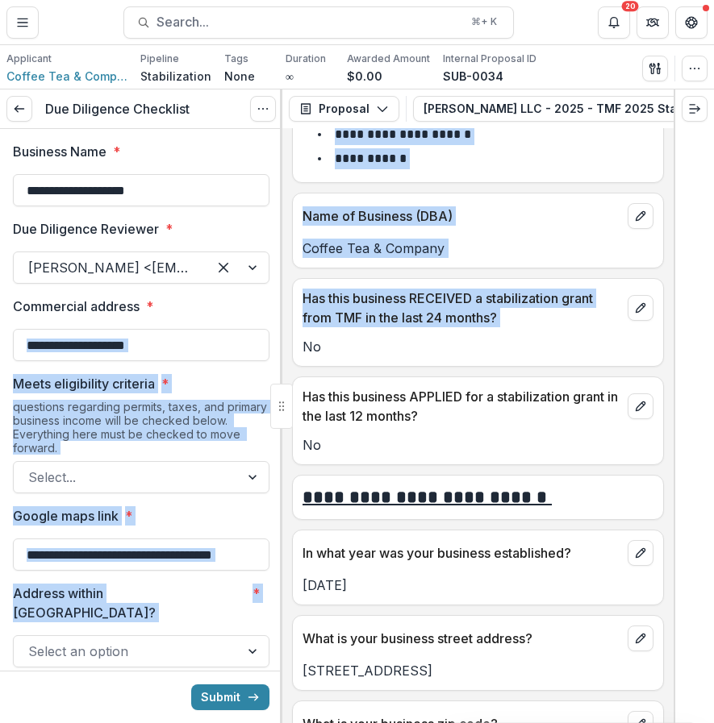
drag, startPoint x: 8, startPoint y: 336, endPoint x: 294, endPoint y: 339, distance: 286.3
click at [294, 339] on div "**********" at bounding box center [357, 407] width 714 height 634
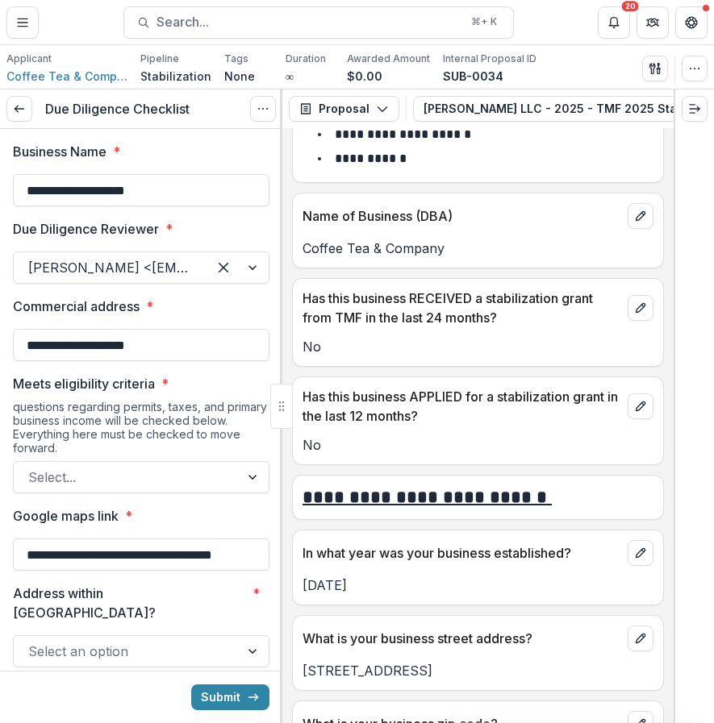
click at [294, 339] on div "No" at bounding box center [478, 341] width 370 height 29
drag, startPoint x: 185, startPoint y: 346, endPoint x: 2, endPoint y: 341, distance: 182.3
paste input "**********"
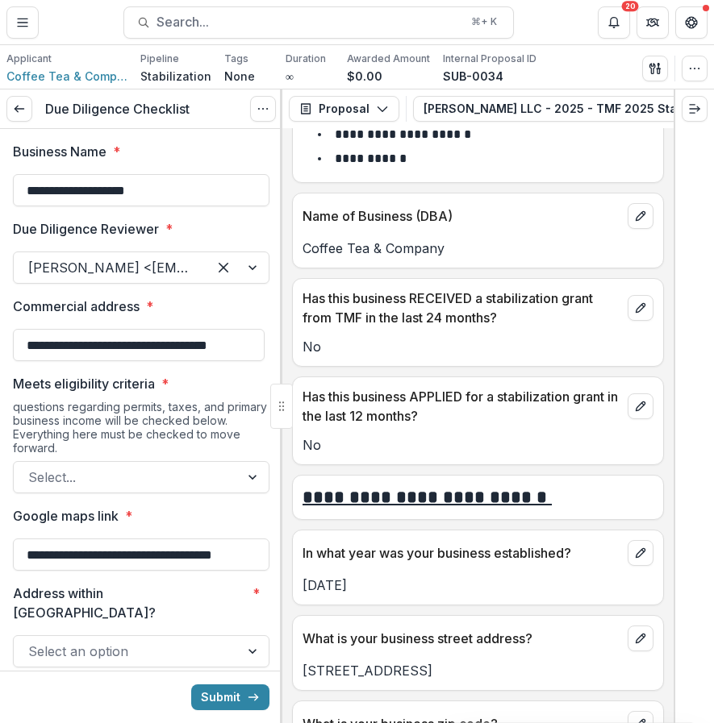
type input "**********"
click at [167, 475] on div at bounding box center [126, 477] width 197 height 23
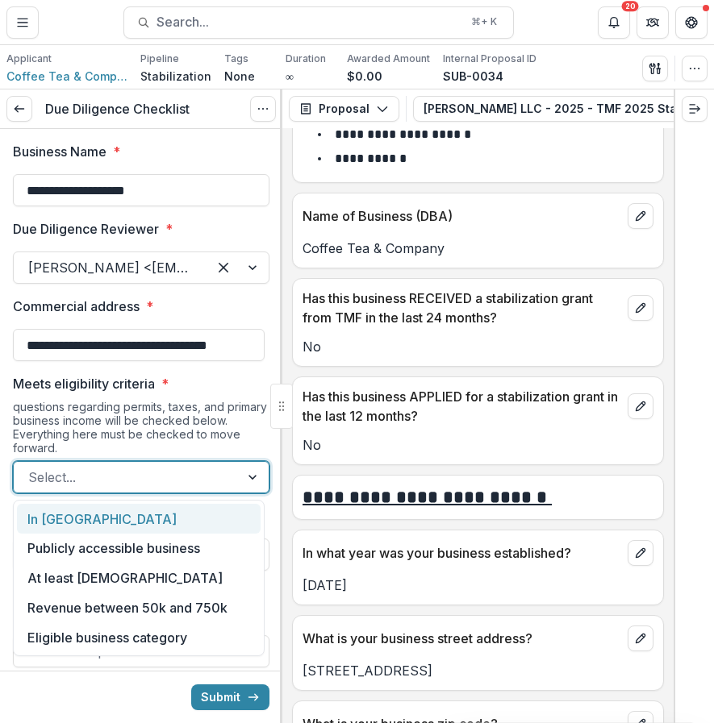
click at [145, 518] on div "In [GEOGRAPHIC_DATA]" at bounding box center [139, 519] width 244 height 30
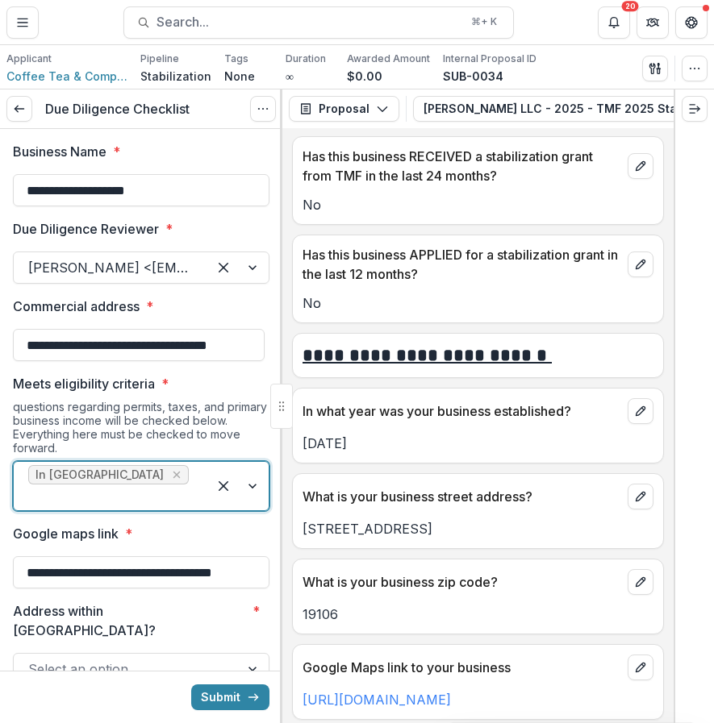
scroll to position [706, 0]
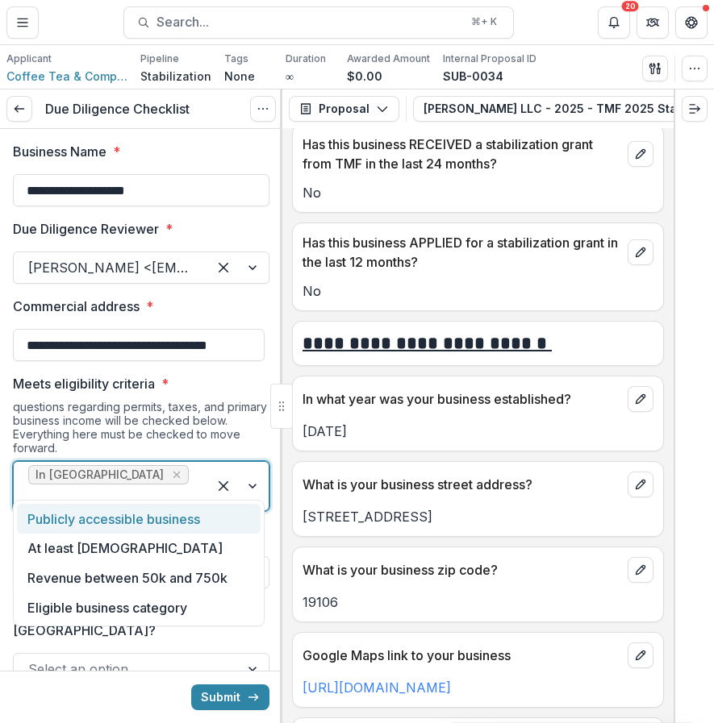
click at [166, 486] on div at bounding box center [110, 497] width 164 height 23
click at [206, 433] on div "questions regarding permits, taxes, and primary business income will be checked…" at bounding box center [141, 430] width 256 height 61
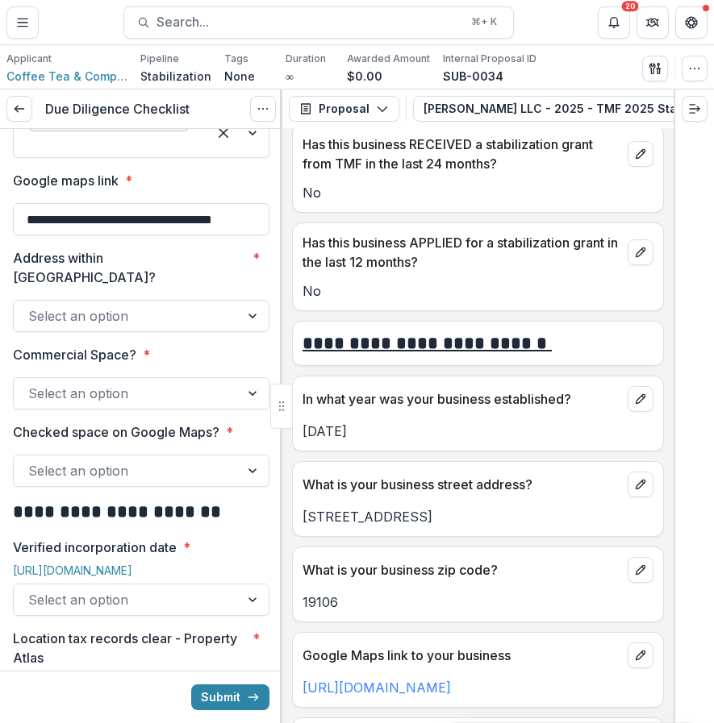
scroll to position [370, 0]
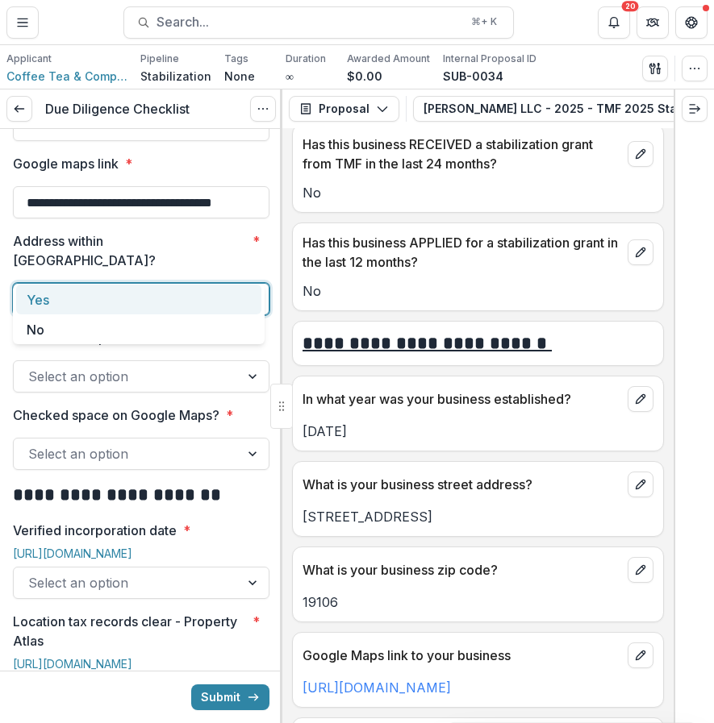
click at [202, 288] on div at bounding box center [126, 299] width 197 height 23
click at [158, 306] on div "Yes" at bounding box center [138, 300] width 245 height 30
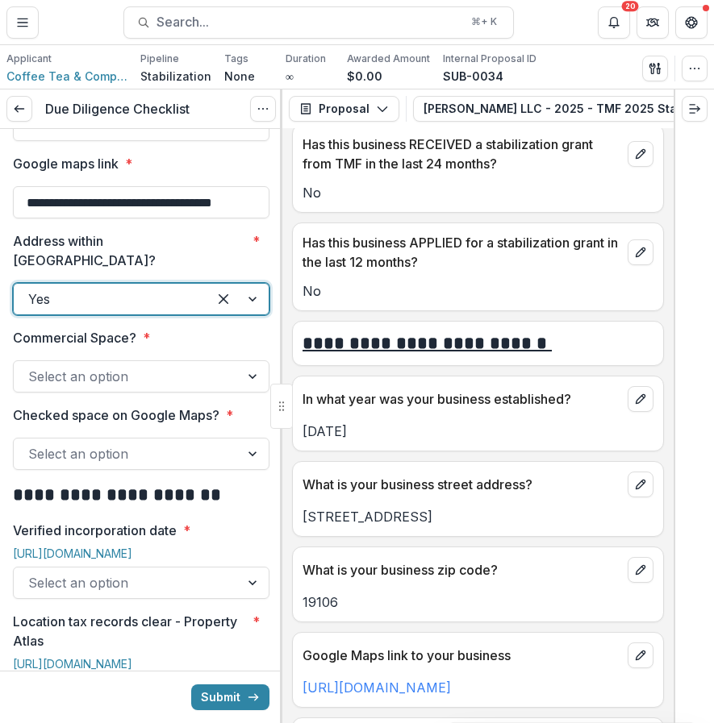
click at [176, 365] on div at bounding box center [126, 376] width 197 height 23
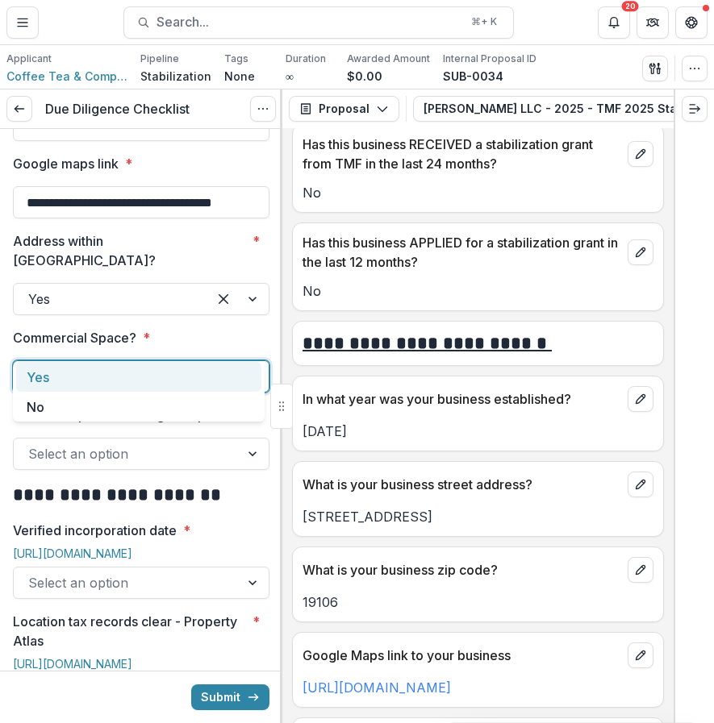
click at [119, 375] on div "Yes" at bounding box center [138, 377] width 245 height 30
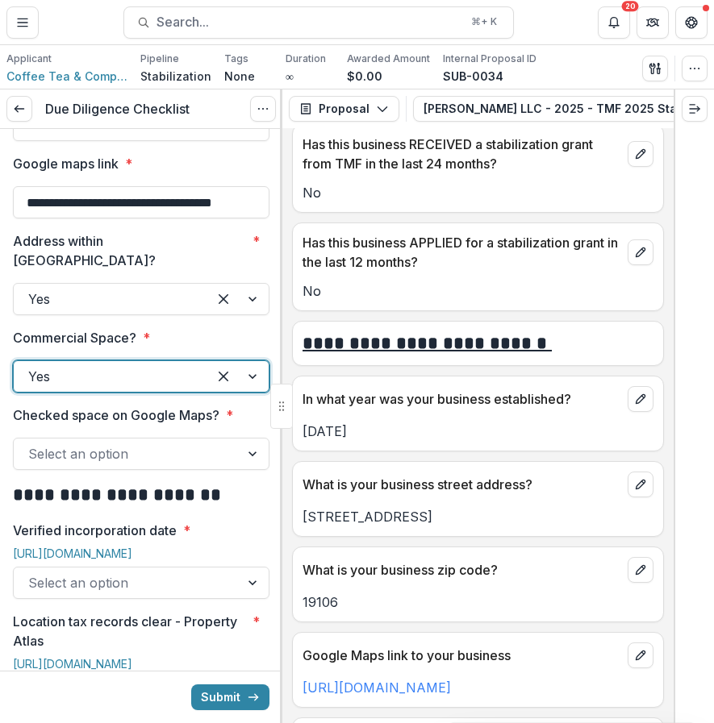
click at [139, 443] on div at bounding box center [126, 454] width 197 height 23
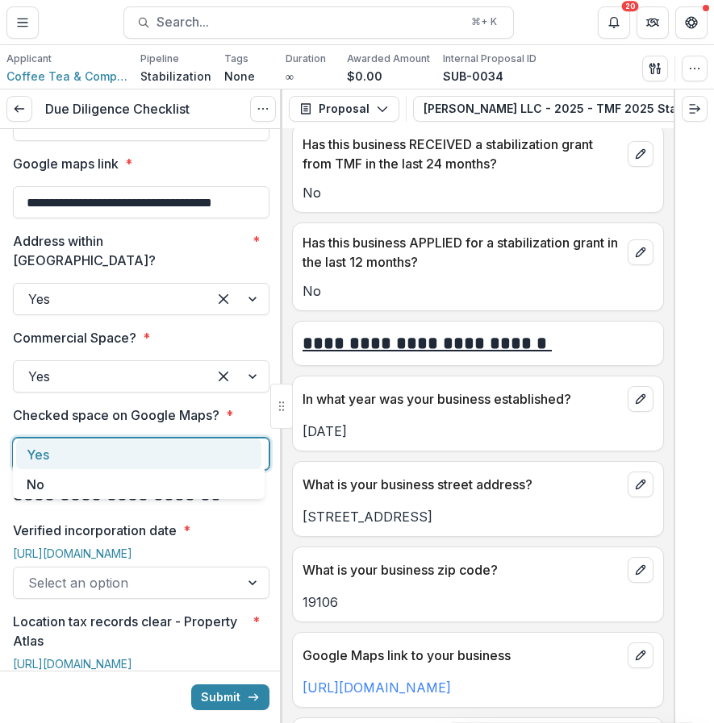
click at [90, 460] on div "Yes" at bounding box center [138, 454] width 245 height 30
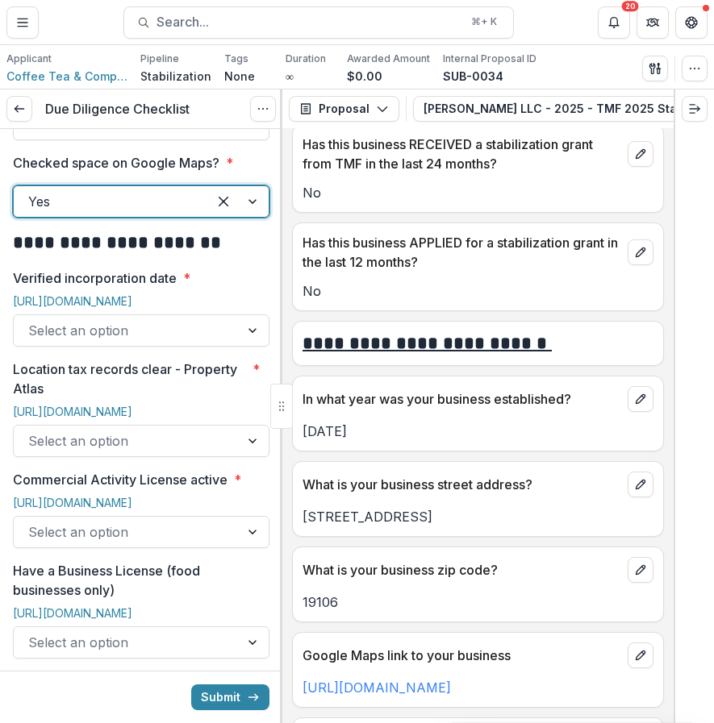
scroll to position [647, 0]
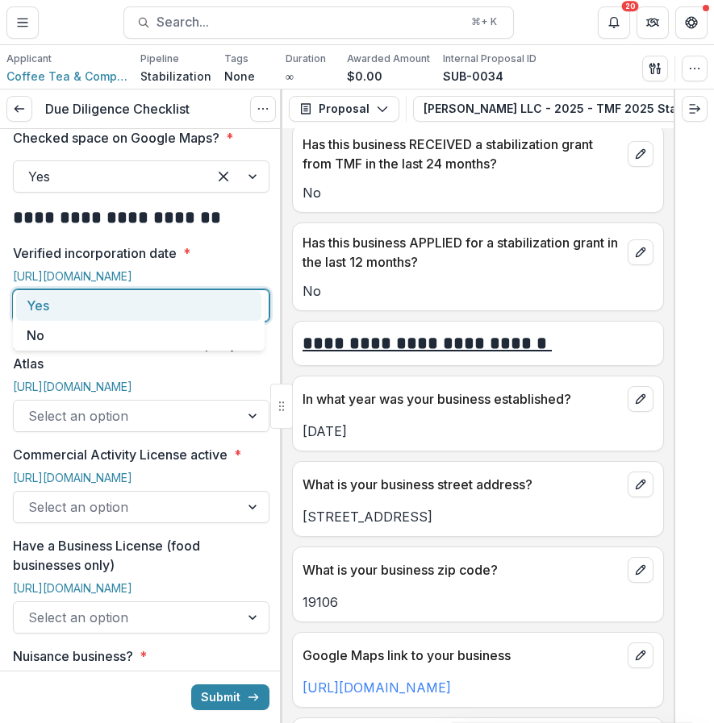
click at [175, 294] on div at bounding box center [126, 305] width 197 height 23
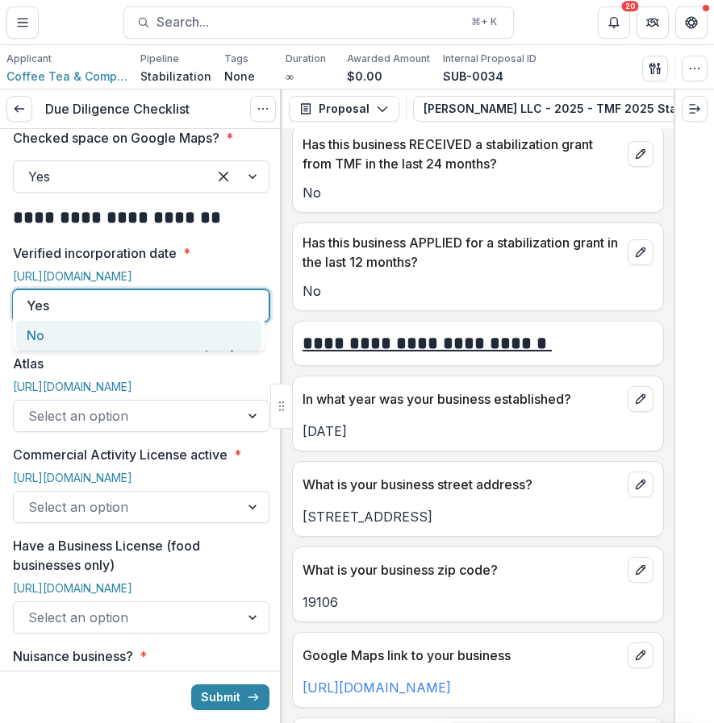
click at [131, 339] on div "No" at bounding box center [138, 336] width 245 height 30
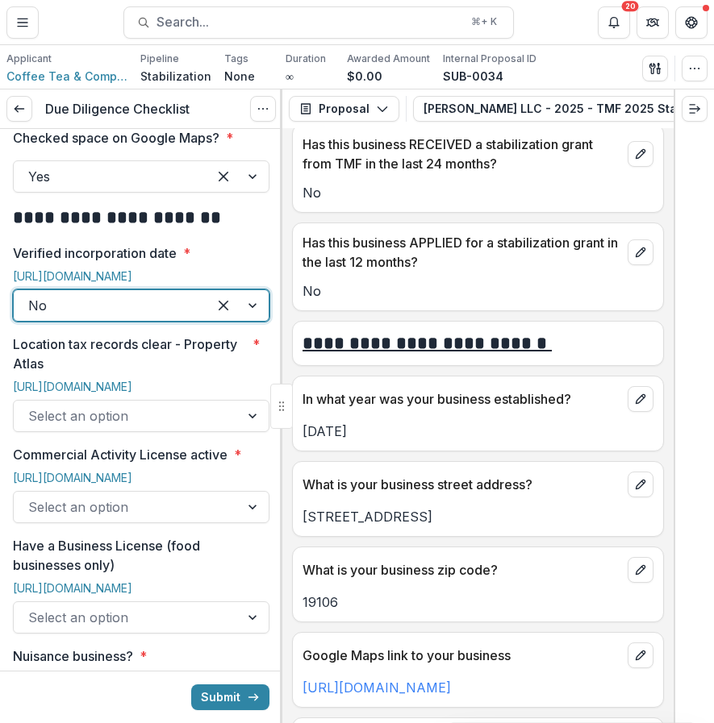
click at [131, 405] on div at bounding box center [126, 416] width 197 height 23
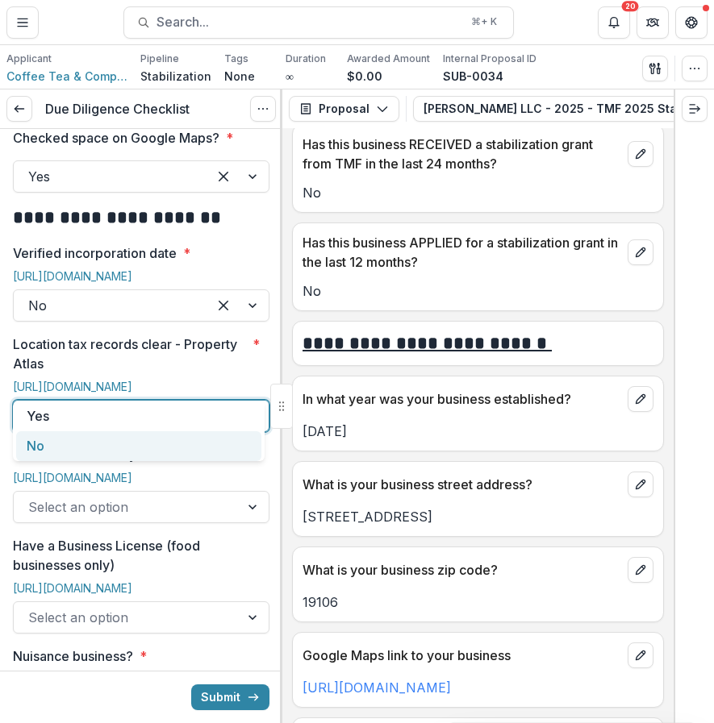
click at [92, 448] on div "No" at bounding box center [138, 446] width 245 height 30
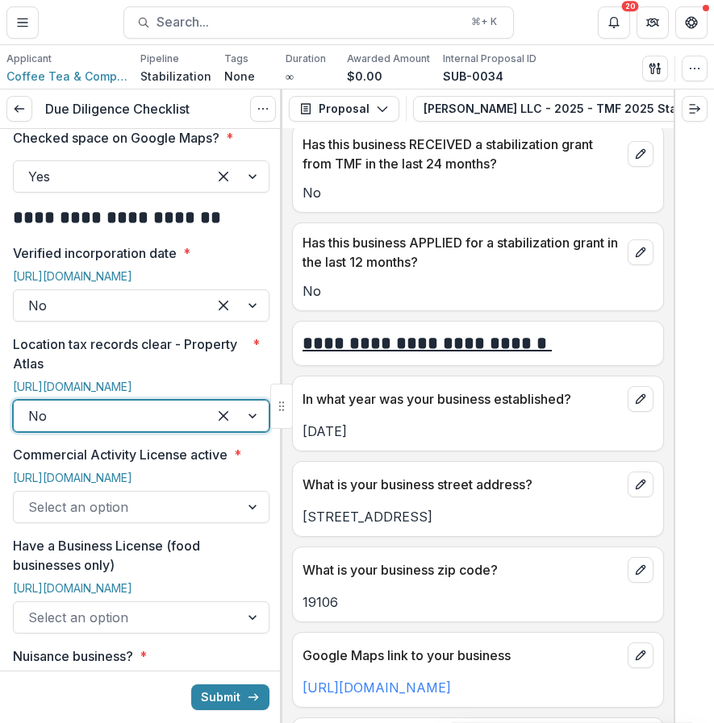
click at [90, 501] on div at bounding box center [126, 507] width 197 height 23
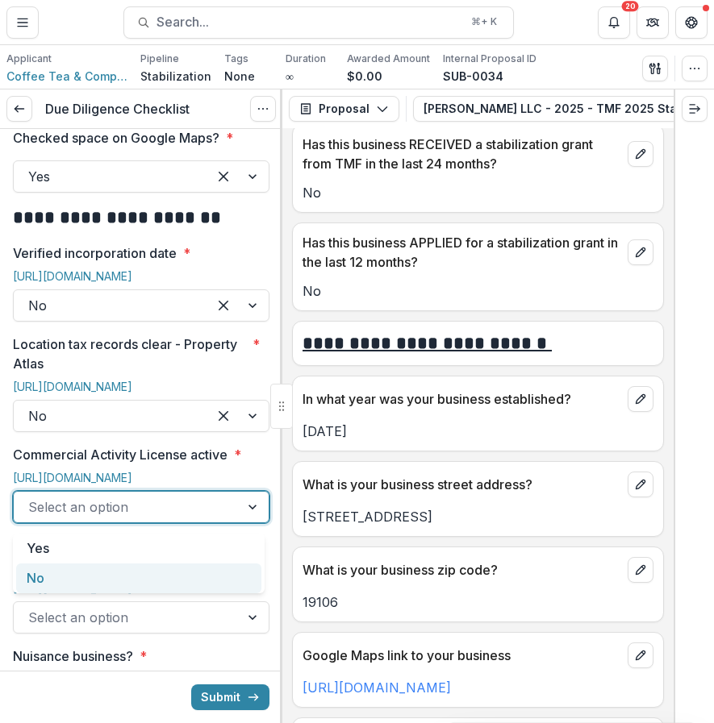
click at [65, 581] on div "No" at bounding box center [138, 579] width 245 height 30
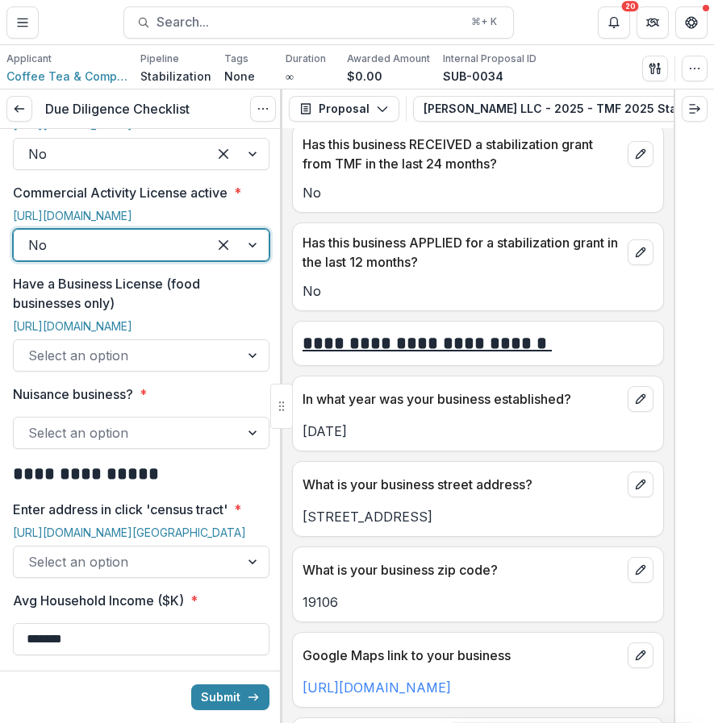
scroll to position [914, 0]
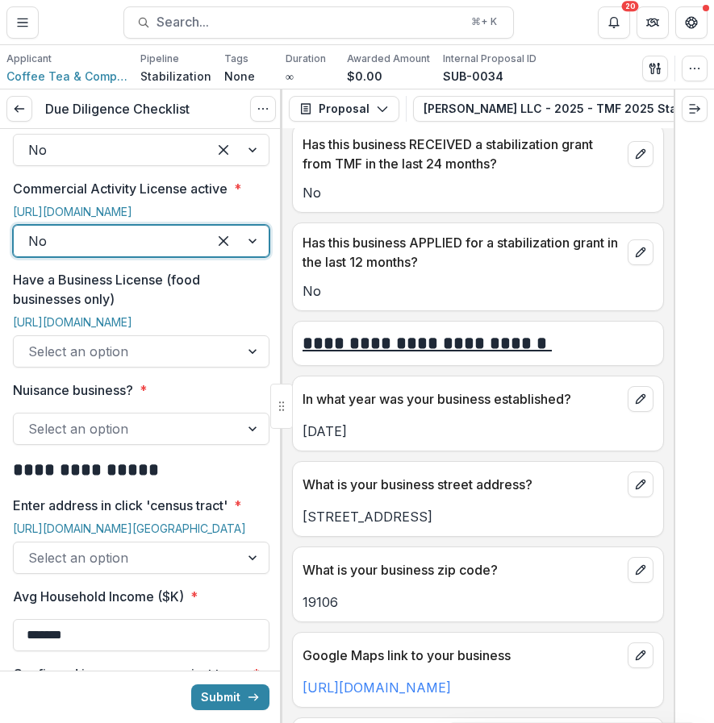
click at [160, 364] on div "Select an option" at bounding box center [127, 352] width 226 height 26
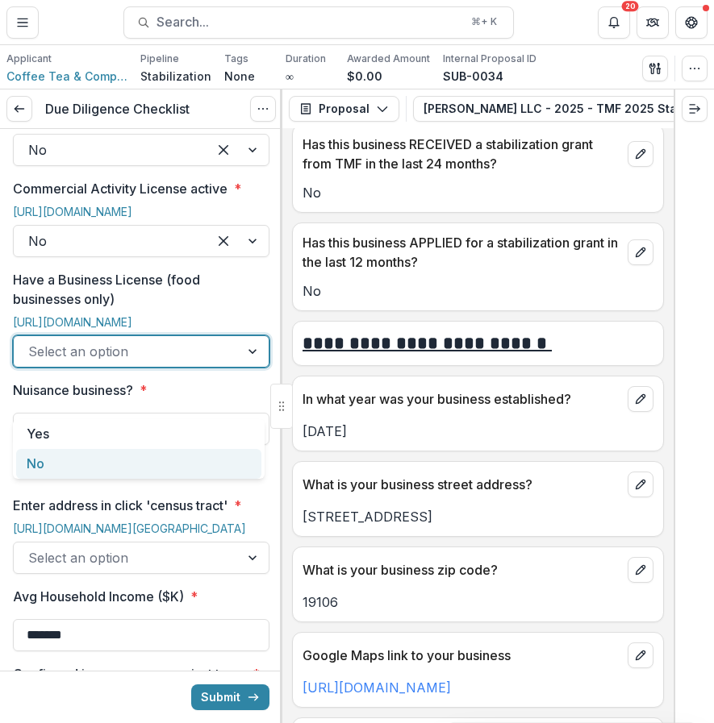
click at [115, 473] on div "No" at bounding box center [138, 464] width 245 height 30
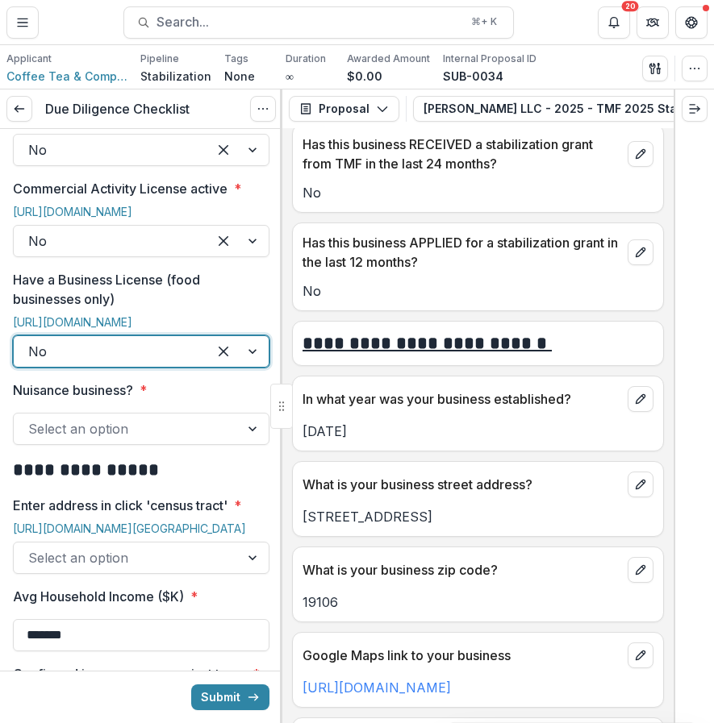
click at [145, 440] on div at bounding box center [126, 429] width 197 height 23
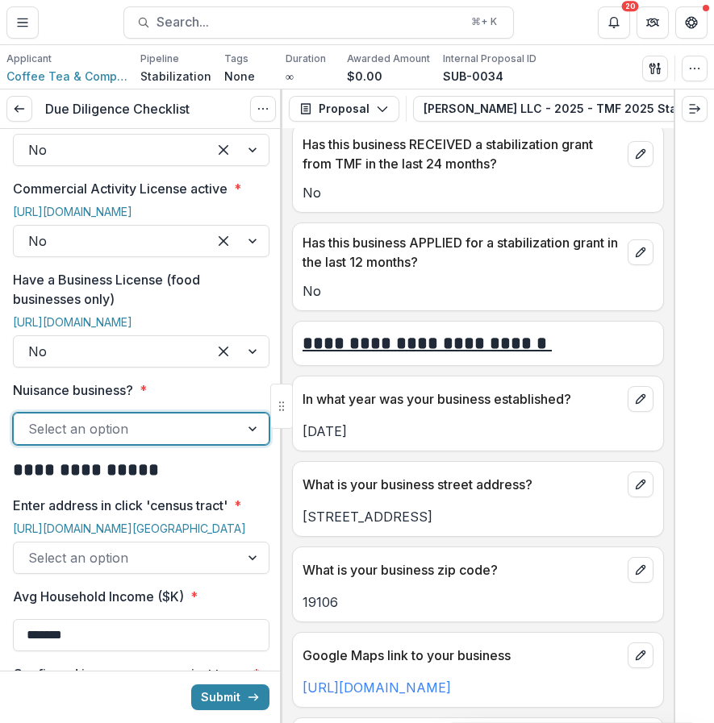
click at [145, 440] on div at bounding box center [126, 429] width 197 height 23
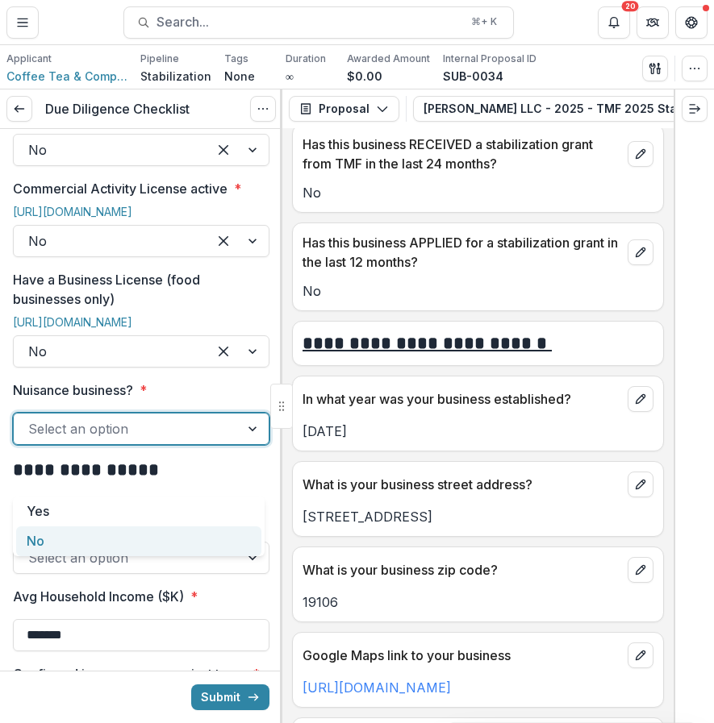
click at [111, 543] on div "No" at bounding box center [138, 542] width 245 height 30
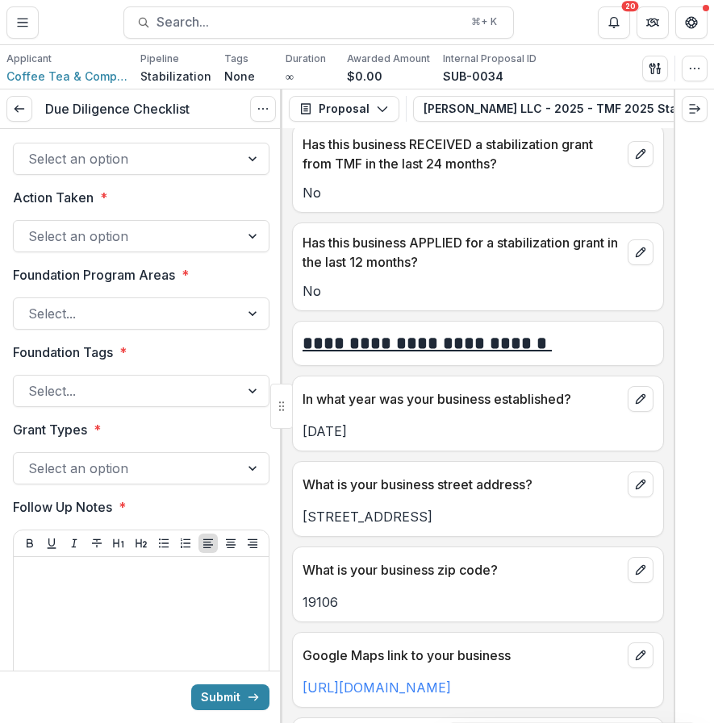
scroll to position [2916, 0]
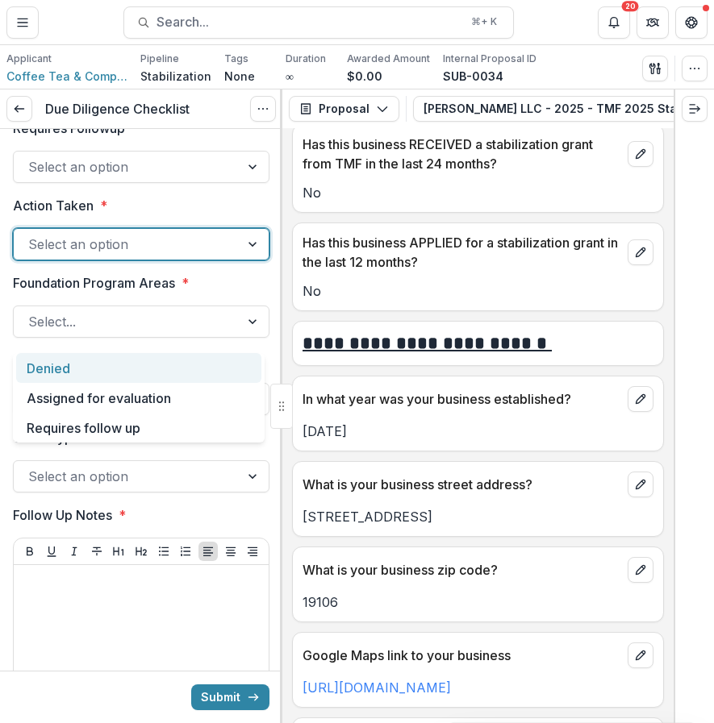
click at [165, 256] on div at bounding box center [126, 244] width 197 height 23
click at [169, 373] on div "Denied" at bounding box center [138, 368] width 245 height 30
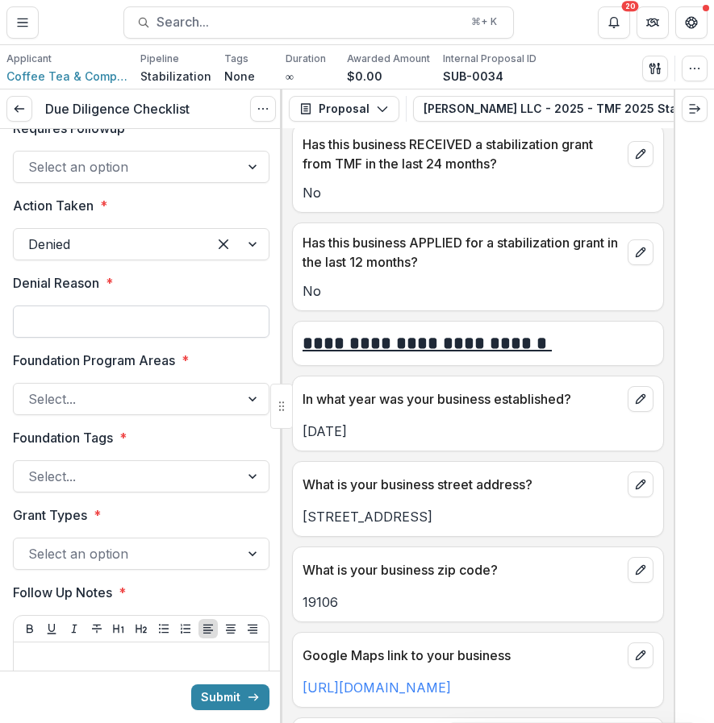
click at [147, 338] on input "Denial Reason *" at bounding box center [141, 322] width 256 height 32
type input "**********"
click at [218, 370] on label "Foundation Program Areas *" at bounding box center [136, 360] width 247 height 19
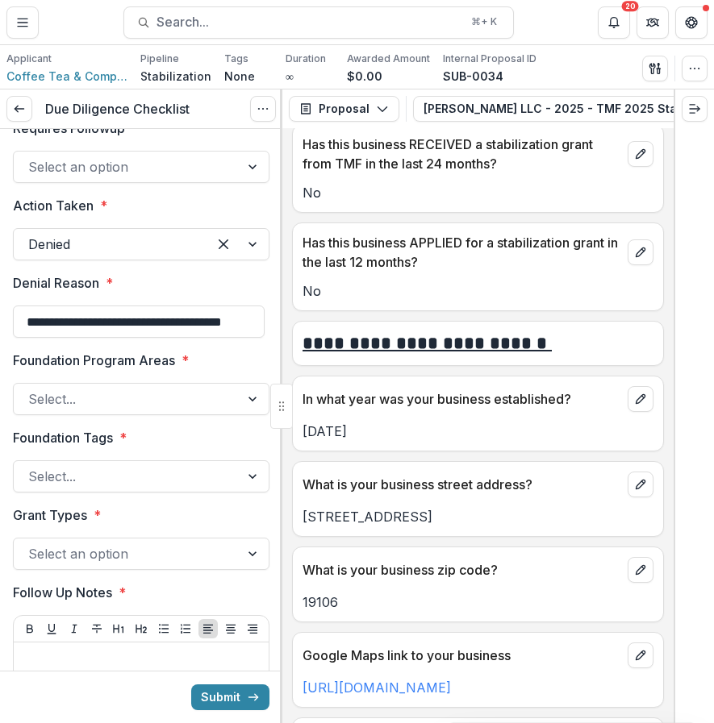
click at [32, 409] on input "Foundation Program Areas *" at bounding box center [30, 398] width 4 height 19
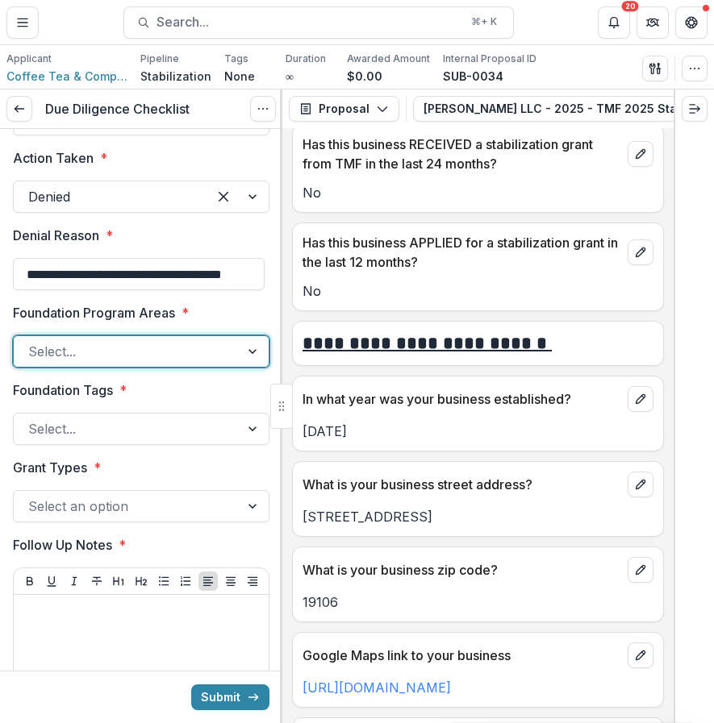
scroll to position [2970, 0]
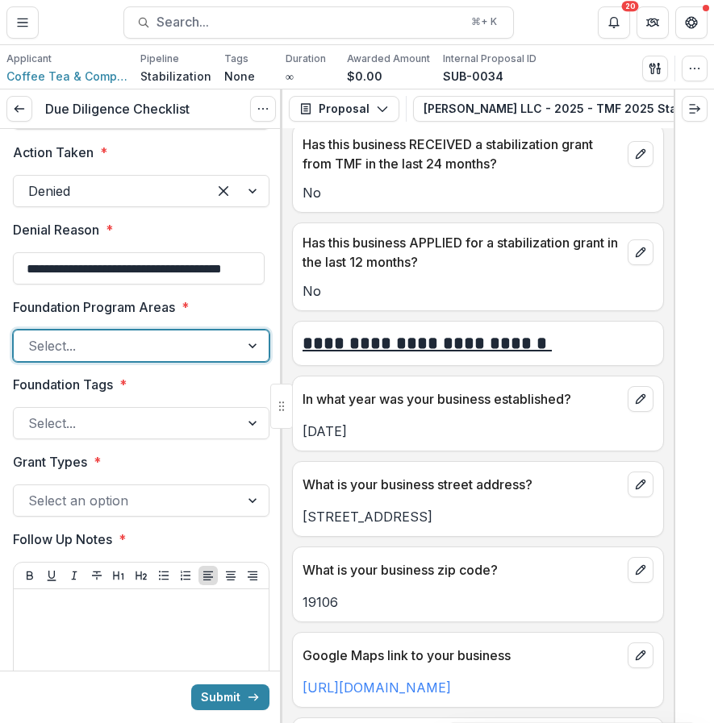
click at [219, 357] on div at bounding box center [126, 346] width 197 height 23
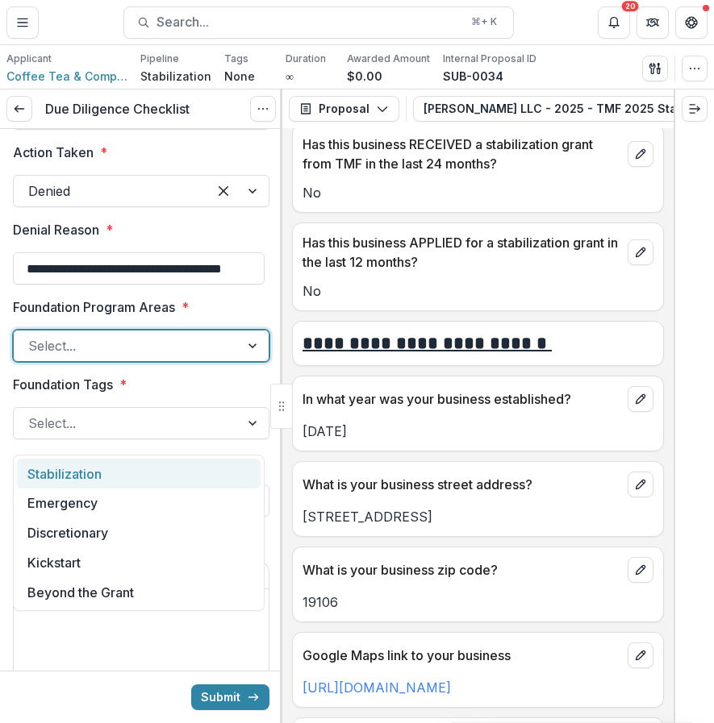
click at [203, 472] on div "Stabilization" at bounding box center [139, 474] width 244 height 30
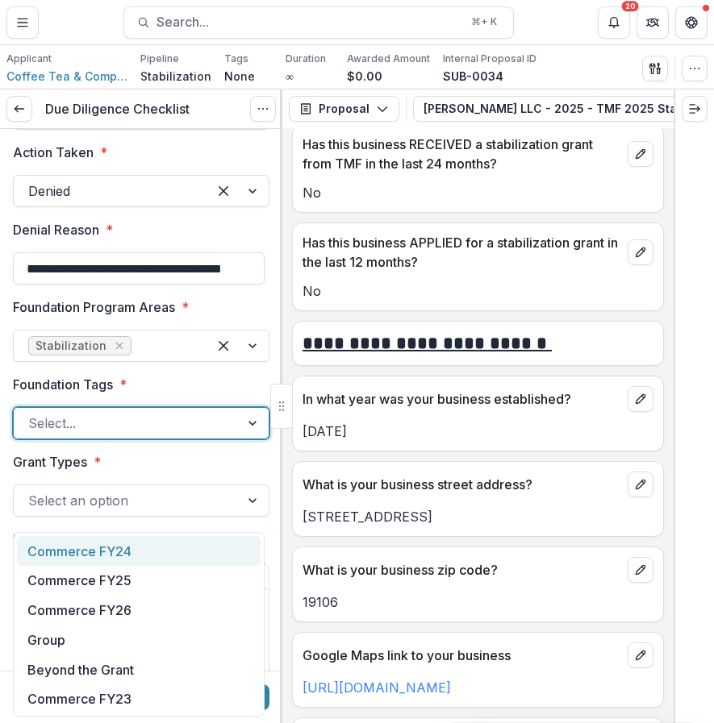
click at [194, 435] on div at bounding box center [126, 423] width 197 height 23
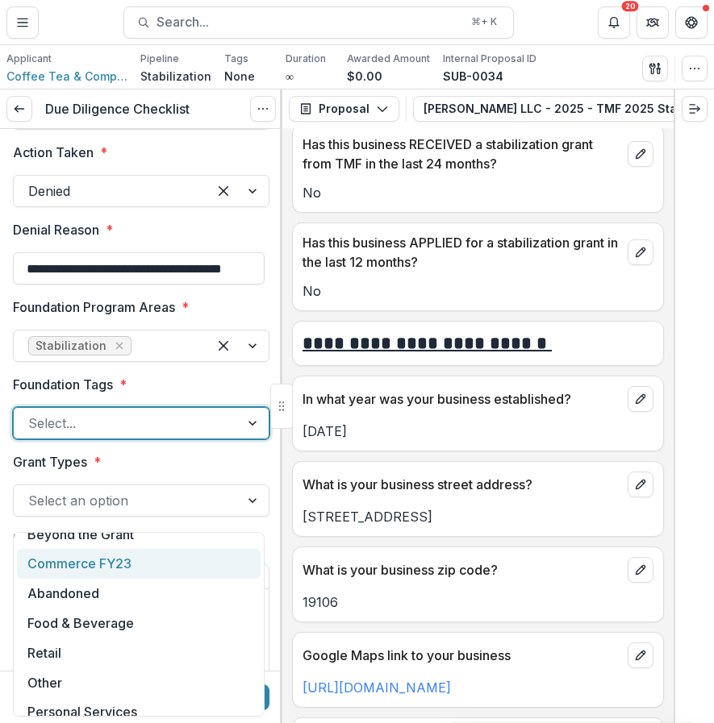
scroll to position [150, 0]
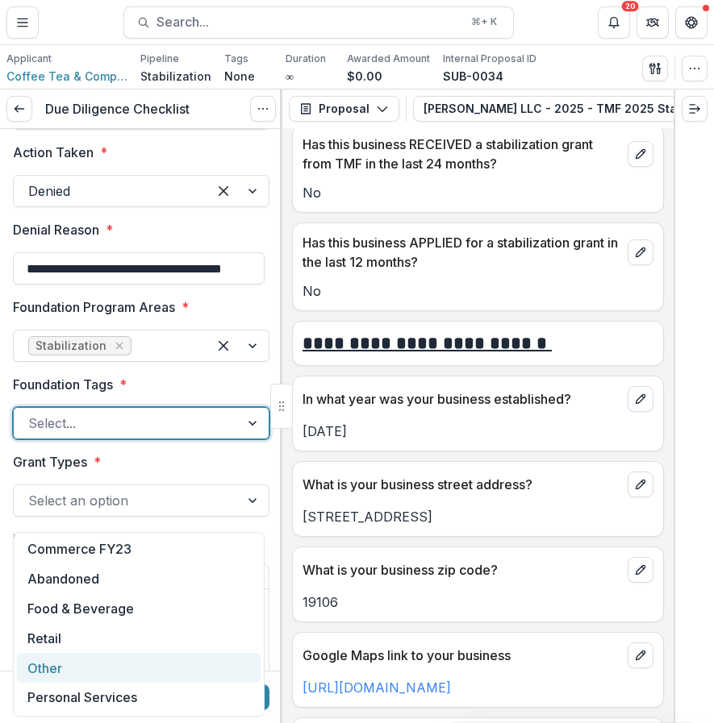
click at [111, 669] on div "Other" at bounding box center [139, 668] width 244 height 30
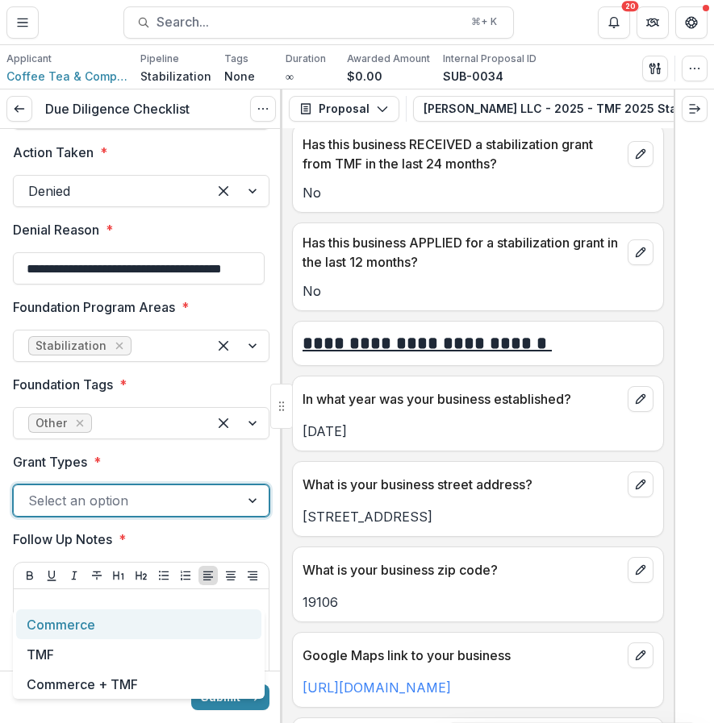
click at [150, 512] on div at bounding box center [126, 500] width 197 height 23
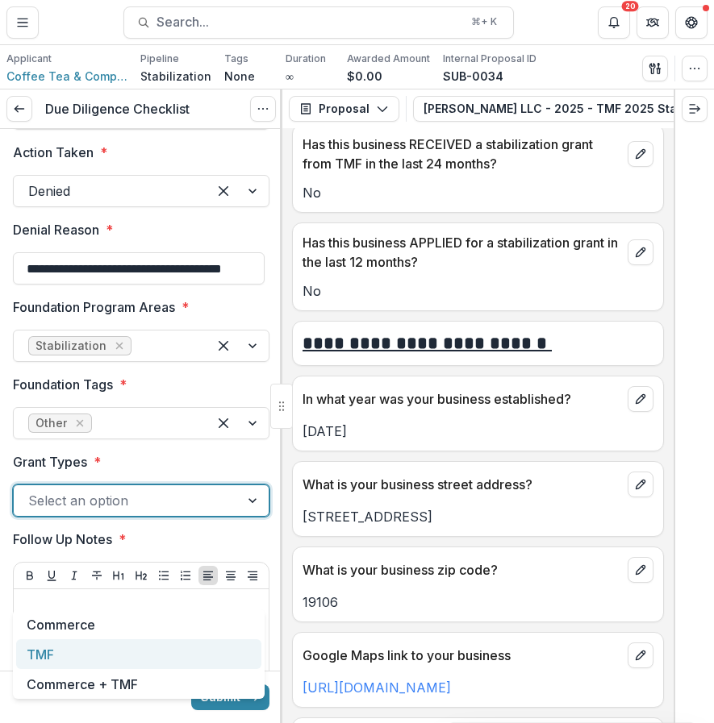
click at [114, 668] on div "TMF" at bounding box center [138, 654] width 245 height 30
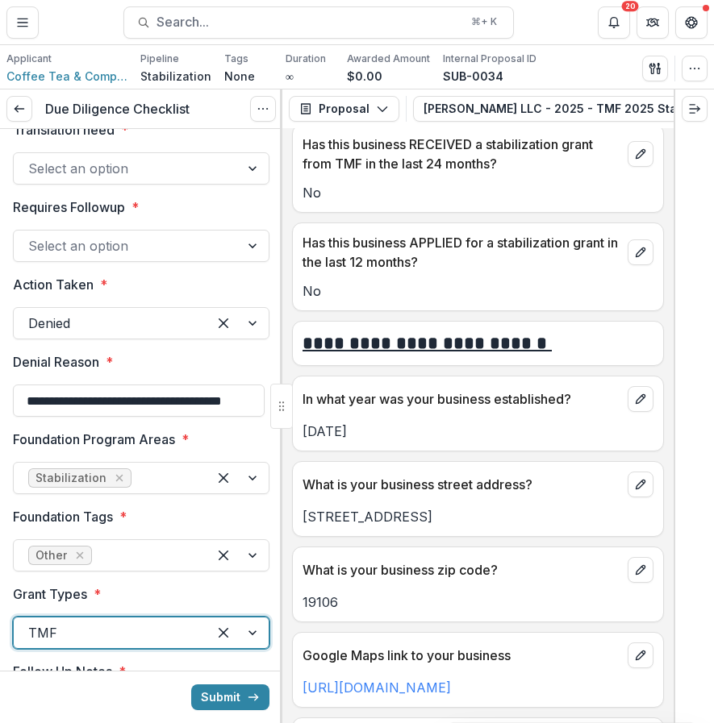
scroll to position [2817, 0]
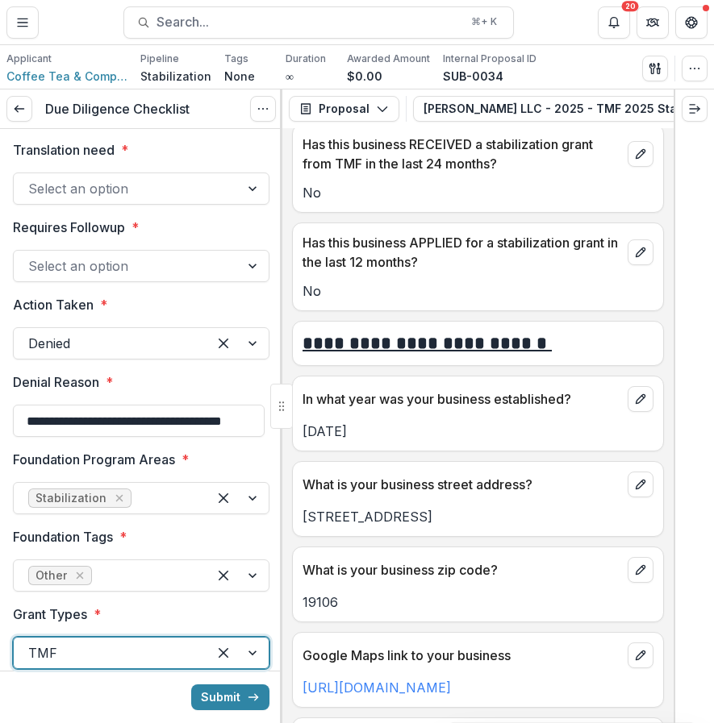
click at [182, 277] on div at bounding box center [126, 266] width 197 height 23
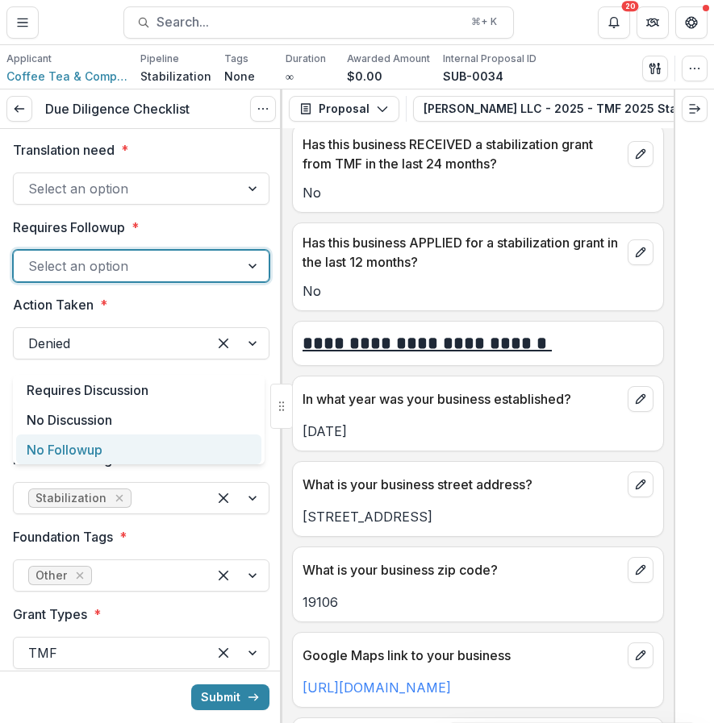
click at [173, 450] on div "No Followup" at bounding box center [138, 450] width 245 height 30
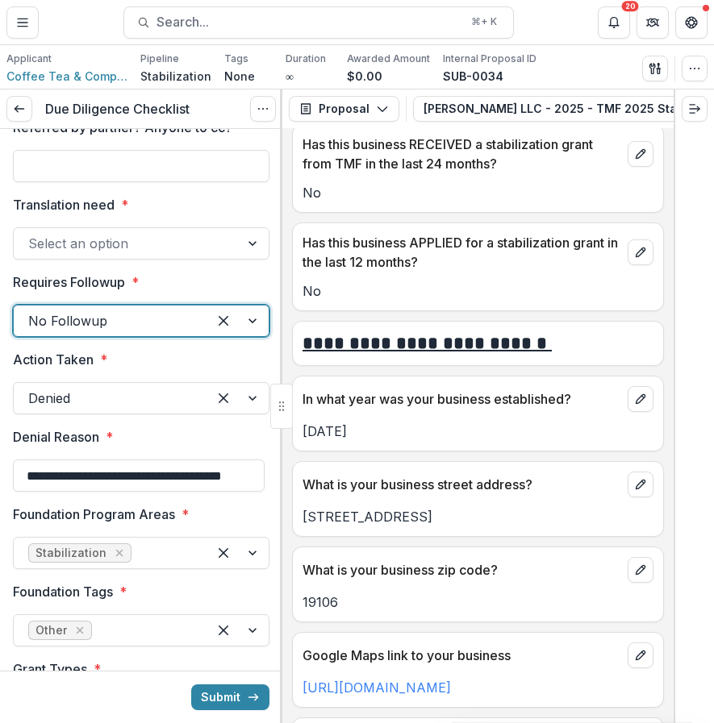
scroll to position [2732, 0]
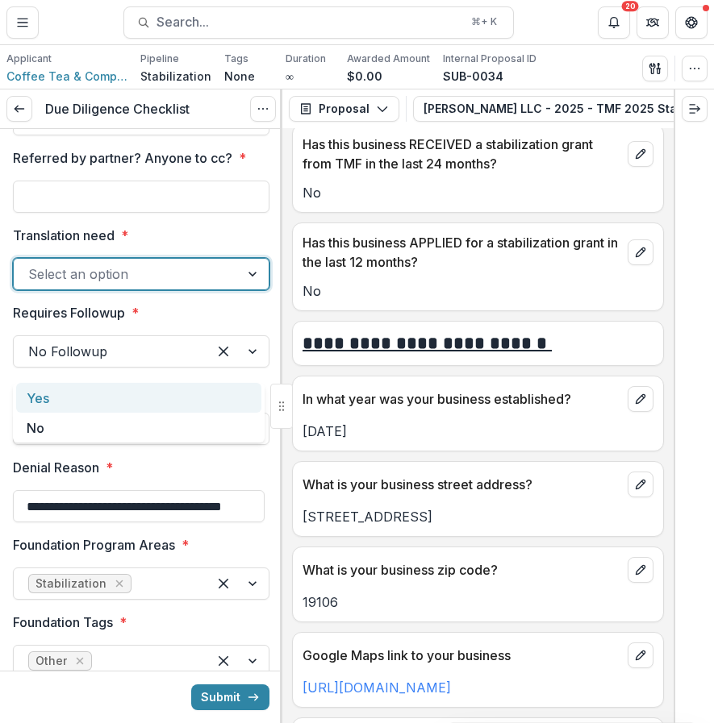
click at [144, 285] on div at bounding box center [126, 274] width 197 height 23
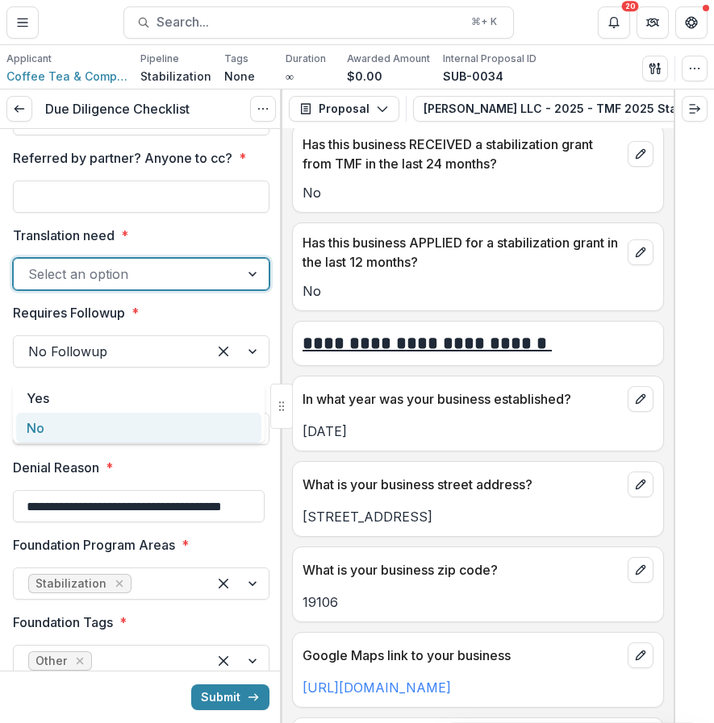
click at [124, 421] on div "No" at bounding box center [138, 428] width 245 height 30
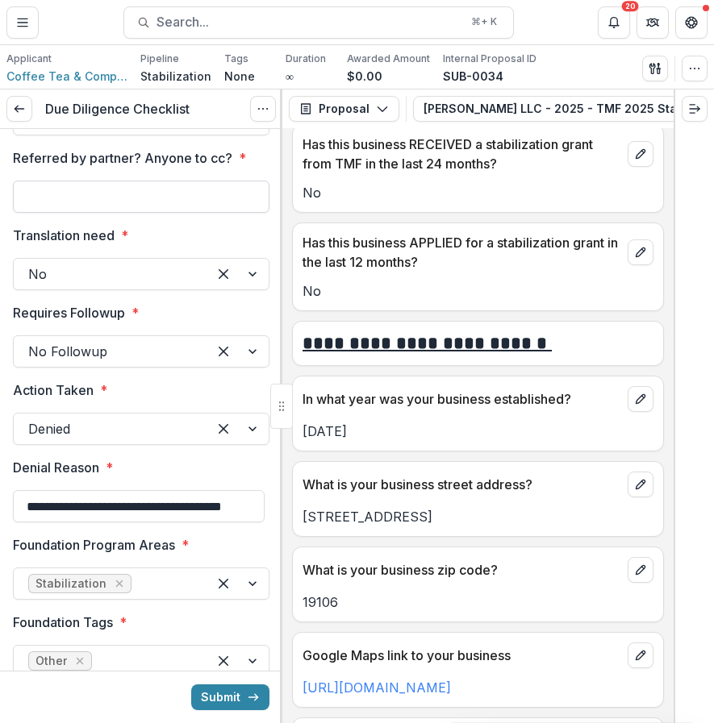
click at [193, 213] on input "Referred by partner? Anyone to cc? *" at bounding box center [141, 197] width 256 height 32
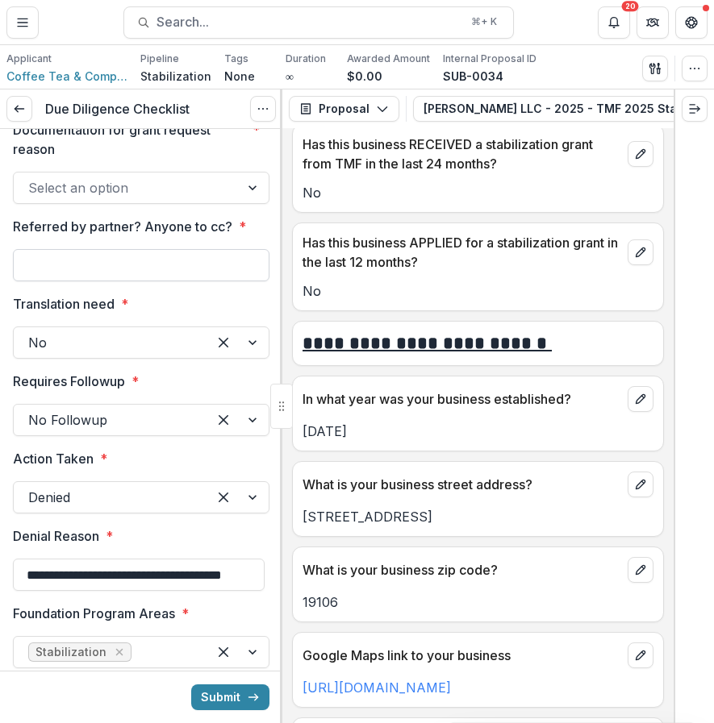
scroll to position [2618, 0]
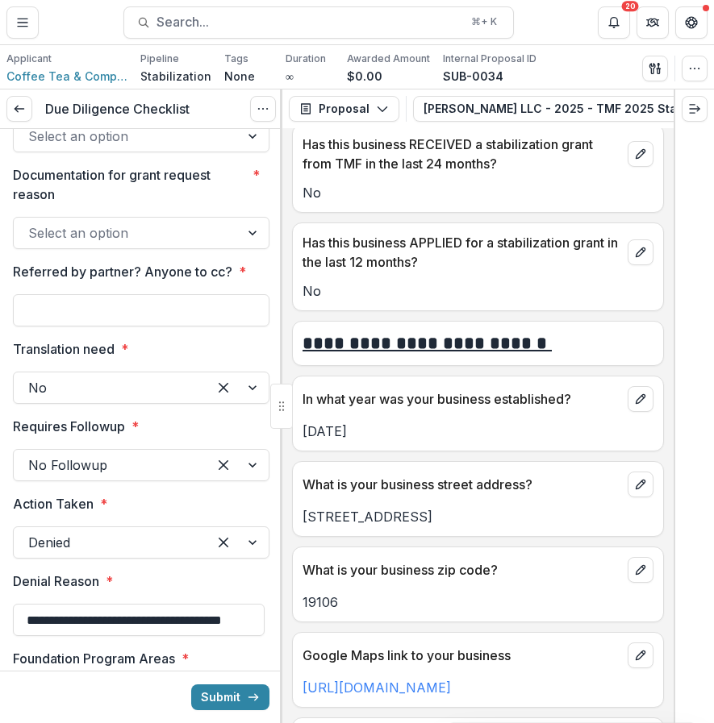
type input "**"
click at [153, 244] on div at bounding box center [126, 233] width 197 height 23
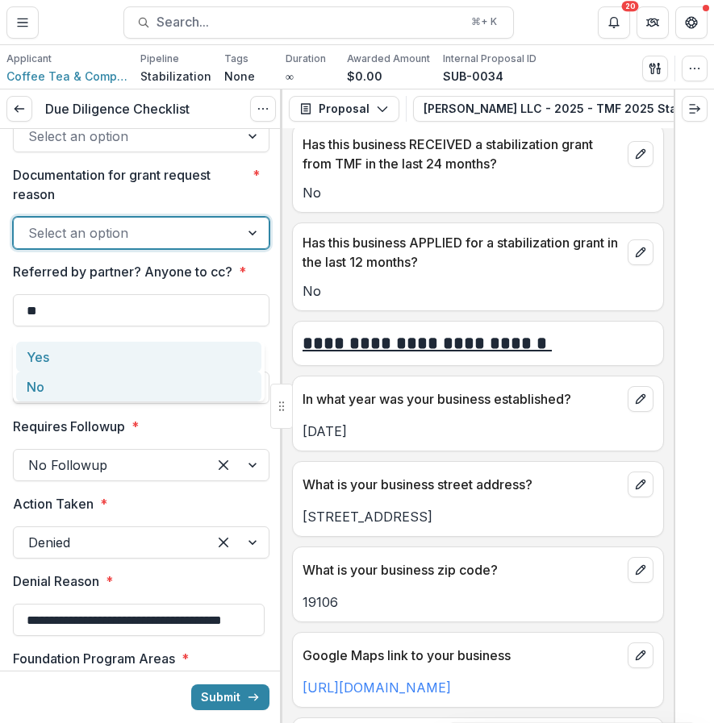
click at [125, 386] on div "No" at bounding box center [138, 387] width 245 height 30
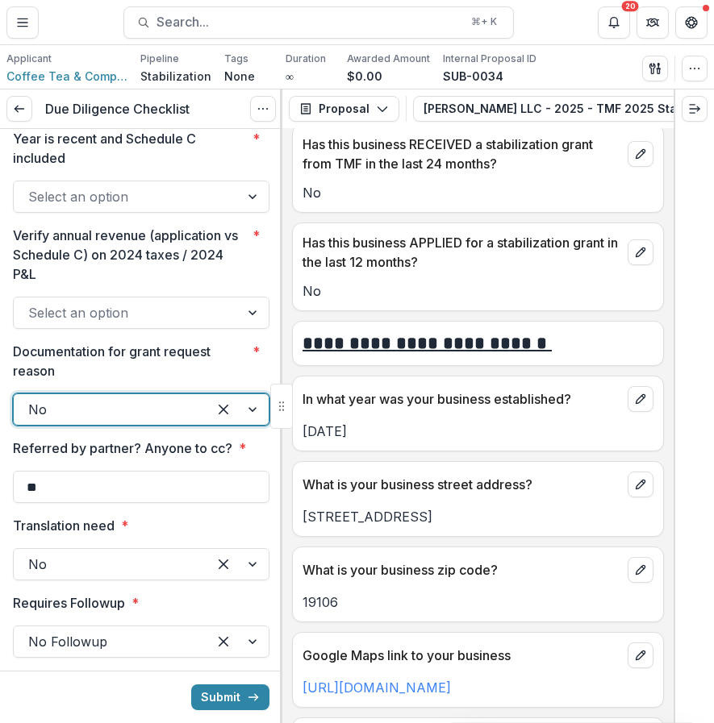
scroll to position [2433, 0]
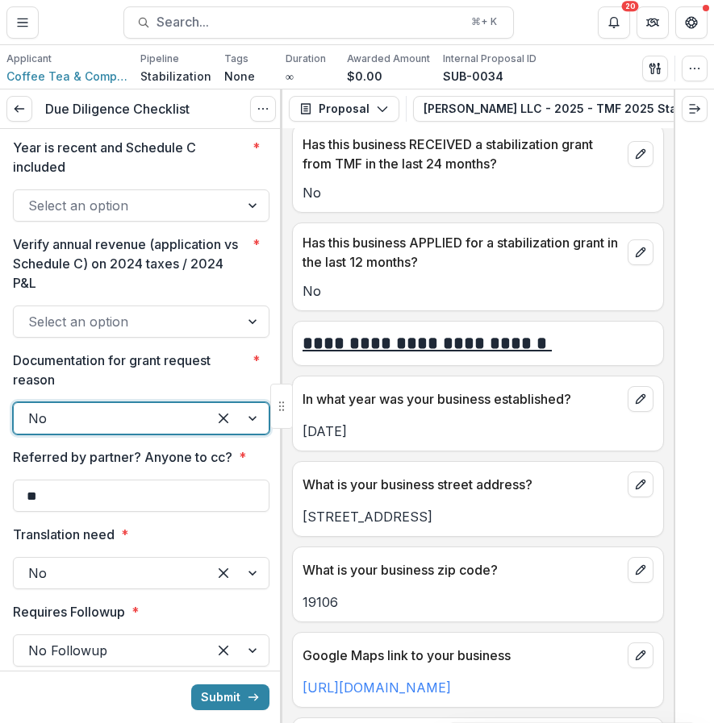
click at [119, 333] on div at bounding box center [126, 321] width 197 height 23
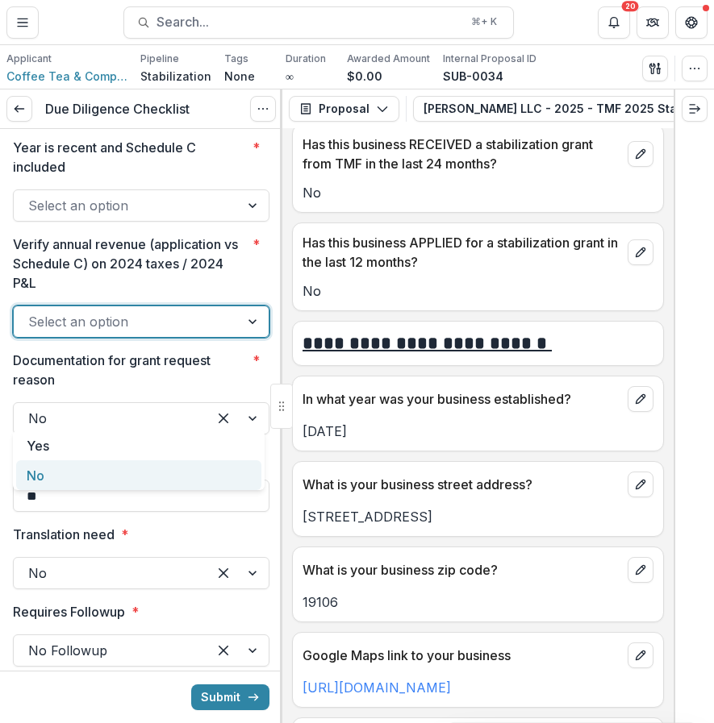
click at [92, 484] on div "No" at bounding box center [138, 475] width 245 height 30
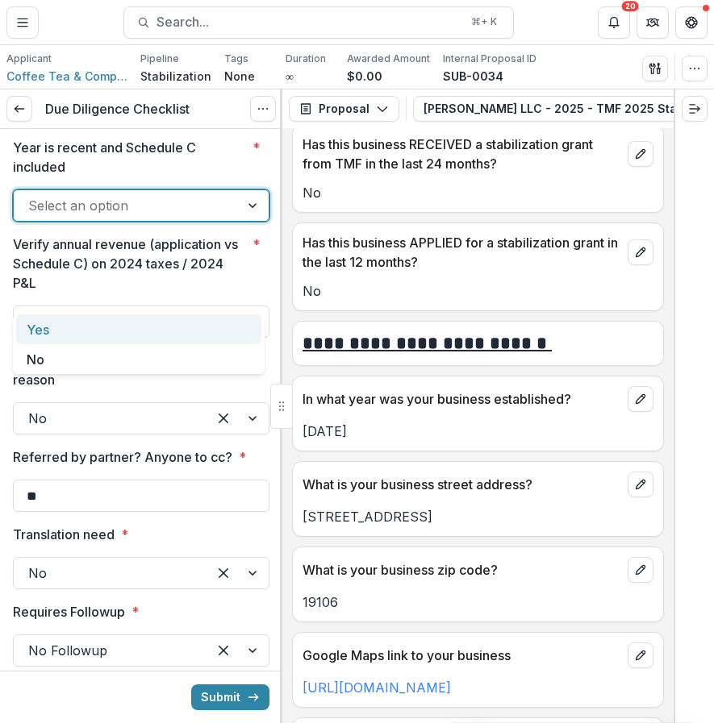
click at [179, 217] on div at bounding box center [126, 205] width 197 height 23
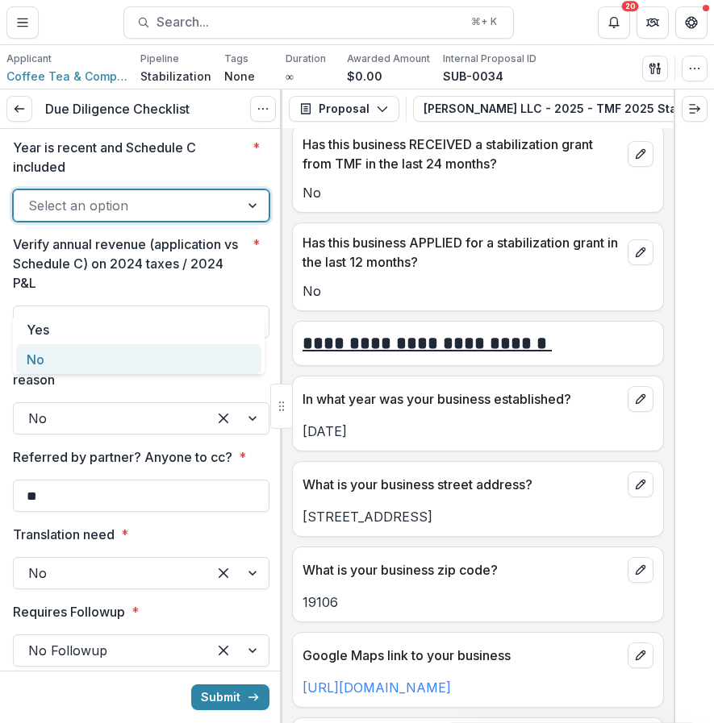
click at [148, 356] on div "No" at bounding box center [138, 359] width 245 height 30
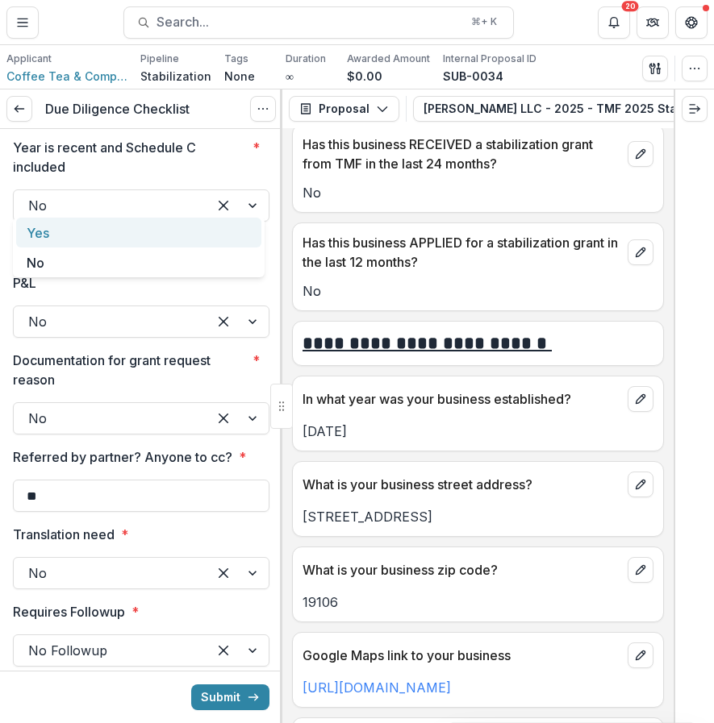
click at [195, 120] on div at bounding box center [126, 109] width 197 height 23
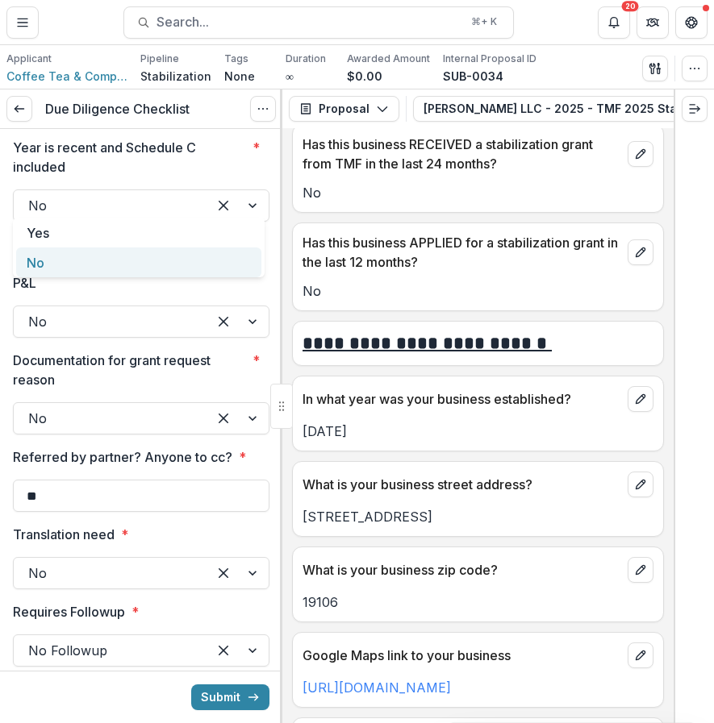
click at [170, 271] on div "No" at bounding box center [138, 263] width 245 height 30
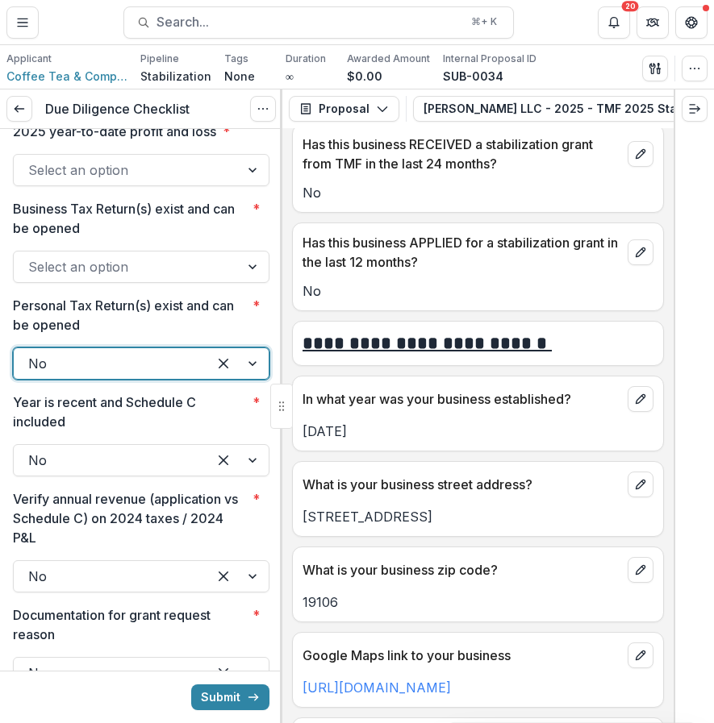
scroll to position [2156, 0]
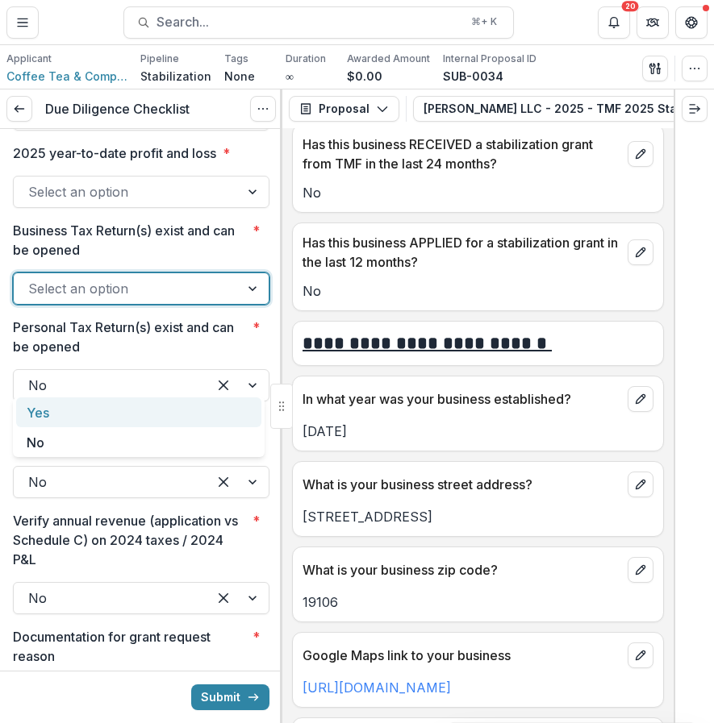
click at [131, 300] on div at bounding box center [126, 288] width 197 height 23
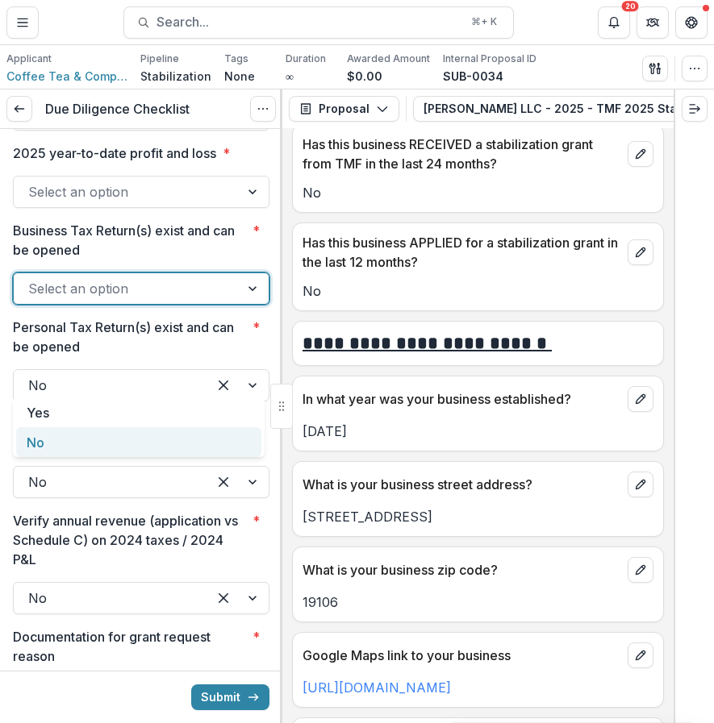
click at [90, 440] on div "No" at bounding box center [138, 442] width 245 height 30
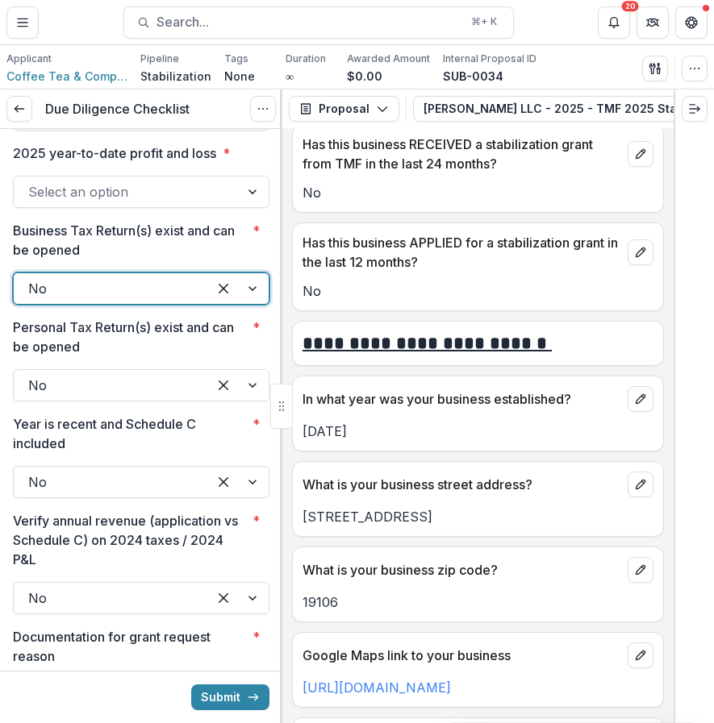
click at [168, 203] on div at bounding box center [126, 192] width 197 height 23
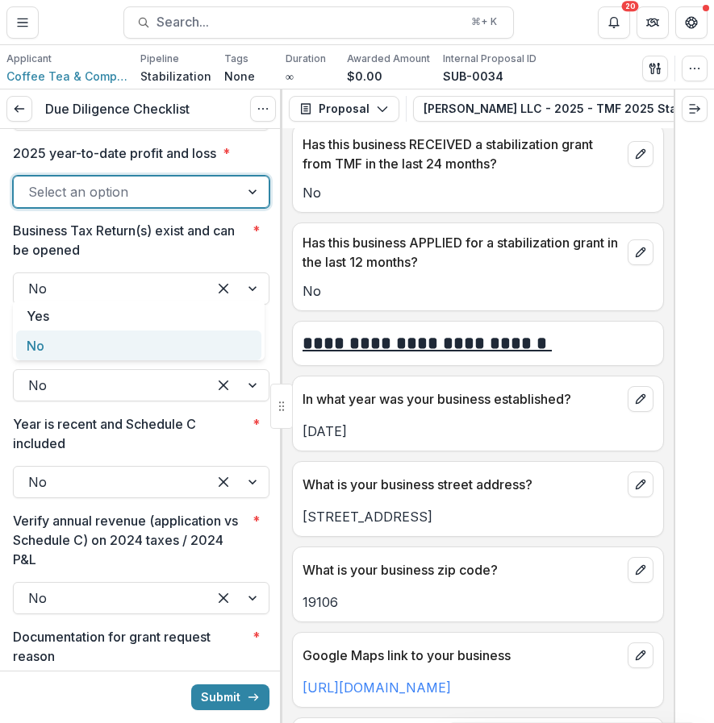
click at [141, 356] on div "No" at bounding box center [138, 346] width 245 height 30
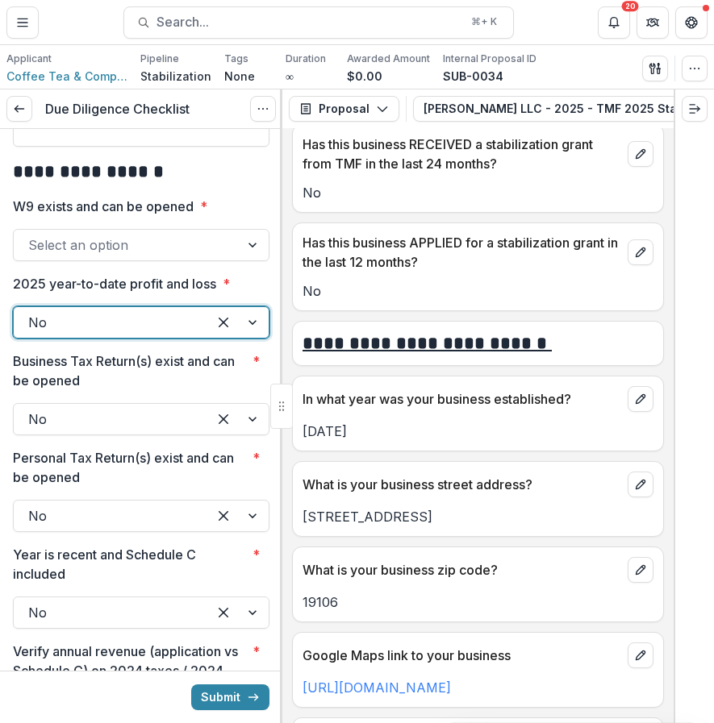
scroll to position [1991, 0]
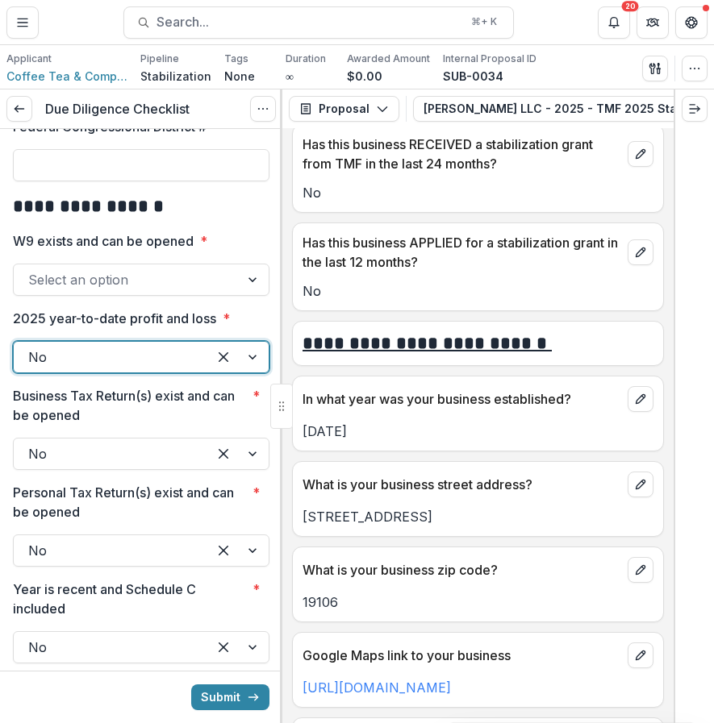
click at [91, 291] on div at bounding box center [126, 280] width 197 height 23
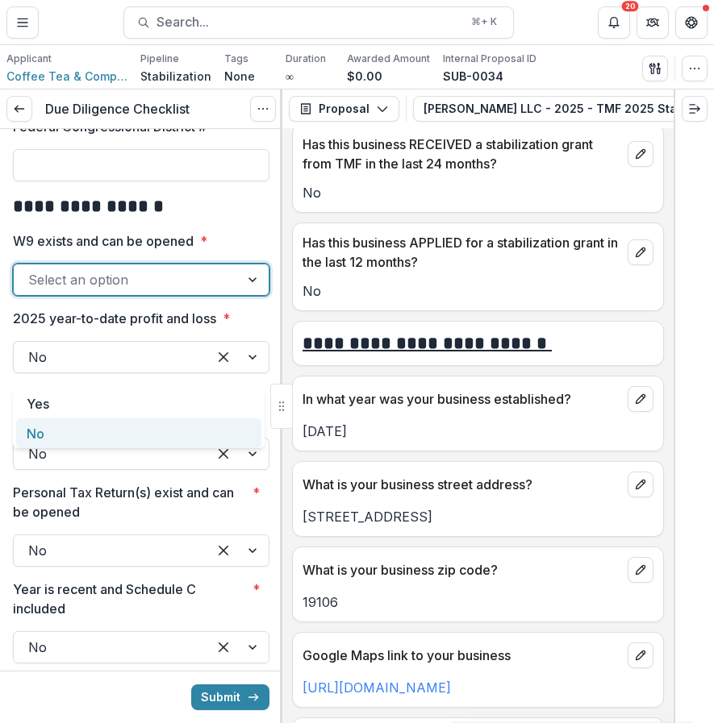
click at [52, 438] on div "No" at bounding box center [138, 433] width 245 height 30
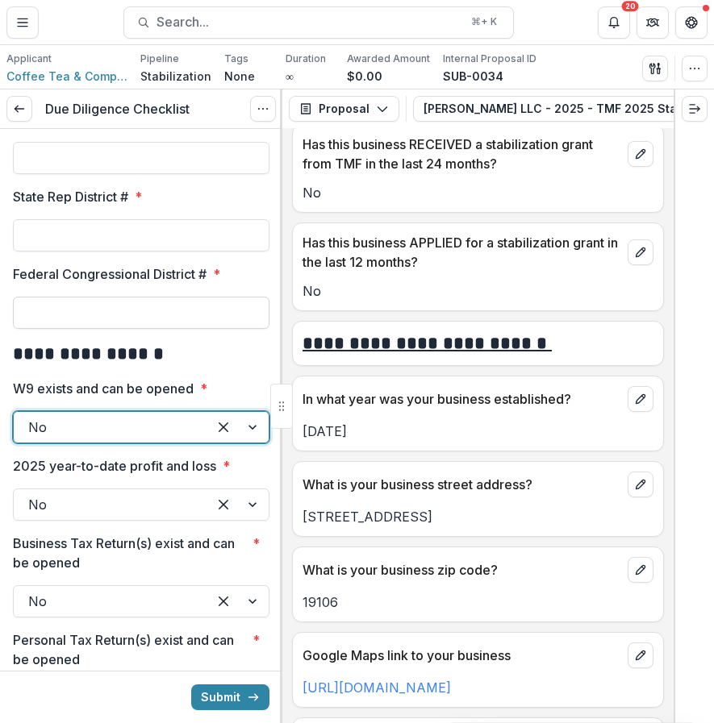
scroll to position [1838, 0]
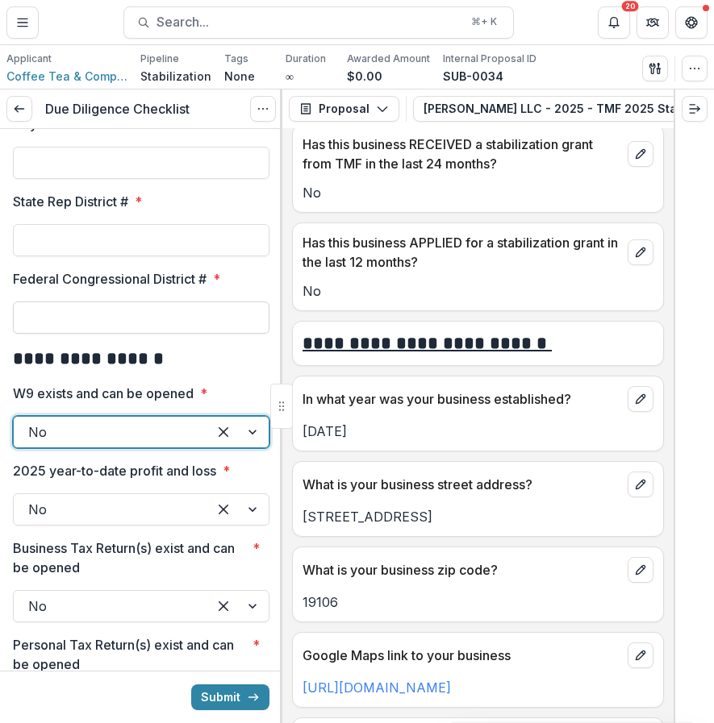
click at [92, 334] on input "Federal Congressional District # *" at bounding box center [141, 318] width 256 height 32
type input "*"
click at [121, 256] on input "State Rep District # *" at bounding box center [141, 240] width 256 height 32
type input "*"
click at [191, 685] on button "Submit" at bounding box center [230, 698] width 78 height 26
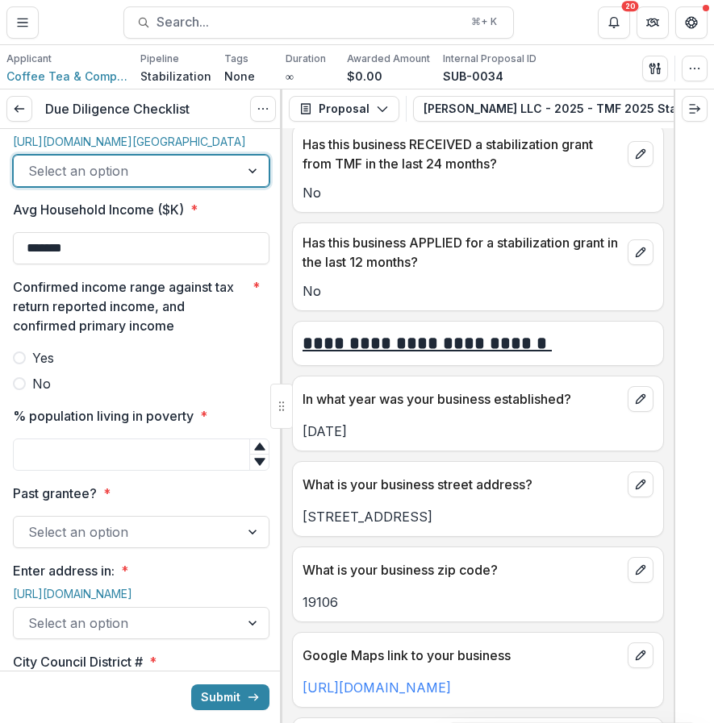
scroll to position [1284, 0]
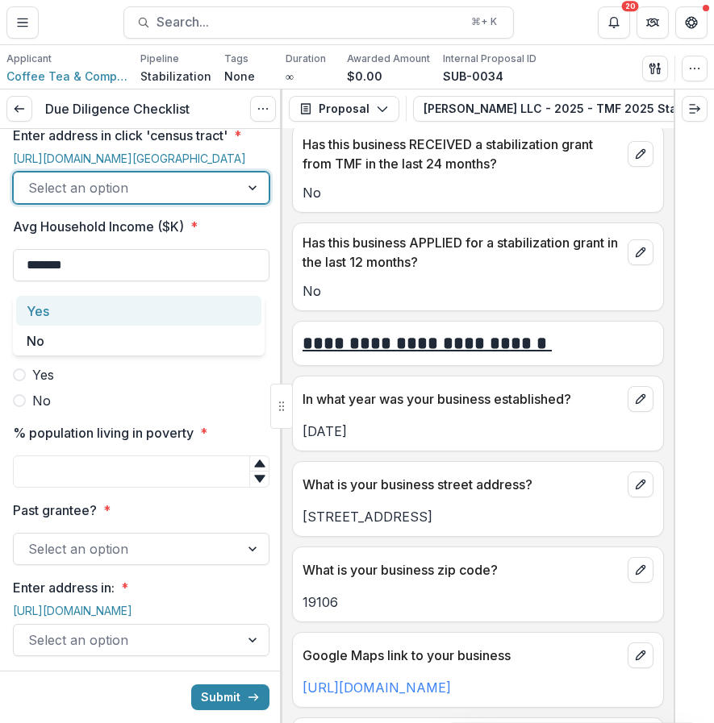
click at [163, 199] on div at bounding box center [126, 188] width 197 height 23
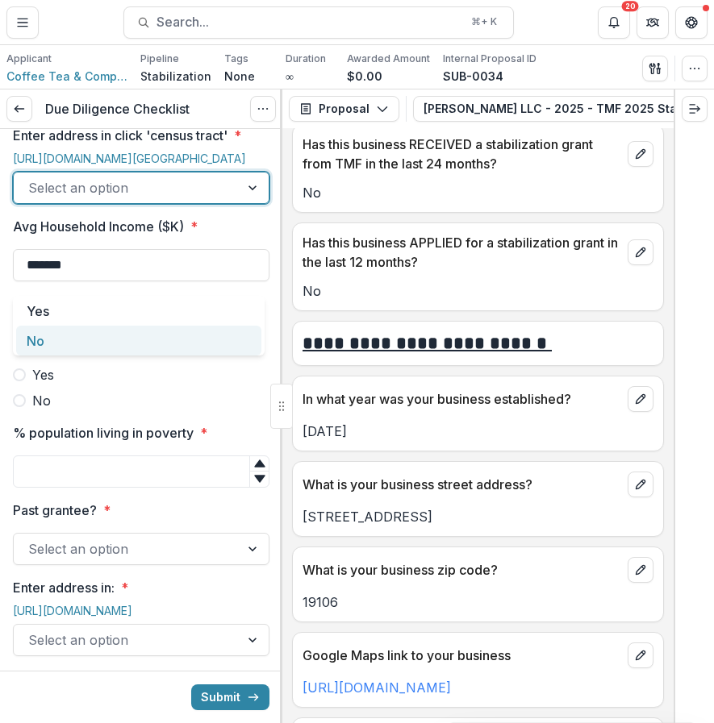
click at [106, 348] on div "No" at bounding box center [138, 341] width 245 height 30
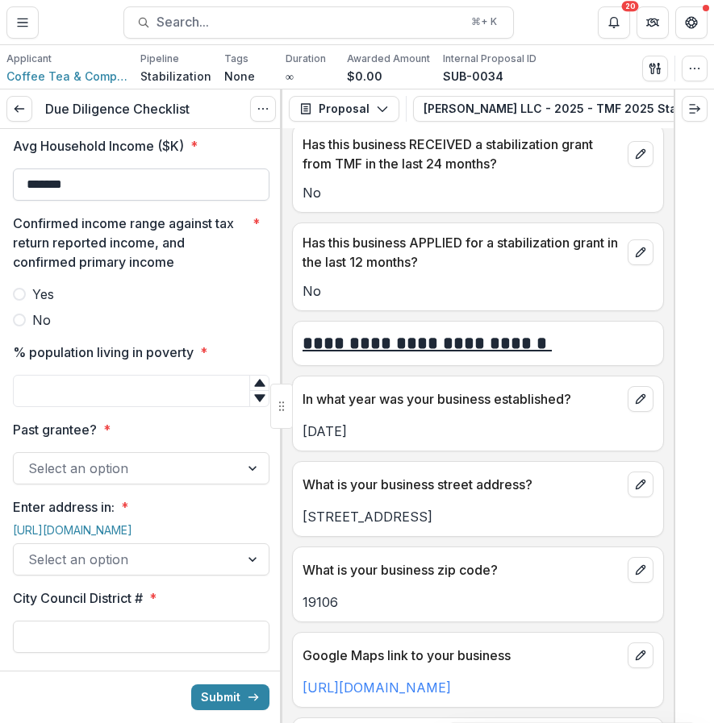
scroll to position [1372, 0]
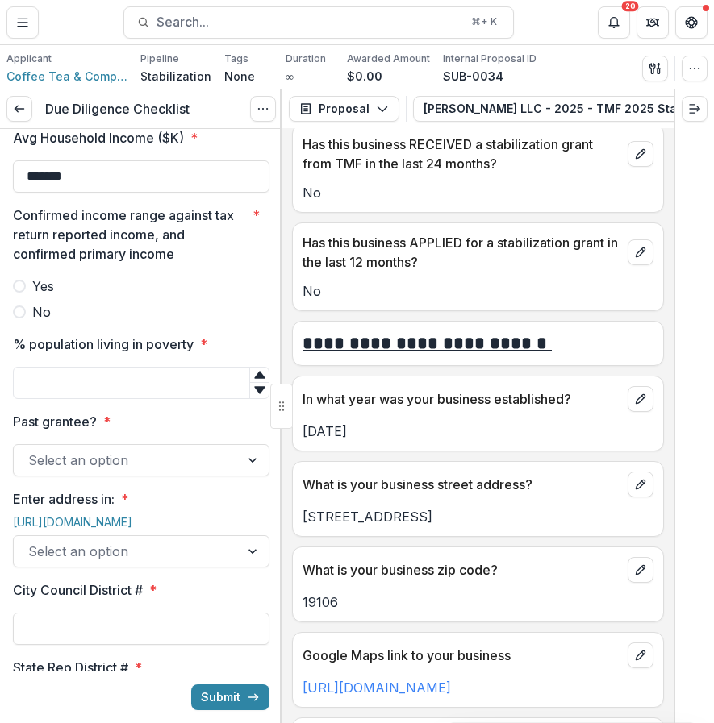
click at [44, 322] on span "No" at bounding box center [41, 311] width 19 height 19
click at [74, 399] on input "% population living in poverty *" at bounding box center [141, 383] width 256 height 32
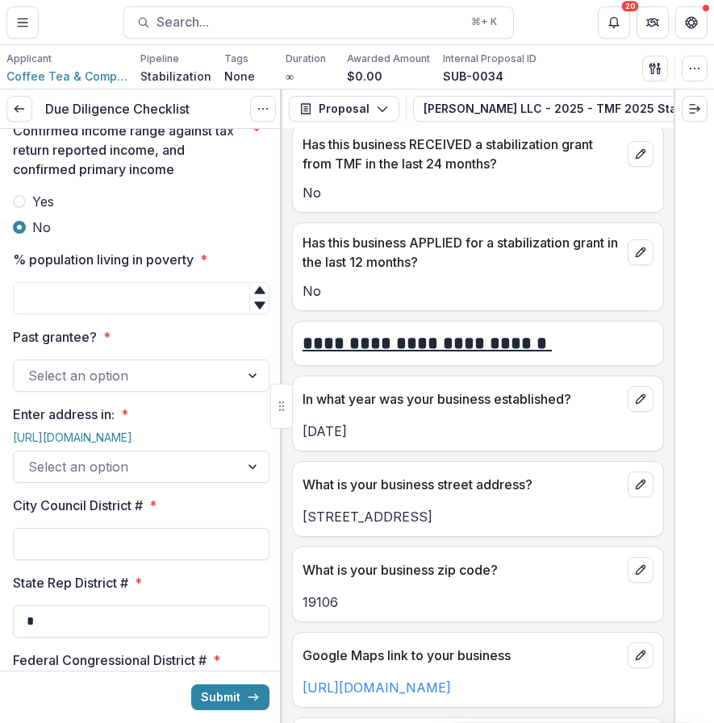
scroll to position [1522, 0]
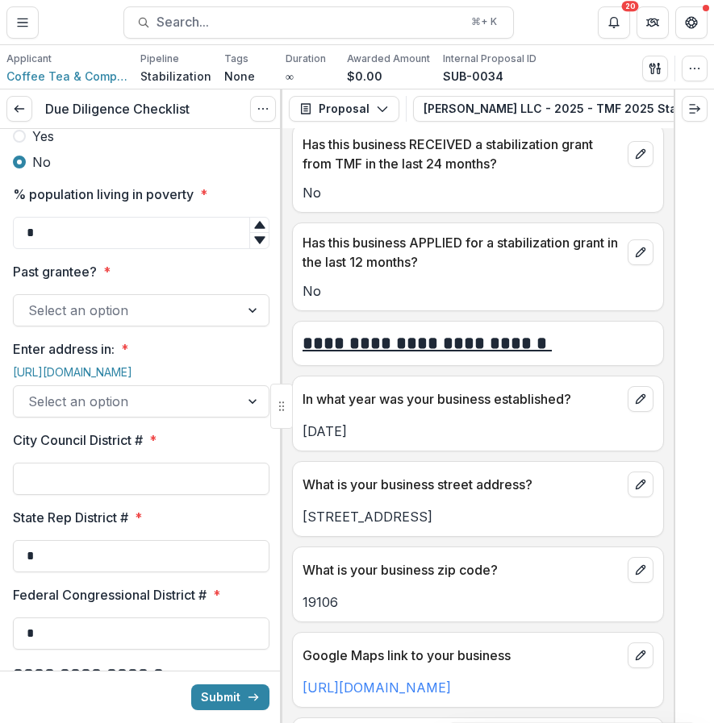
type input "*"
click at [149, 322] on div at bounding box center [126, 310] width 197 height 23
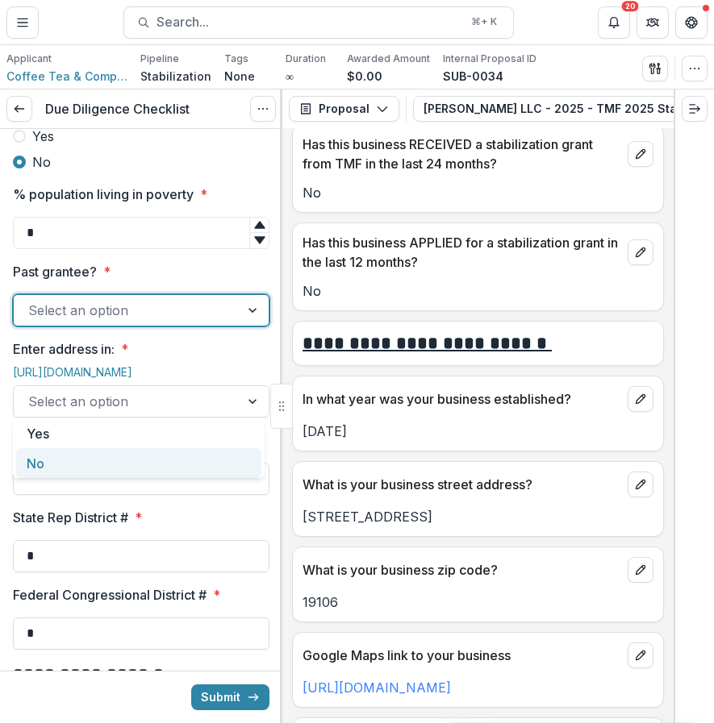
click at [105, 473] on div "No" at bounding box center [138, 463] width 245 height 30
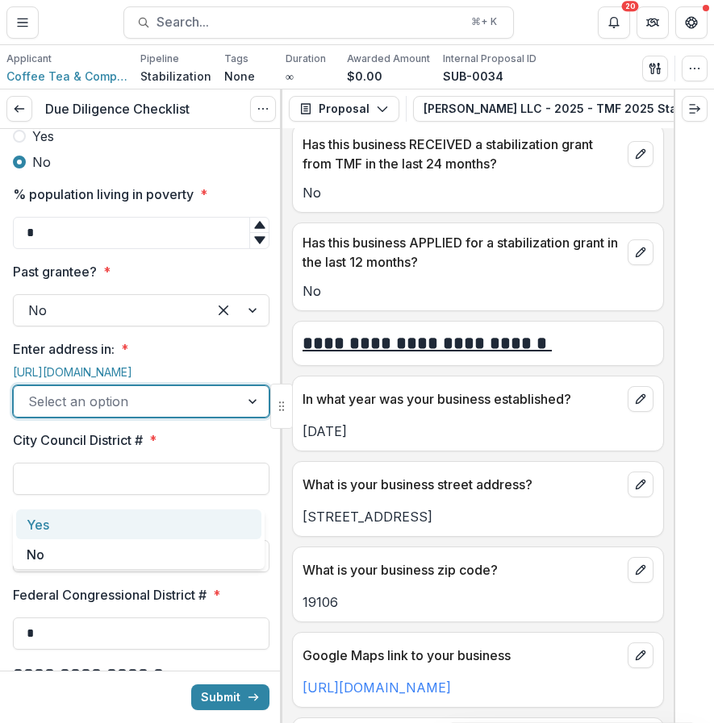
click at [110, 413] on div at bounding box center [126, 401] width 197 height 23
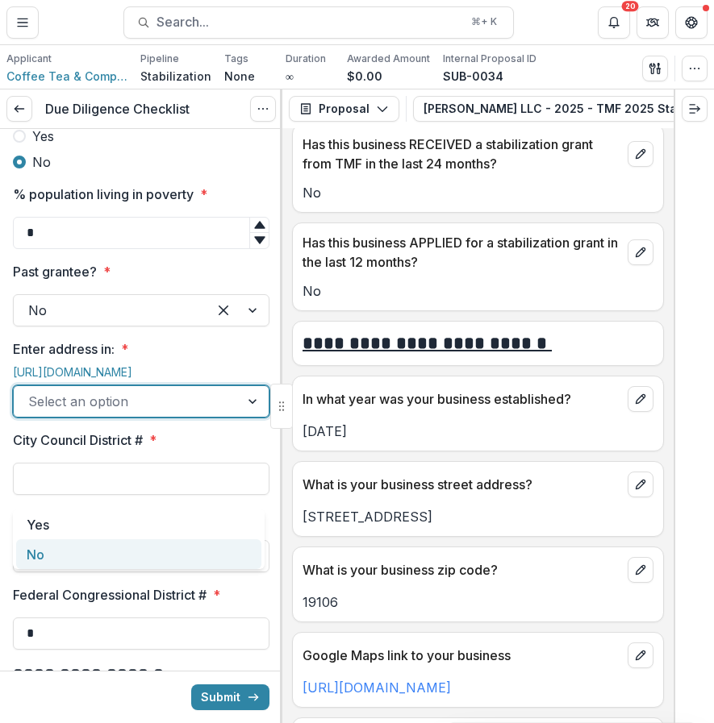
click at [92, 554] on div "No" at bounding box center [138, 554] width 245 height 30
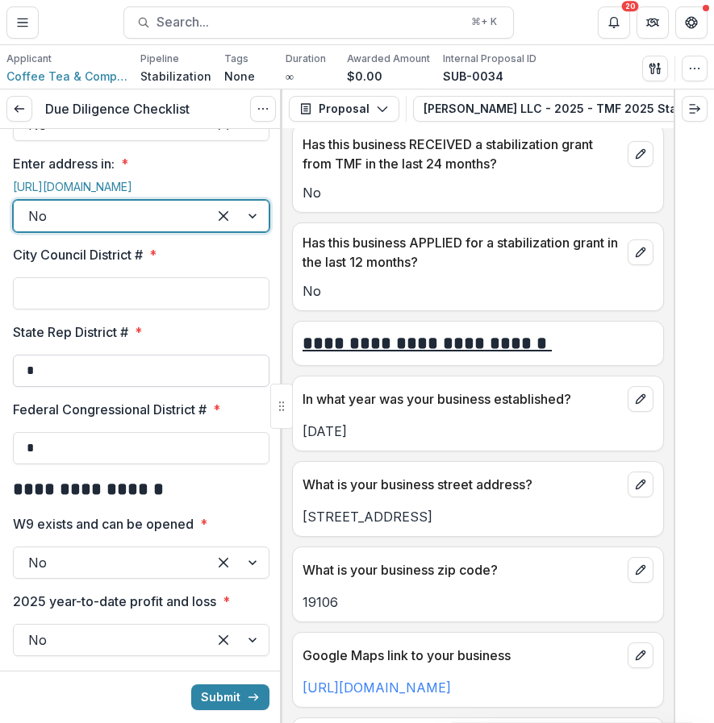
scroll to position [1716, 0]
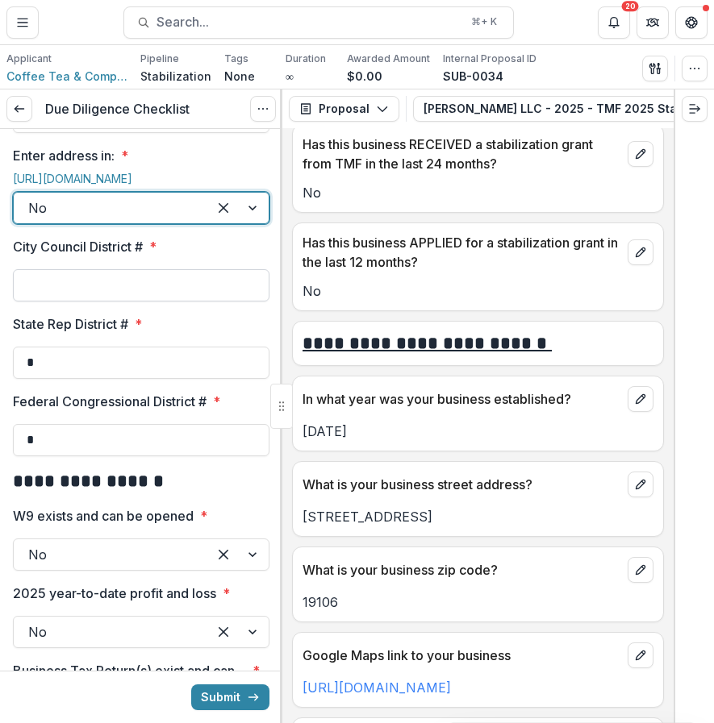
click at [174, 302] on input "City Council District # *" at bounding box center [141, 285] width 256 height 32
type input "*"
click at [191, 685] on button "Submit" at bounding box center [230, 698] width 78 height 26
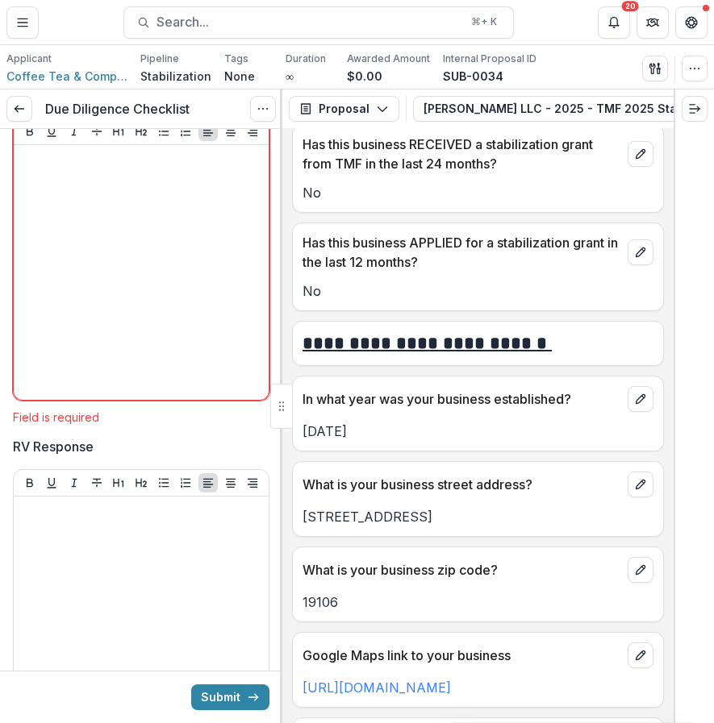
scroll to position [3375, 0]
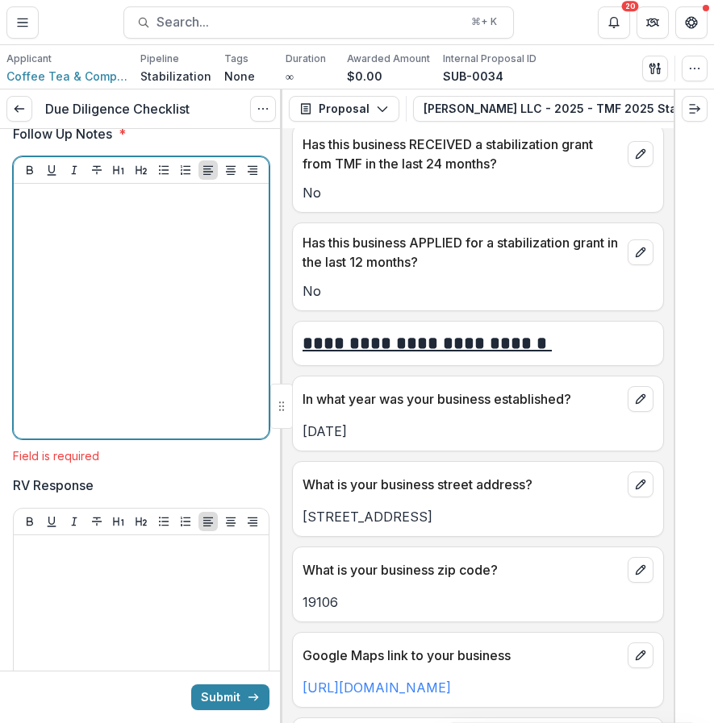
click at [177, 336] on div at bounding box center [141, 311] width 242 height 242
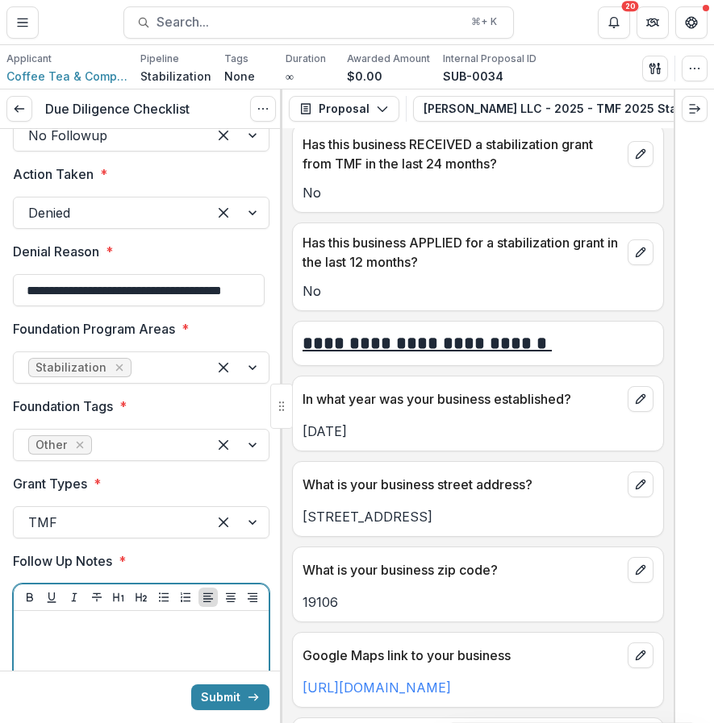
scroll to position [2939, 0]
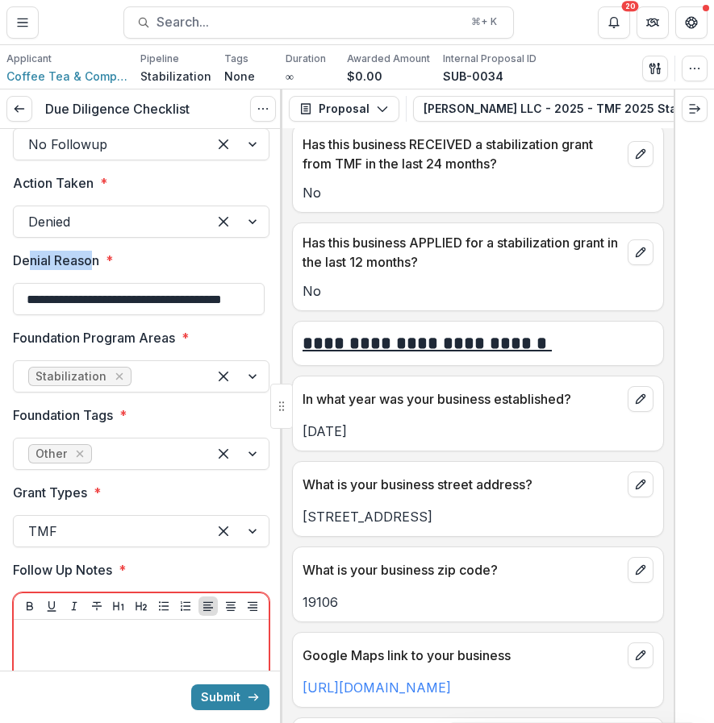
drag, startPoint x: 97, startPoint y: 348, endPoint x: 28, endPoint y: 348, distance: 68.5
click at [28, 270] on p "Denial Reason" at bounding box center [56, 260] width 86 height 19
drag, startPoint x: 13, startPoint y: 348, endPoint x: 51, endPoint y: 352, distance: 38.0
click at [51, 270] on p "Denial Reason" at bounding box center [56, 260] width 86 height 19
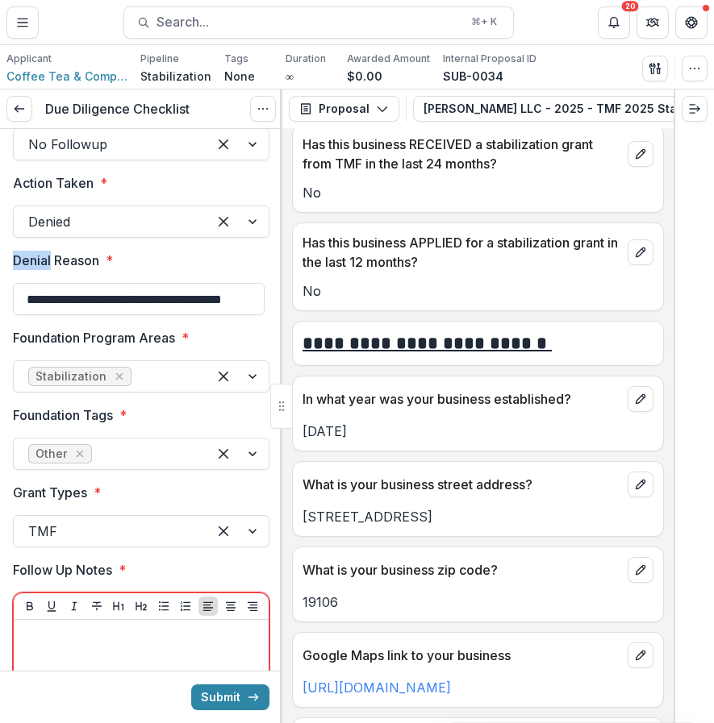
copy p "Denial"
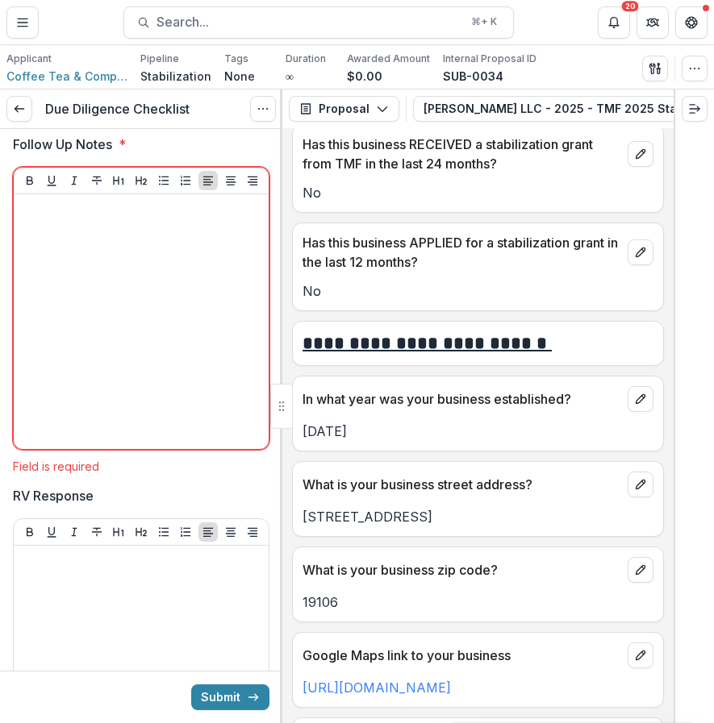
scroll to position [3520, 0]
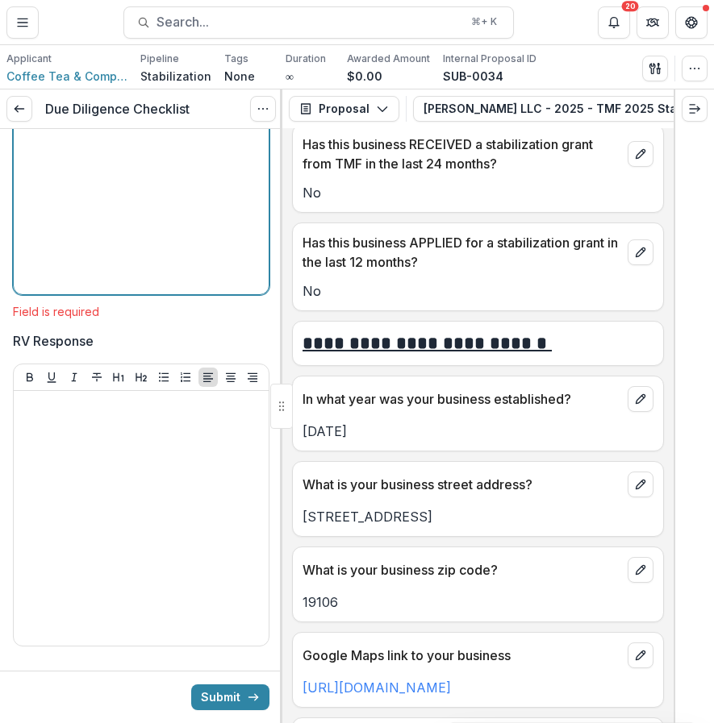
click at [139, 64] on p at bounding box center [141, 55] width 242 height 18
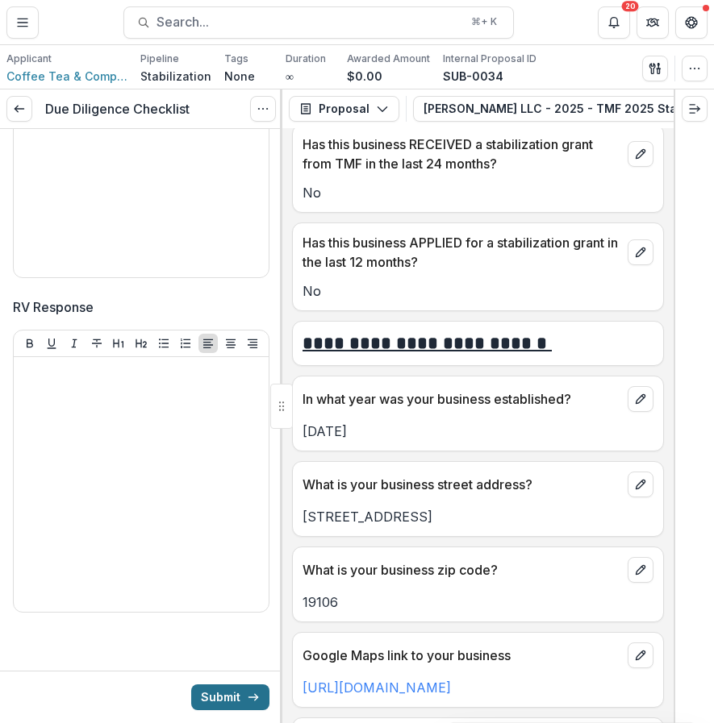
click at [219, 686] on button "Submit" at bounding box center [230, 698] width 78 height 26
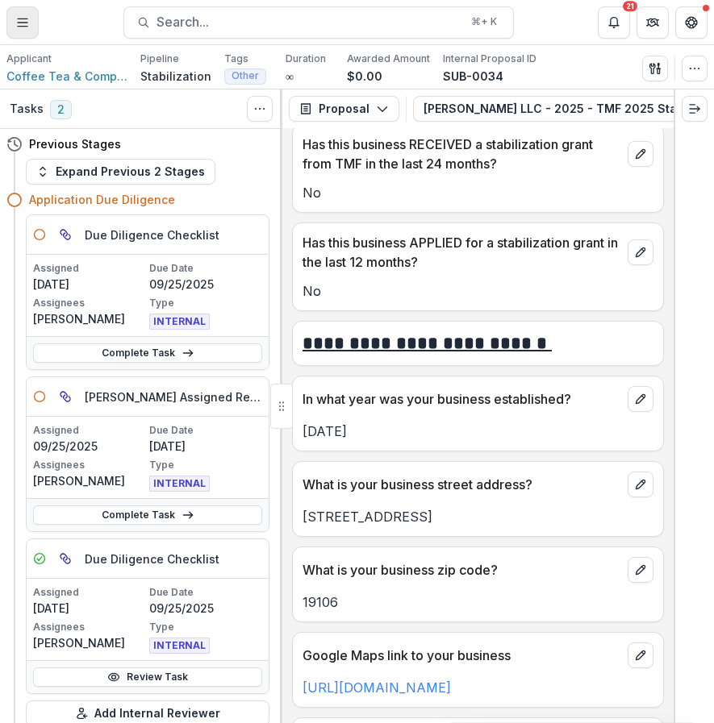
click at [21, 19] on line "Toggle Menu" at bounding box center [23, 19] width 10 height 0
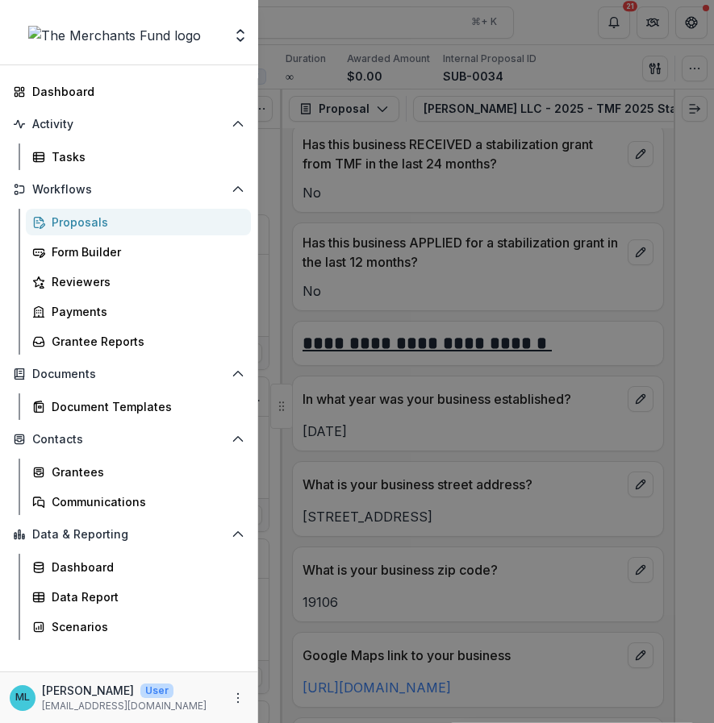
click at [106, 219] on div "Proposals" at bounding box center [145, 222] width 186 height 17
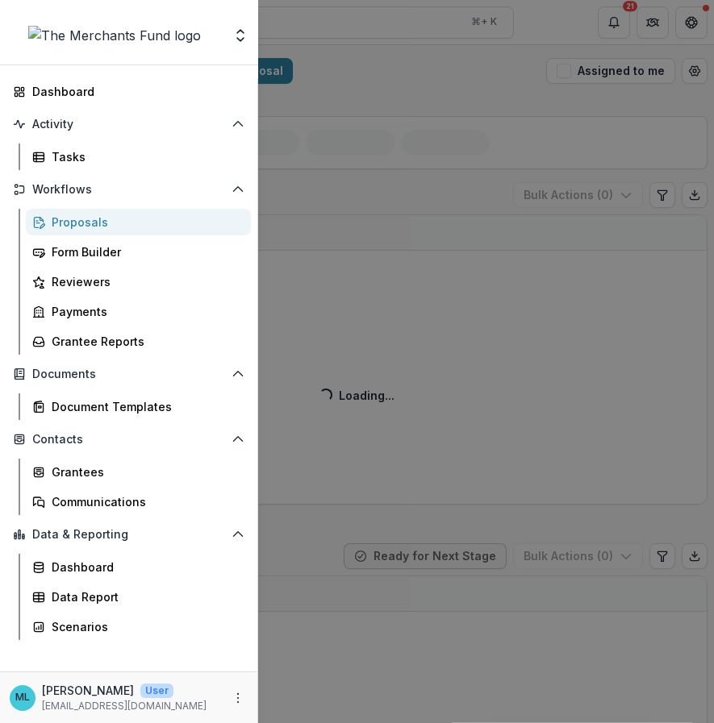
click at [668, 101] on div "Team Settings Dashboard Activity Tasks Workflows Proposals Form Builder Reviewe…" at bounding box center [357, 361] width 714 height 723
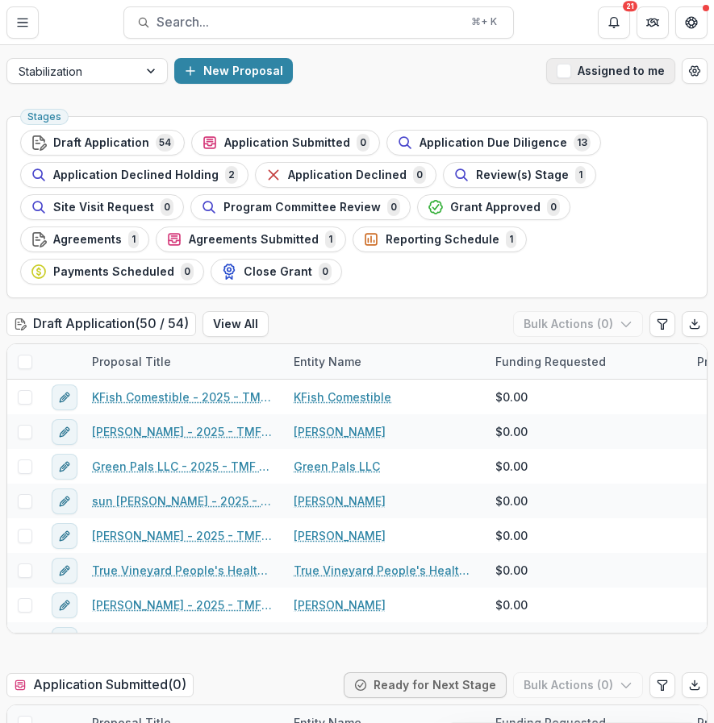
click at [587, 76] on button "Assigned to me" at bounding box center [610, 71] width 129 height 26
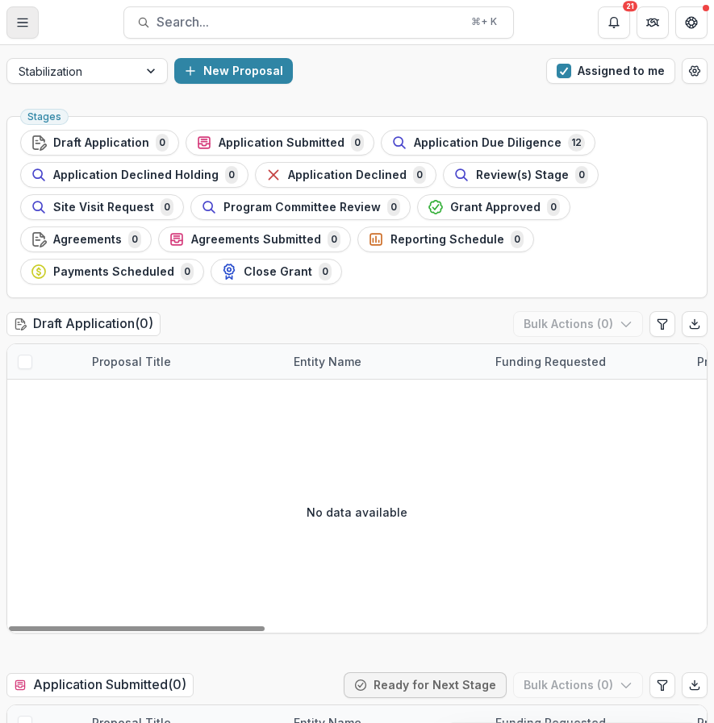
click at [25, 33] on button "Toggle Menu" at bounding box center [22, 22] width 32 height 32
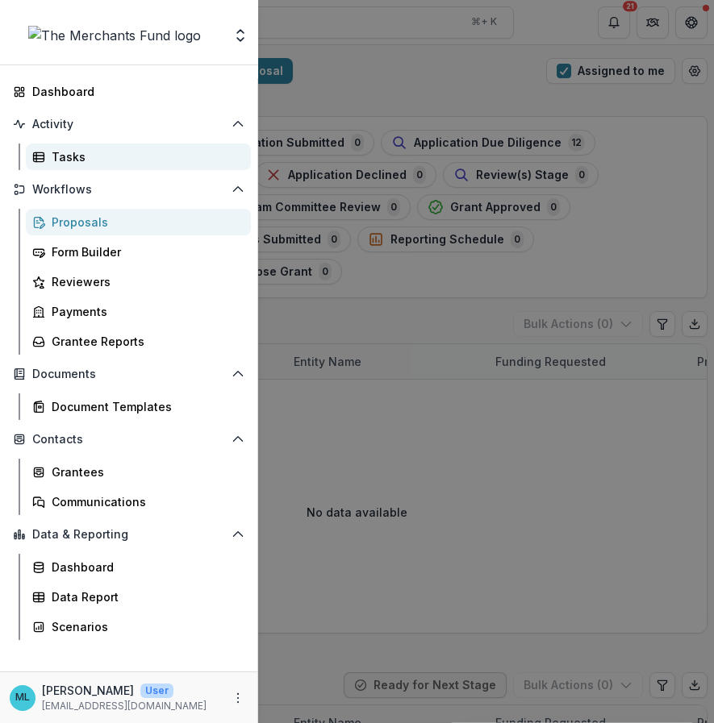
click at [114, 168] on link "Tasks" at bounding box center [138, 157] width 225 height 27
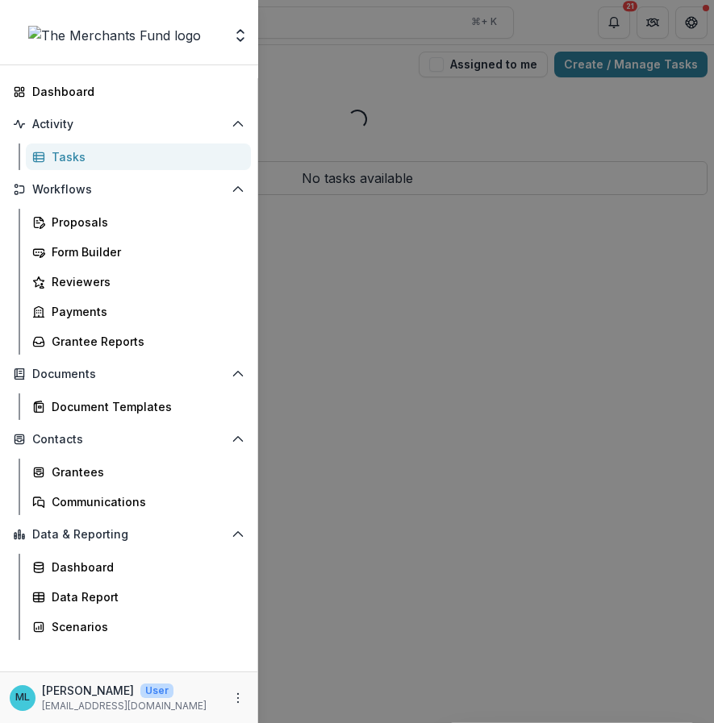
click at [639, 92] on div "Team Settings Dashboard Activity Tasks Workflows Proposals Form Builder Reviewe…" at bounding box center [357, 361] width 714 height 723
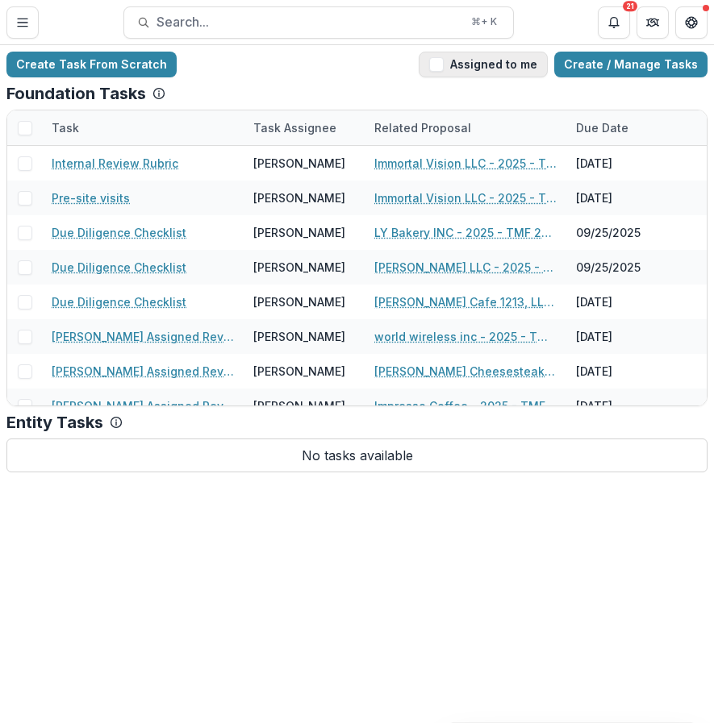
click at [485, 66] on button "Assigned to me" at bounding box center [482, 65] width 129 height 26
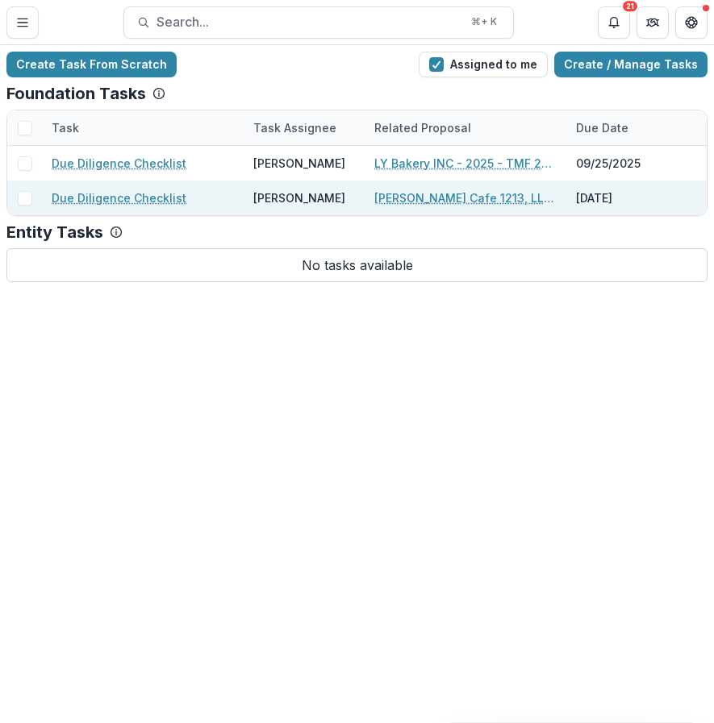
click at [333, 190] on div "[PERSON_NAME]" at bounding box center [304, 198] width 102 height 35
click at [427, 202] on link "[PERSON_NAME] Cafe 1213, LLC - 2025 - TMF 2025 Stabilization Grant Program" at bounding box center [465, 197] width 182 height 17
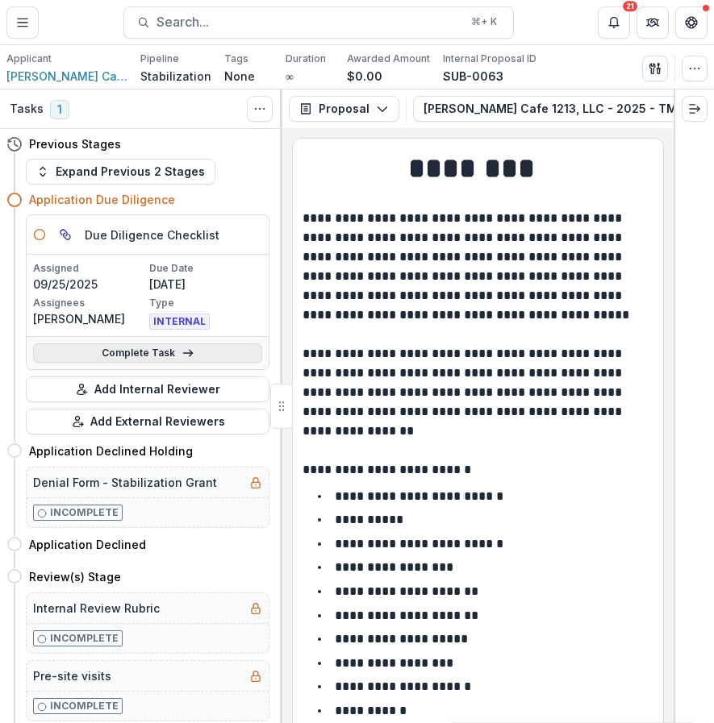
click at [174, 354] on link "Complete Task" at bounding box center [147, 352] width 229 height 19
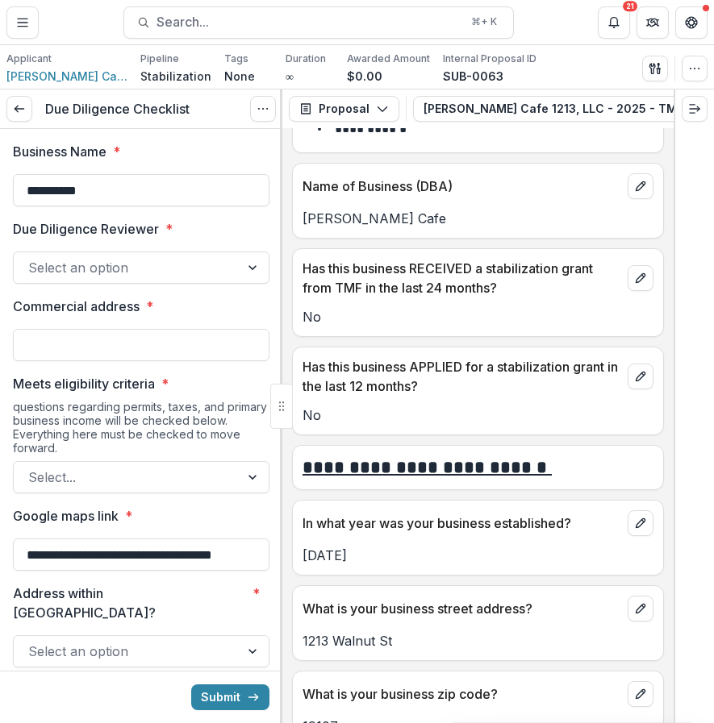
scroll to position [581, 0]
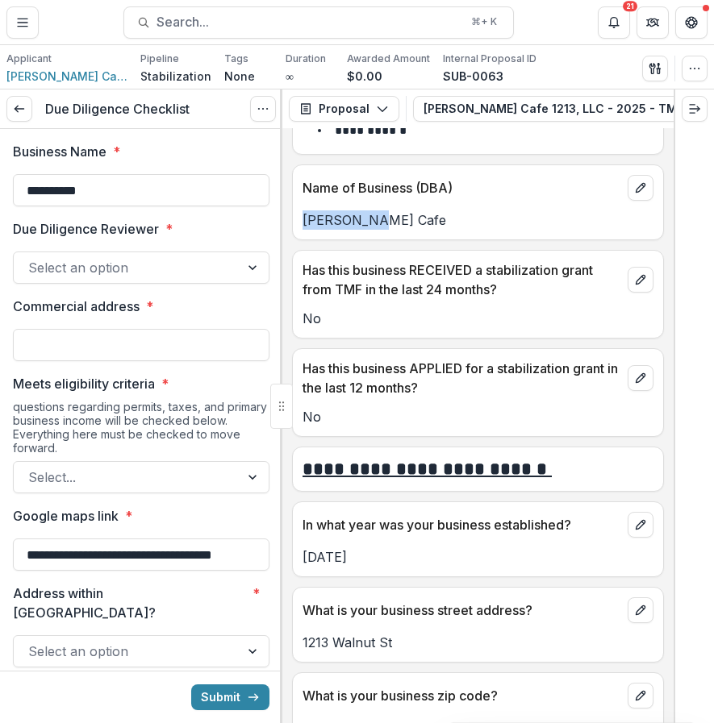
drag, startPoint x: 380, startPoint y: 223, endPoint x: 284, endPoint y: 223, distance: 96.0
click at [284, 223] on div "**********" at bounding box center [477, 425] width 391 height 595
copy p "[PERSON_NAME] Cafe"
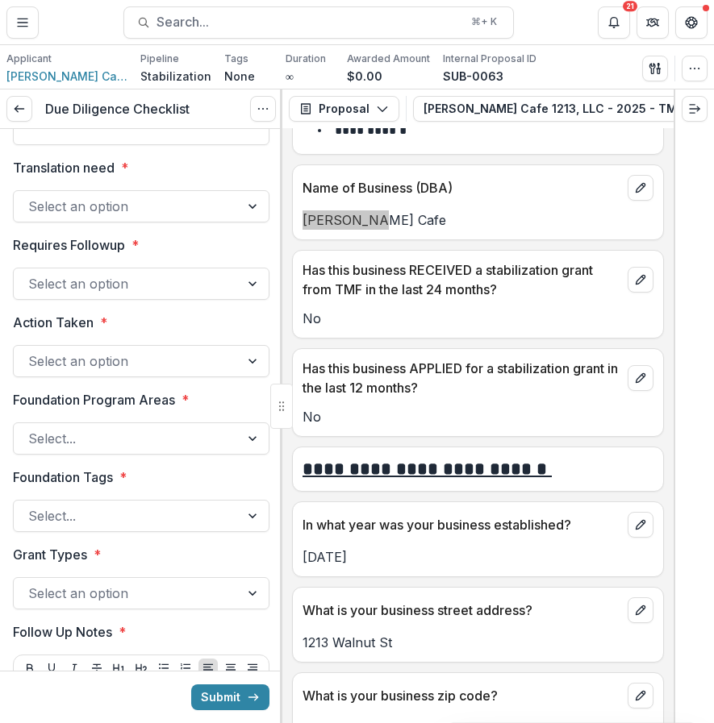
scroll to position [2772, 0]
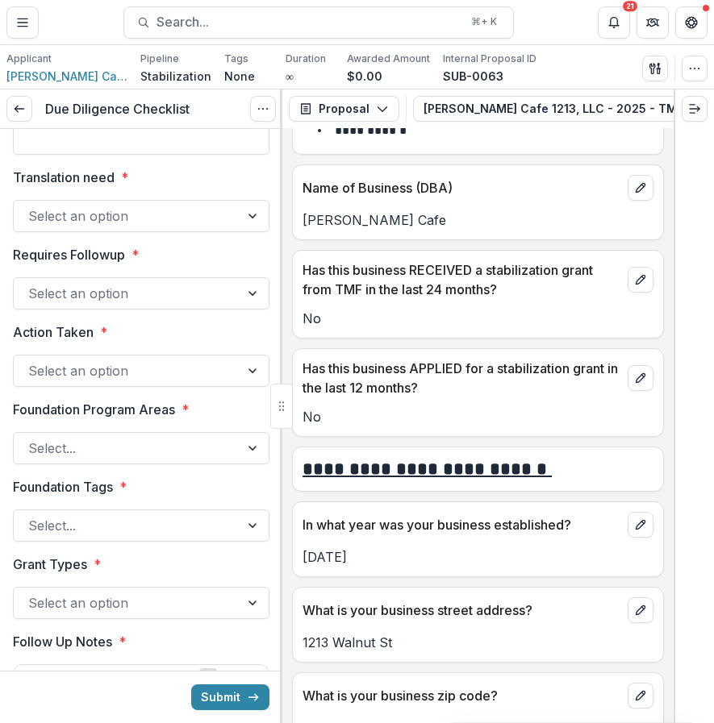
click at [162, 305] on div at bounding box center [126, 293] width 197 height 23
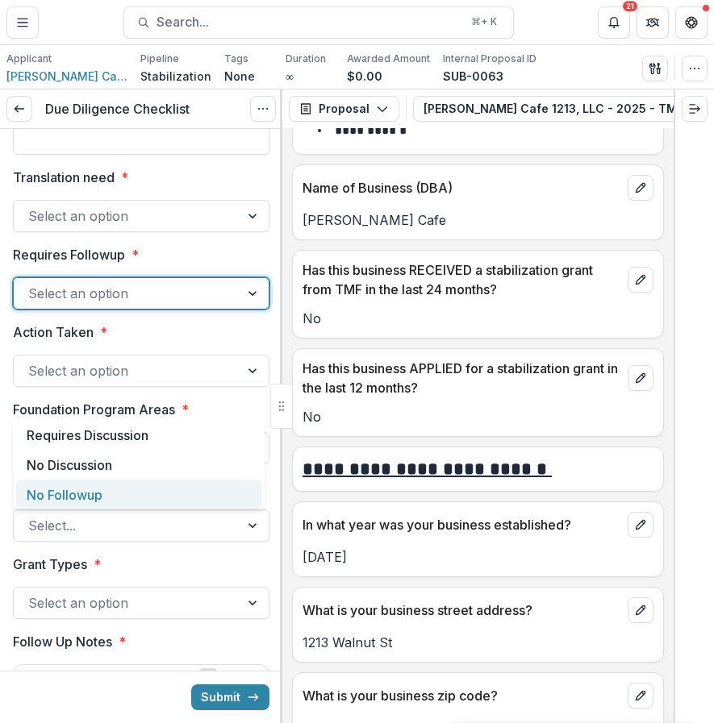
click at [123, 494] on div "No Followup" at bounding box center [138, 495] width 245 height 30
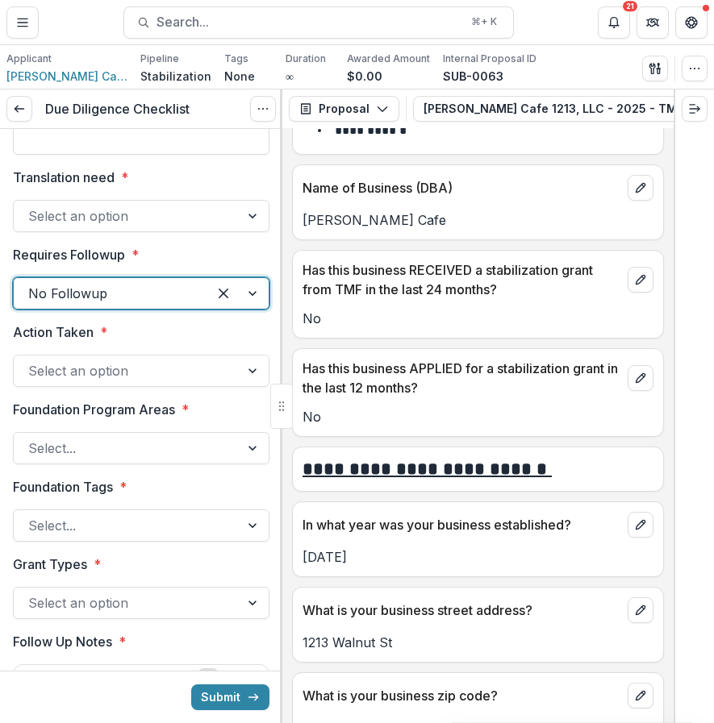
click at [135, 382] on div at bounding box center [126, 371] width 197 height 23
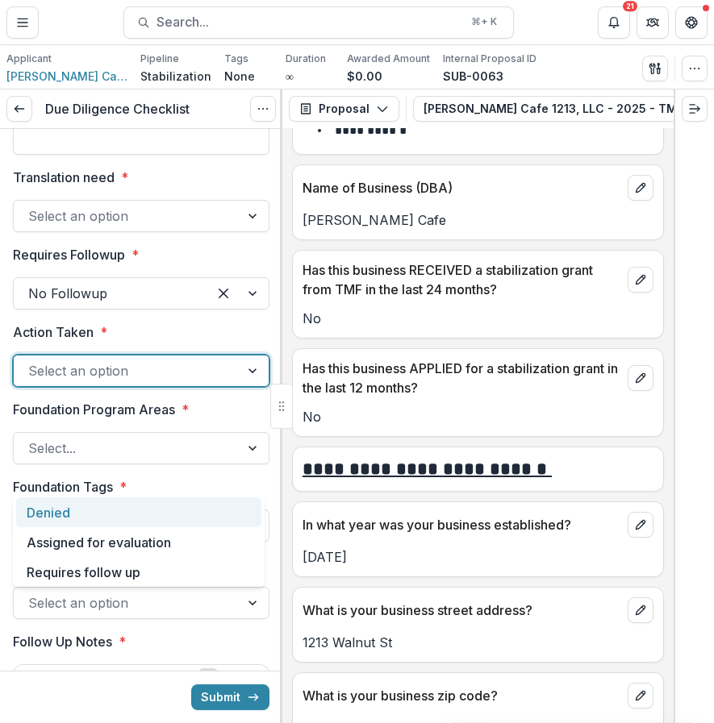
click at [117, 514] on div "Denied" at bounding box center [138, 513] width 245 height 30
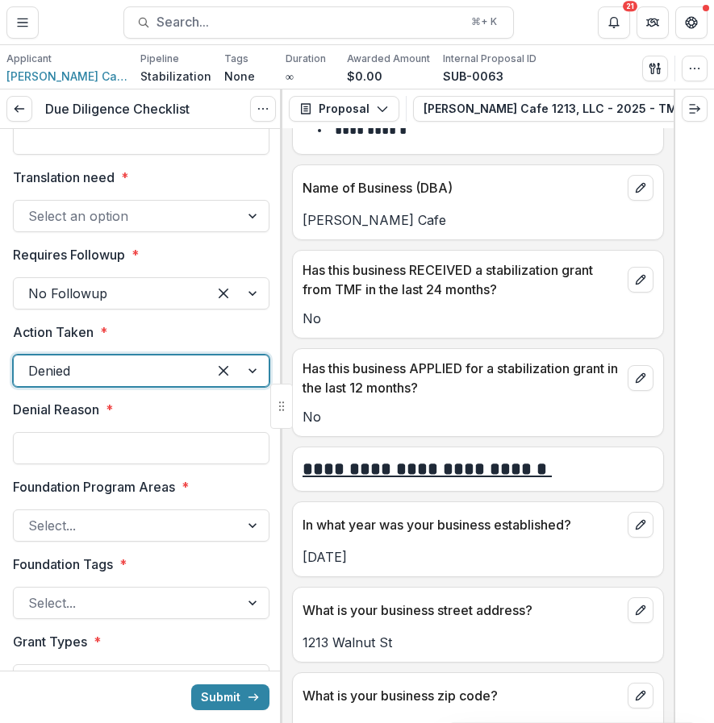
scroll to position [2797, 0]
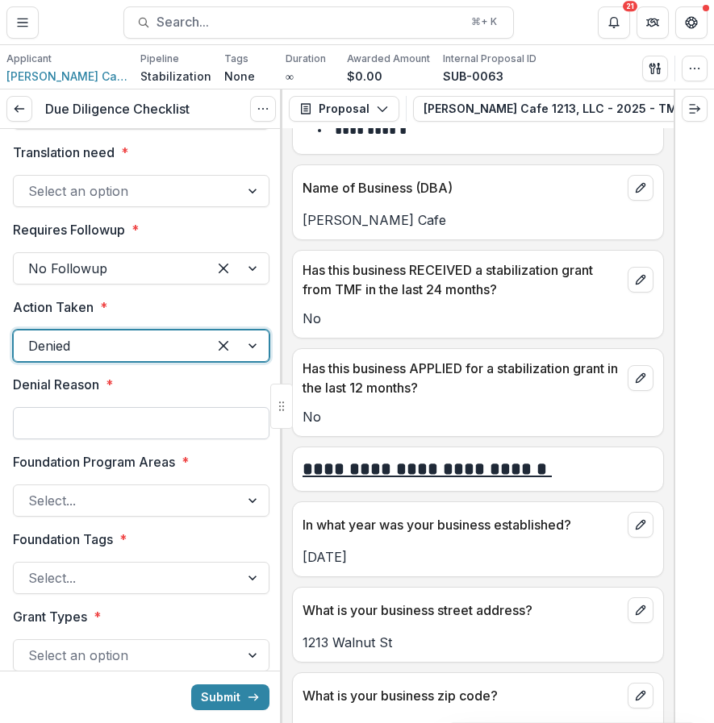
click at [108, 439] on input "Denial Reason *" at bounding box center [141, 423] width 256 height 32
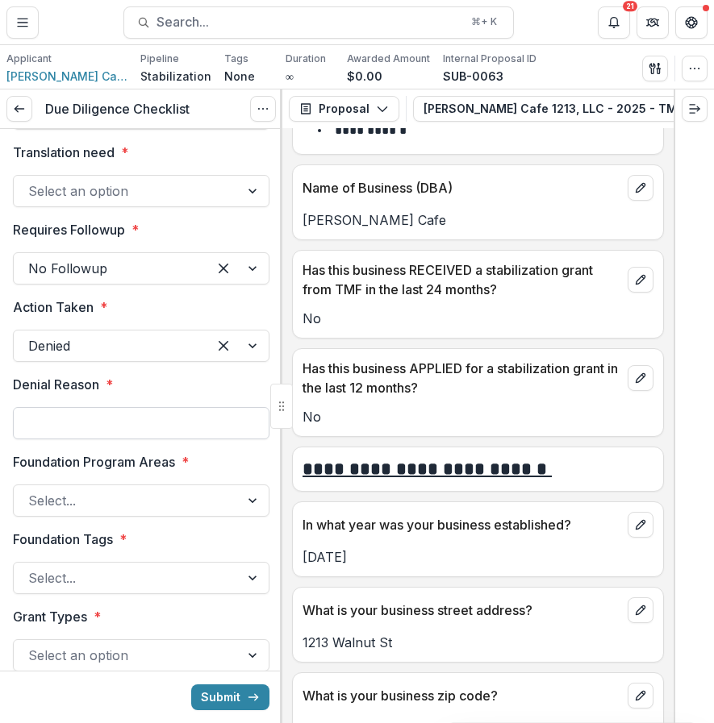
click at [202, 439] on input "Denial Reason *" at bounding box center [141, 423] width 256 height 32
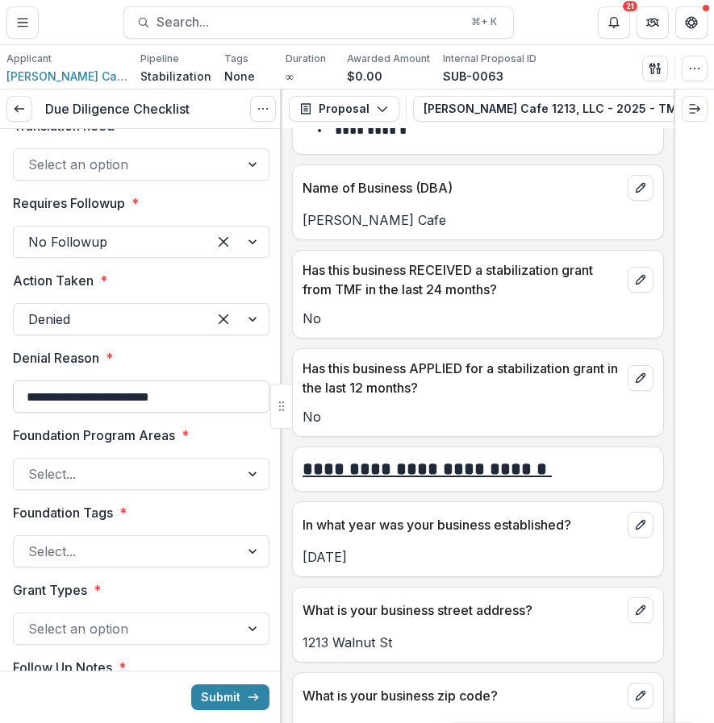
click at [153, 413] on input "**********" at bounding box center [141, 397] width 256 height 32
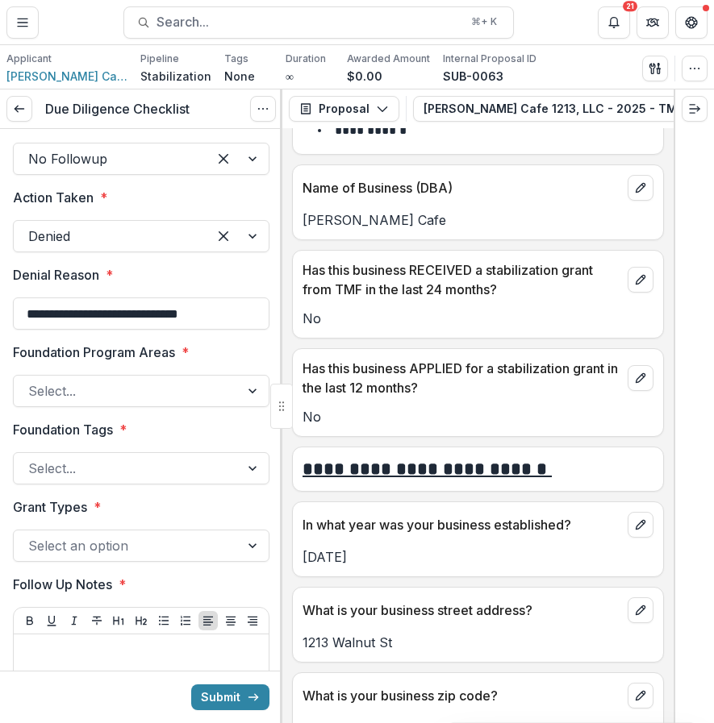
scroll to position [2930, 0]
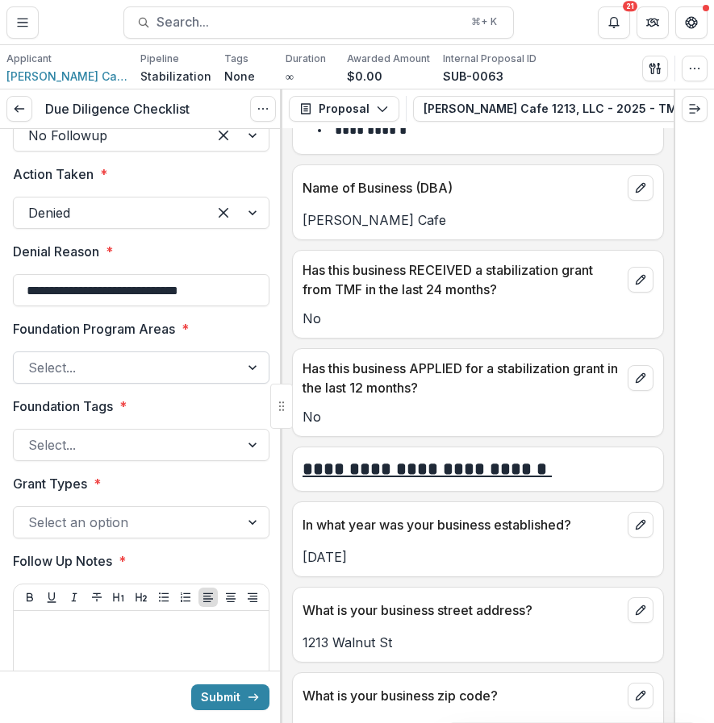
type input "**********"
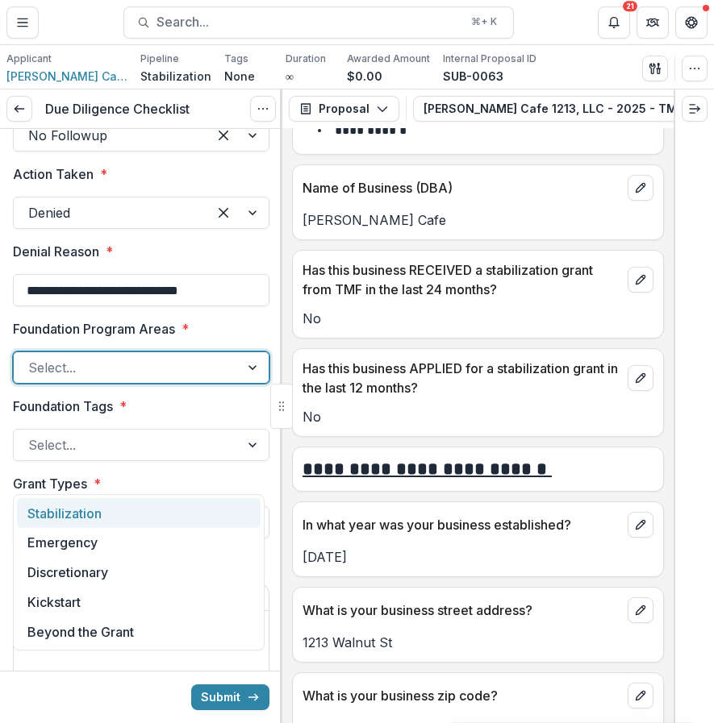
click at [184, 379] on div at bounding box center [126, 367] width 197 height 23
click at [162, 514] on div "Stabilization" at bounding box center [139, 513] width 244 height 30
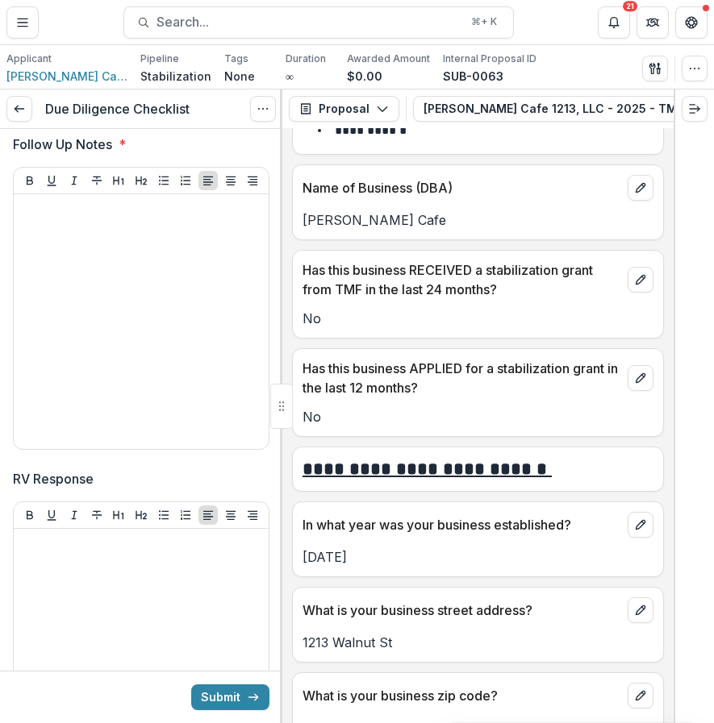
scroll to position [3412, 0]
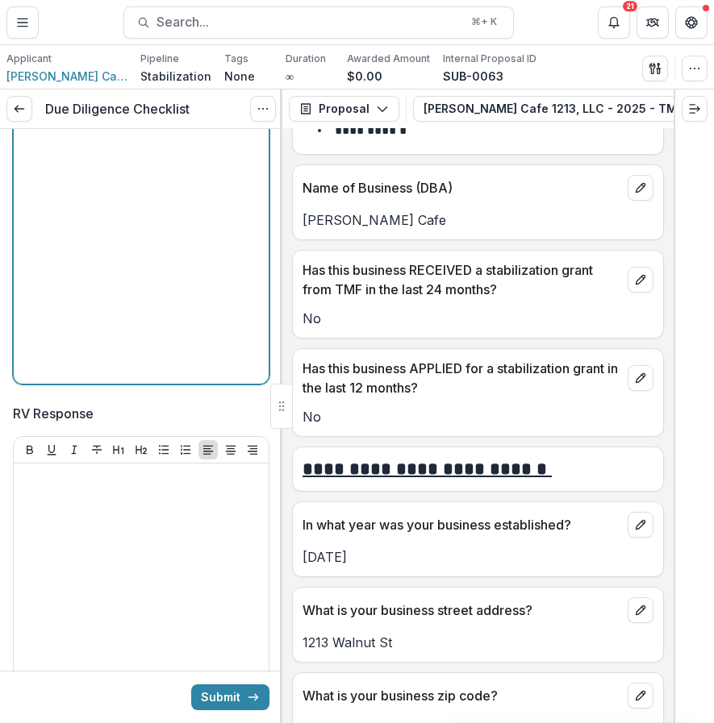
click at [189, 296] on div at bounding box center [141, 256] width 242 height 242
click at [33, 171] on p "**********" at bounding box center [138, 152] width 237 height 35
click at [21, 171] on p "**********" at bounding box center [138, 152] width 237 height 35
click at [190, 283] on div "**********" at bounding box center [141, 256] width 242 height 242
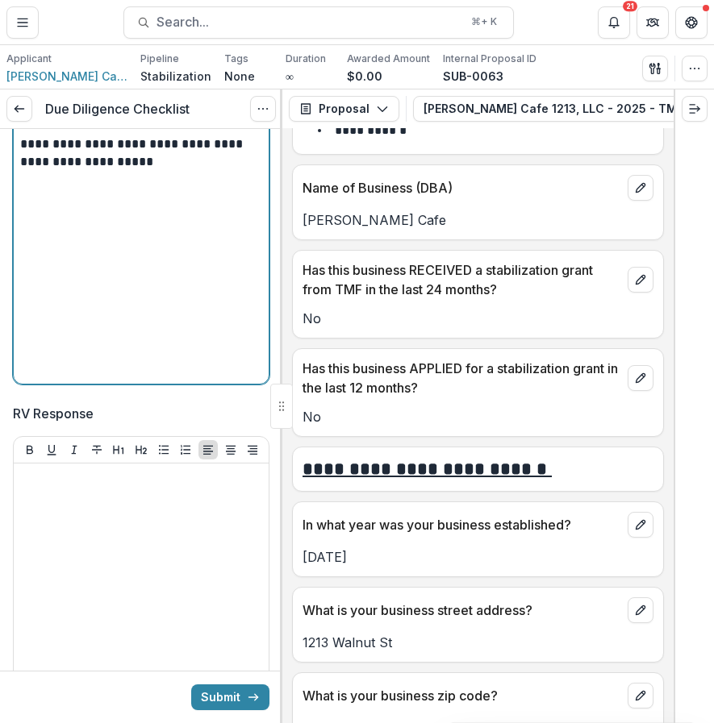
click at [20, 171] on p "**********" at bounding box center [138, 152] width 237 height 35
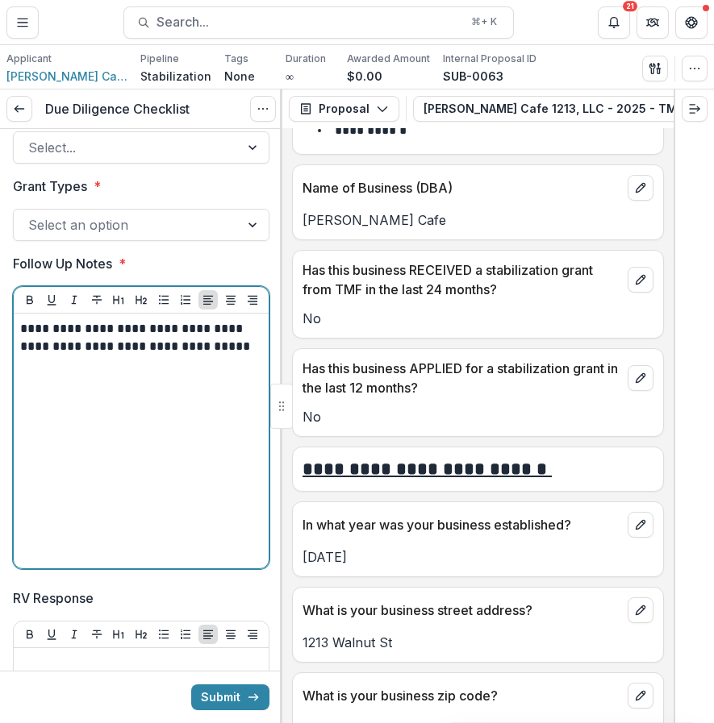
scroll to position [3272, 0]
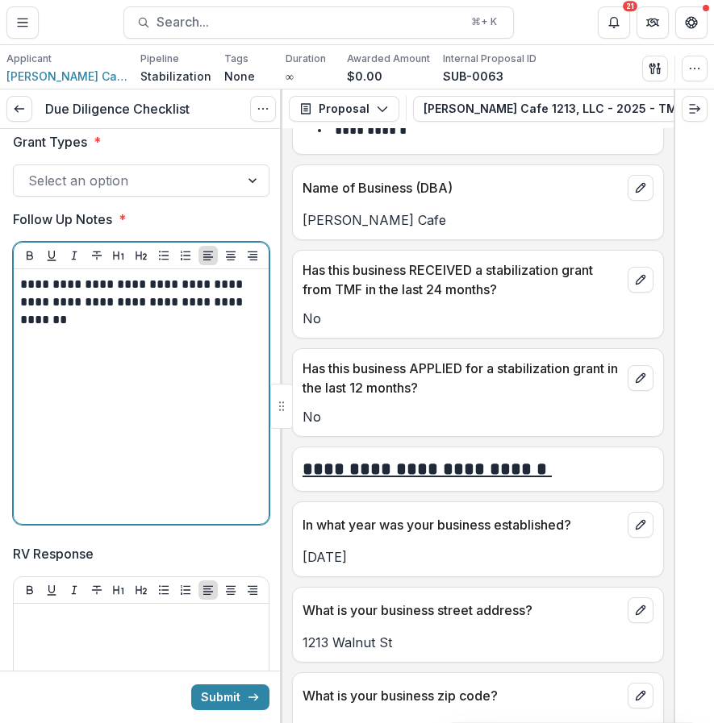
click at [170, 329] on p "**********" at bounding box center [138, 302] width 237 height 53
click at [219, 477] on div "**********" at bounding box center [141, 397] width 242 height 242
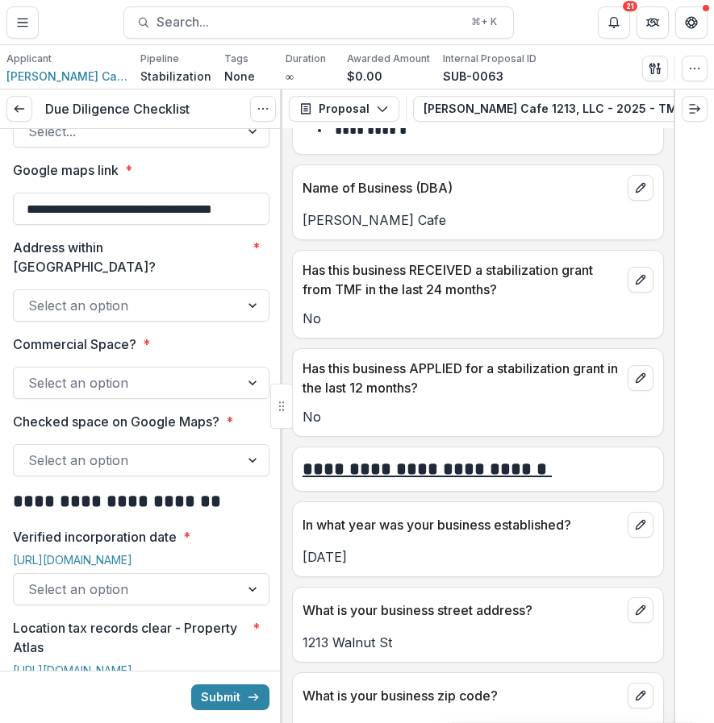
scroll to position [0, 0]
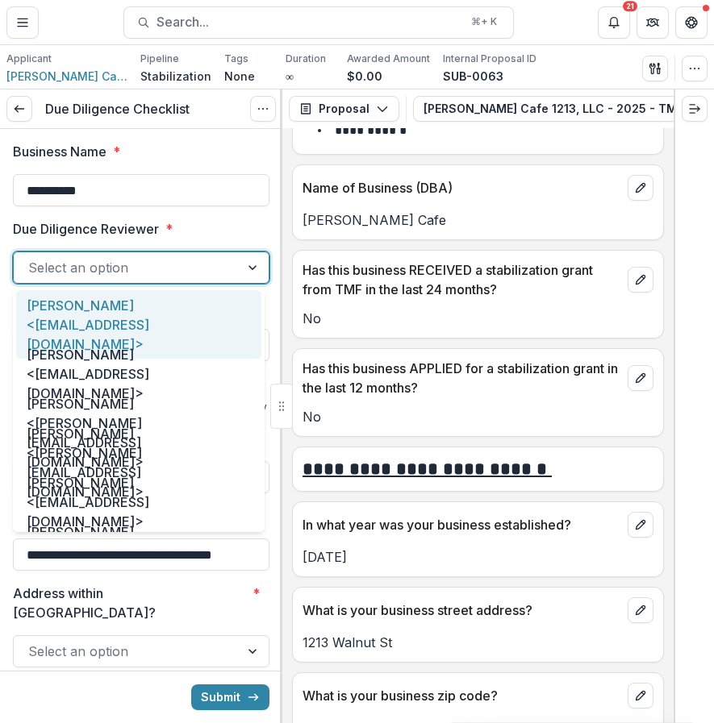
click at [221, 274] on div "Select an option" at bounding box center [127, 268] width 226 height 26
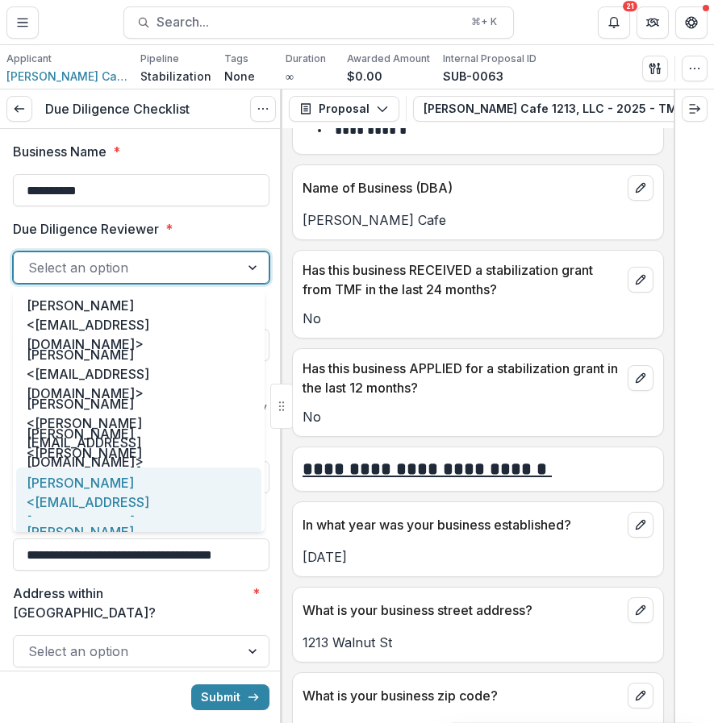
scroll to position [83, 0]
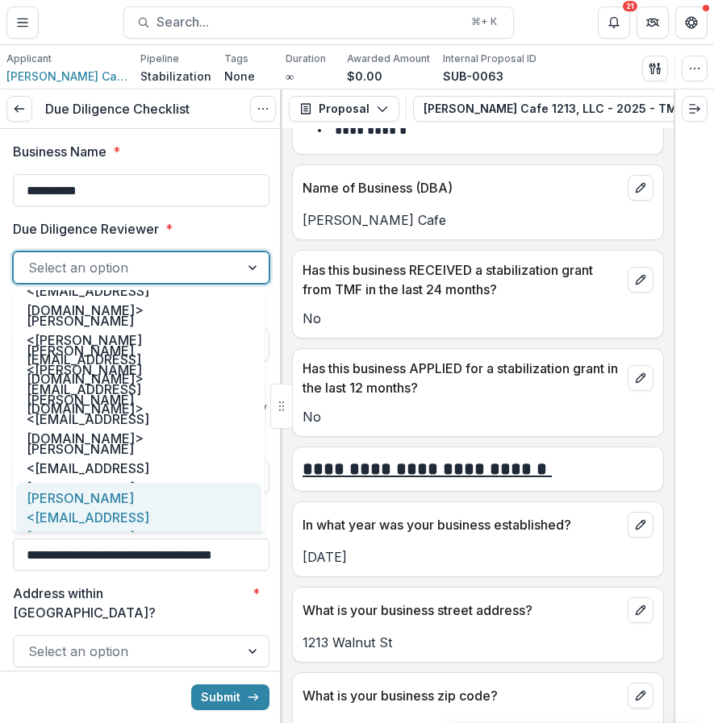
click at [115, 512] on div "[PERSON_NAME] <[EMAIL_ADDRESS][DOMAIN_NAME]>" at bounding box center [138, 517] width 245 height 69
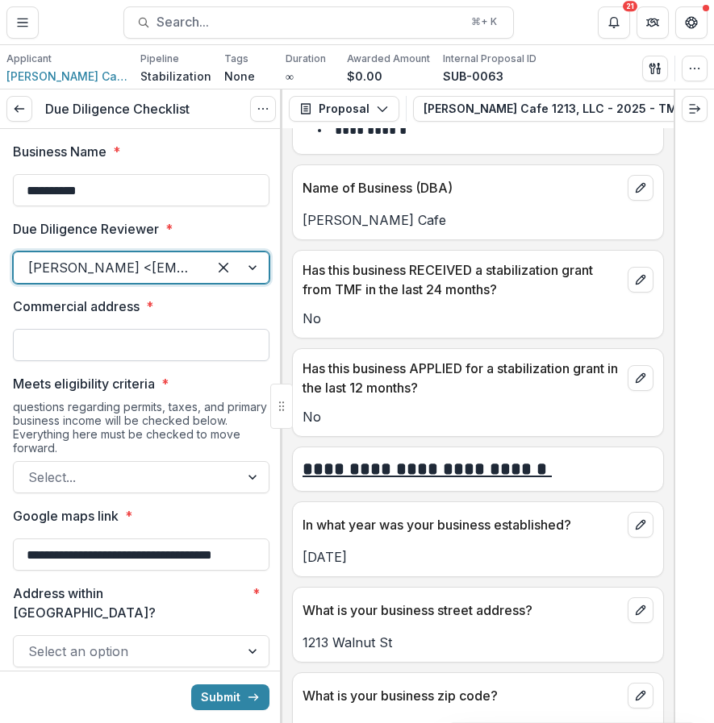
click at [167, 345] on input "Commercial address *" at bounding box center [141, 345] width 256 height 32
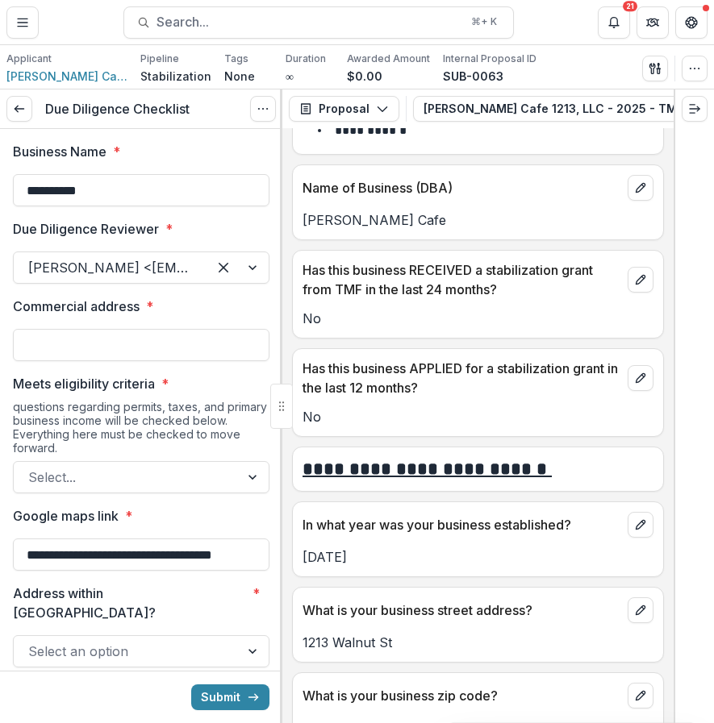
click at [137, 304] on p "Commercial address" at bounding box center [76, 306] width 127 height 19
click at [137, 329] on input "Commercial address *" at bounding box center [141, 345] width 256 height 32
click at [46, 489] on div "Select..." at bounding box center [127, 477] width 226 height 26
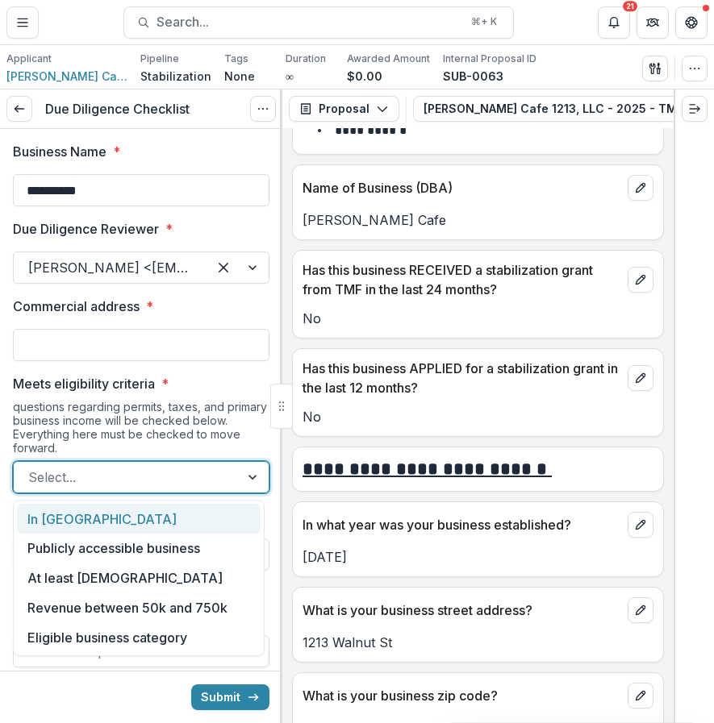
click at [116, 514] on div "In [GEOGRAPHIC_DATA]" at bounding box center [139, 519] width 244 height 30
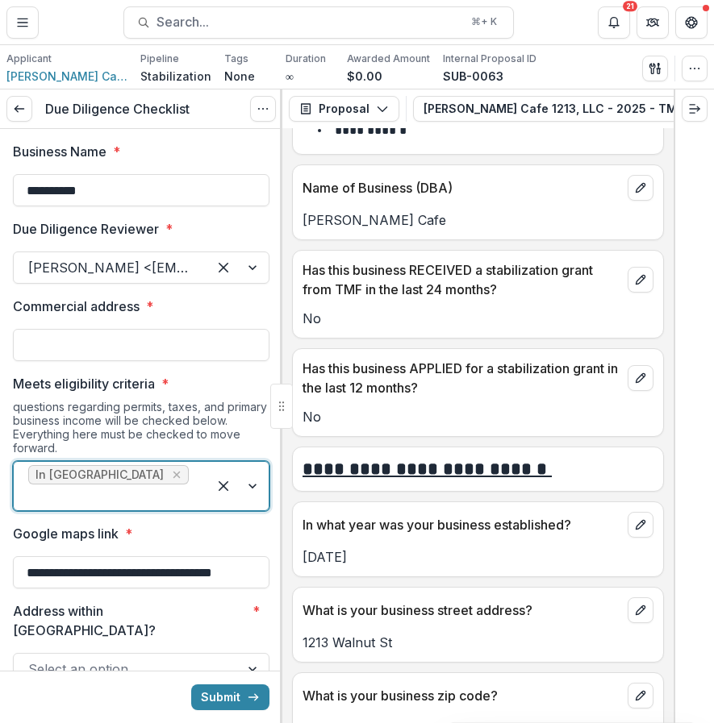
click at [170, 486] on div at bounding box center [110, 497] width 164 height 23
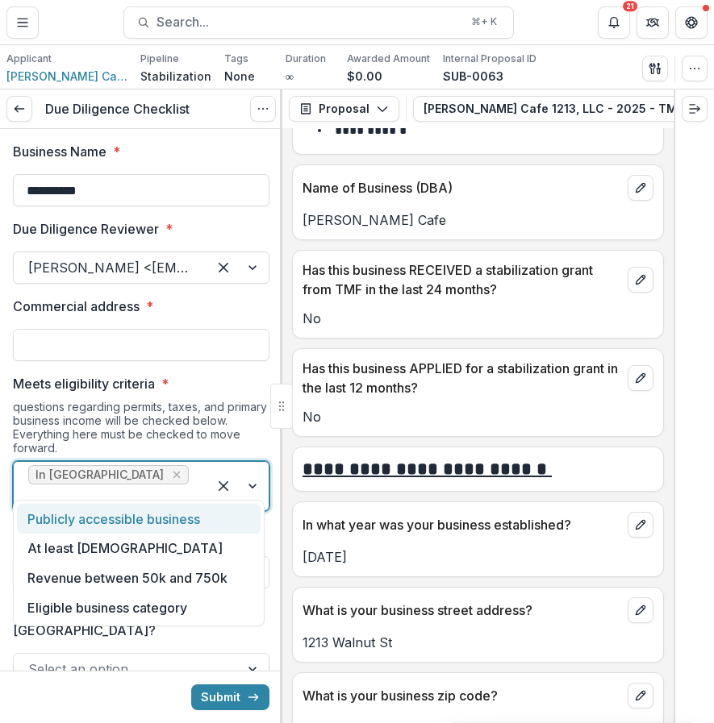
click at [148, 522] on div "Publicly accessible business" at bounding box center [139, 519] width 244 height 30
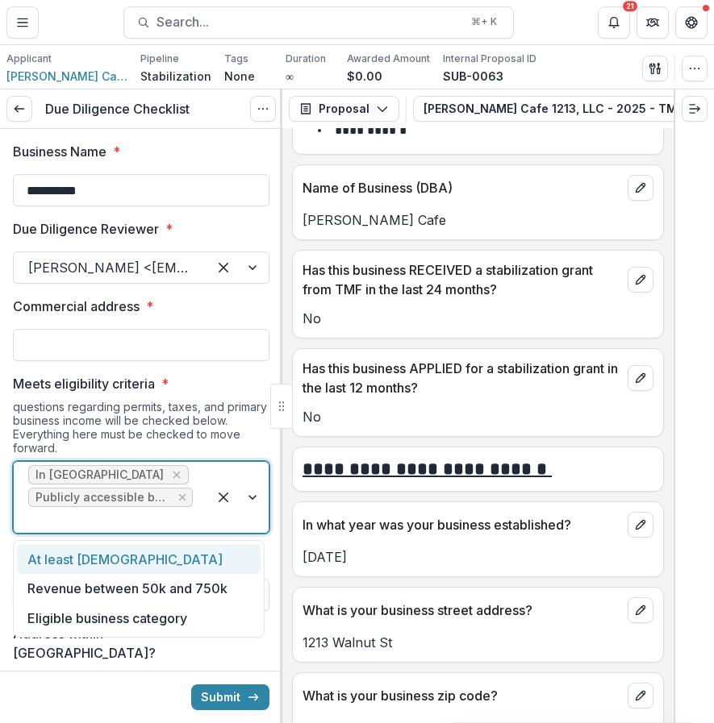
click at [153, 517] on div at bounding box center [110, 520] width 164 height 23
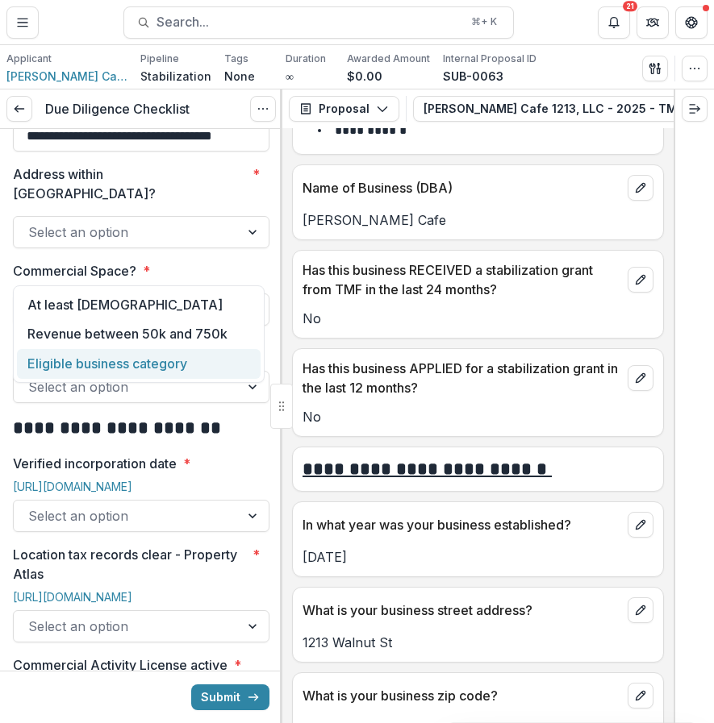
scroll to position [470, 0]
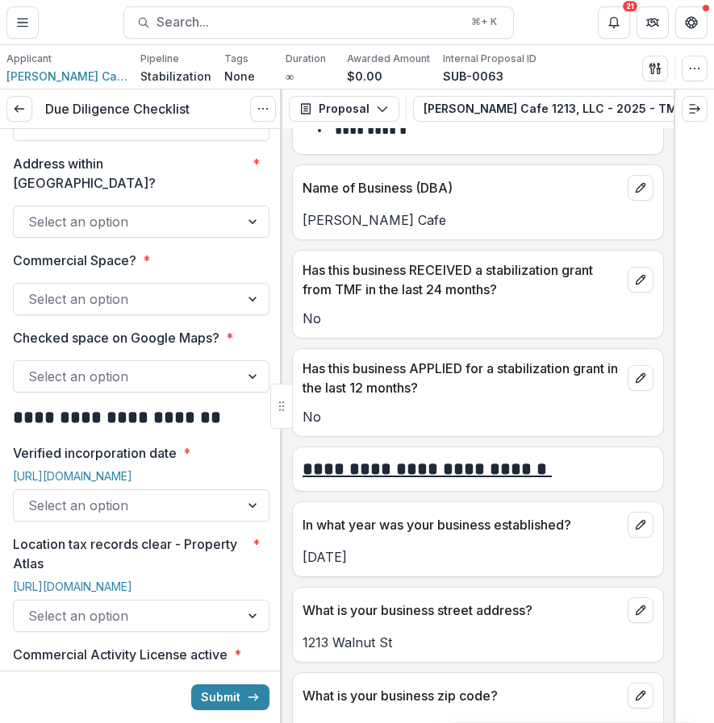
click at [177, 210] on div at bounding box center [126, 221] width 197 height 23
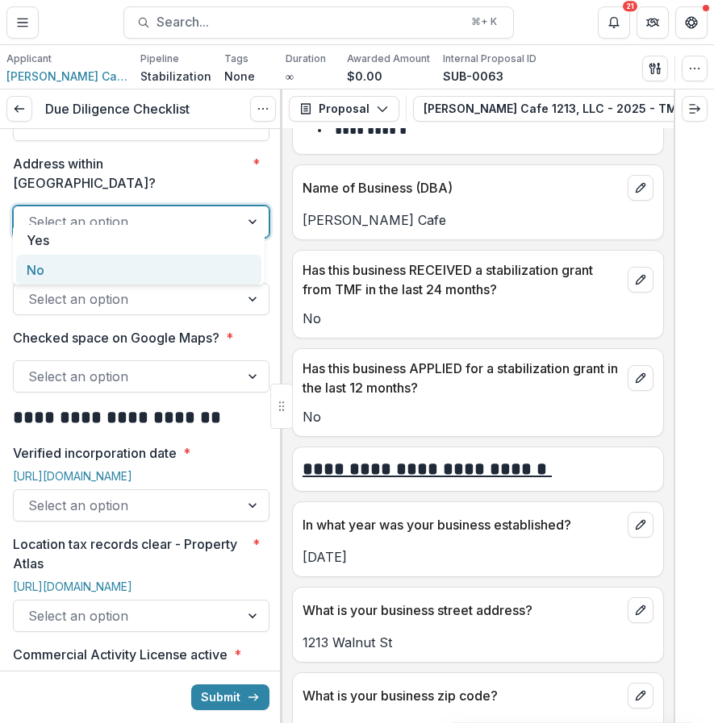
click at [150, 282] on div "No" at bounding box center [138, 270] width 245 height 30
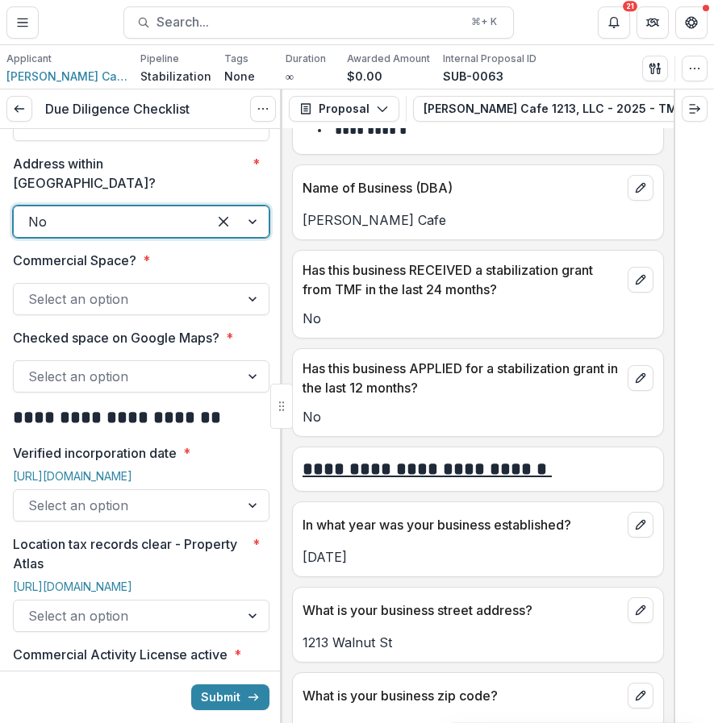
click at [150, 288] on div at bounding box center [126, 299] width 197 height 23
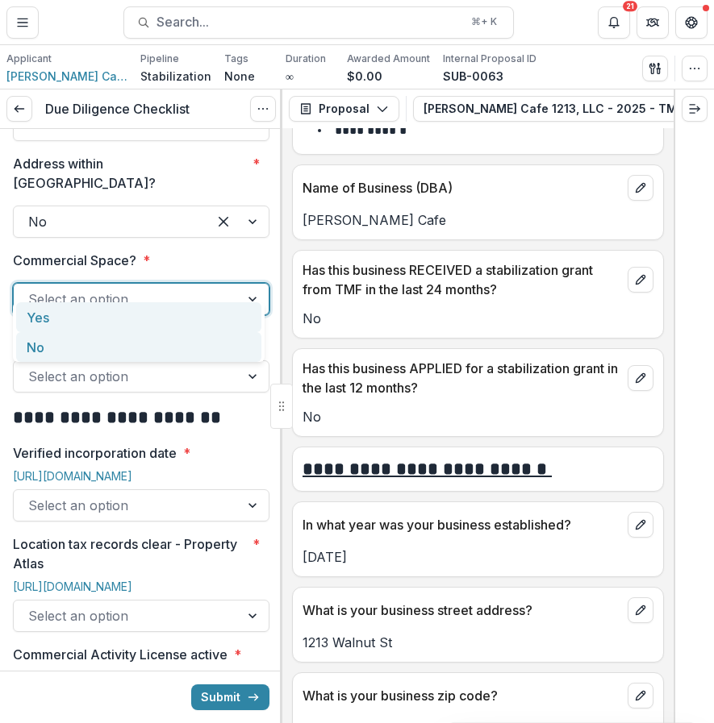
click at [120, 339] on div "No" at bounding box center [138, 347] width 245 height 30
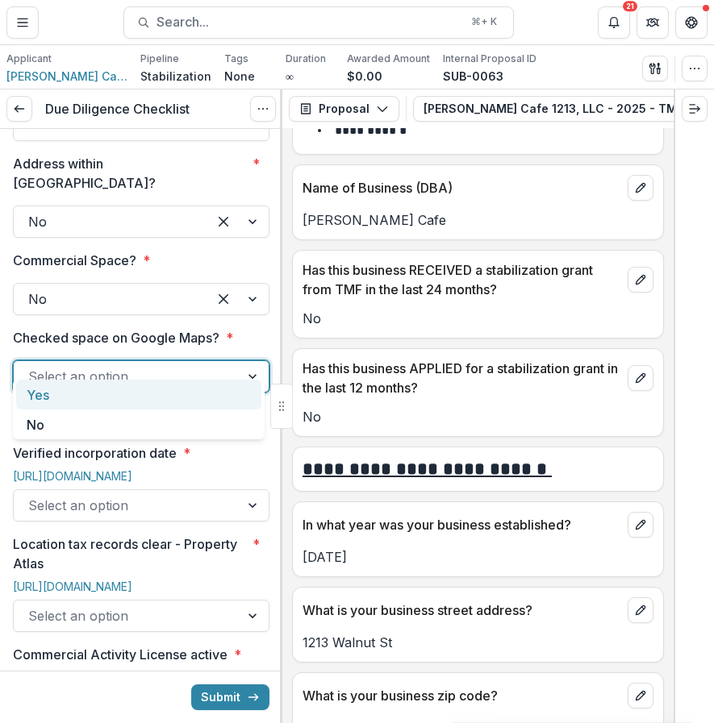
click at [120, 360] on div "Select an option" at bounding box center [141, 376] width 256 height 32
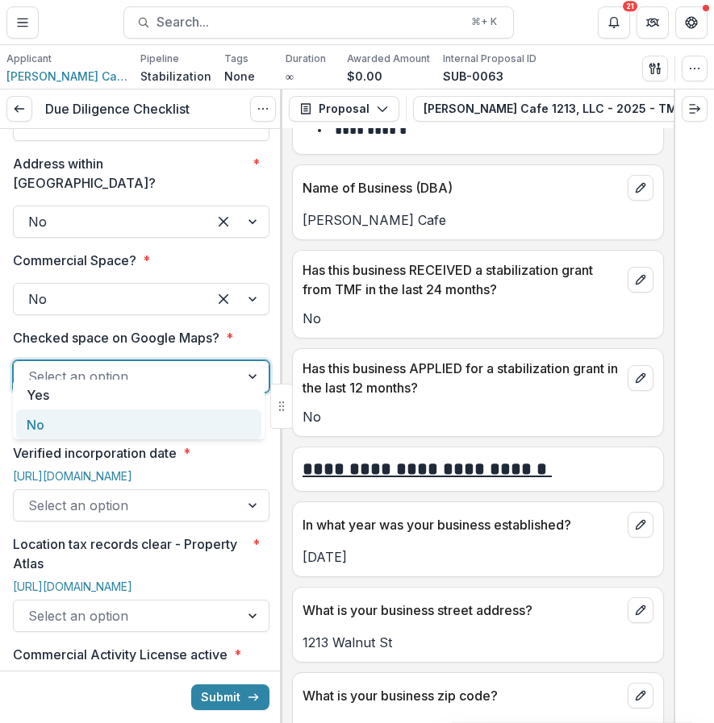
click at [73, 421] on div "No" at bounding box center [138, 425] width 245 height 30
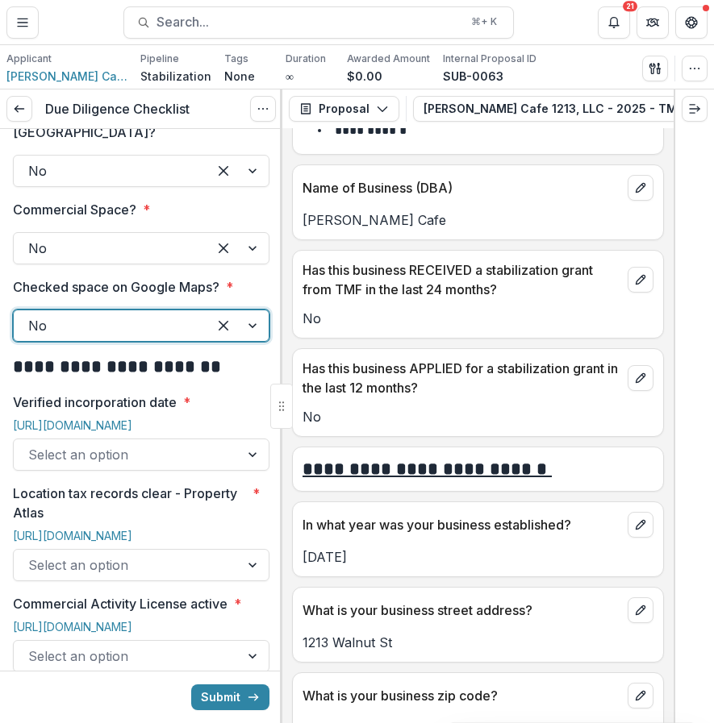
scroll to position [540, 0]
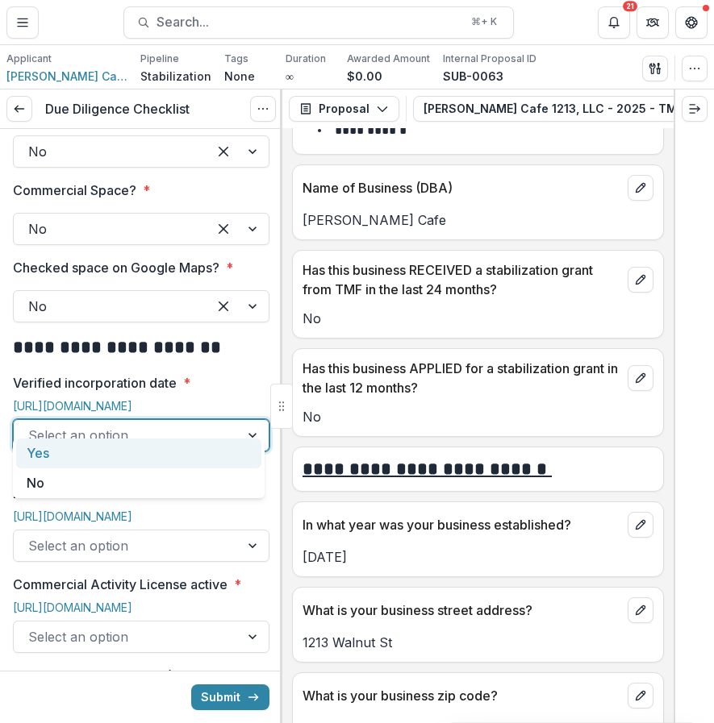
click at [74, 424] on div at bounding box center [126, 435] width 197 height 23
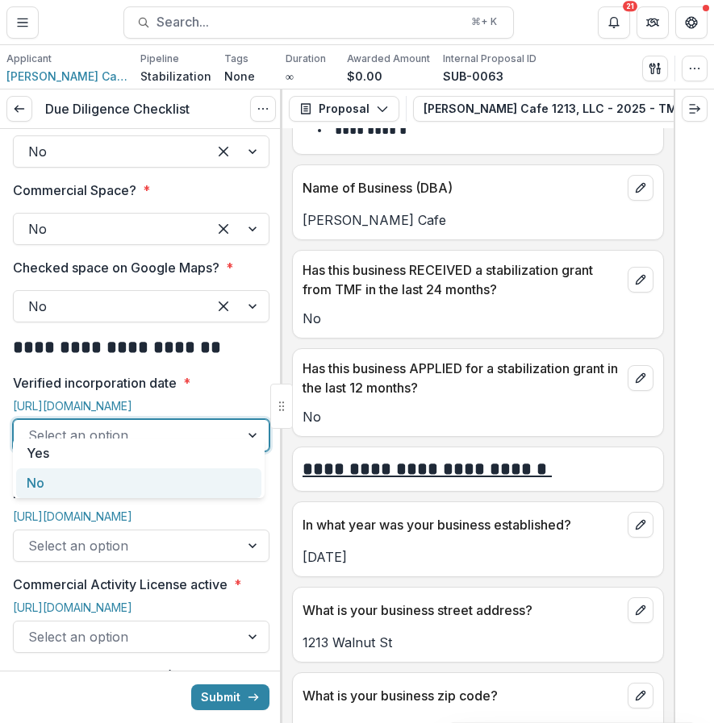
click at [52, 481] on div "No" at bounding box center [138, 483] width 245 height 30
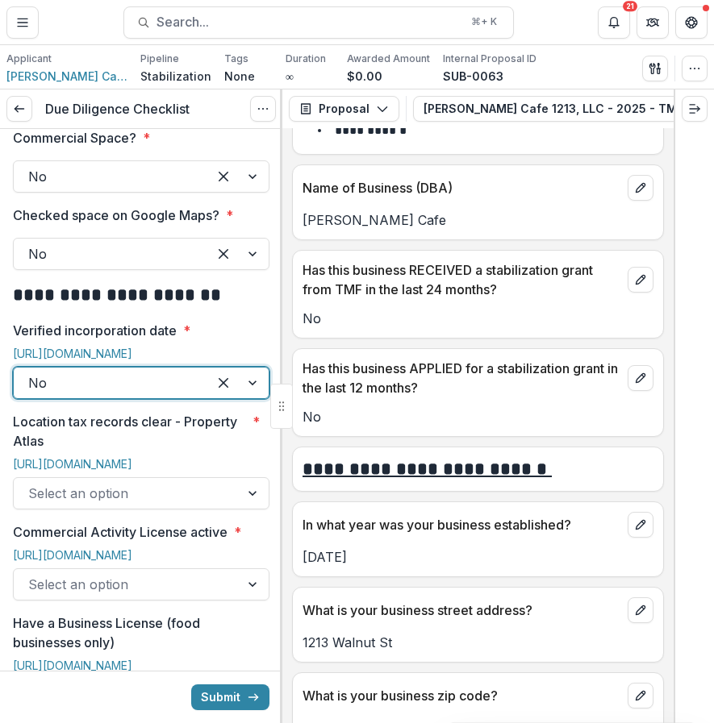
scroll to position [620, 0]
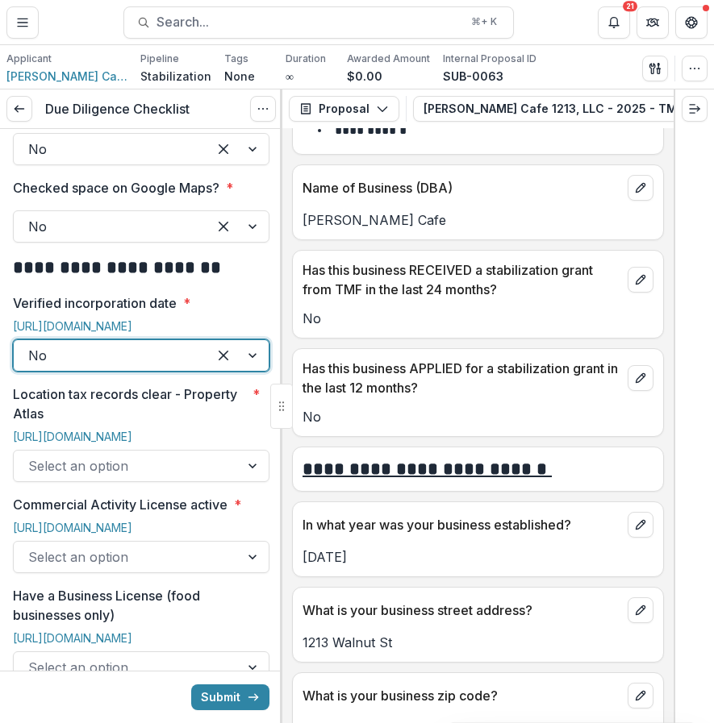
click at [77, 456] on div at bounding box center [126, 466] width 197 height 23
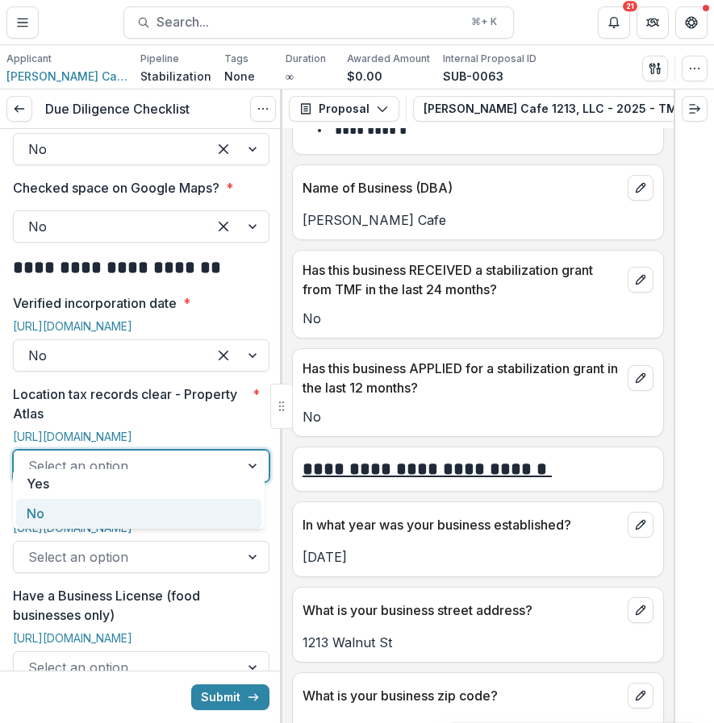
click at [53, 514] on div "No" at bounding box center [138, 514] width 245 height 30
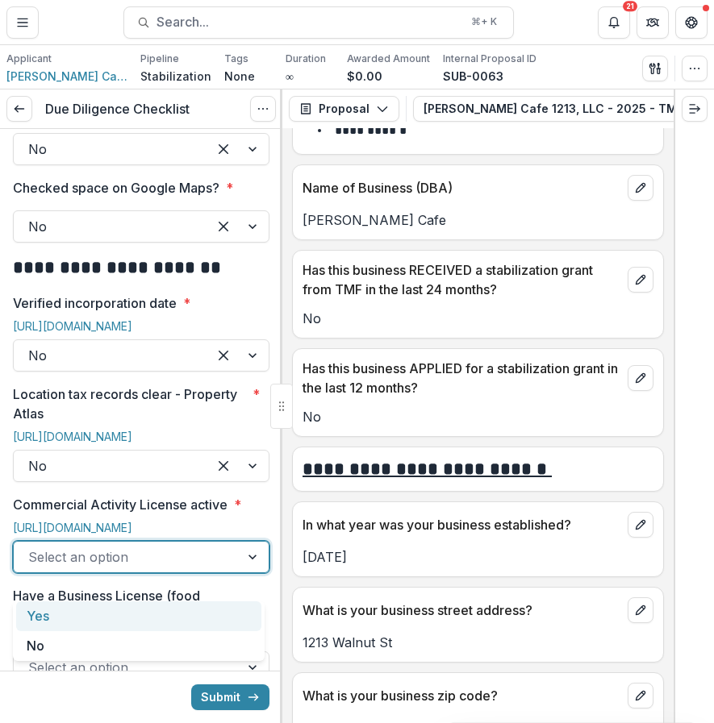
click at [61, 568] on div at bounding box center [126, 557] width 197 height 23
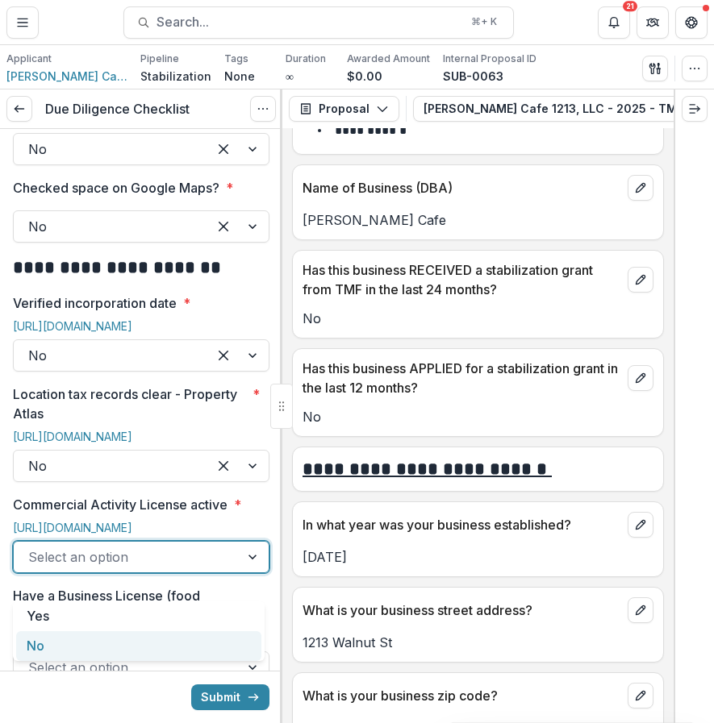
click at [45, 649] on div "No" at bounding box center [138, 646] width 245 height 30
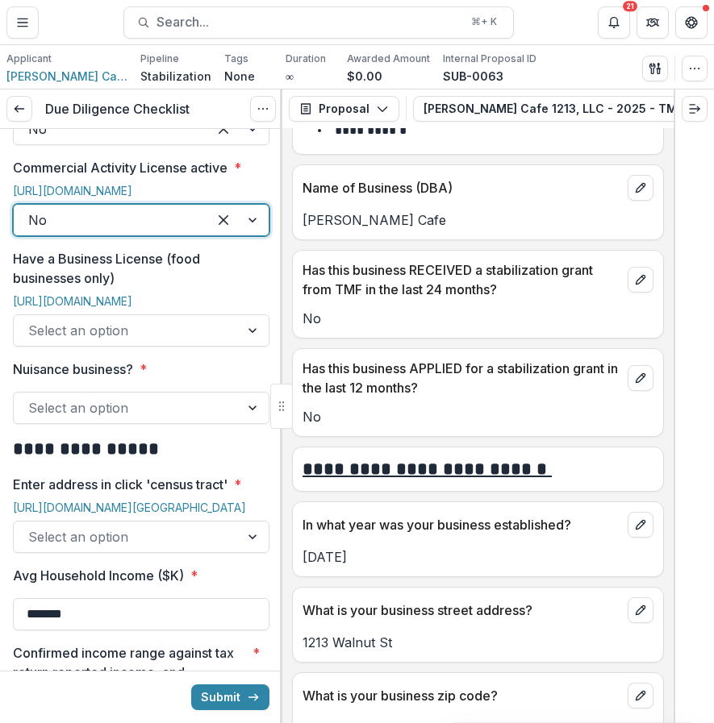
scroll to position [973, 0]
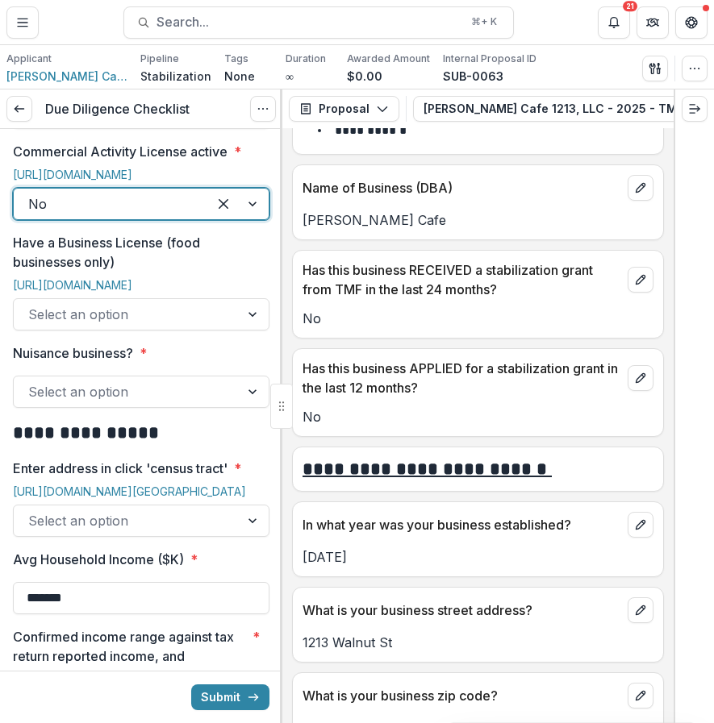
click at [156, 326] on div at bounding box center [126, 314] width 197 height 23
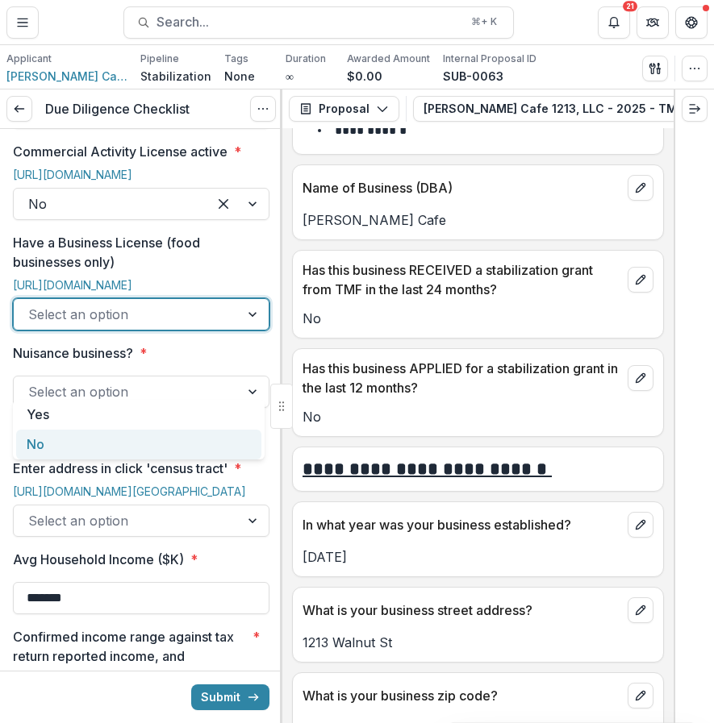
click at [90, 453] on div "No" at bounding box center [138, 445] width 245 height 30
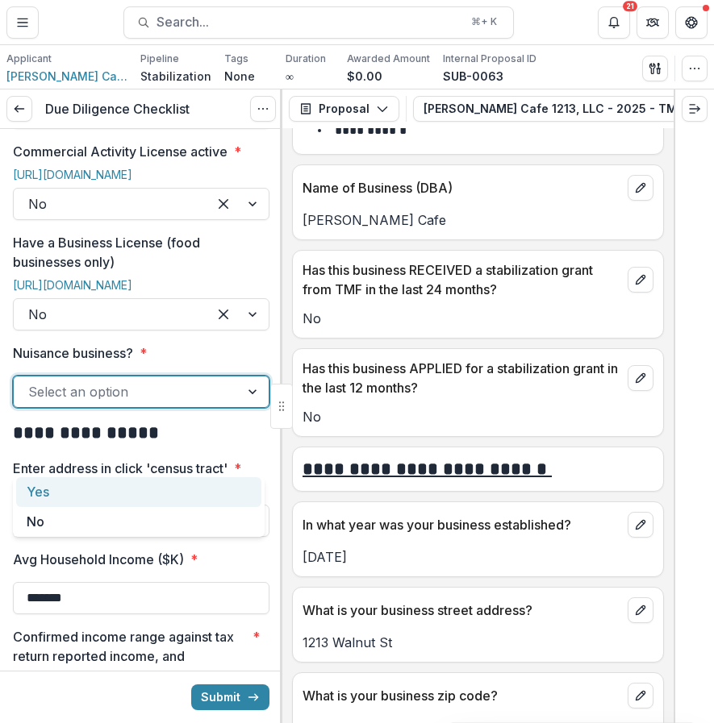
click at [96, 403] on div at bounding box center [126, 392] width 197 height 23
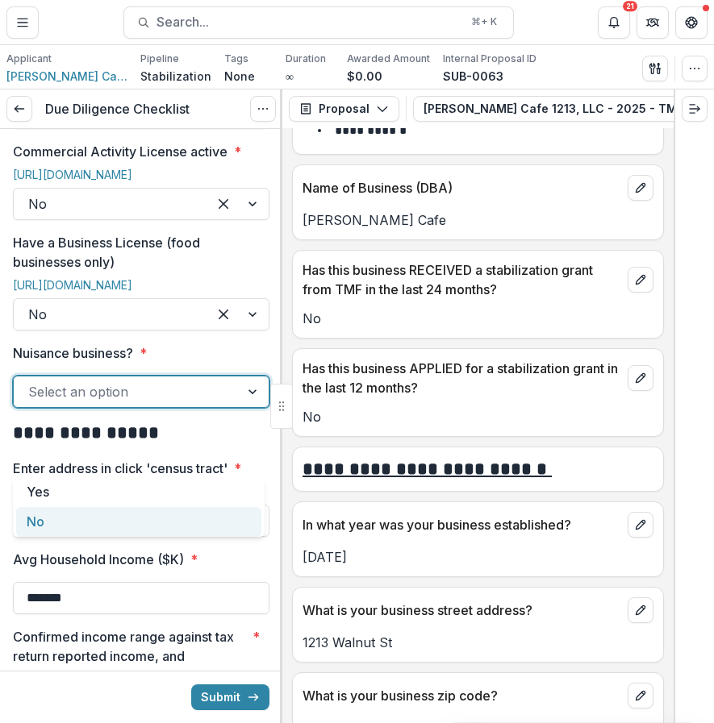
click at [48, 521] on div "No" at bounding box center [138, 522] width 245 height 30
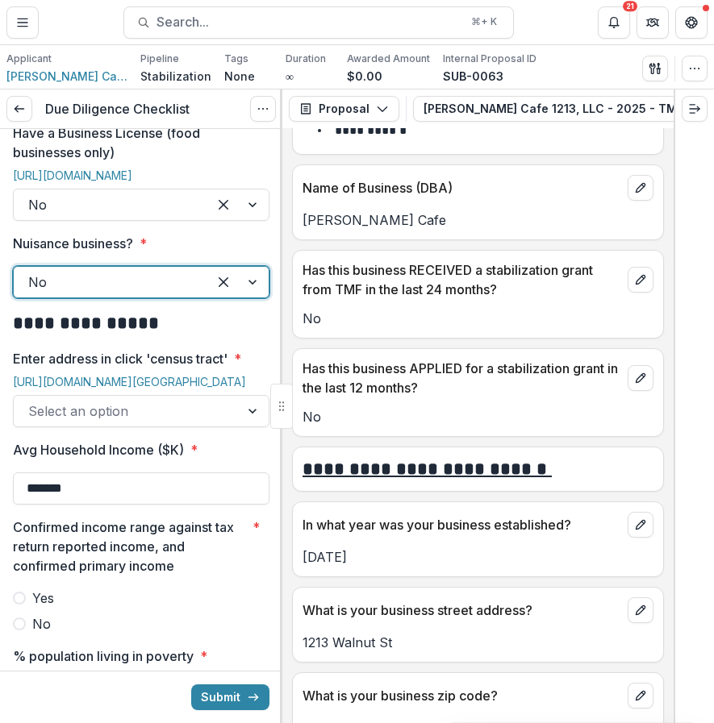
scroll to position [1128, 0]
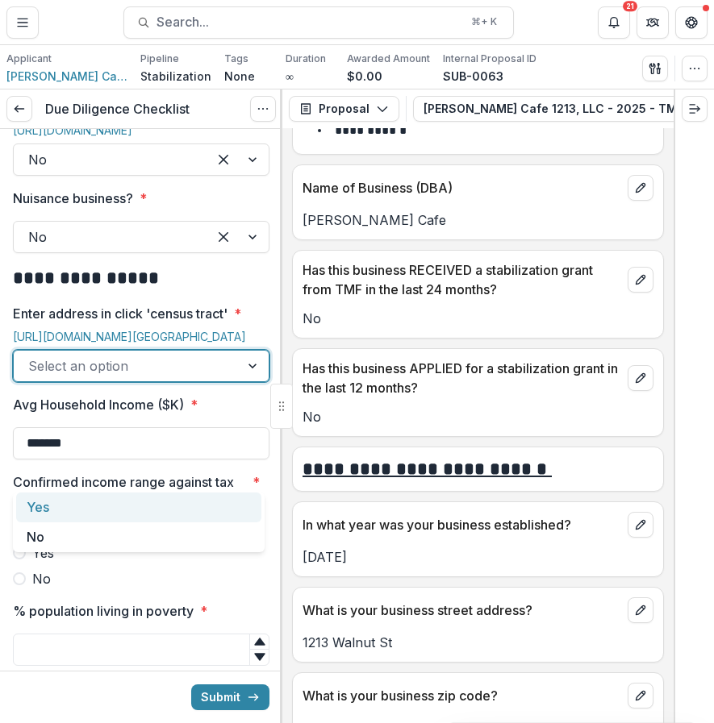
click at [89, 382] on div "Select an option" at bounding box center [141, 366] width 256 height 32
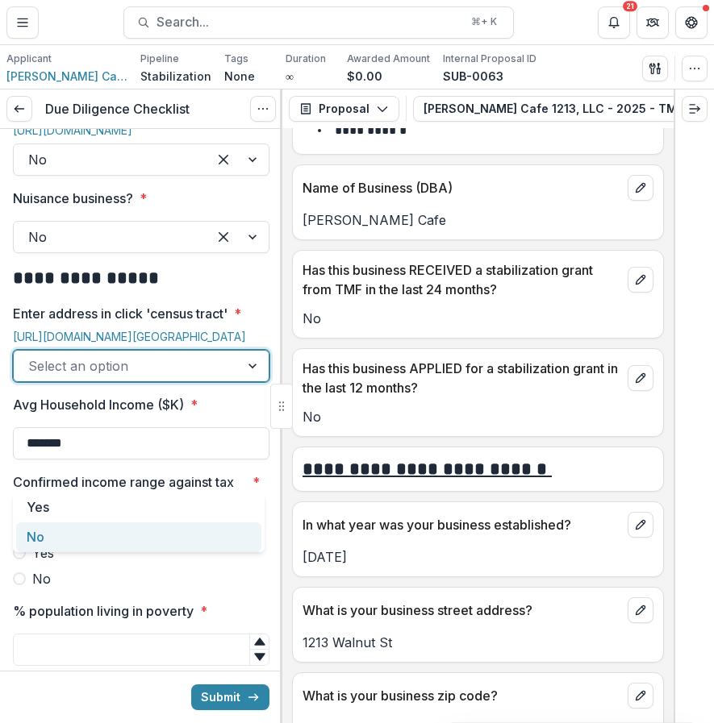
click at [71, 530] on div "No" at bounding box center [138, 538] width 245 height 30
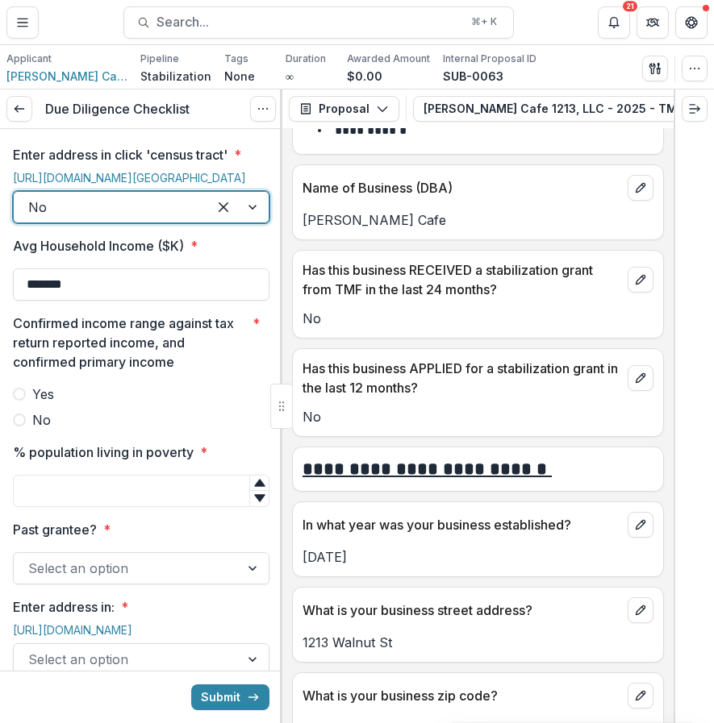
scroll to position [1318, 0]
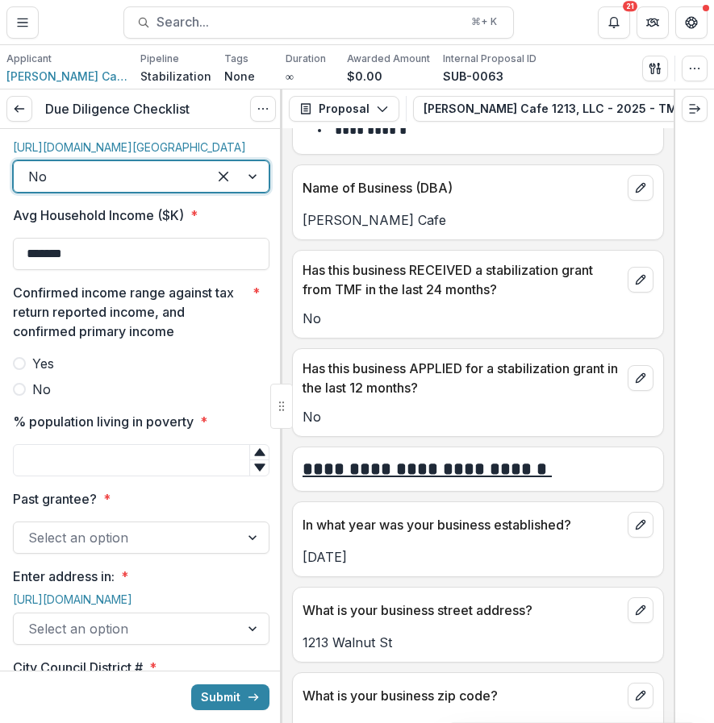
click at [37, 399] on span "No" at bounding box center [41, 389] width 19 height 19
click at [84, 477] on input "% population living in poverty *" at bounding box center [141, 460] width 256 height 32
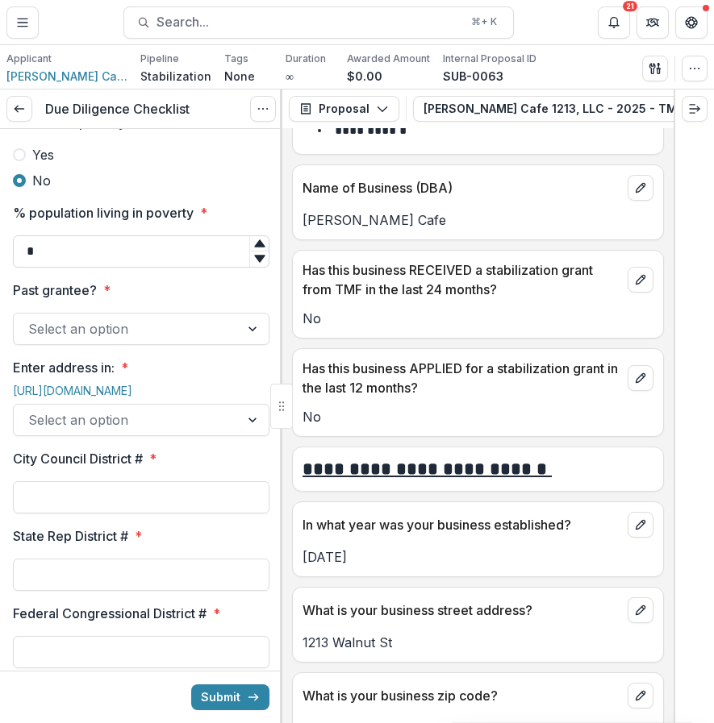
scroll to position [1575, 0]
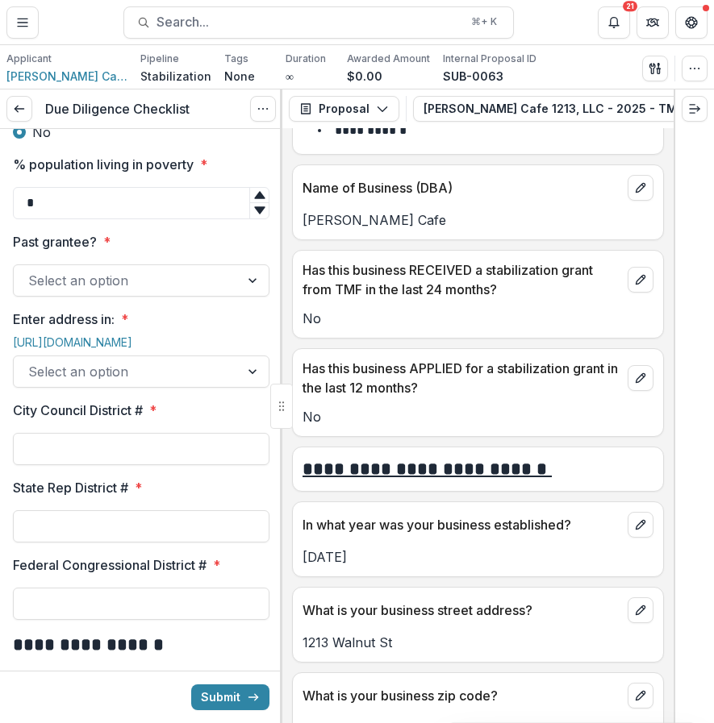
type input "*"
click at [132, 292] on div at bounding box center [126, 280] width 197 height 23
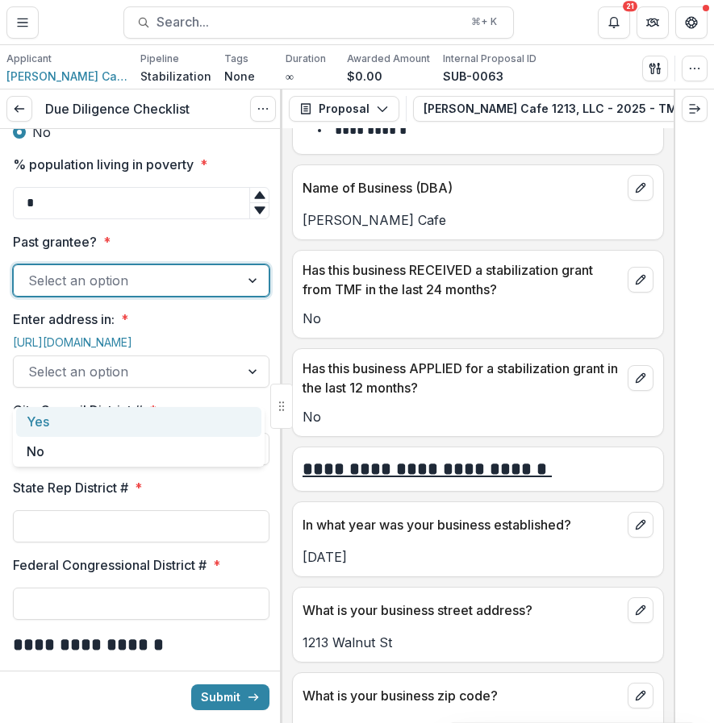
click at [107, 427] on div "Yes" at bounding box center [138, 422] width 245 height 30
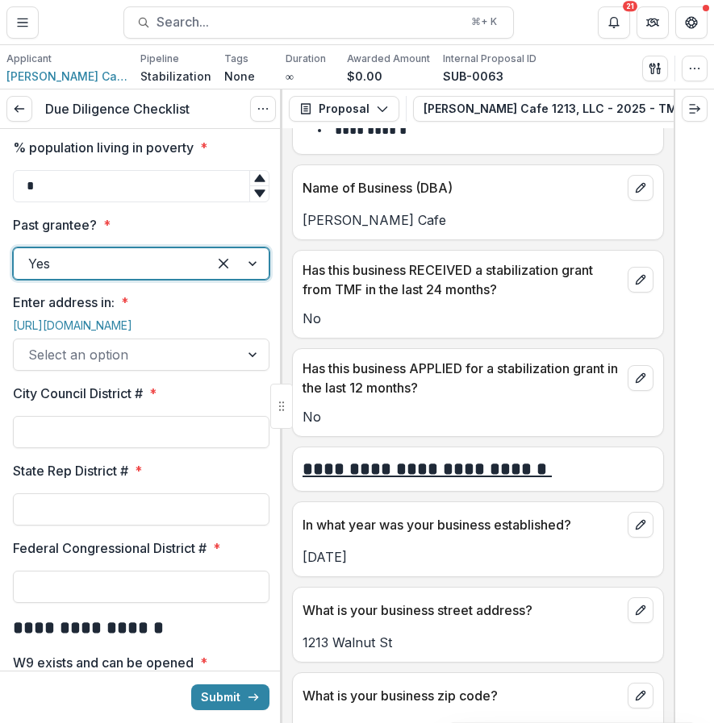
scroll to position [1617, 0]
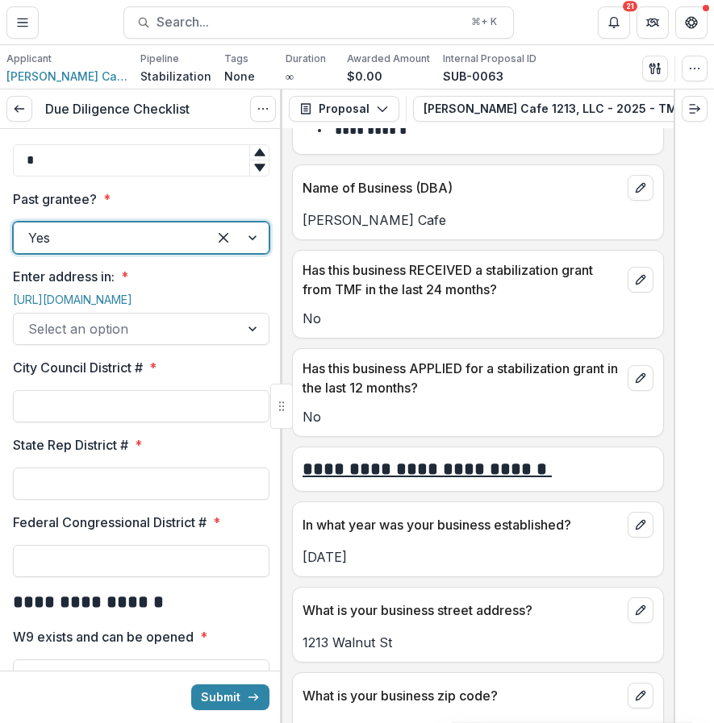
click at [110, 340] on div at bounding box center [126, 329] width 197 height 23
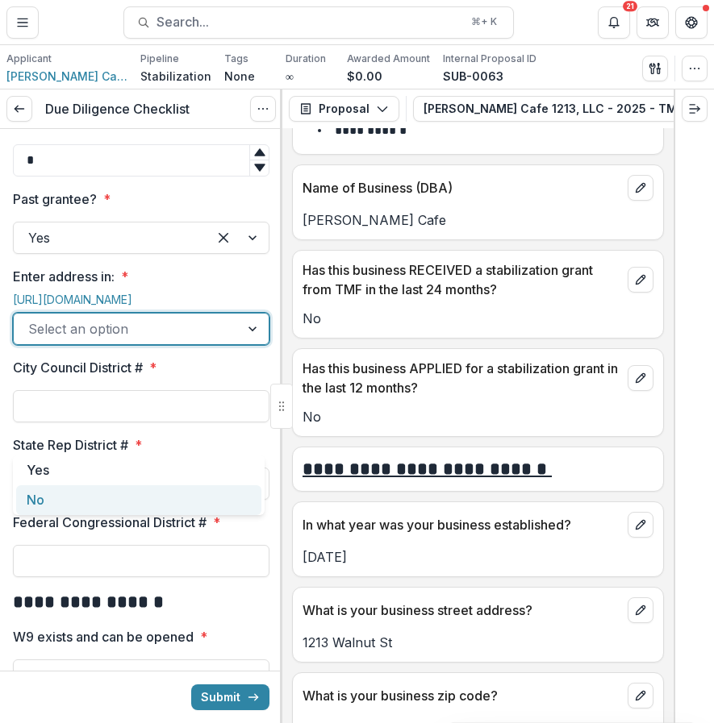
click at [63, 514] on div "Yes No" at bounding box center [139, 486] width 252 height 60
click at [63, 504] on div "No" at bounding box center [138, 500] width 245 height 30
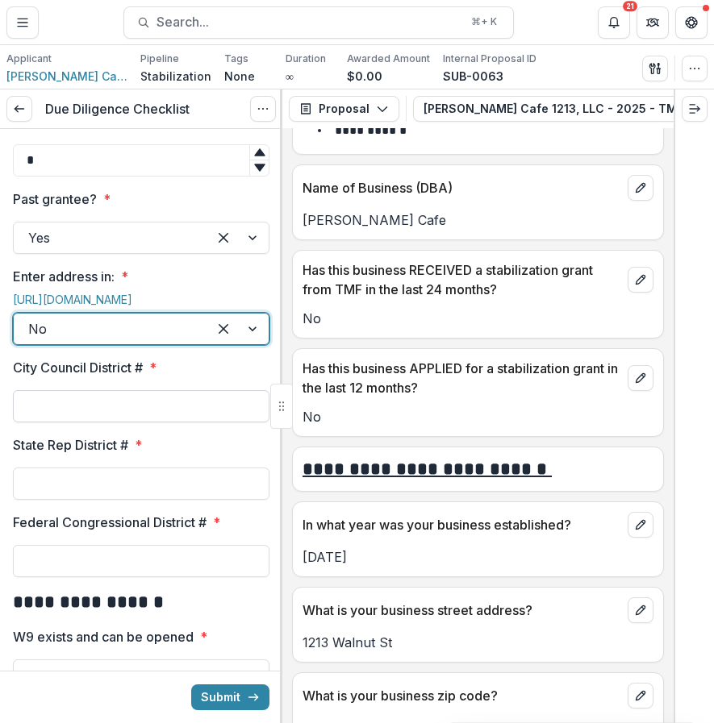
click at [64, 423] on input "City Council District # *" at bounding box center [141, 406] width 256 height 32
type input "*"
click at [191, 685] on button "Submit" at bounding box center [230, 698] width 78 height 26
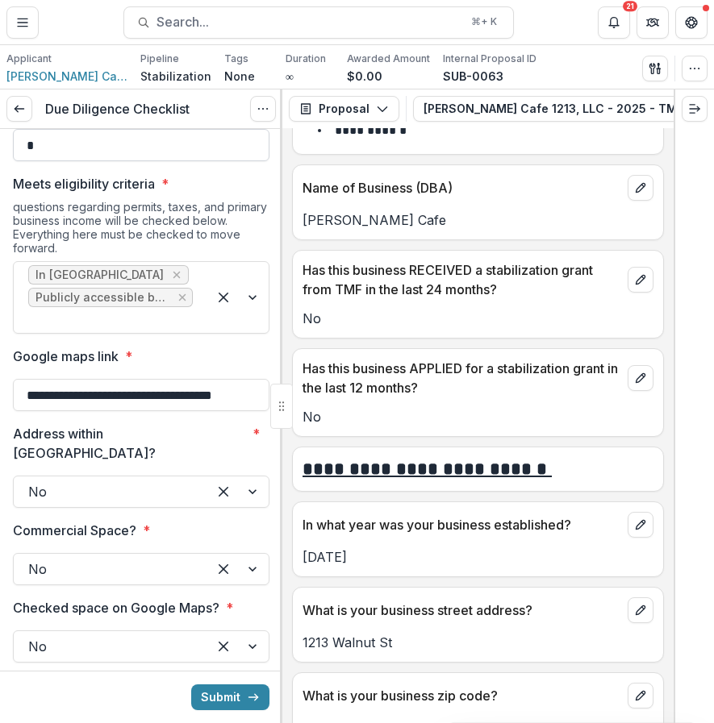
type input "*"
click at [191, 685] on button "Submit" at bounding box center [230, 698] width 78 height 26
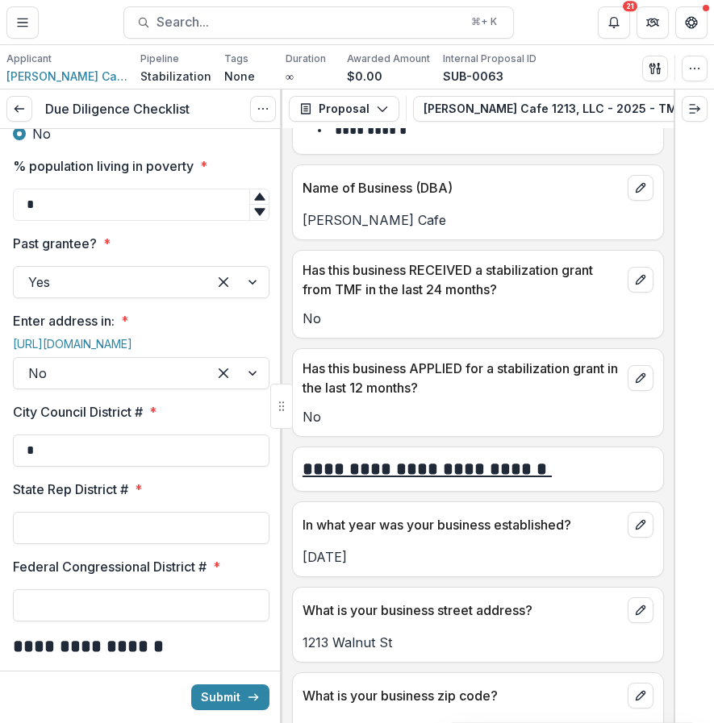
scroll to position [1578, 0]
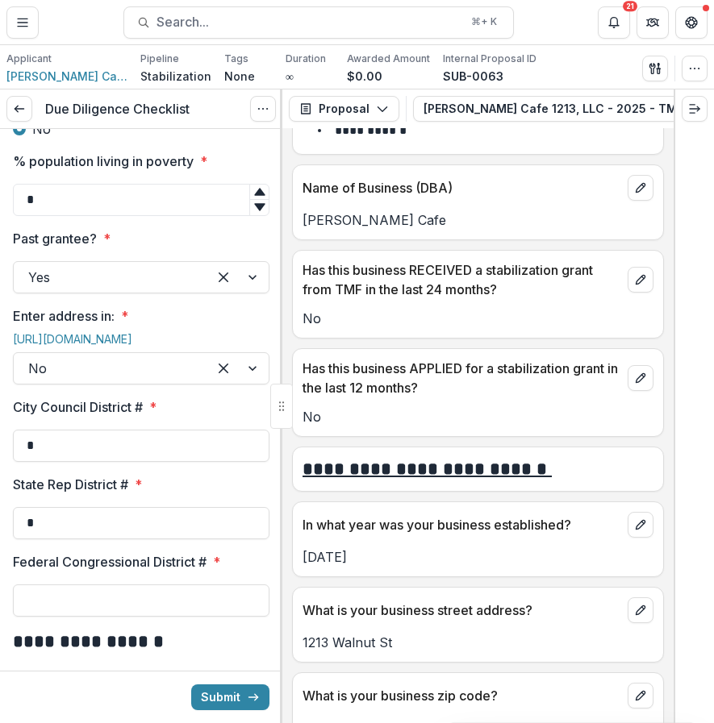
type input "*"
click at [191, 685] on button "Submit" at bounding box center [230, 698] width 78 height 26
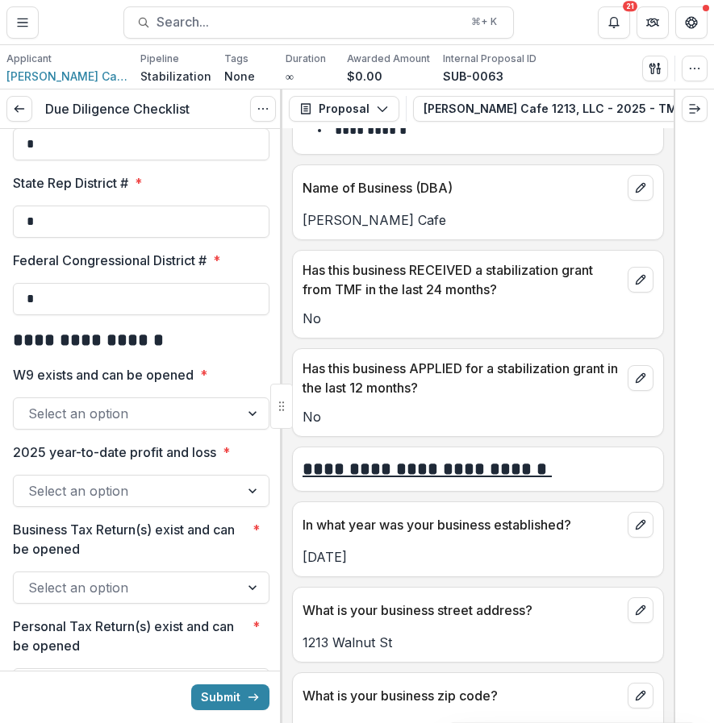
scroll to position [1882, 0]
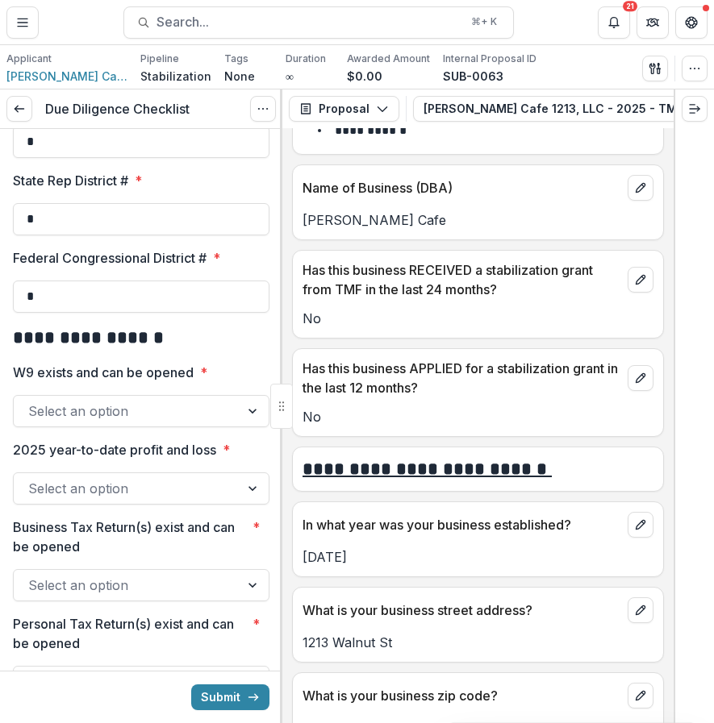
type input "*"
click at [191, 685] on button "Submit" at bounding box center [230, 698] width 78 height 26
click at [91, 423] on div at bounding box center [126, 411] width 197 height 23
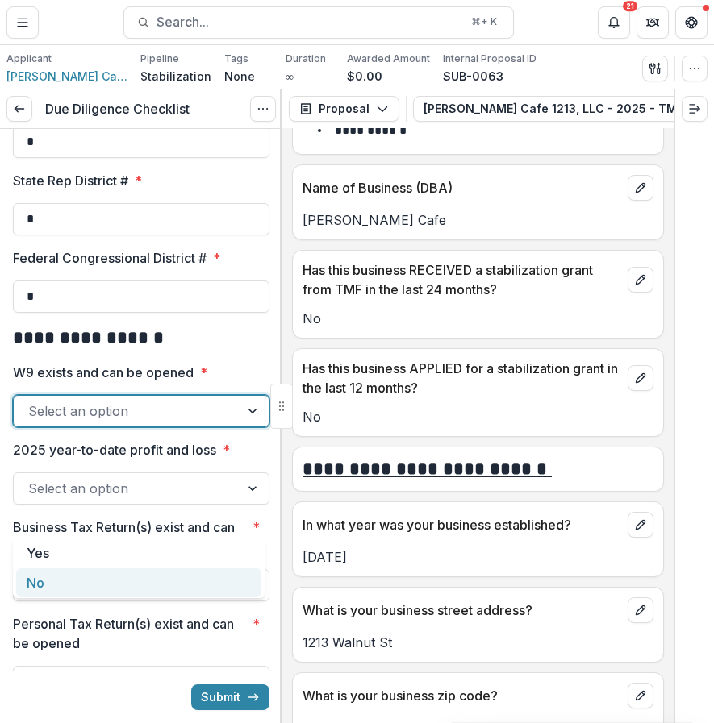
click at [67, 577] on div "No" at bounding box center [138, 583] width 245 height 30
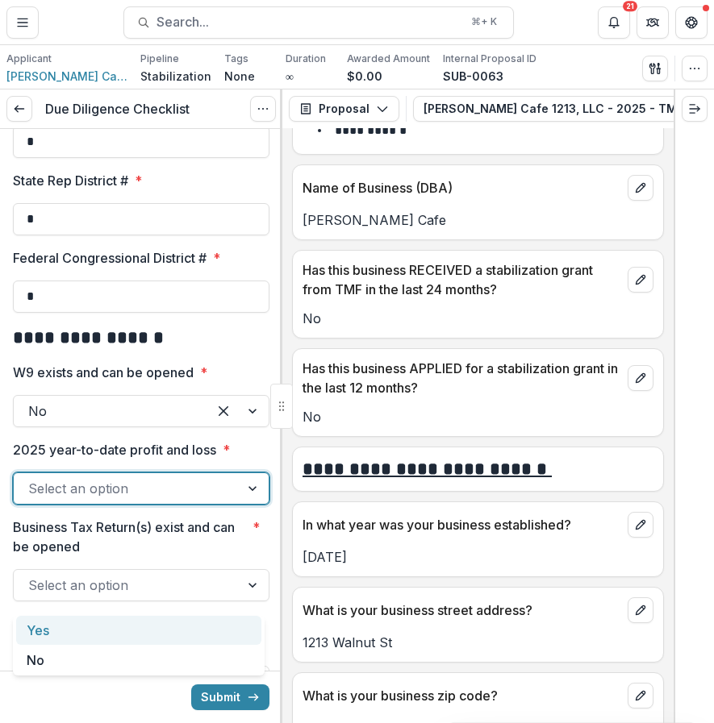
click at [67, 505] on div "Select an option" at bounding box center [141, 489] width 256 height 32
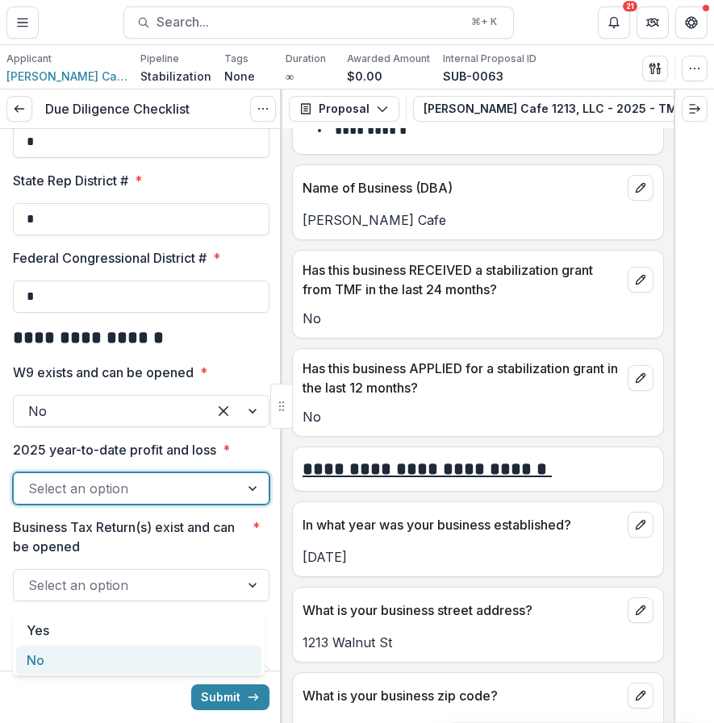
click at [45, 656] on div "No" at bounding box center [138, 661] width 245 height 30
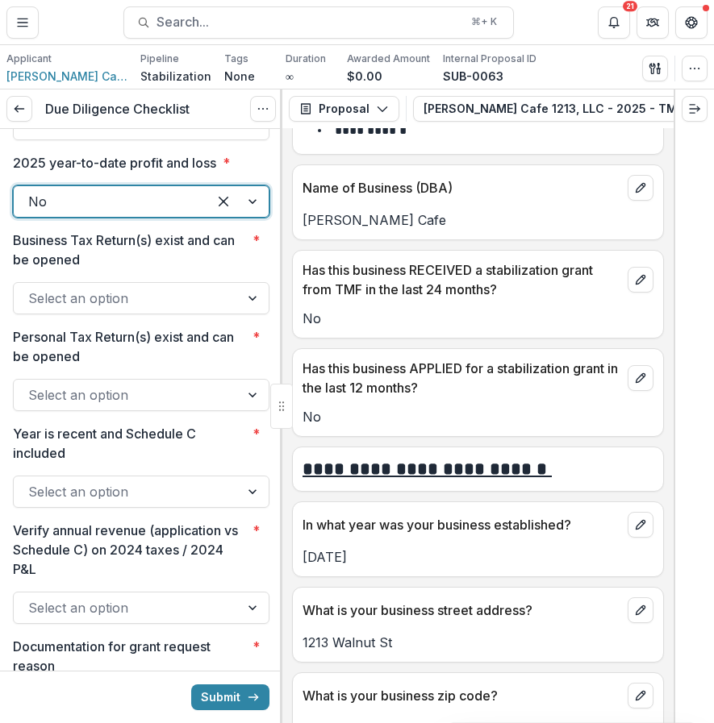
scroll to position [2215, 0]
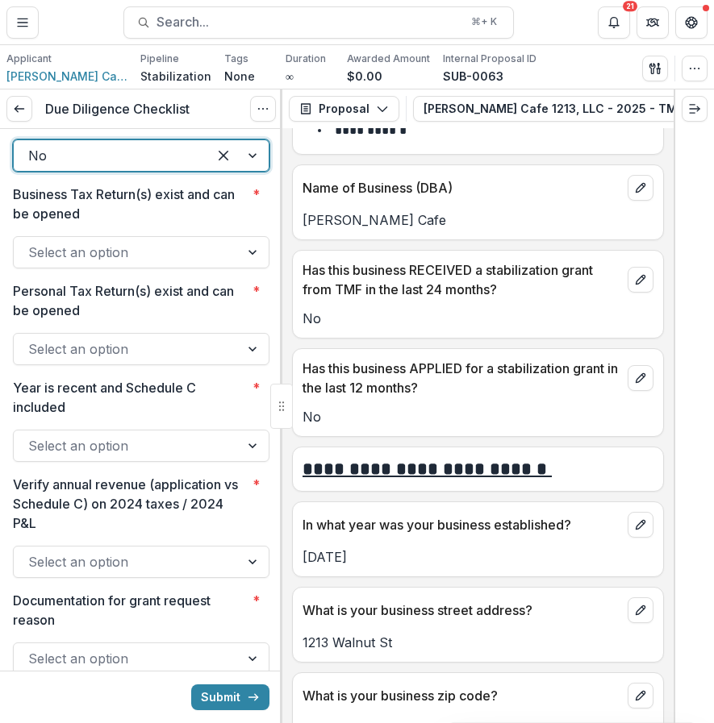
click at [115, 269] on div "Select an option" at bounding box center [141, 252] width 256 height 32
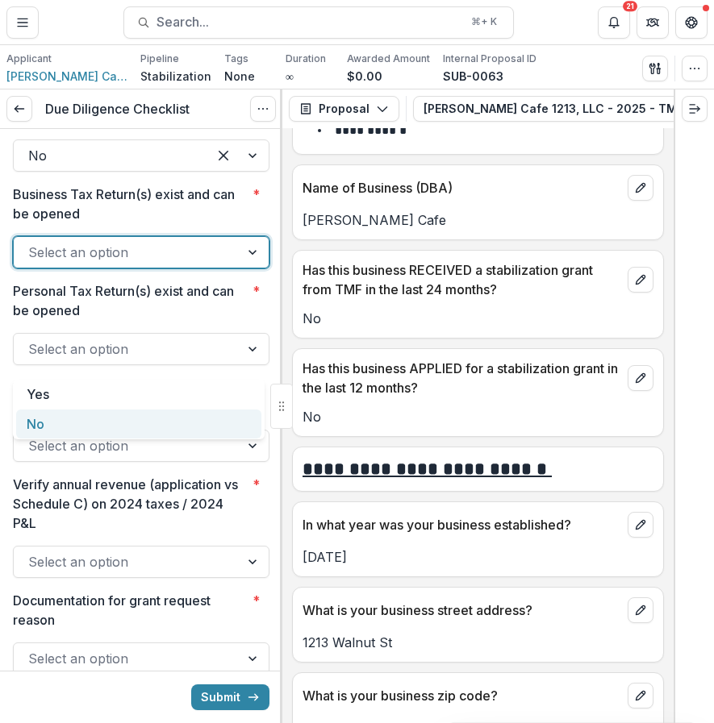
click at [74, 424] on div "No" at bounding box center [138, 425] width 245 height 30
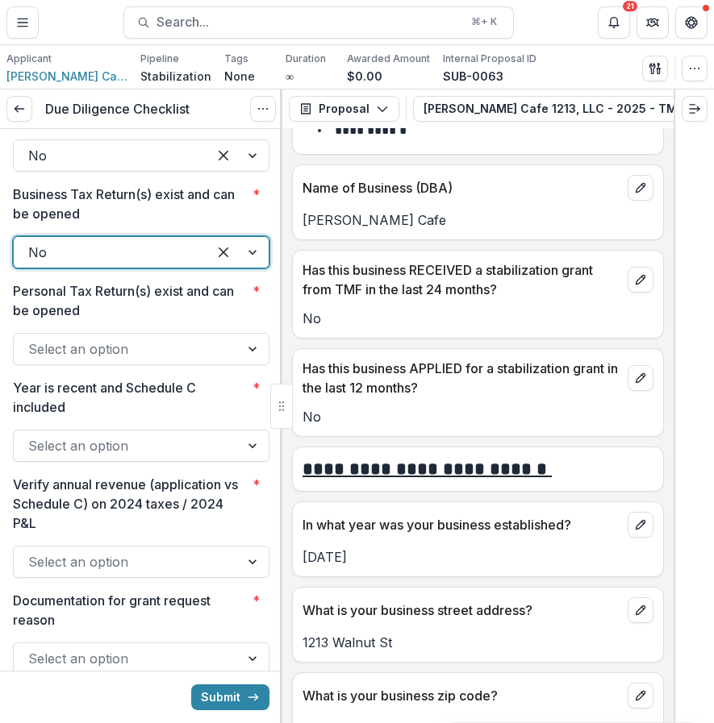
click at [80, 362] on div "Select an option" at bounding box center [127, 349] width 226 height 26
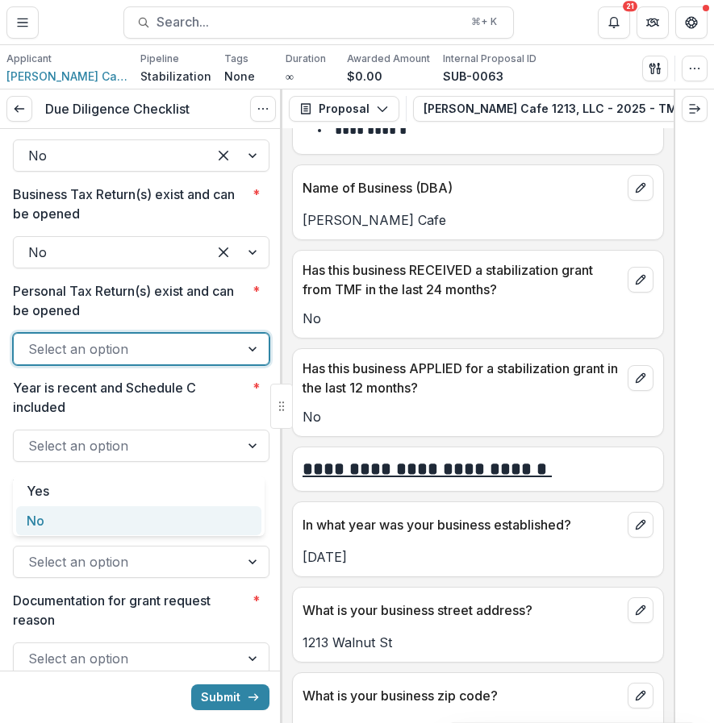
click at [32, 510] on div "No" at bounding box center [138, 521] width 245 height 30
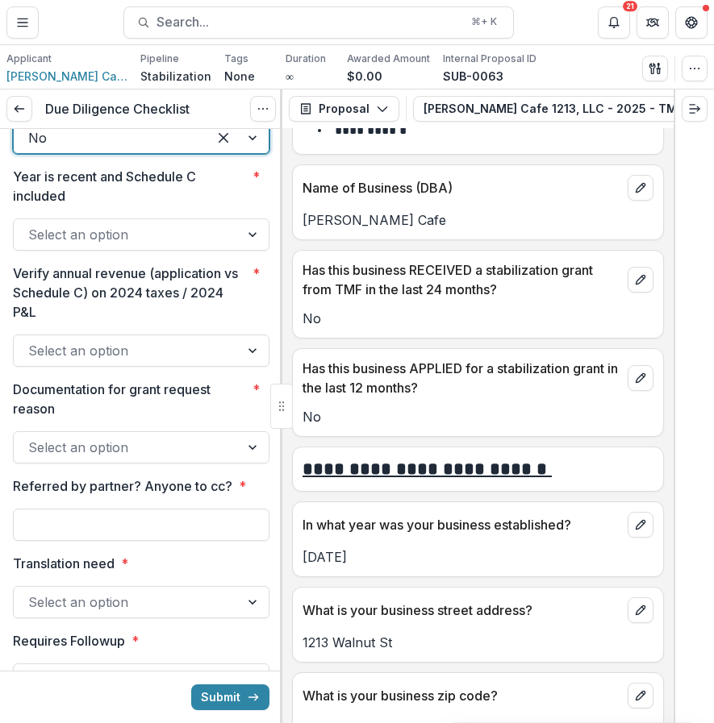
scroll to position [2431, 0]
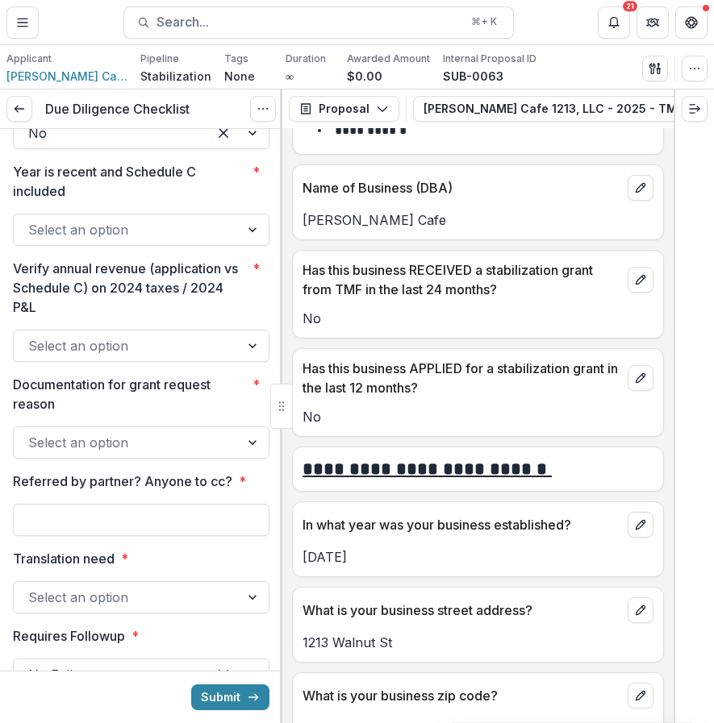
click at [119, 214] on div at bounding box center [141, 210] width 256 height 6
click at [110, 241] on div at bounding box center [126, 230] width 197 height 23
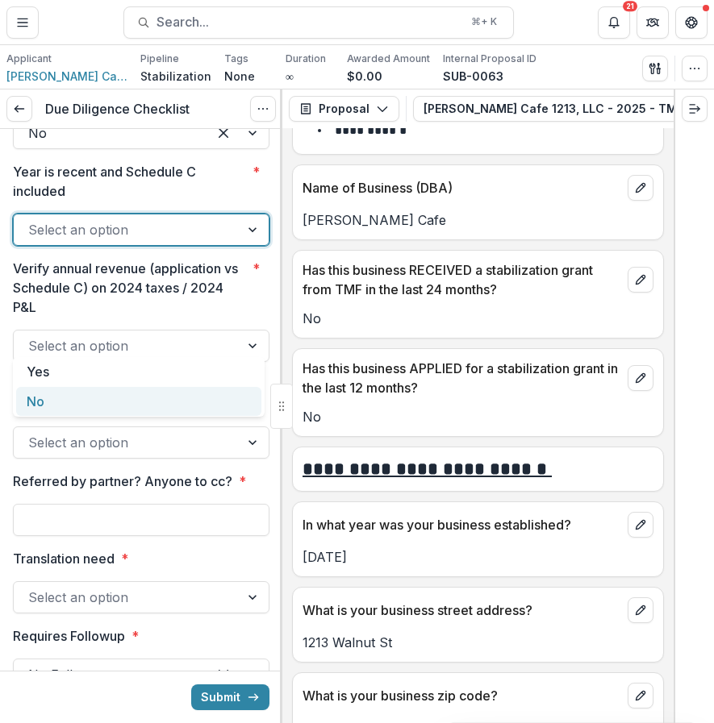
click at [85, 388] on div "No" at bounding box center [138, 402] width 245 height 30
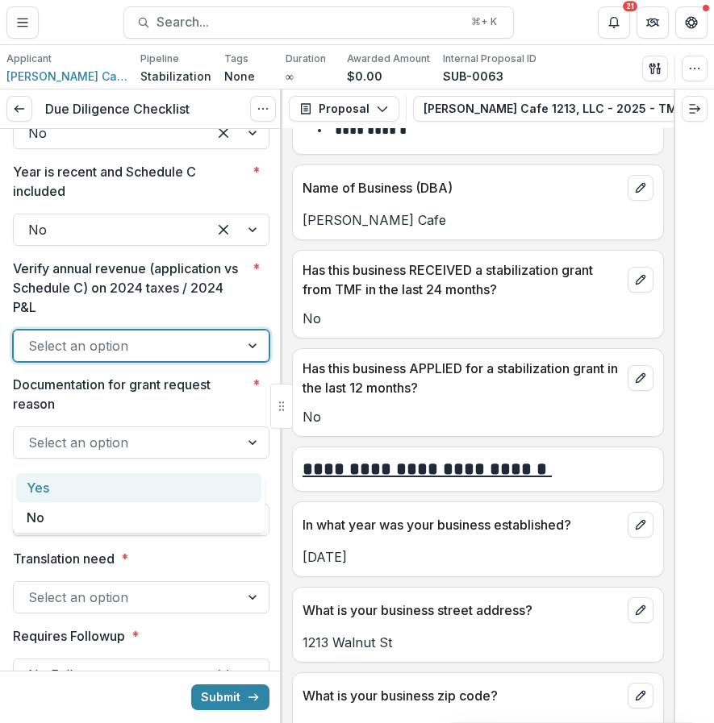
click at [82, 357] on div at bounding box center [126, 346] width 197 height 23
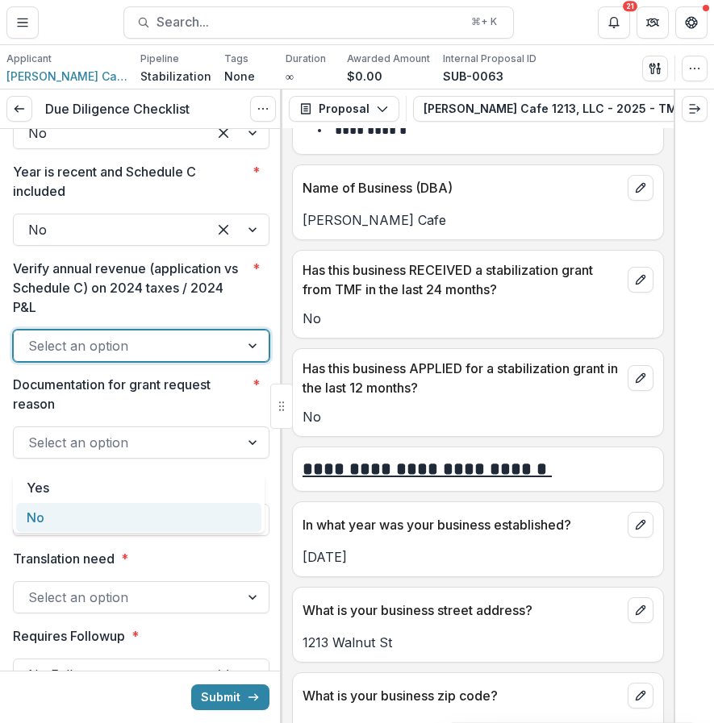
click at [50, 518] on div "No" at bounding box center [138, 518] width 245 height 30
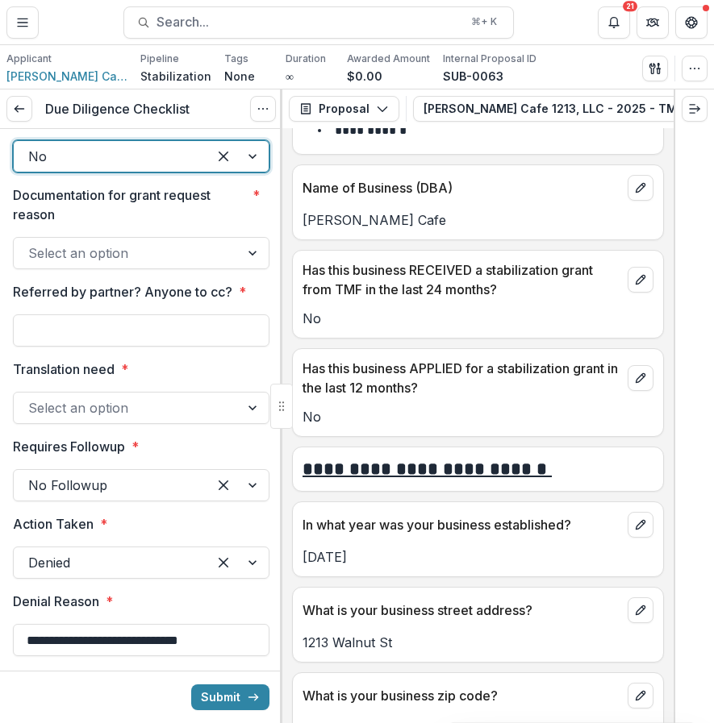
scroll to position [2632, 0]
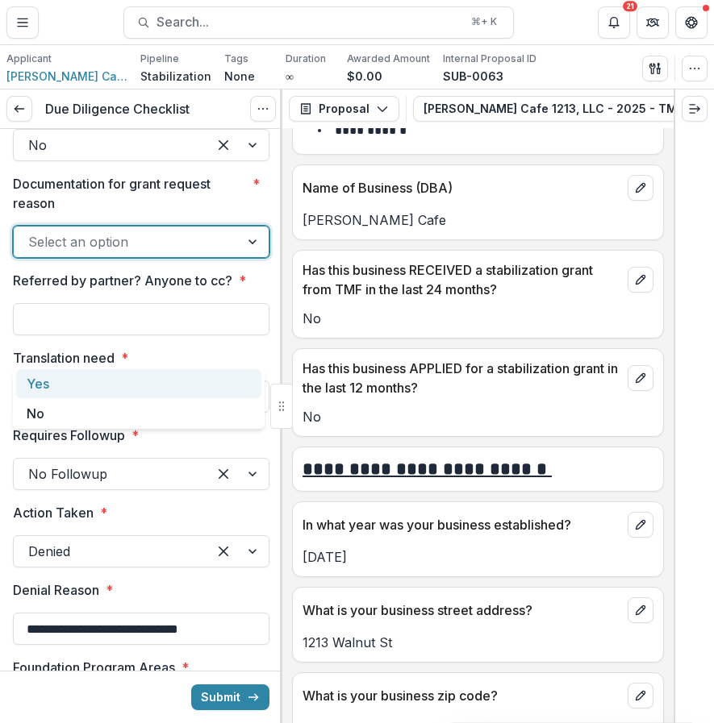
click at [111, 253] on div at bounding box center [126, 242] width 197 height 23
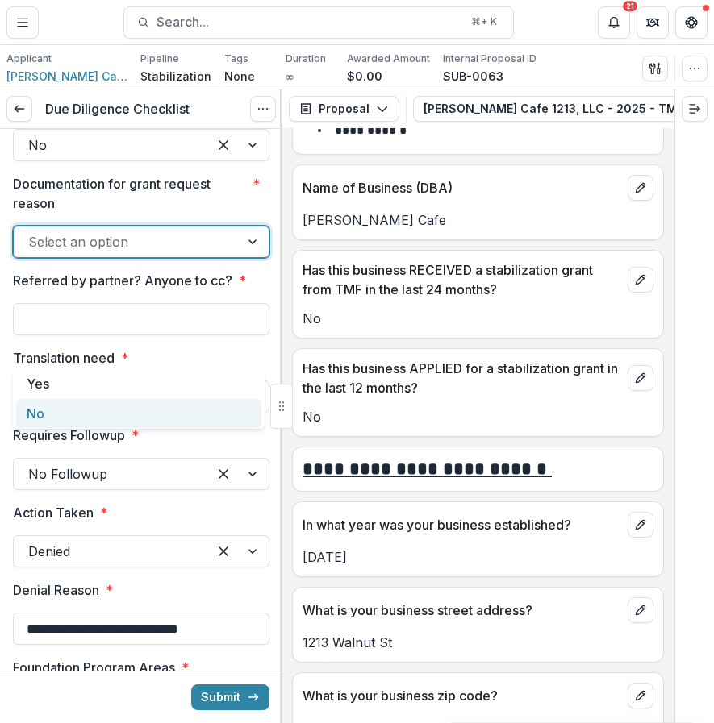
click at [70, 414] on div "No" at bounding box center [138, 414] width 245 height 30
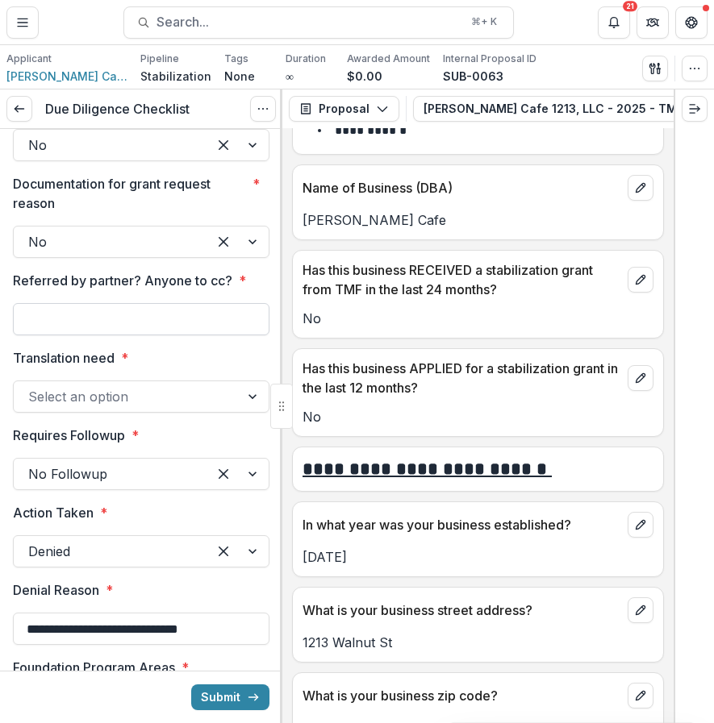
click at [69, 335] on input "Referred by partner? Anyone to cc? *" at bounding box center [141, 319] width 256 height 32
type input "**"
click at [123, 408] on div at bounding box center [126, 396] width 197 height 23
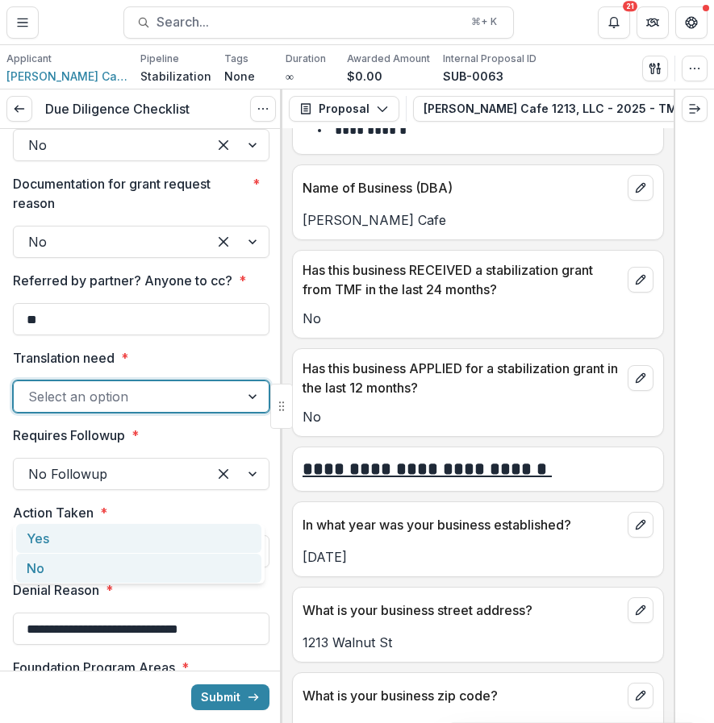
click at [57, 576] on div "No" at bounding box center [138, 569] width 245 height 30
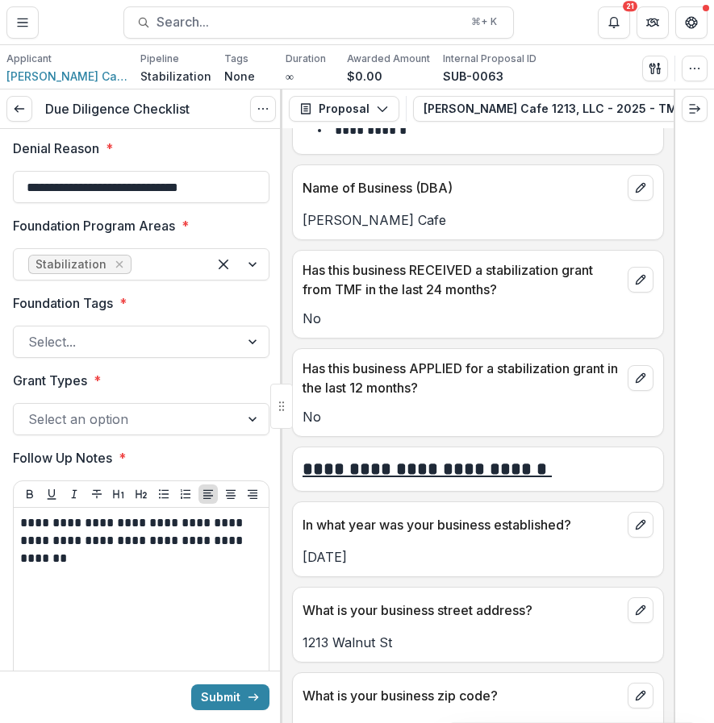
scroll to position [3115, 0]
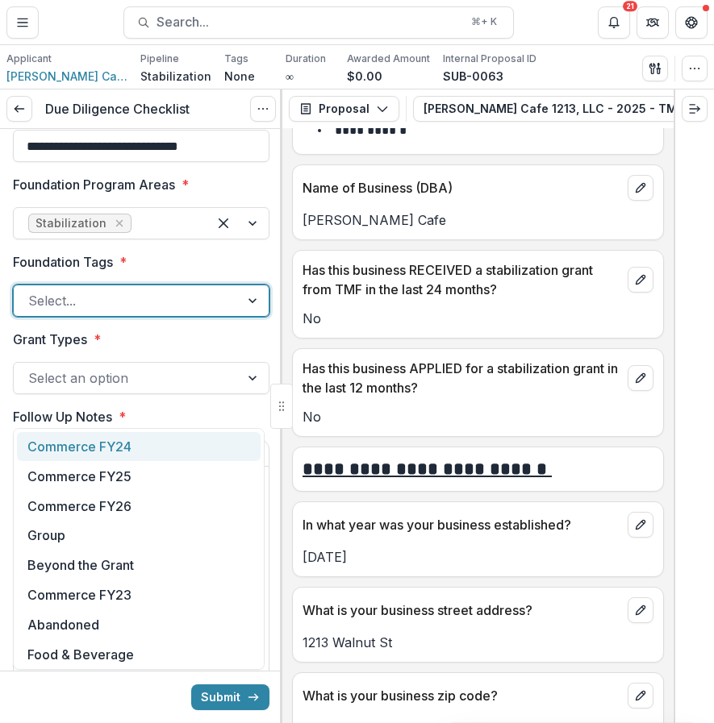
click at [163, 312] on div at bounding box center [126, 300] width 197 height 23
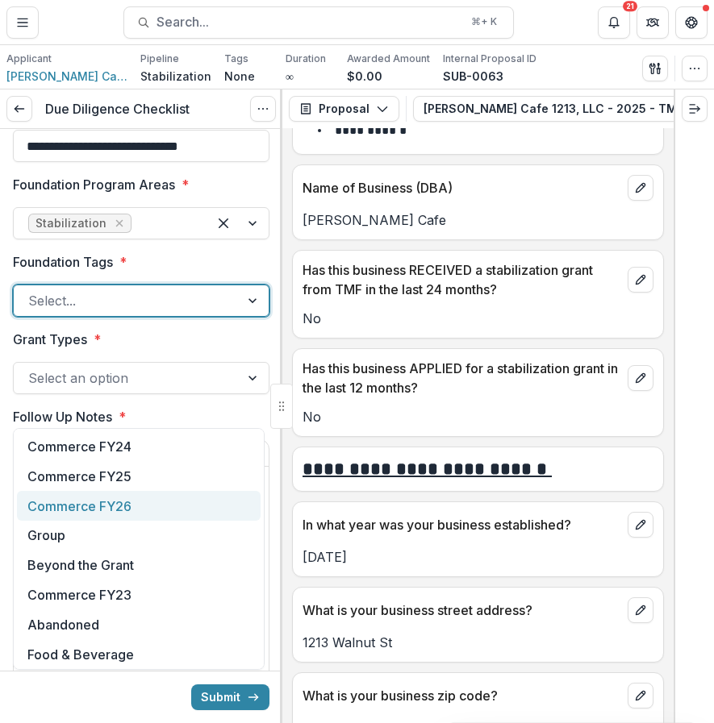
scroll to position [93, 0]
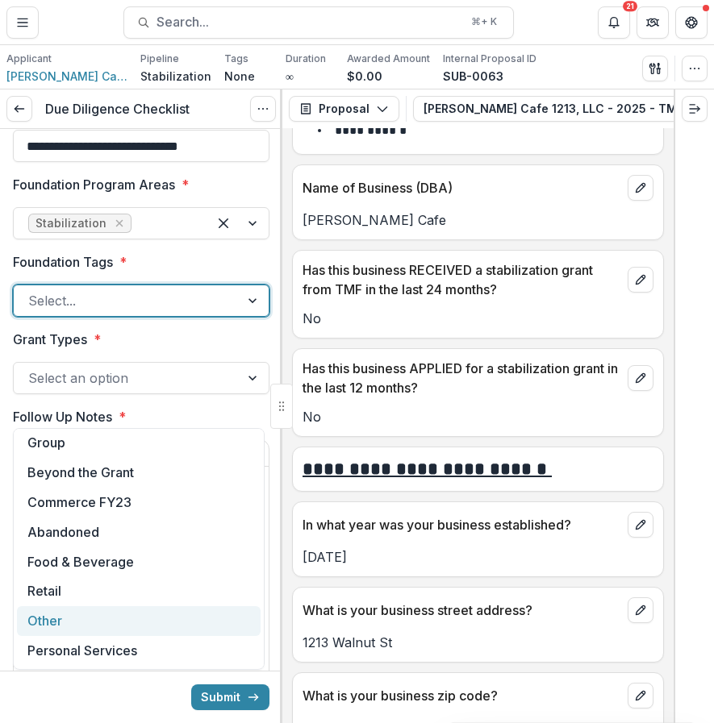
click at [69, 617] on div "Other" at bounding box center [139, 621] width 244 height 30
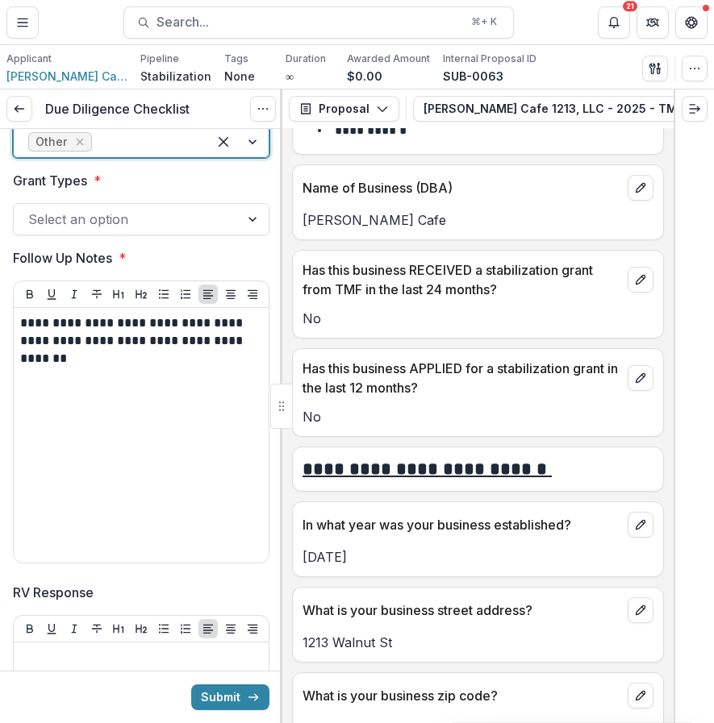
scroll to position [3279, 0]
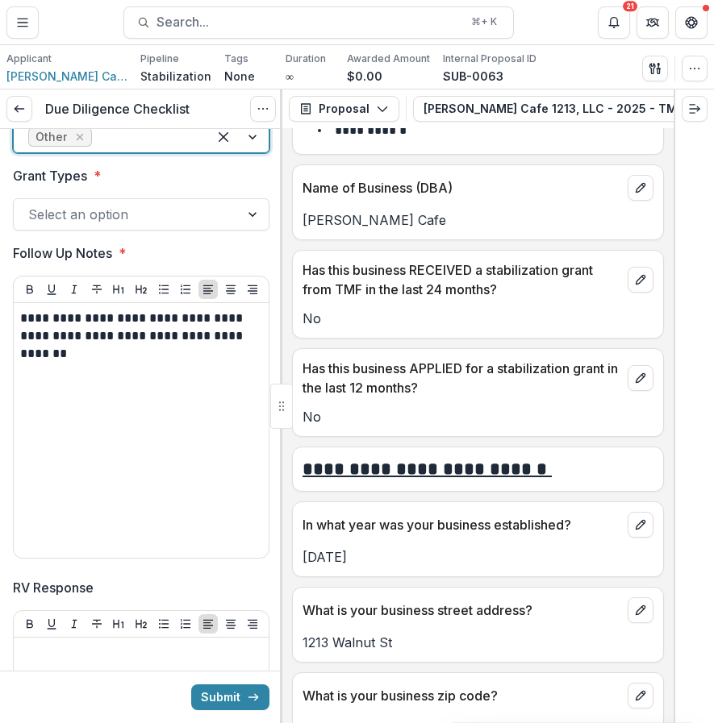
click at [156, 226] on div at bounding box center [126, 214] width 197 height 23
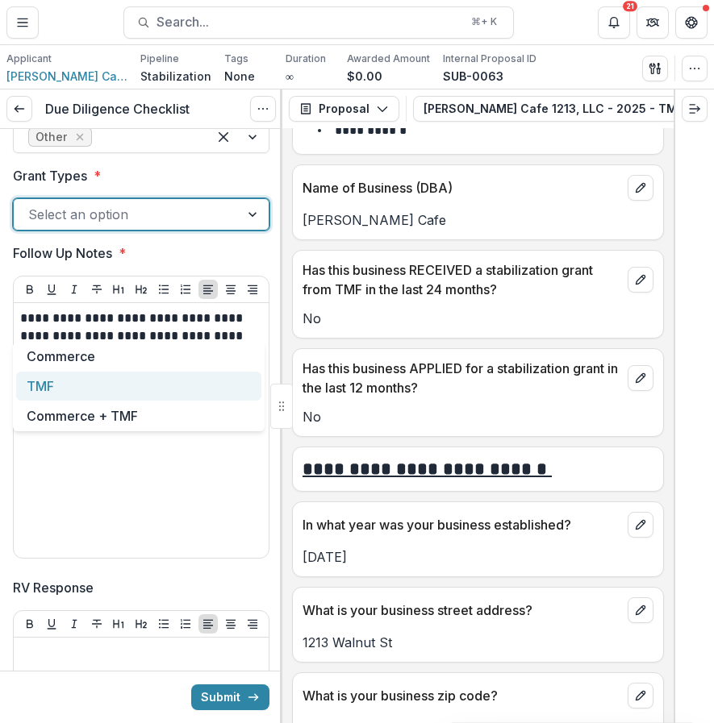
click at [126, 373] on div "TMF" at bounding box center [138, 387] width 245 height 30
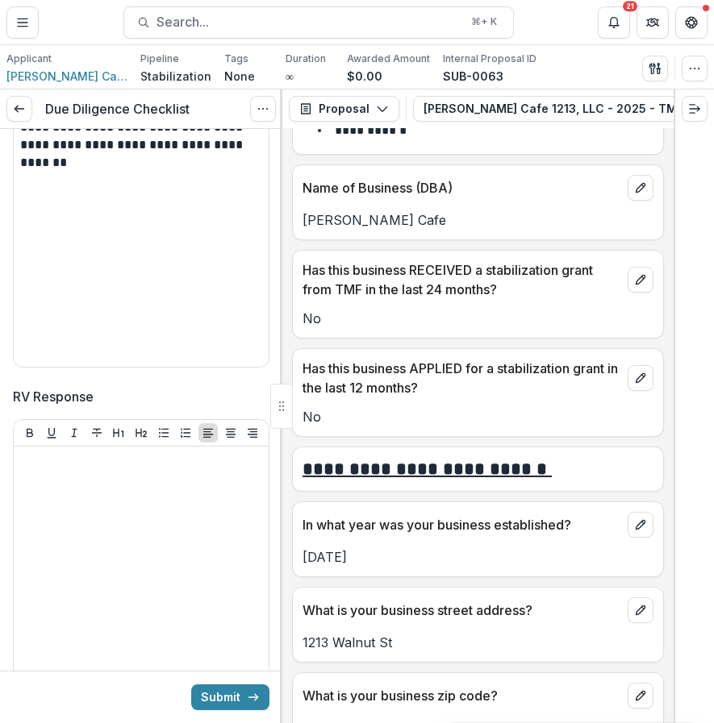
scroll to position [3663, 0]
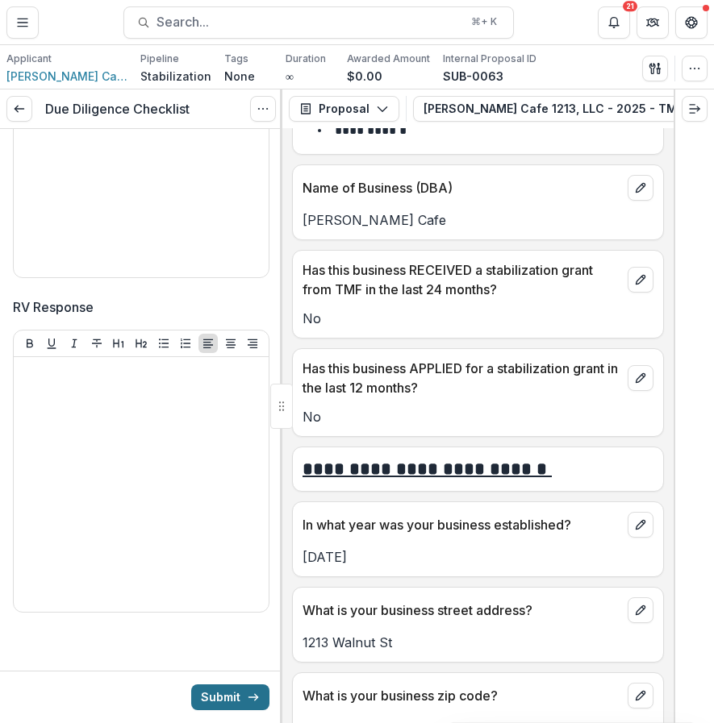
click at [224, 693] on button "Submit" at bounding box center [230, 698] width 78 height 26
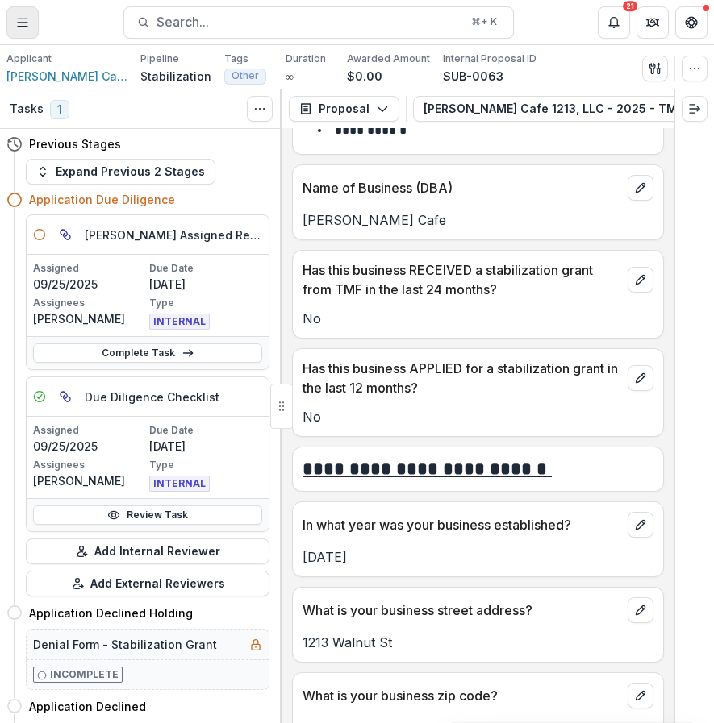
click at [32, 14] on button "Toggle Menu" at bounding box center [22, 22] width 32 height 32
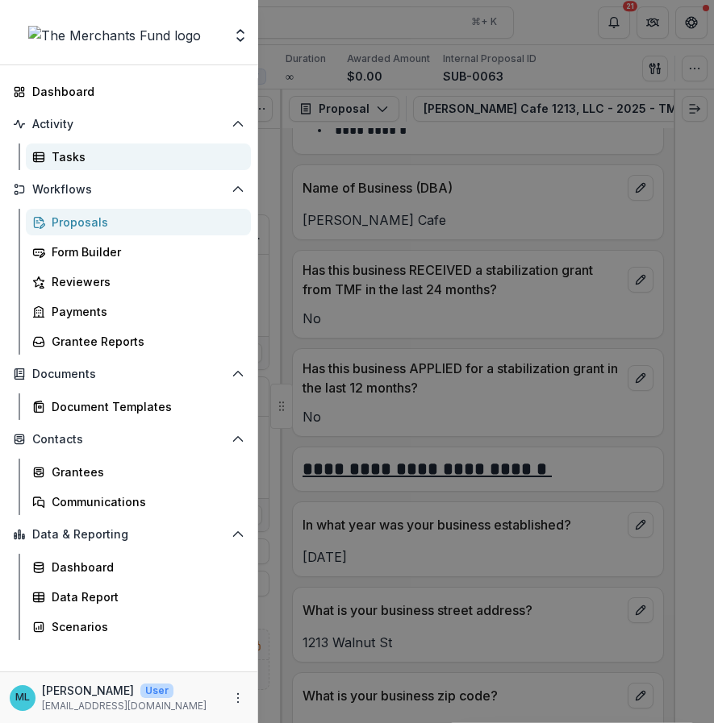
click at [108, 144] on link "Tasks" at bounding box center [138, 157] width 225 height 27
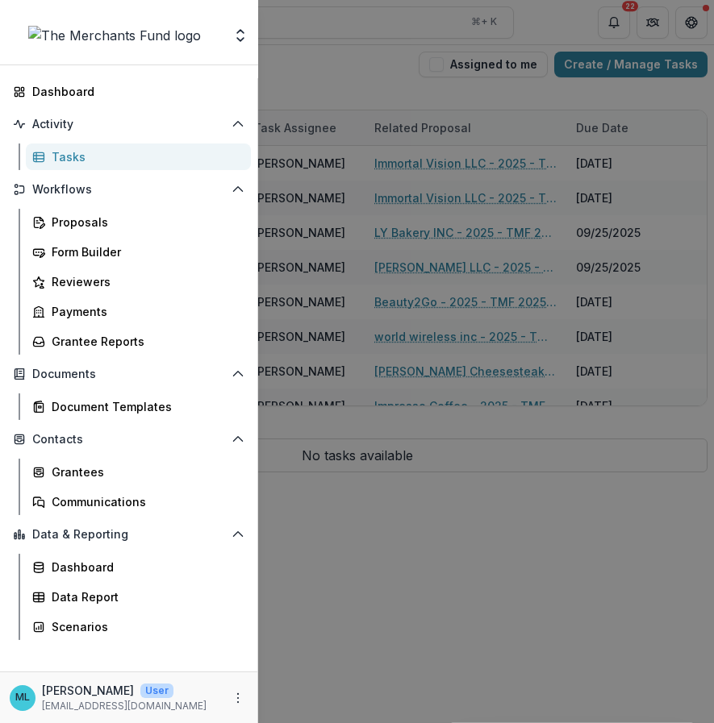
click at [635, 191] on div "Team Settings Dashboard Activity Tasks Workflows Proposals Form Builder Reviewe…" at bounding box center [357, 361] width 714 height 723
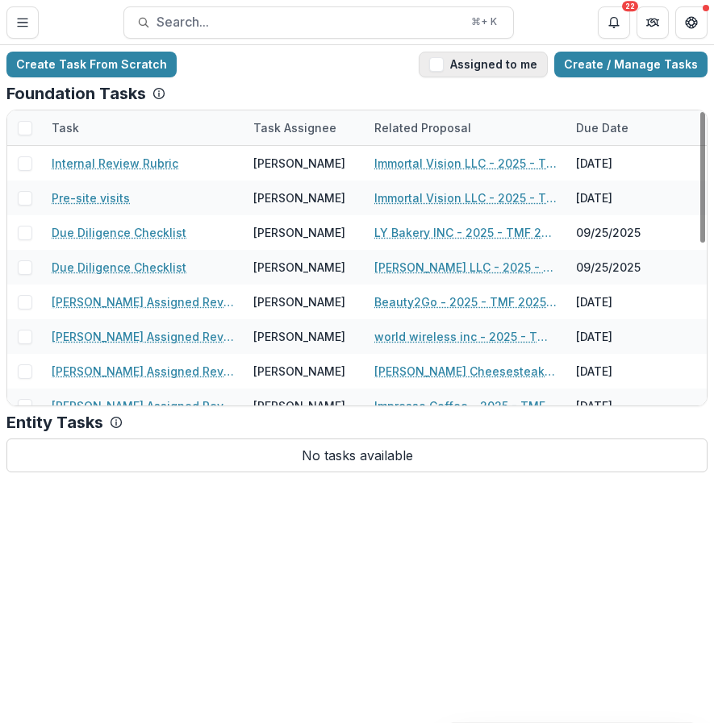
click at [465, 70] on button "Assigned to me" at bounding box center [482, 65] width 129 height 26
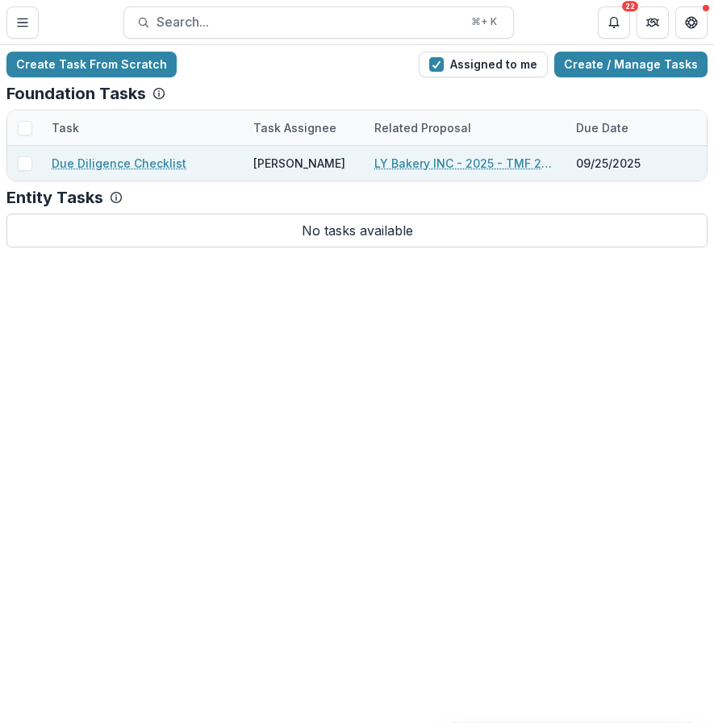
click at [424, 151] on div "LY Bakery INC - 2025 - TMF 2025 Stabilization Grant Program" at bounding box center [465, 163] width 182 height 35
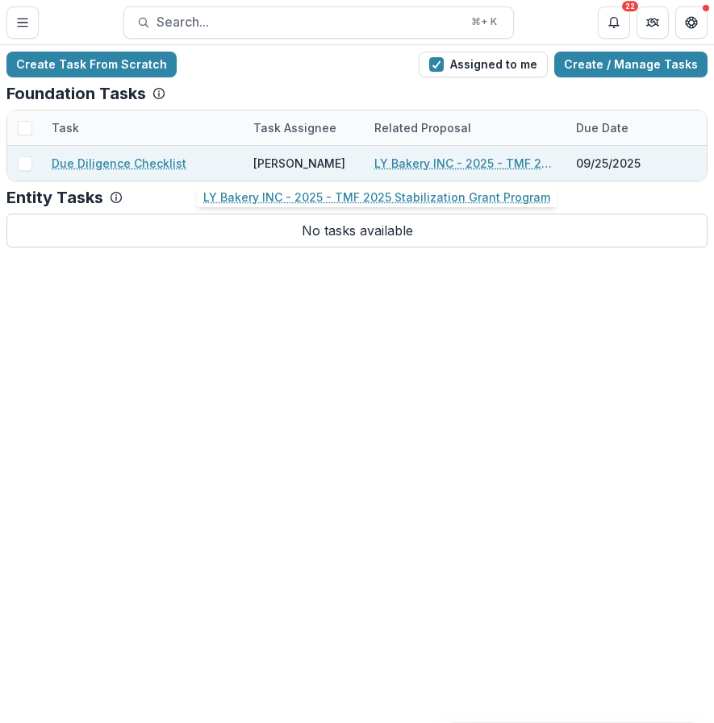
click at [410, 163] on link "LY Bakery INC - 2025 - TMF 2025 Stabilization Grant Program" at bounding box center [465, 163] width 182 height 17
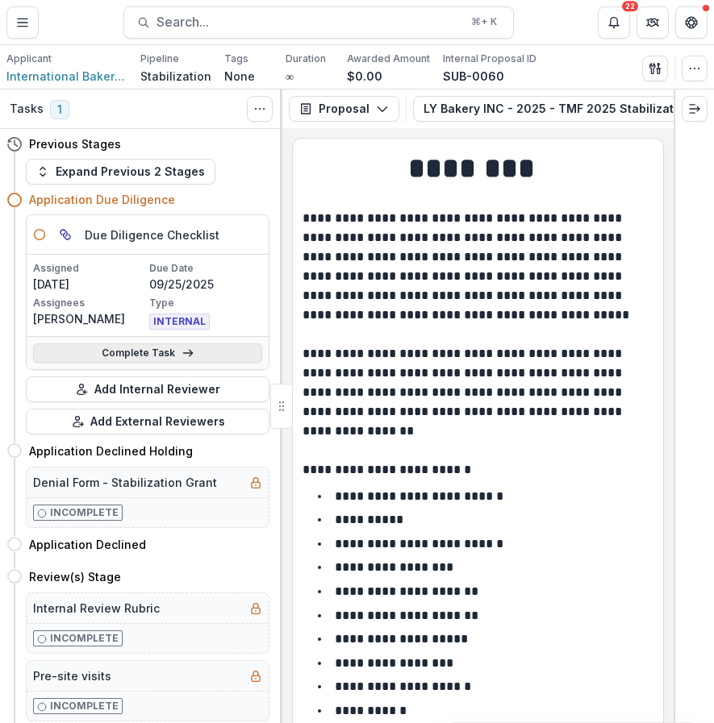
click at [214, 348] on link "Complete Task" at bounding box center [147, 352] width 229 height 19
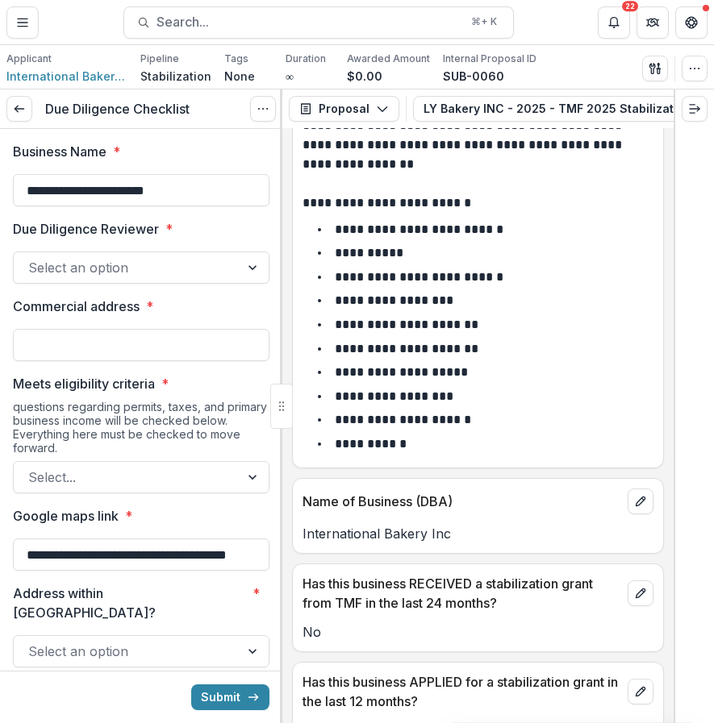
scroll to position [455, 0]
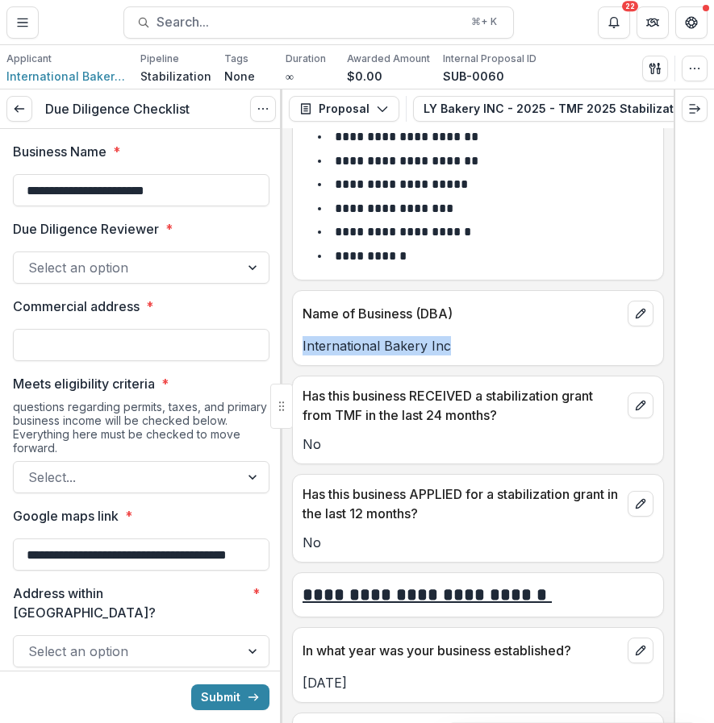
drag, startPoint x: 448, startPoint y: 349, endPoint x: 299, endPoint y: 355, distance: 148.5
click at [299, 355] on div "International Bakery Inc" at bounding box center [478, 345] width 370 height 19
copy p "International Bakery Inc"
click at [418, 449] on p "No" at bounding box center [477, 444] width 351 height 19
click at [152, 356] on input "Commercial address *" at bounding box center [141, 345] width 256 height 32
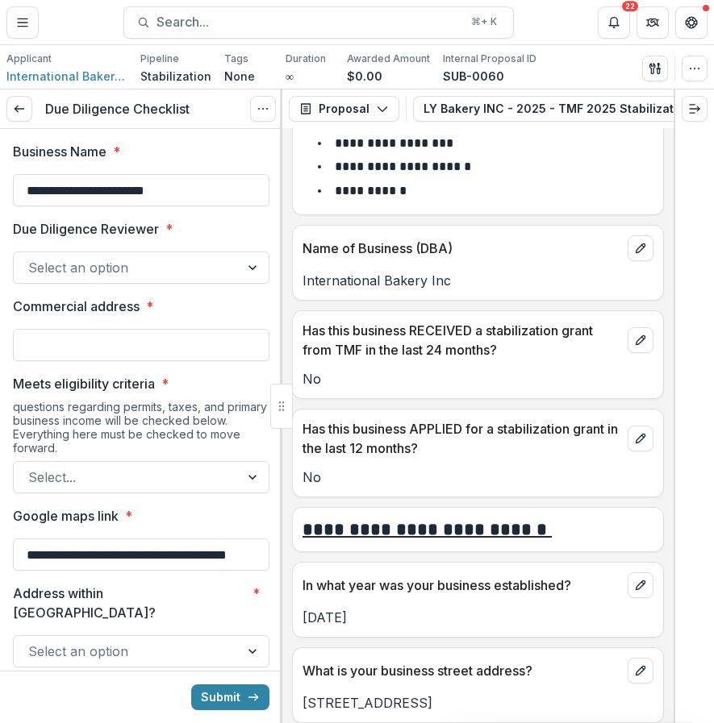
scroll to position [560, 0]
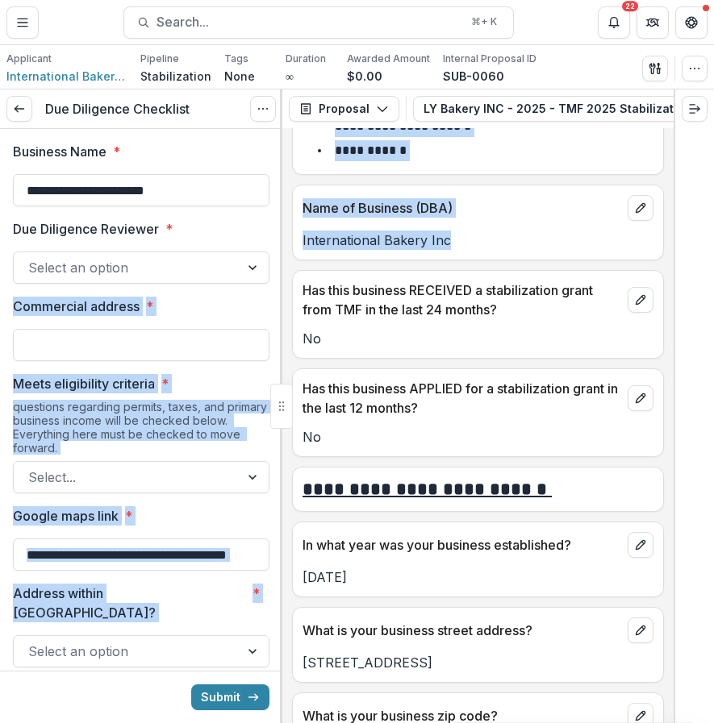
drag, startPoint x: 457, startPoint y: 240, endPoint x: 273, endPoint y: 239, distance: 184.7
click at [273, 239] on div "**********" at bounding box center [357, 407] width 714 height 634
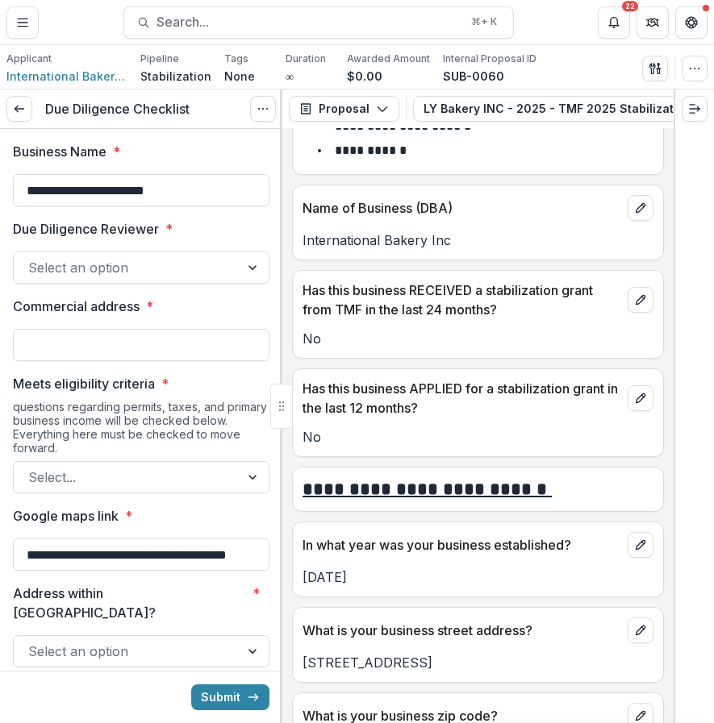
drag, startPoint x: 273, startPoint y: 241, endPoint x: 320, endPoint y: 241, distance: 47.6
click at [281, 241] on div "**********" at bounding box center [141, 407] width 282 height 634
click at [452, 257] on div "Name of Business (DBA) International Bakery Inc" at bounding box center [478, 223] width 372 height 76
drag, startPoint x: 452, startPoint y: 242, endPoint x: 298, endPoint y: 248, distance: 154.1
click at [298, 248] on div "International Bakery Inc" at bounding box center [478, 240] width 370 height 19
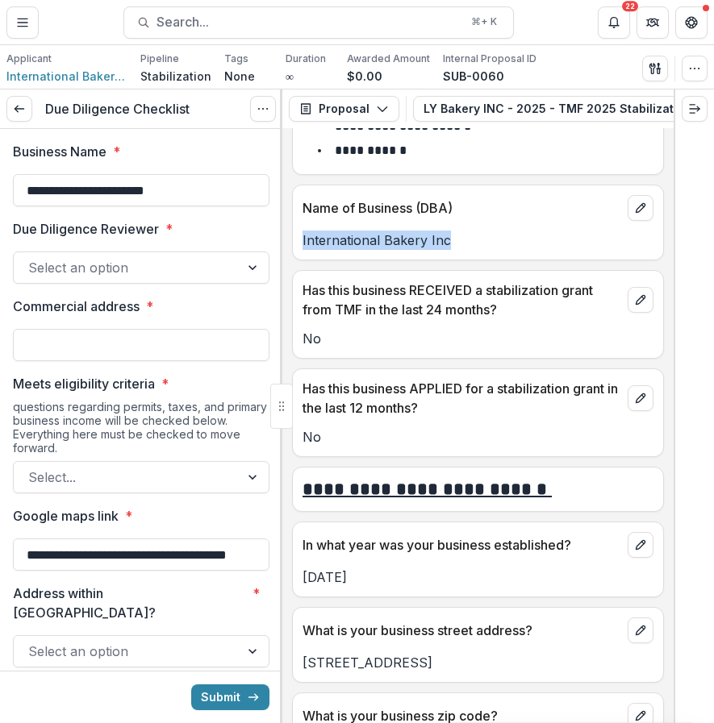
copy p "International Bakery Inc"
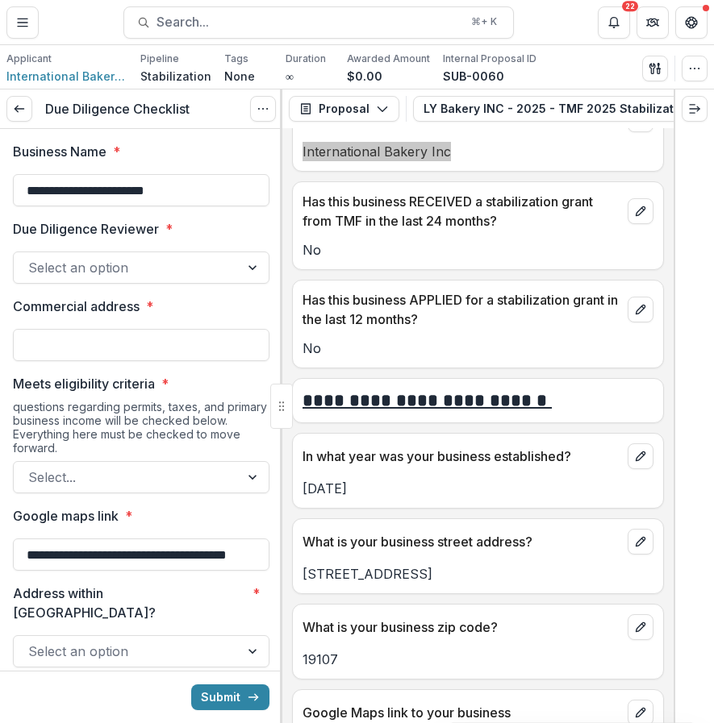
scroll to position [651, 0]
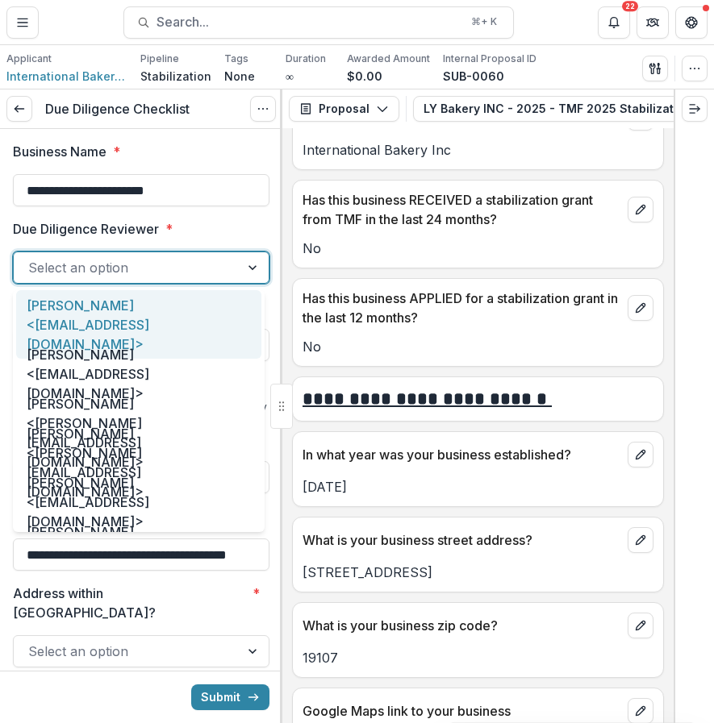
click at [211, 262] on div at bounding box center [126, 267] width 197 height 23
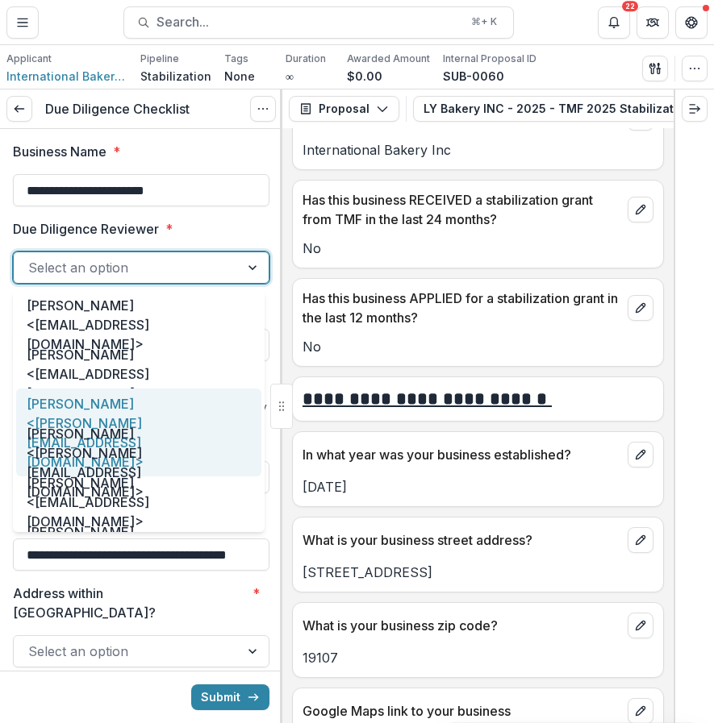
scroll to position [83, 0]
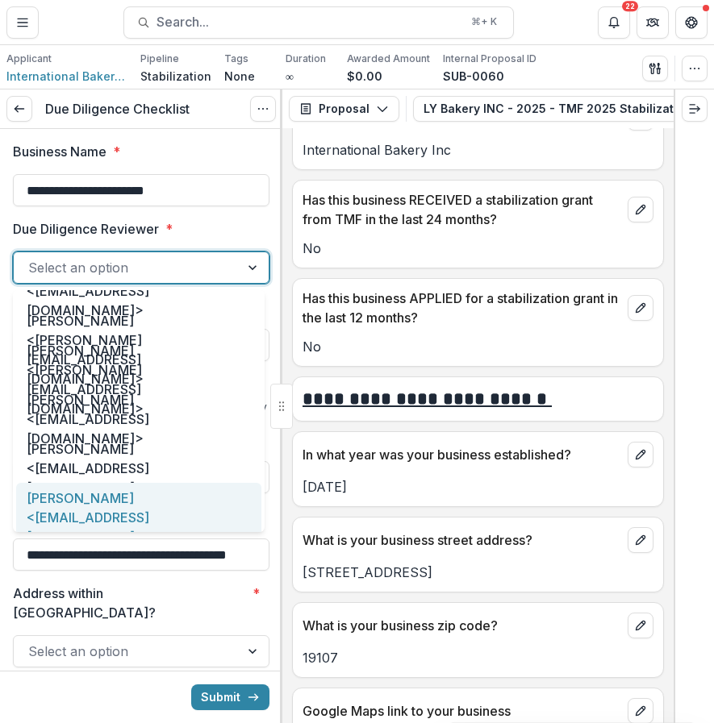
click at [98, 505] on div "[PERSON_NAME] <[EMAIL_ADDRESS][DOMAIN_NAME]>" at bounding box center [138, 517] width 245 height 69
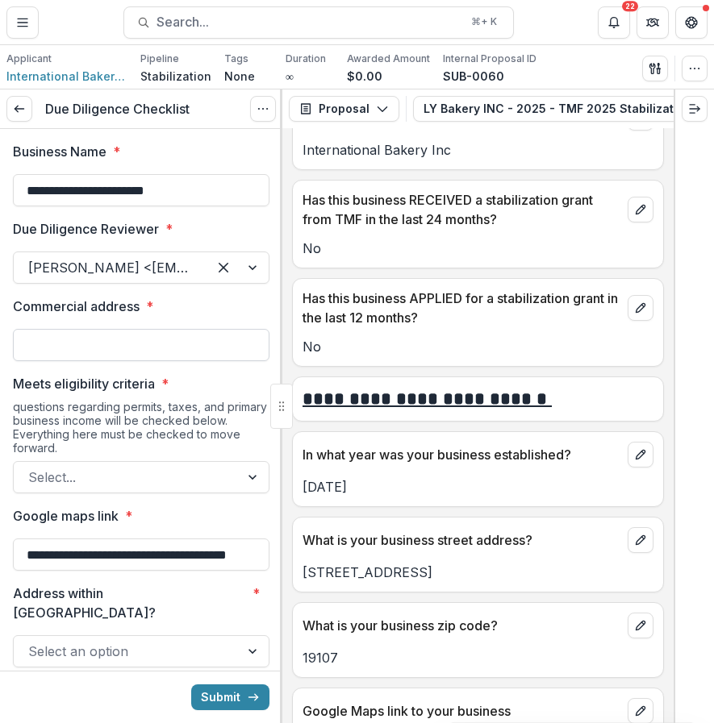
click at [152, 348] on input "Commercial address *" at bounding box center [141, 345] width 256 height 32
paste input "**********"
type input "**********"
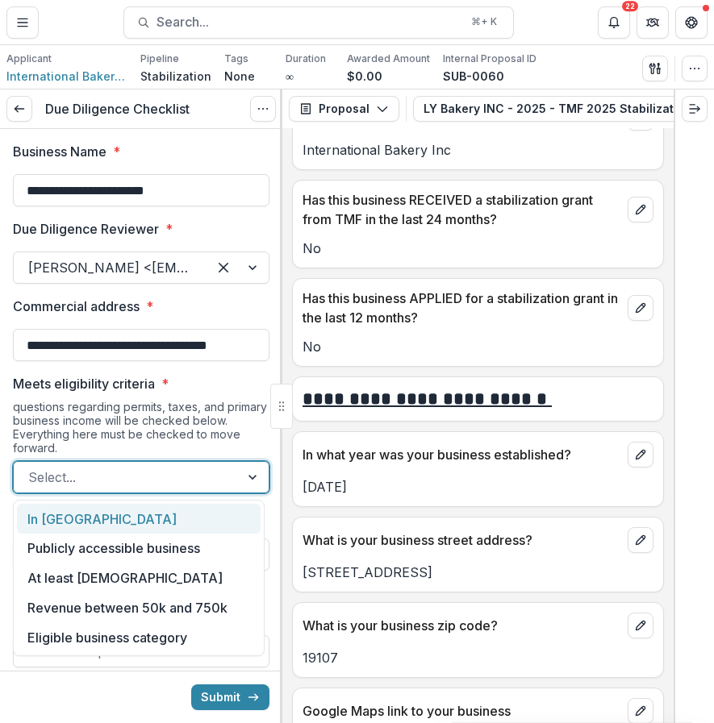
click at [127, 477] on div at bounding box center [126, 477] width 197 height 23
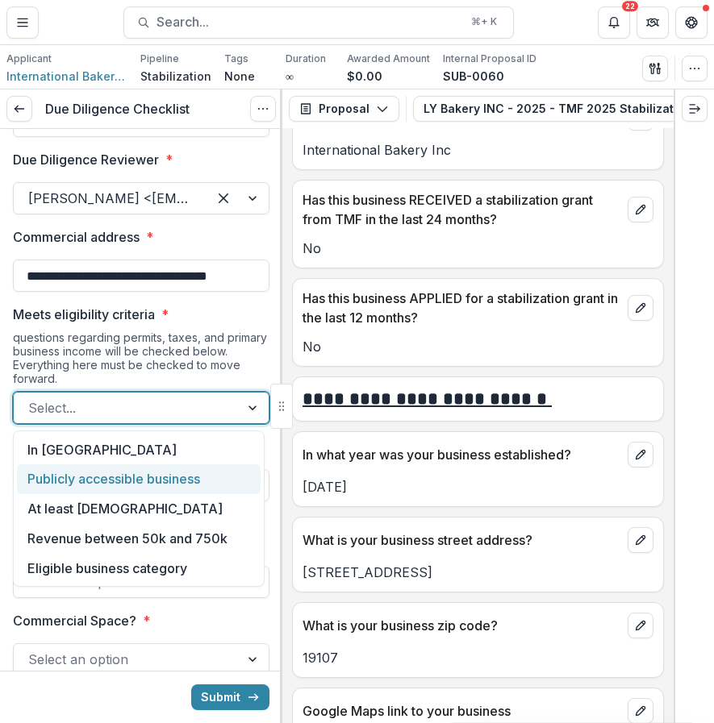
scroll to position [107, 0]
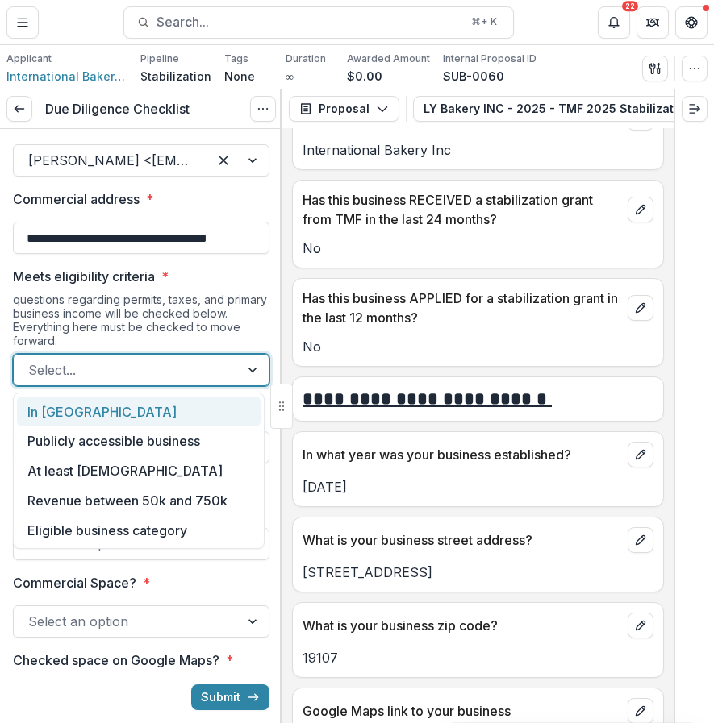
click at [156, 422] on div "In [GEOGRAPHIC_DATA]" at bounding box center [139, 412] width 244 height 30
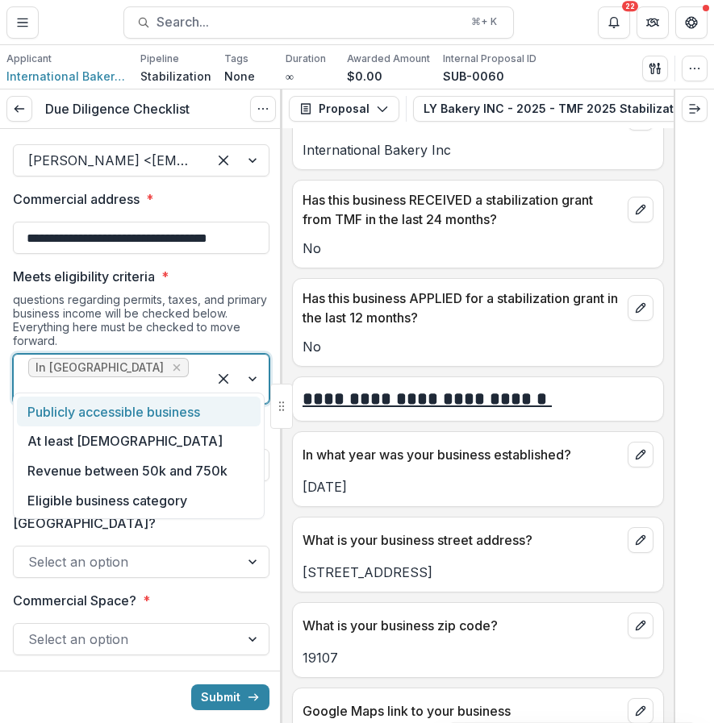
click at [173, 379] on div at bounding box center [110, 390] width 164 height 23
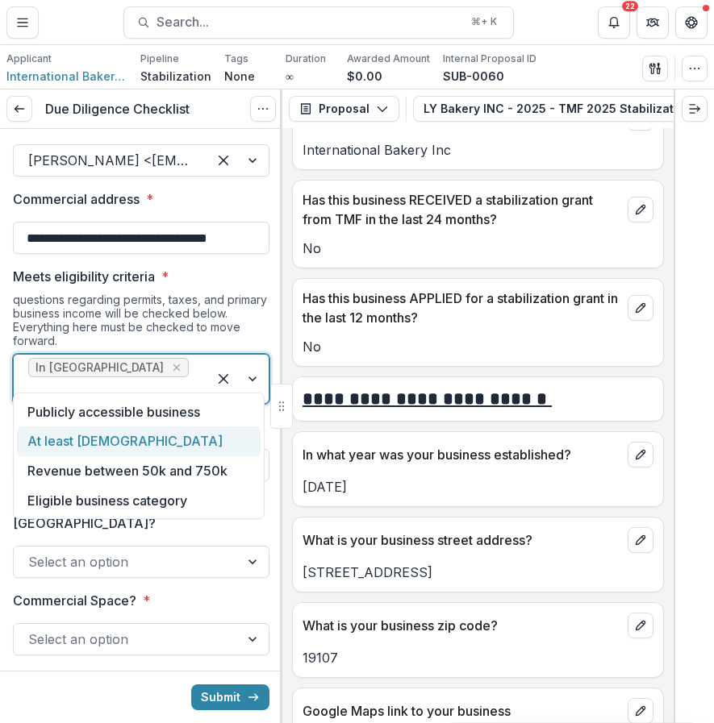
click at [149, 437] on div "At least [DEMOGRAPHIC_DATA]" at bounding box center [139, 442] width 244 height 30
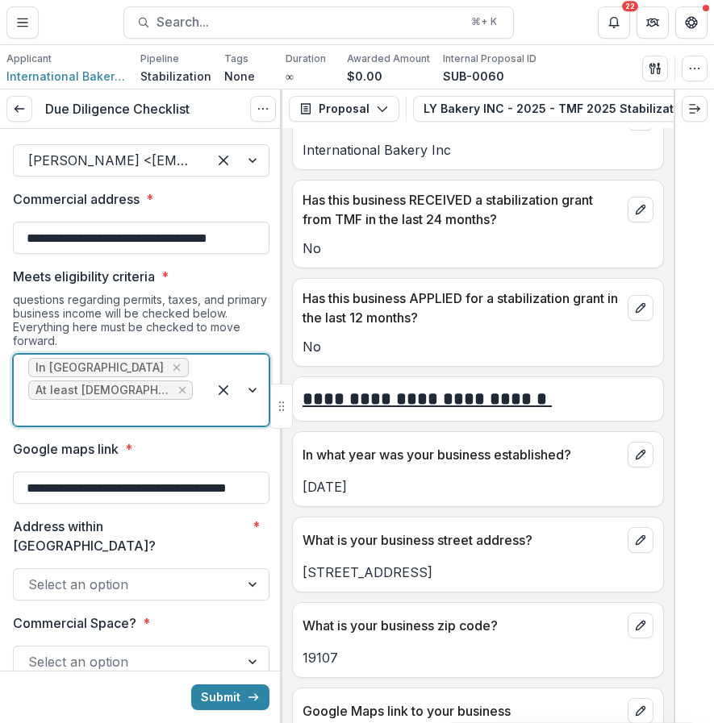
click at [169, 363] on div "In [GEOGRAPHIC_DATA] At least [DEMOGRAPHIC_DATA]" at bounding box center [111, 390] width 194 height 71
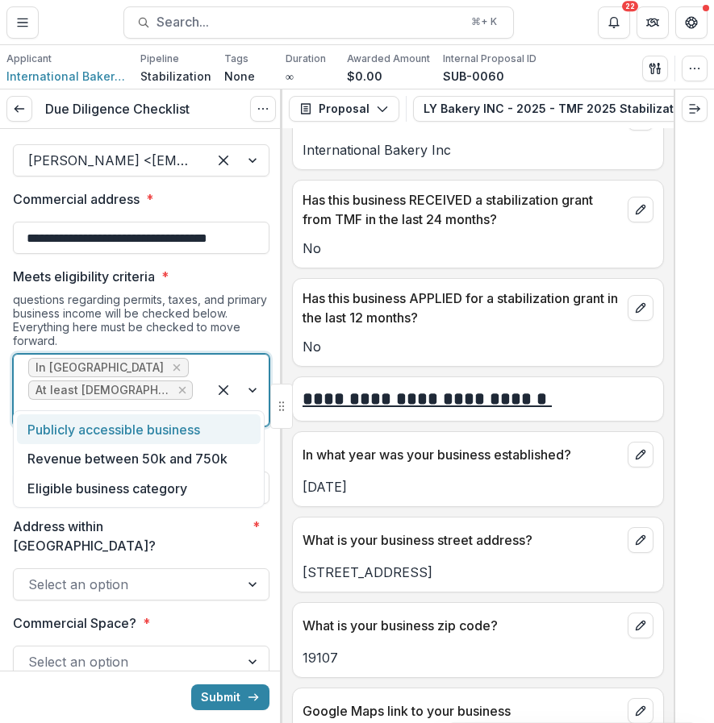
click at [165, 436] on div "Publicly accessible business" at bounding box center [139, 429] width 244 height 30
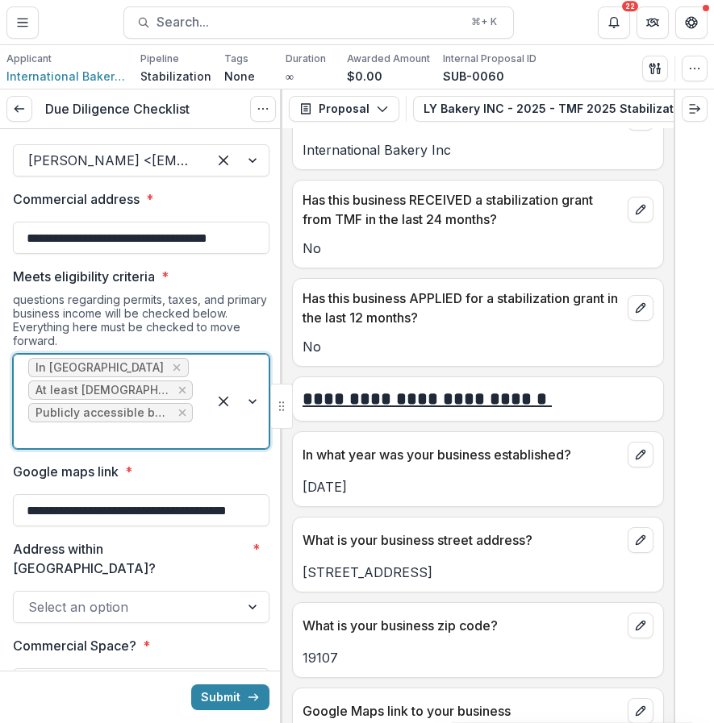
click at [184, 431] on div at bounding box center [110, 435] width 164 height 23
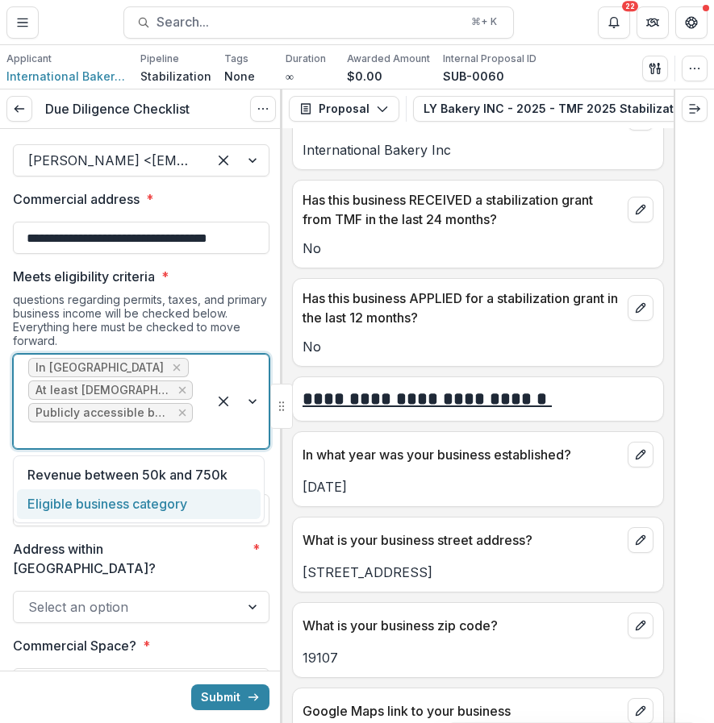
click at [181, 511] on div "Eligible business category" at bounding box center [139, 504] width 244 height 30
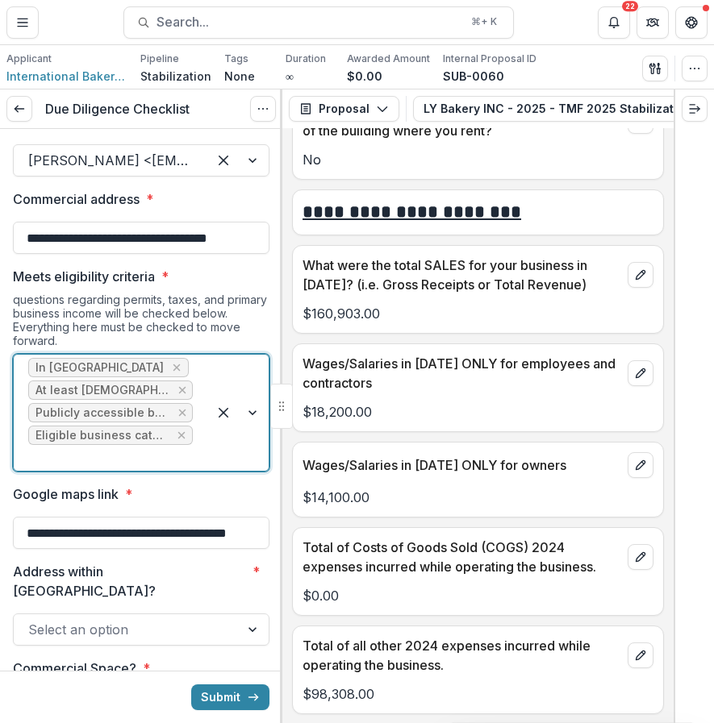
scroll to position [6626, 0]
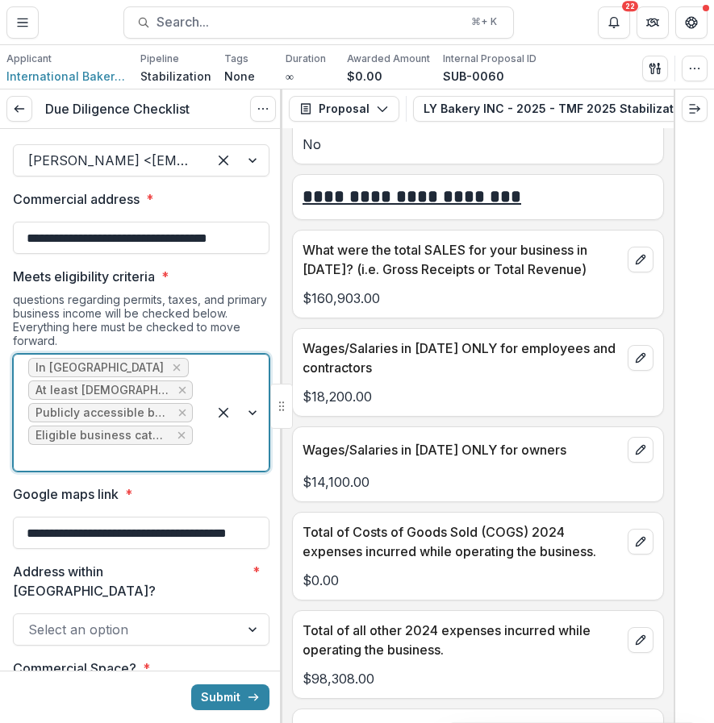
click at [167, 450] on div at bounding box center [110, 458] width 164 height 23
click at [148, 496] on div "Revenue between 50k and 750k" at bounding box center [139, 497] width 244 height 30
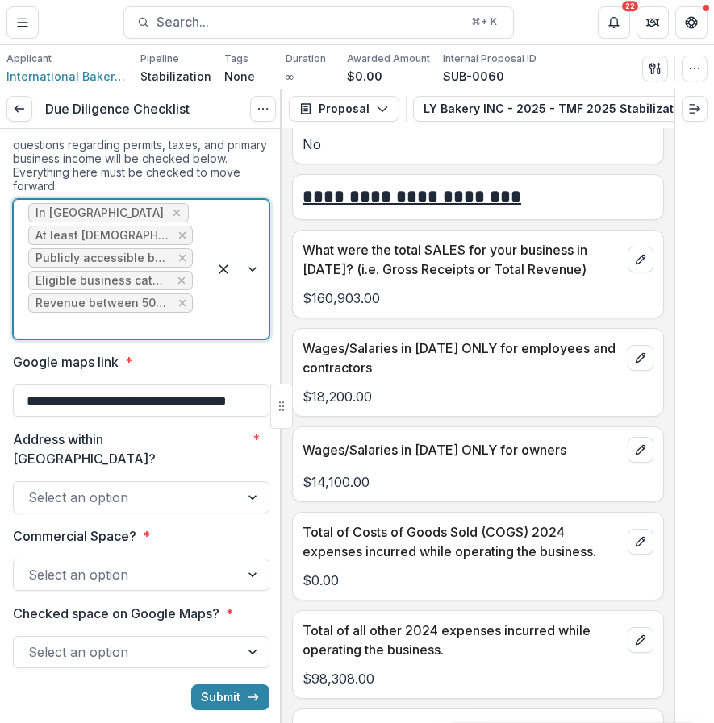
scroll to position [276, 0]
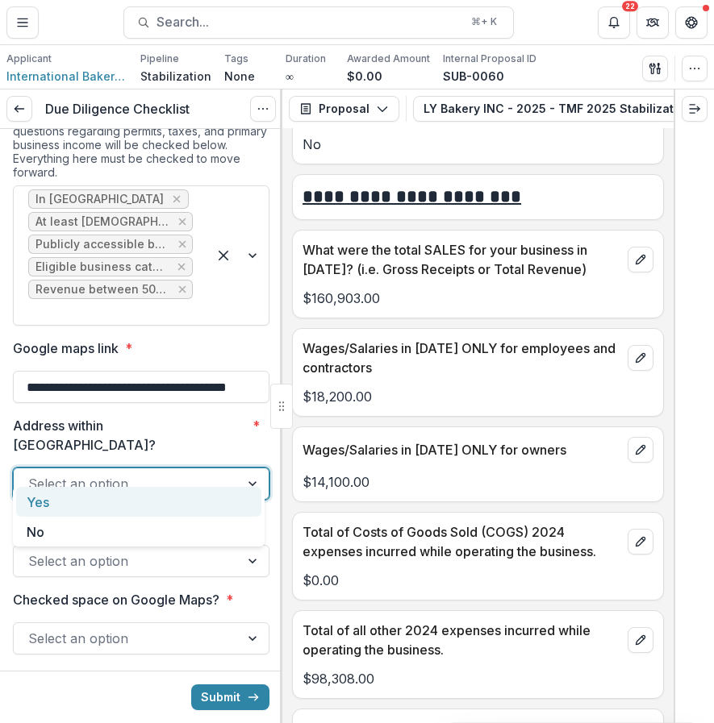
click at [139, 473] on div at bounding box center [126, 484] width 197 height 23
click at [128, 491] on div "Yes" at bounding box center [138, 502] width 245 height 30
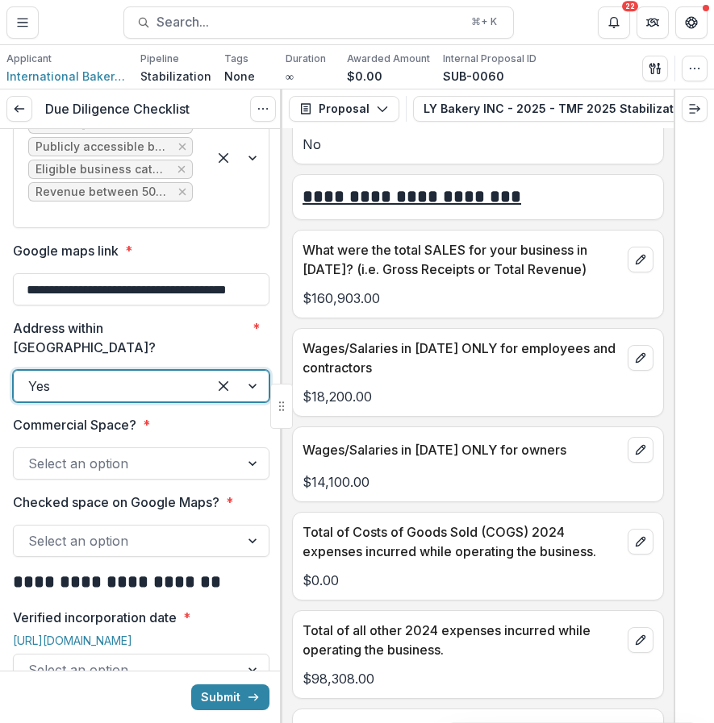
scroll to position [418, 0]
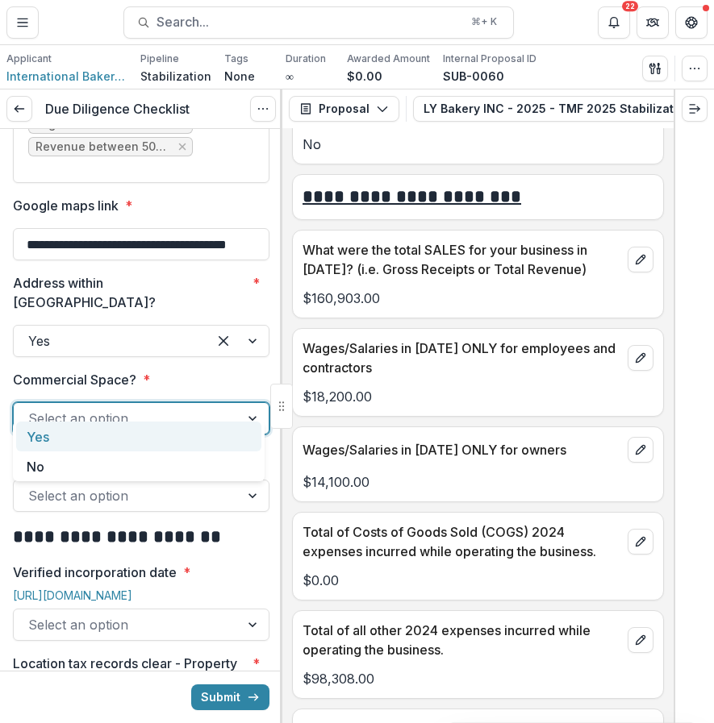
click at [160, 412] on div "Select an option" at bounding box center [141, 418] width 256 height 32
click at [136, 439] on div "Yes" at bounding box center [138, 437] width 245 height 30
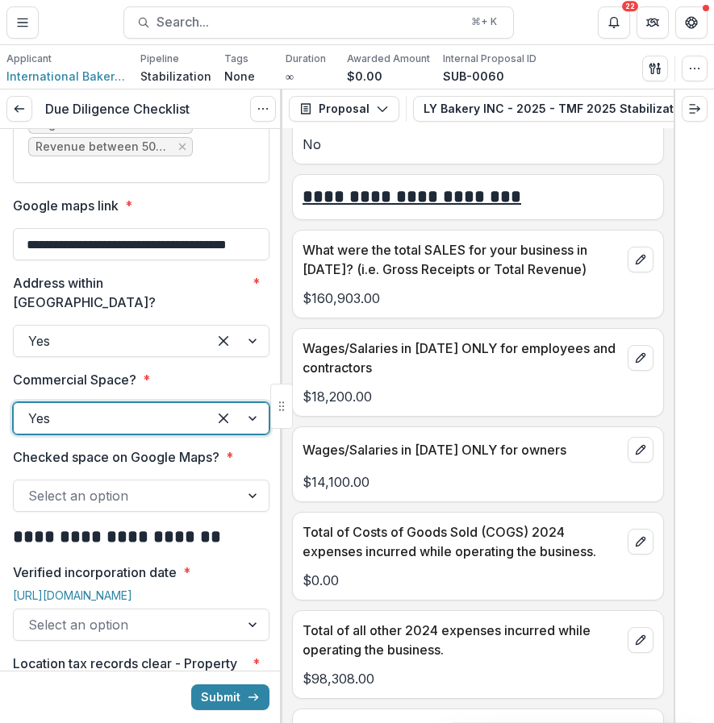
click at [142, 485] on div at bounding box center [126, 496] width 197 height 23
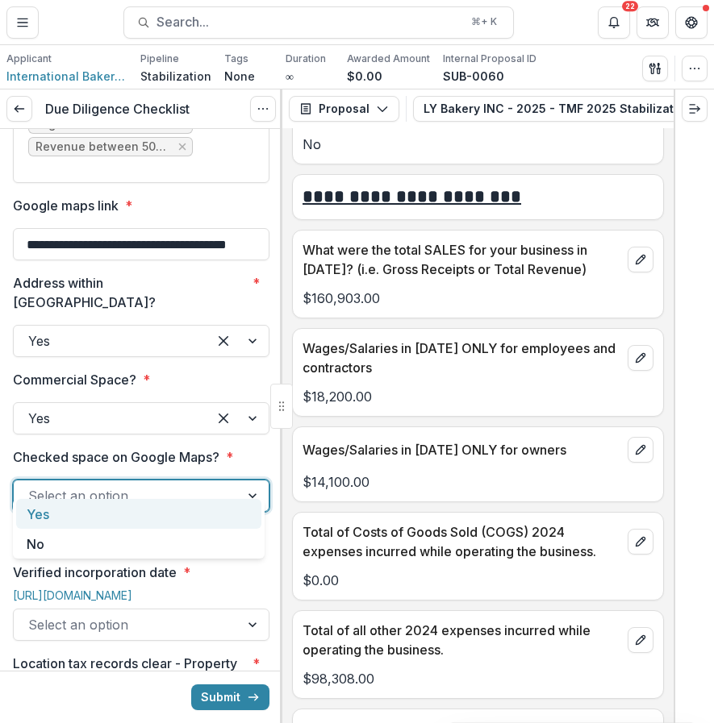
click at [110, 512] on div "Yes" at bounding box center [138, 514] width 245 height 30
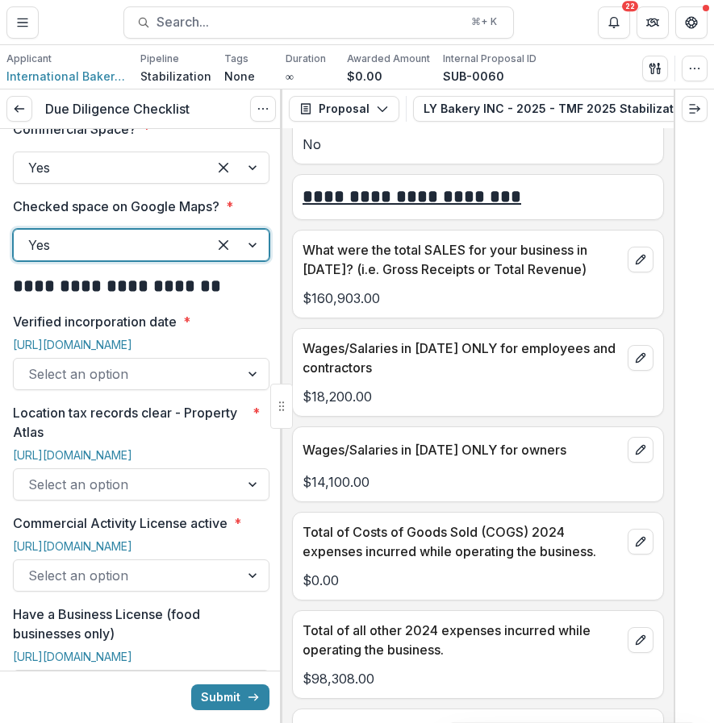
scroll to position [686, 0]
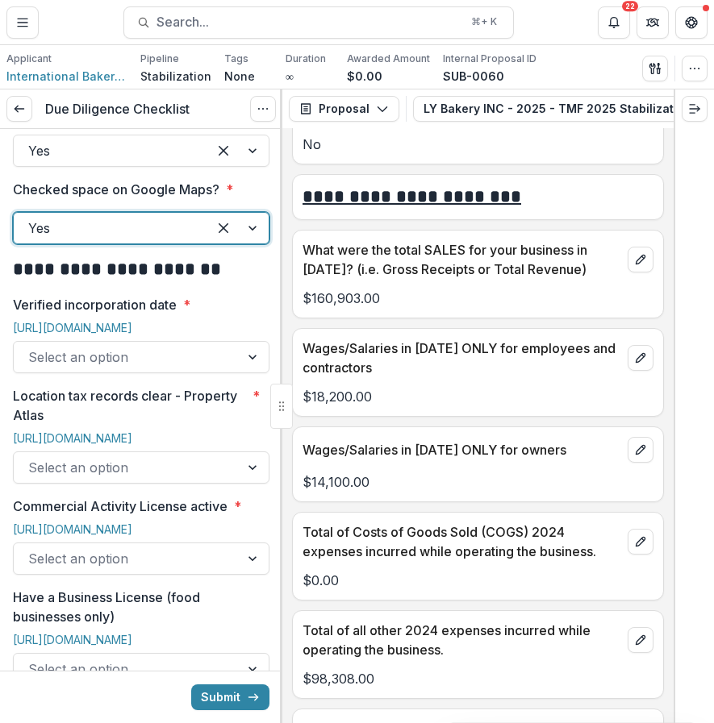
click at [214, 346] on div at bounding box center [126, 357] width 197 height 23
click at [132, 321] on link "[URL][DOMAIN_NAME]" at bounding box center [72, 328] width 119 height 14
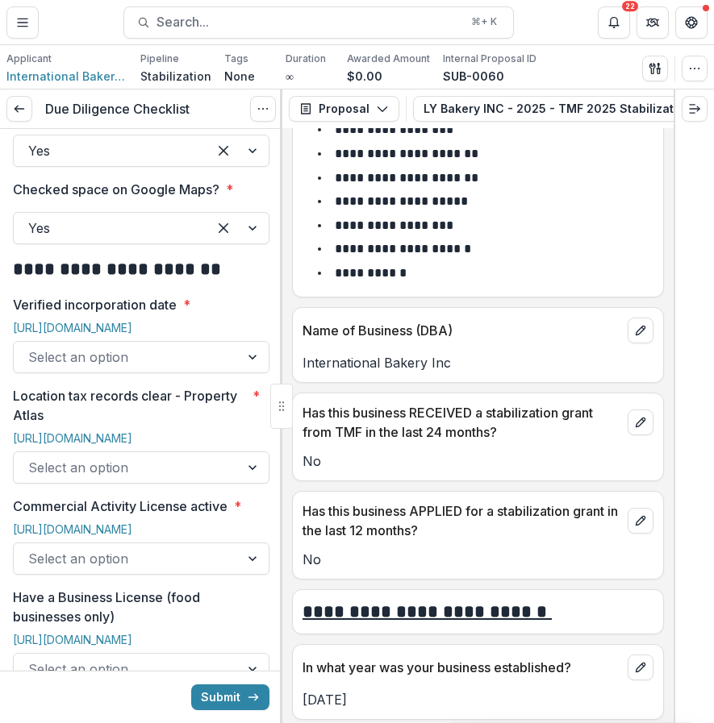
scroll to position [0, 0]
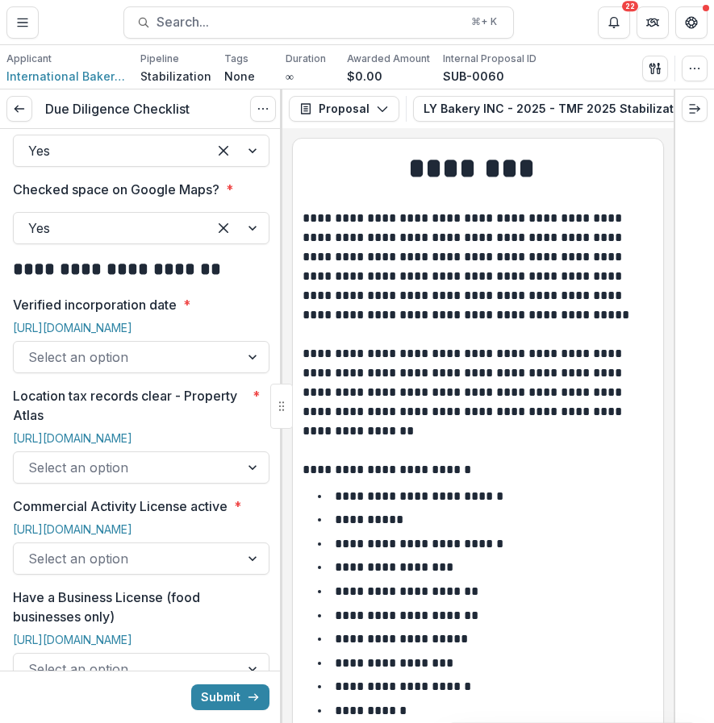
click at [212, 346] on div at bounding box center [126, 357] width 197 height 23
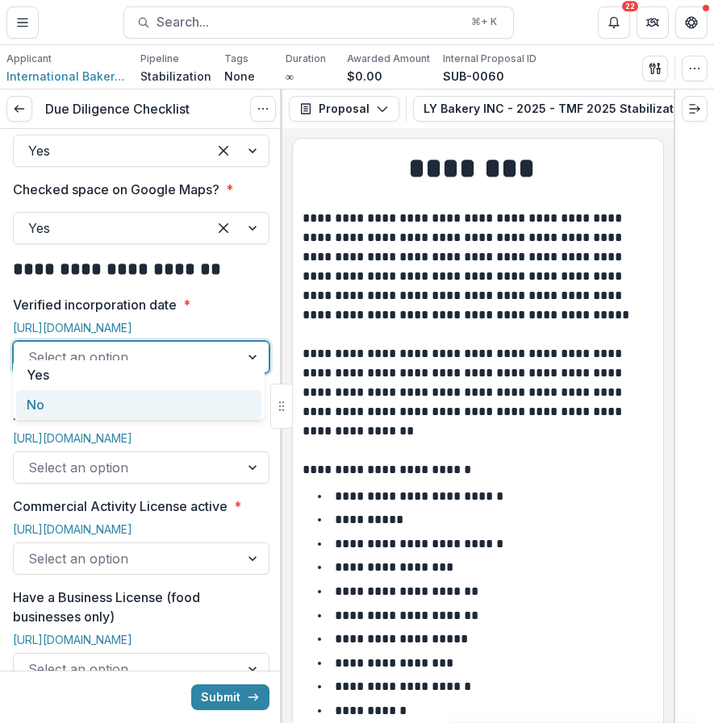
click at [201, 405] on div "No" at bounding box center [138, 405] width 245 height 30
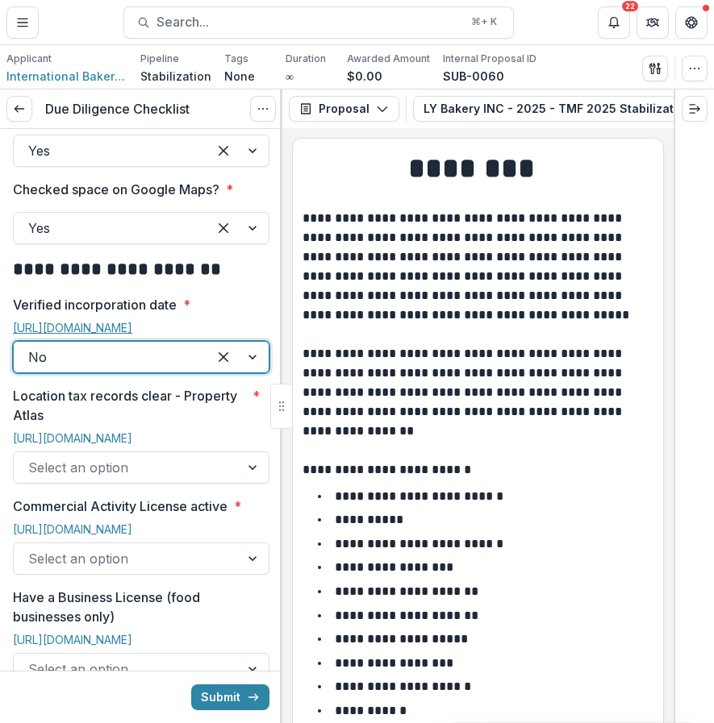
click at [123, 321] on link "[URL][DOMAIN_NAME]" at bounding box center [72, 328] width 119 height 14
click at [681, 112] on button "Expand right" at bounding box center [694, 109] width 26 height 26
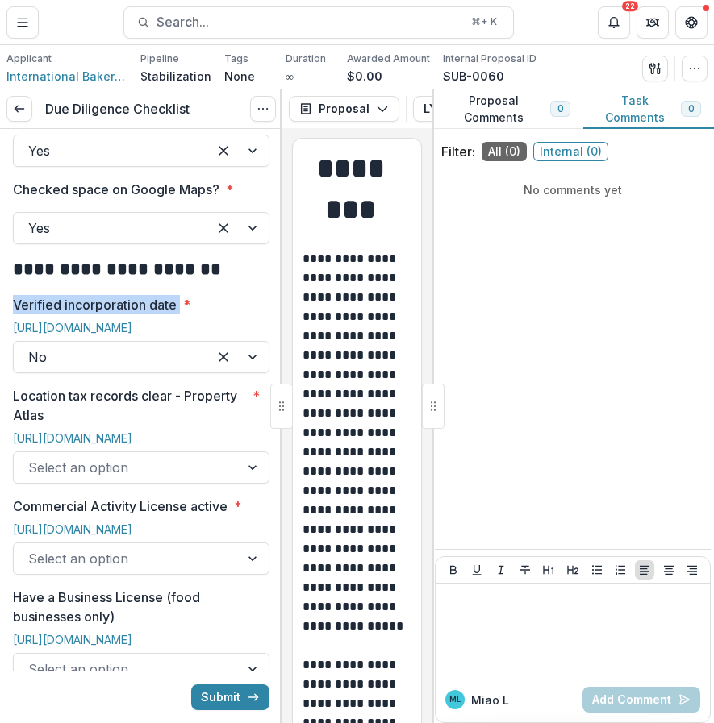
drag, startPoint x: 15, startPoint y: 282, endPoint x: 181, endPoint y: 289, distance: 166.2
click at [181, 295] on label "Verified incorporation date *" at bounding box center [136, 304] width 247 height 19
copy p "Verified incorporation date"
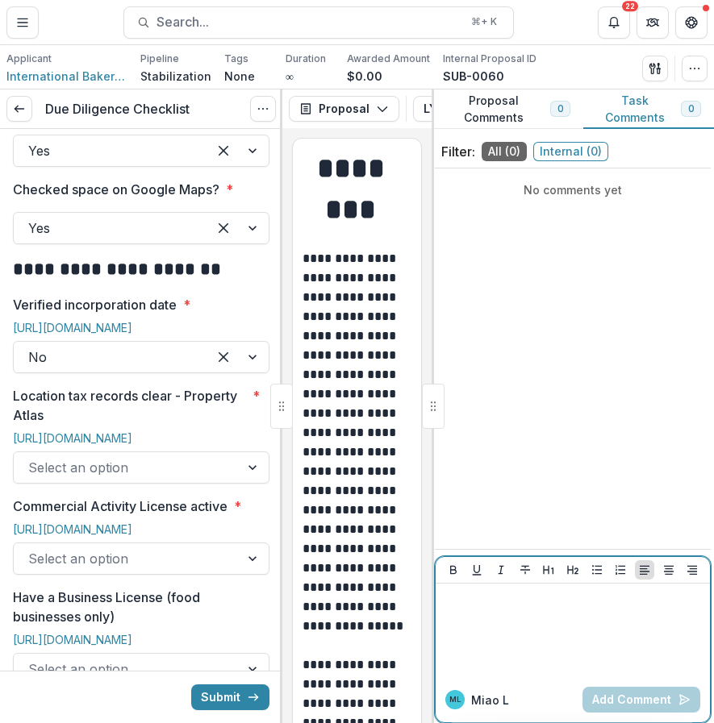
click at [562, 620] on div at bounding box center [572, 630] width 261 height 81
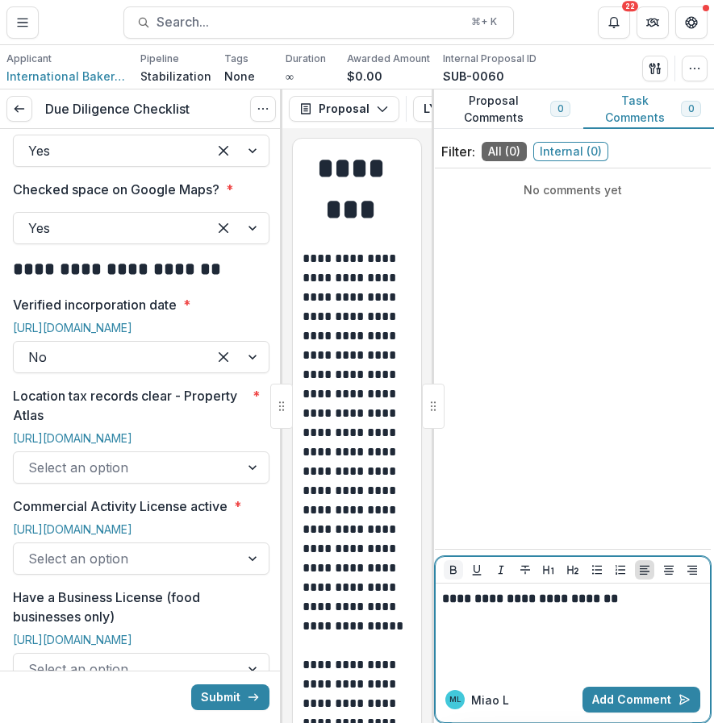
click at [451, 574] on icon "Bold" at bounding box center [453, 570] width 13 height 13
drag, startPoint x: 442, startPoint y: 603, endPoint x: 693, endPoint y: 605, distance: 251.6
click at [694, 603] on p "**********" at bounding box center [572, 599] width 261 height 18
click at [453, 567] on icon "Bold" at bounding box center [453, 570] width 13 height 13
click at [616, 608] on div "**********" at bounding box center [572, 630] width 261 height 81
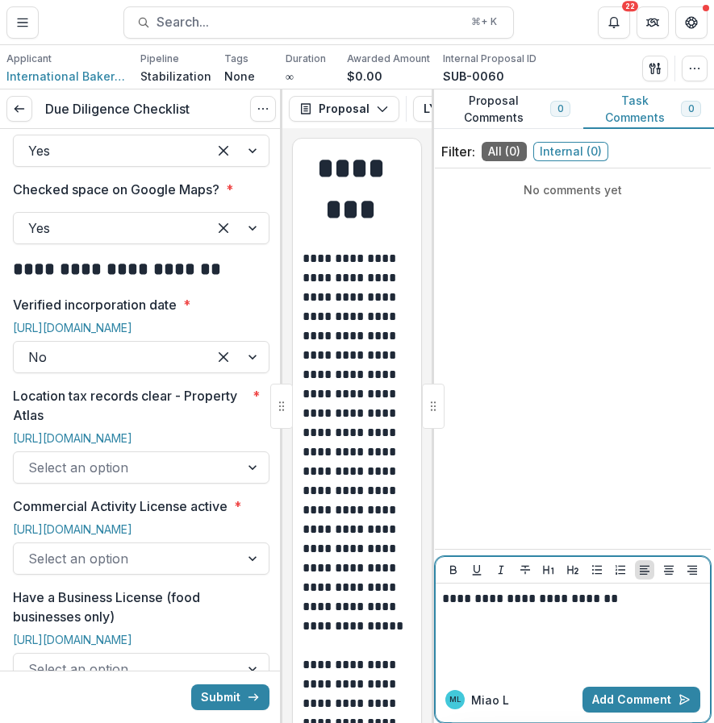
click at [442, 602] on p "**********" at bounding box center [572, 599] width 261 height 18
click at [633, 601] on p "**********" at bounding box center [572, 599] width 261 height 18
click at [452, 579] on button "Bold" at bounding box center [452, 569] width 19 height 19
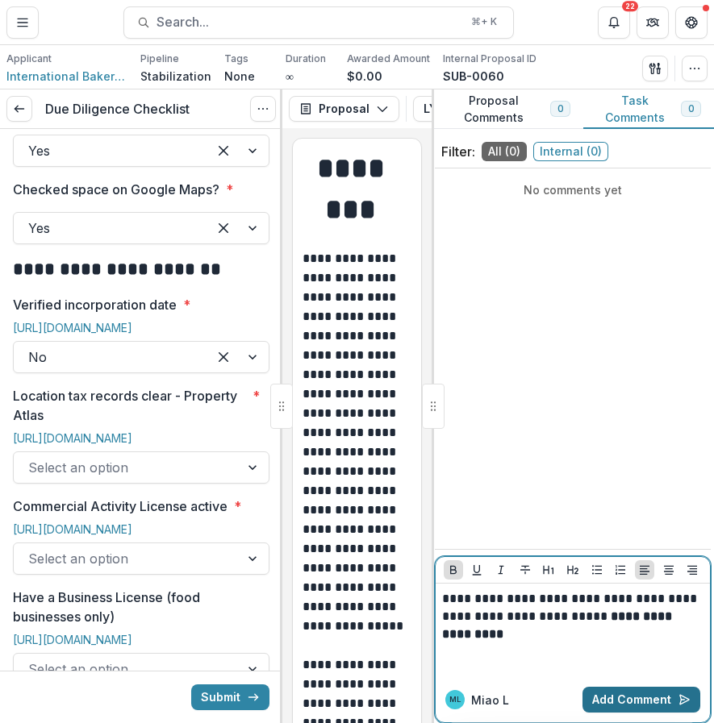
click at [639, 704] on button "Add Comment" at bounding box center [641, 700] width 118 height 26
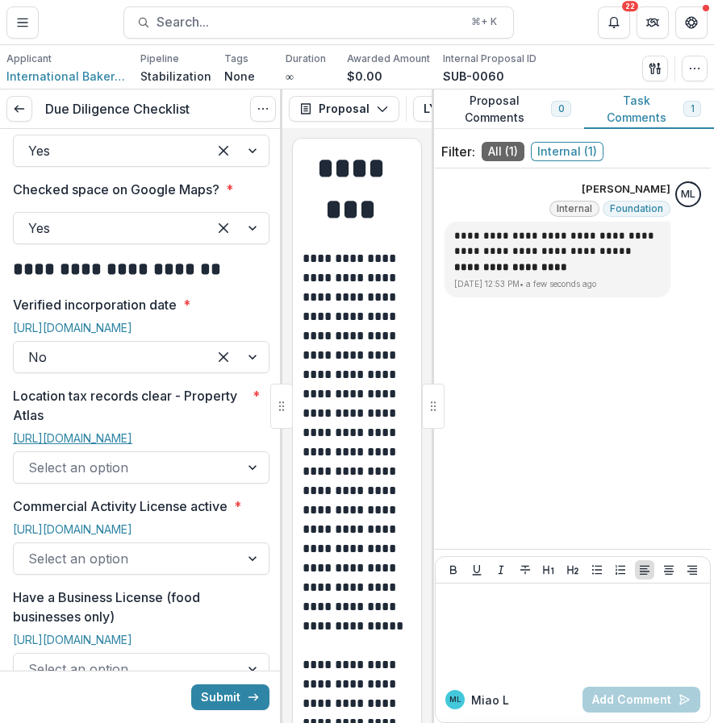
click at [103, 431] on link "[URL][DOMAIN_NAME]" at bounding box center [72, 438] width 119 height 14
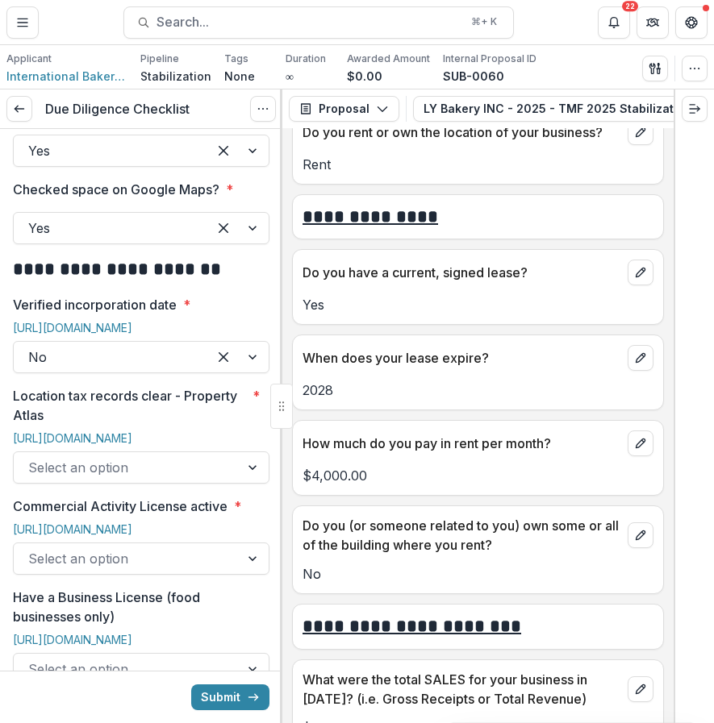
scroll to position [6205, 0]
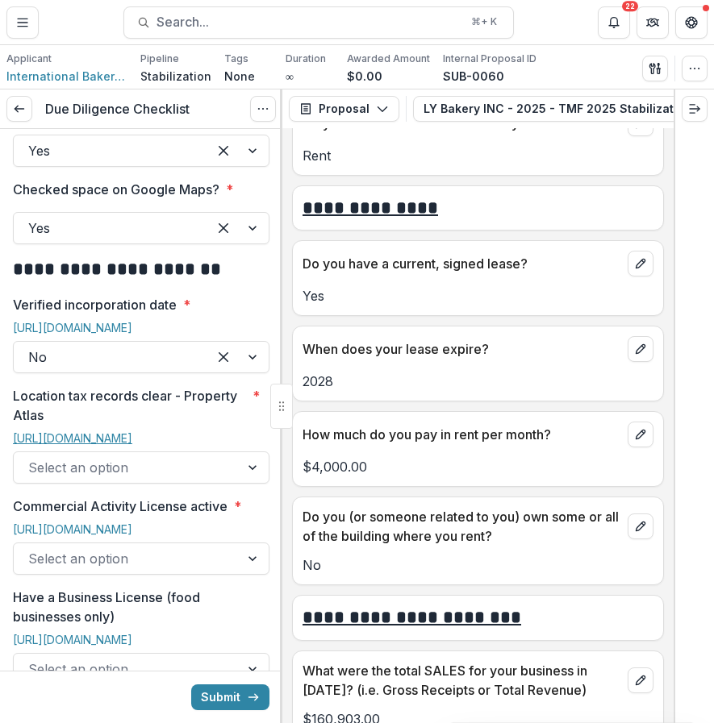
click at [116, 431] on link "[URL][DOMAIN_NAME]" at bounding box center [72, 438] width 119 height 14
click at [189, 456] on div at bounding box center [126, 467] width 197 height 23
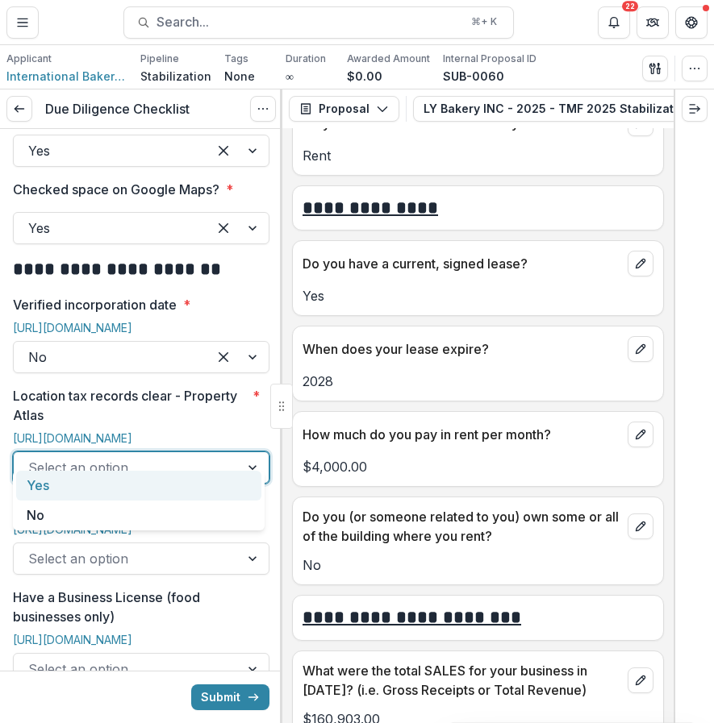
click at [144, 474] on div "Yes" at bounding box center [138, 486] width 245 height 30
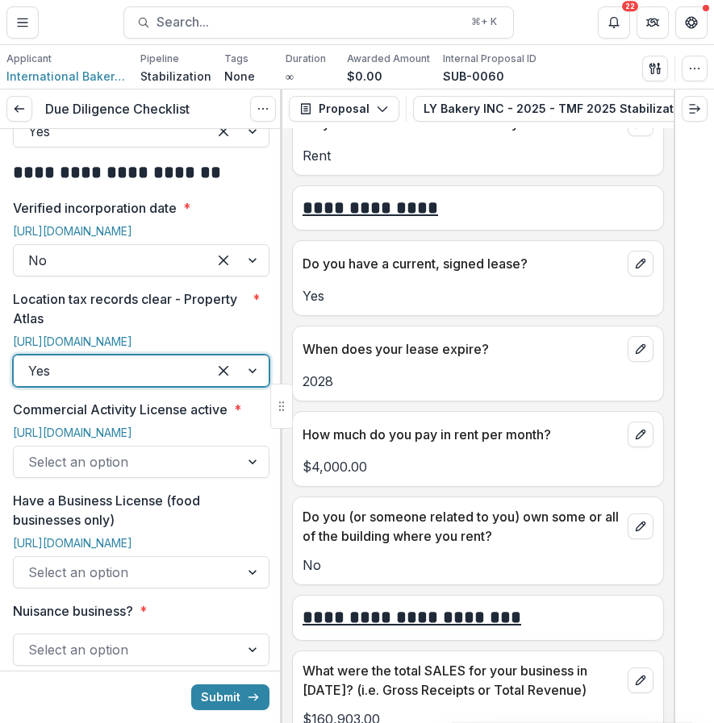
scroll to position [791, 0]
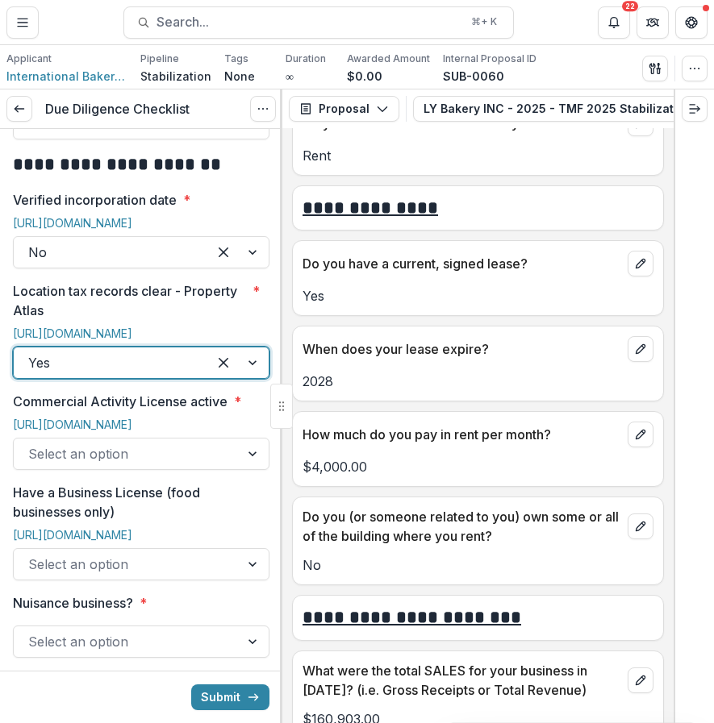
click at [190, 418] on div "[URL][DOMAIN_NAME]" at bounding box center [141, 428] width 256 height 20
click at [132, 418] on link "[URL][DOMAIN_NAME]" at bounding box center [72, 425] width 119 height 14
click at [123, 465] on div at bounding box center [126, 454] width 197 height 23
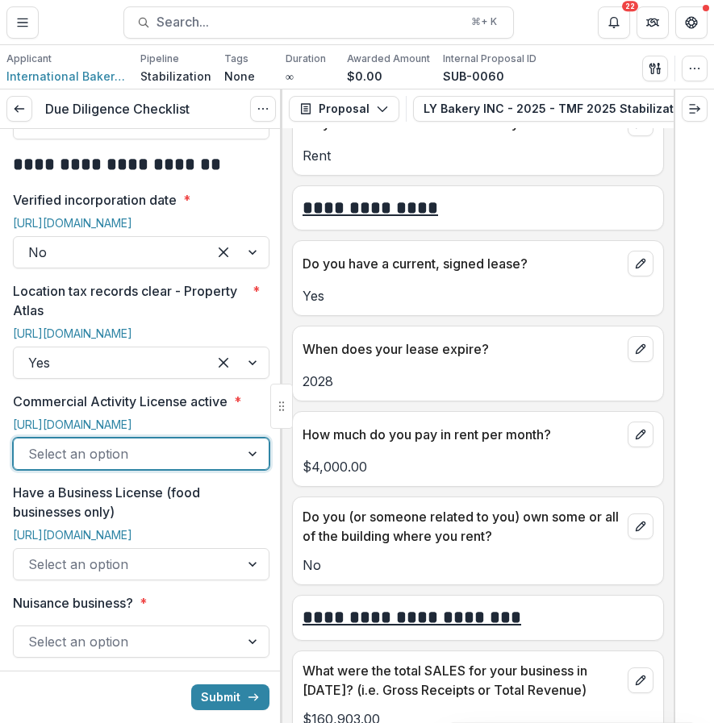
click at [102, 465] on div at bounding box center [126, 454] width 197 height 23
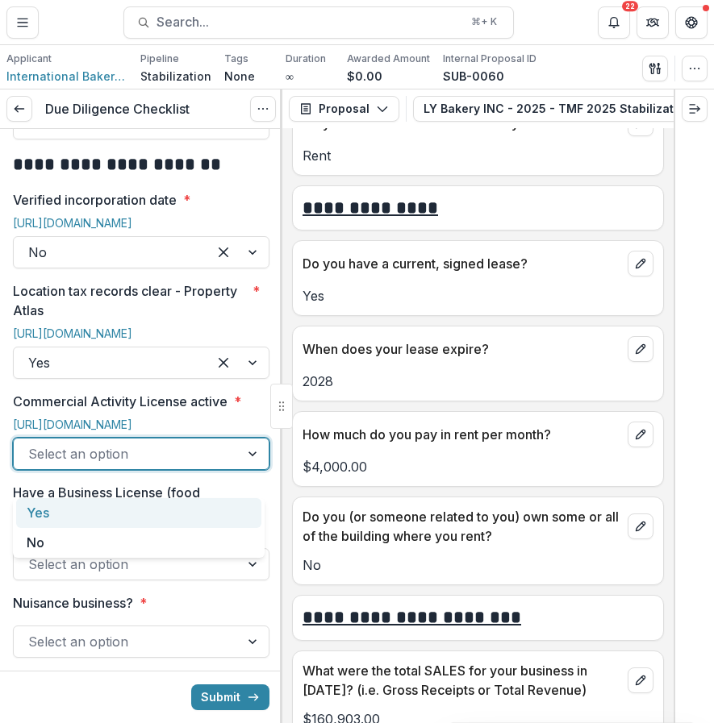
click at [76, 514] on div "Yes" at bounding box center [138, 513] width 245 height 30
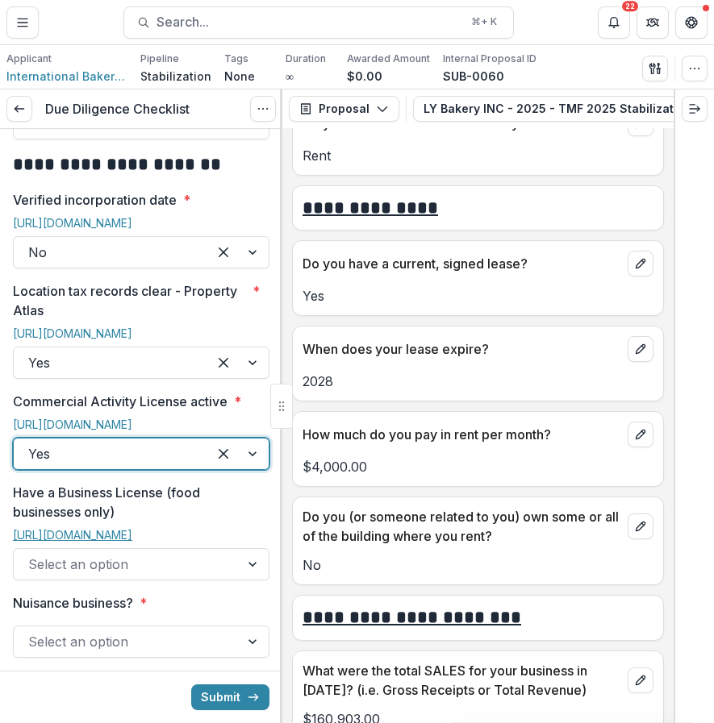
click at [73, 542] on link "[URL][DOMAIN_NAME]" at bounding box center [72, 535] width 119 height 14
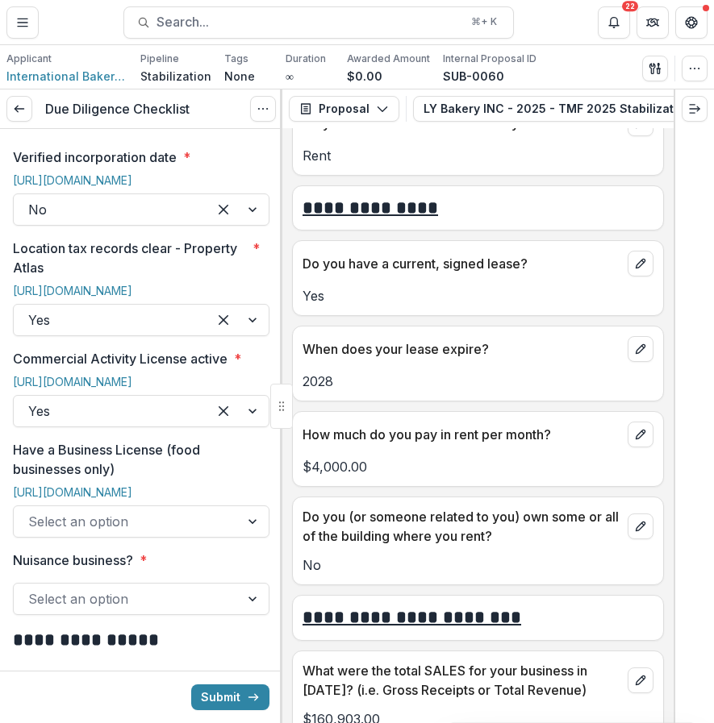
scroll to position [846, 0]
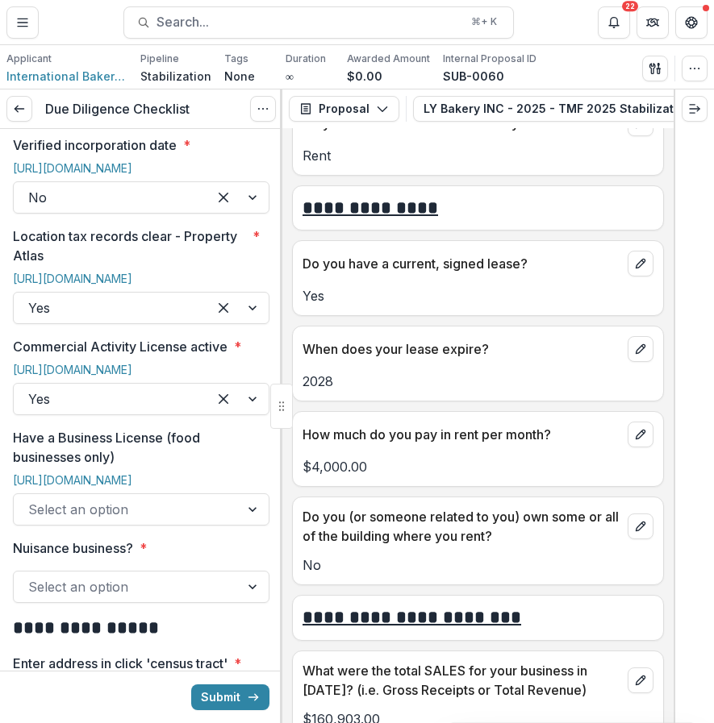
click at [157, 521] on div at bounding box center [126, 509] width 197 height 23
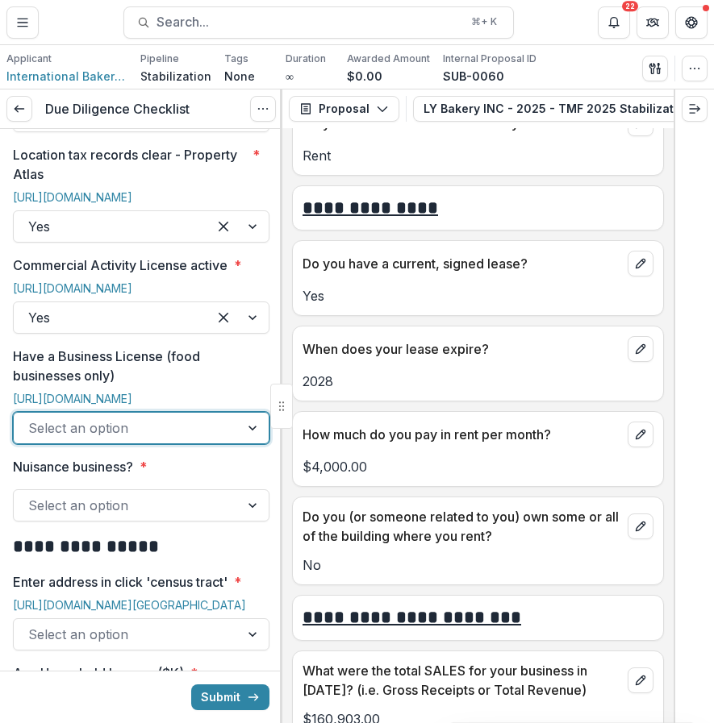
scroll to position [968, 0]
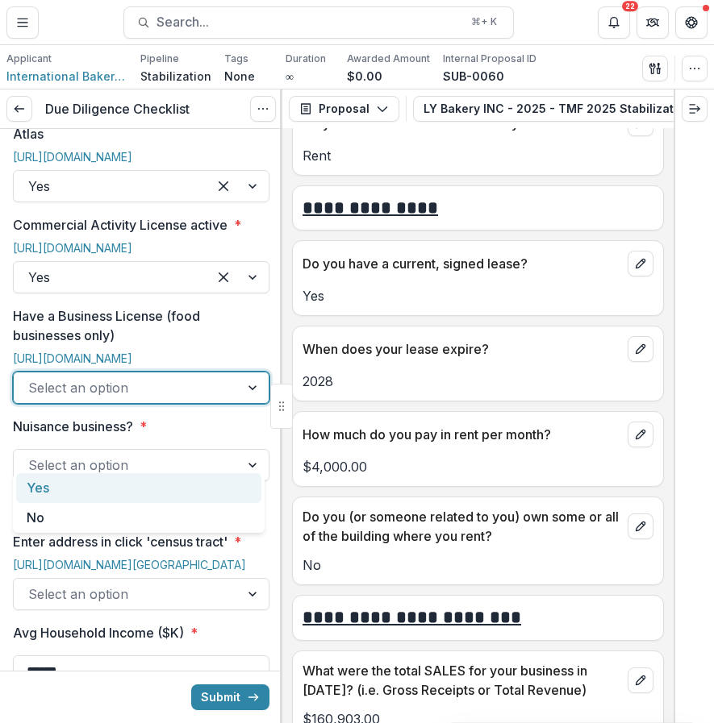
click at [250, 403] on div at bounding box center [253, 388] width 29 height 31
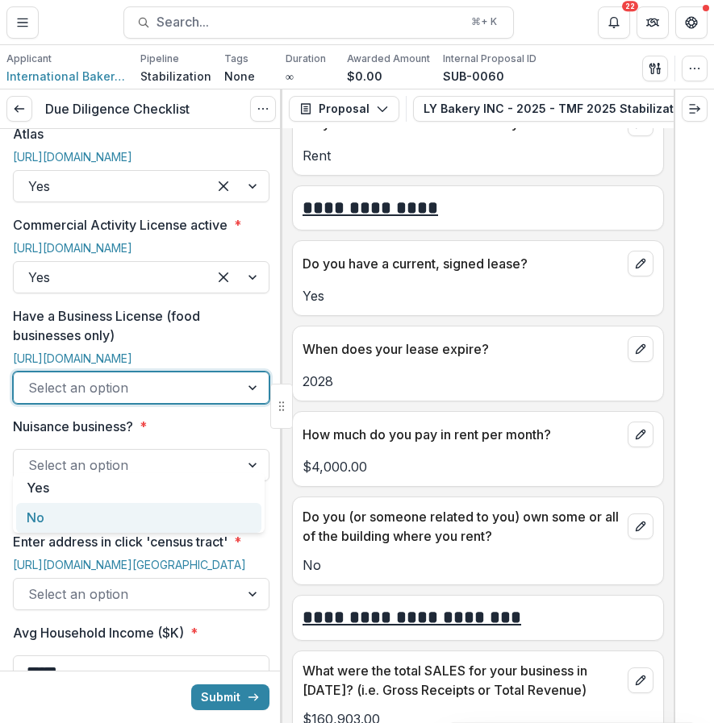
click at [139, 523] on div "No" at bounding box center [138, 518] width 245 height 30
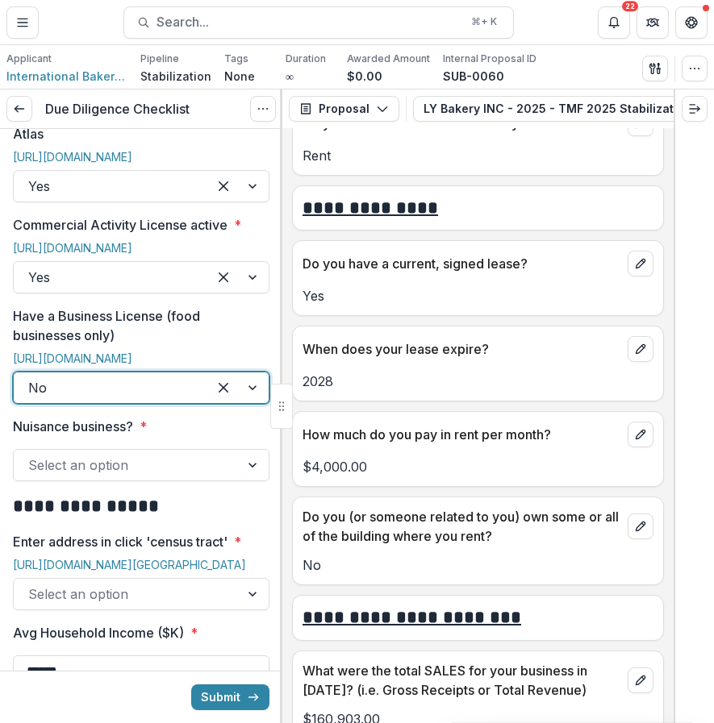
click at [138, 477] on div at bounding box center [126, 465] width 197 height 23
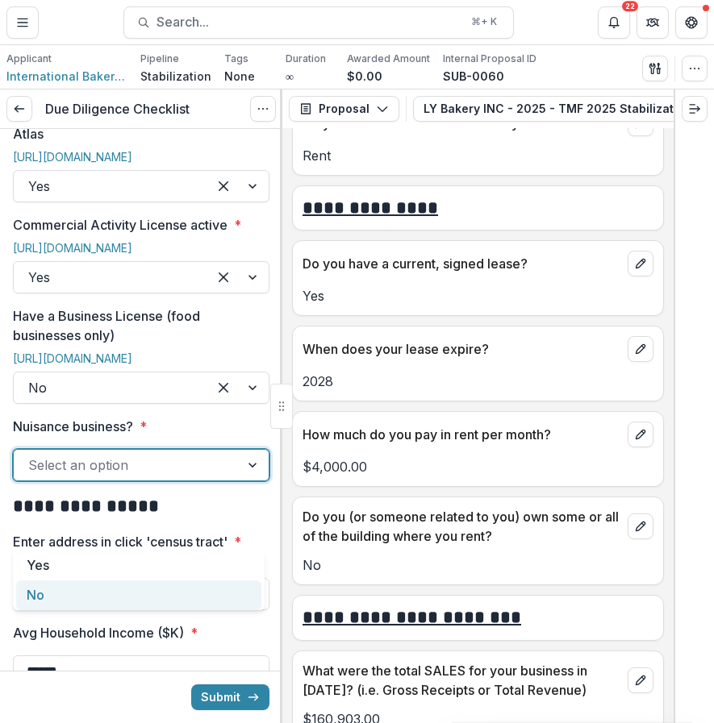
click at [73, 603] on div "No" at bounding box center [138, 596] width 245 height 30
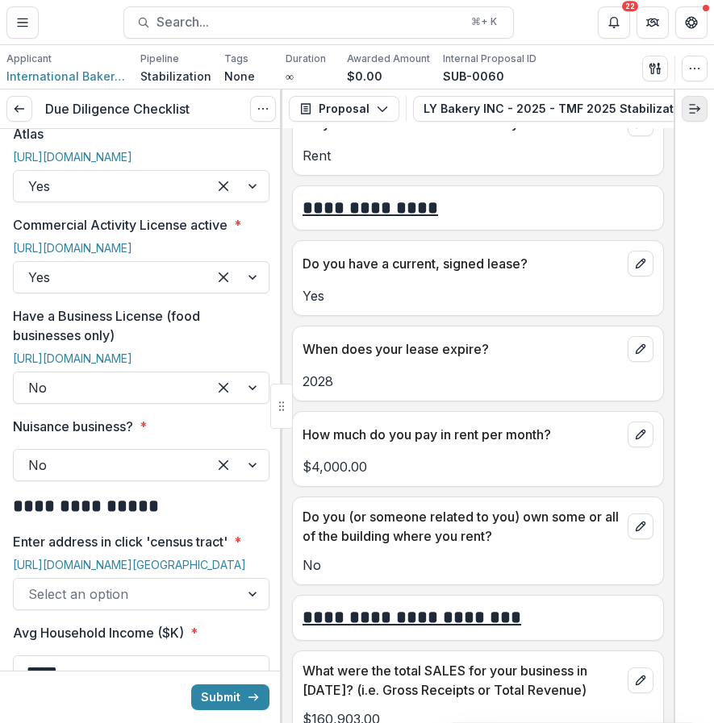
click at [701, 109] on button "Expand right" at bounding box center [694, 109] width 26 height 26
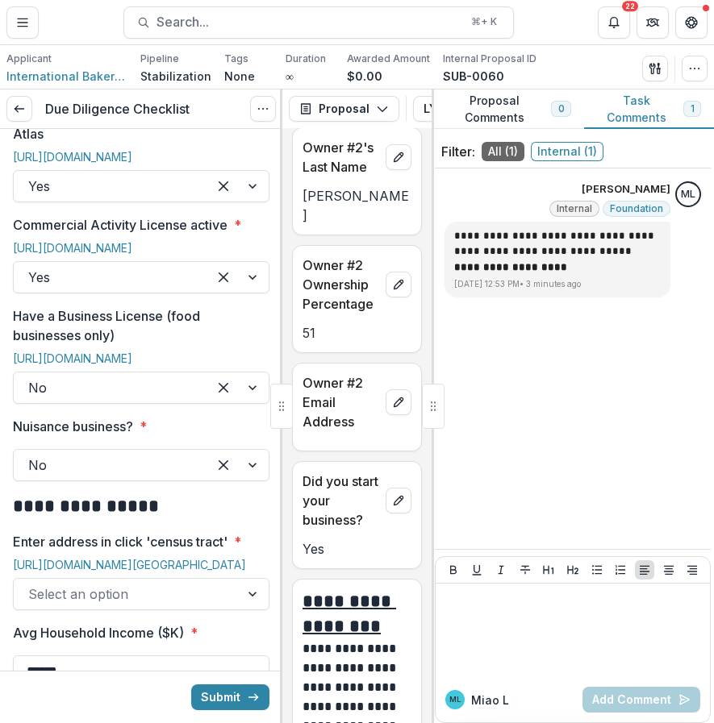
scroll to position [13488, 0]
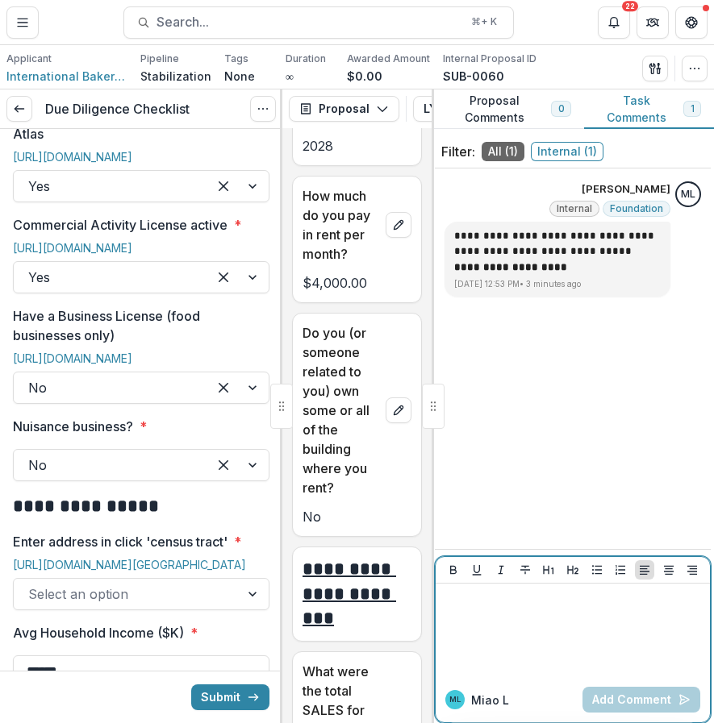
click at [532, 633] on div at bounding box center [572, 630] width 261 height 81
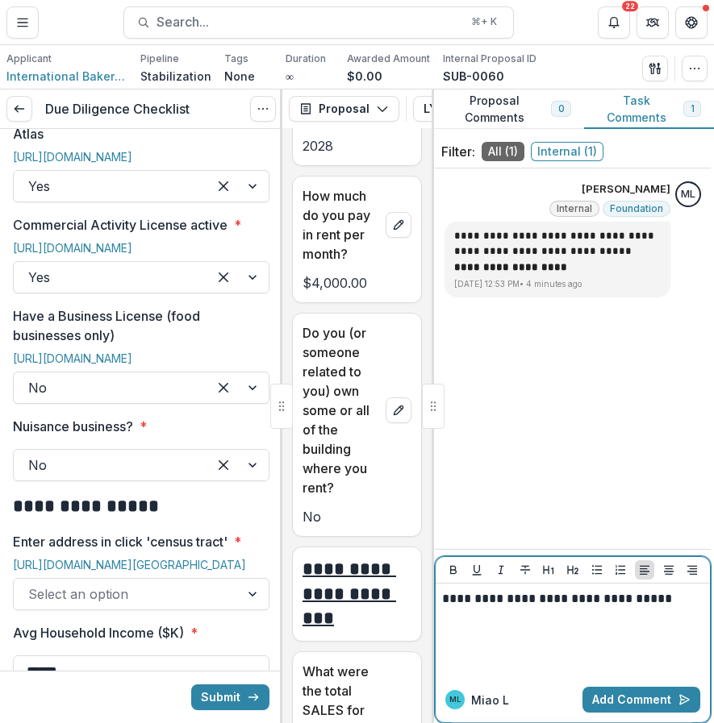
click at [666, 606] on p "**********" at bounding box center [572, 599] width 261 height 18
click at [657, 695] on button "Add Comment" at bounding box center [641, 700] width 118 height 26
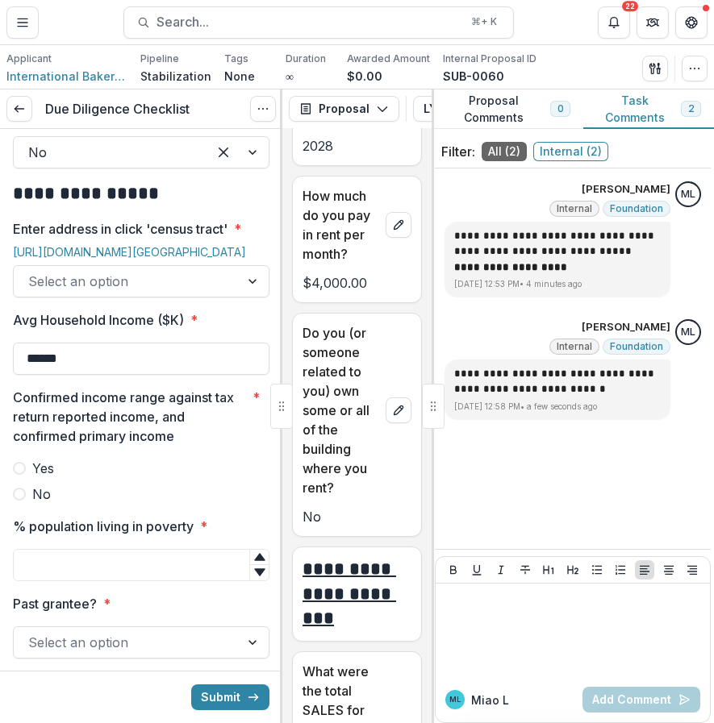
scroll to position [1283, 0]
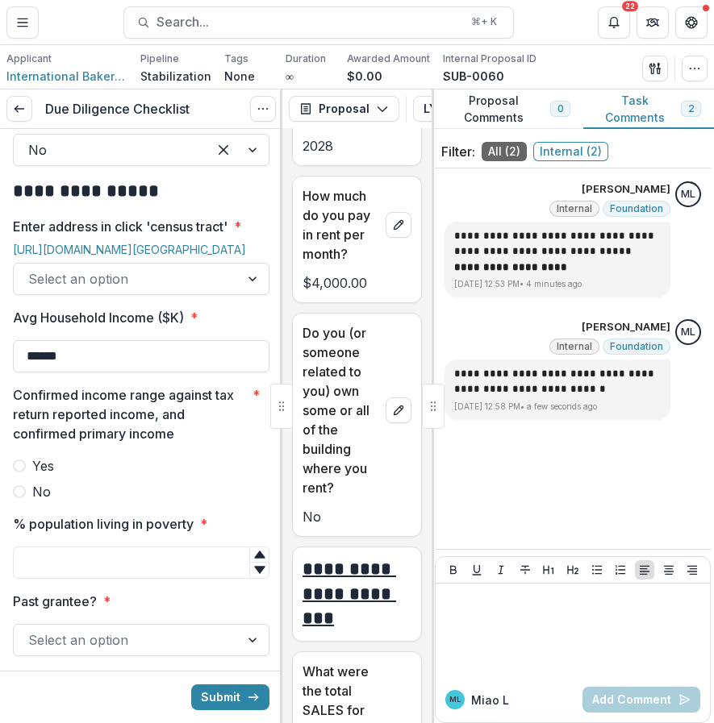
click at [169, 290] on div at bounding box center [126, 279] width 197 height 23
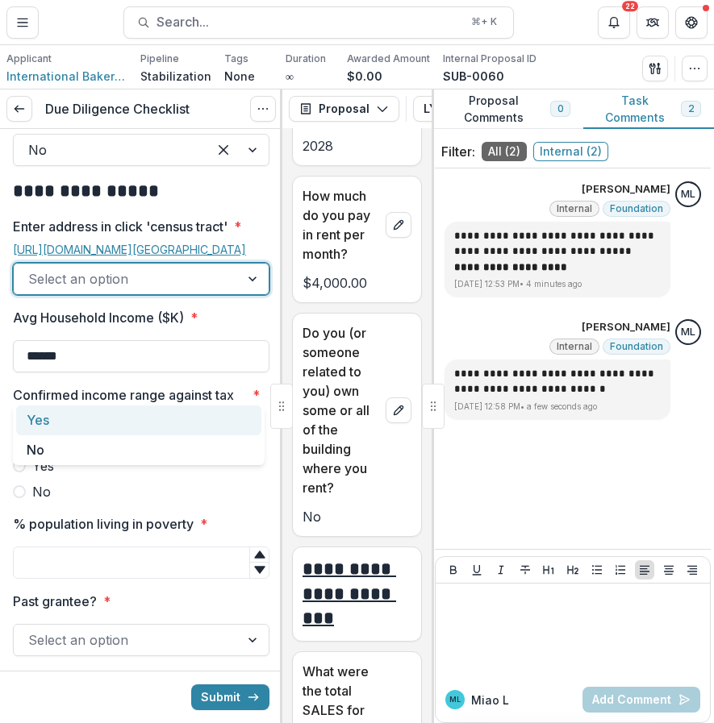
click at [131, 256] on link "[URL][DOMAIN_NAME][GEOGRAPHIC_DATA]" at bounding box center [129, 250] width 233 height 14
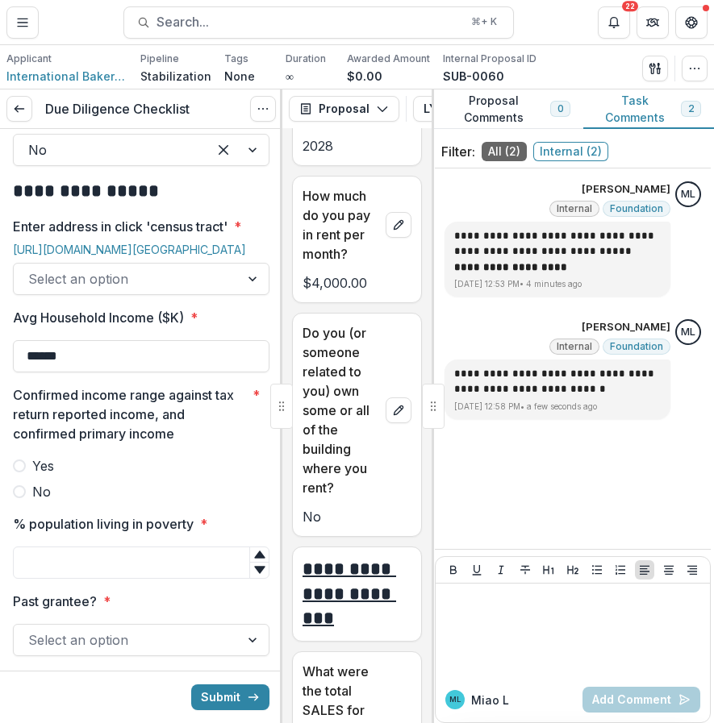
click at [179, 290] on div at bounding box center [126, 279] width 197 height 23
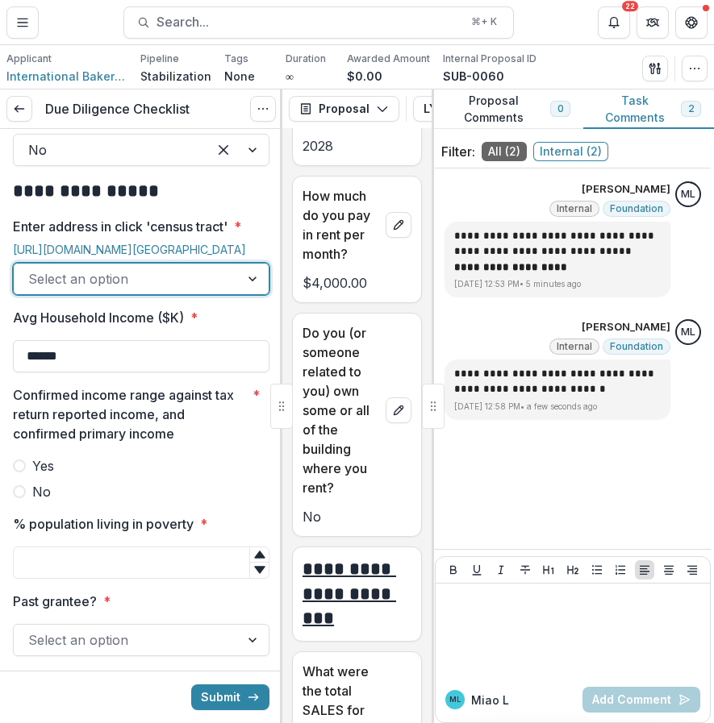
click at [179, 290] on div at bounding box center [126, 279] width 197 height 23
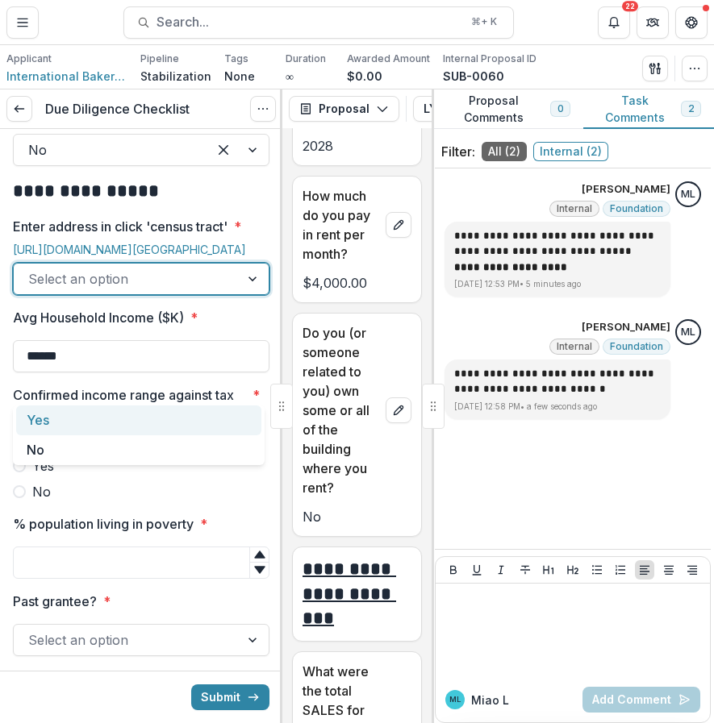
click at [163, 429] on div "Yes" at bounding box center [138, 421] width 245 height 30
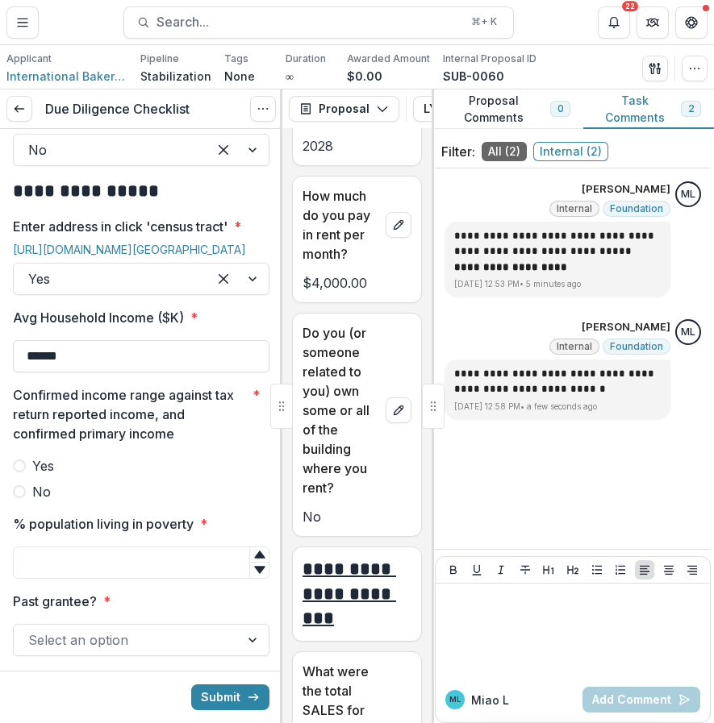
drag, startPoint x: 156, startPoint y: 460, endPoint x: 0, endPoint y: 464, distance: 155.7
type input "*******"
click at [191, 685] on button "Submit" at bounding box center [230, 698] width 78 height 26
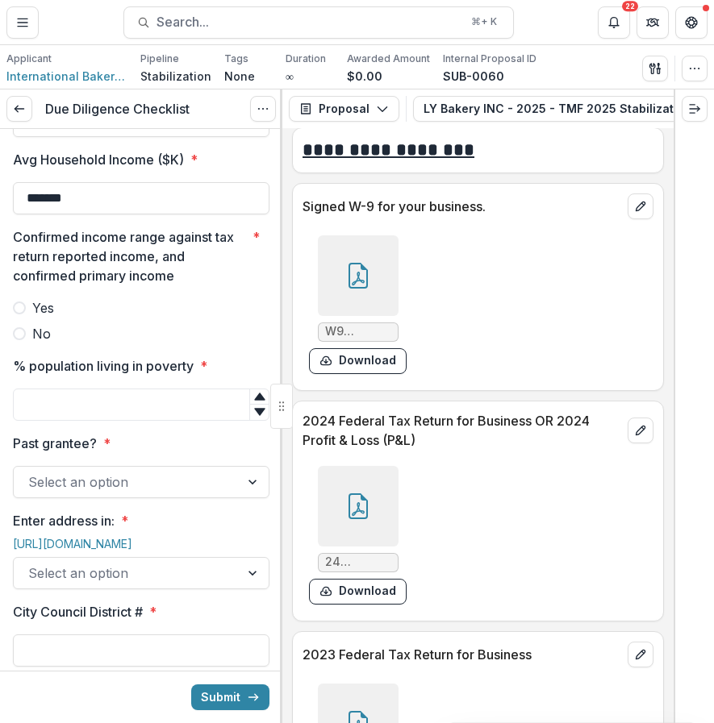
scroll to position [8136, 0]
click at [348, 529] on div at bounding box center [358, 507] width 81 height 81
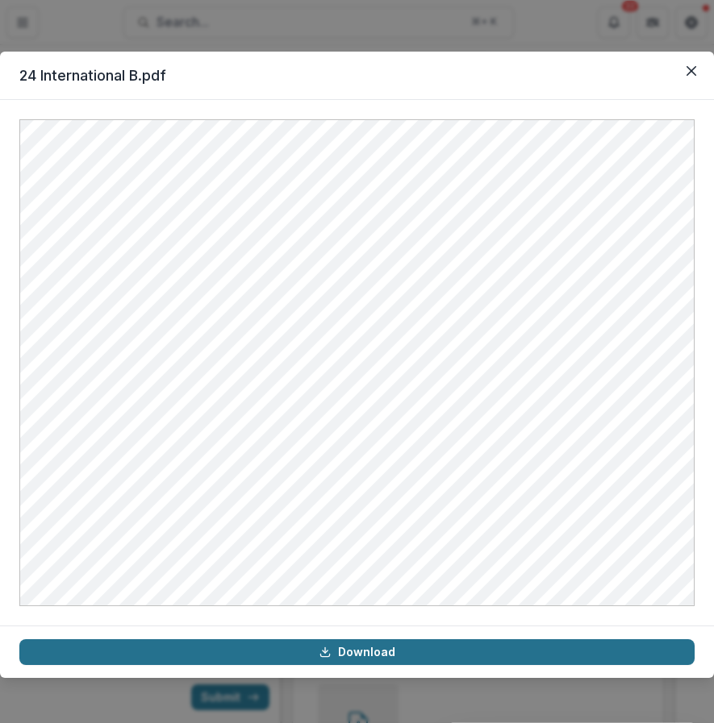
click at [394, 655] on link "Download" at bounding box center [356, 652] width 675 height 26
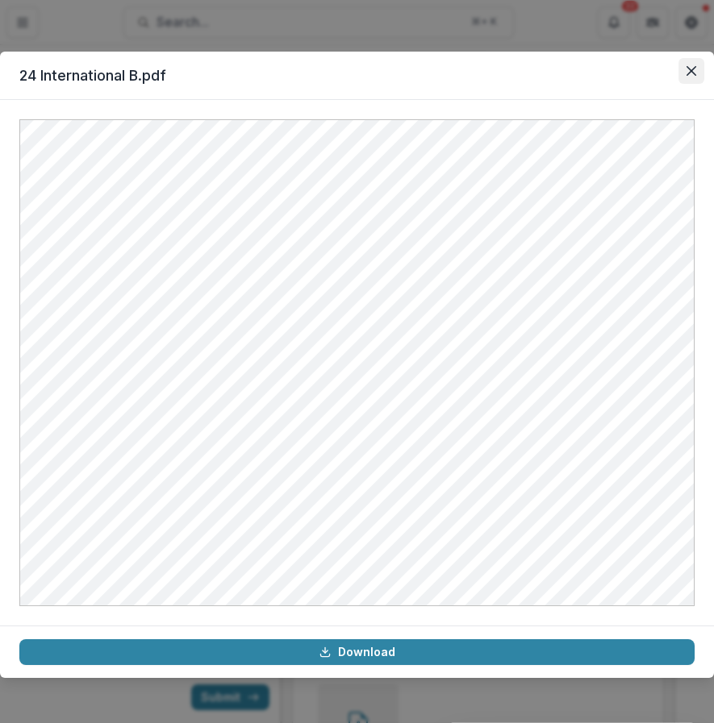
click at [686, 74] on icon "Close" at bounding box center [691, 71] width 10 height 10
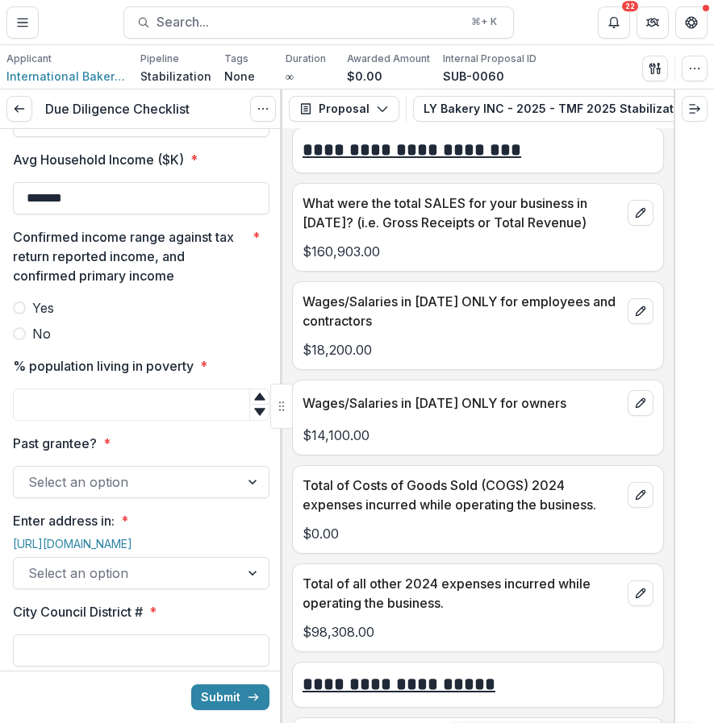
scroll to position [6676, 0]
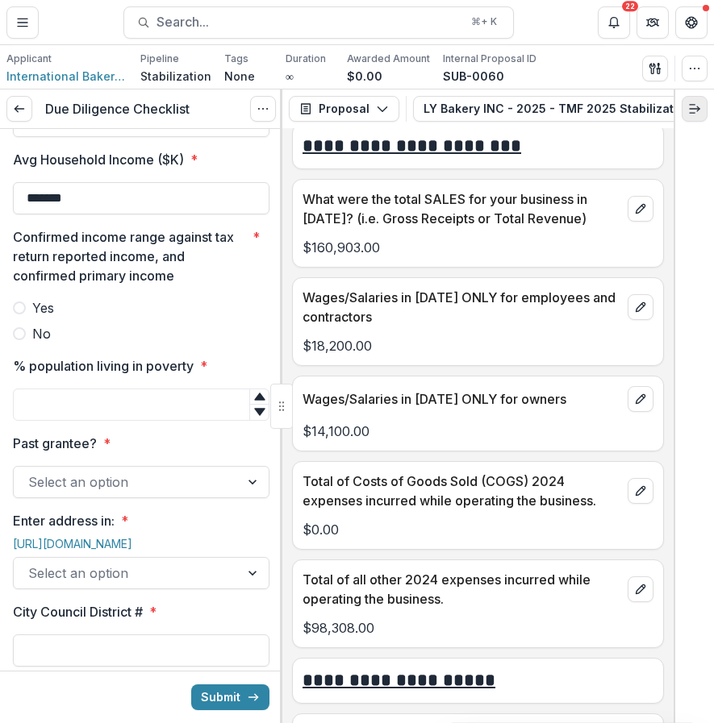
click at [693, 113] on line "Expand right" at bounding box center [691, 113] width 5 height 0
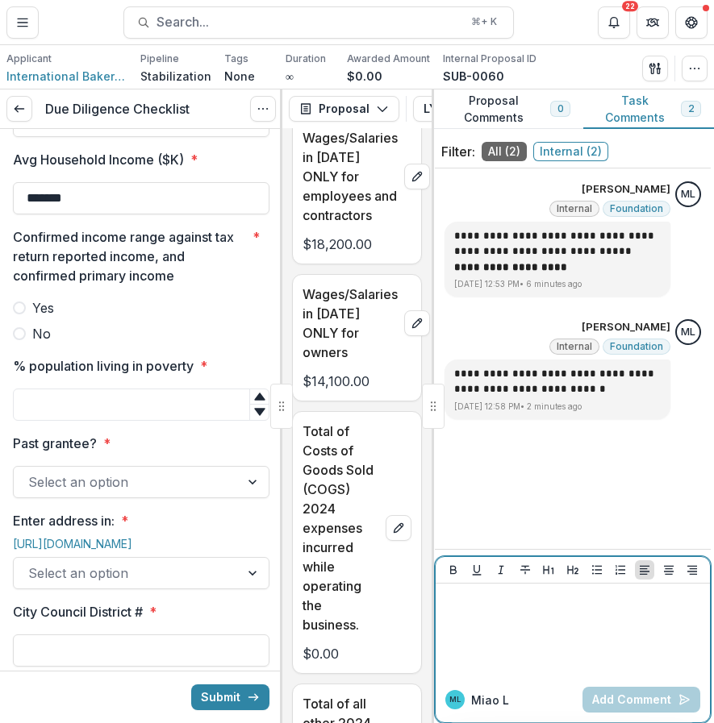
click at [577, 648] on div at bounding box center [572, 630] width 261 height 81
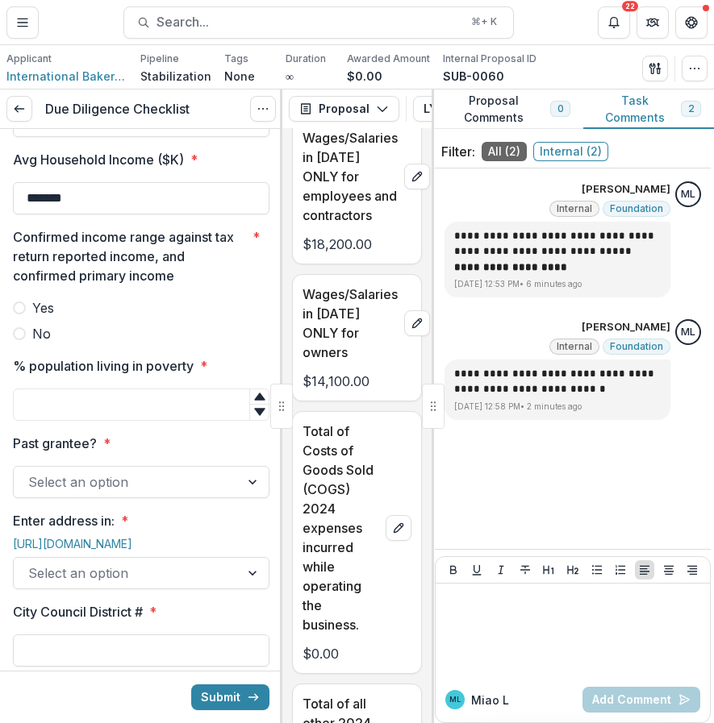
drag, startPoint x: 300, startPoint y: 273, endPoint x: 334, endPoint y: 327, distance: 63.8
copy p "SALES for your business in [DATE]"
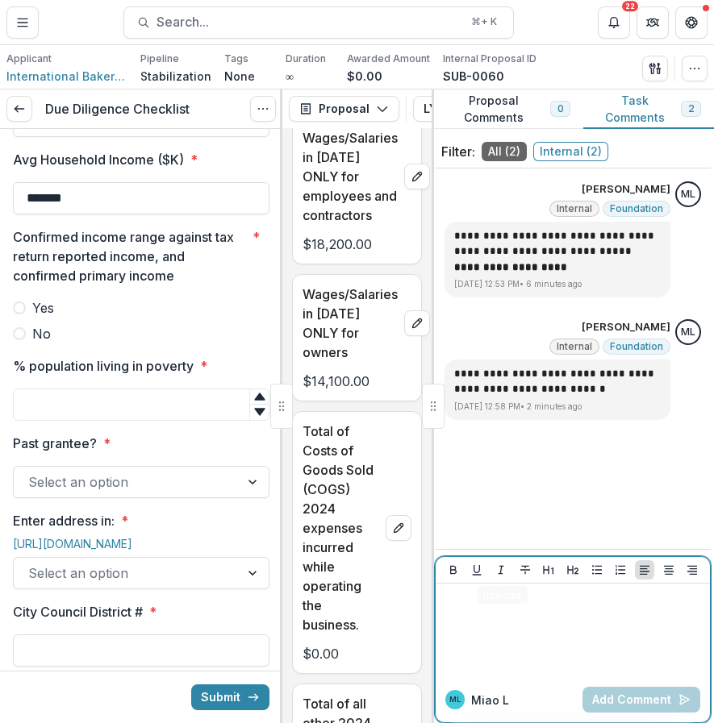
click at [619, 662] on div at bounding box center [572, 630] width 261 height 81
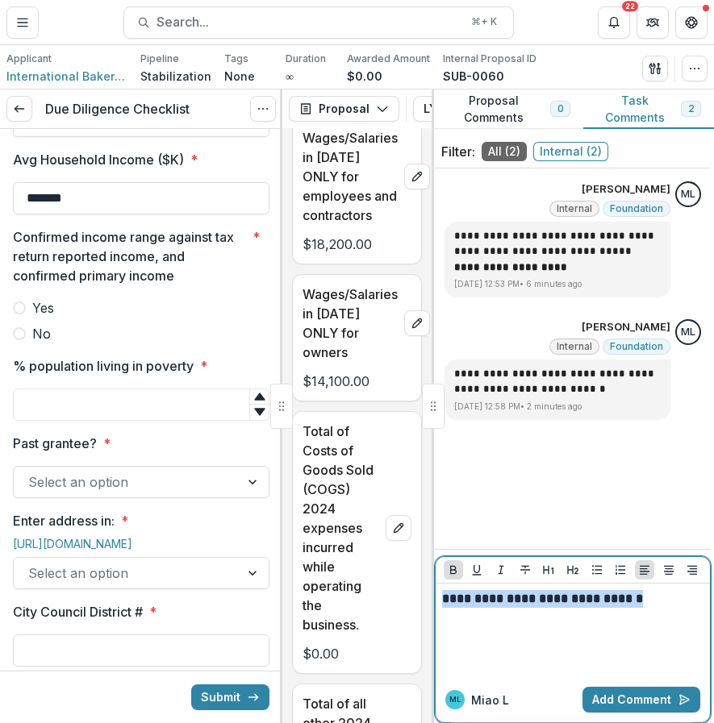
drag, startPoint x: 443, startPoint y: 599, endPoint x: 684, endPoint y: 606, distance: 240.4
click at [684, 606] on p "**********" at bounding box center [572, 599] width 261 height 18
click at [450, 564] on icon "Bold" at bounding box center [453, 570] width 13 height 13
click at [473, 606] on p "**********" at bounding box center [572, 599] width 261 height 18
drag, startPoint x: 482, startPoint y: 602, endPoint x: 439, endPoint y: 602, distance: 43.5
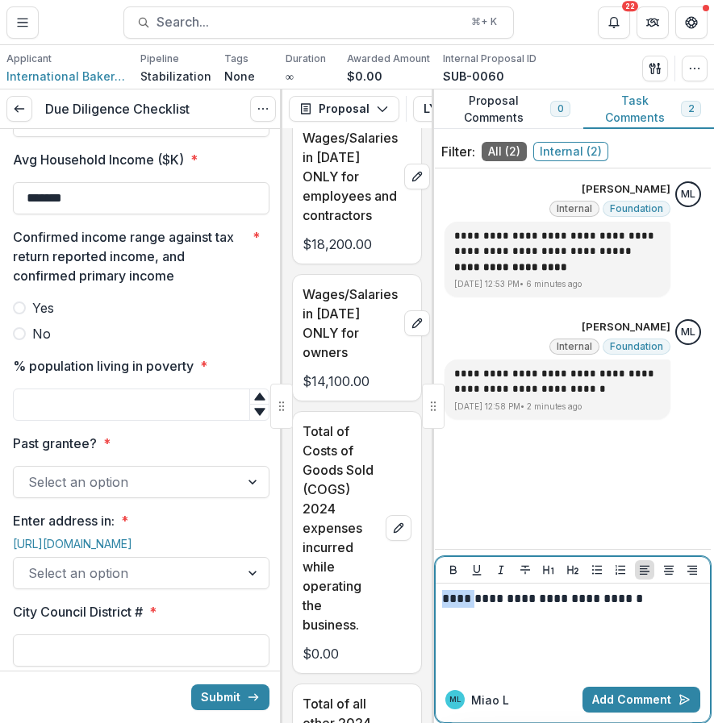
click at [439, 602] on div "**********" at bounding box center [572, 631] width 274 height 94
click at [666, 598] on p "**********" at bounding box center [572, 599] width 261 height 18
click at [514, 602] on p "**********" at bounding box center [572, 599] width 261 height 18
click at [618, 597] on p "**********" at bounding box center [572, 599] width 261 height 18
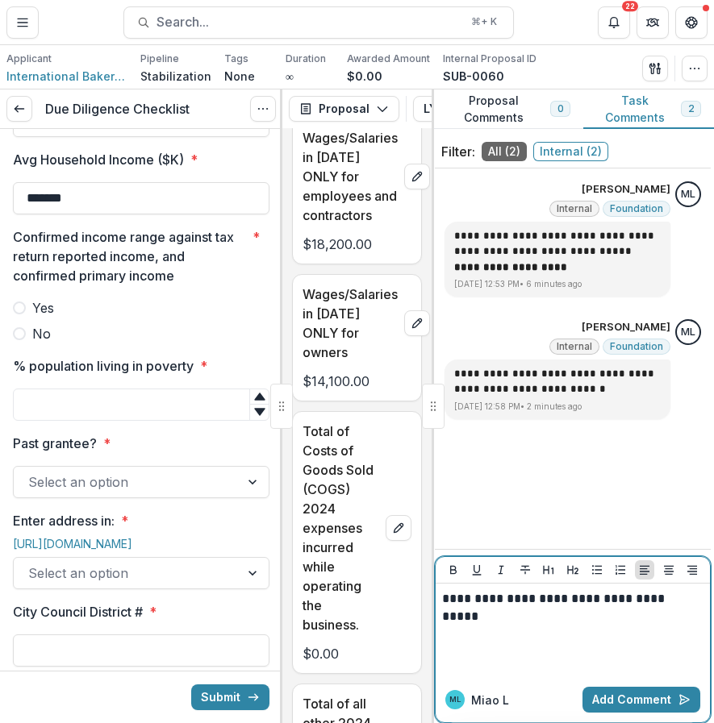
click at [685, 596] on p "**********" at bounding box center [572, 599] width 261 height 18
click at [502, 618] on p "**********" at bounding box center [572, 607] width 261 height 35
click at [530, 619] on p "**********" at bounding box center [572, 607] width 261 height 35
click at [505, 618] on p "**********" at bounding box center [572, 607] width 261 height 35
click at [576, 614] on p "**********" at bounding box center [572, 607] width 261 height 35
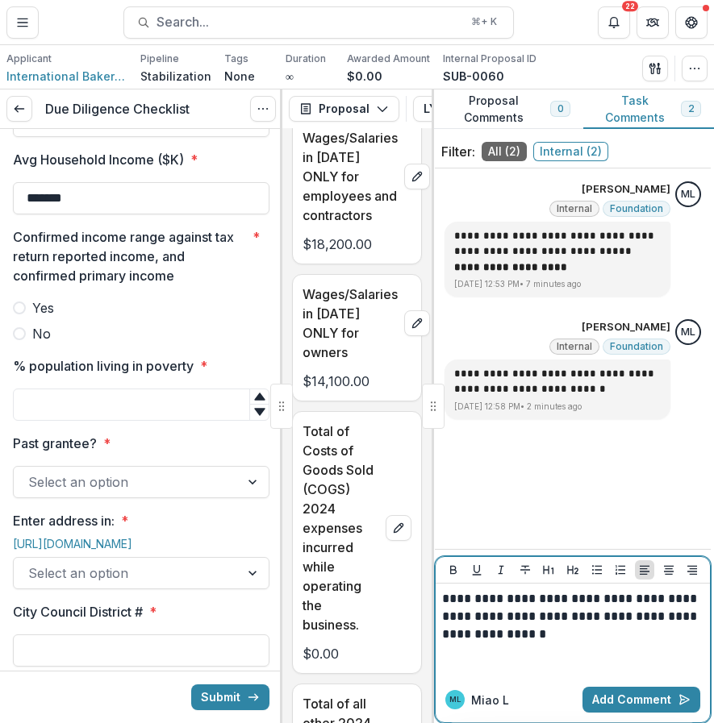
click at [506, 602] on p "**********" at bounding box center [572, 616] width 261 height 53
click at [623, 620] on p "**********" at bounding box center [572, 616] width 261 height 53
click at [637, 694] on button "Add Comment" at bounding box center [641, 700] width 118 height 26
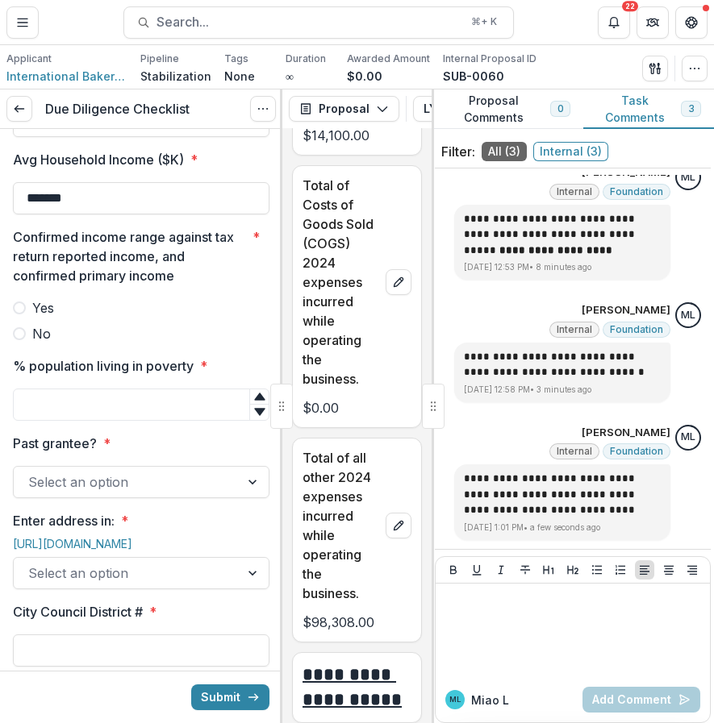
scroll to position [14522, 0]
click at [226, 343] on div "Yes No" at bounding box center [141, 320] width 256 height 45
click at [56, 343] on label "No" at bounding box center [141, 333] width 256 height 19
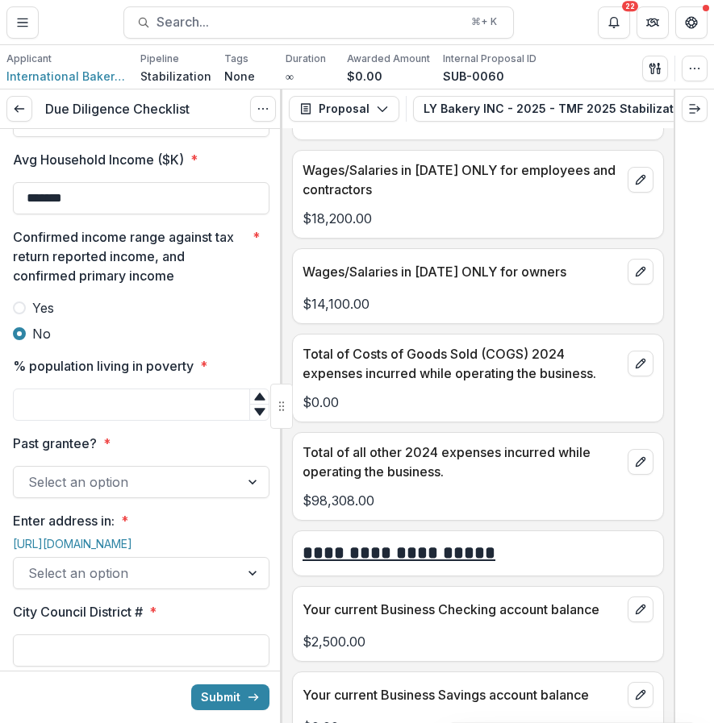
scroll to position [6802, 0]
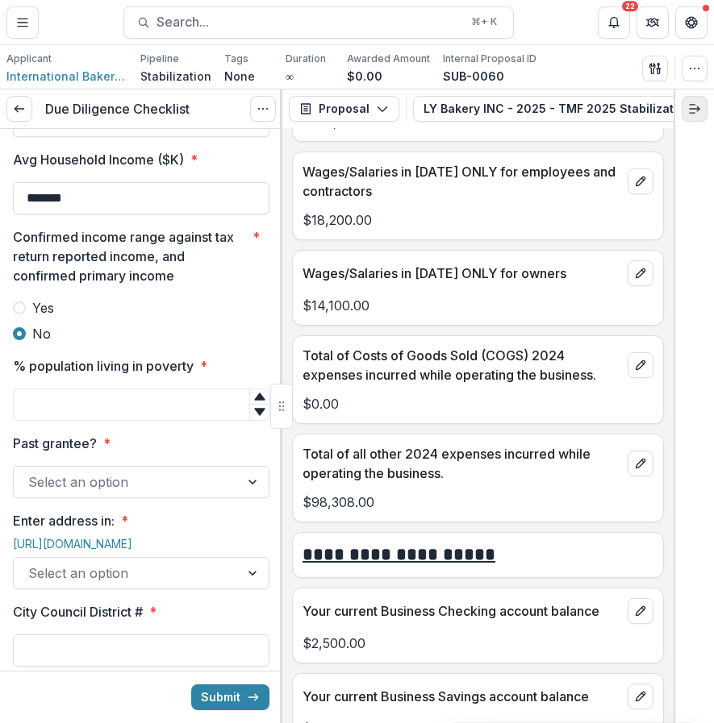
click at [693, 110] on icon "Expand right" at bounding box center [694, 108] width 13 height 13
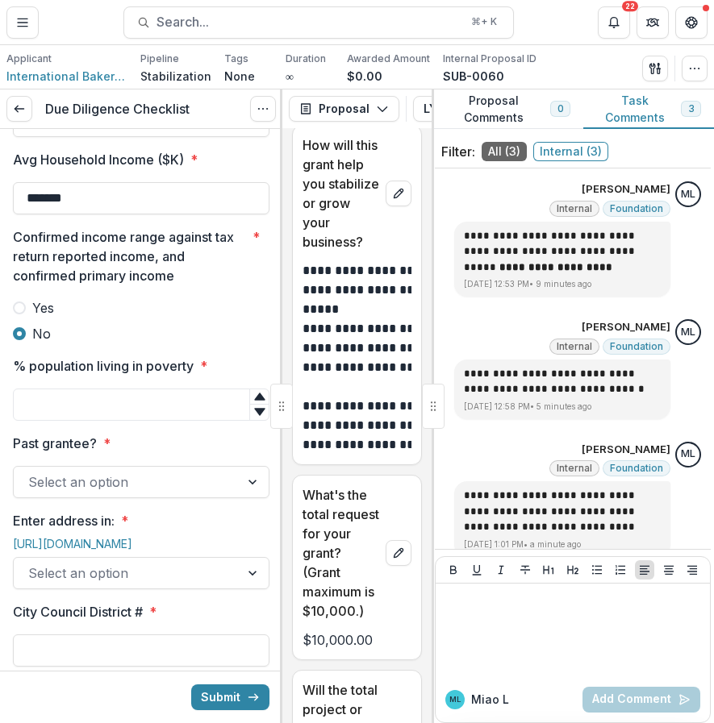
scroll to position [14606, 0]
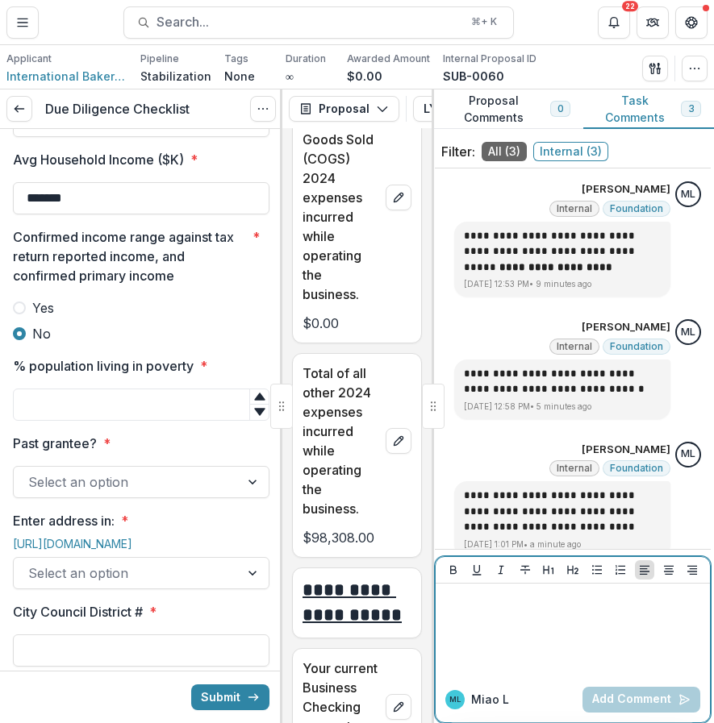
click at [503, 610] on div at bounding box center [572, 630] width 261 height 81
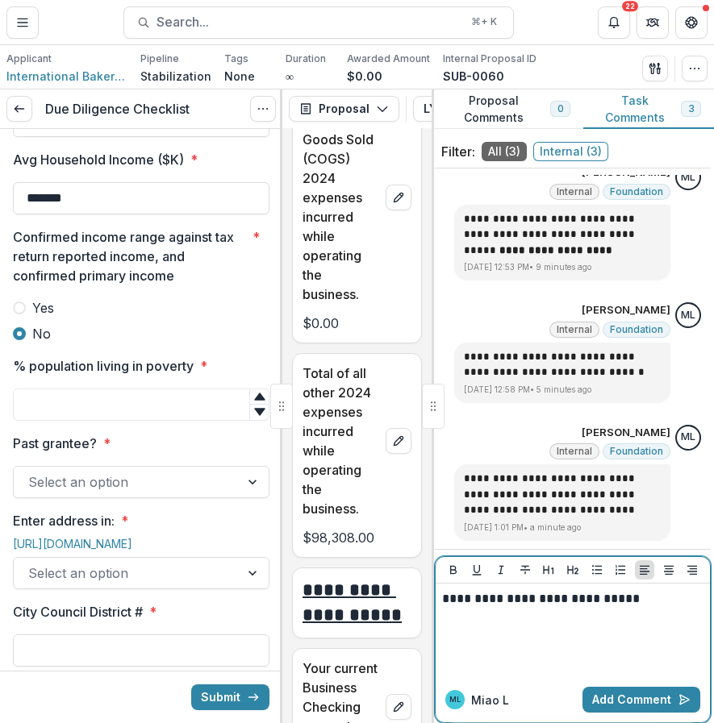
click at [602, 601] on p "**********" at bounding box center [570, 599] width 256 height 18
click at [670, 599] on p "**********" at bounding box center [570, 599] width 256 height 18
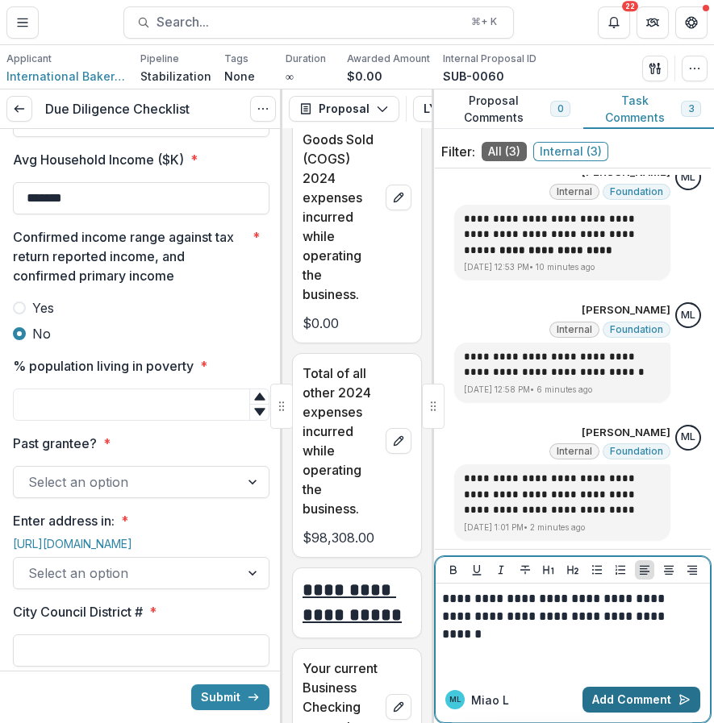
click at [620, 704] on button "Add Comment" at bounding box center [641, 700] width 118 height 26
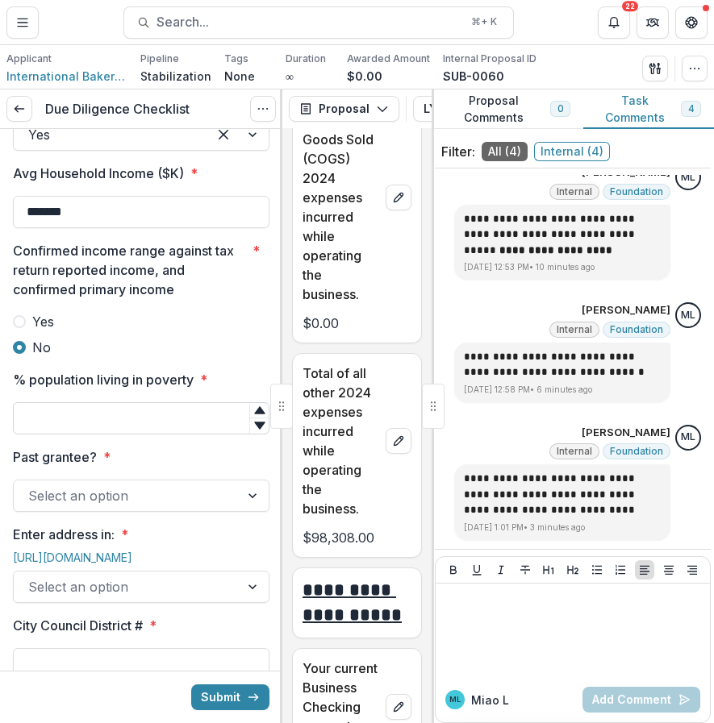
scroll to position [1439, 0]
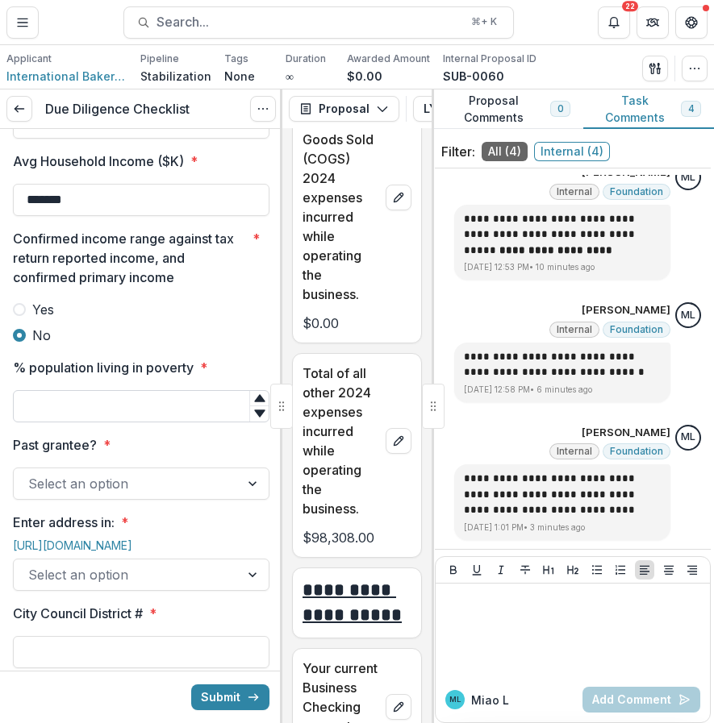
click at [171, 423] on input "% population living in poverty *" at bounding box center [141, 406] width 256 height 32
type input "**"
click at [191, 685] on button "Submit" at bounding box center [230, 698] width 78 height 26
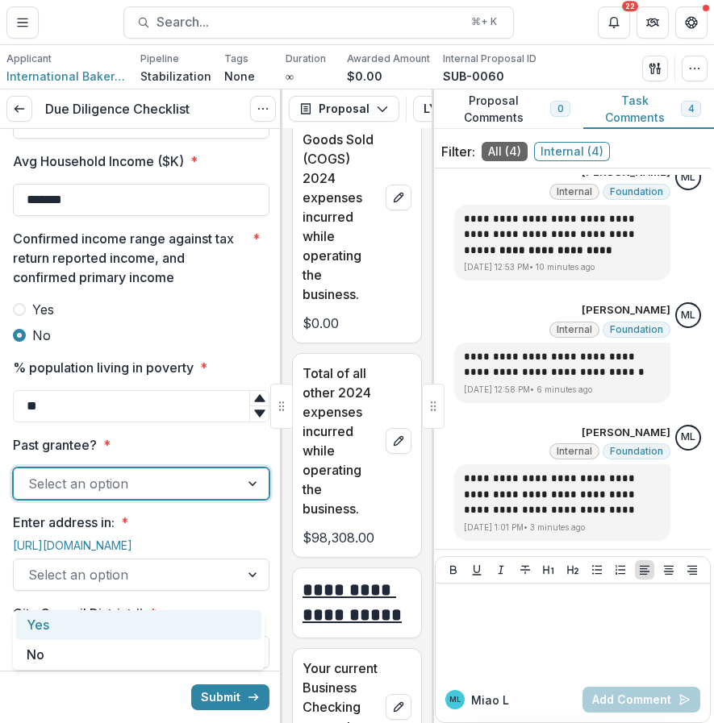
click at [160, 495] on div at bounding box center [126, 484] width 197 height 23
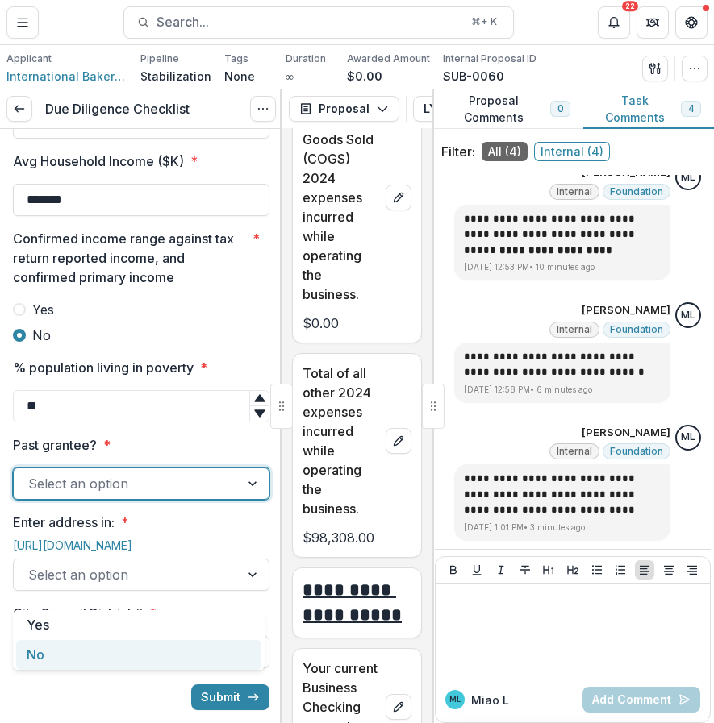
click at [46, 663] on div "No" at bounding box center [138, 655] width 245 height 30
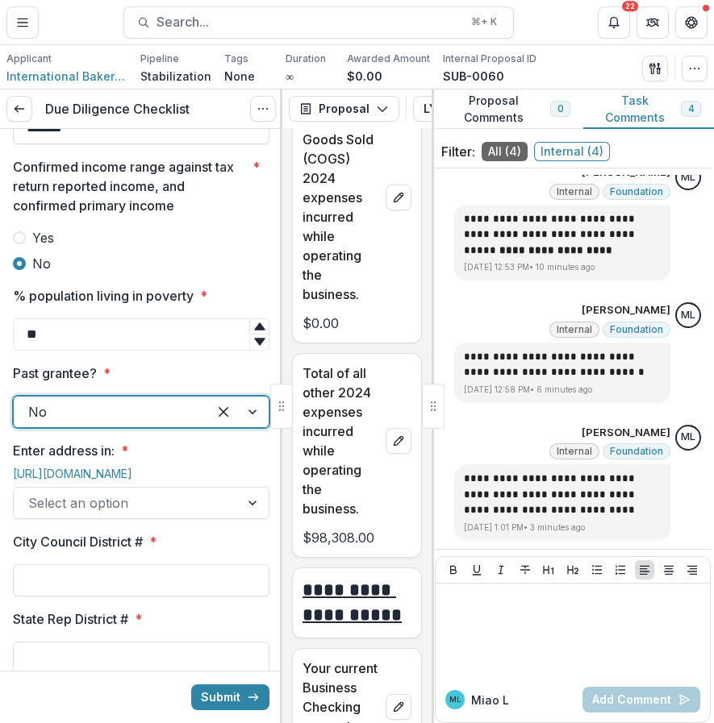
scroll to position [1531, 0]
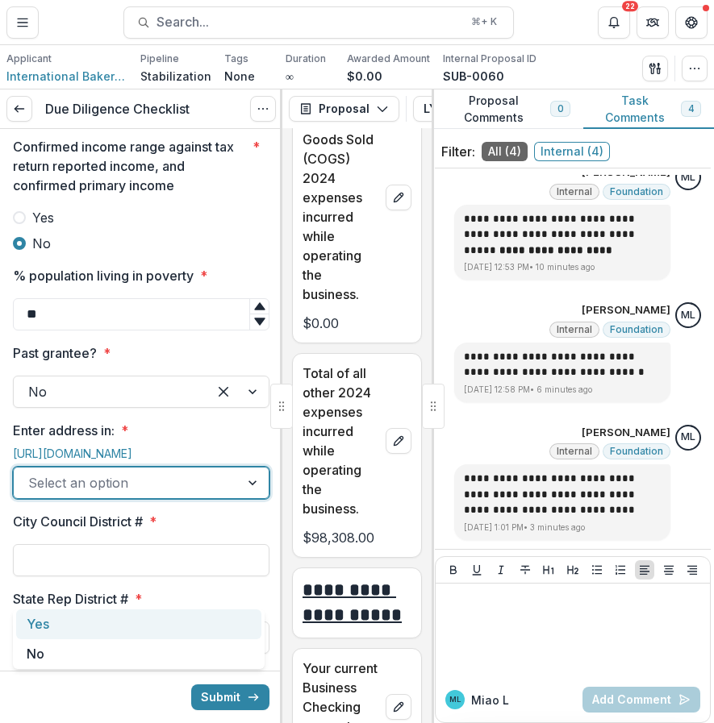
click at [105, 494] on div at bounding box center [126, 483] width 197 height 23
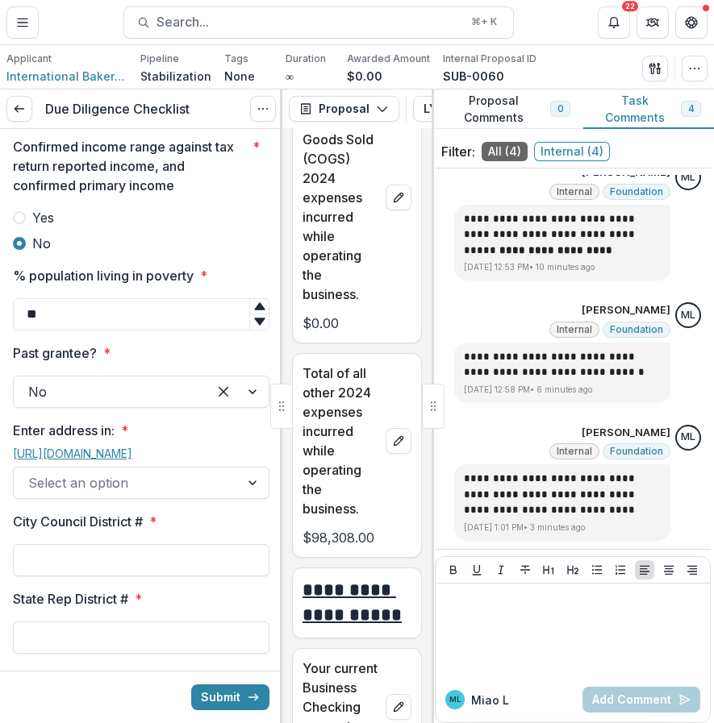
click at [119, 460] on link "[URL][DOMAIN_NAME]" at bounding box center [72, 454] width 119 height 14
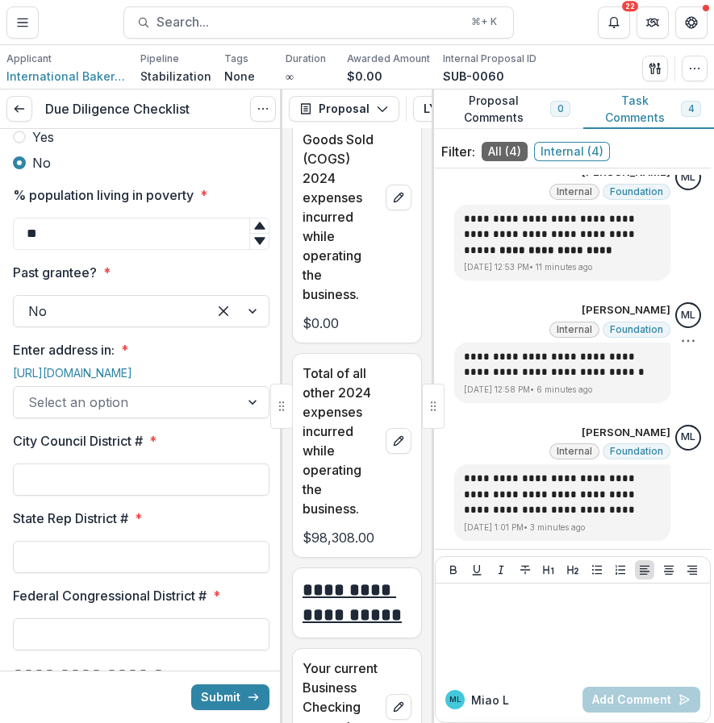
scroll to position [1682, 0]
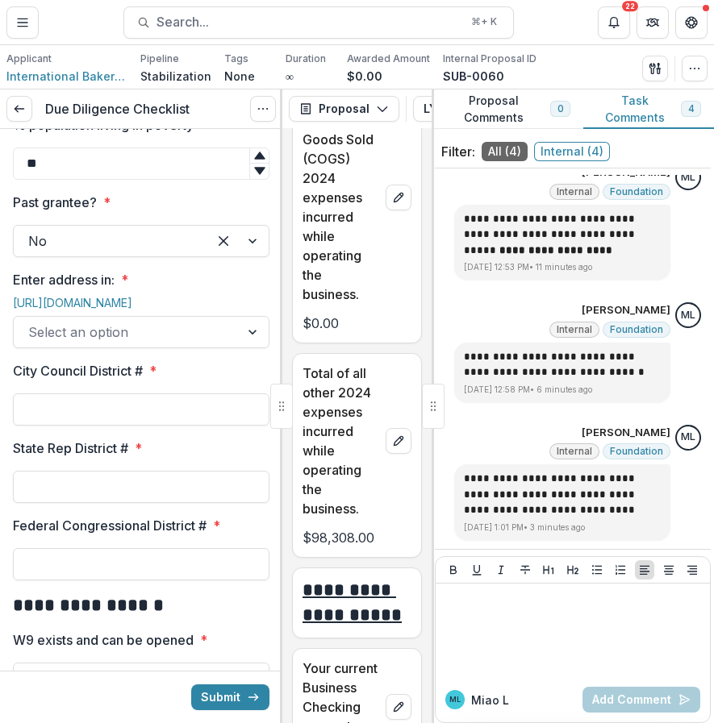
click at [138, 343] on div at bounding box center [126, 332] width 197 height 23
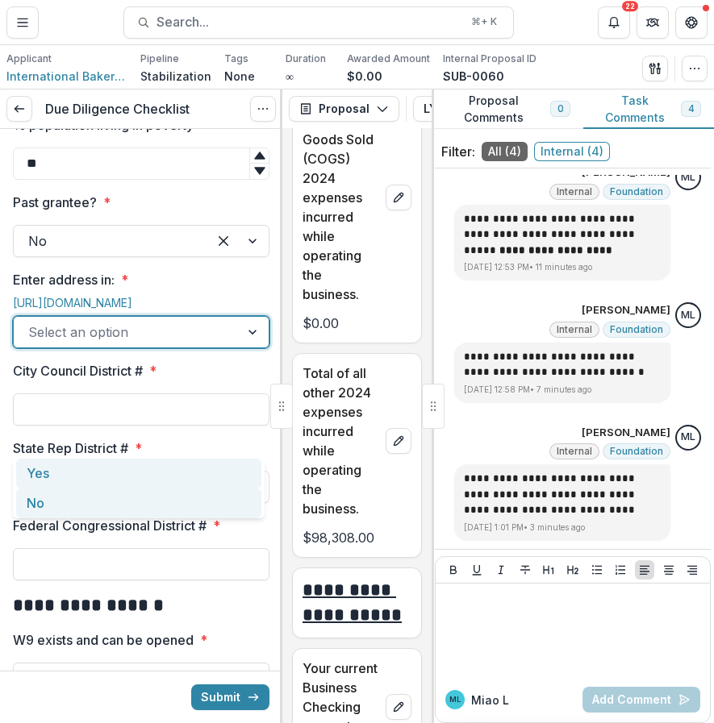
click at [102, 489] on div "No" at bounding box center [138, 504] width 245 height 30
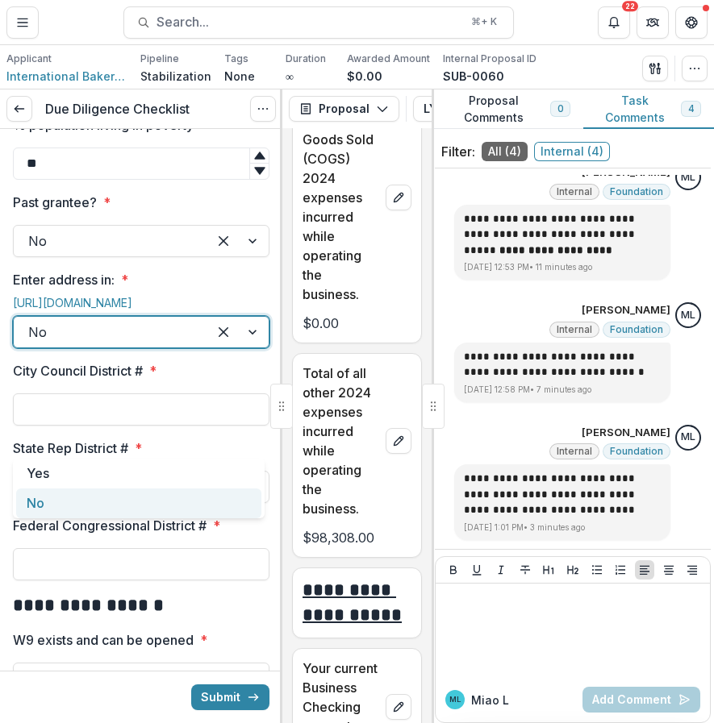
click at [121, 343] on div at bounding box center [110, 332] width 164 height 23
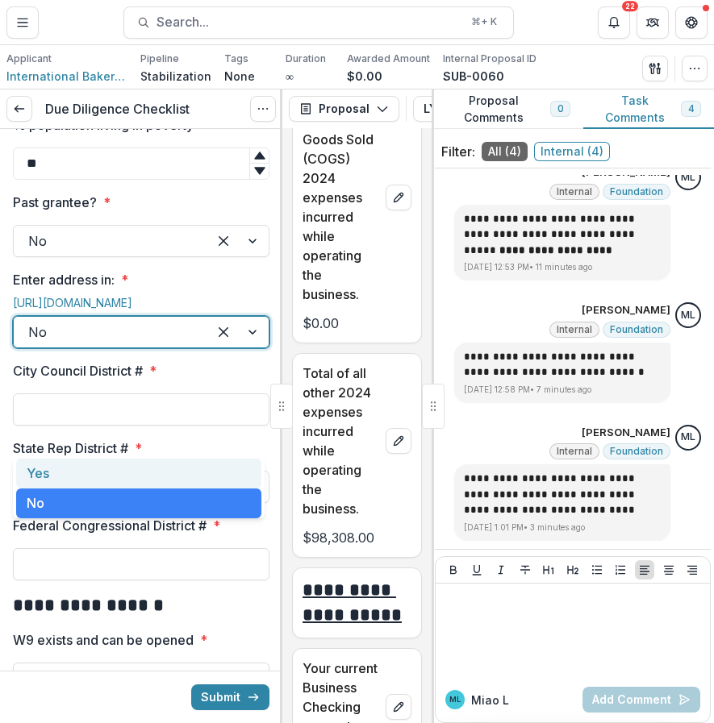
click at [105, 473] on div "Yes" at bounding box center [138, 474] width 245 height 30
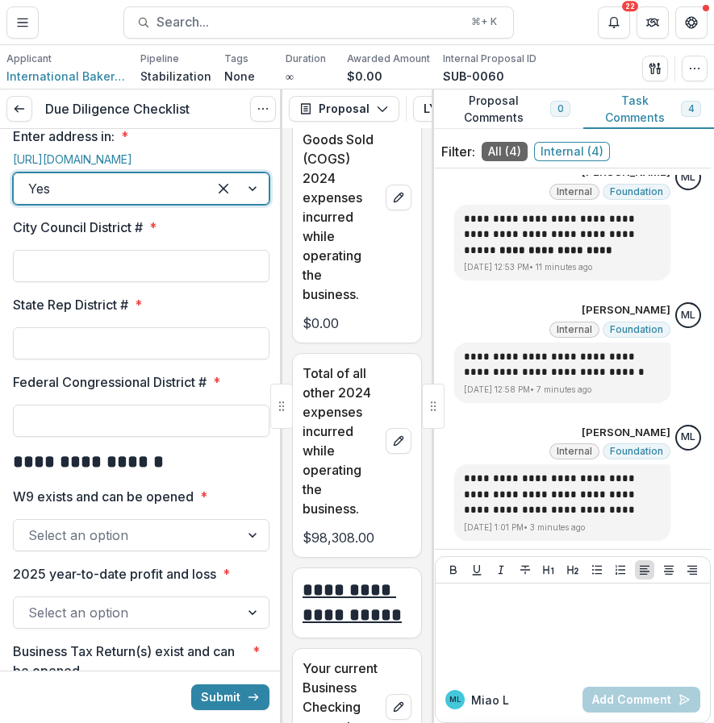
scroll to position [1832, 0]
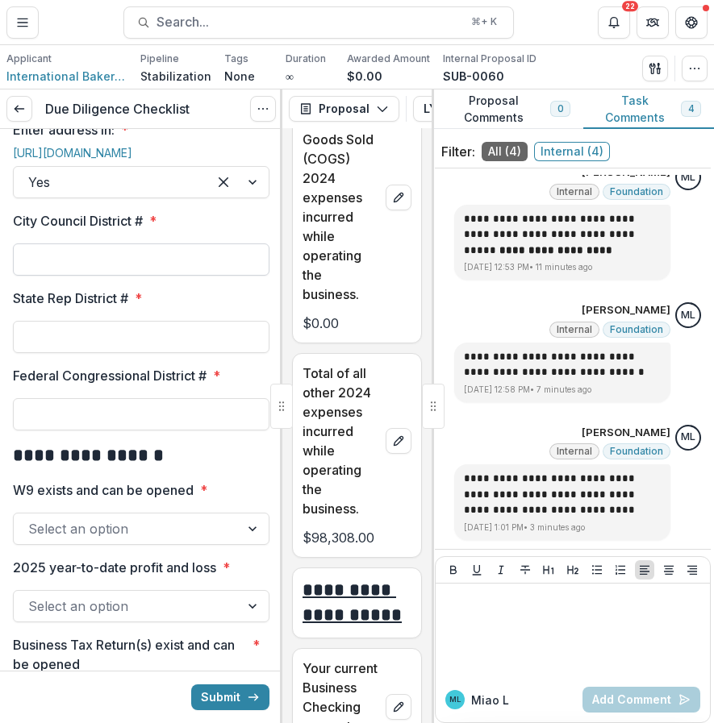
click at [174, 276] on input "City Council District # *" at bounding box center [141, 260] width 256 height 32
type input "*"
click at [139, 353] on input "State Rep District # *" at bounding box center [141, 337] width 256 height 32
type input "***"
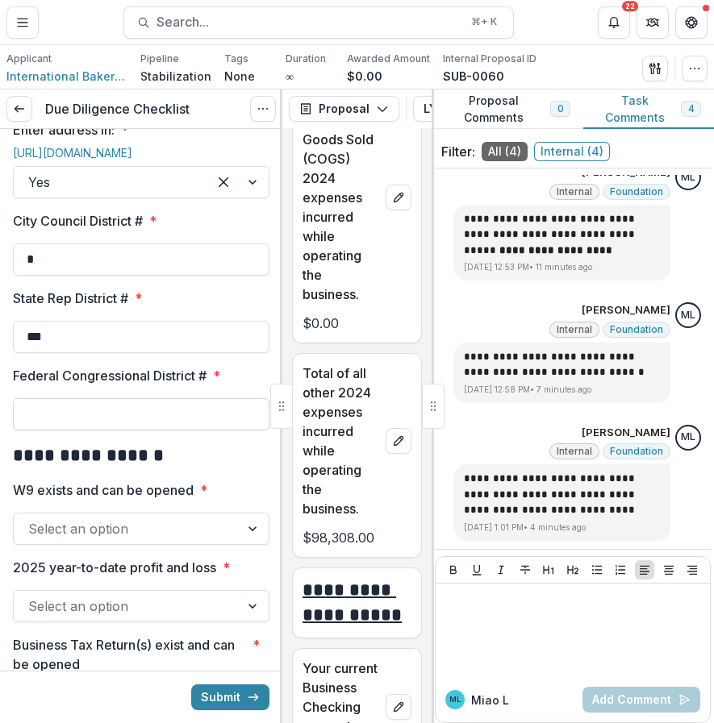
click at [103, 431] on input "Federal Congressional District # *" at bounding box center [141, 414] width 256 height 32
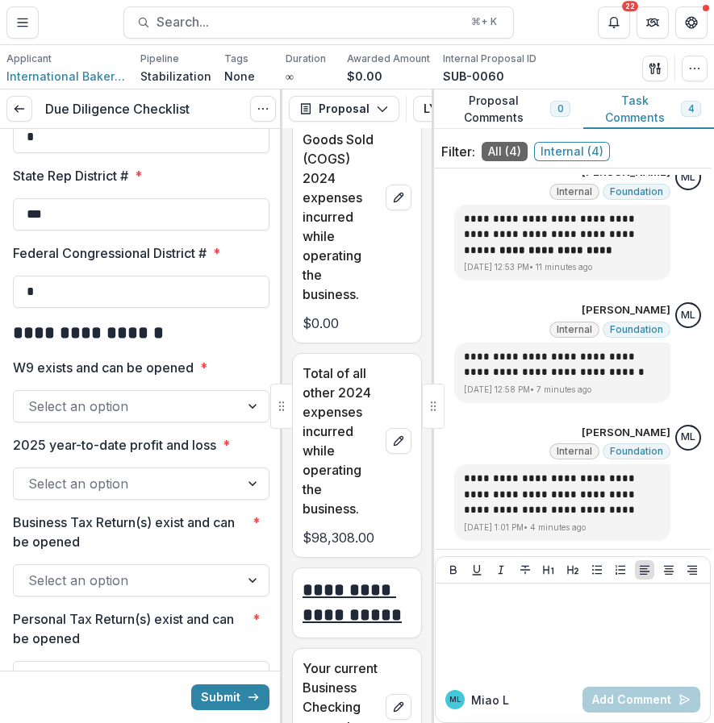
scroll to position [1961, 0]
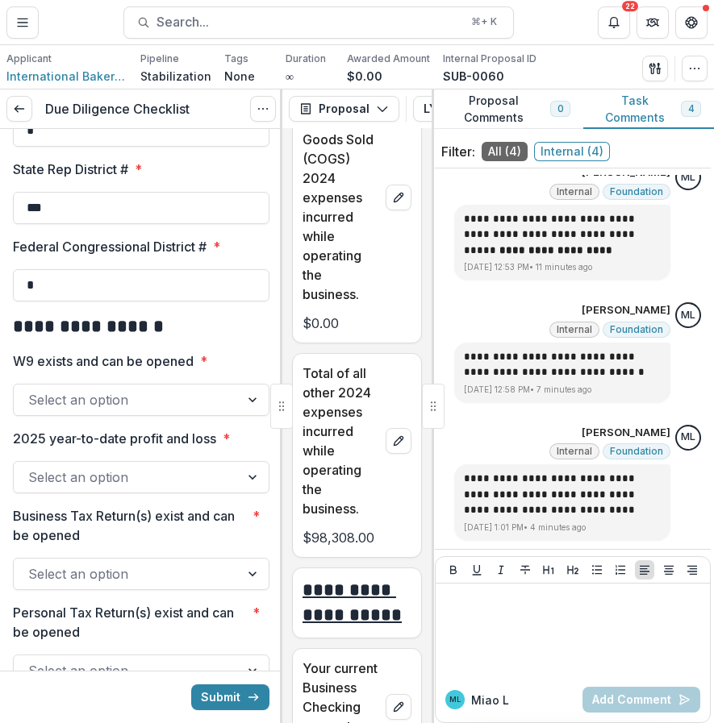
type input "*"
click at [161, 411] on div at bounding box center [126, 400] width 197 height 23
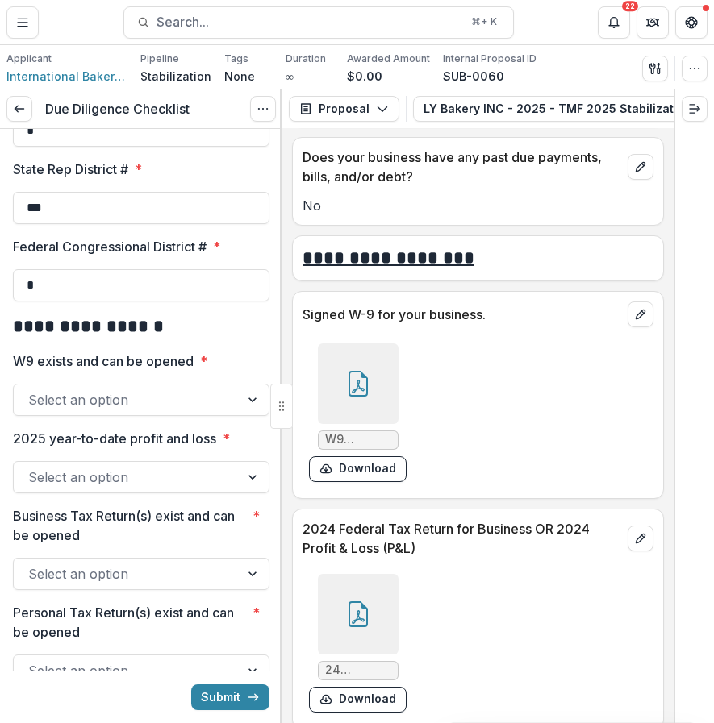
scroll to position [8032, 0]
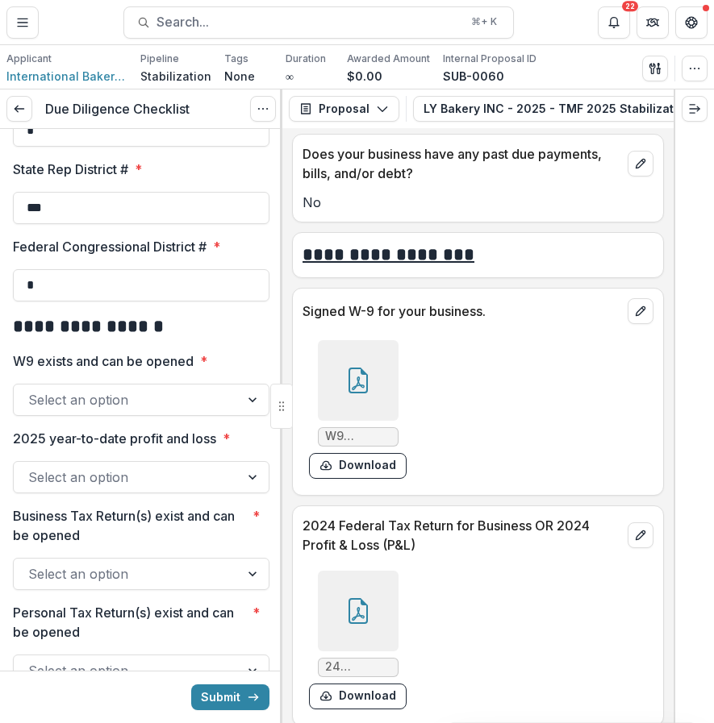
click at [378, 393] on div at bounding box center [358, 380] width 81 height 81
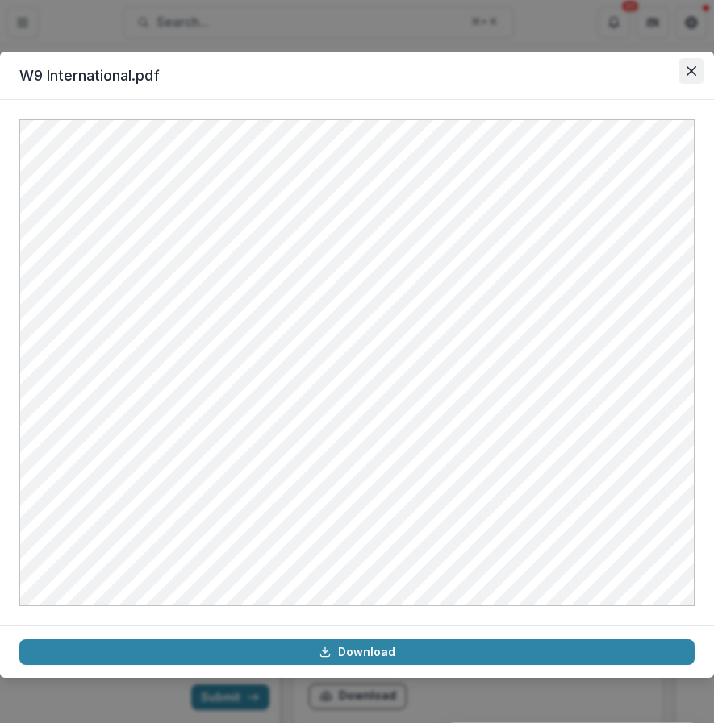
click at [679, 75] on button "Close" at bounding box center [691, 71] width 26 height 26
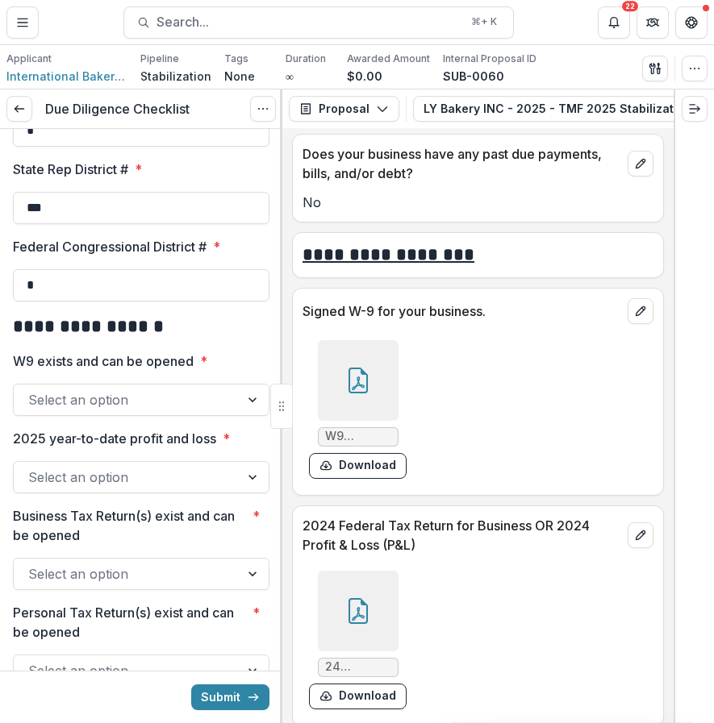
click at [145, 411] on div at bounding box center [126, 400] width 197 height 23
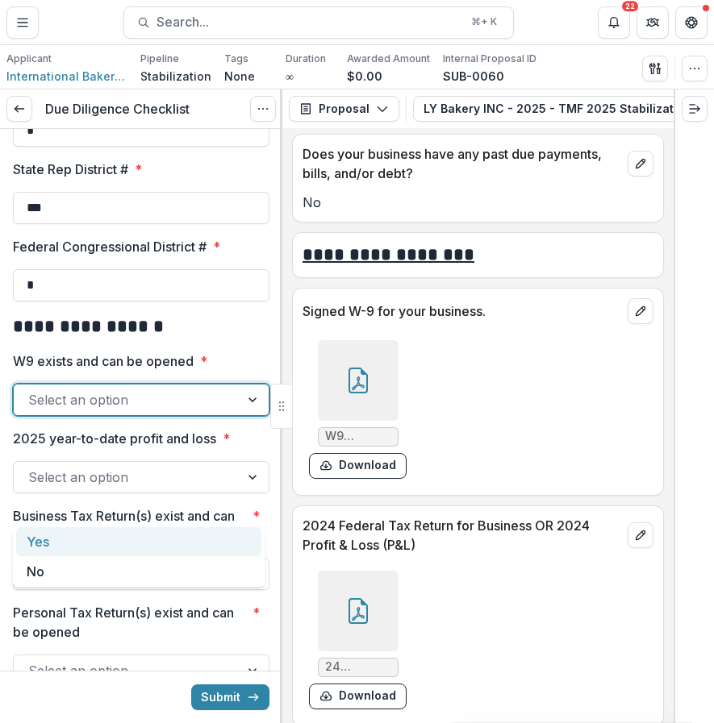
click at [108, 547] on div "Yes" at bounding box center [138, 542] width 245 height 30
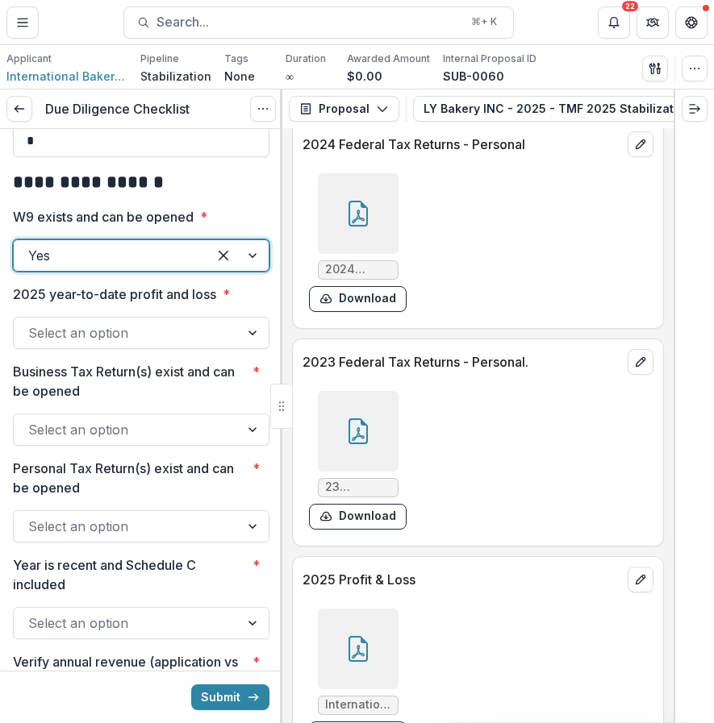
scroll to position [9191, 0]
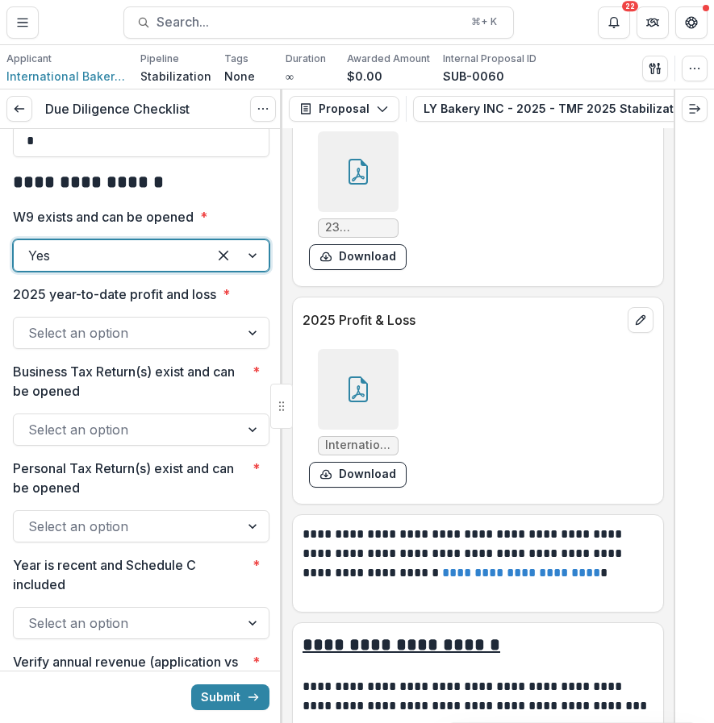
click at [361, 393] on div at bounding box center [358, 389] width 81 height 81
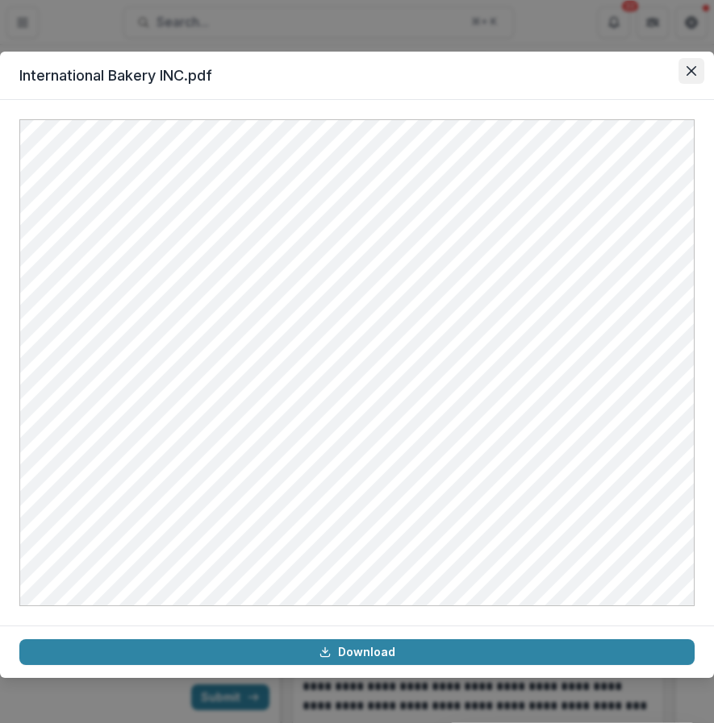
click at [689, 75] on icon "Close" at bounding box center [691, 71] width 10 height 10
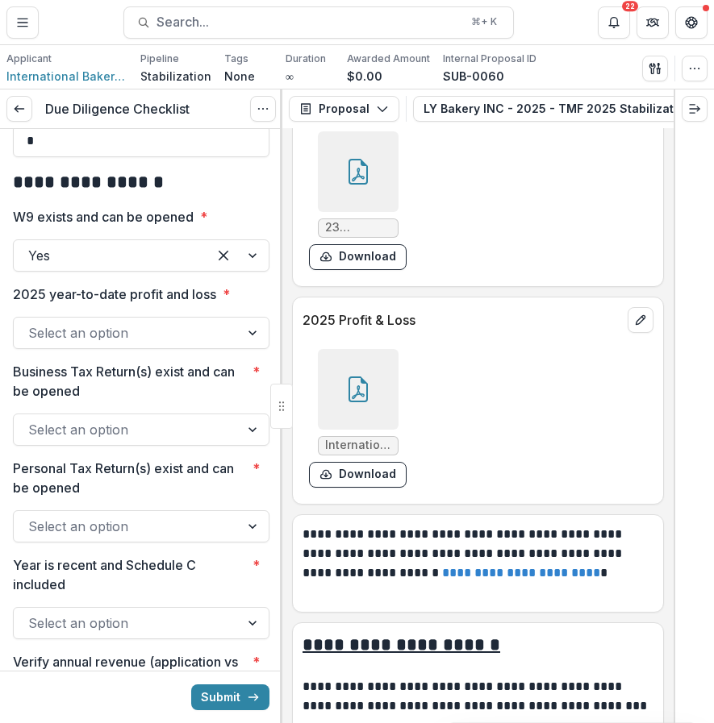
click at [152, 462] on div "**********" at bounding box center [141, 57] width 256 height 4066
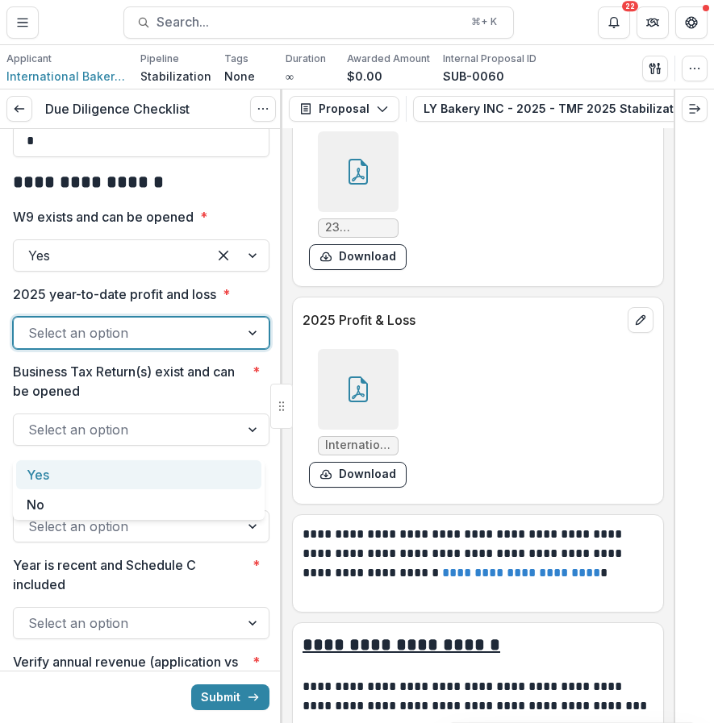
click at [152, 344] on div at bounding box center [126, 333] width 197 height 23
click at [105, 480] on div "Yes" at bounding box center [138, 475] width 245 height 30
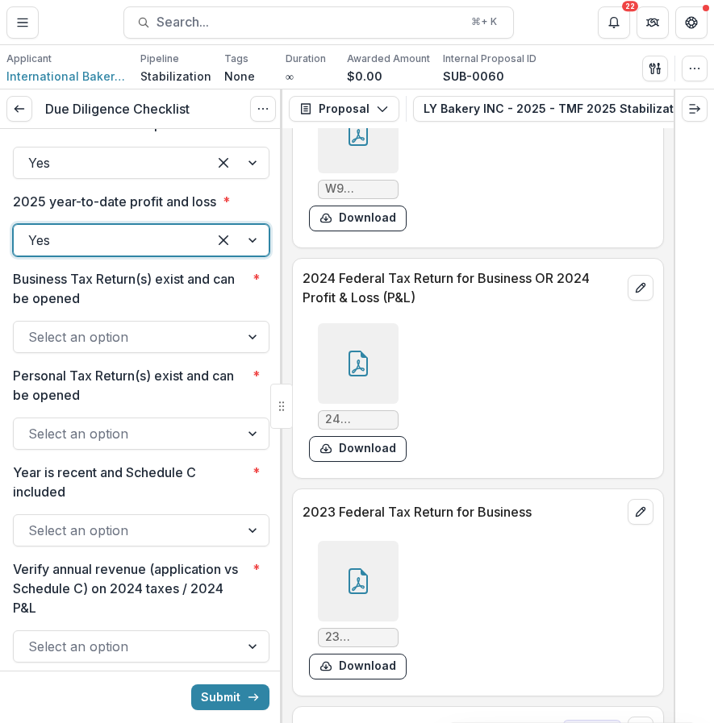
scroll to position [8262, 0]
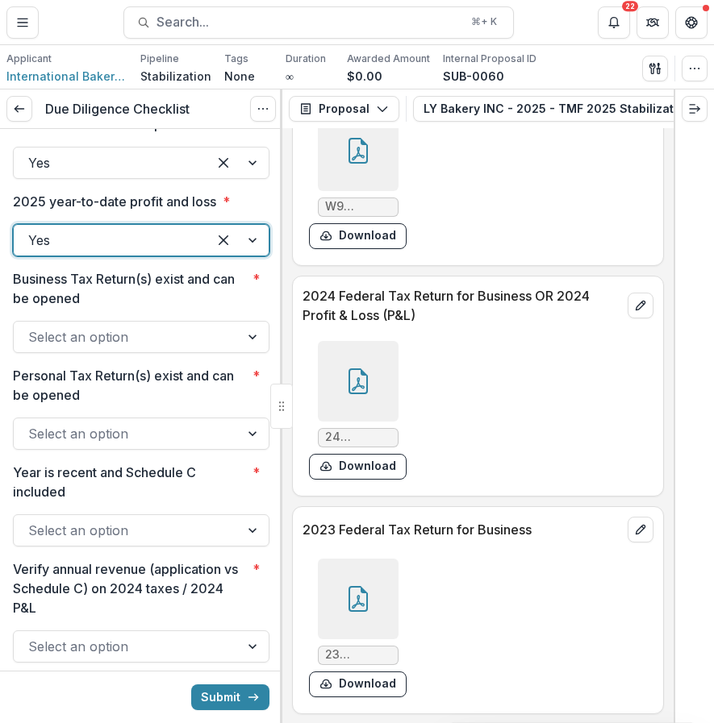
click at [320, 370] on div at bounding box center [358, 381] width 81 height 81
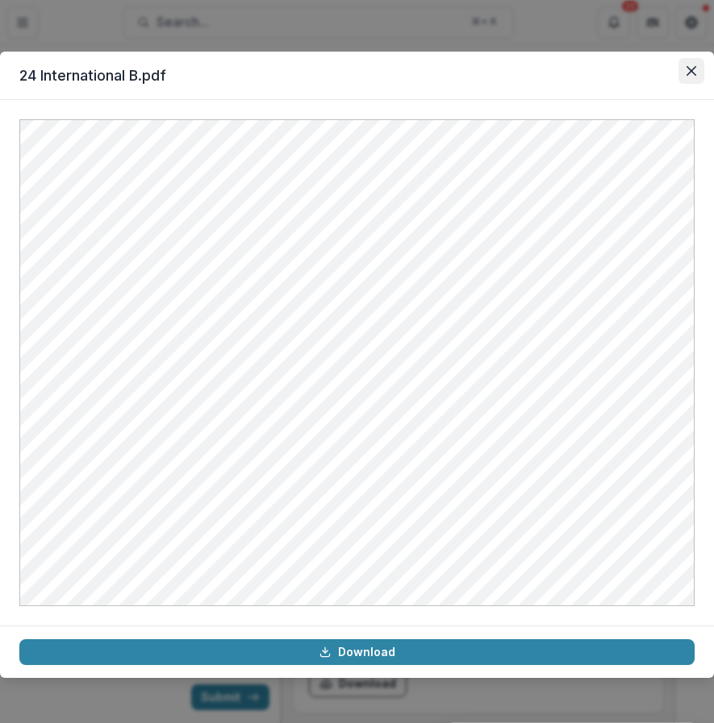
click at [681, 73] on button "Close" at bounding box center [691, 71] width 26 height 26
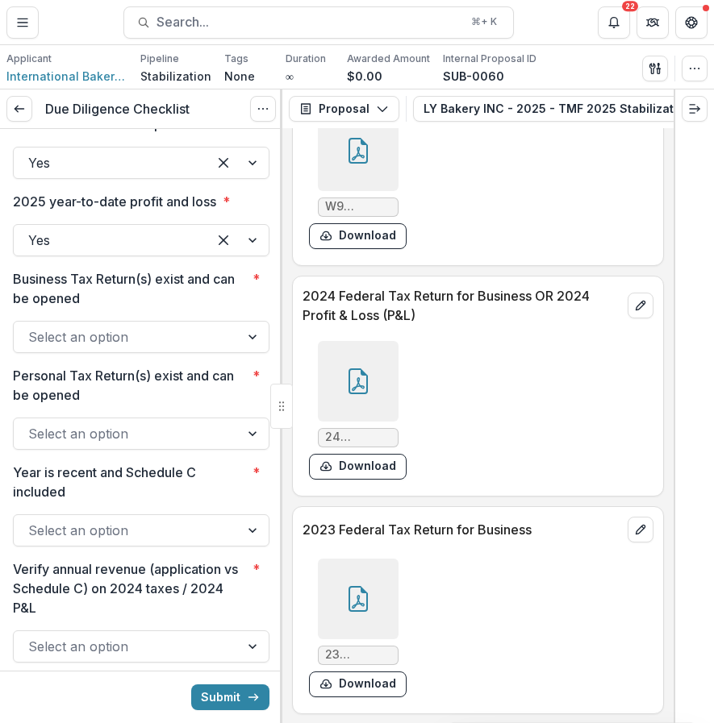
click at [329, 599] on div at bounding box center [358, 599] width 81 height 81
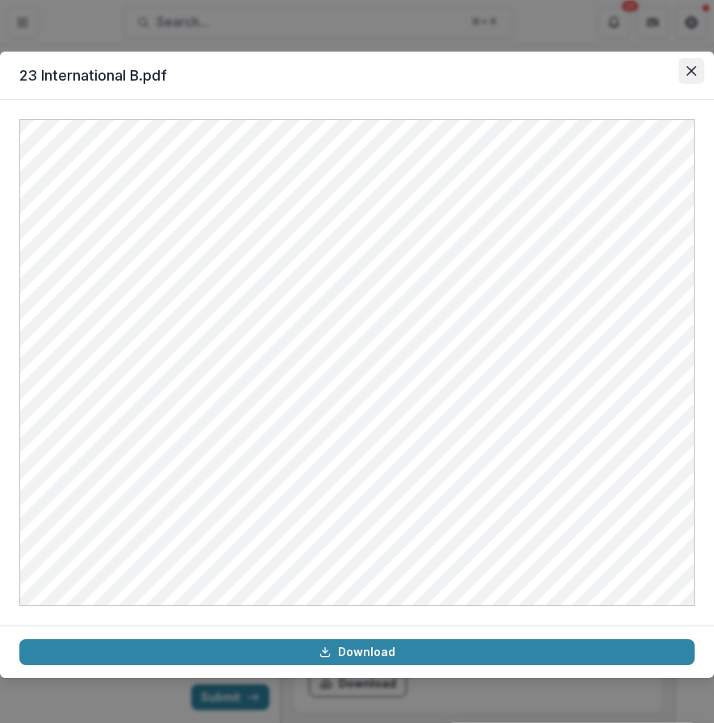
click at [685, 75] on button "Close" at bounding box center [691, 71] width 26 height 26
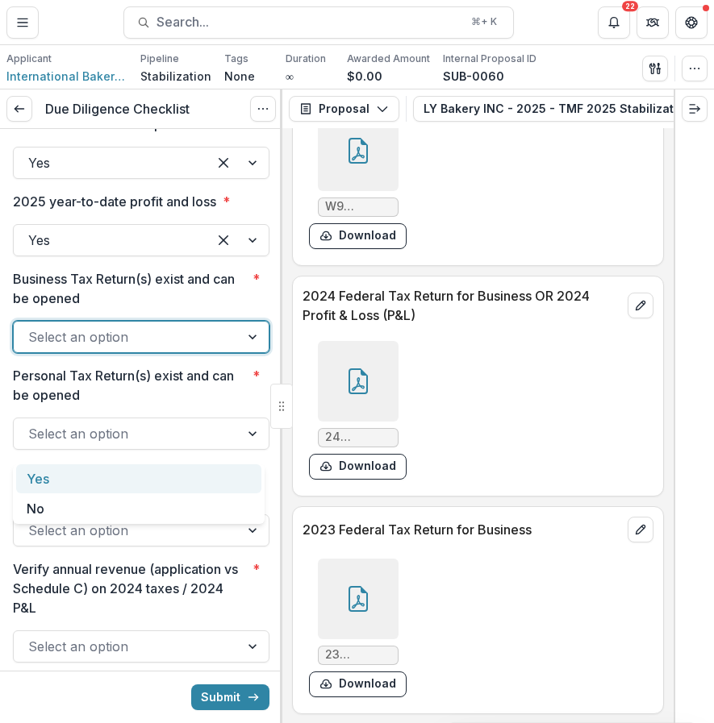
click at [194, 348] on div at bounding box center [126, 337] width 197 height 23
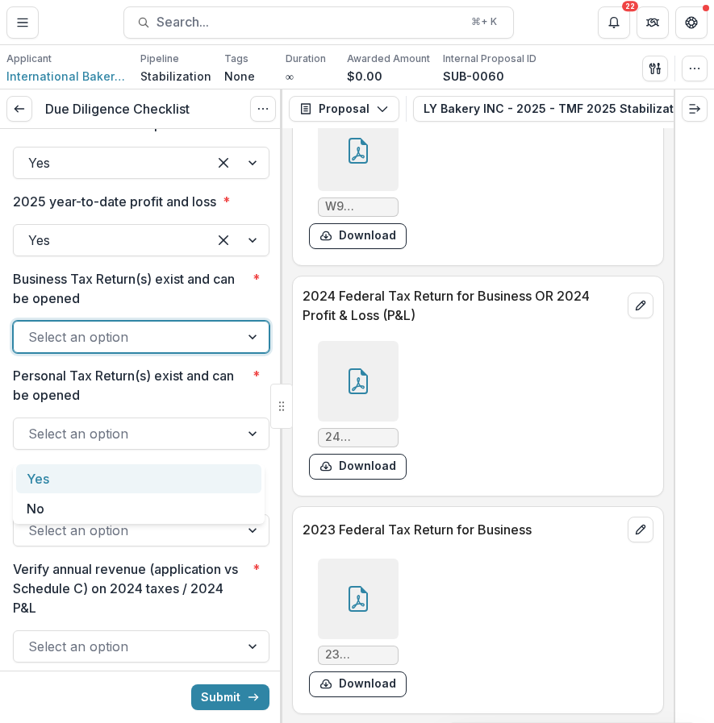
click at [205, 348] on div at bounding box center [126, 337] width 197 height 23
click at [175, 481] on div "Yes" at bounding box center [138, 479] width 245 height 30
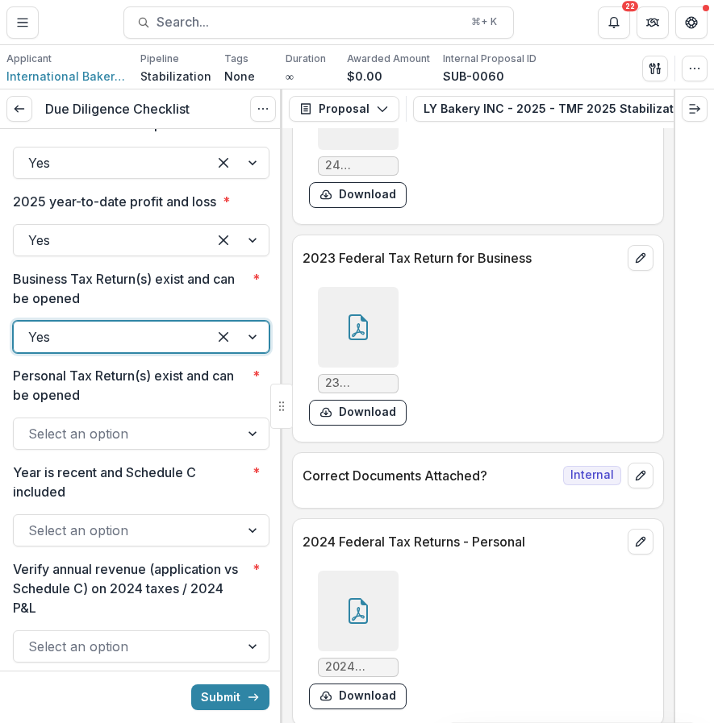
scroll to position [8573, 0]
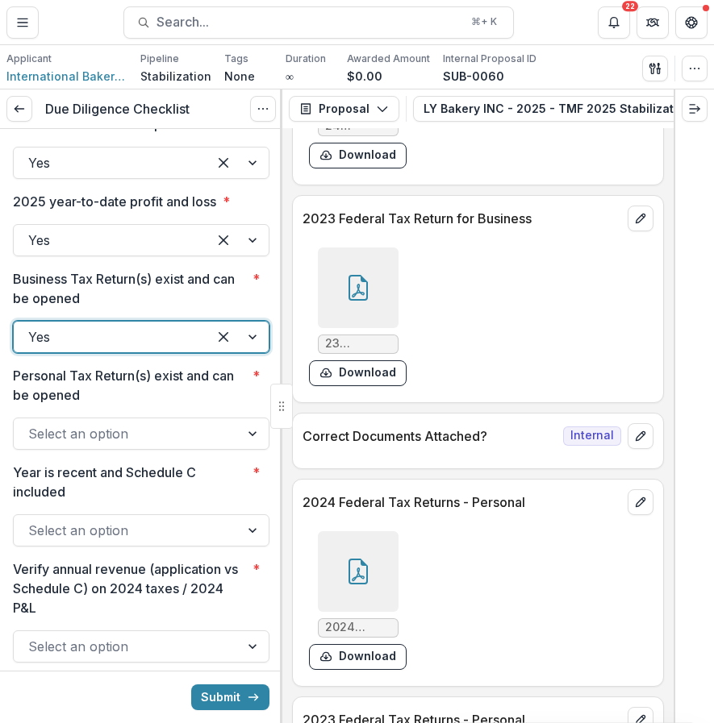
click at [360, 559] on icon at bounding box center [357, 572] width 19 height 26
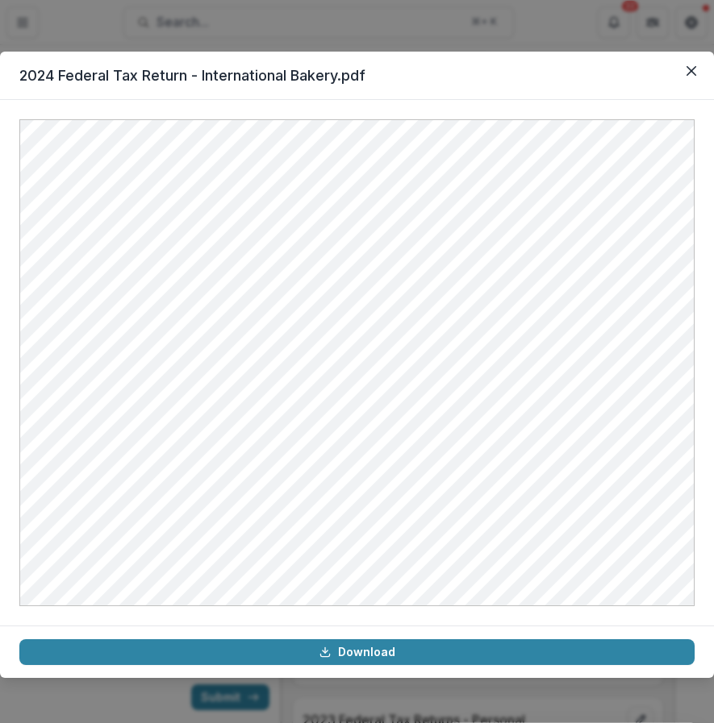
click at [589, 31] on div "2024 Federal Tax Return - International Bakery.pdf Download" at bounding box center [357, 361] width 714 height 723
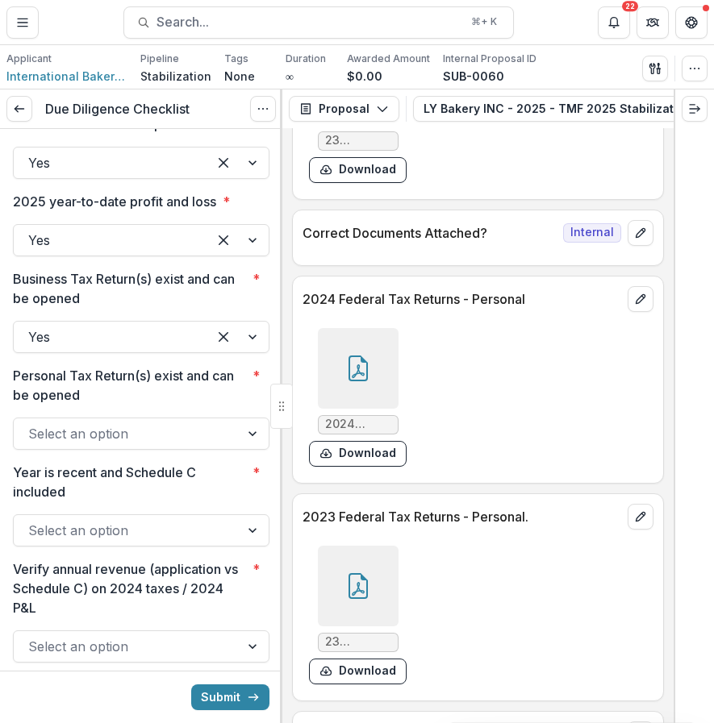
scroll to position [8827, 0]
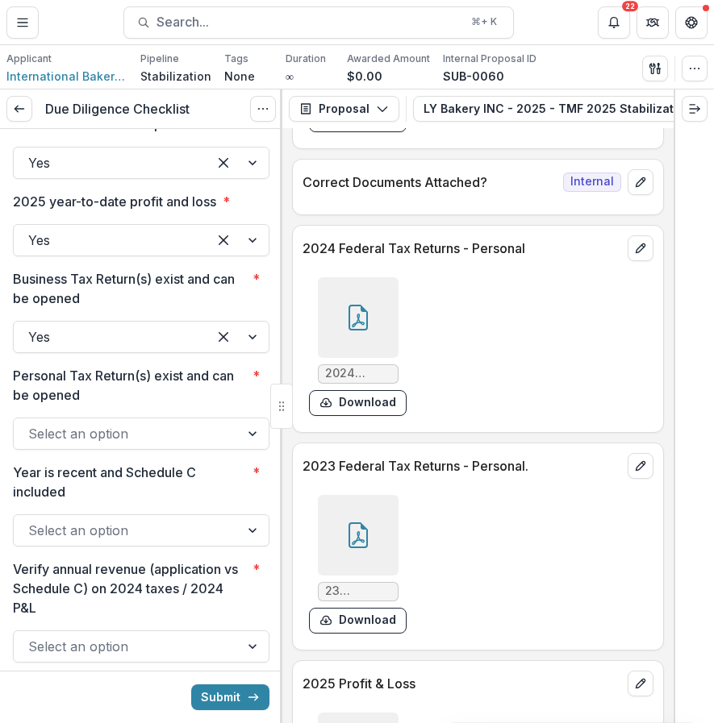
click at [334, 543] on div at bounding box center [358, 535] width 81 height 81
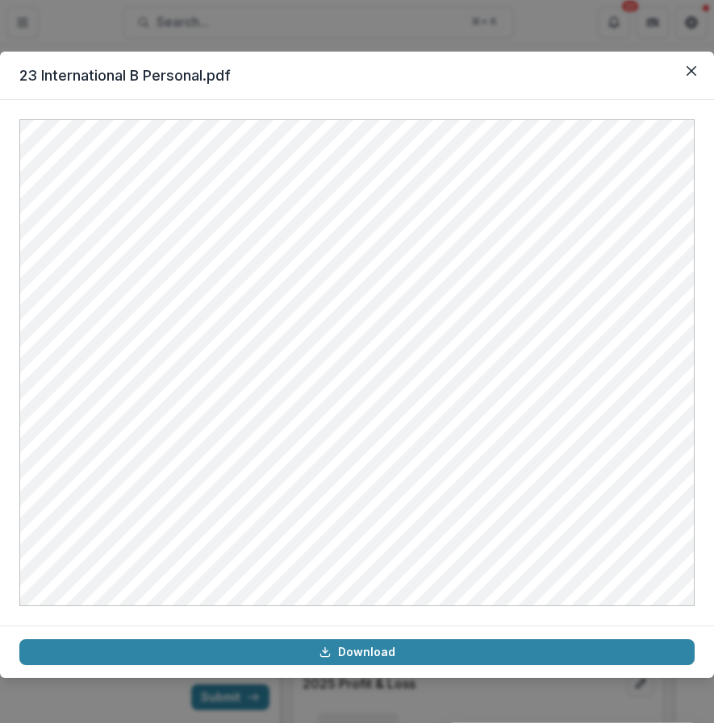
click at [198, 697] on div "23 International B Personal.pdf Download" at bounding box center [357, 361] width 714 height 723
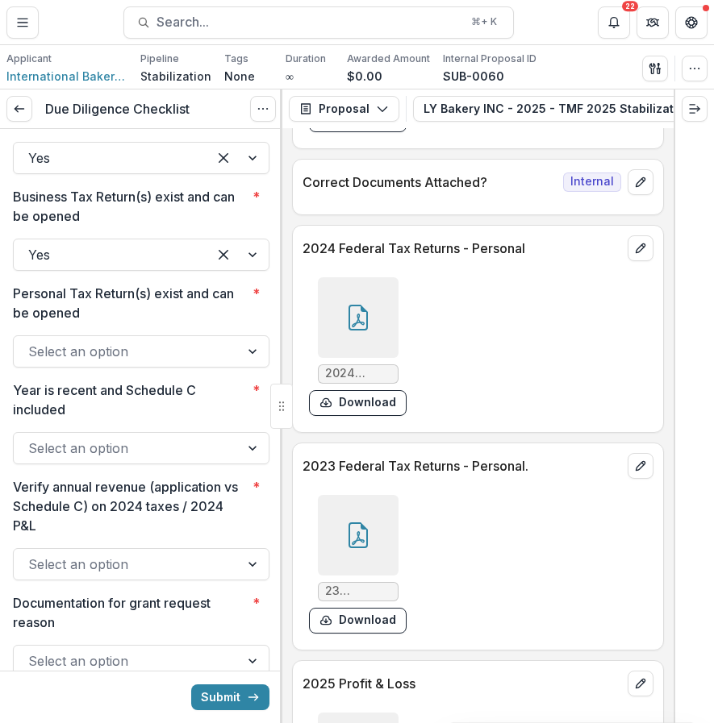
scroll to position [2314, 0]
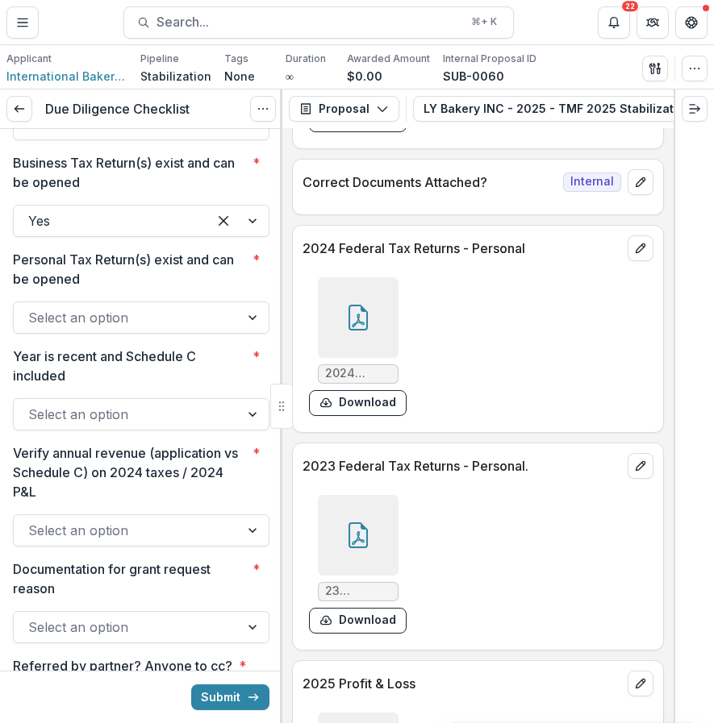
click at [167, 334] on div "Select an option" at bounding box center [141, 318] width 256 height 32
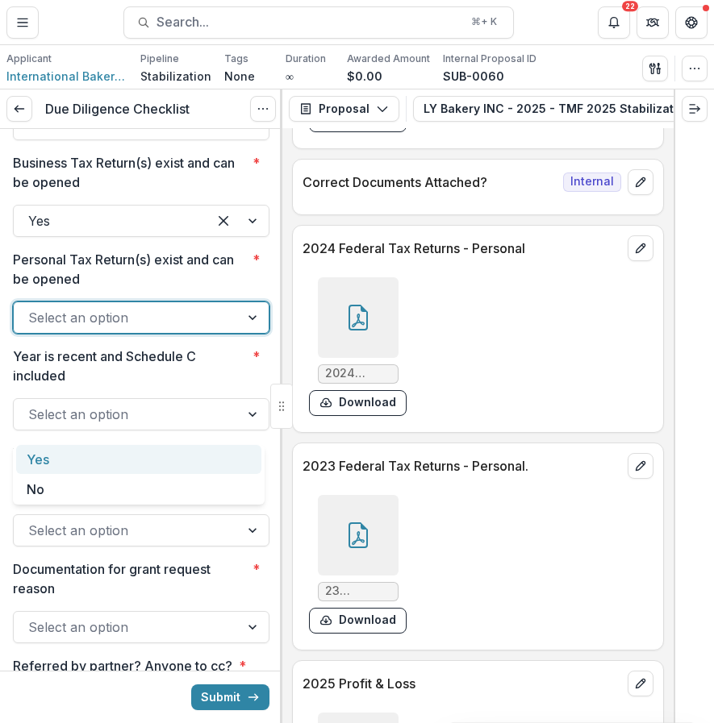
click at [150, 459] on div "Yes" at bounding box center [138, 460] width 245 height 30
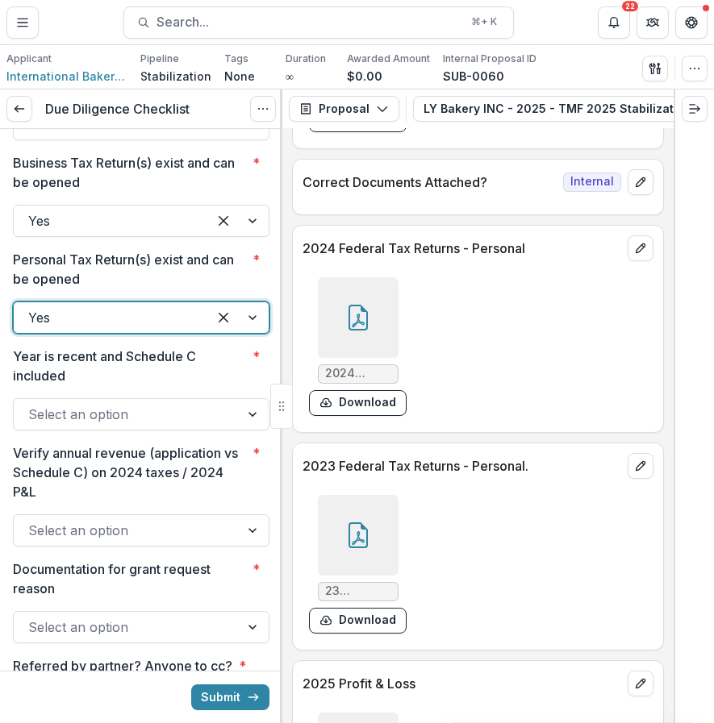
scroll to position [2402, 0]
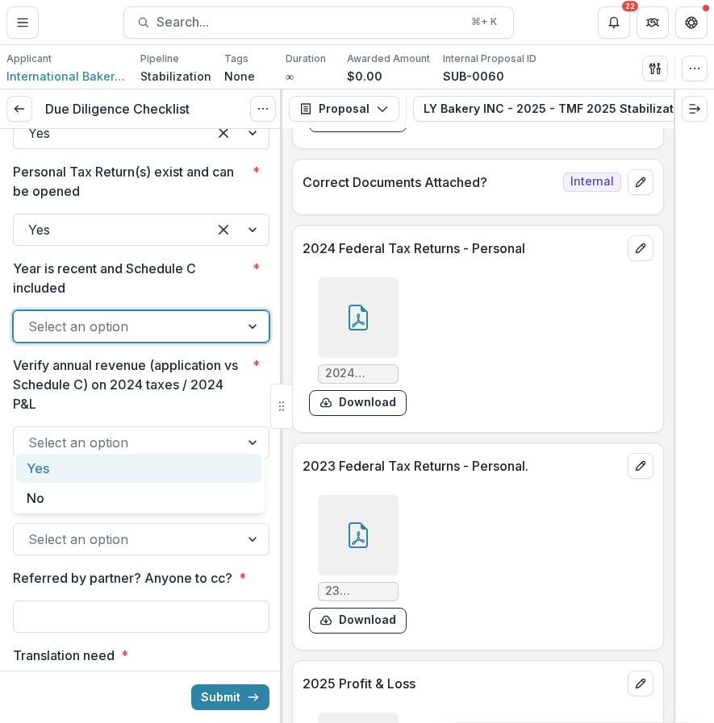
click at [145, 338] on div at bounding box center [126, 326] width 197 height 23
click at [118, 463] on div "Yes" at bounding box center [138, 469] width 245 height 30
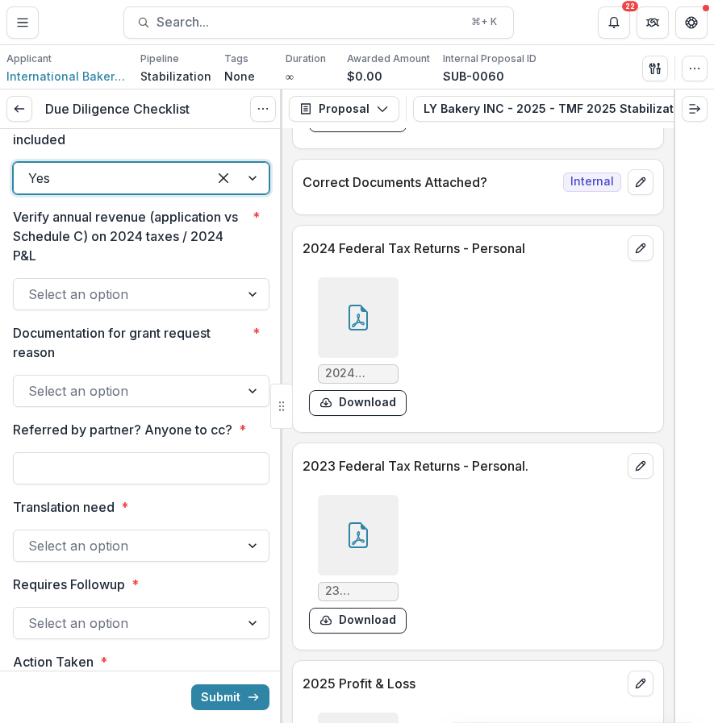
scroll to position [2560, 0]
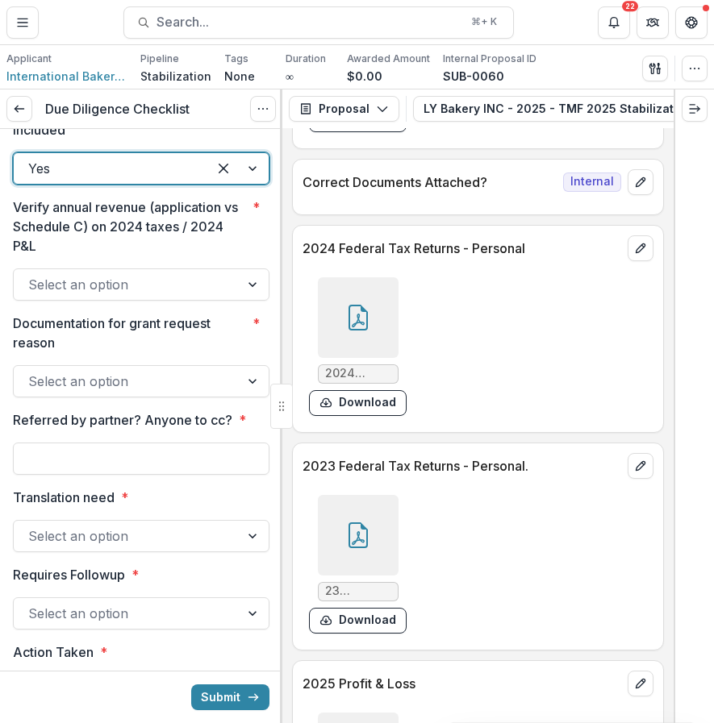
click at [139, 296] on div at bounding box center [126, 284] width 197 height 23
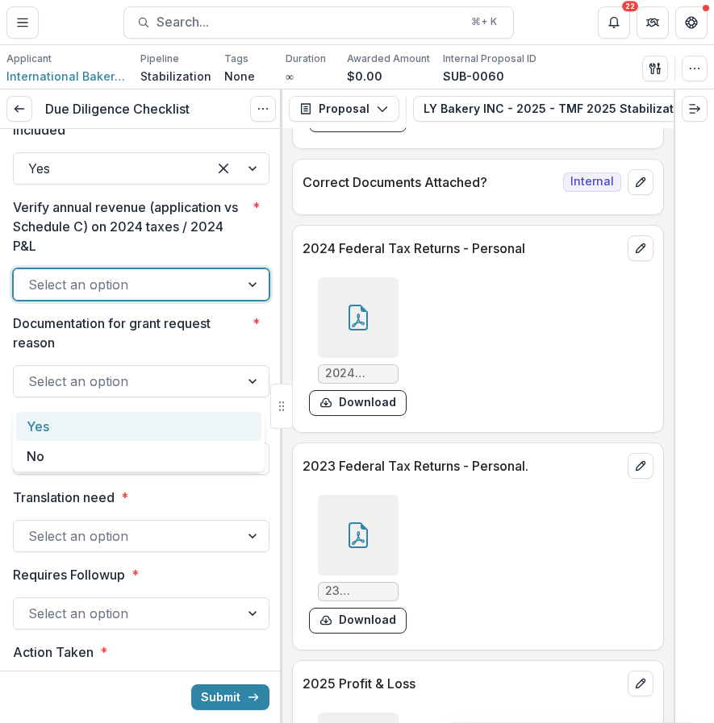
click at [123, 416] on div "Yes" at bounding box center [138, 427] width 245 height 30
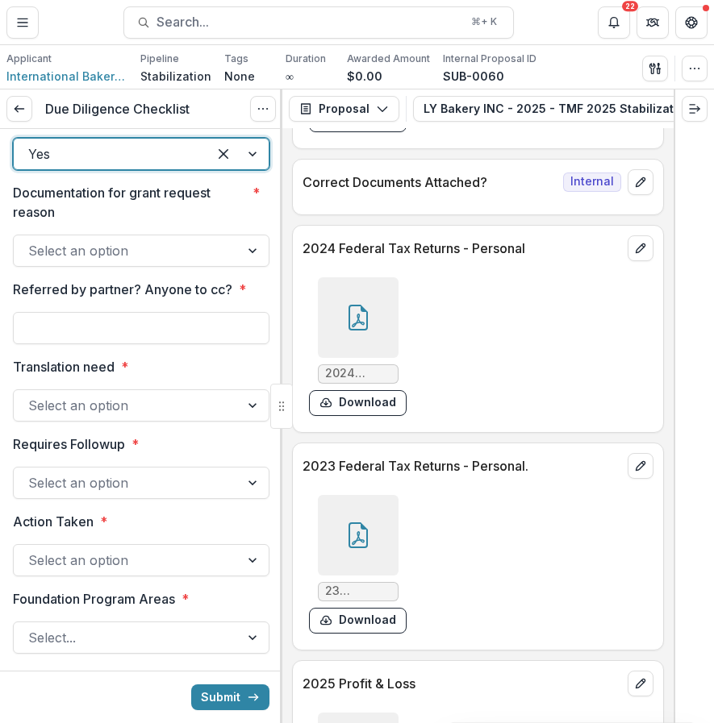
scroll to position [2698, 0]
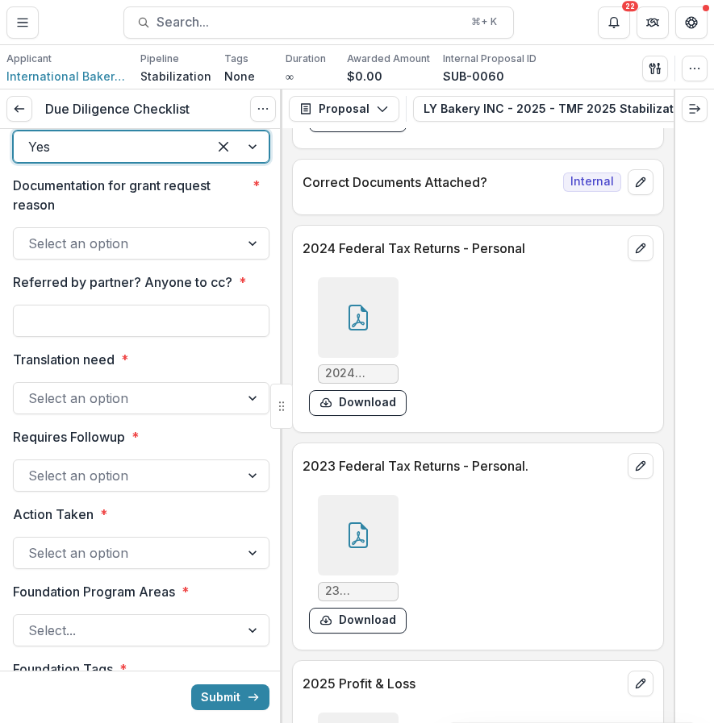
click at [155, 255] on div at bounding box center [126, 243] width 197 height 23
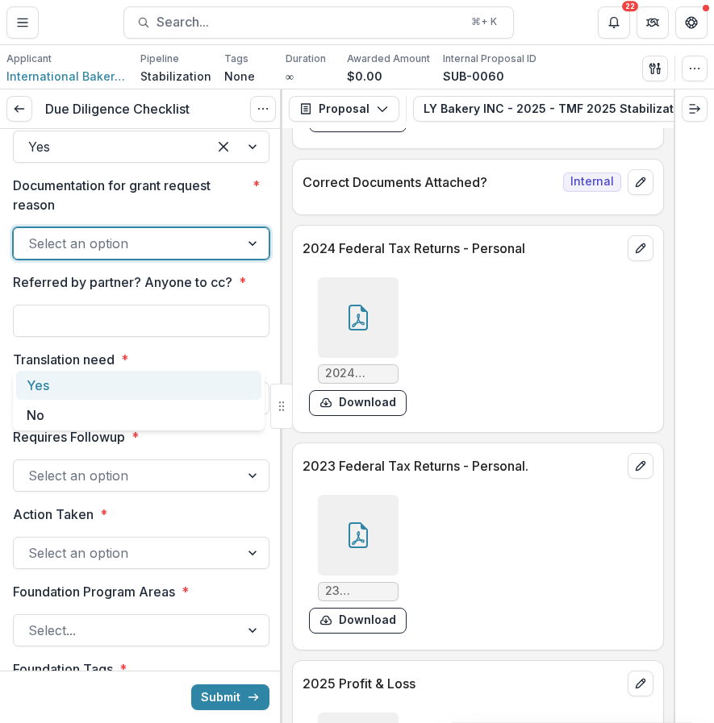
click at [130, 385] on div "Yes" at bounding box center [138, 386] width 245 height 30
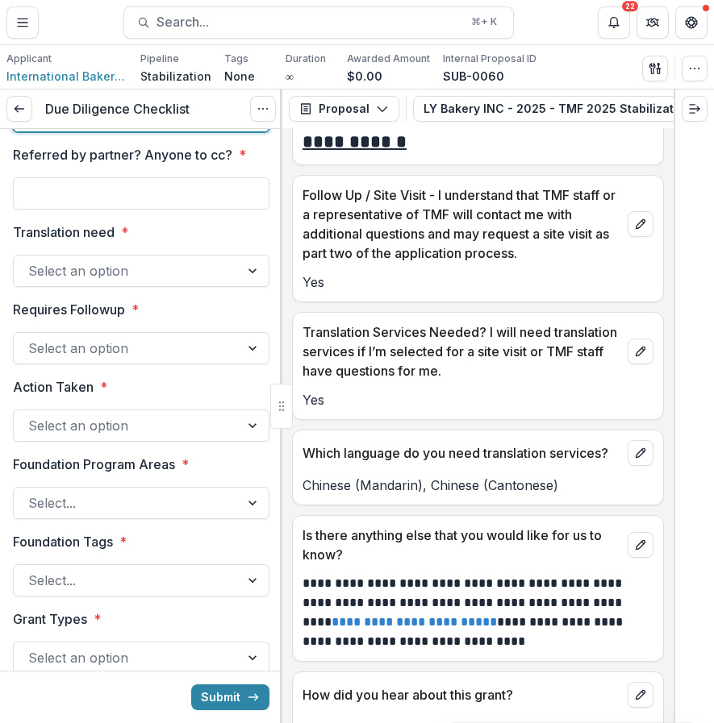
scroll to position [10864, 0]
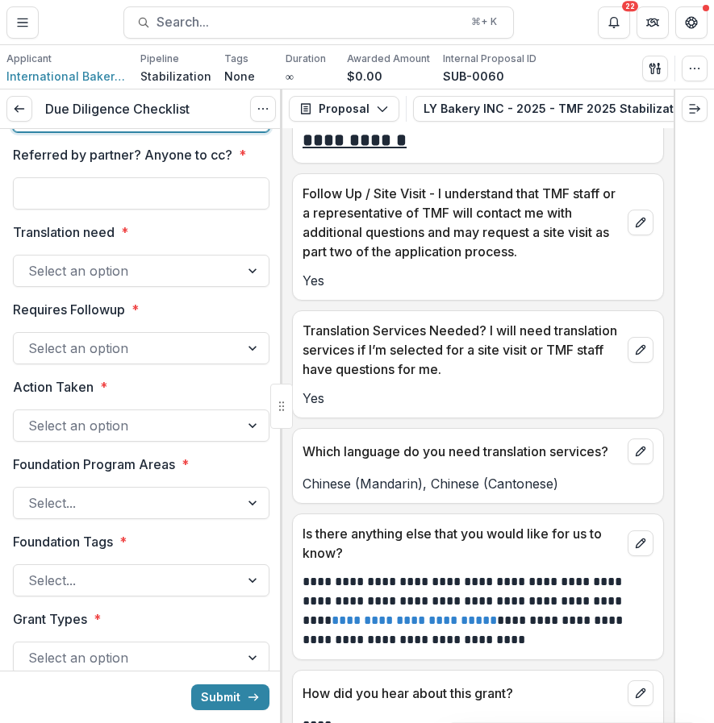
click at [228, 284] on div "Select an option" at bounding box center [127, 271] width 226 height 26
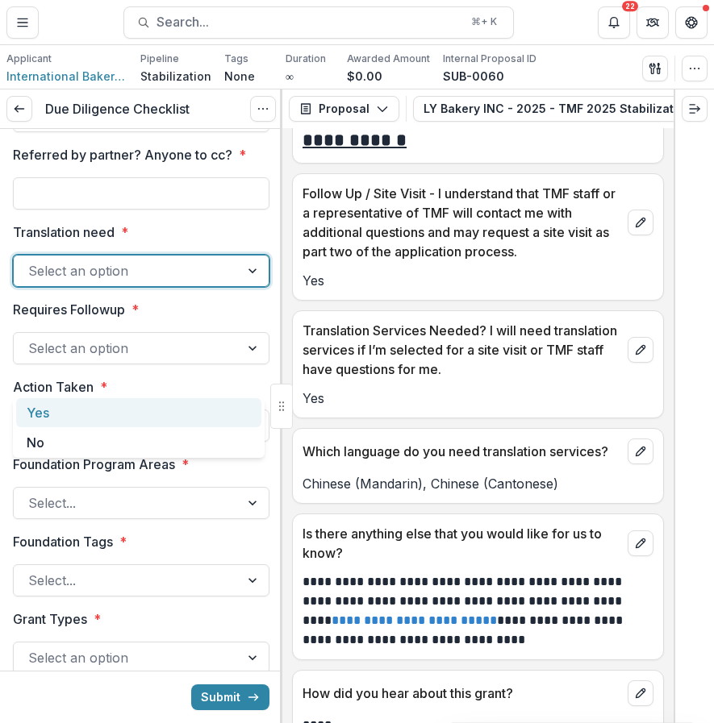
click at [185, 416] on div "Yes" at bounding box center [138, 413] width 245 height 30
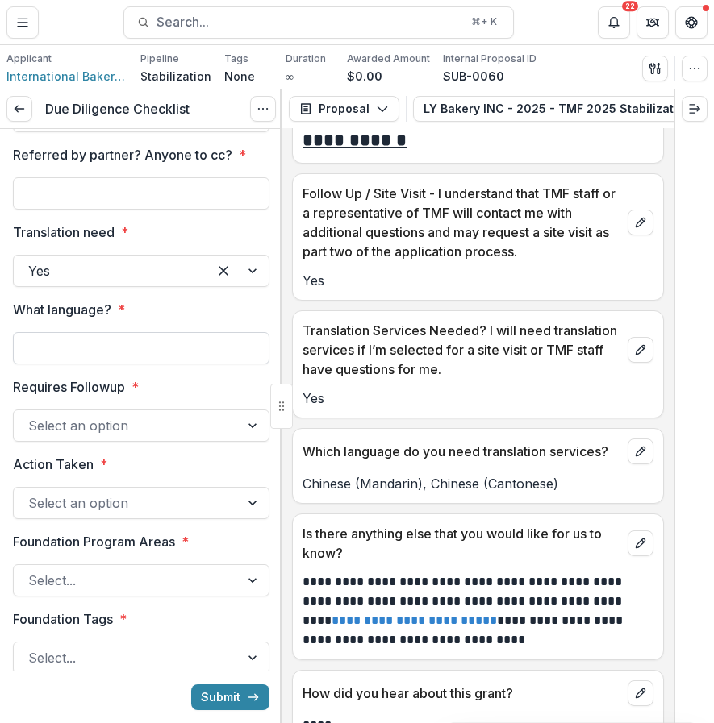
click at [154, 364] on input "What language? *" at bounding box center [141, 348] width 256 height 32
type input "**********"
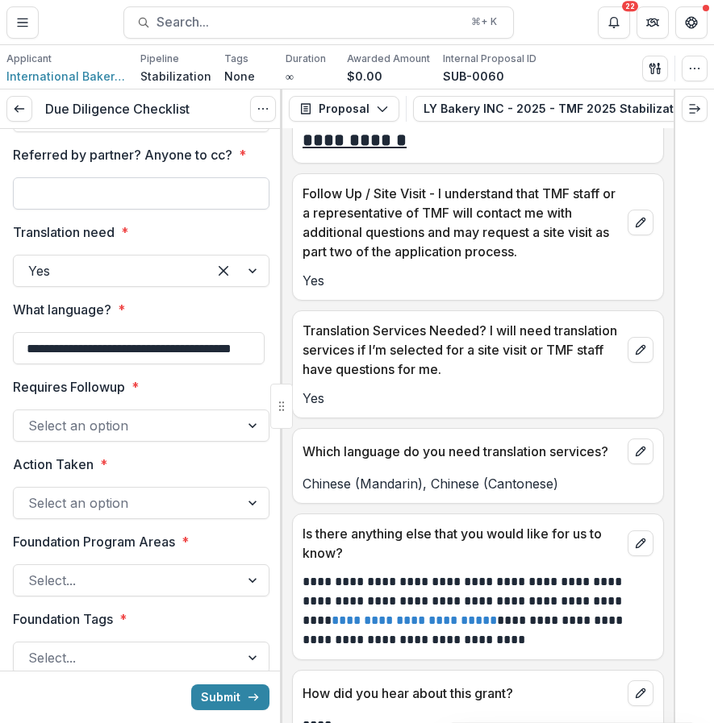
click at [185, 210] on input "Referred by partner? Anyone to cc? *" at bounding box center [141, 193] width 256 height 32
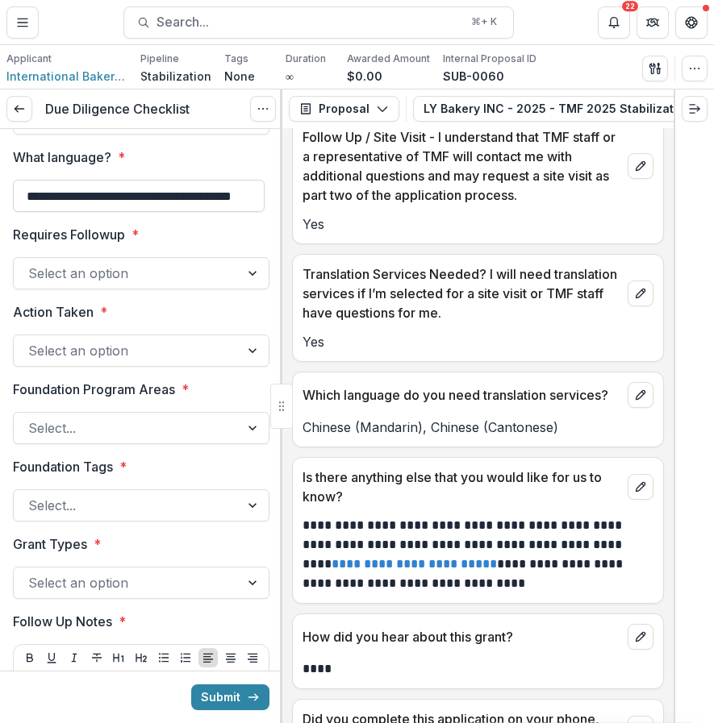
scroll to position [3091, 0]
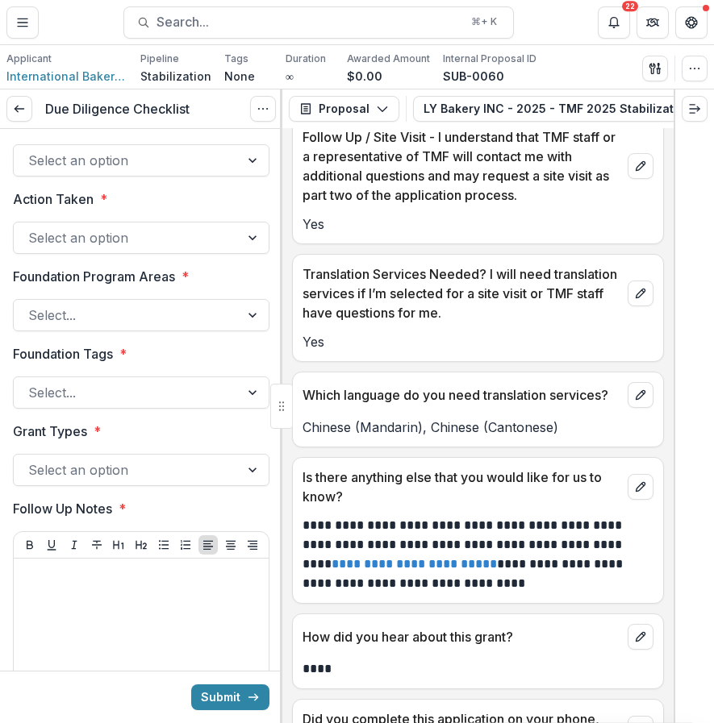
type input "****"
click at [215, 172] on div at bounding box center [126, 160] width 197 height 23
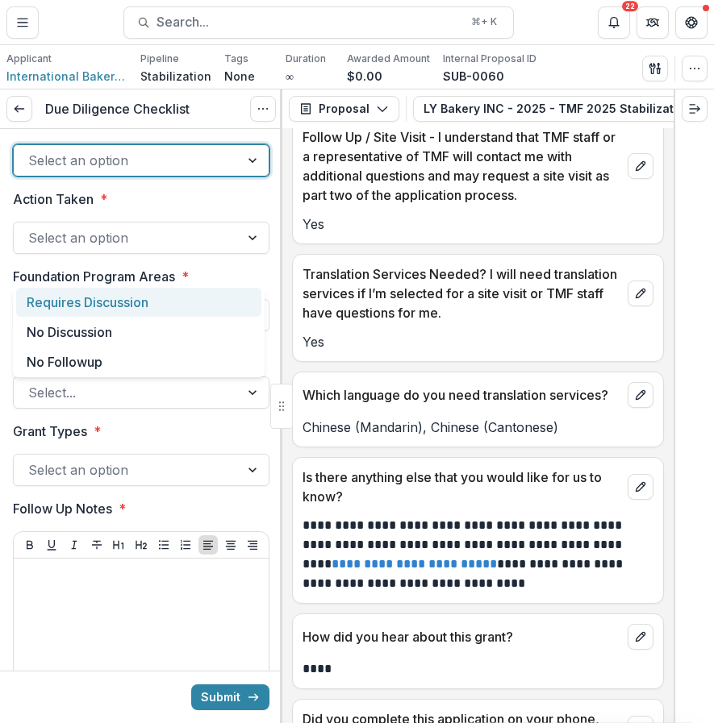
click at [217, 310] on div "Requires Discussion" at bounding box center [138, 303] width 245 height 30
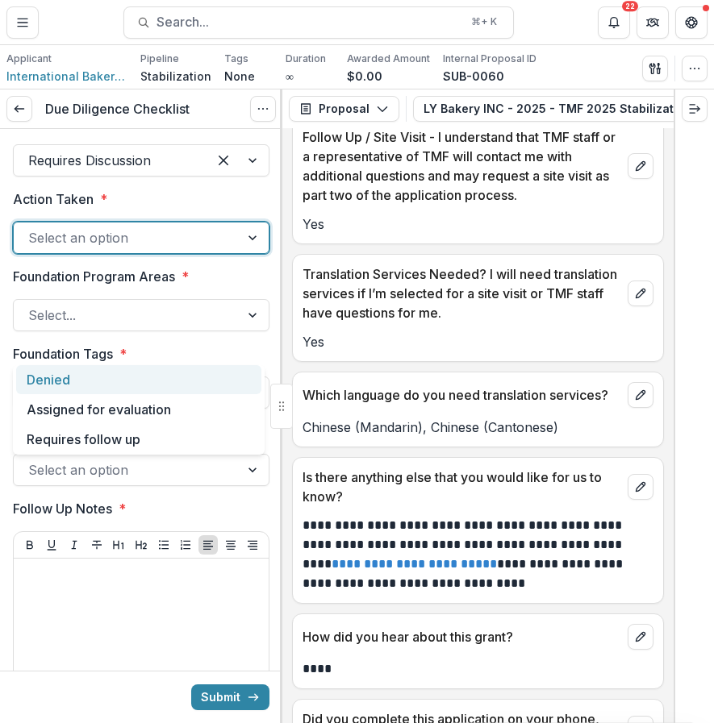
click at [177, 249] on div at bounding box center [126, 238] width 197 height 23
click at [181, 436] on div "Requires follow up" at bounding box center [138, 440] width 245 height 30
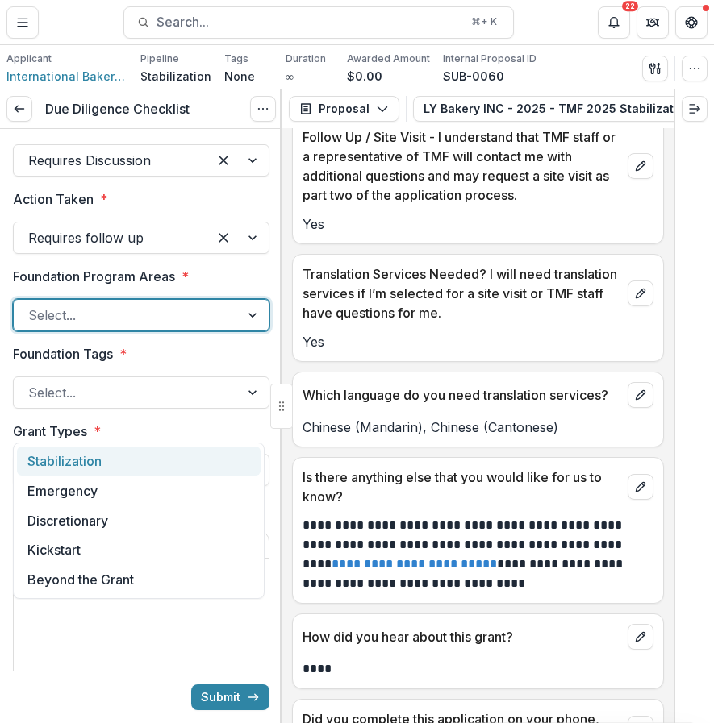
click at [166, 327] on div at bounding box center [126, 315] width 197 height 23
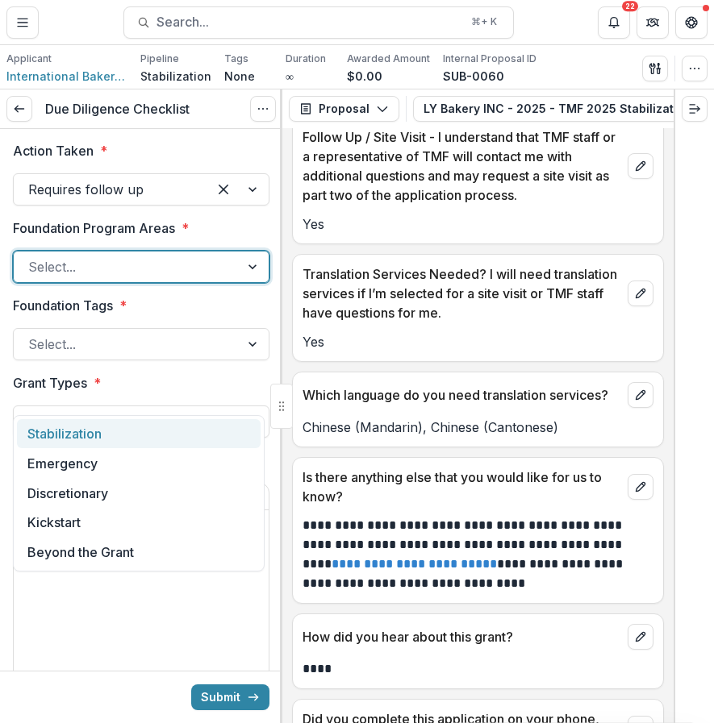
scroll to position [3145, 0]
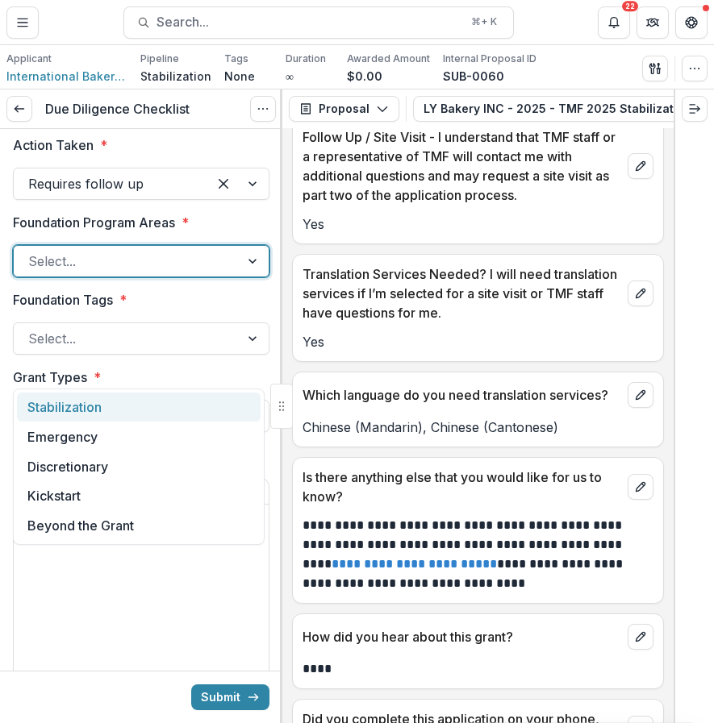
click at [148, 414] on div "Stabilization" at bounding box center [139, 408] width 244 height 30
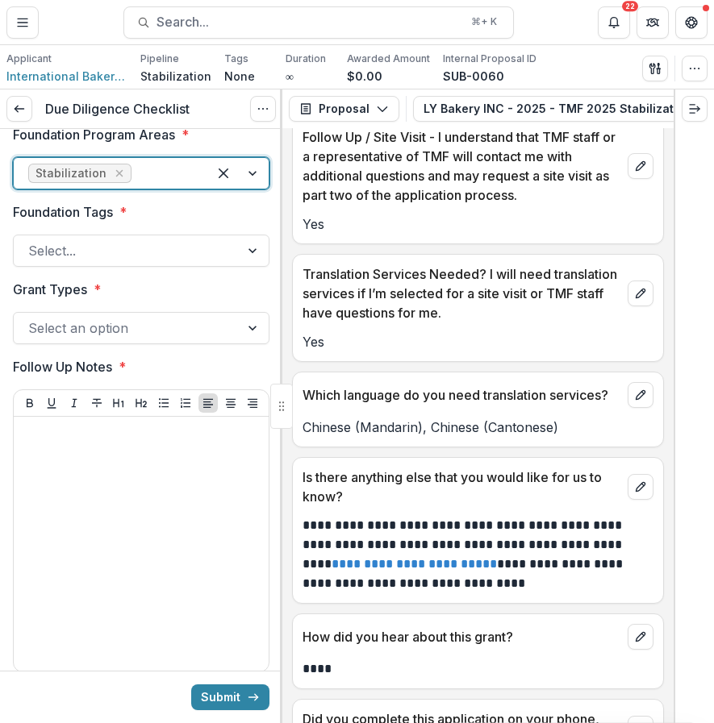
scroll to position [3264, 0]
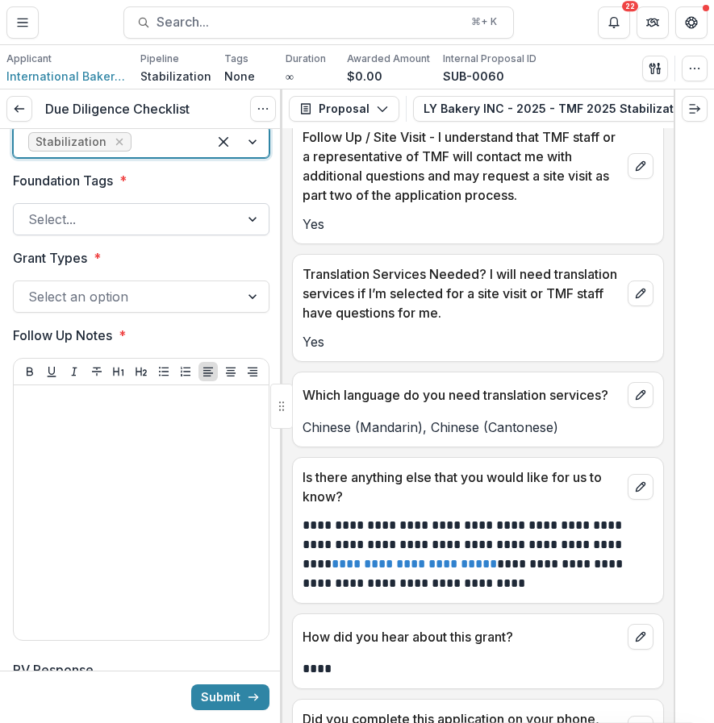
click at [133, 231] on div at bounding box center [126, 219] width 197 height 23
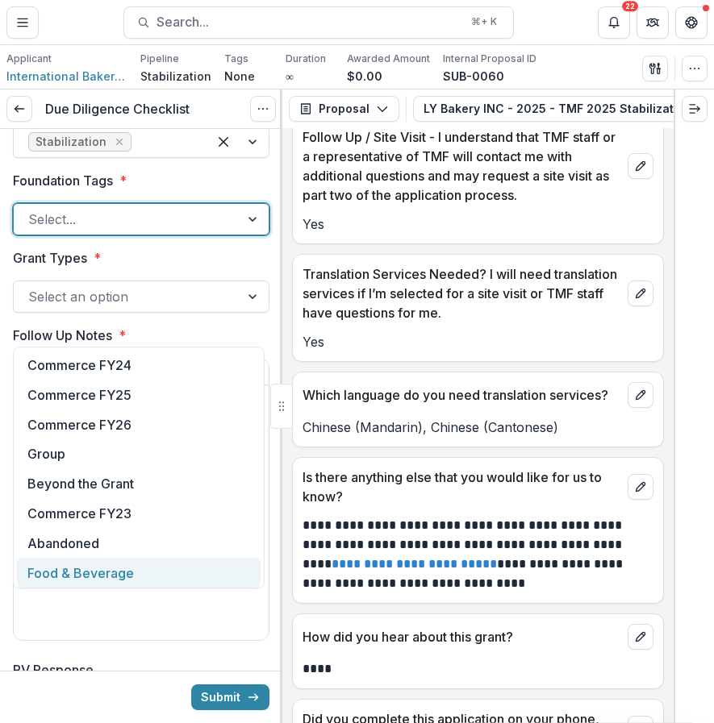
scroll to position [93, 0]
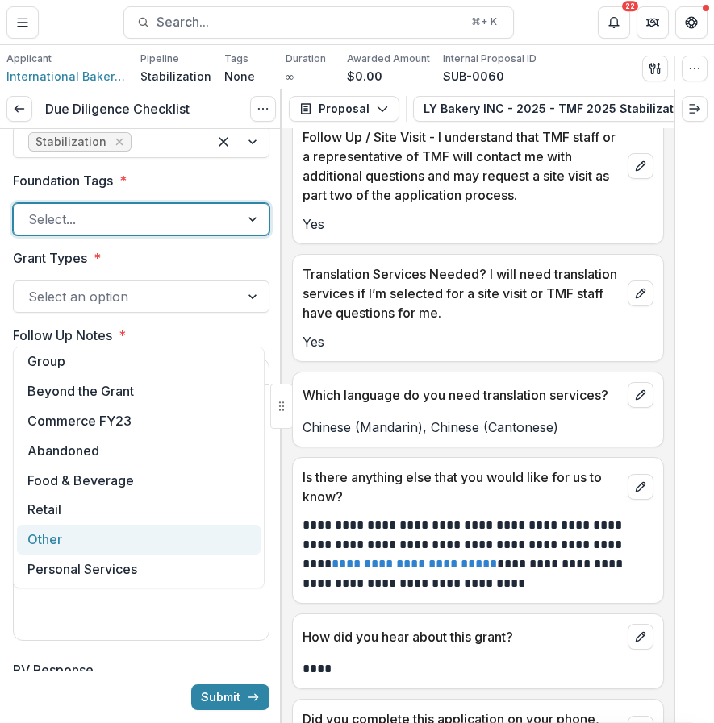
click at [119, 538] on div "Other" at bounding box center [139, 540] width 244 height 30
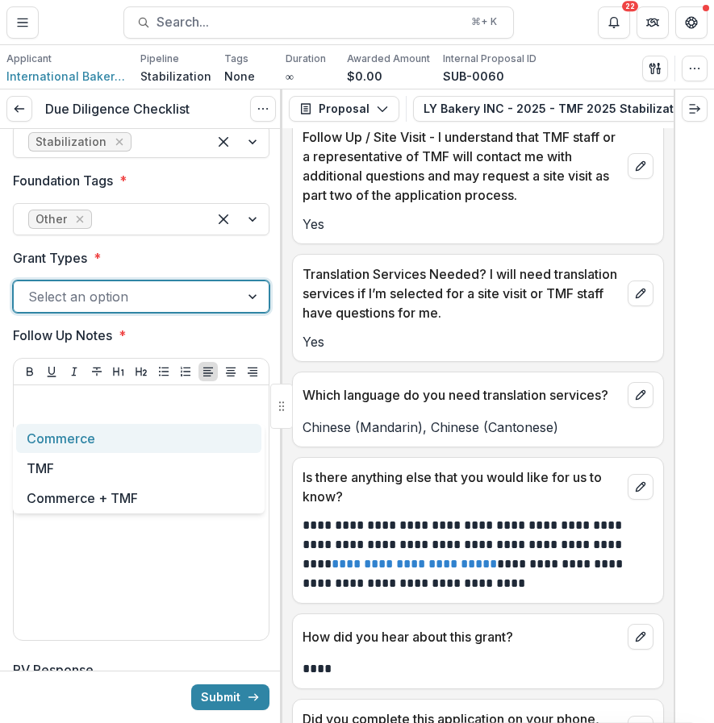
click at [150, 310] on div "Select an option" at bounding box center [127, 297] width 226 height 26
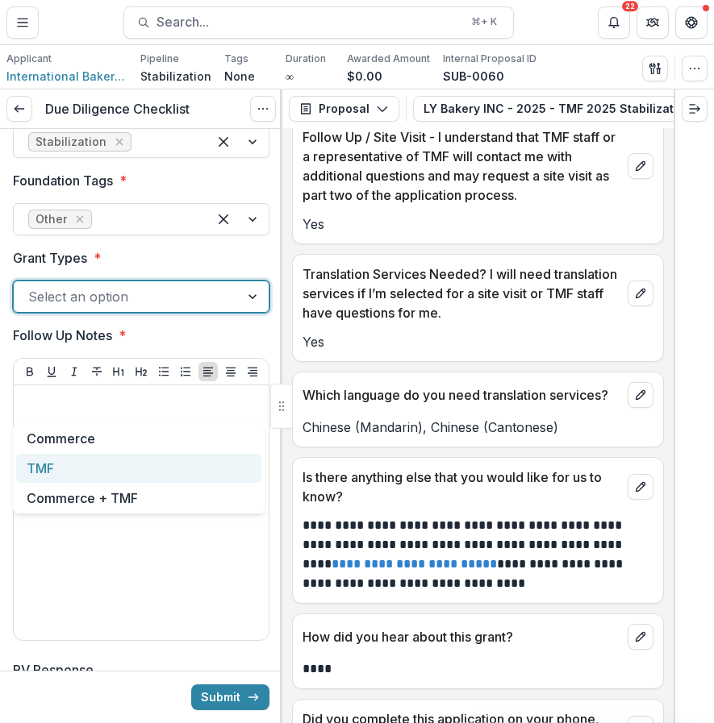
click at [118, 461] on div "TMF" at bounding box center [138, 469] width 245 height 30
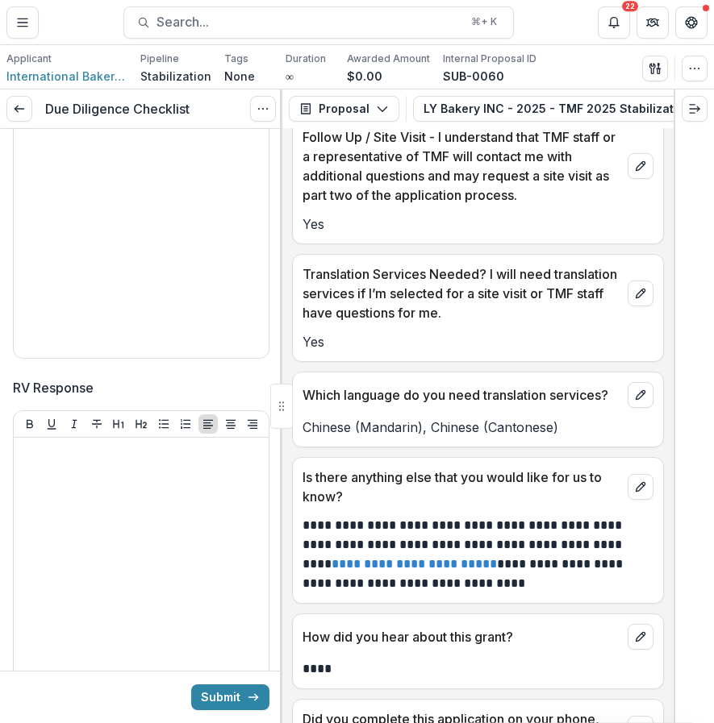
scroll to position [3566, 0]
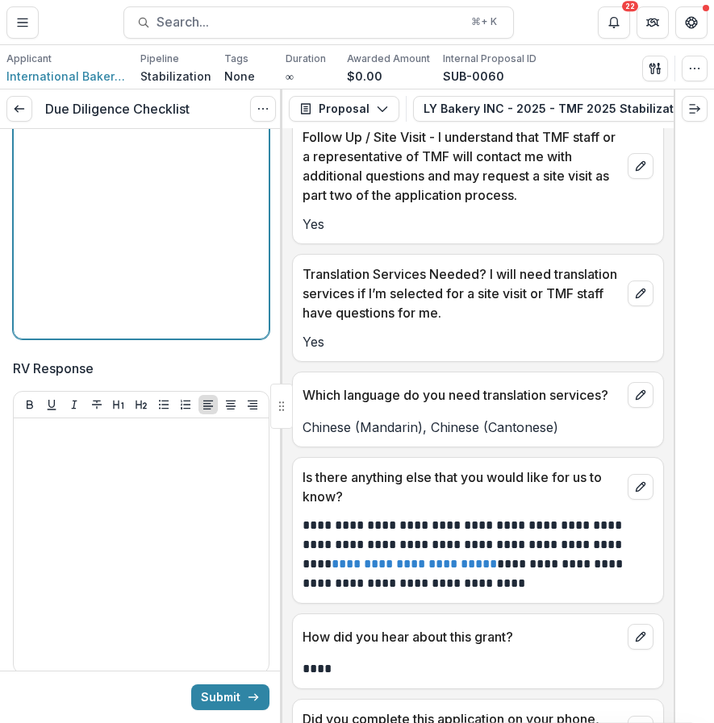
click at [191, 260] on div at bounding box center [141, 211] width 242 height 242
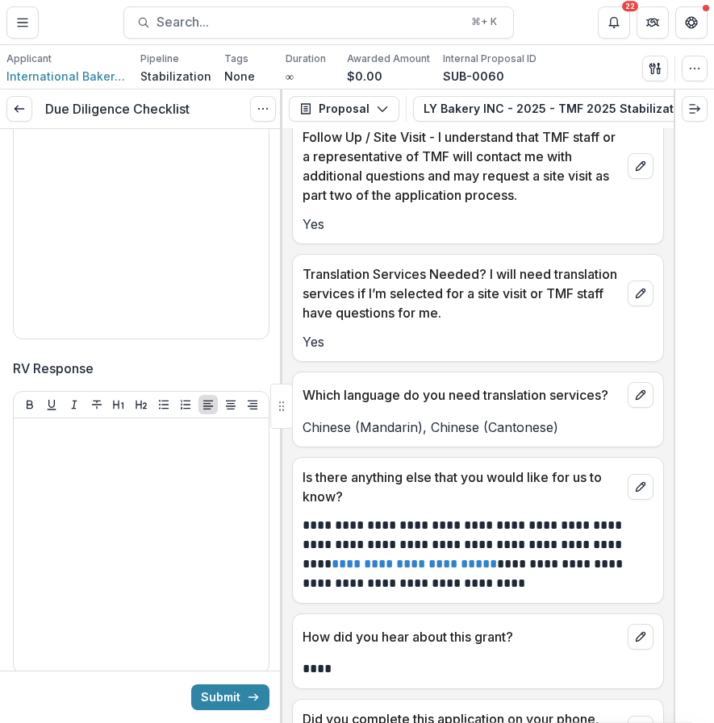
click at [133, 378] on span "RV Response" at bounding box center [136, 368] width 247 height 19
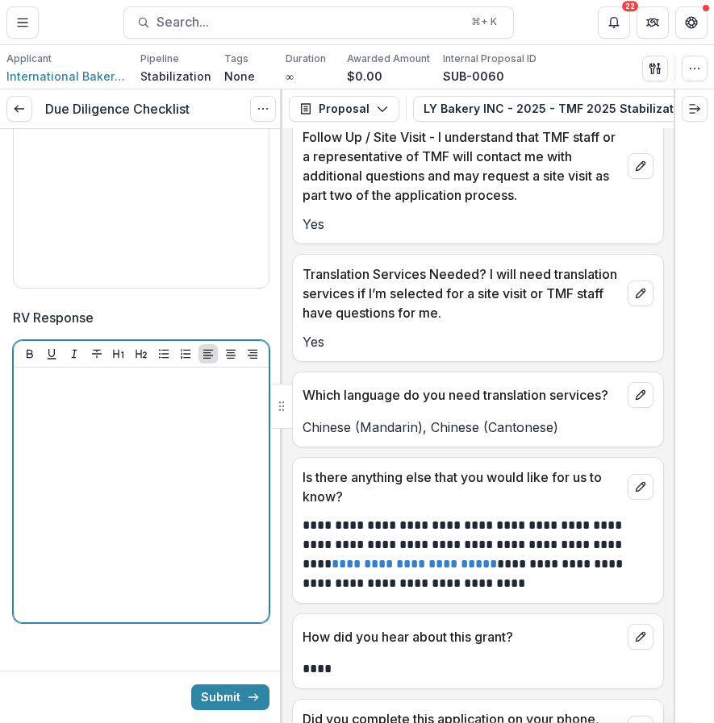
scroll to position [3731, 0]
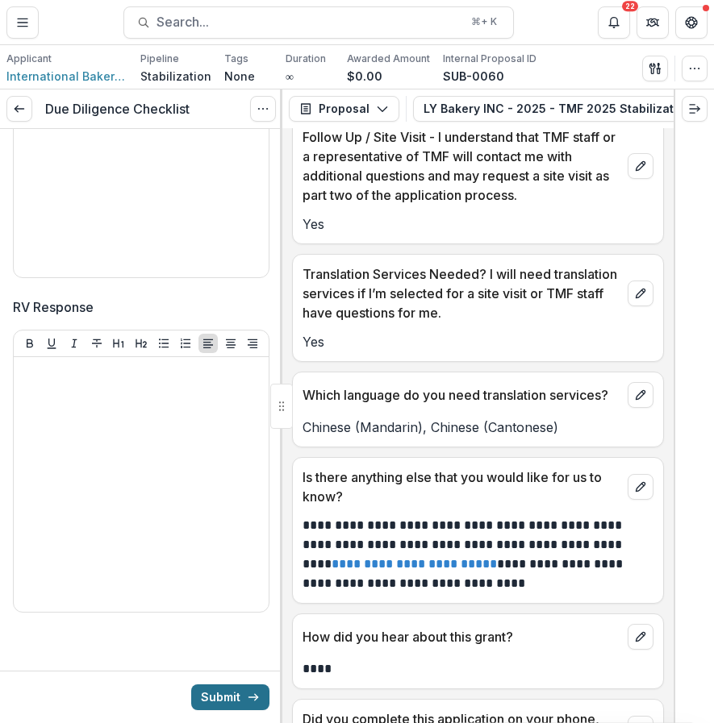
click at [233, 693] on button "Submit" at bounding box center [230, 698] width 78 height 26
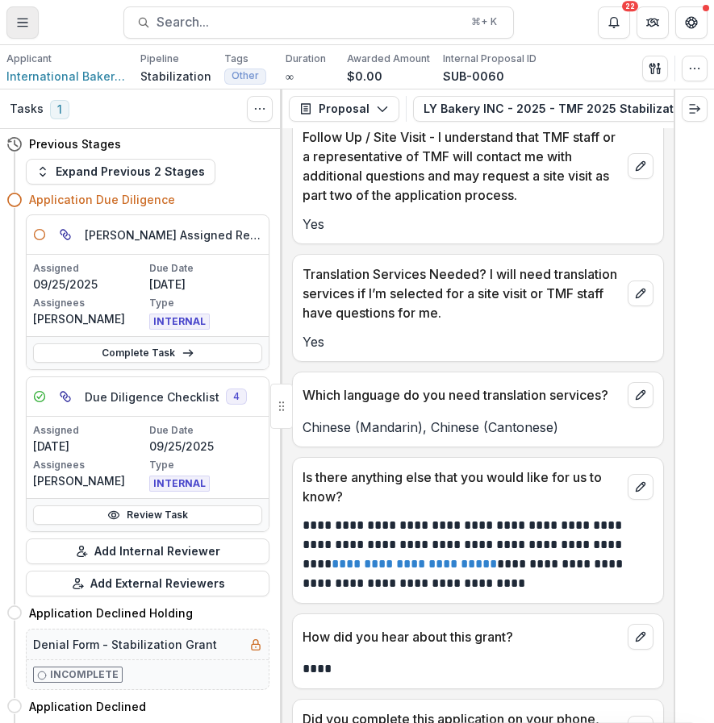
click at [31, 20] on button "Toggle Menu" at bounding box center [22, 22] width 32 height 32
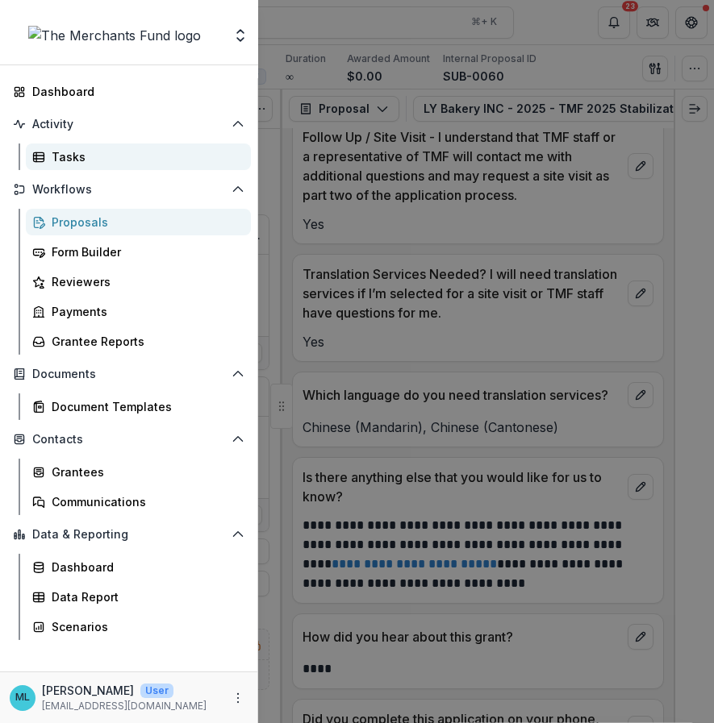
click at [161, 164] on div "Tasks" at bounding box center [145, 156] width 186 height 17
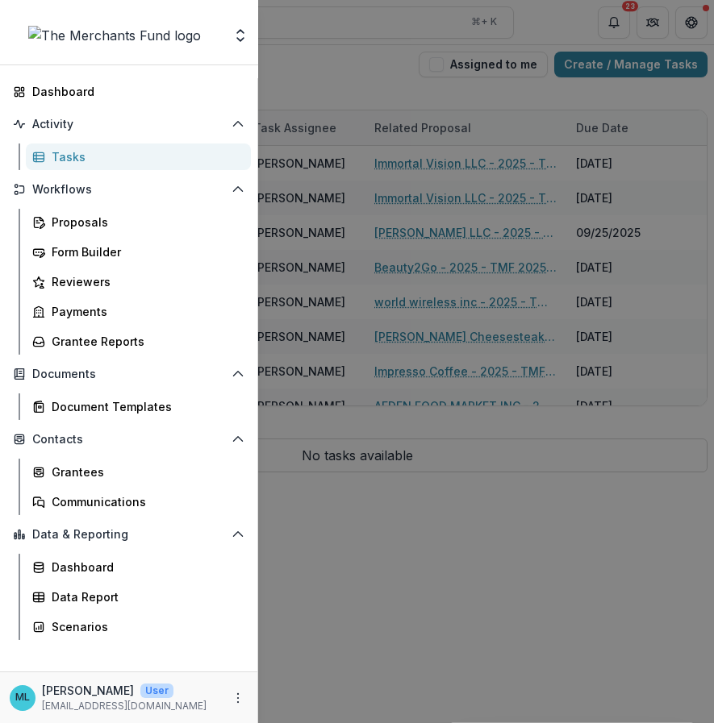
click at [345, 294] on div "Team Settings Dashboard Activity Tasks Workflows Proposals Form Builder Reviewe…" at bounding box center [357, 361] width 714 height 723
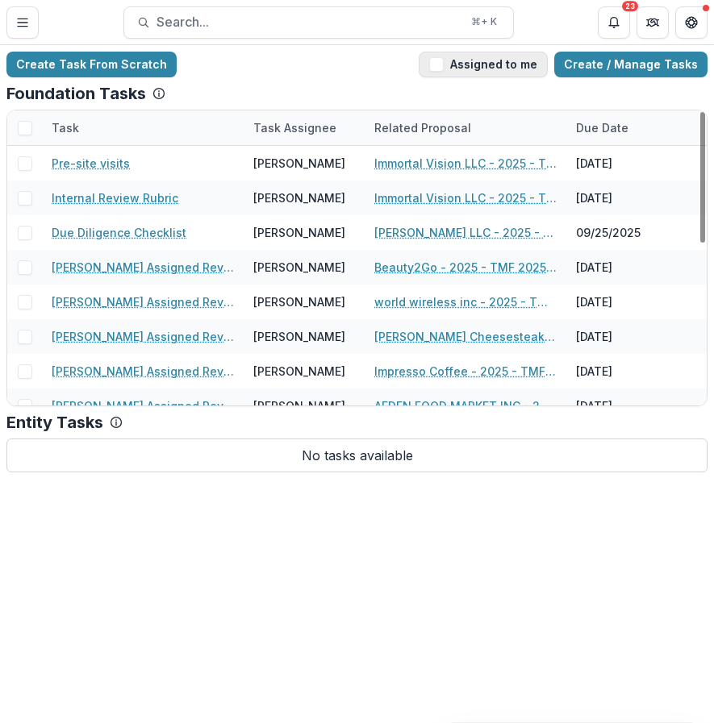
click at [456, 64] on button "Assigned to me" at bounding box center [482, 65] width 129 height 26
